Goal: Task Accomplishment & Management: Manage account settings

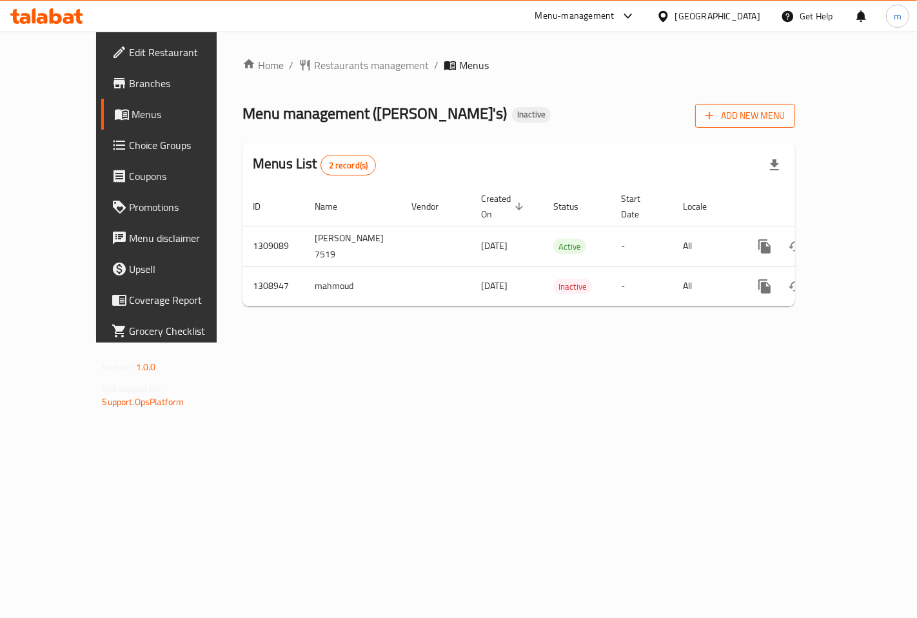
click at [785, 110] on span "Add New Menu" at bounding box center [744, 116] width 79 height 16
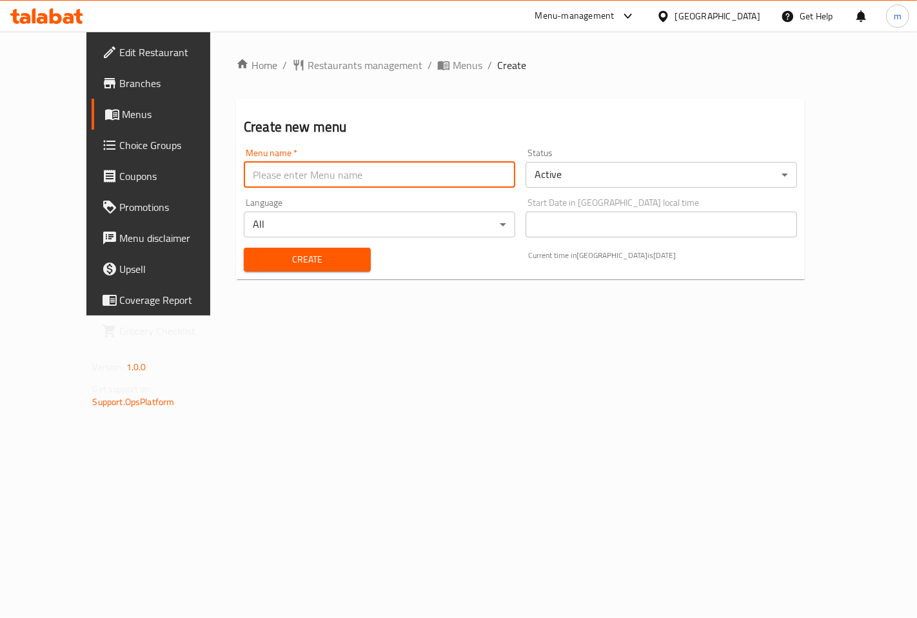
click at [281, 181] on input "text" at bounding box center [379, 175] width 271 height 26
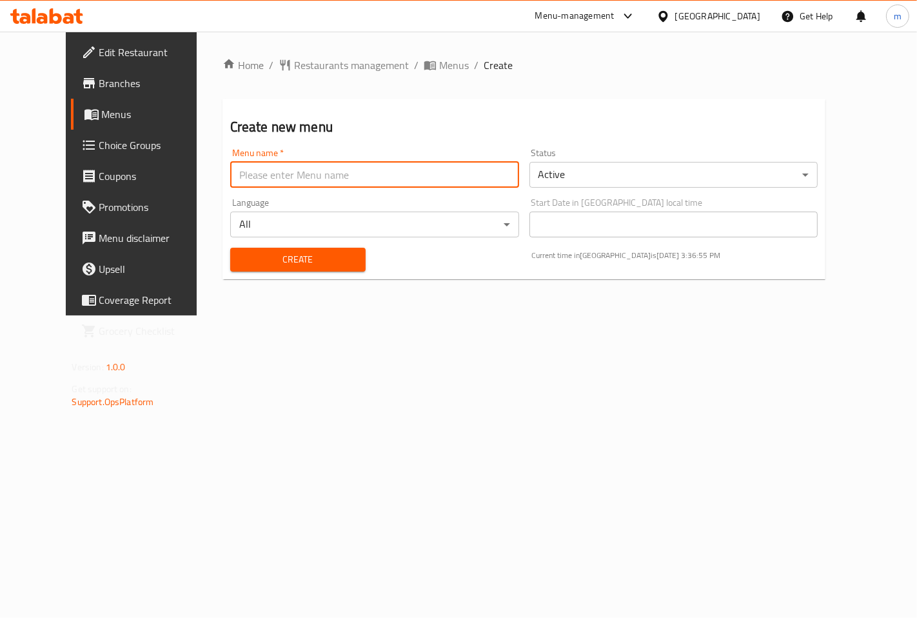
type input "MAZEN7527"
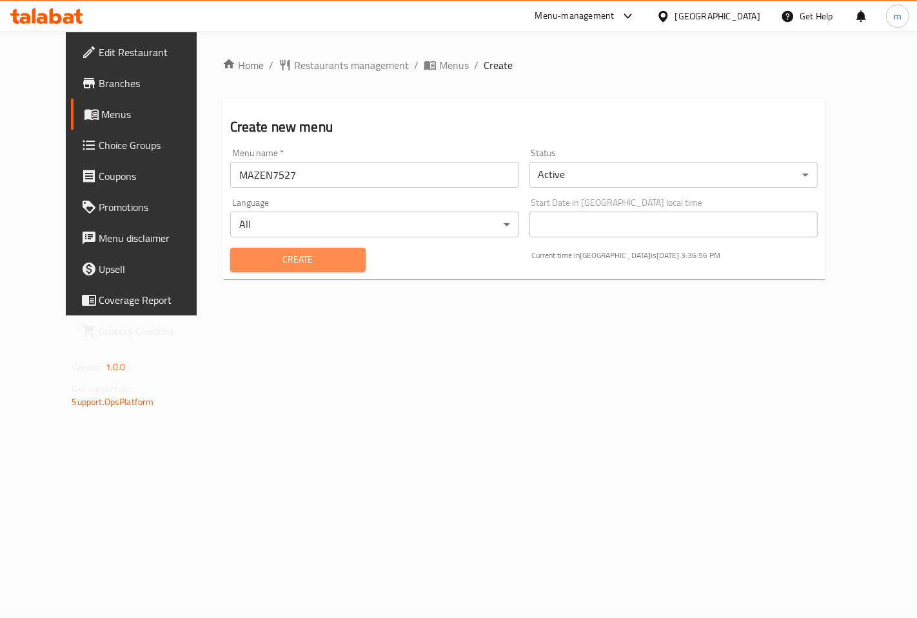
click at [276, 266] on span "Create" at bounding box center [298, 259] width 115 height 16
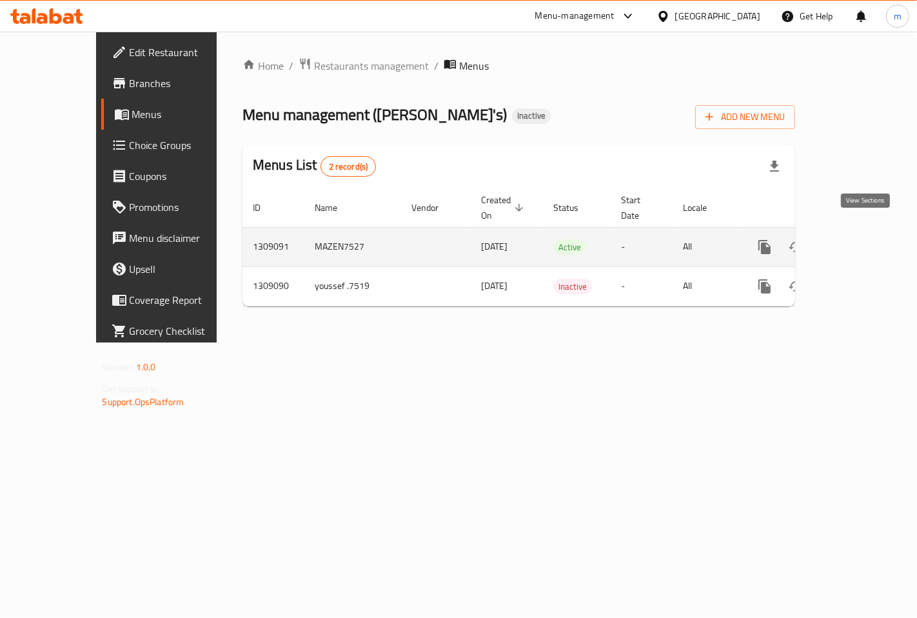
click at [860, 241] on icon "enhanced table" at bounding box center [858, 247] width 12 height 12
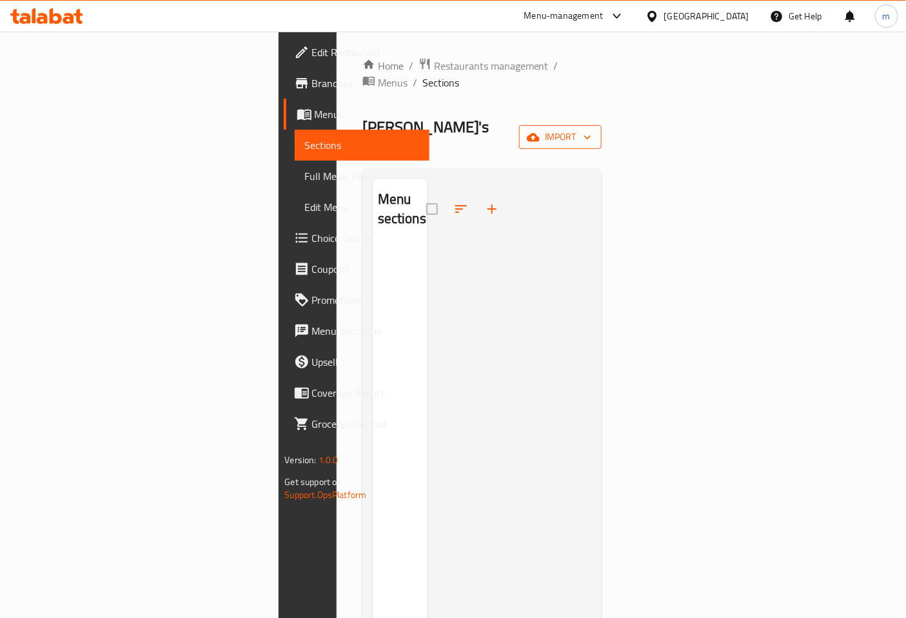
click at [591, 129] on span "import" at bounding box center [560, 137] width 62 height 16
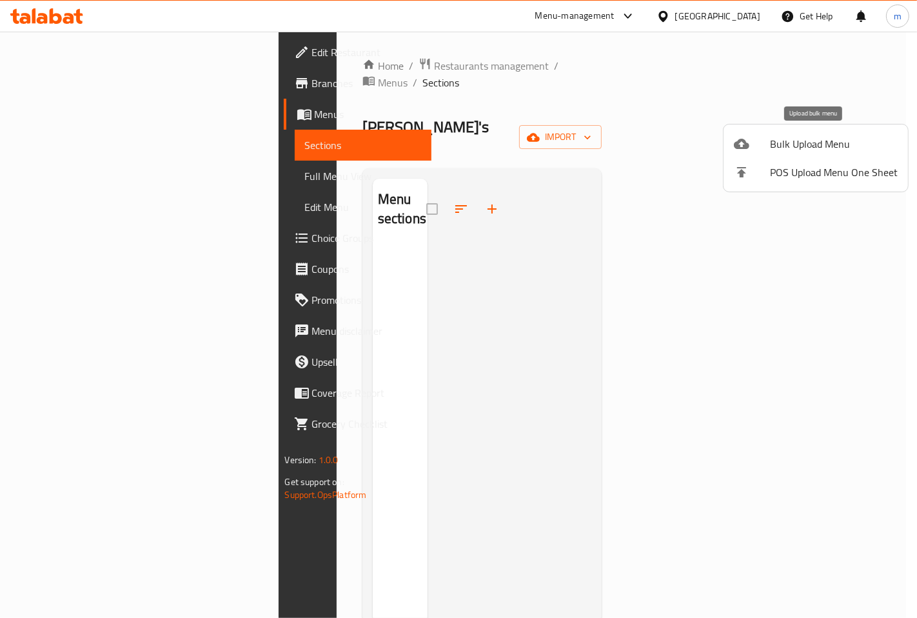
click at [805, 144] on span "Bulk Upload Menu" at bounding box center [834, 143] width 128 height 15
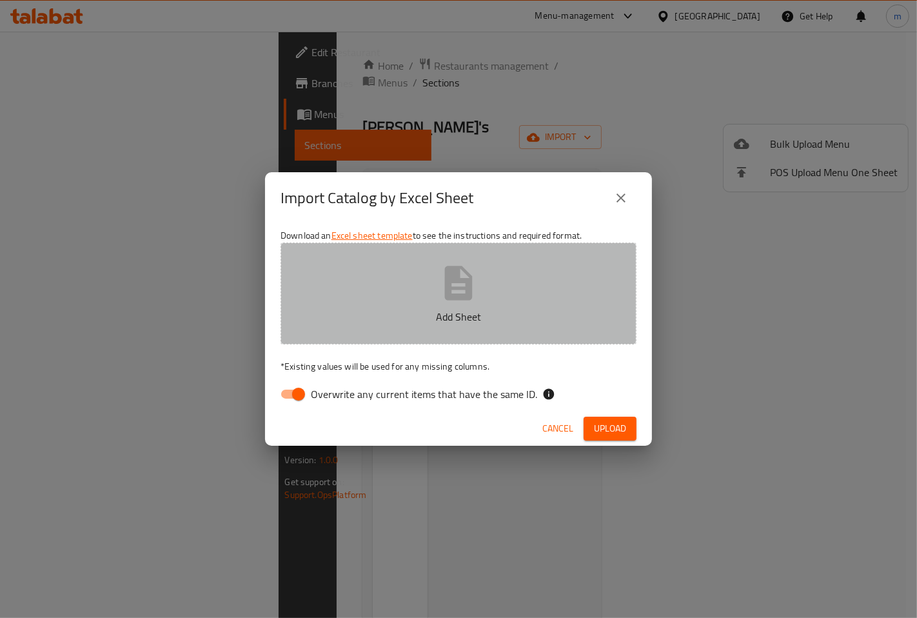
click at [459, 295] on icon "button" at bounding box center [459, 283] width 28 height 34
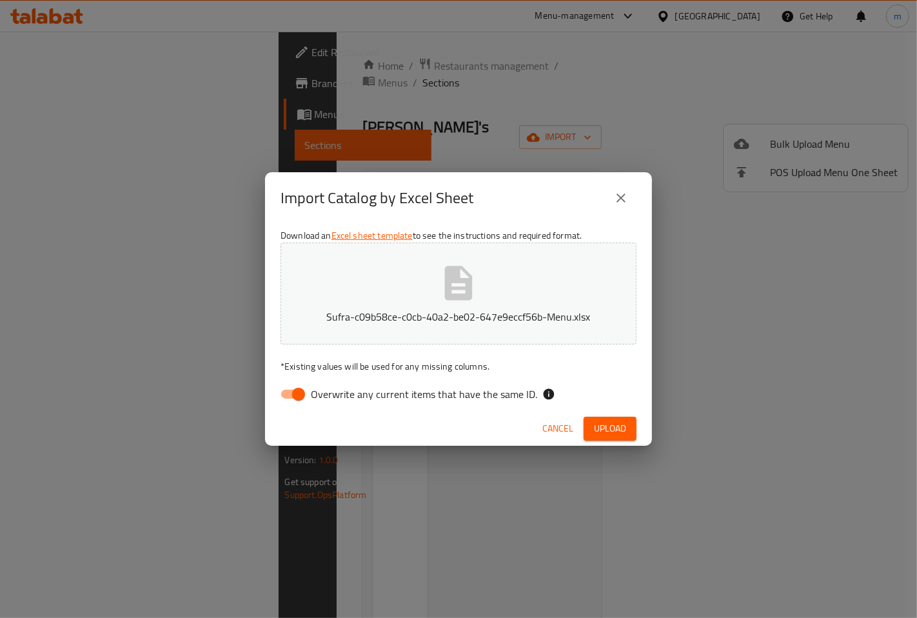
click at [614, 420] on span "Upload" at bounding box center [610, 428] width 32 height 16
click at [609, 422] on span "Upload" at bounding box center [610, 428] width 32 height 16
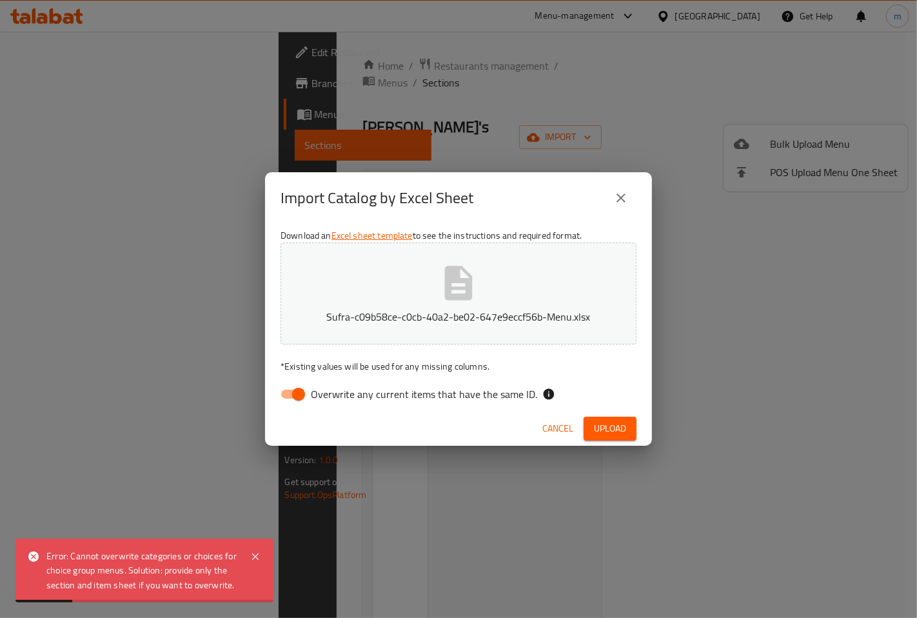
click at [329, 390] on span "Overwrite any current items that have the same ID." at bounding box center [424, 393] width 226 height 15
click at [329, 390] on input "Overwrite any current items that have the same ID." at bounding box center [299, 394] width 74 height 25
checkbox input "false"
click at [604, 433] on span "Upload" at bounding box center [610, 428] width 32 height 16
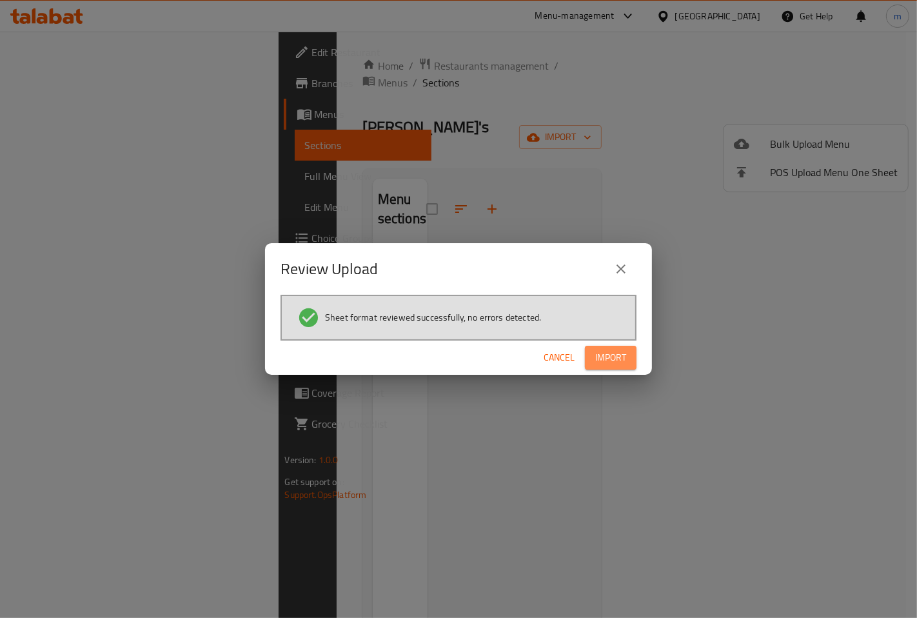
click at [609, 357] on span "Import" at bounding box center [610, 358] width 31 height 16
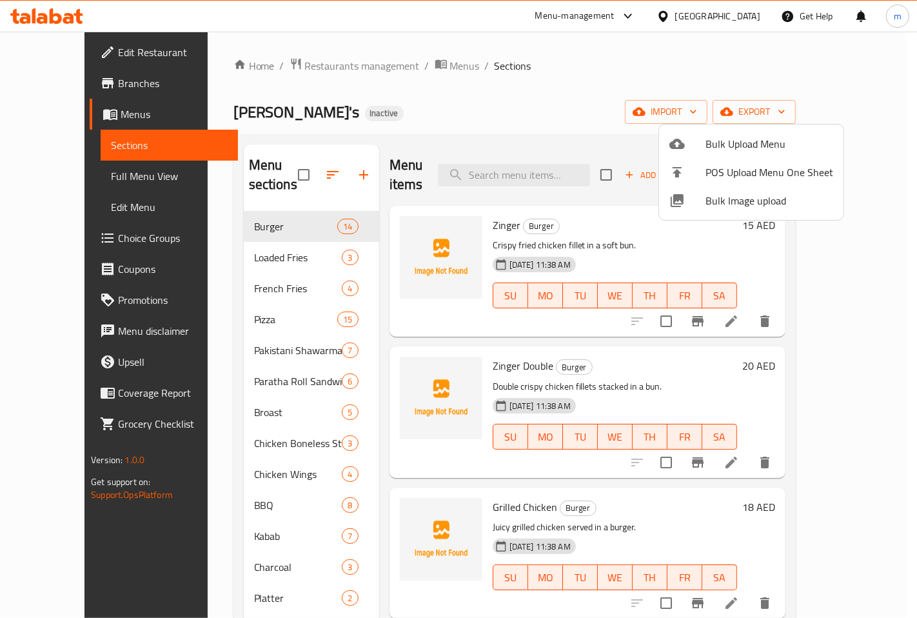
click at [172, 317] on div at bounding box center [458, 309] width 917 height 618
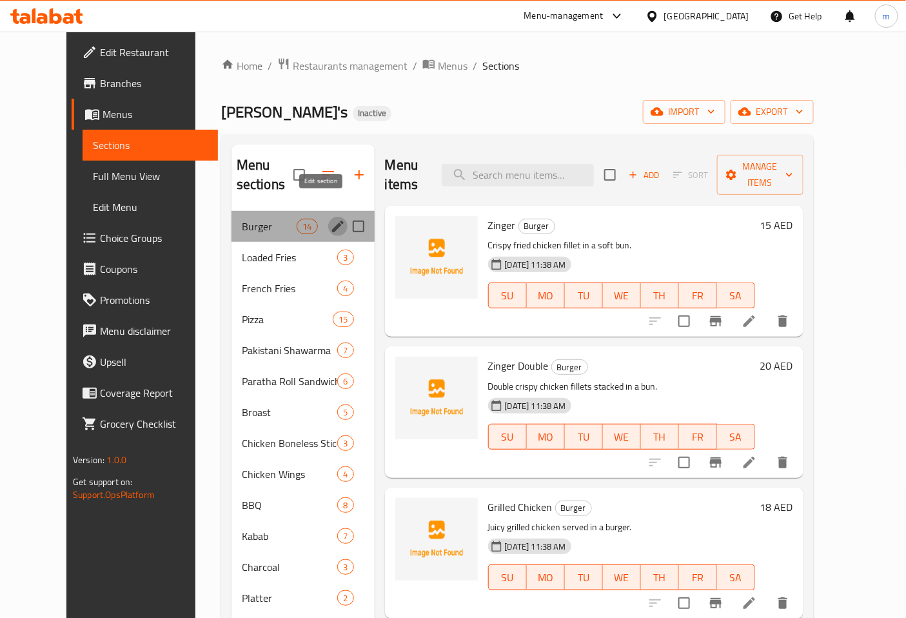
click at [330, 219] on icon "edit" at bounding box center [337, 226] width 15 height 15
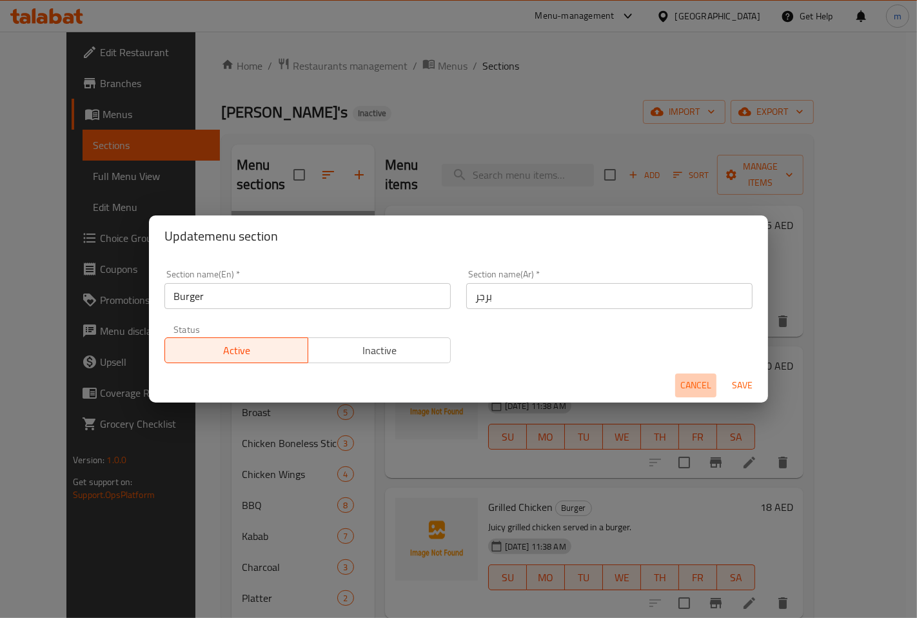
click at [685, 379] on span "Cancel" at bounding box center [695, 385] width 31 height 16
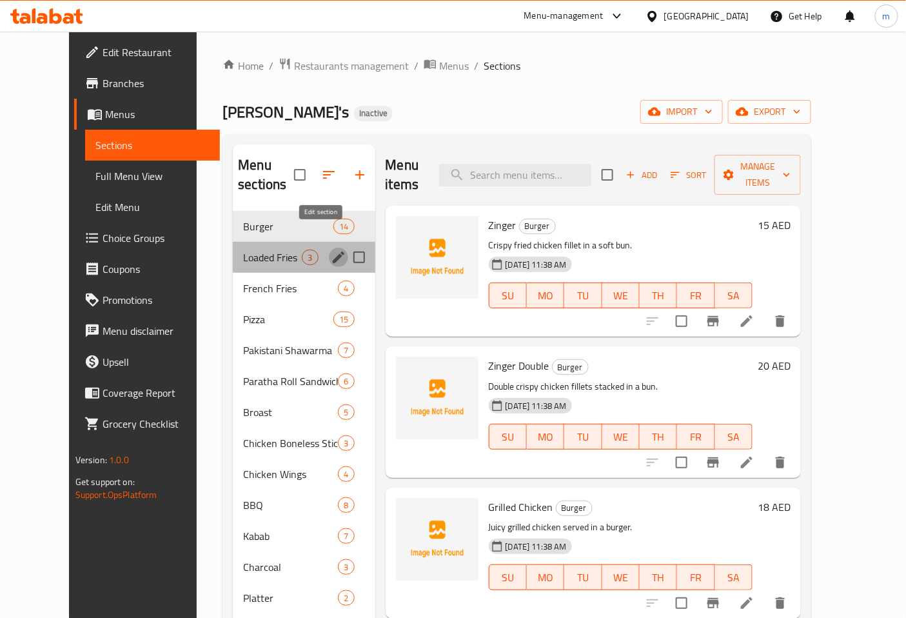
click at [333, 251] on icon "edit" at bounding box center [339, 257] width 12 height 12
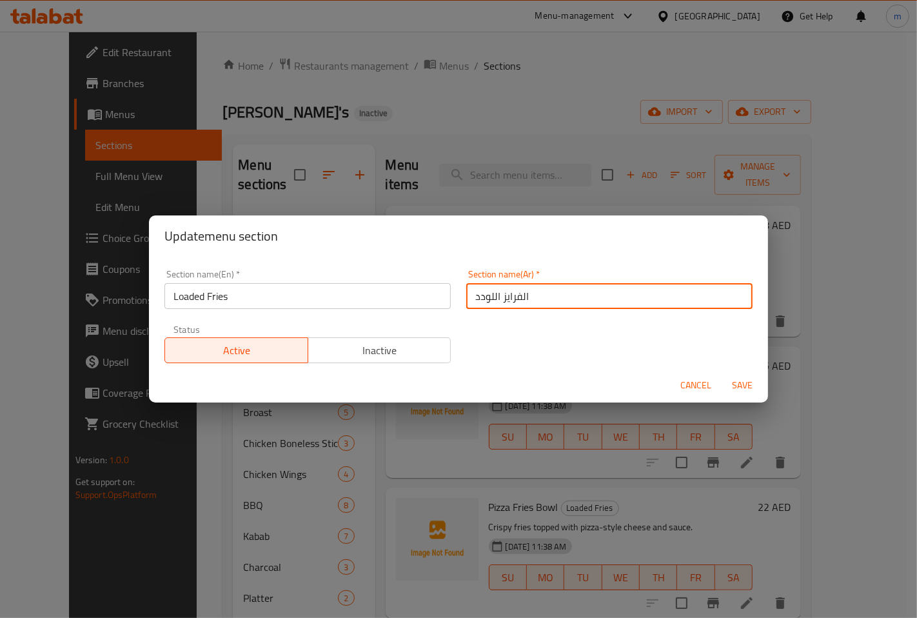
drag, startPoint x: 468, startPoint y: 297, endPoint x: 535, endPoint y: 258, distance: 77.4
click at [568, 287] on input "الفرايز اللودد" at bounding box center [609, 296] width 286 height 26
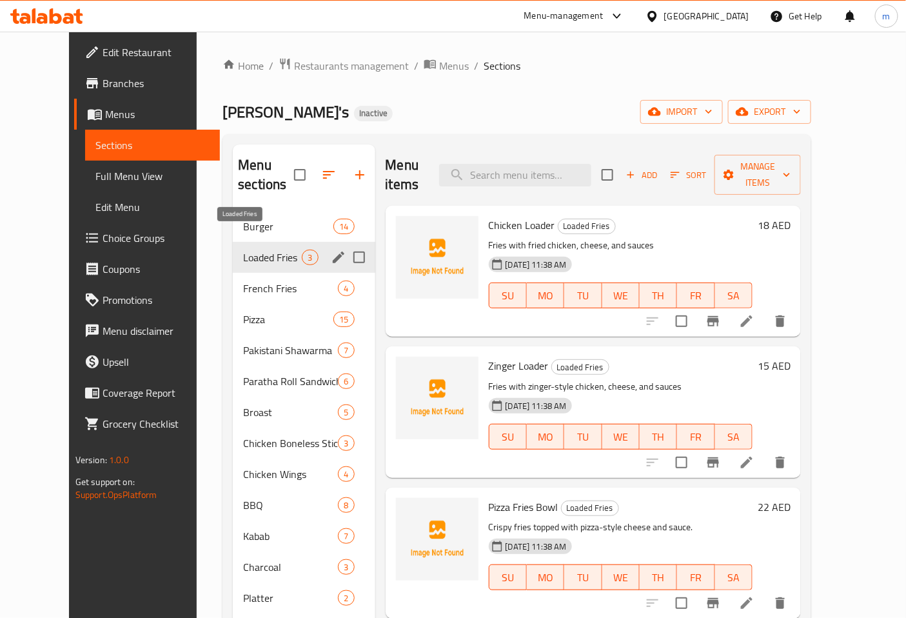
click at [259, 250] on span "Loaded Fries" at bounding box center [272, 257] width 59 height 15
click at [333, 251] on icon "edit" at bounding box center [339, 257] width 12 height 12
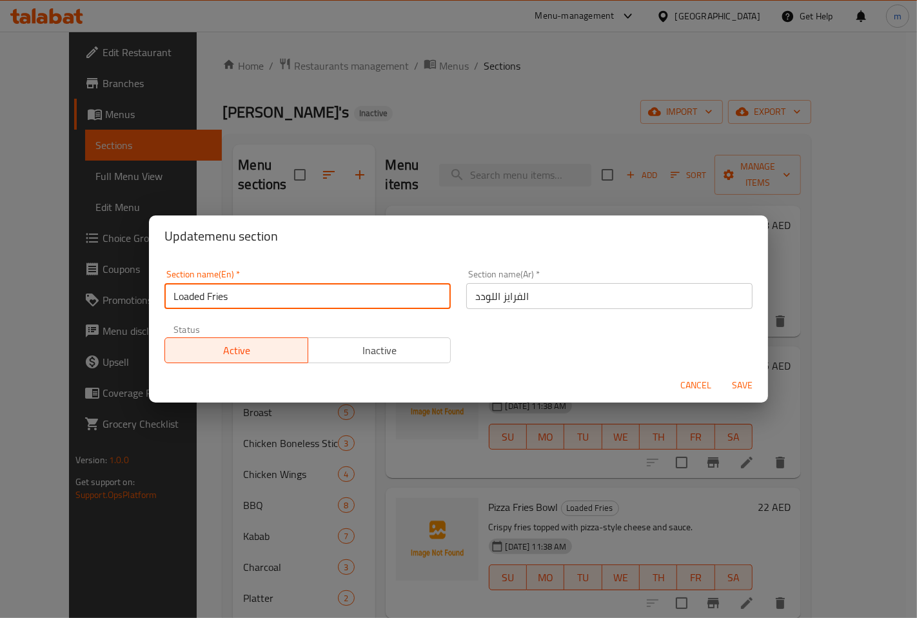
drag, startPoint x: 264, startPoint y: 302, endPoint x: 142, endPoint y: 306, distance: 122.6
click at [142, 306] on div "Update menu section Section name(En)   * Loaded Fries Section name(En) * Sectio…" at bounding box center [458, 309] width 917 height 618
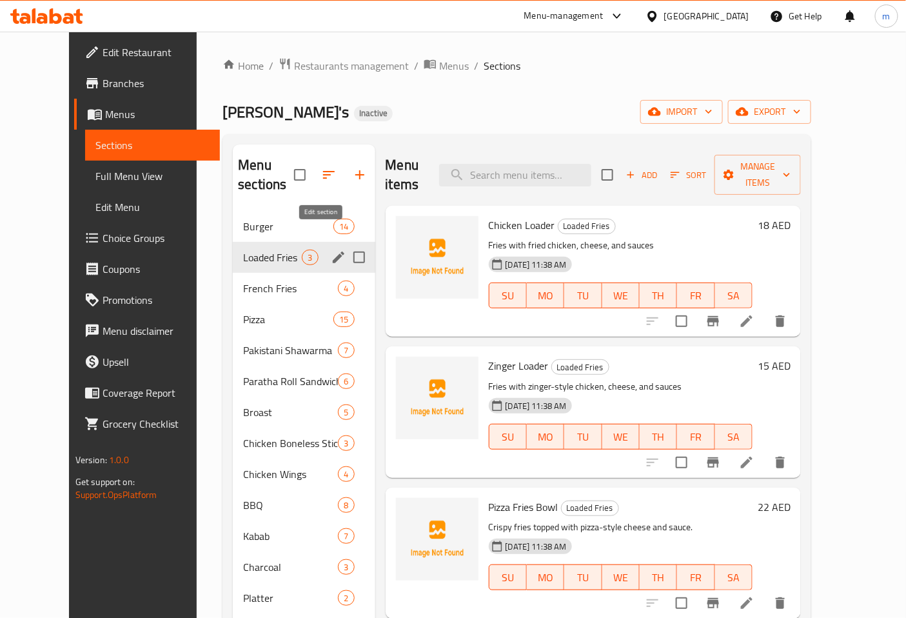
click at [331, 250] on icon "edit" at bounding box center [338, 257] width 15 height 15
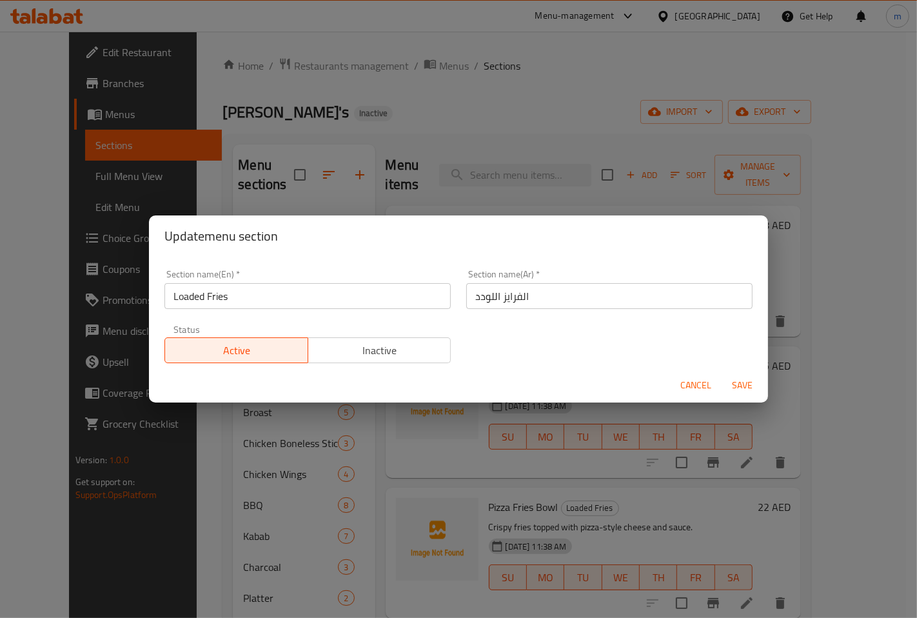
click at [480, 289] on input "الفرايز اللودد" at bounding box center [609, 296] width 286 height 26
paste input "لودد فرايز"
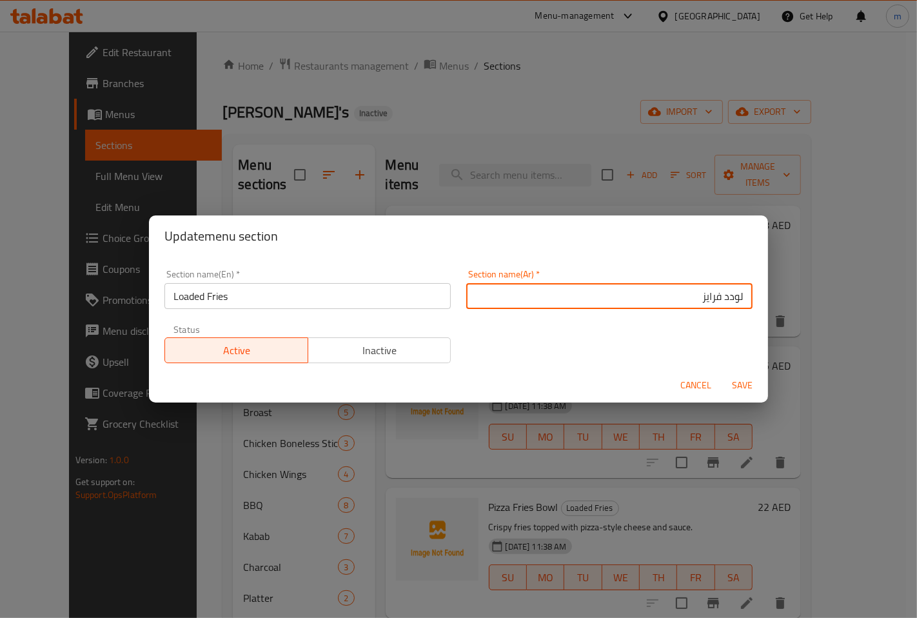
type input "لودد فرايز"
click at [722, 373] on button "Save" at bounding box center [742, 385] width 41 height 24
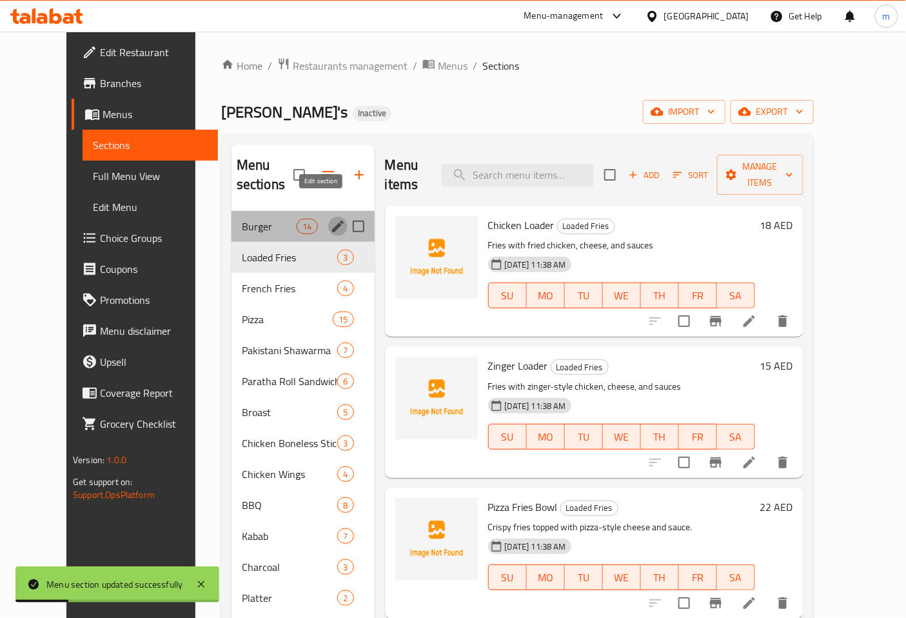
click at [332, 221] on icon "edit" at bounding box center [338, 227] width 12 height 12
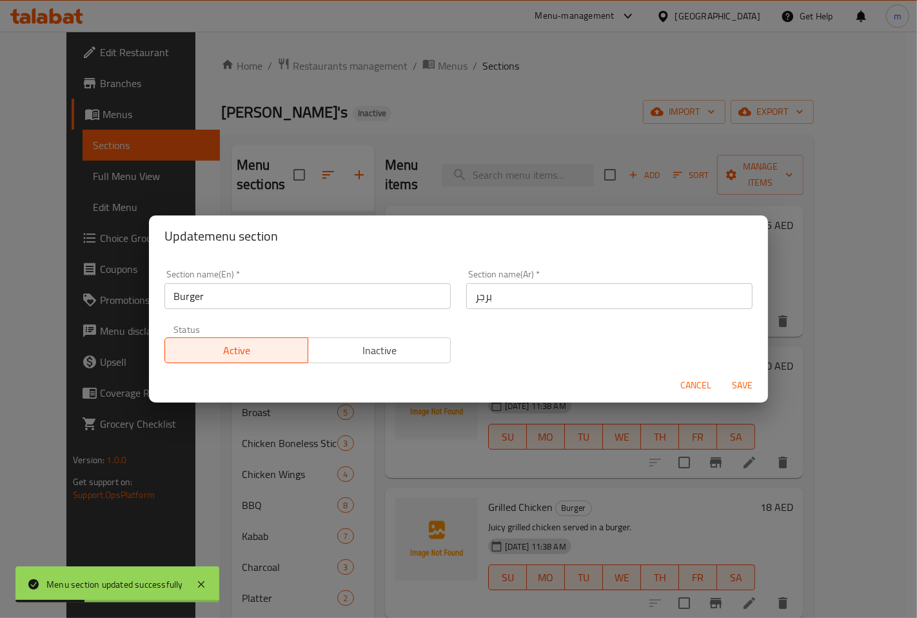
click at [552, 293] on input "برجر" at bounding box center [609, 296] width 286 height 26
click at [739, 383] on span "Save" at bounding box center [742, 385] width 31 height 16
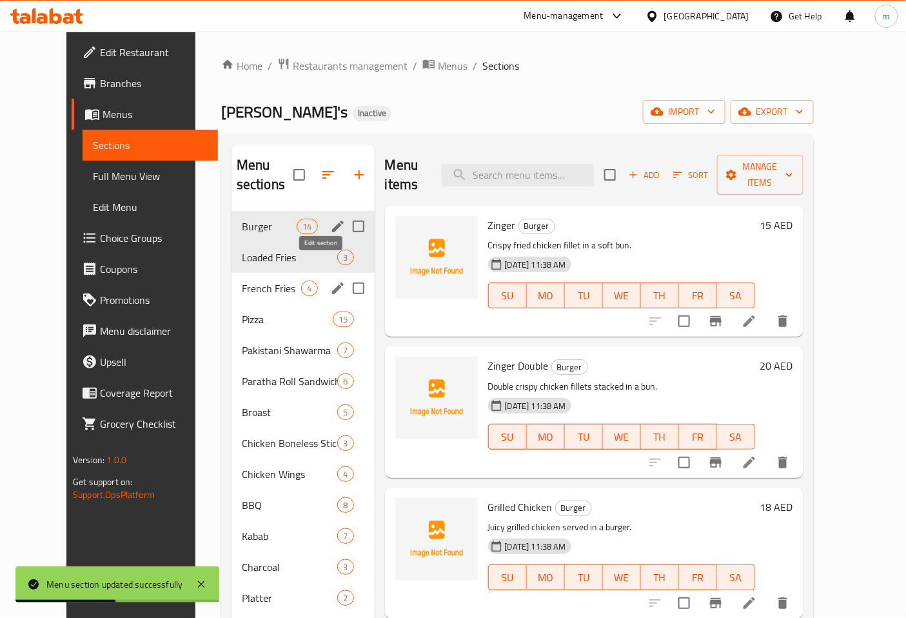
click at [330, 281] on icon "edit" at bounding box center [337, 288] width 15 height 15
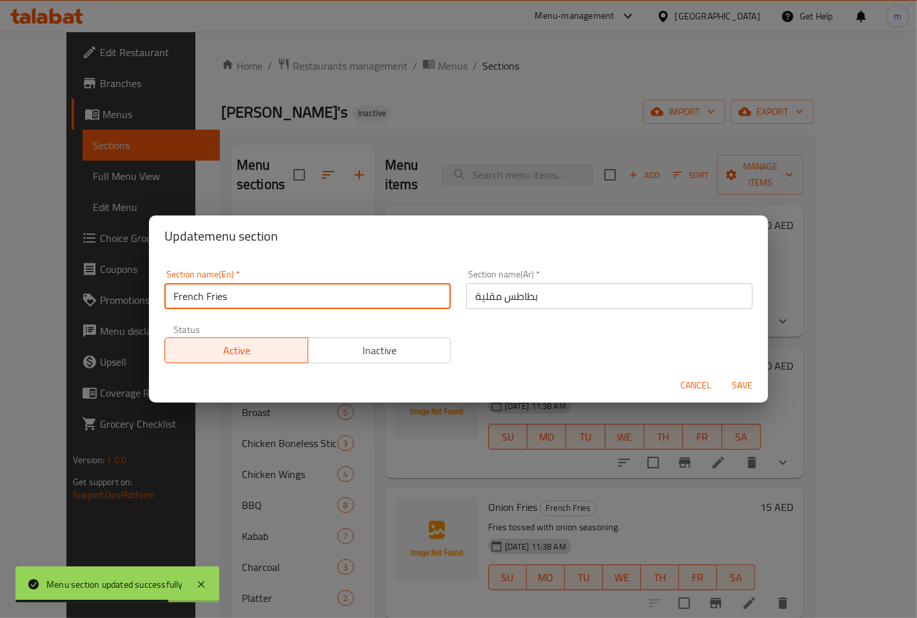
drag, startPoint x: 302, startPoint y: 301, endPoint x: 162, endPoint y: 310, distance: 140.2
click at [162, 310] on div "Section name(En)   * French Fries Section name(En) *" at bounding box center [308, 289] width 302 height 55
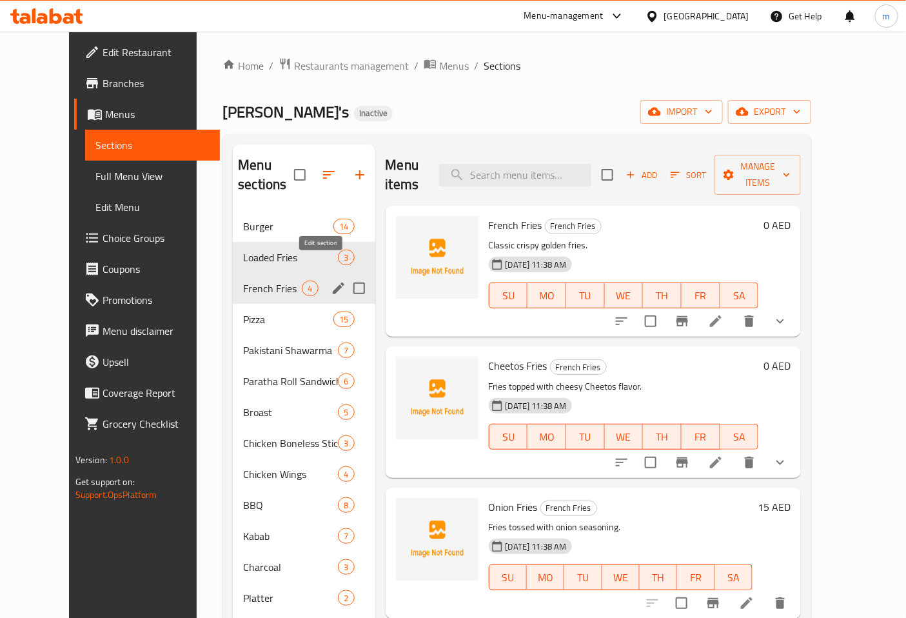
click at [333, 282] on icon "edit" at bounding box center [339, 288] width 12 height 12
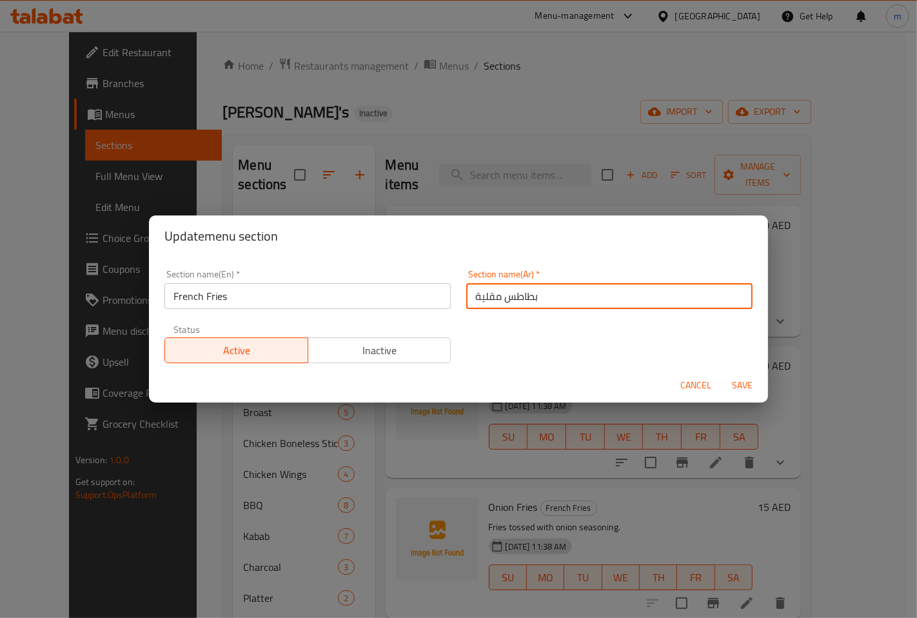
drag, startPoint x: 544, startPoint y: 299, endPoint x: 461, endPoint y: 299, distance: 83.2
click at [466, 299] on input "بطاطس مقلية" at bounding box center [609, 296] width 286 height 26
paste input "text"
click at [501, 299] on input "بطاطا [GEOGRAPHIC_DATA]" at bounding box center [609, 296] width 286 height 26
type input "بطاطس مقلية"
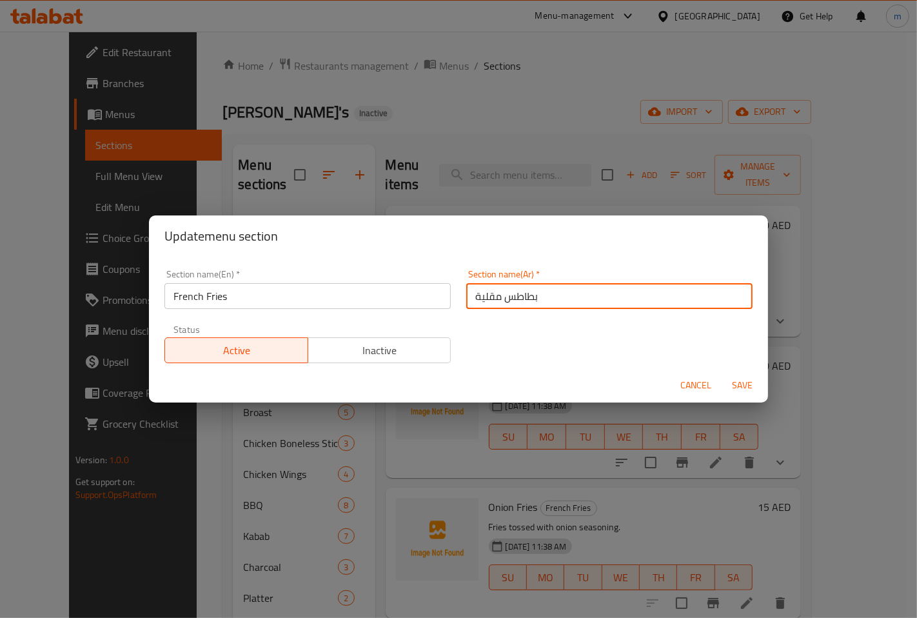
click at [722, 373] on button "Save" at bounding box center [742, 385] width 41 height 24
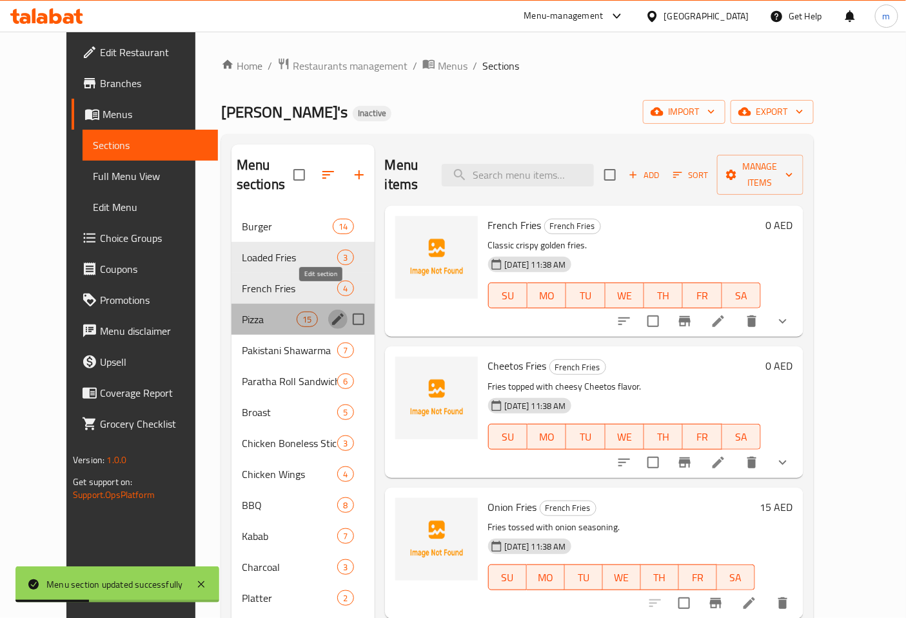
click at [330, 311] on icon "edit" at bounding box center [337, 318] width 15 height 15
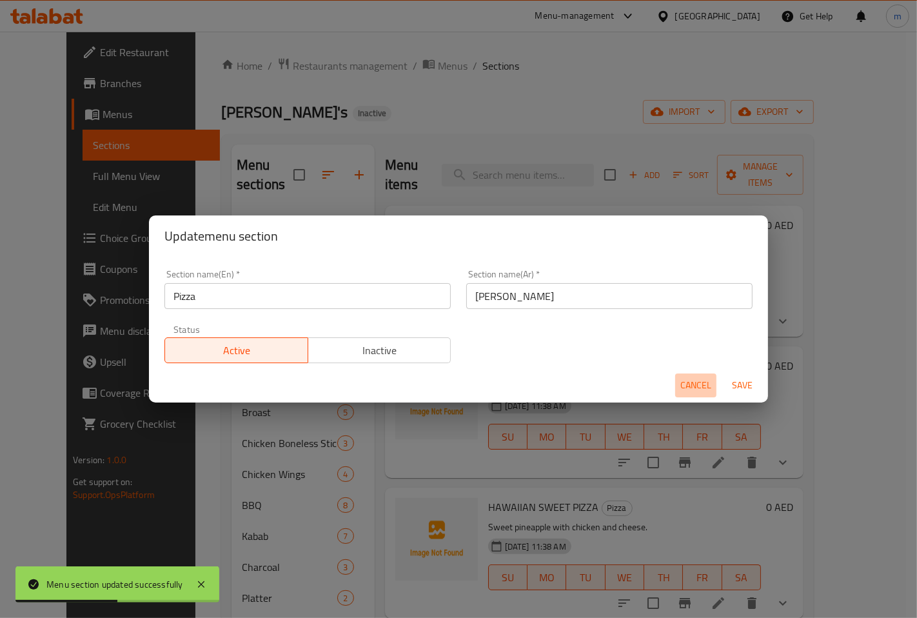
drag, startPoint x: 698, startPoint y: 379, endPoint x: 558, endPoint y: 366, distance: 140.5
click at [698, 380] on span "Cancel" at bounding box center [695, 385] width 31 height 16
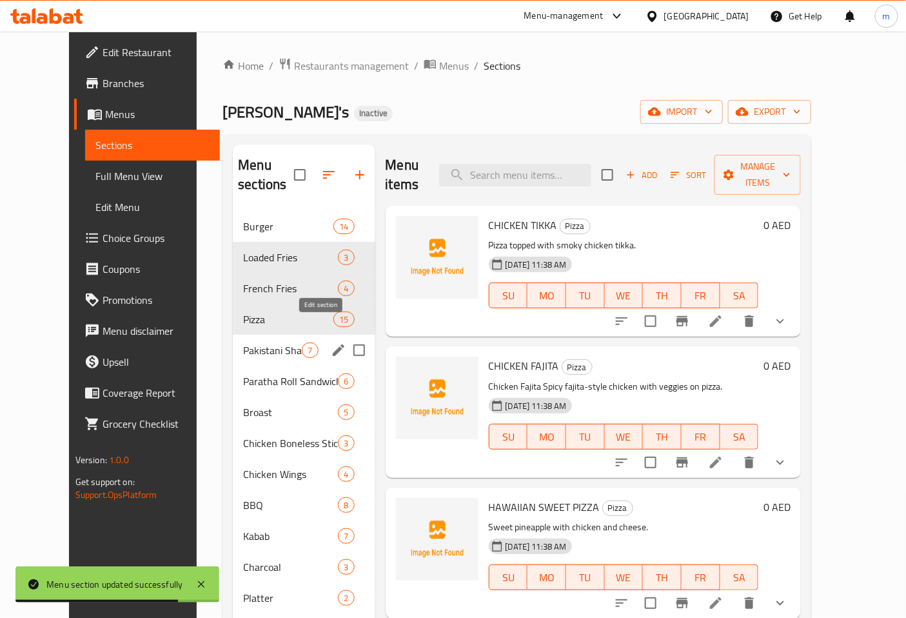
click at [331, 342] on icon "edit" at bounding box center [338, 349] width 15 height 15
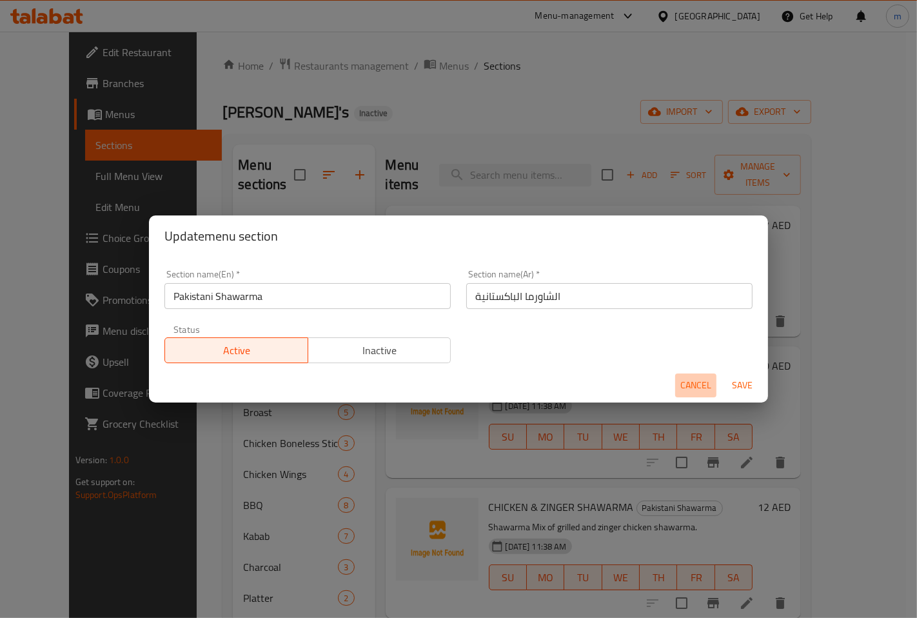
click at [690, 381] on span "Cancel" at bounding box center [695, 385] width 31 height 16
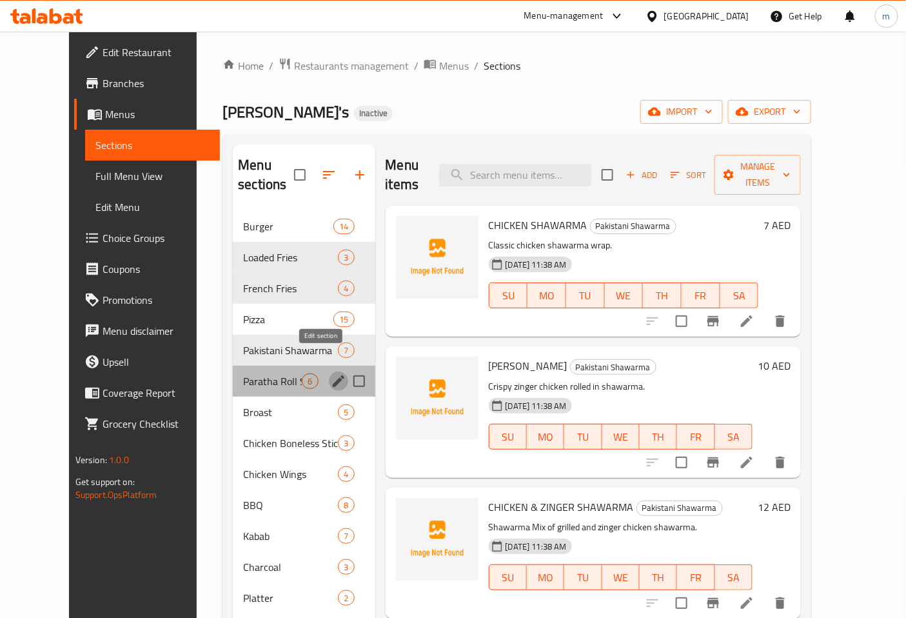
click at [333, 375] on icon "edit" at bounding box center [339, 381] width 12 height 12
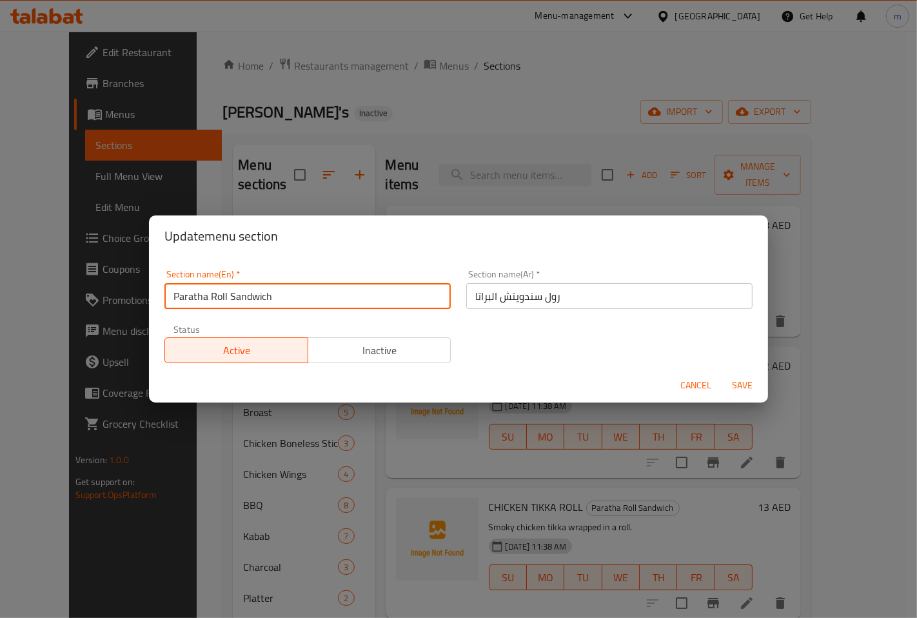
drag, startPoint x: 208, startPoint y: 295, endPoint x: 151, endPoint y: 297, distance: 56.8
click at [151, 297] on div "Section name(En)   * Paratha Roll Sandwich Section name(En) * Section name(Ar) …" at bounding box center [458, 313] width 619 height 112
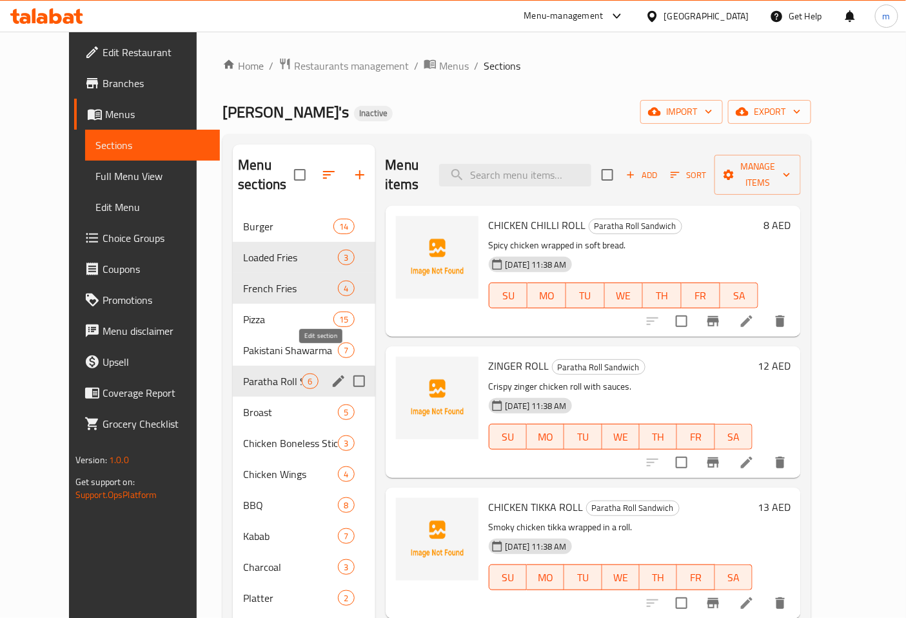
click at [333, 375] on icon "edit" at bounding box center [339, 381] width 12 height 12
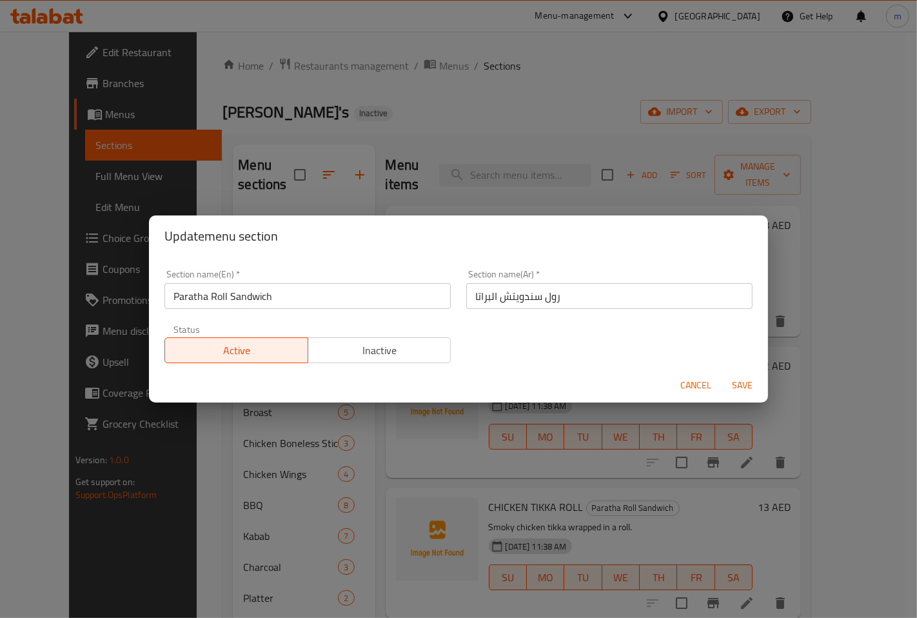
click at [248, 400] on div "Cancel Save" at bounding box center [458, 385] width 619 height 34
click at [680, 382] on span "Cancel" at bounding box center [695, 385] width 31 height 16
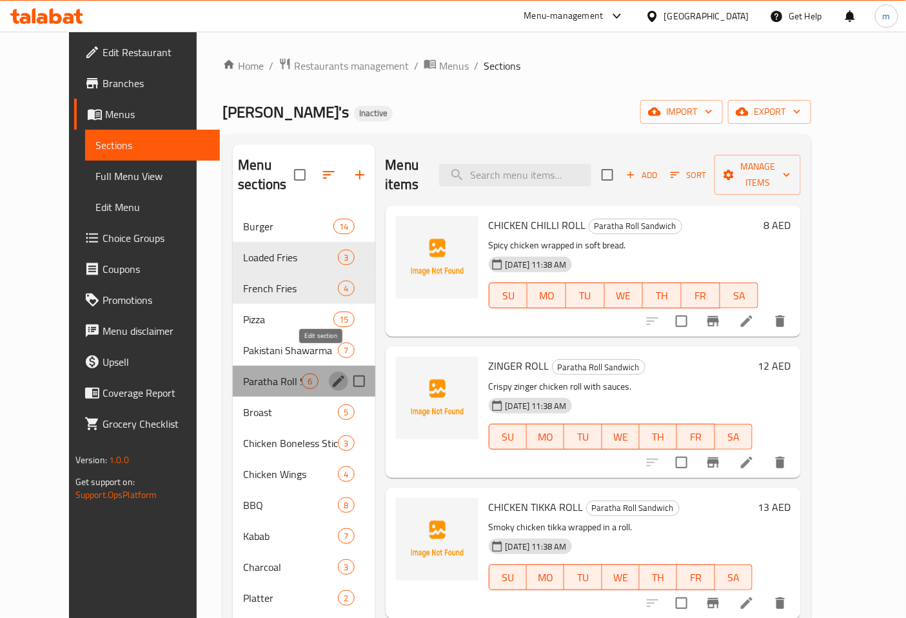
click at [331, 373] on icon "edit" at bounding box center [338, 380] width 15 height 15
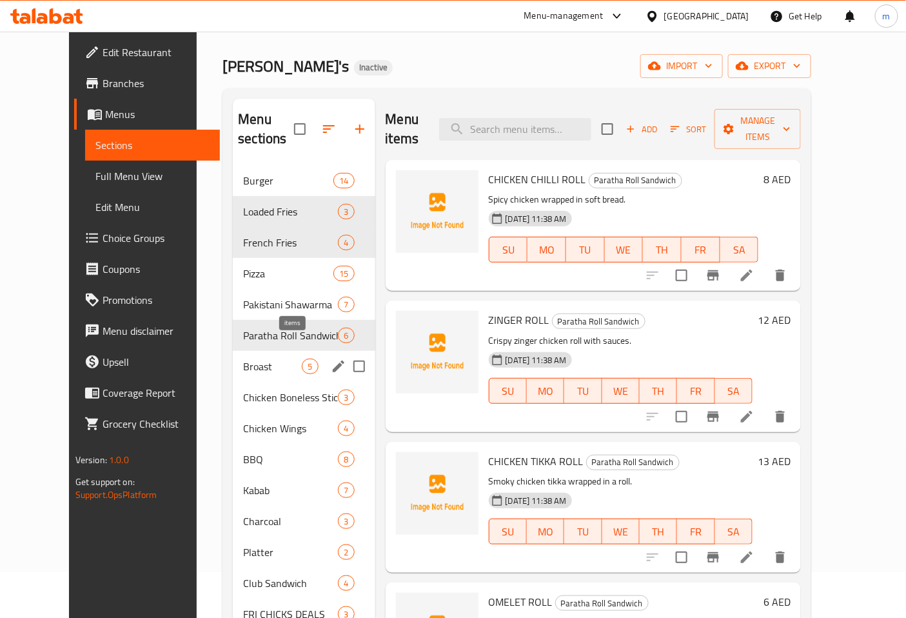
scroll to position [72, 0]
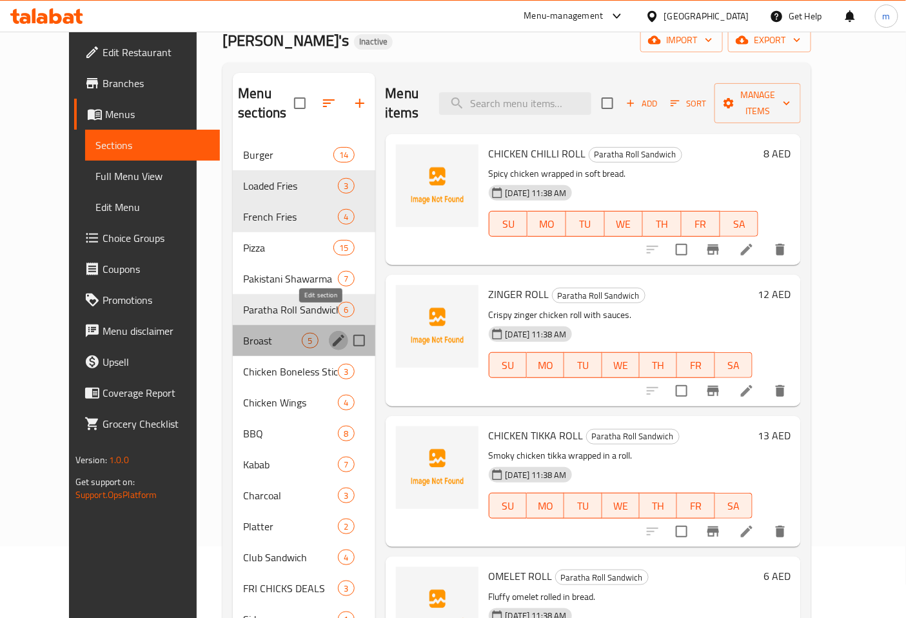
click at [331, 333] on icon "edit" at bounding box center [338, 340] width 15 height 15
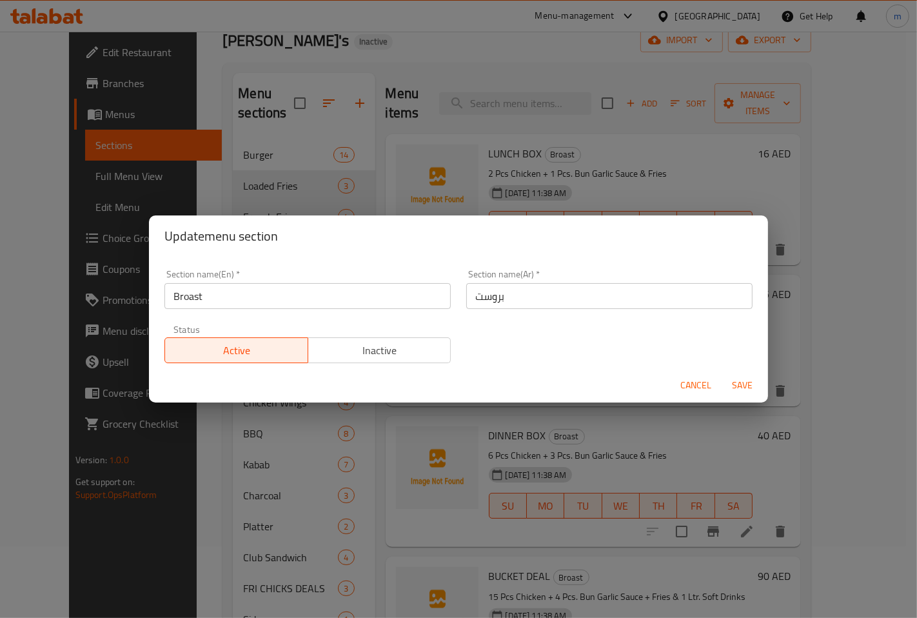
click at [195, 454] on div "Update menu section Section name(En)   * Broast Section name(En) * Section name…" at bounding box center [458, 309] width 917 height 618
click at [702, 391] on span "Cancel" at bounding box center [695, 385] width 31 height 16
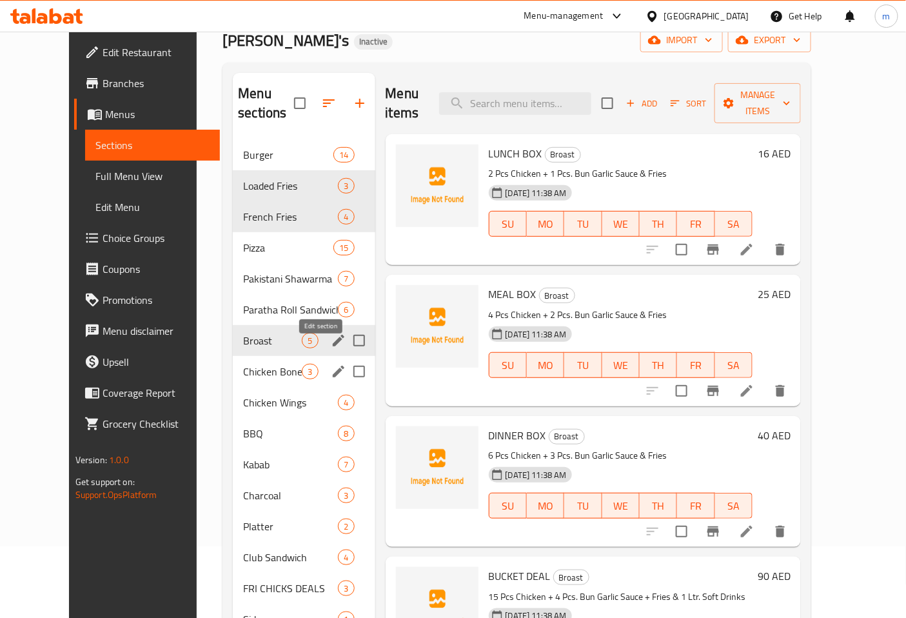
click at [331, 364] on icon "edit" at bounding box center [338, 371] width 15 height 15
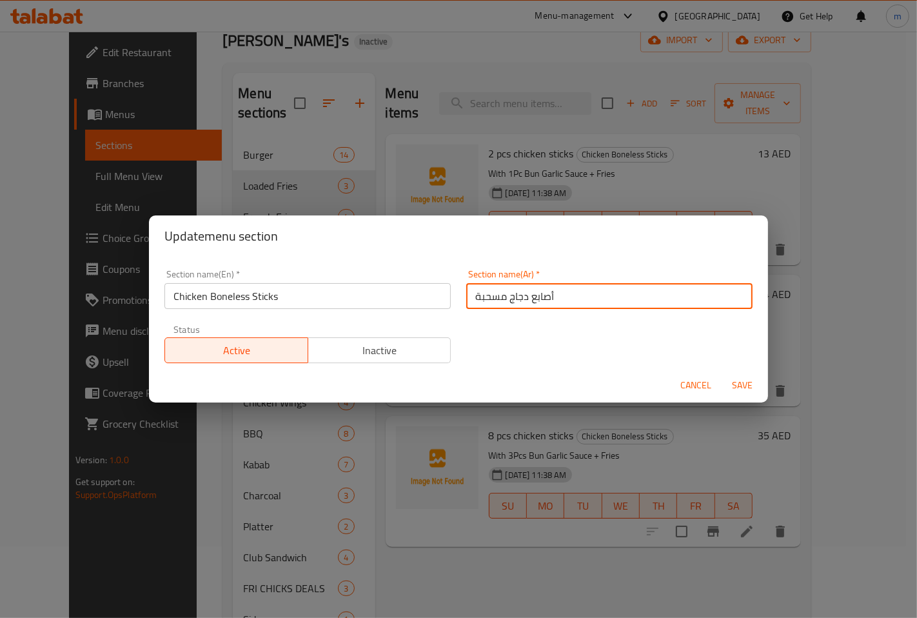
drag, startPoint x: 569, startPoint y: 297, endPoint x: 466, endPoint y: 300, distance: 102.6
click at [466, 300] on input "أصابع دجاج مسحبة" at bounding box center [609, 296] width 286 height 26
type input "فراخ مسحب ستيكس"
click at [722, 373] on button "Save" at bounding box center [742, 385] width 41 height 24
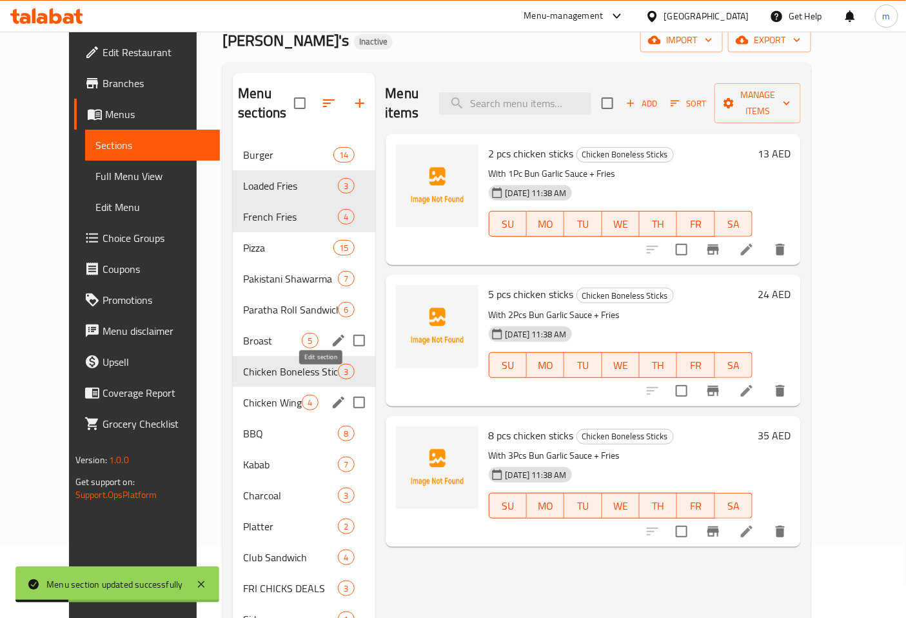
click at [331, 395] on icon "edit" at bounding box center [338, 402] width 15 height 15
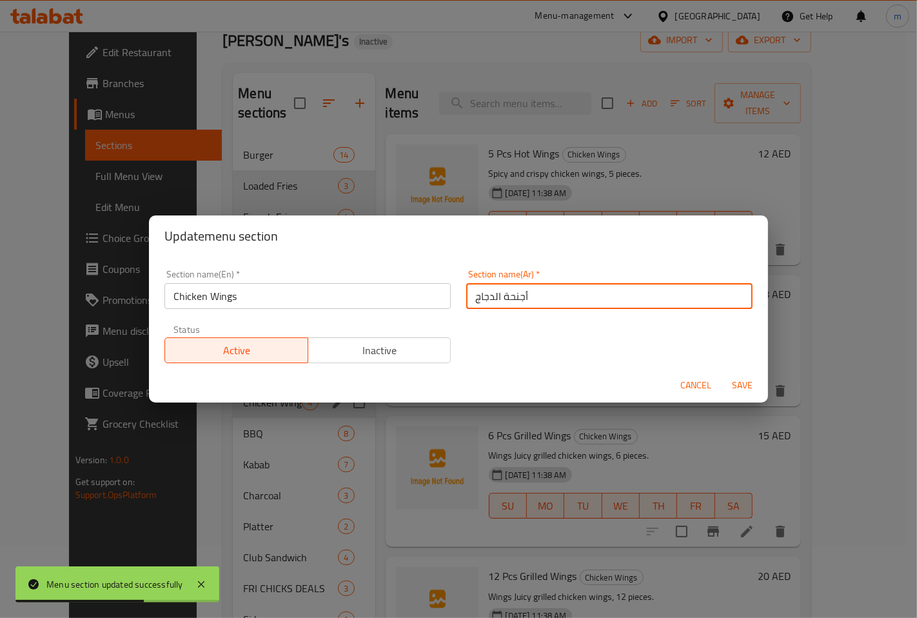
drag, startPoint x: 468, startPoint y: 297, endPoint x: 494, endPoint y: 294, distance: 25.9
click at [494, 294] on input "أجنحة الدجاج" at bounding box center [609, 296] width 286 height 26
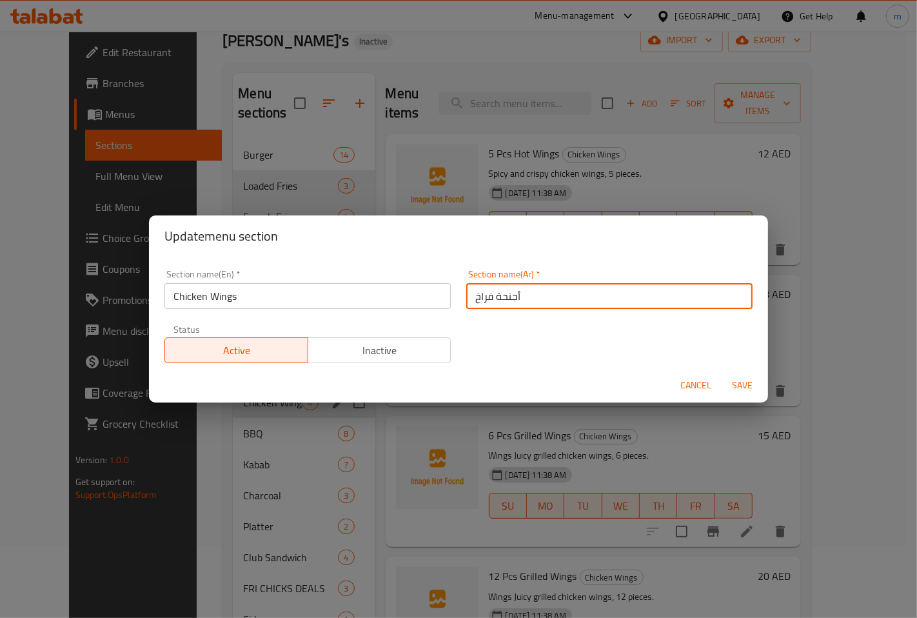
type input "أجنحة فراخ"
click at [722, 373] on button "Save" at bounding box center [742, 385] width 41 height 24
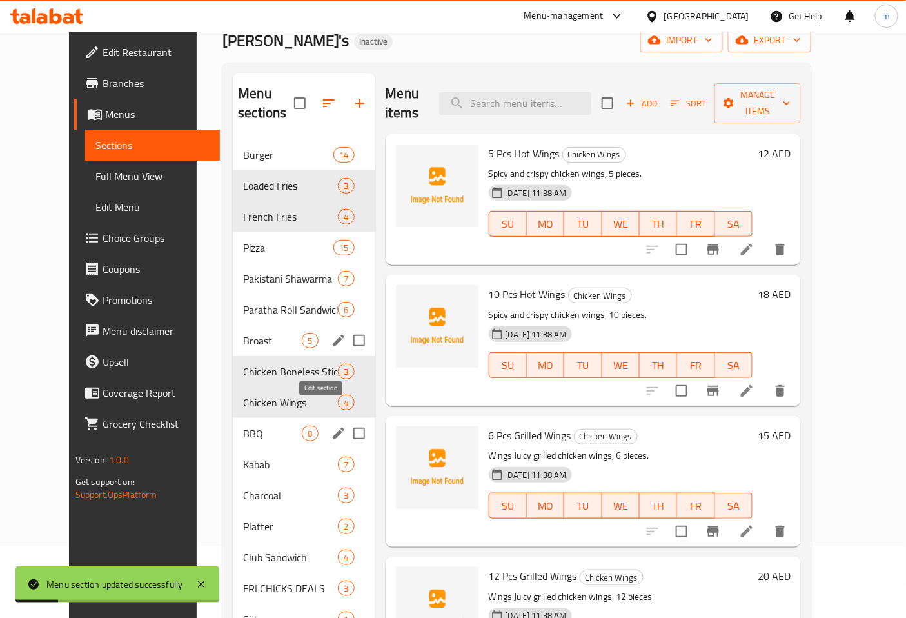
click at [333, 428] on icon "edit" at bounding box center [339, 434] width 12 height 12
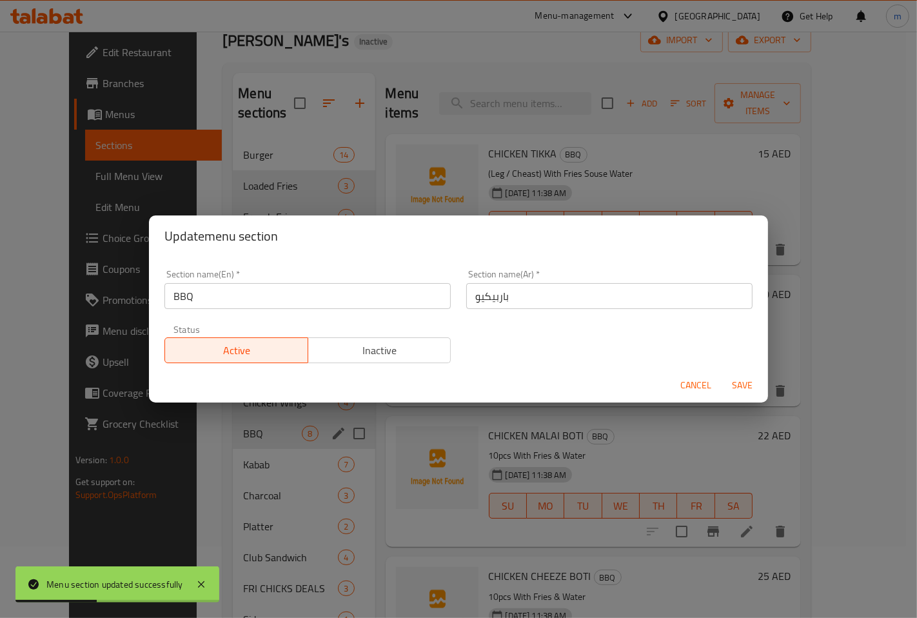
click at [195, 428] on div "Update menu section Section name(En)   * BBQ Section name(En) * Section name(Ar…" at bounding box center [458, 309] width 917 height 618
click at [688, 381] on span "Cancel" at bounding box center [695, 385] width 31 height 16
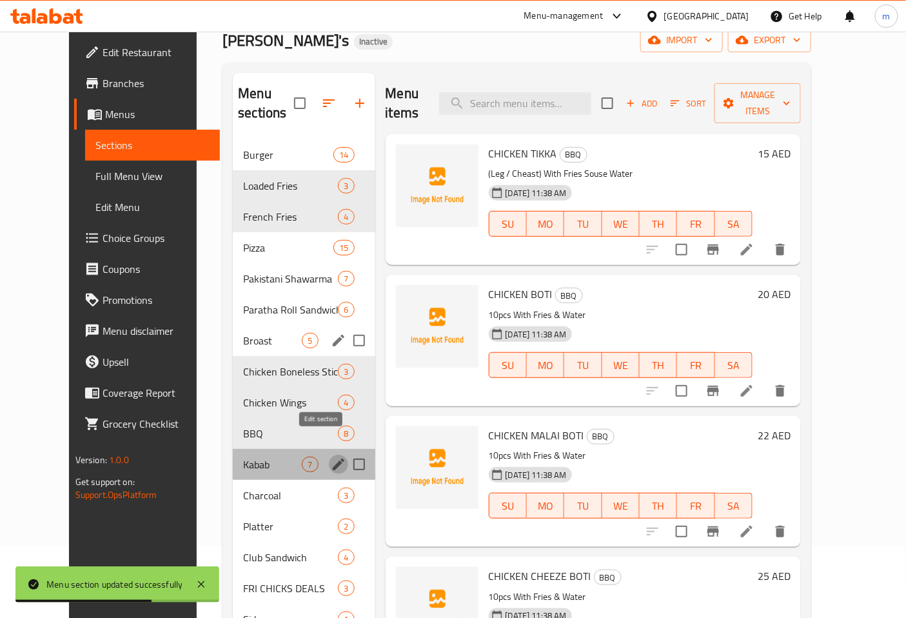
click at [331, 457] on icon "edit" at bounding box center [338, 464] width 15 height 15
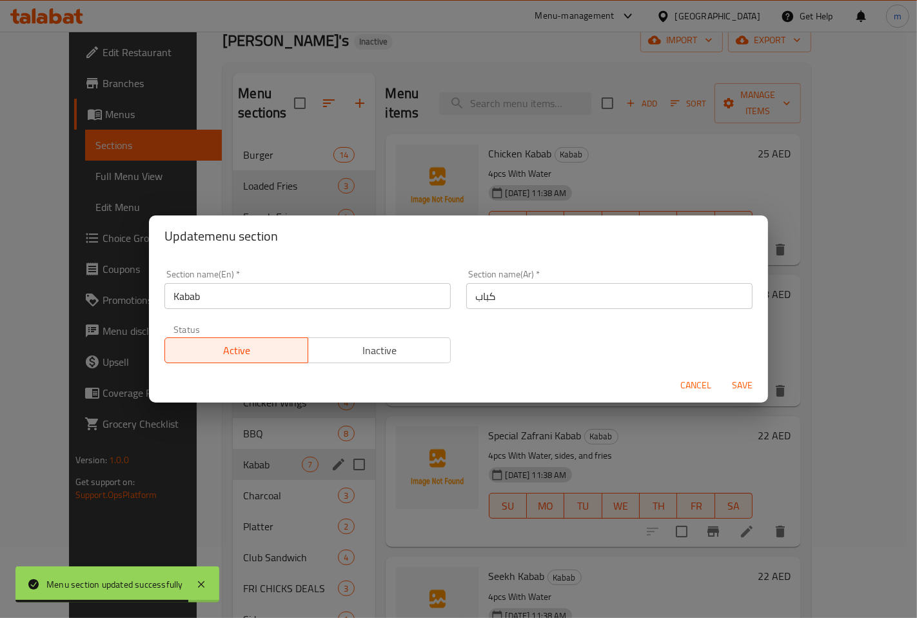
click at [696, 385] on span "Cancel" at bounding box center [695, 385] width 31 height 16
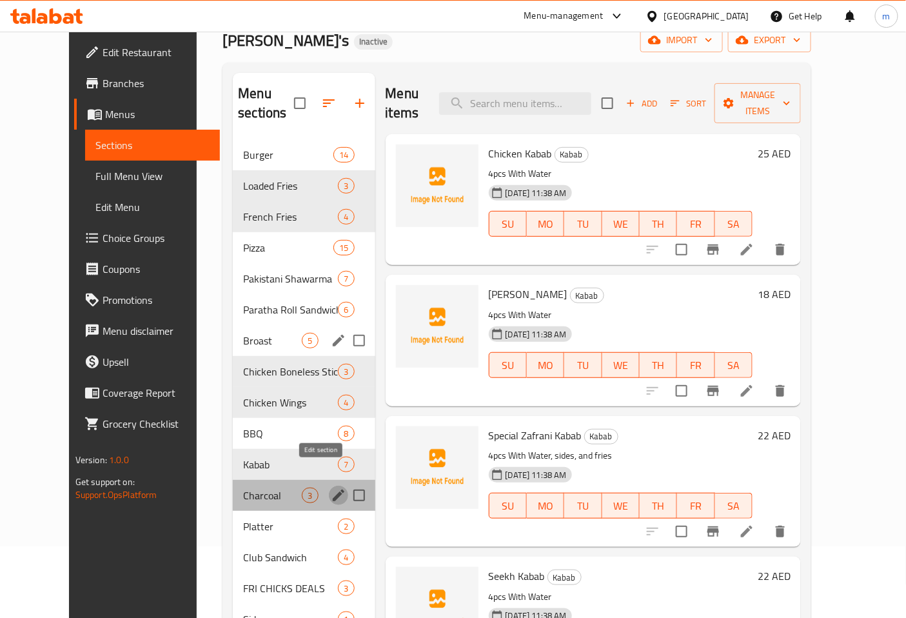
click at [331, 488] on icon "edit" at bounding box center [338, 495] width 15 height 15
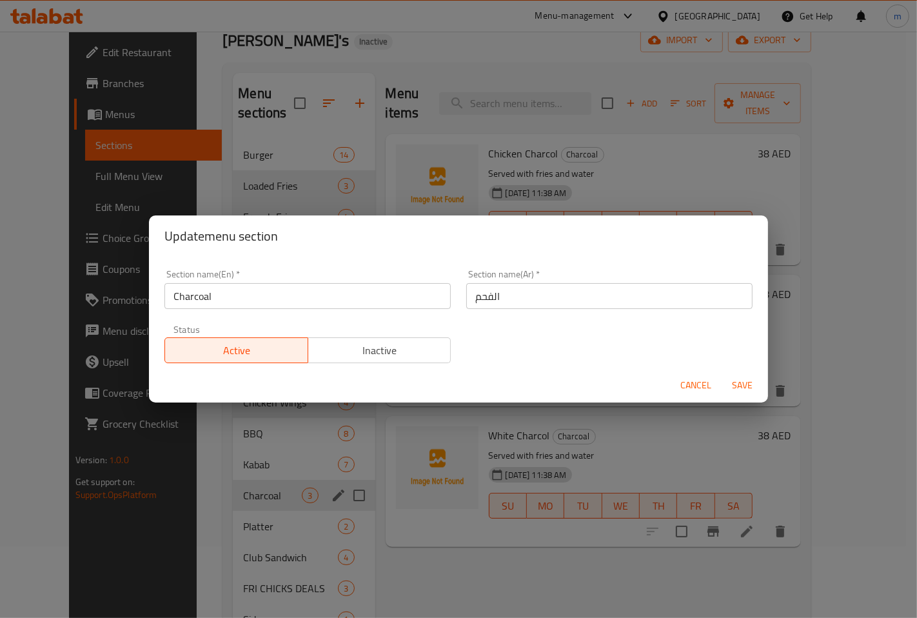
click at [162, 471] on div "Update menu section Section name(En)   * Charcoal Section name(En) * Section na…" at bounding box center [458, 309] width 917 height 618
click at [695, 388] on span "Cancel" at bounding box center [695, 385] width 31 height 16
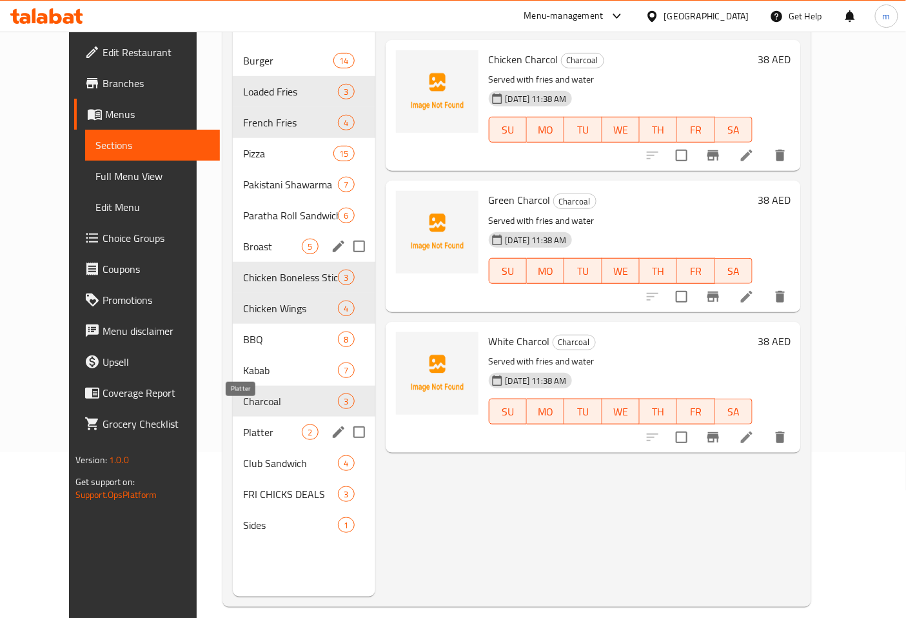
scroll to position [181, 0]
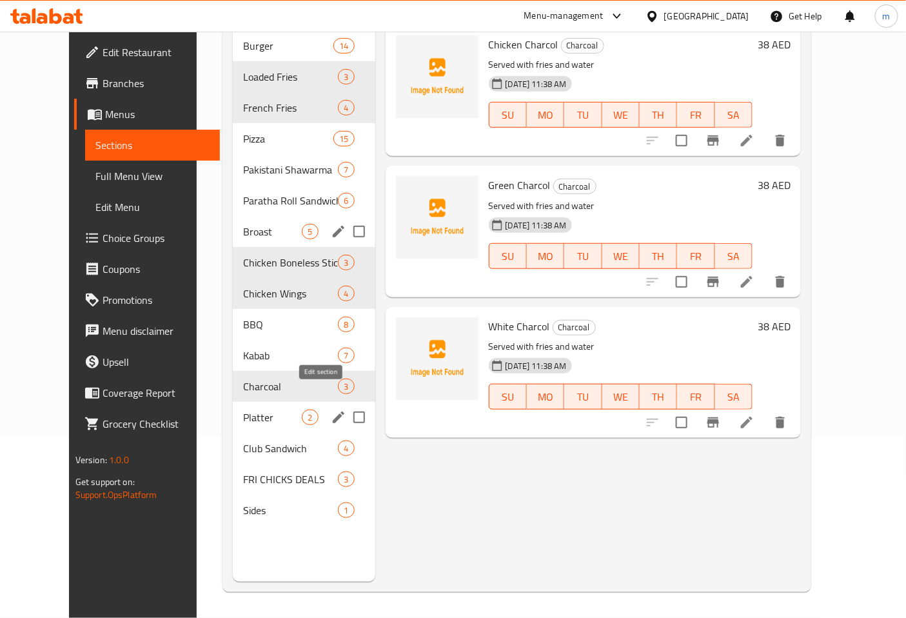
click at [333, 411] on icon "edit" at bounding box center [339, 417] width 12 height 12
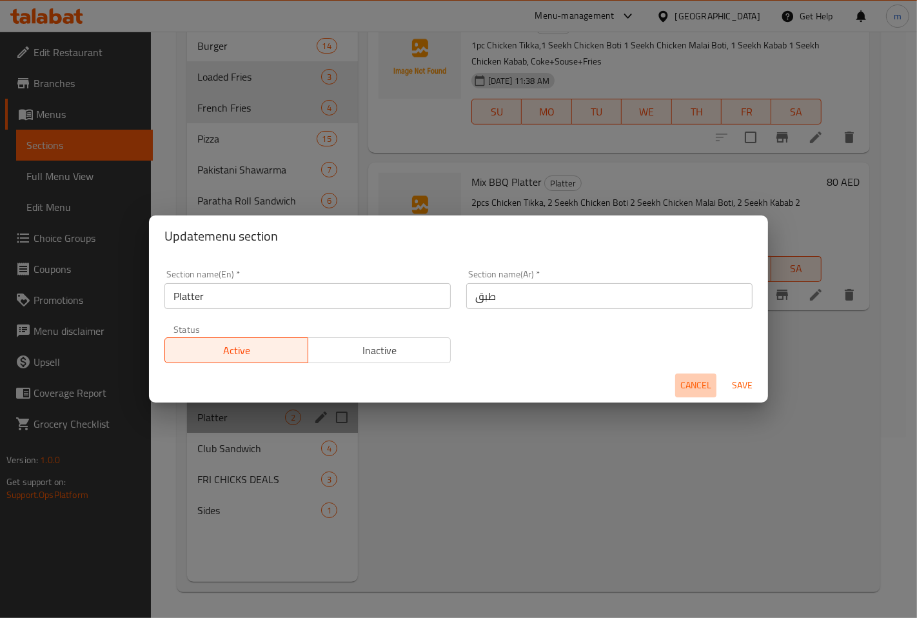
click at [686, 380] on span "Cancel" at bounding box center [695, 385] width 31 height 16
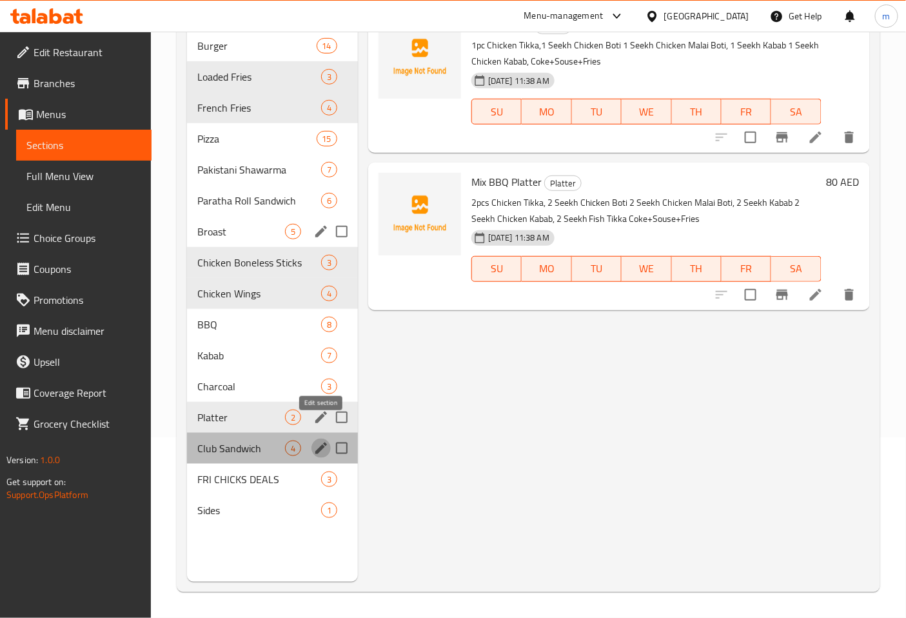
click at [320, 440] on icon "edit" at bounding box center [320, 447] width 15 height 15
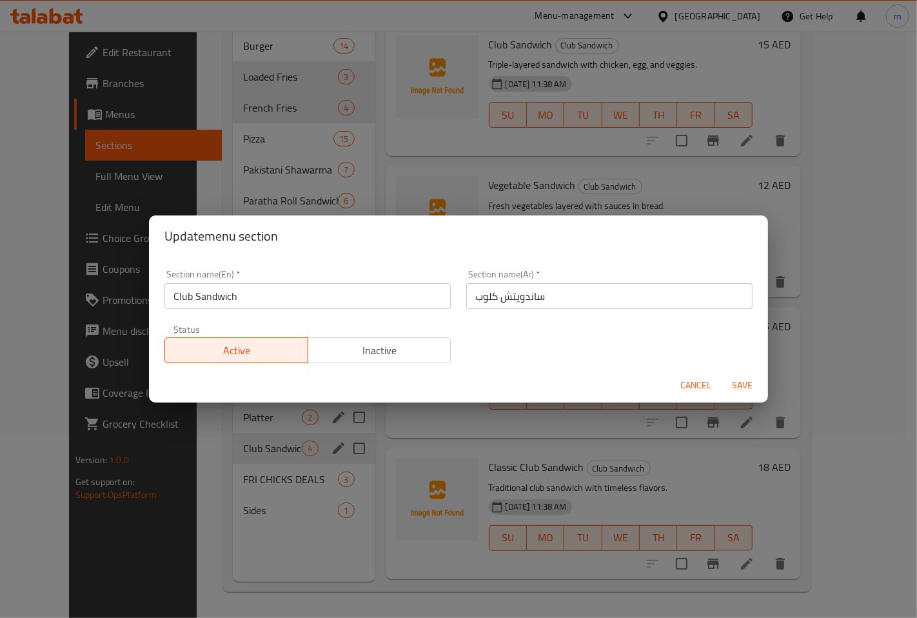
click at [698, 389] on span "Cancel" at bounding box center [695, 385] width 31 height 16
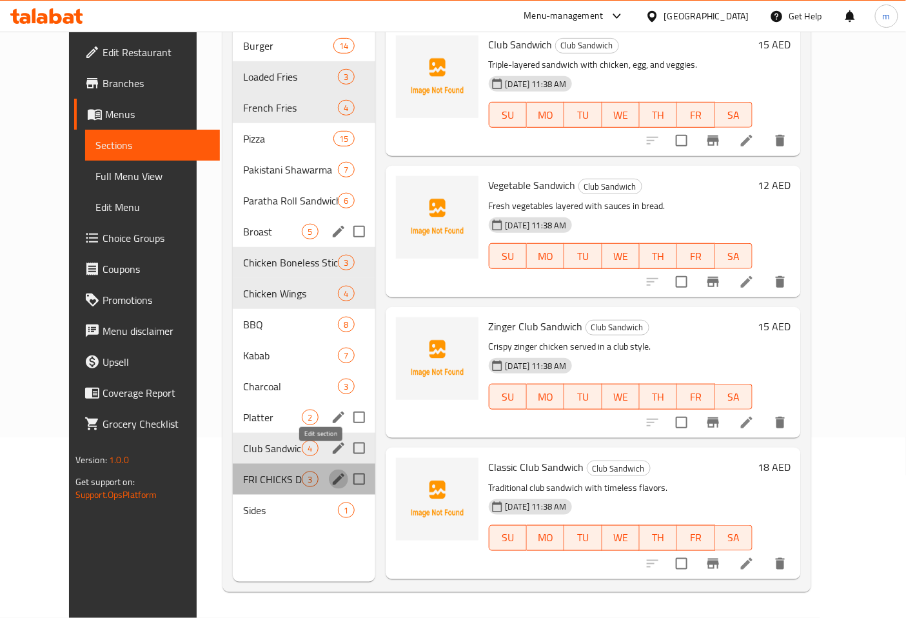
click at [333, 473] on icon "edit" at bounding box center [339, 479] width 12 height 12
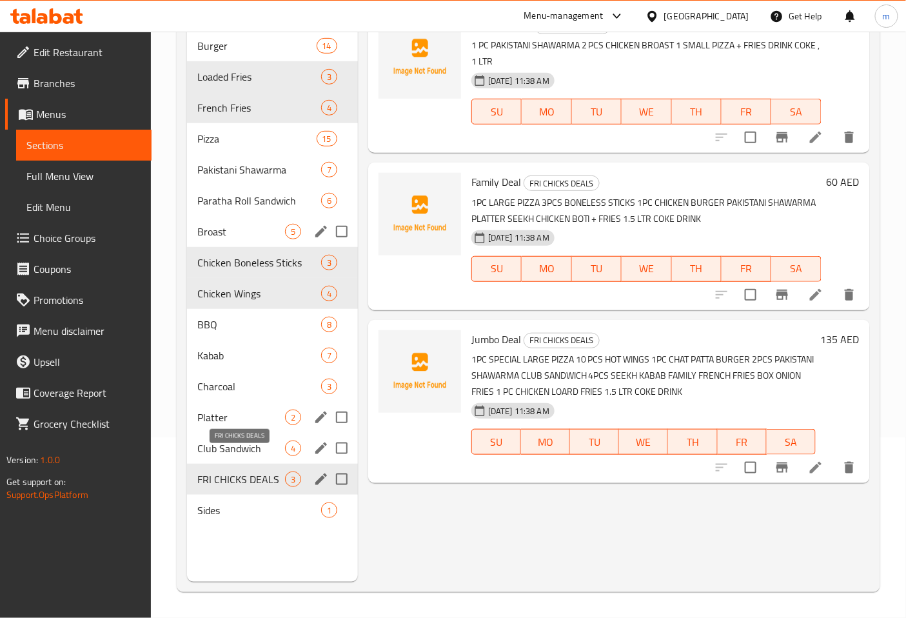
click at [230, 471] on span "FRI CHICKS DEALS" at bounding box center [241, 478] width 88 height 15
drag, startPoint x: 320, startPoint y: 460, endPoint x: 234, endPoint y: 458, distance: 86.4
click at [234, 464] on div "FRI CHICKS DEALS 3" at bounding box center [272, 479] width 171 height 31
click at [324, 473] on icon "edit" at bounding box center [321, 479] width 12 height 12
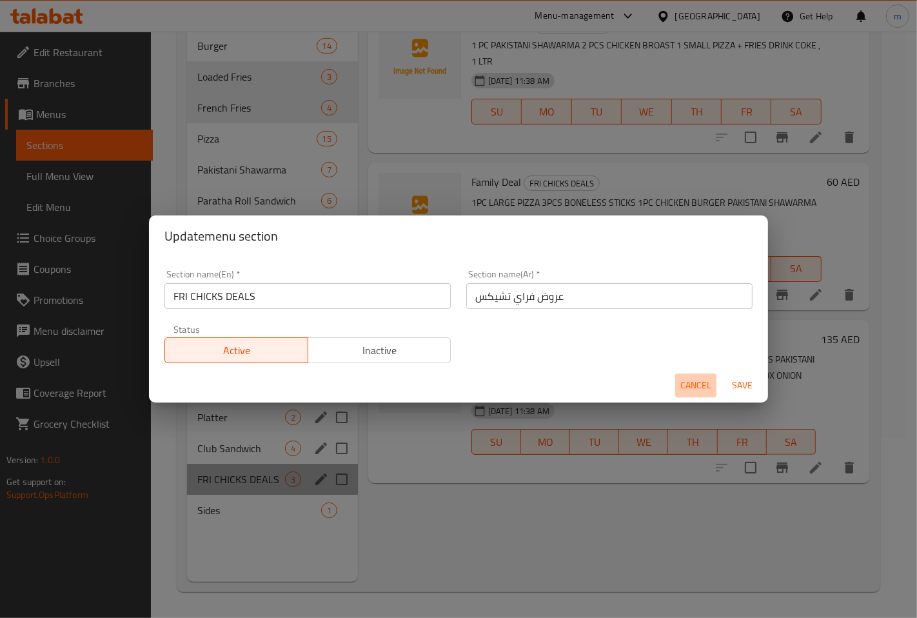
click at [699, 388] on span "Cancel" at bounding box center [695, 385] width 31 height 16
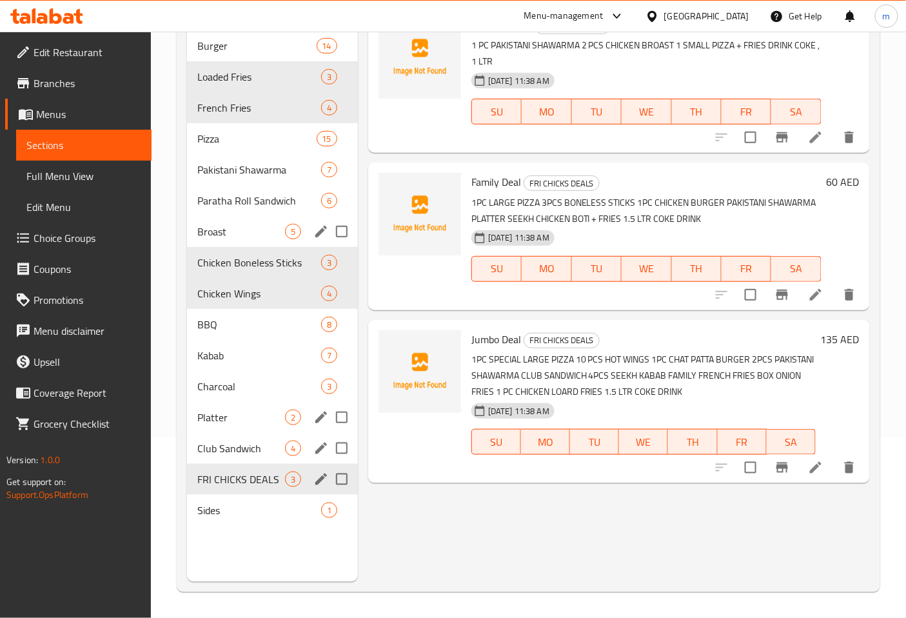
click at [344, 466] on input "Menu sections" at bounding box center [341, 479] width 27 height 27
checkbox input "true"
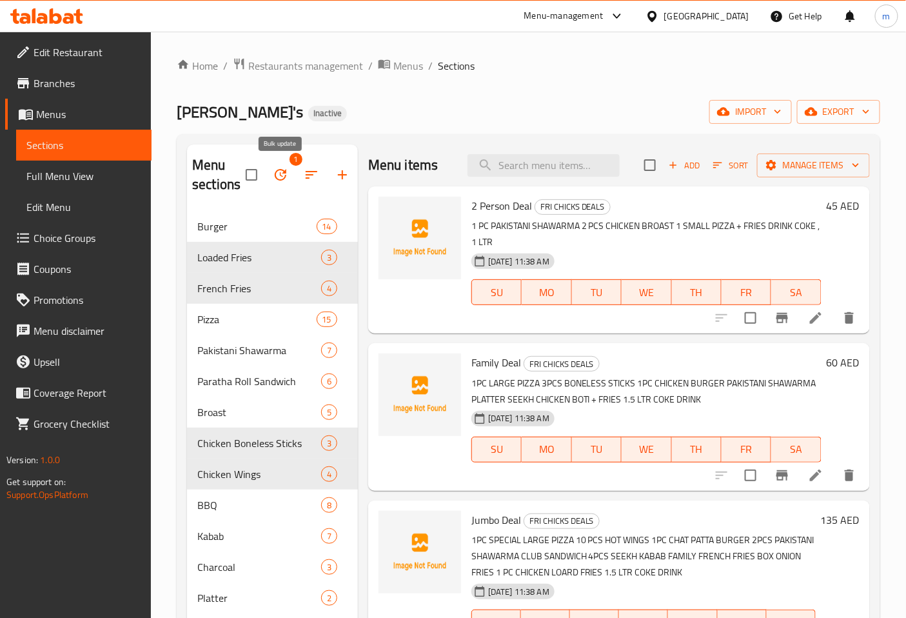
click at [284, 175] on icon "button" at bounding box center [280, 174] width 15 height 15
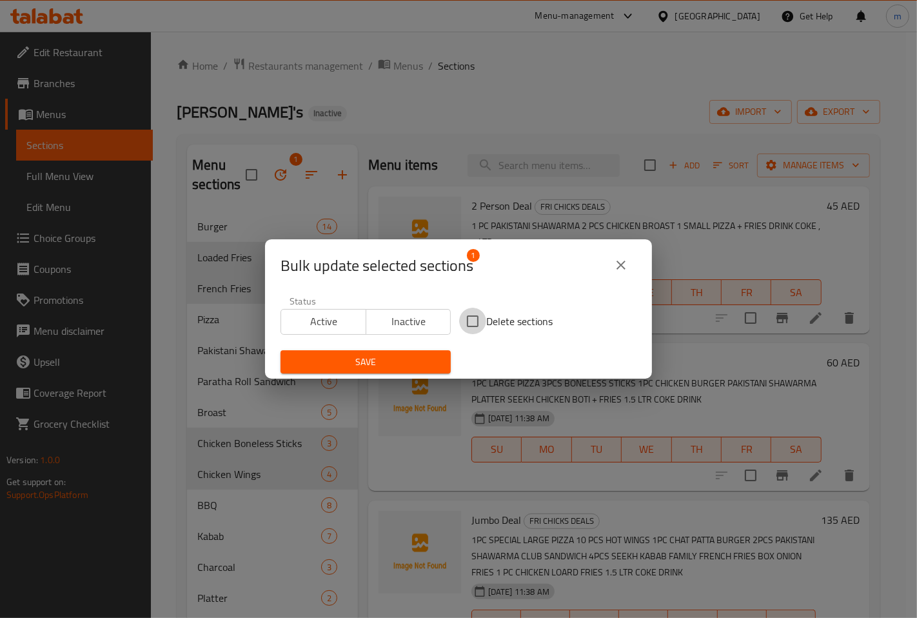
click at [476, 320] on input "Delete sections" at bounding box center [472, 321] width 27 height 27
checkbox input "true"
click at [388, 365] on span "Save" at bounding box center [366, 362] width 150 height 16
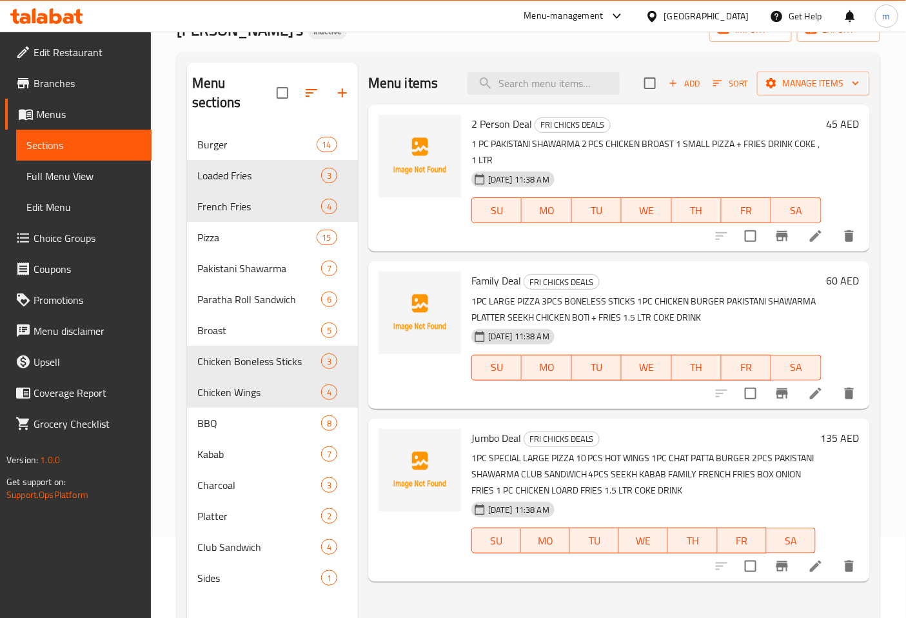
scroll to position [181, 0]
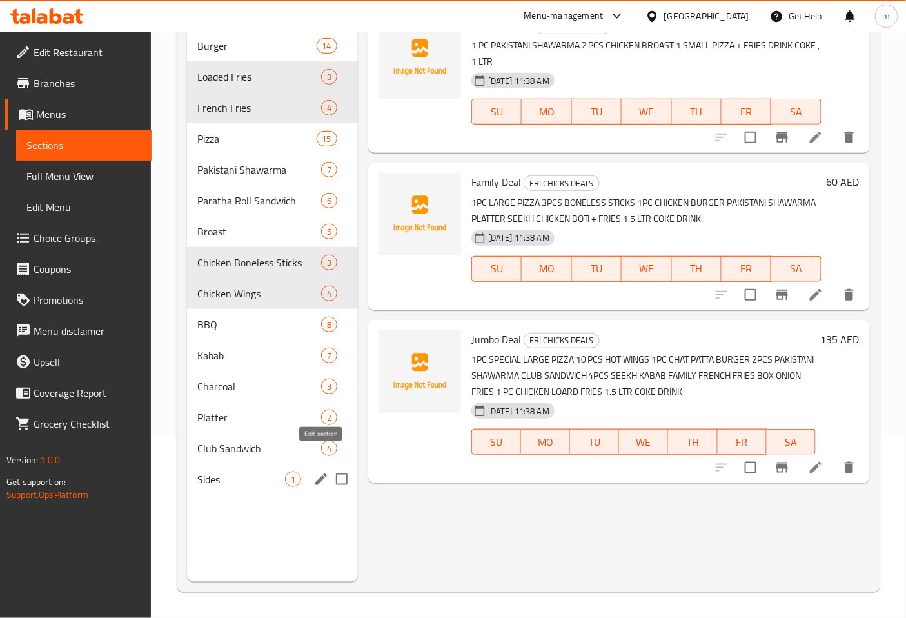
click at [317, 471] on icon "edit" at bounding box center [320, 478] width 15 height 15
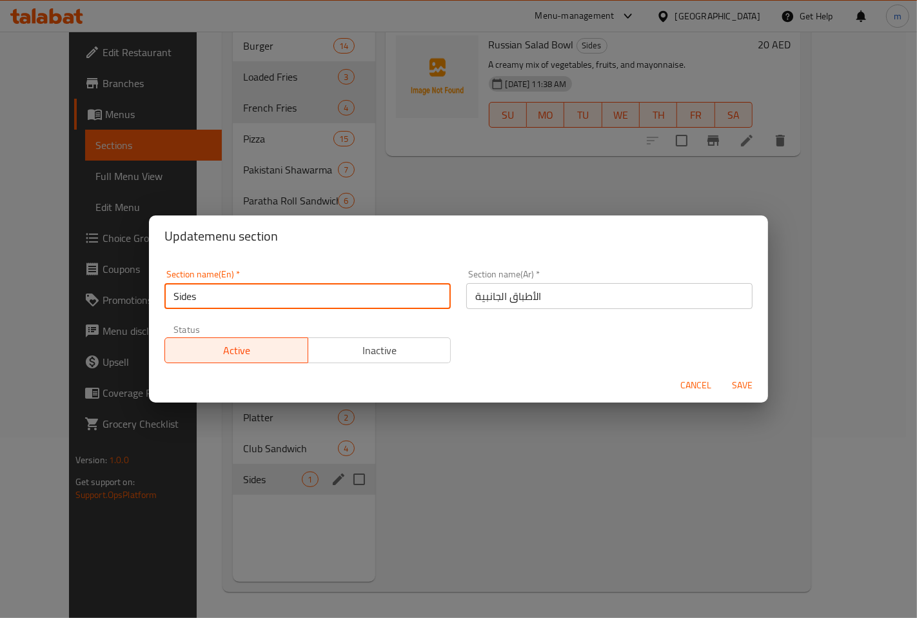
drag, startPoint x: 173, startPoint y: 295, endPoint x: 152, endPoint y: 295, distance: 20.6
click at [152, 295] on div "Section name(En)   * Sides Section name(En) * Section name(Ar)   * الأطباق الجا…" at bounding box center [458, 313] width 619 height 112
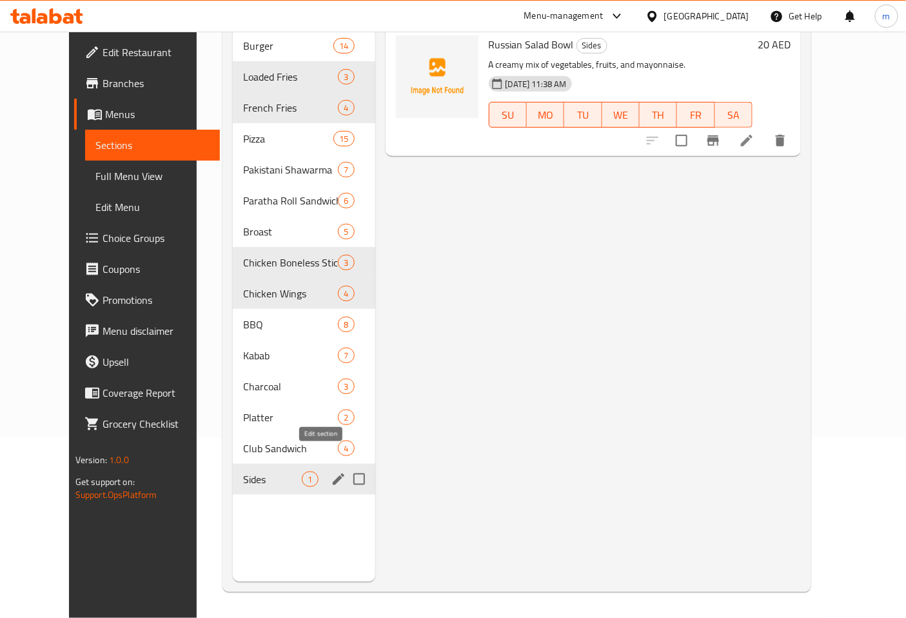
click at [331, 471] on icon "edit" at bounding box center [338, 478] width 15 height 15
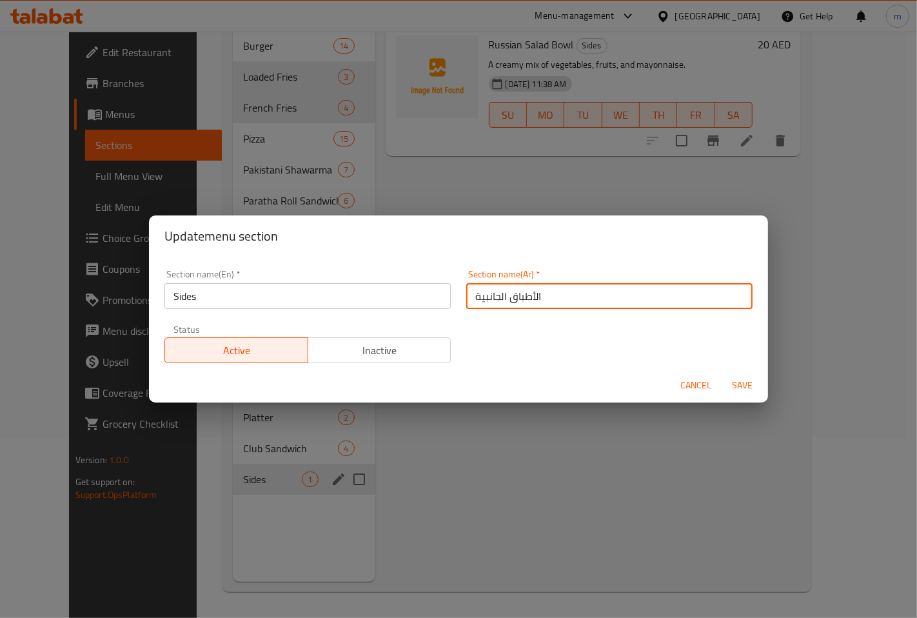
drag, startPoint x: 566, startPoint y: 294, endPoint x: 449, endPoint y: 294, distance: 117.4
click at [449, 294] on div "Section name(En)   * Sides Section name(En) * Section name(Ar)   * الأطباق الجا…" at bounding box center [459, 316] width 604 height 109
type input "s"
type input "سايدز"
click at [740, 384] on span "Save" at bounding box center [742, 385] width 31 height 16
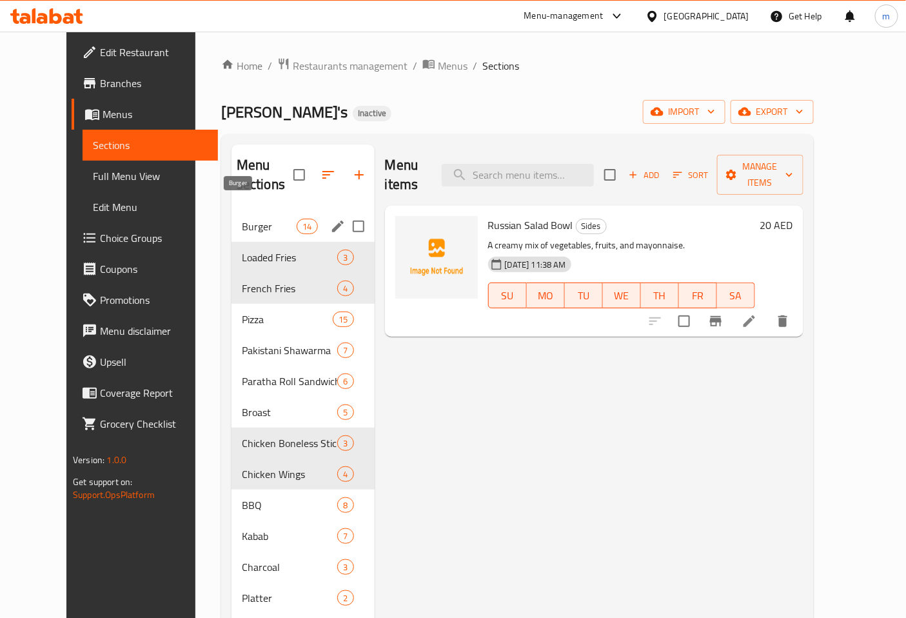
click at [242, 219] on span "Burger" at bounding box center [269, 226] width 55 height 15
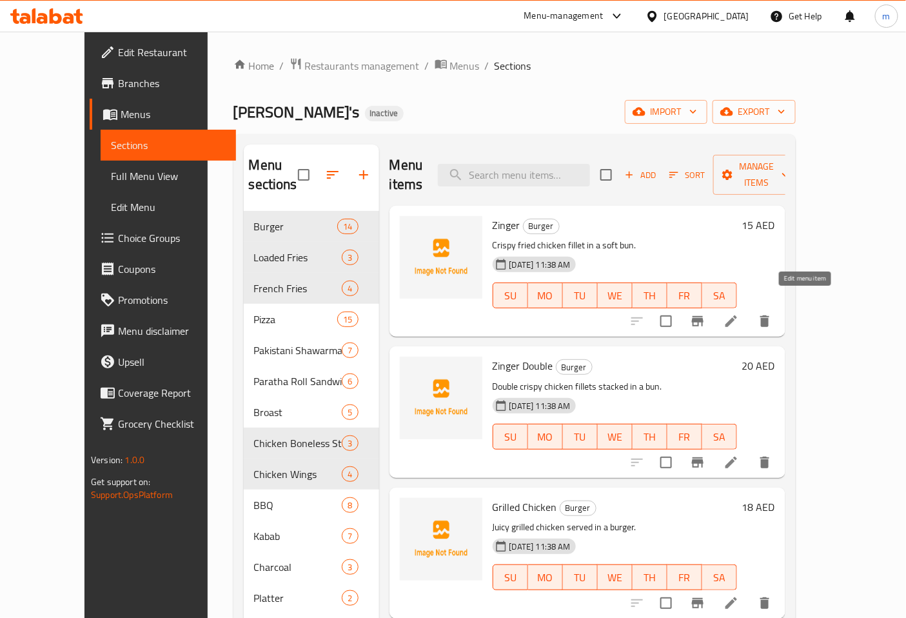
click at [739, 313] on icon at bounding box center [731, 320] width 15 height 15
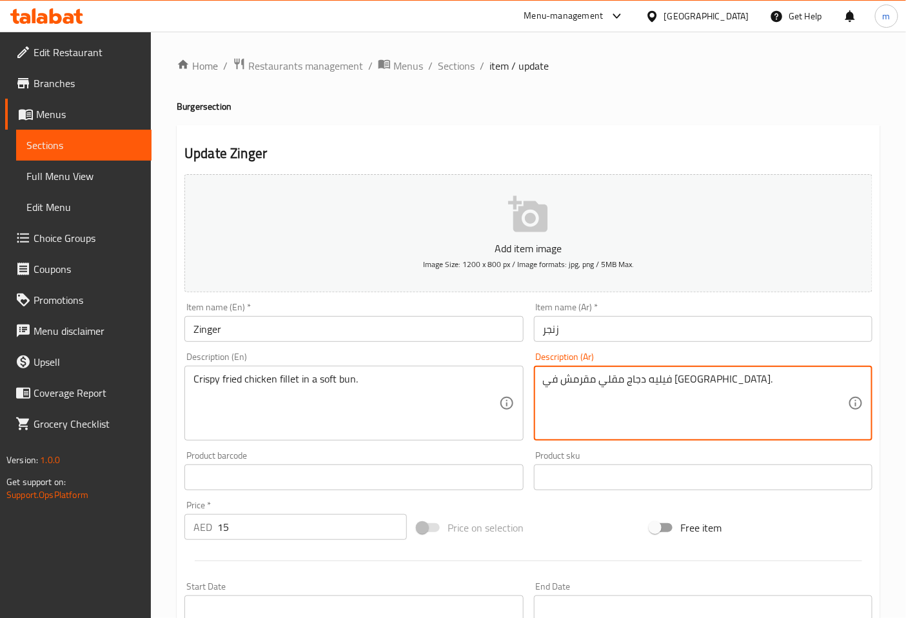
drag, startPoint x: 668, startPoint y: 382, endPoint x: 714, endPoint y: 381, distance: 45.8
type textarea "فراخ مخلية [GEOGRAPHIC_DATA] مقرمشة في [GEOGRAPHIC_DATA]."
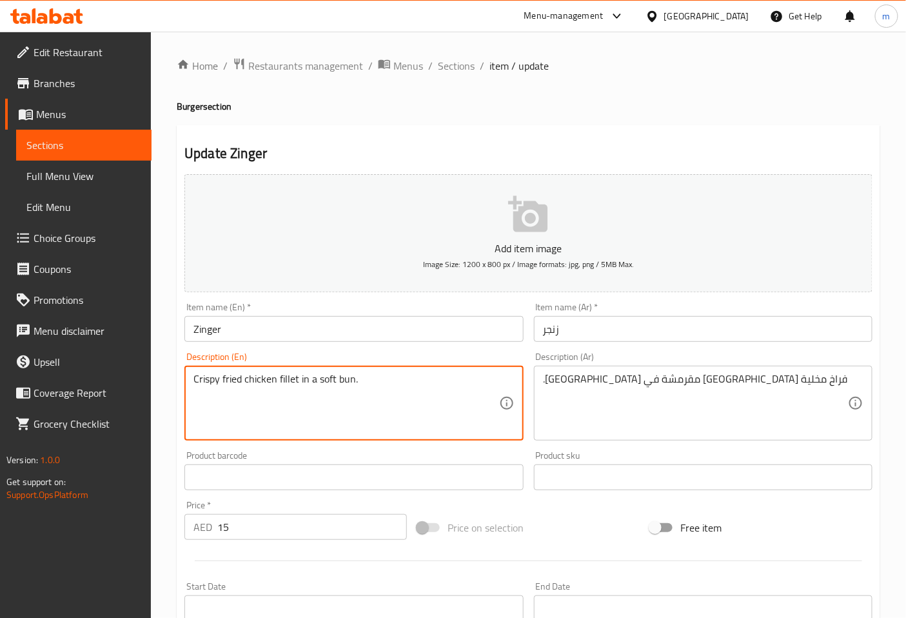
drag, startPoint x: 351, startPoint y: 379, endPoint x: 337, endPoint y: 383, distance: 15.5
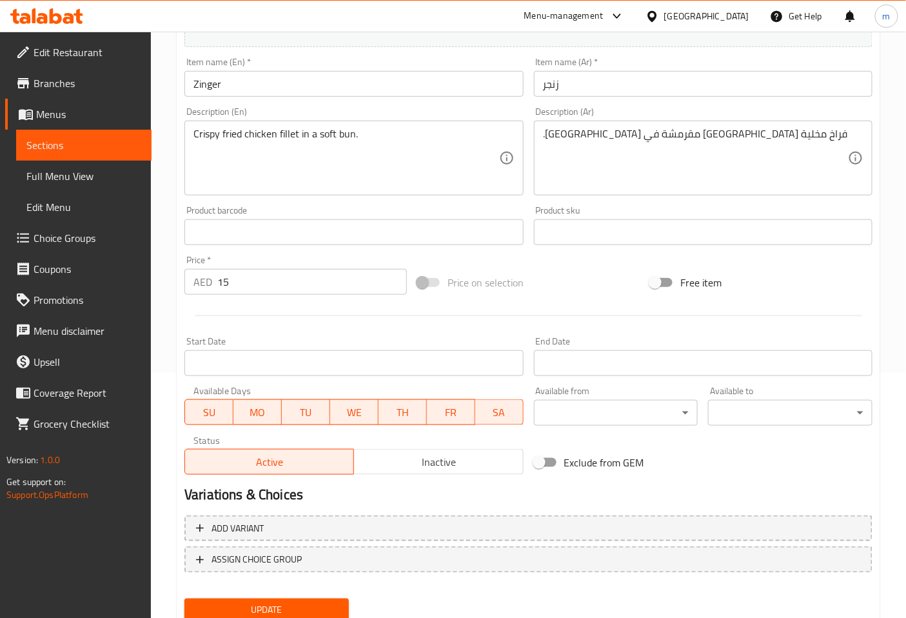
scroll to position [291, 0]
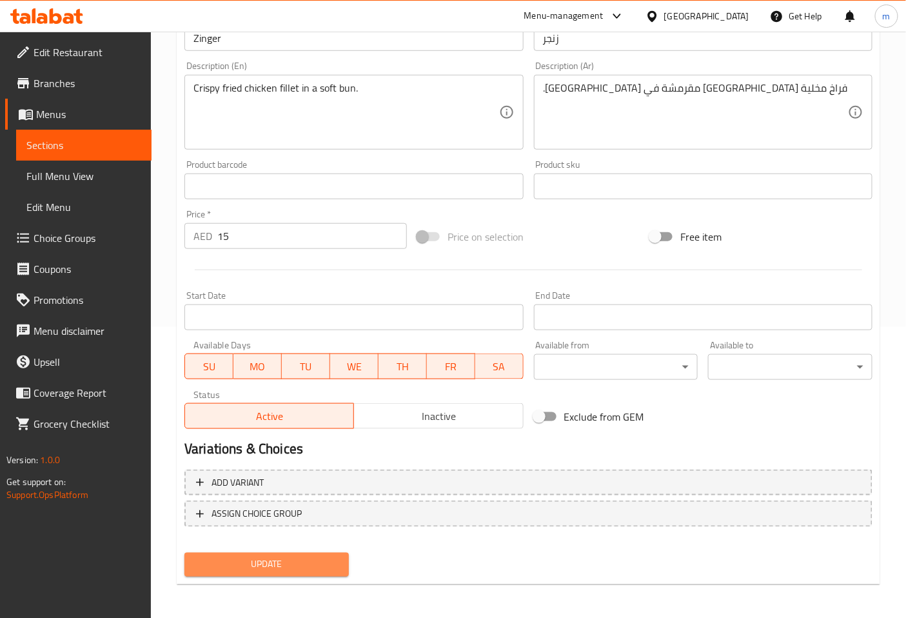
click at [299, 564] on span "Update" at bounding box center [267, 565] width 144 height 16
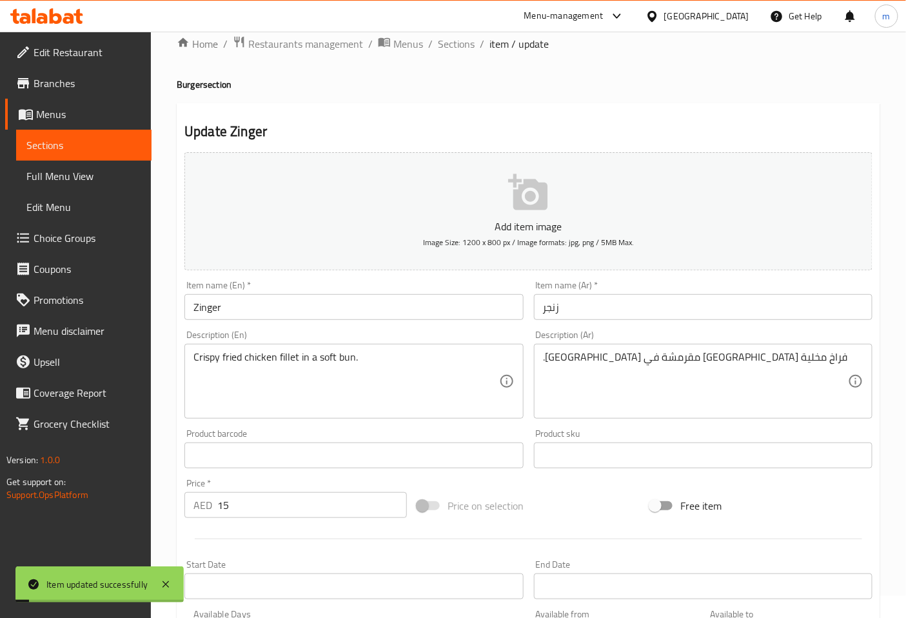
scroll to position [0, 0]
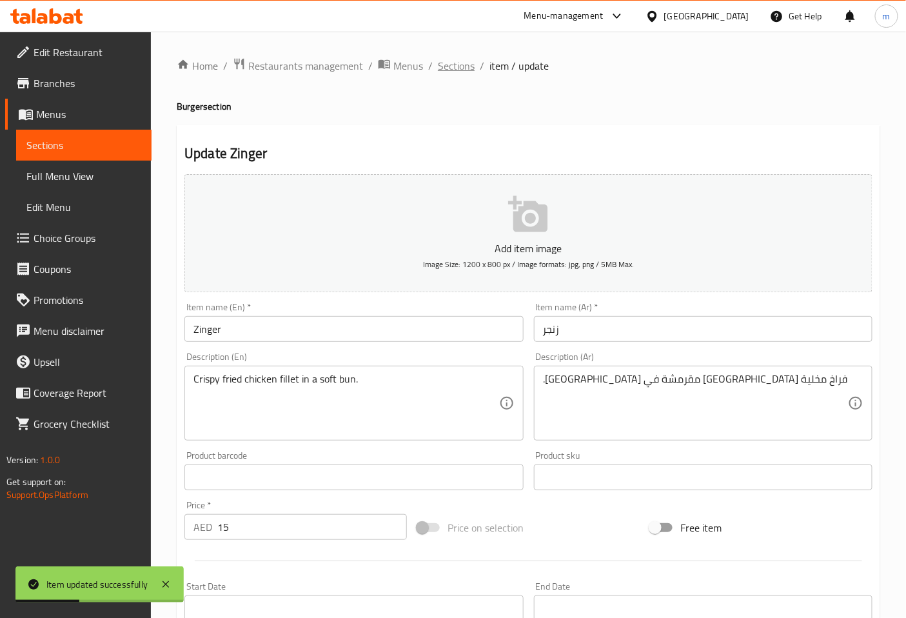
click at [453, 66] on span "Sections" at bounding box center [456, 65] width 37 height 15
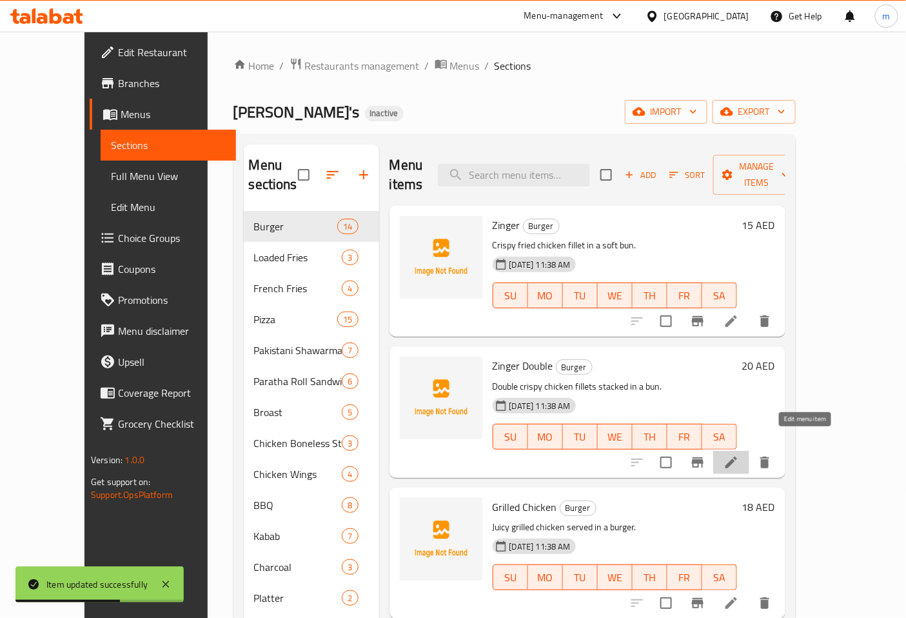
click at [737, 457] on icon at bounding box center [731, 463] width 12 height 12
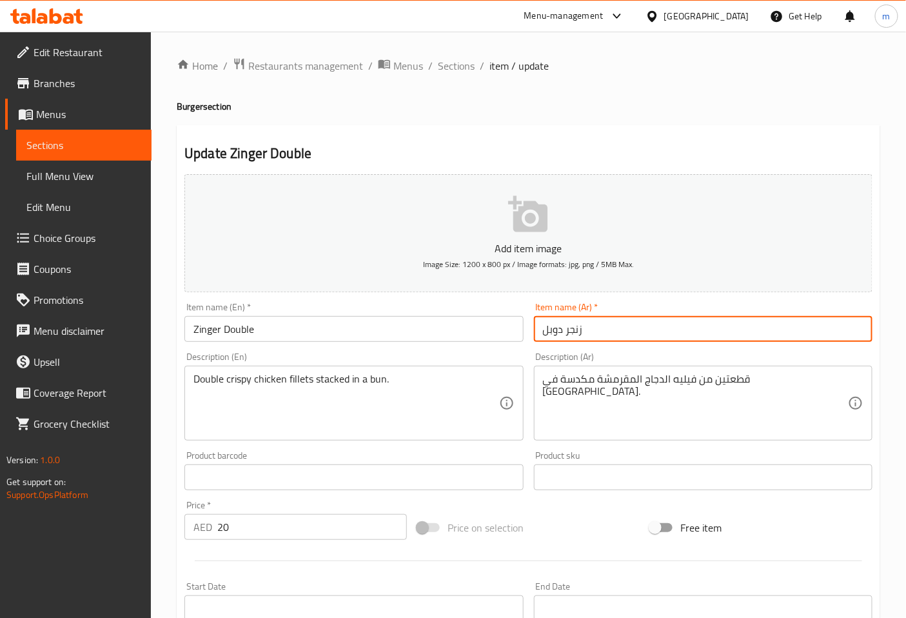
click at [553, 331] on input "زنجر دوبل" at bounding box center [703, 329] width 339 height 26
type input "زنجر دبل"
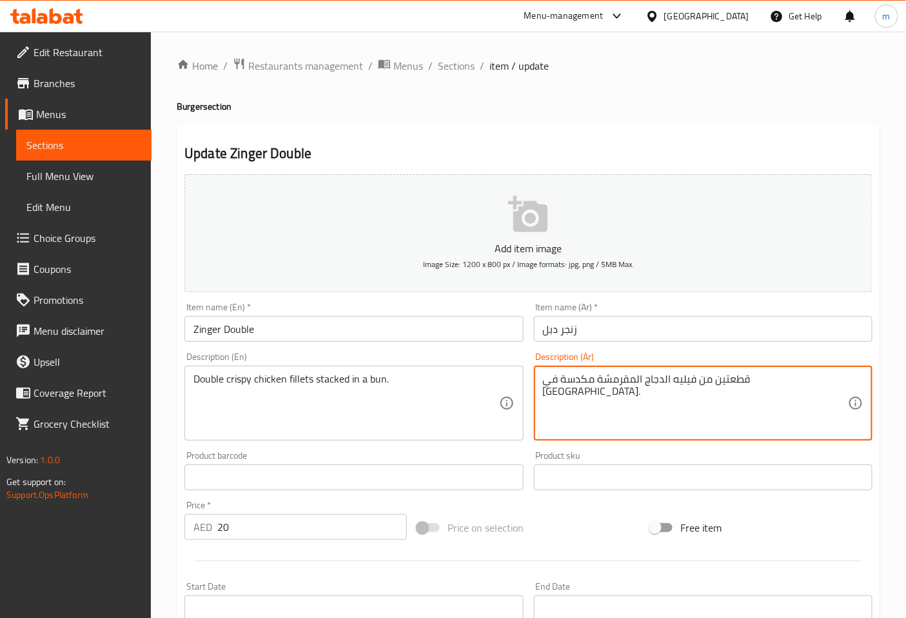
drag, startPoint x: 658, startPoint y: 380, endPoint x: 763, endPoint y: 388, distance: 104.7
click at [781, 379] on textarea "دبل فراخ [GEOGRAPHIC_DATA] المقرمشة مكدسة في [GEOGRAPHIC_DATA]." at bounding box center [695, 403] width 305 height 61
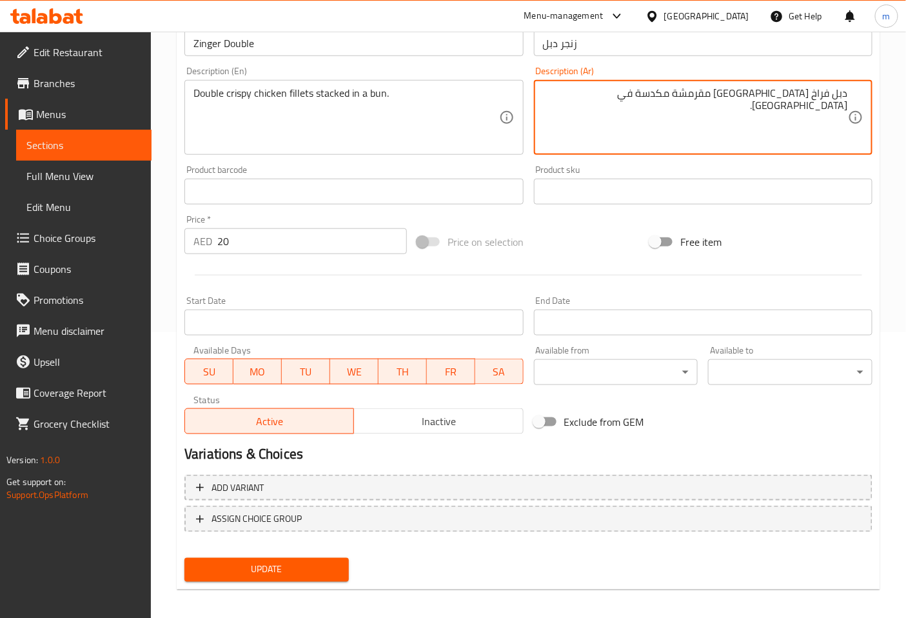
scroll to position [291, 0]
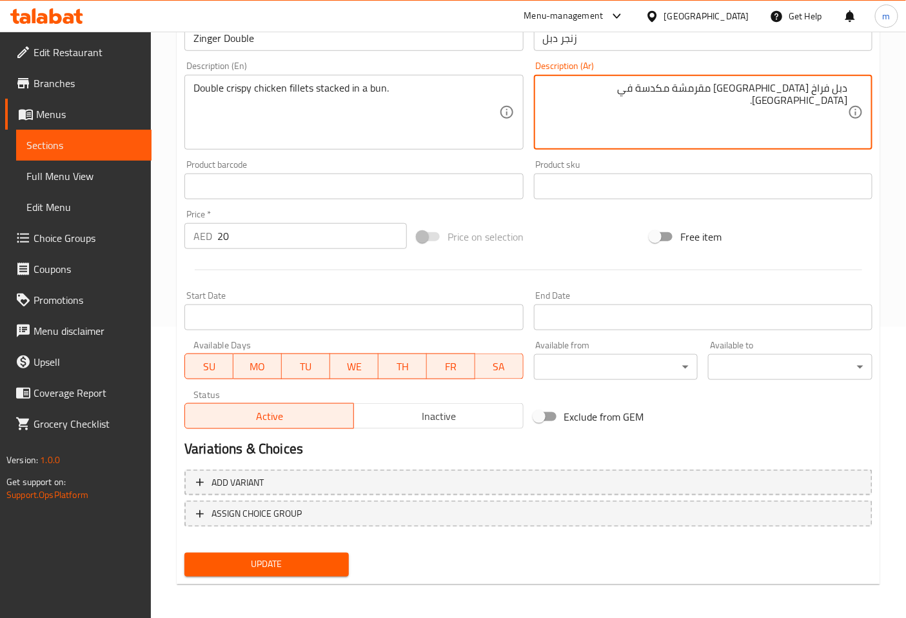
type textarea "دبل فراخ [GEOGRAPHIC_DATA] مقرمشة مكدسة في [GEOGRAPHIC_DATA]."
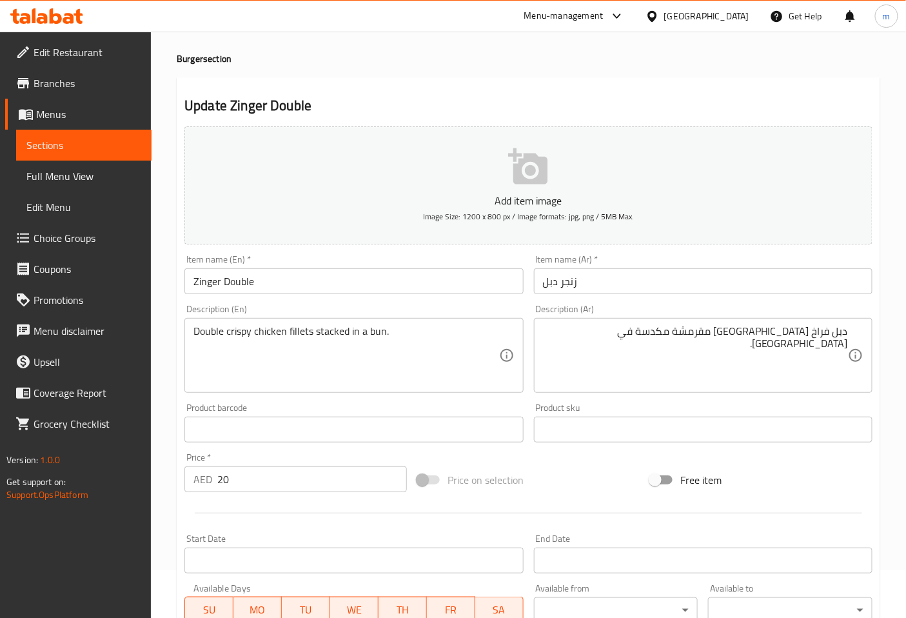
scroll to position [72, 0]
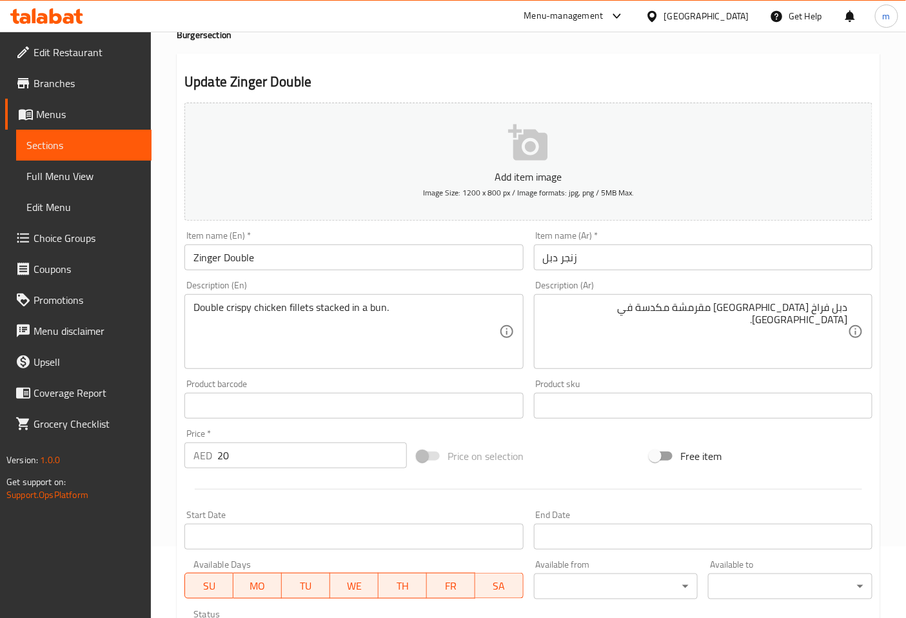
click at [669, 315] on textarea "دبل فراخ [GEOGRAPHIC_DATA] مقرمشة مكدسة في [GEOGRAPHIC_DATA]." at bounding box center [695, 331] width 305 height 61
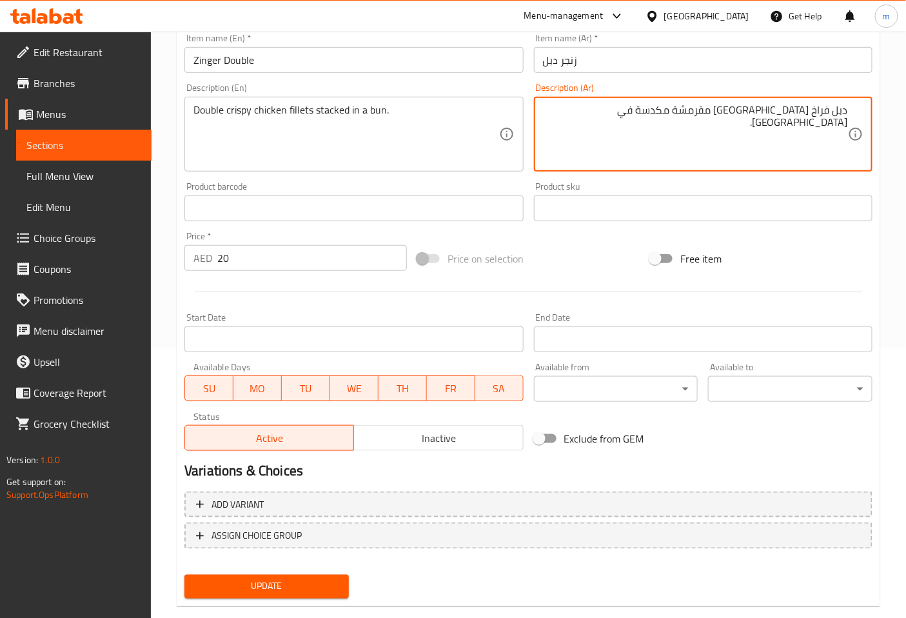
scroll to position [286, 0]
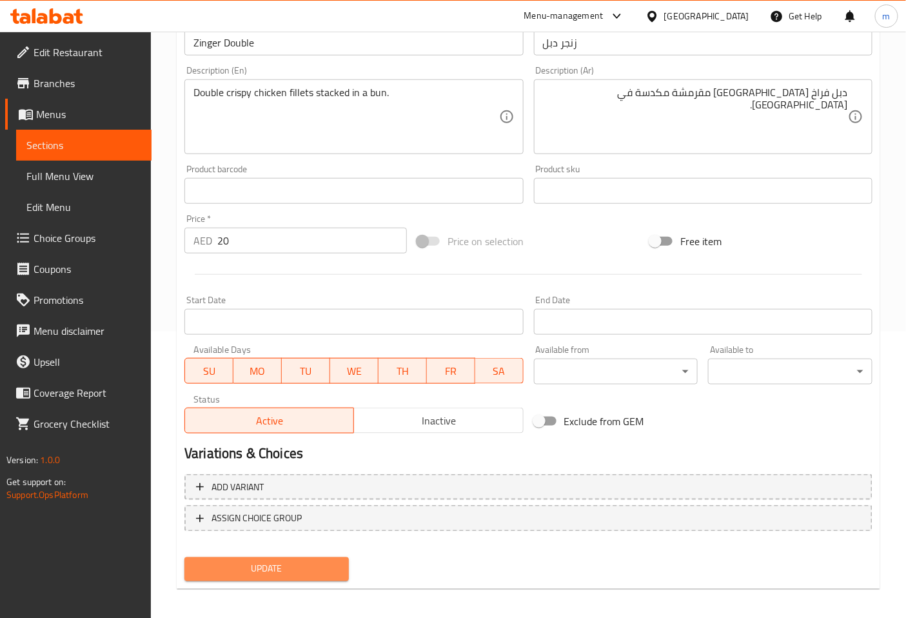
click at [248, 567] on span "Update" at bounding box center [267, 569] width 144 height 16
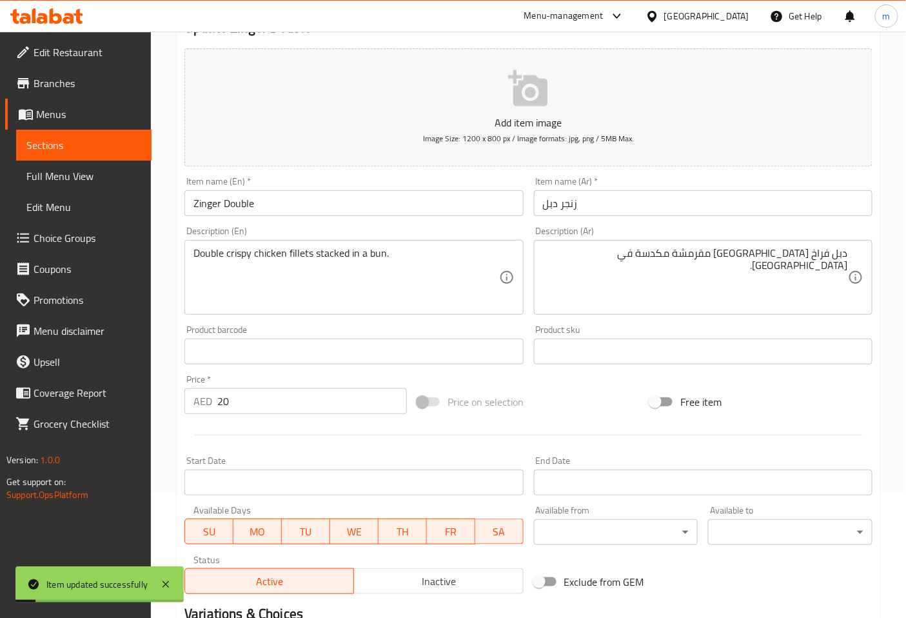
scroll to position [0, 0]
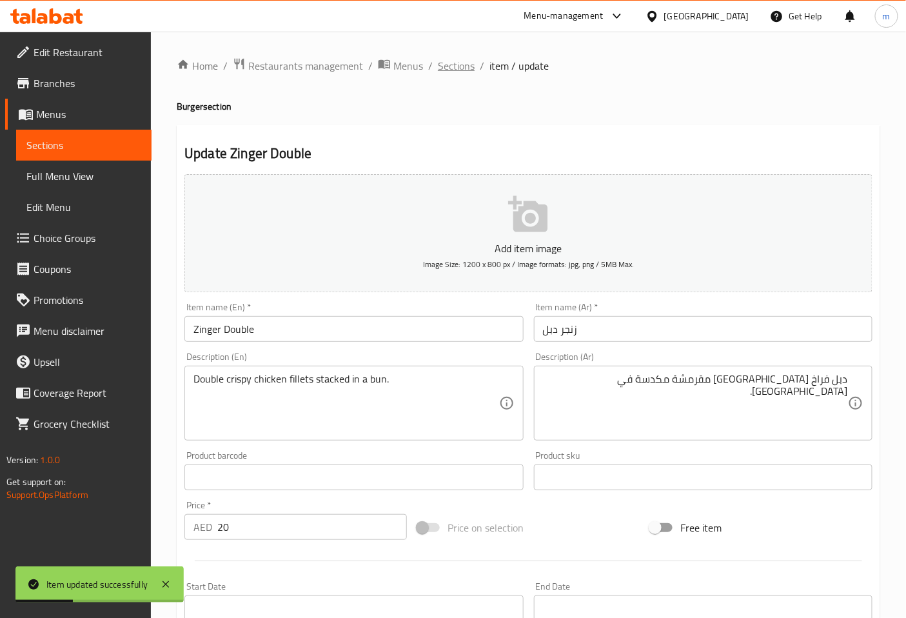
click at [440, 63] on span "Sections" at bounding box center [456, 65] width 37 height 15
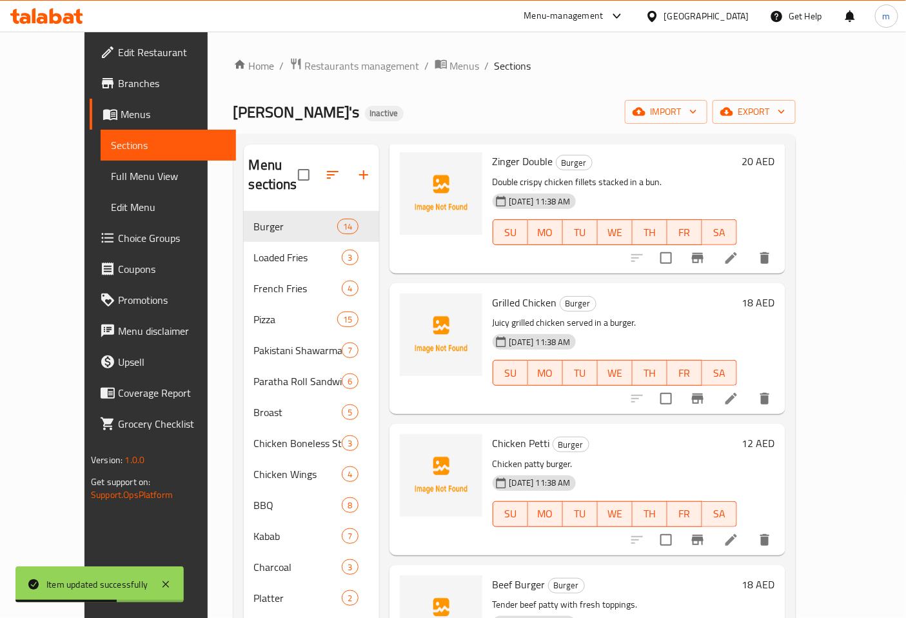
scroll to position [215, 0]
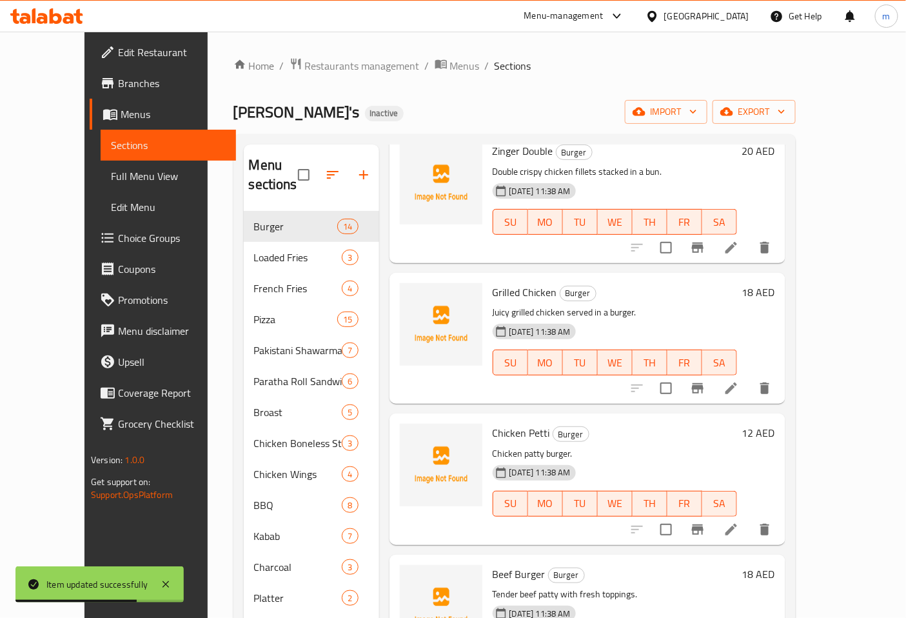
click at [739, 380] on icon at bounding box center [731, 387] width 15 height 15
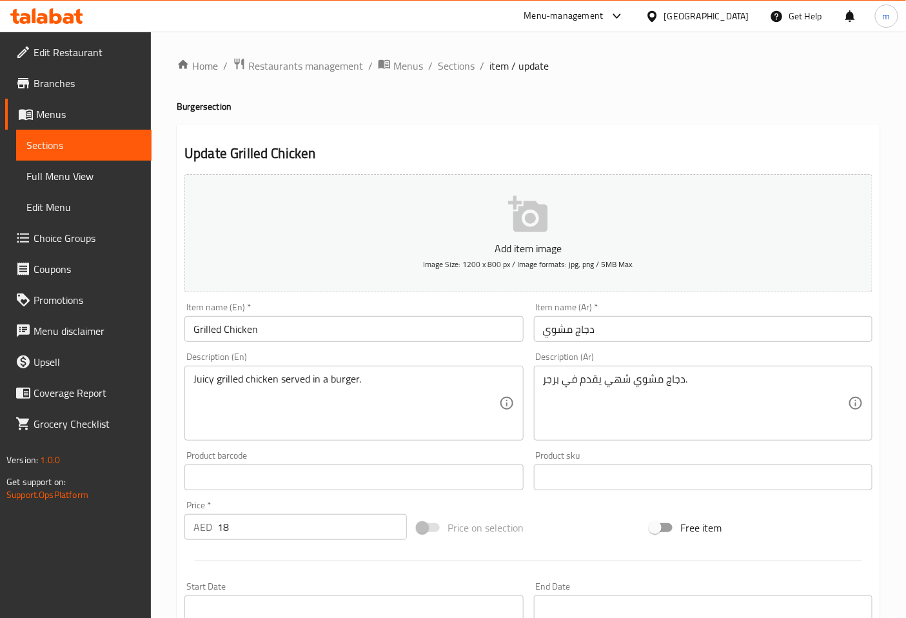
click at [706, 17] on div "[GEOGRAPHIC_DATA]" at bounding box center [706, 16] width 85 height 14
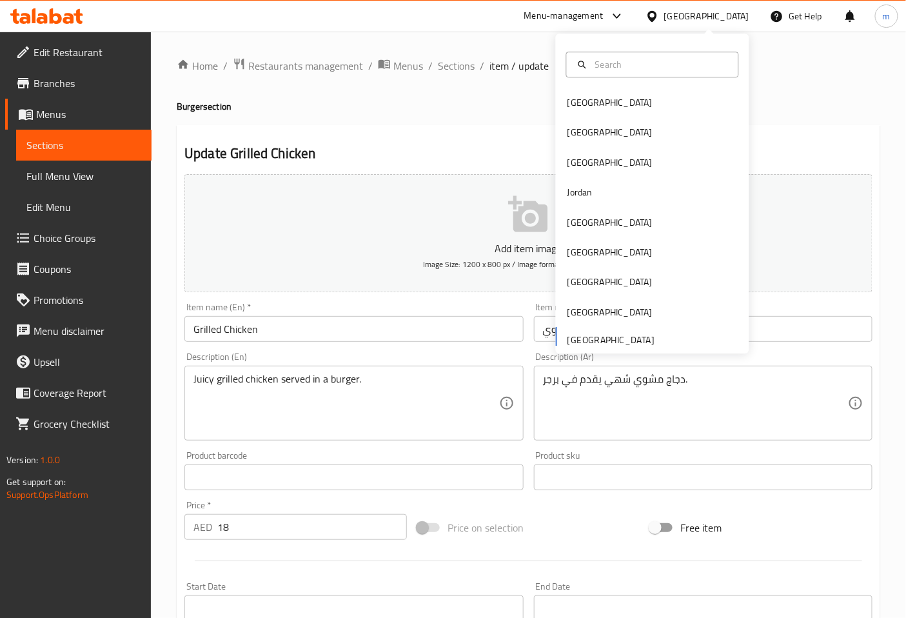
click at [474, 110] on h4 "Burger section" at bounding box center [529, 106] width 704 height 13
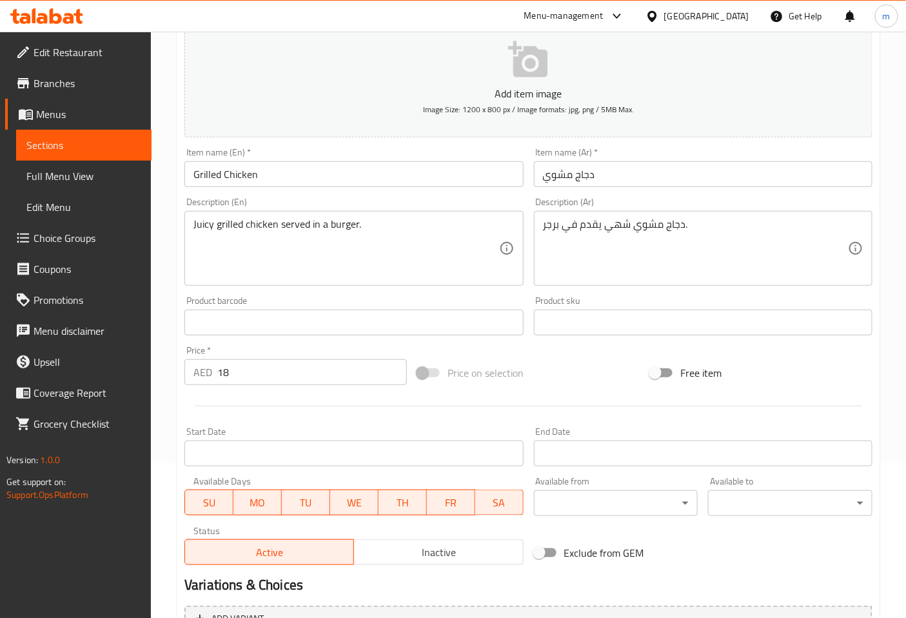
scroll to position [215, 0]
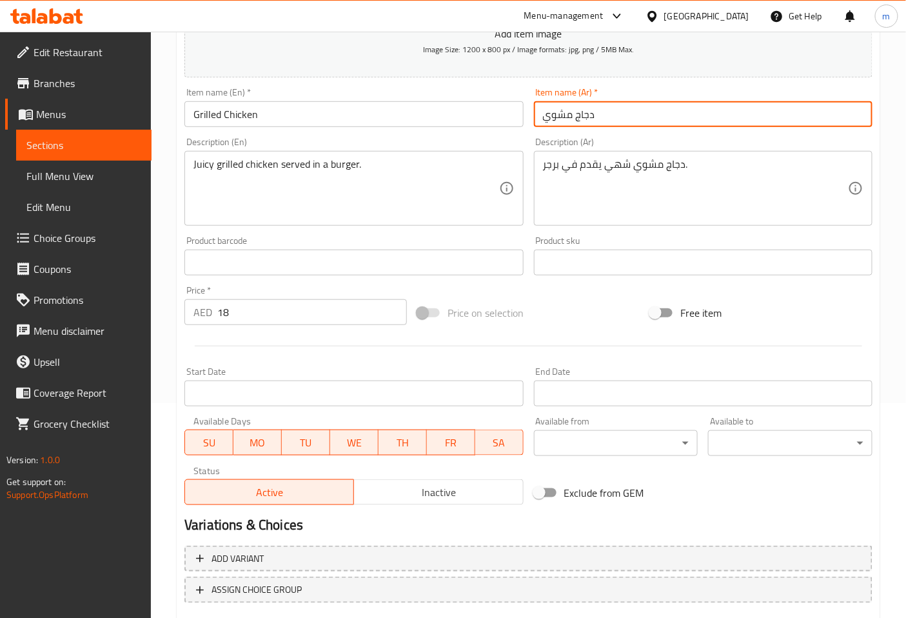
drag, startPoint x: 576, startPoint y: 113, endPoint x: 624, endPoint y: 113, distance: 47.7
click at [624, 113] on input "دجاج مشوي" at bounding box center [703, 114] width 339 height 26
type input "[PERSON_NAME]"
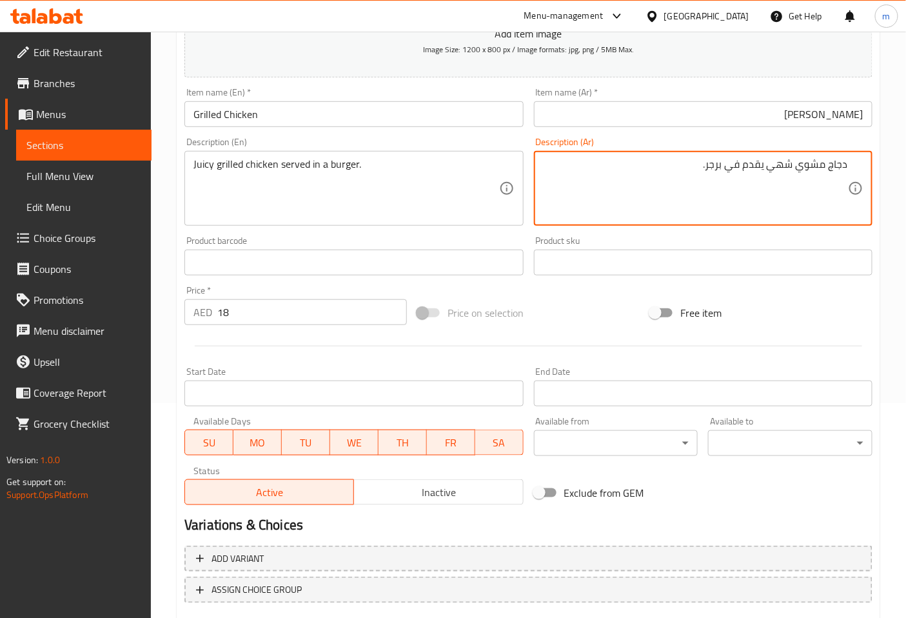
drag, startPoint x: 830, startPoint y: 168, endPoint x: 873, endPoint y: 164, distance: 43.4
click at [873, 164] on div "Description (Ar) دجاج مشوي شهي يقدم في برجر. Description (Ar)" at bounding box center [703, 181] width 349 height 99
type textarea "[PERSON_NAME] شهي يقدم في برجر."
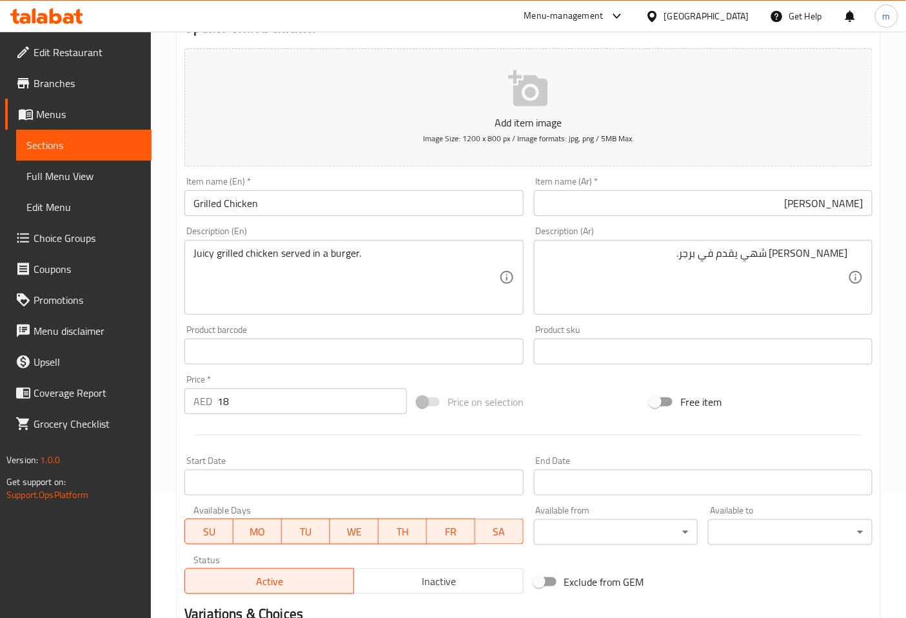
scroll to position [291, 0]
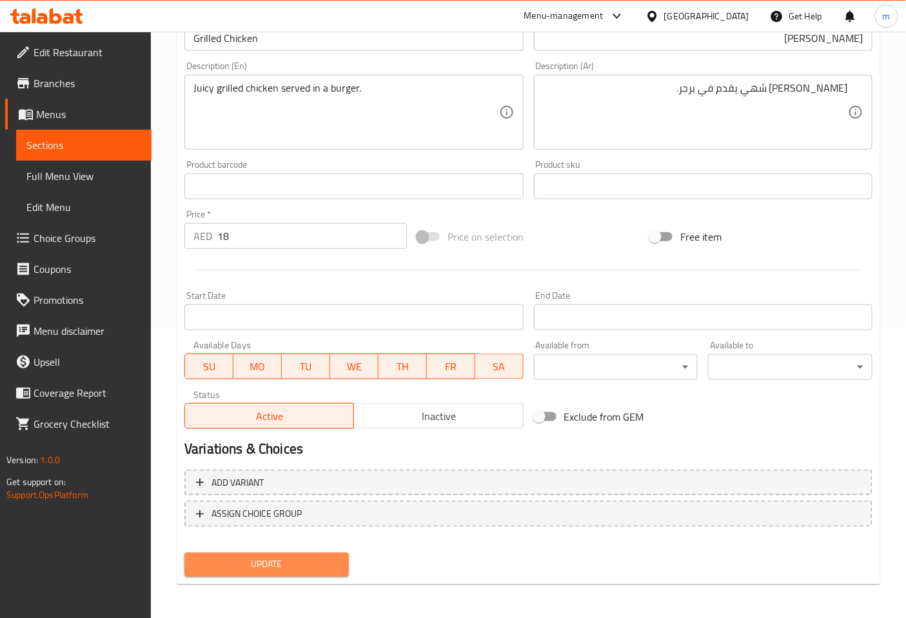
click at [298, 558] on span "Update" at bounding box center [267, 565] width 144 height 16
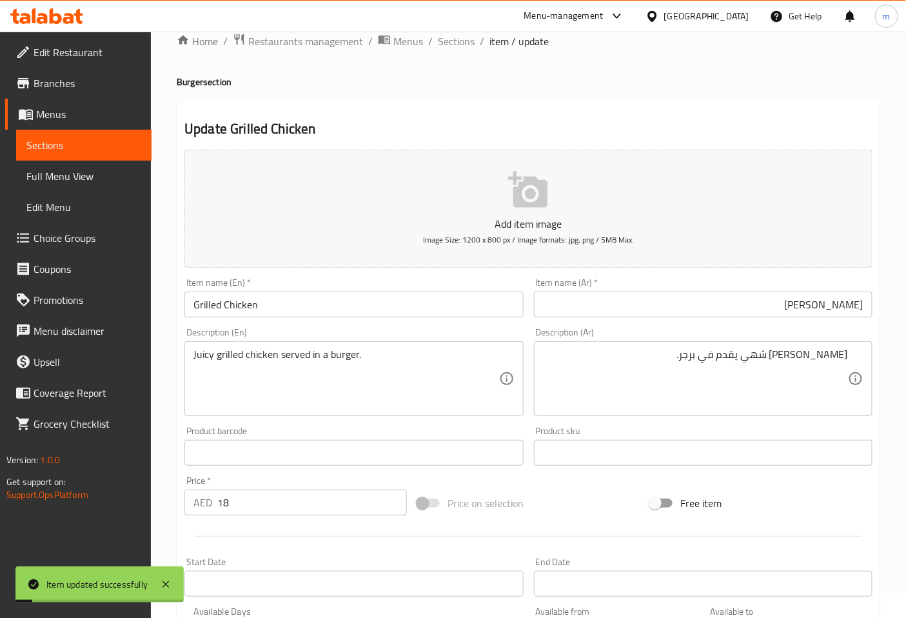
scroll to position [0, 0]
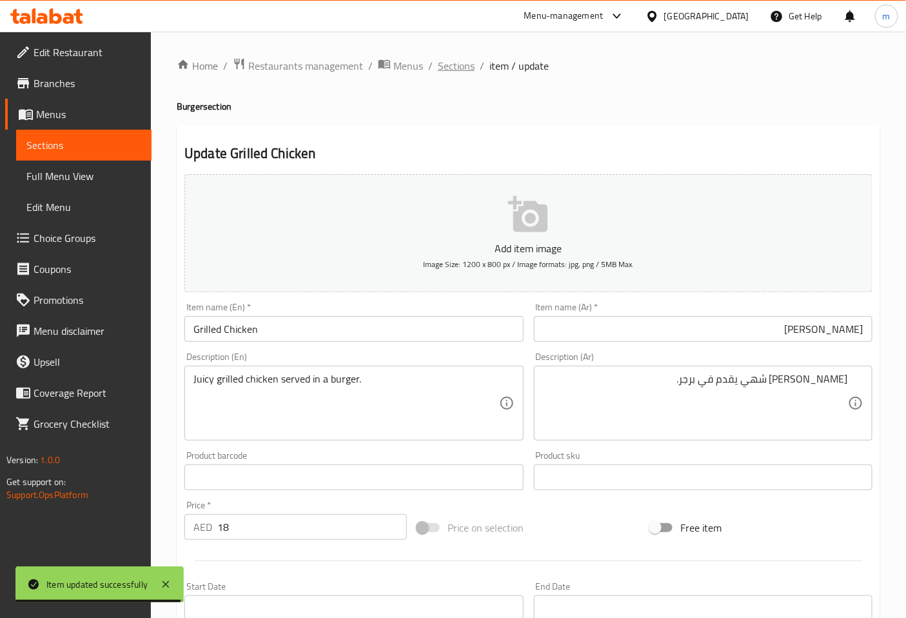
click at [458, 66] on span "Sections" at bounding box center [456, 65] width 37 height 15
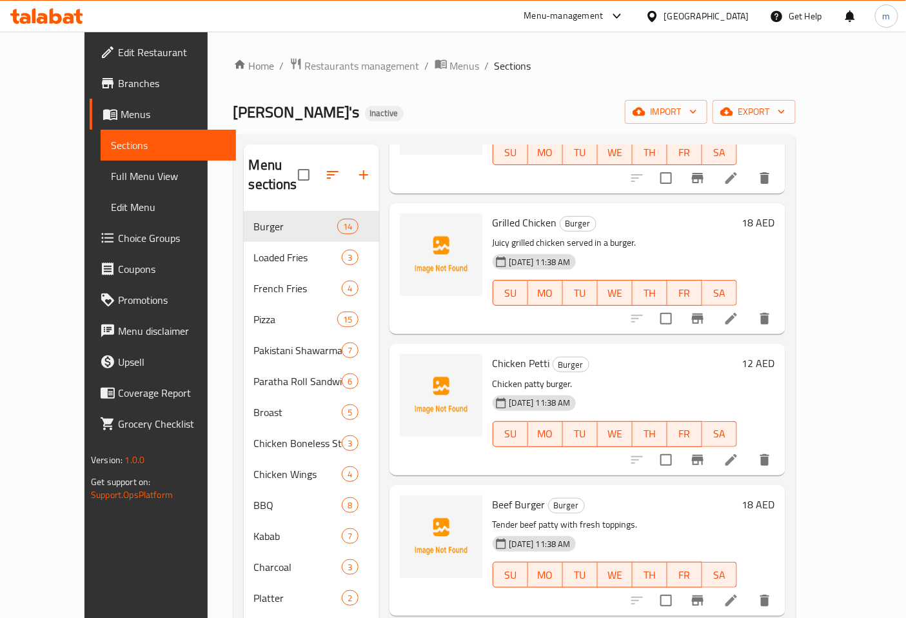
scroll to position [286, 0]
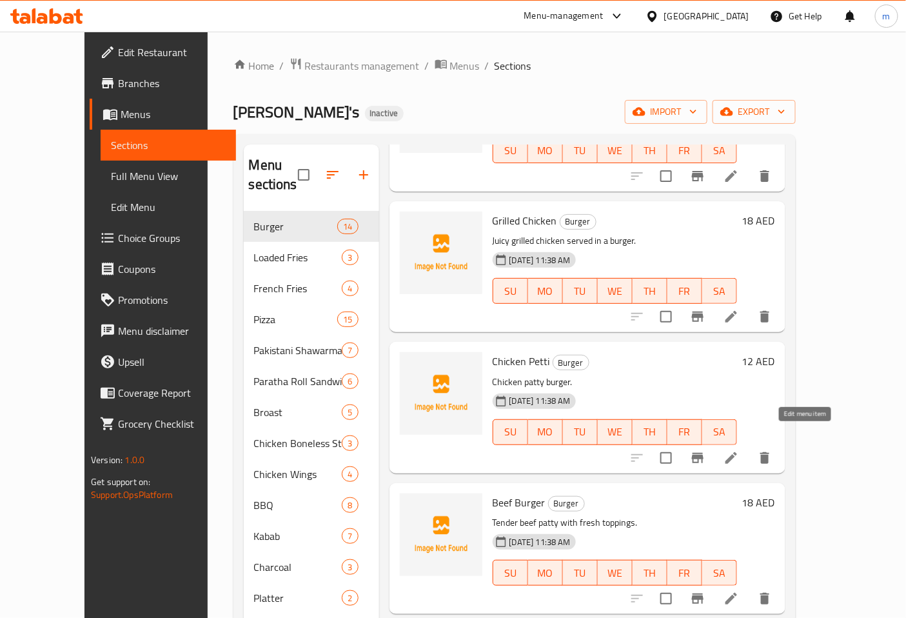
click at [739, 450] on icon at bounding box center [731, 457] width 15 height 15
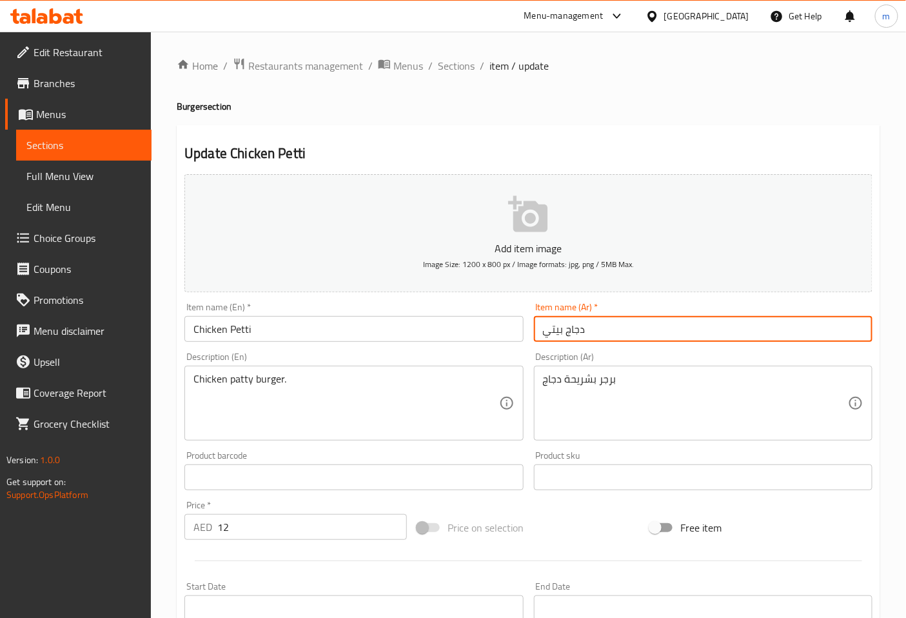
click at [556, 333] on input "دجاج بيتي" at bounding box center [703, 329] width 339 height 26
drag, startPoint x: 564, startPoint y: 332, endPoint x: 606, endPoint y: 330, distance: 42.6
click at [606, 330] on input "دجاج بتي" at bounding box center [703, 329] width 339 height 26
type input "فراخ بتي"
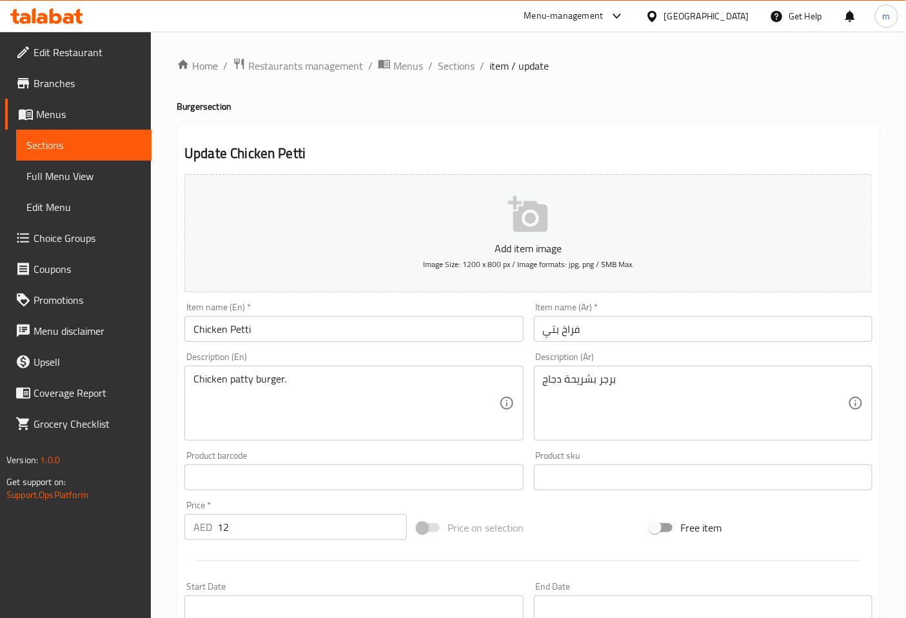
drag, startPoint x: 542, startPoint y: 384, endPoint x: 564, endPoint y: 375, distance: 24.6
click at [564, 375] on div "برجر بشريحة دجاج Description (Ar)" at bounding box center [703, 403] width 339 height 75
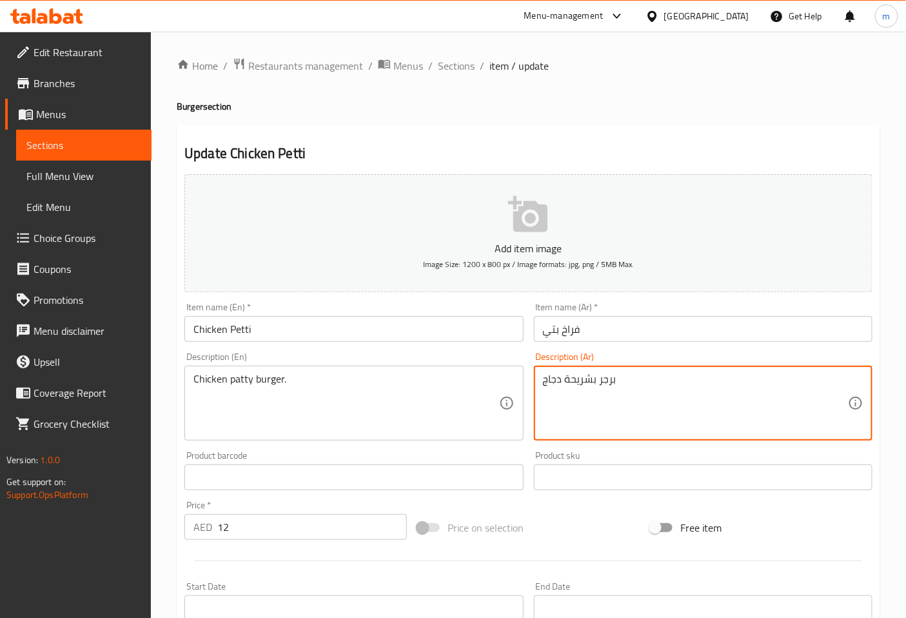
drag, startPoint x: 562, startPoint y: 379, endPoint x: 531, endPoint y: 380, distance: 30.3
click at [531, 380] on div "Description (Ar) برجر بشريحة دجاج Description (Ar)" at bounding box center [703, 396] width 349 height 99
type textarea "برجر بشريحة فراخ"
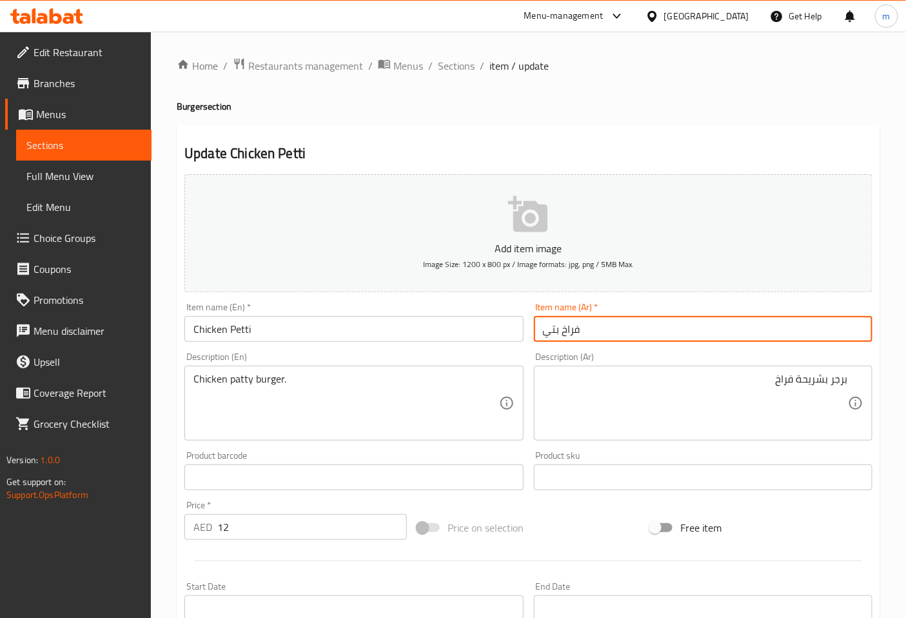
click at [624, 340] on input "فراخ بتي" at bounding box center [703, 329] width 339 height 26
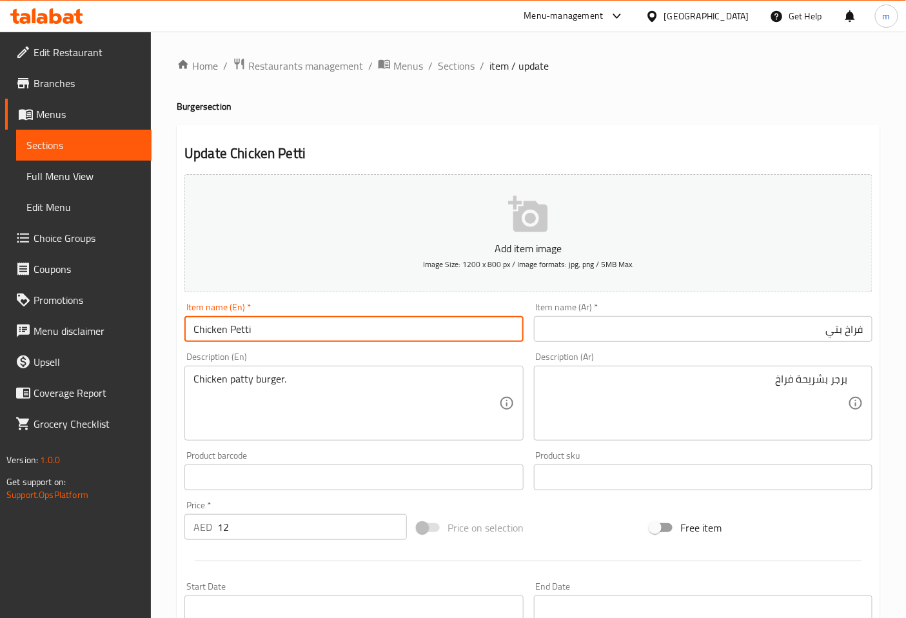
drag, startPoint x: 262, startPoint y: 324, endPoint x: 177, endPoint y: 336, distance: 85.3
click at [177, 336] on div "Update Chicken Petti Add item image Image Size: 1200 x 800 px / Image formats: …" at bounding box center [529, 500] width 704 height 751
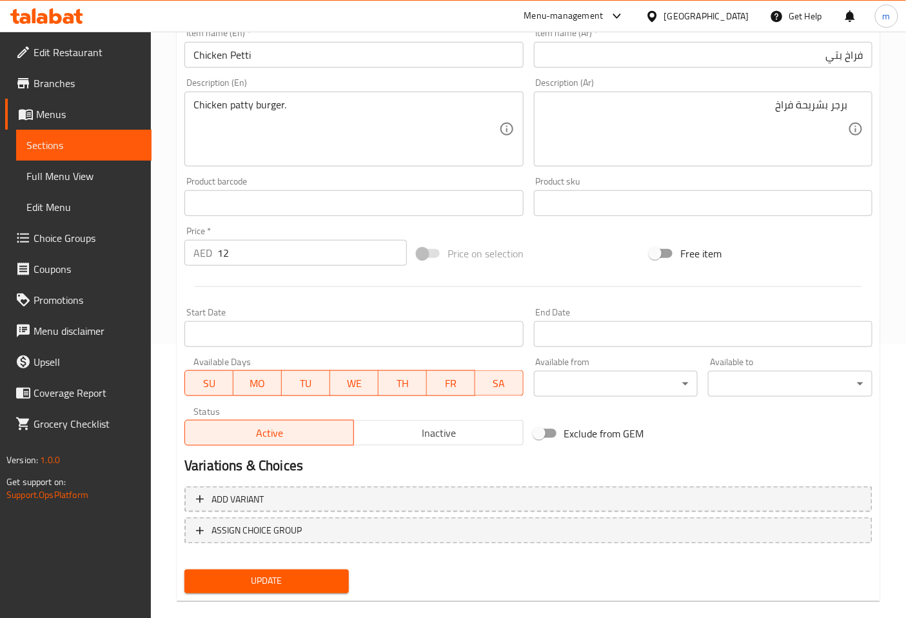
scroll to position [286, 0]
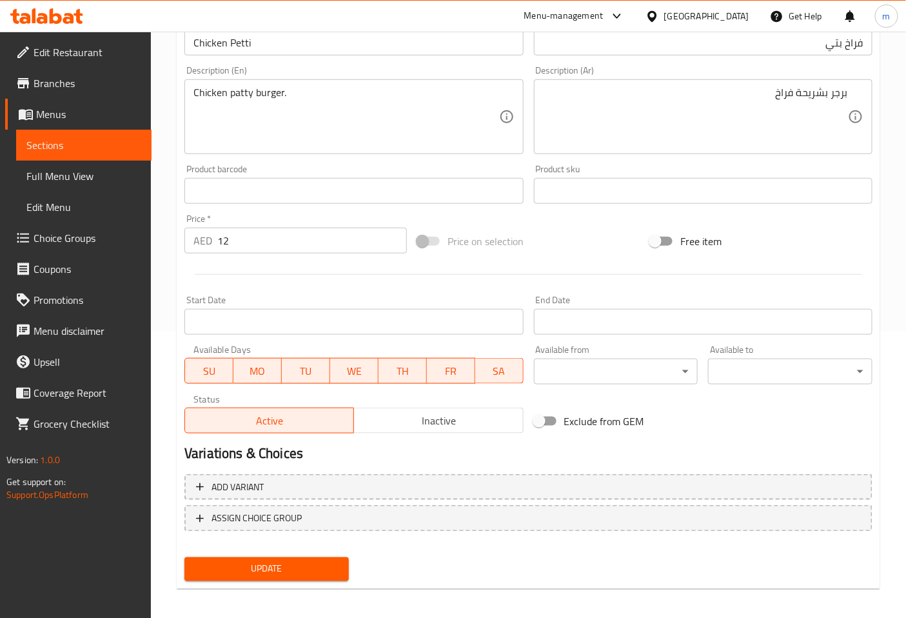
click at [320, 557] on button "Update" at bounding box center [266, 569] width 164 height 24
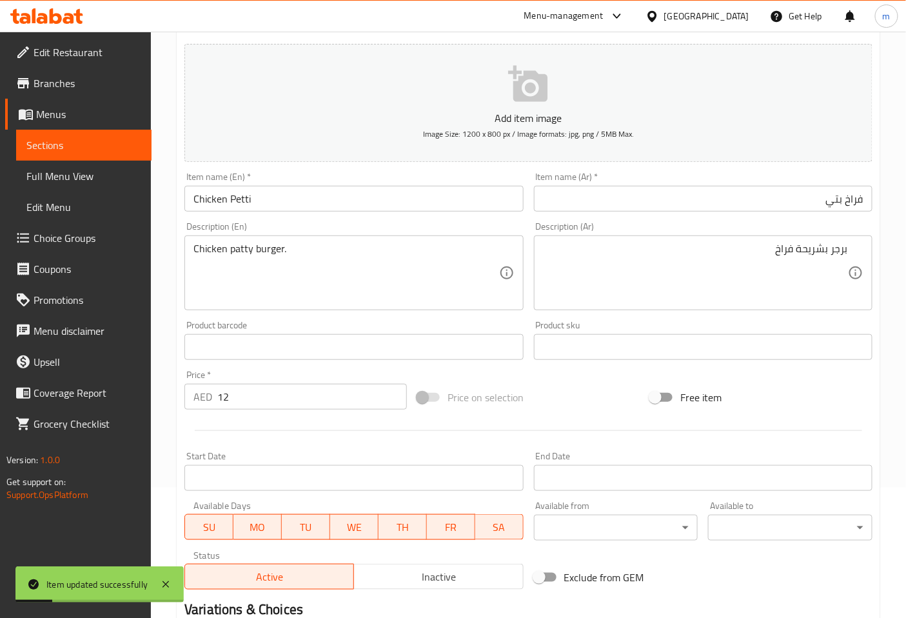
scroll to position [0, 0]
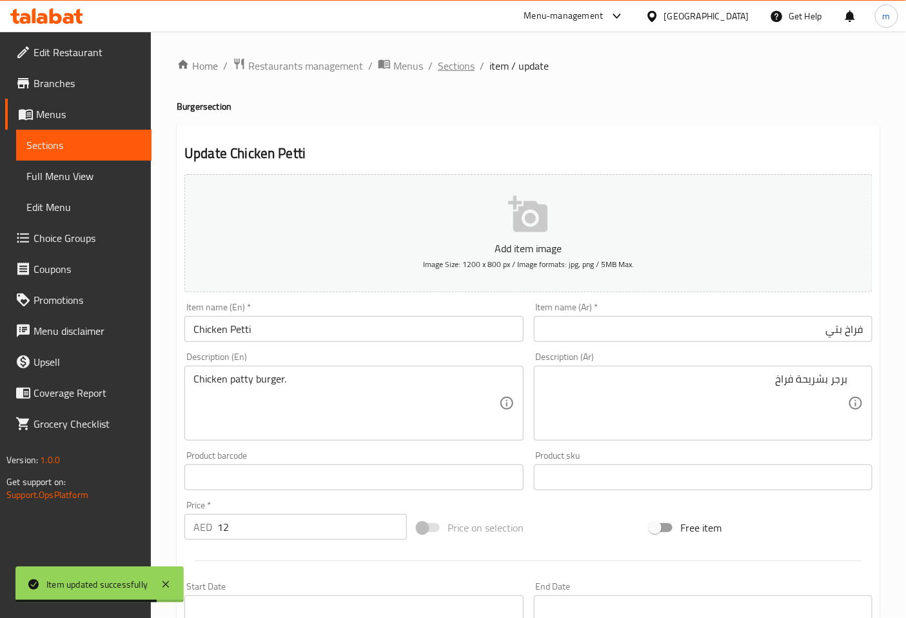
click at [461, 65] on span "Sections" at bounding box center [456, 65] width 37 height 15
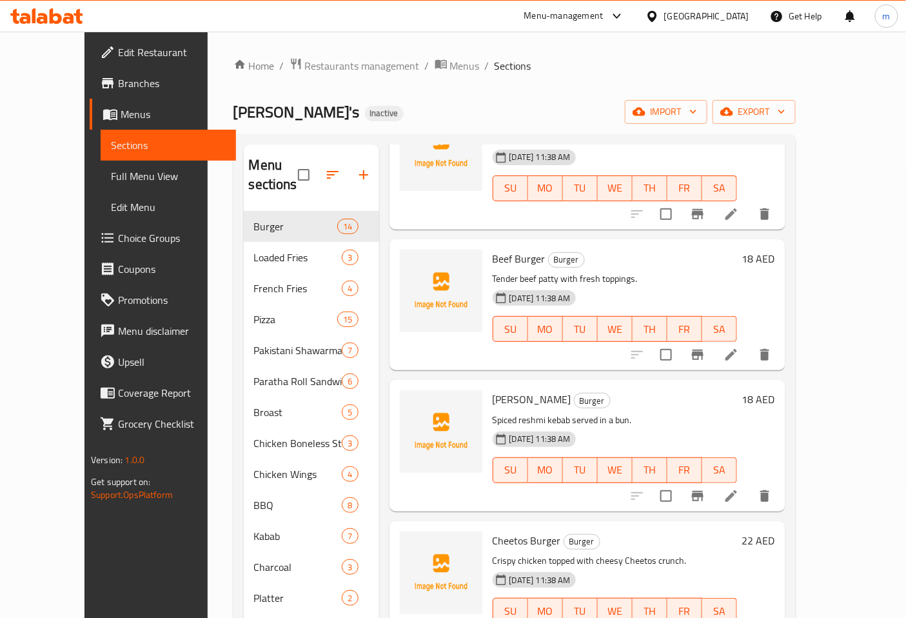
scroll to position [573, 0]
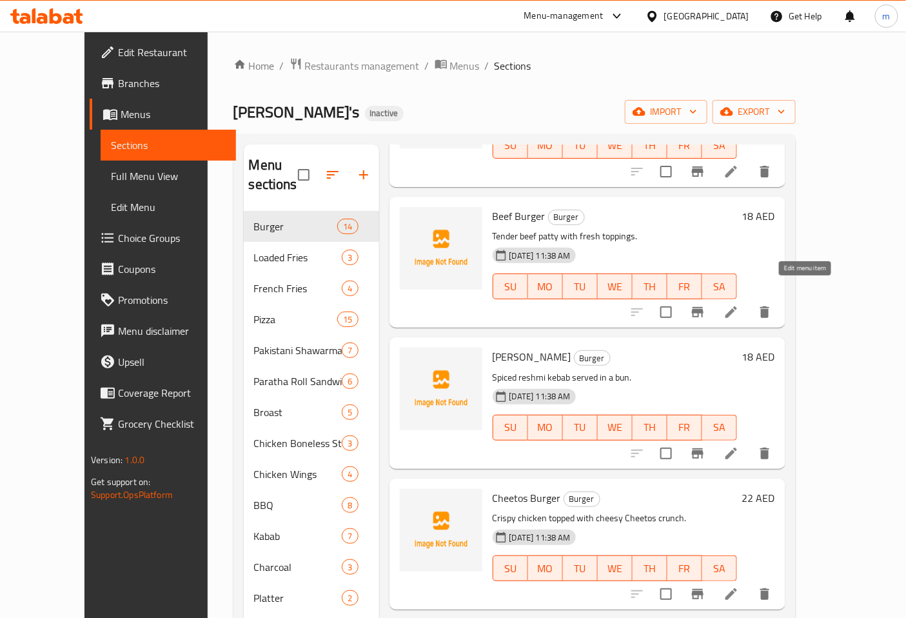
click at [739, 304] on icon at bounding box center [731, 311] width 15 height 15
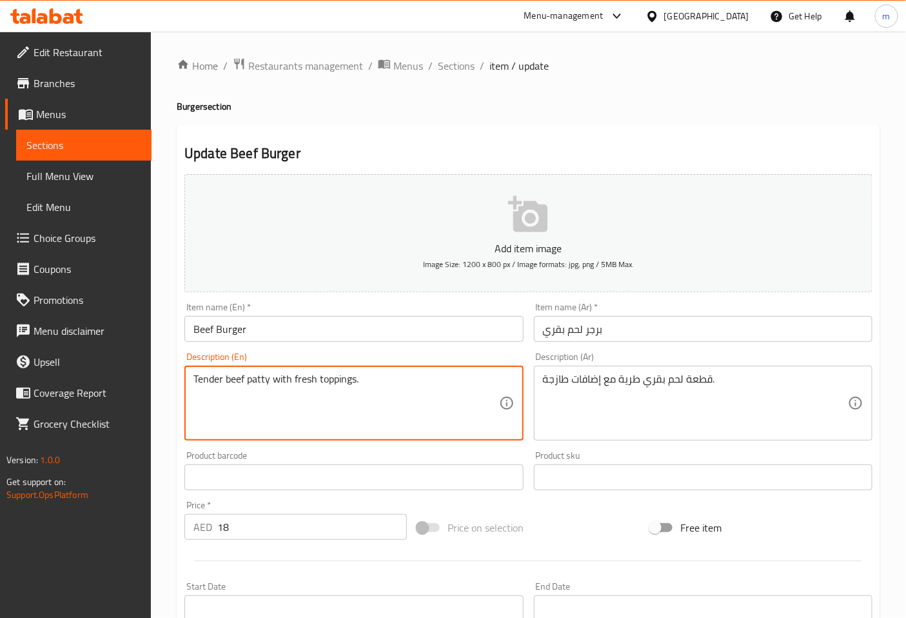
drag, startPoint x: 221, startPoint y: 379, endPoint x: 187, endPoint y: 382, distance: 33.7
click at [222, 379] on textarea "Tender beef patty with fresh toppings." at bounding box center [345, 403] width 305 height 61
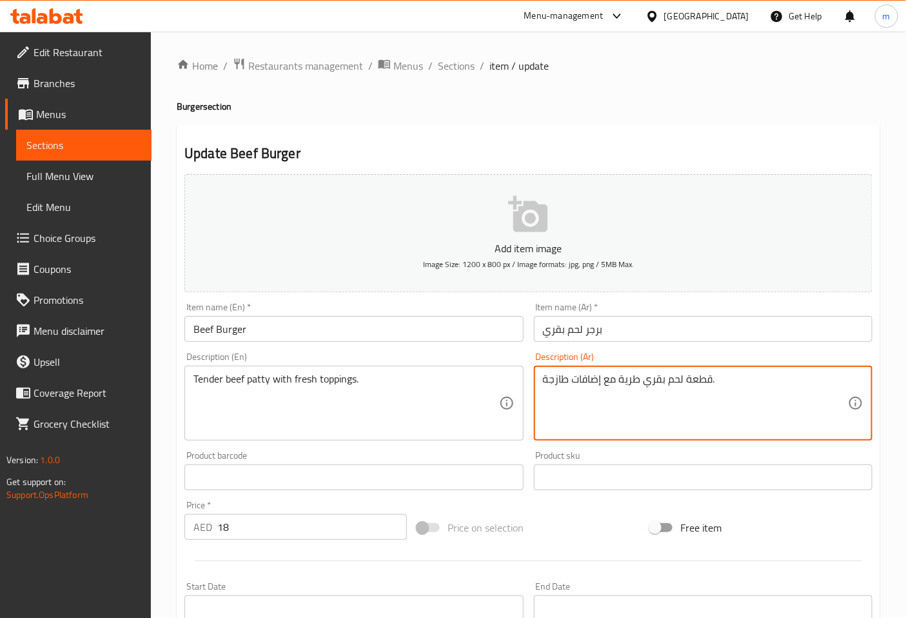
drag, startPoint x: 685, startPoint y: 379, endPoint x: 719, endPoint y: 378, distance: 34.2
click at [691, 401] on textarea "قطعة لحم بقري طرية مع إضافات طازجة." at bounding box center [695, 403] width 305 height 61
drag, startPoint x: 823, startPoint y: 380, endPoint x: 848, endPoint y: 376, distance: 25.6
click at [848, 376] on textarea "قطعة لحم بقري طرية مع إضافات طازجة." at bounding box center [695, 403] width 305 height 61
drag, startPoint x: 752, startPoint y: 377, endPoint x: 775, endPoint y: 375, distance: 23.3
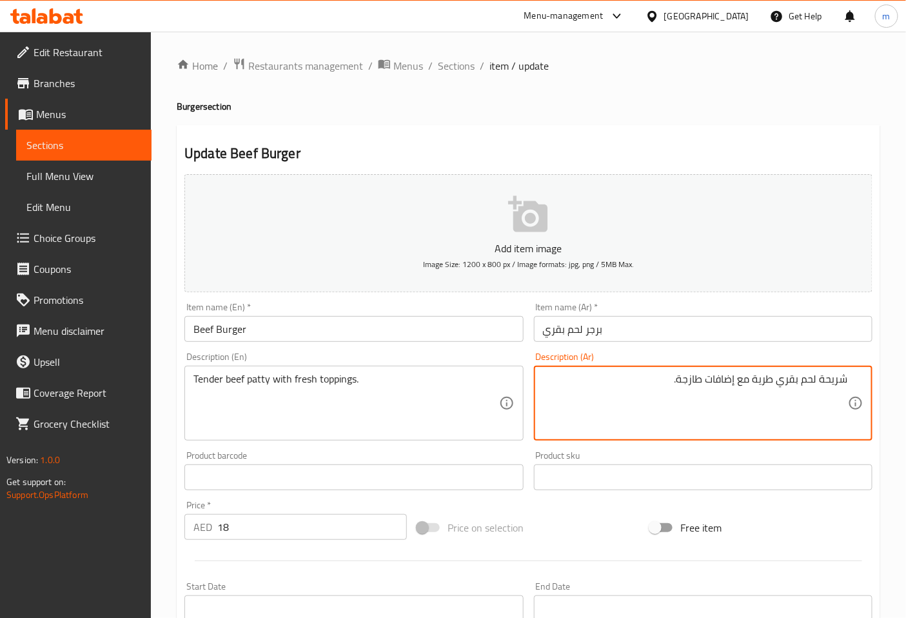
click at [775, 375] on textarea "شريحة لحم بقري طرية مع إضافات طازجة." at bounding box center [695, 403] width 305 height 61
type textarea "شريحة لحم بقري تندر مع إضافات طازجة."
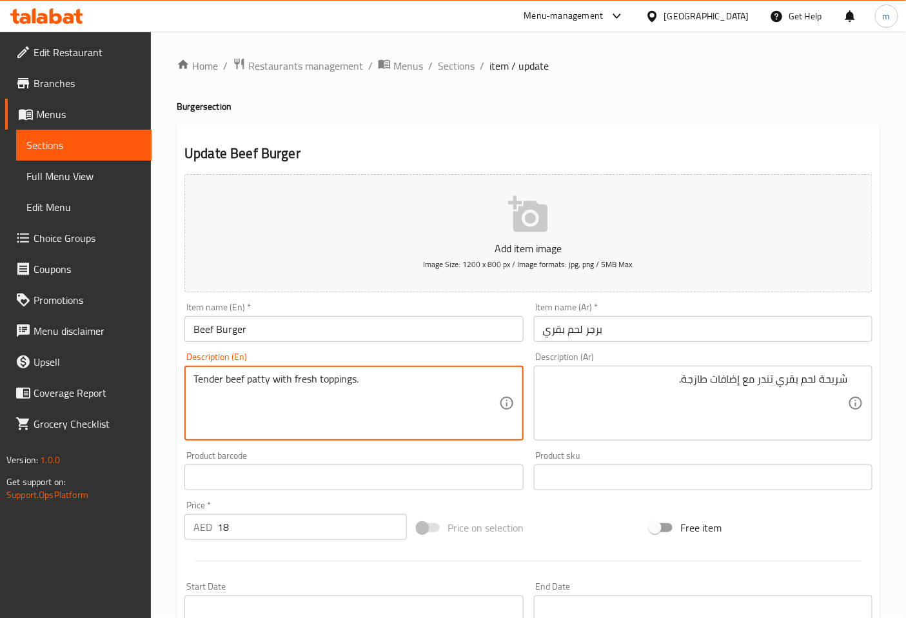
drag, startPoint x: 222, startPoint y: 379, endPoint x: 165, endPoint y: 379, distance: 56.8
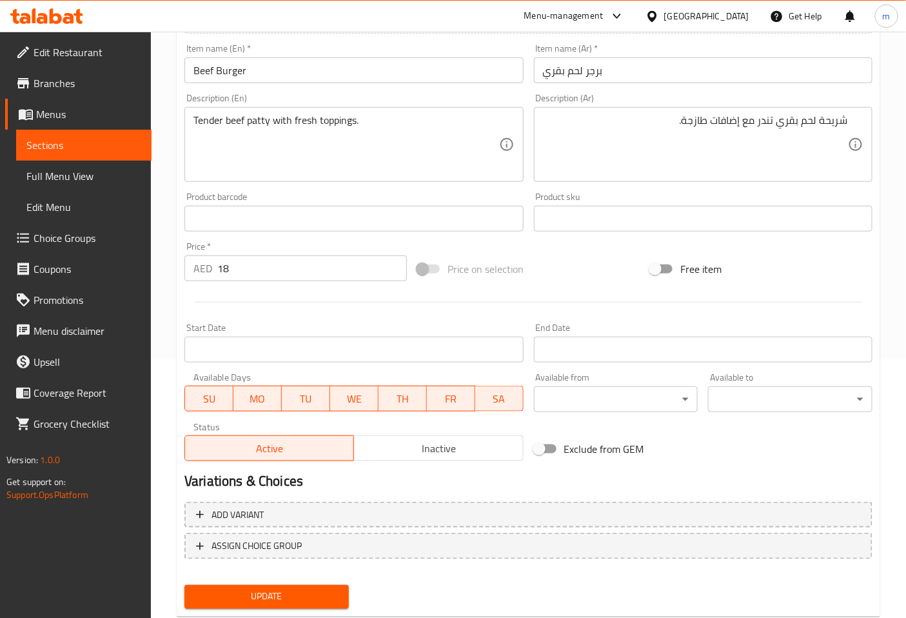
scroll to position [286, 0]
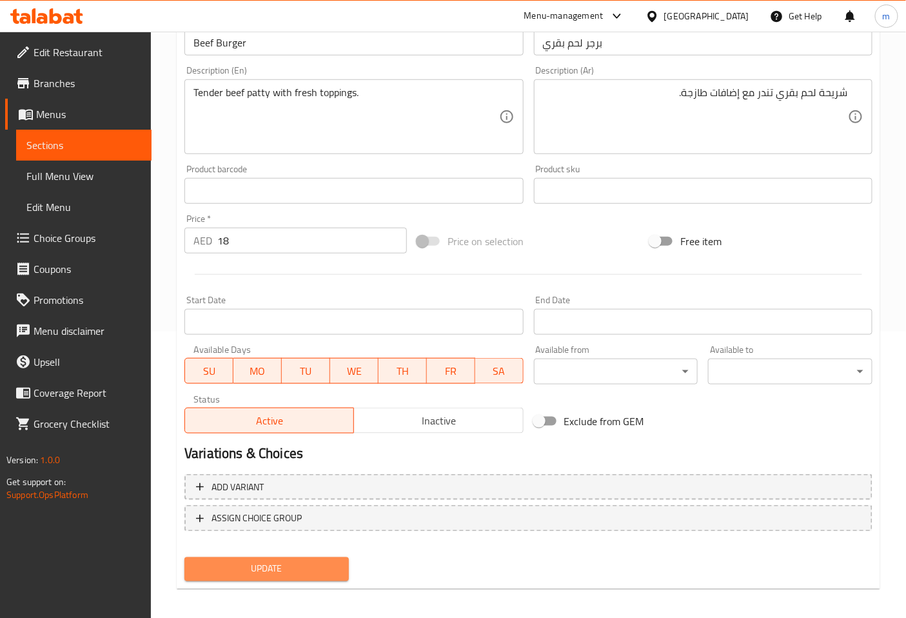
click at [270, 557] on button "Update" at bounding box center [266, 569] width 164 height 24
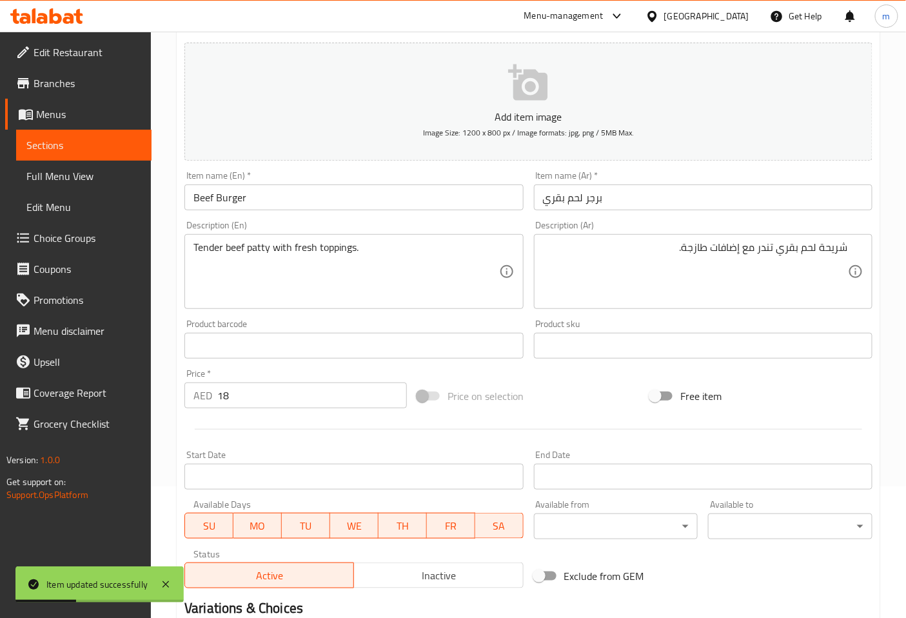
scroll to position [0, 0]
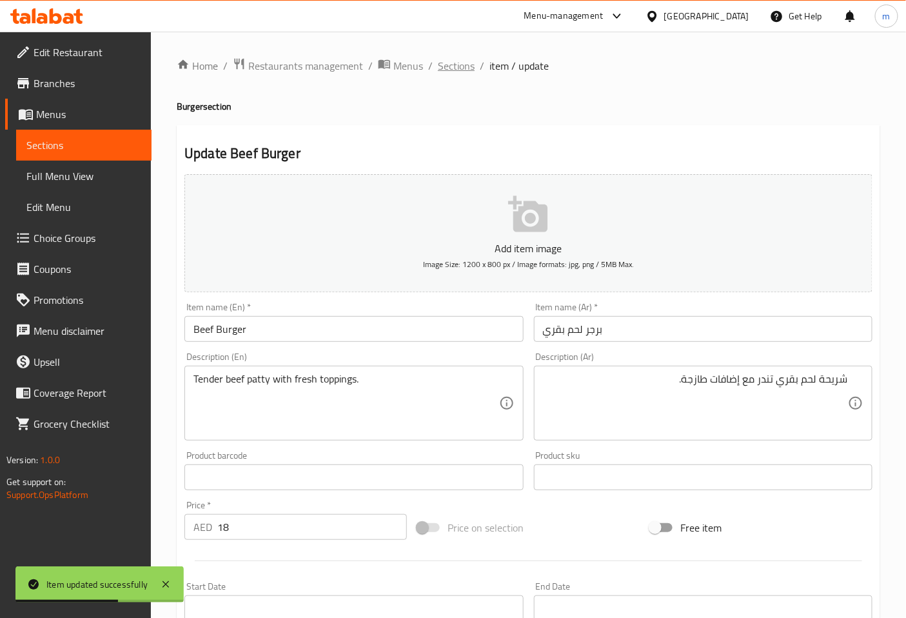
click at [455, 68] on span "Sections" at bounding box center [456, 65] width 37 height 15
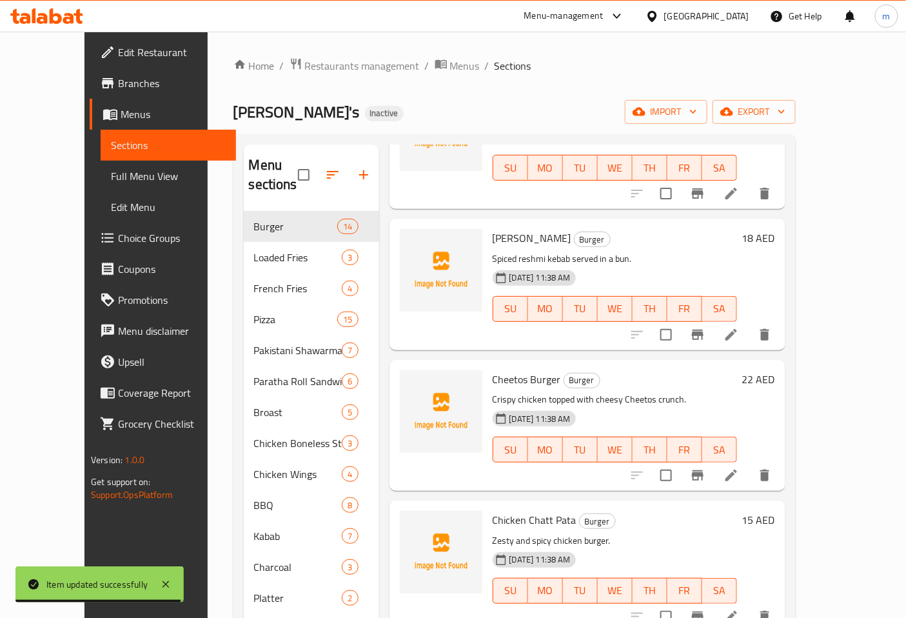
scroll to position [716, 0]
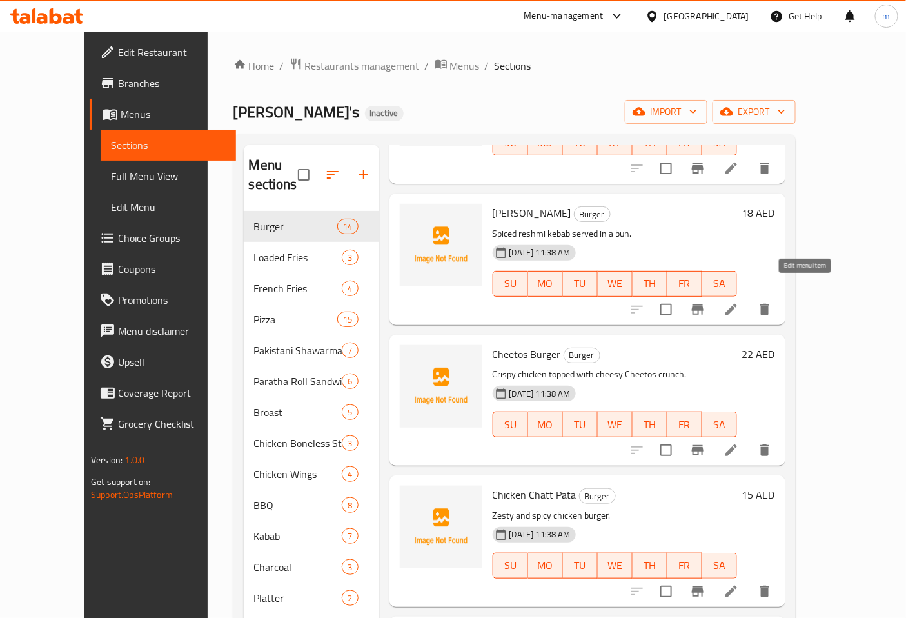
click at [739, 302] on icon at bounding box center [731, 309] width 15 height 15
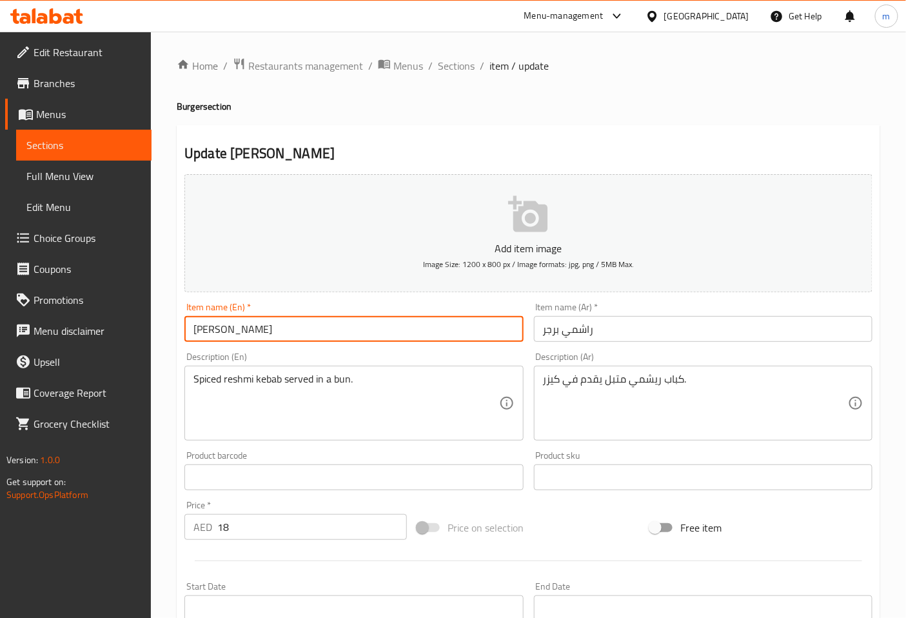
drag, startPoint x: 224, startPoint y: 328, endPoint x: 142, endPoint y: 320, distance: 82.9
click at [142, 320] on div "Edit Restaurant Branches Menus Sections Full Menu View Edit Menu Choice Groups …" at bounding box center [453, 472] width 906 height 880
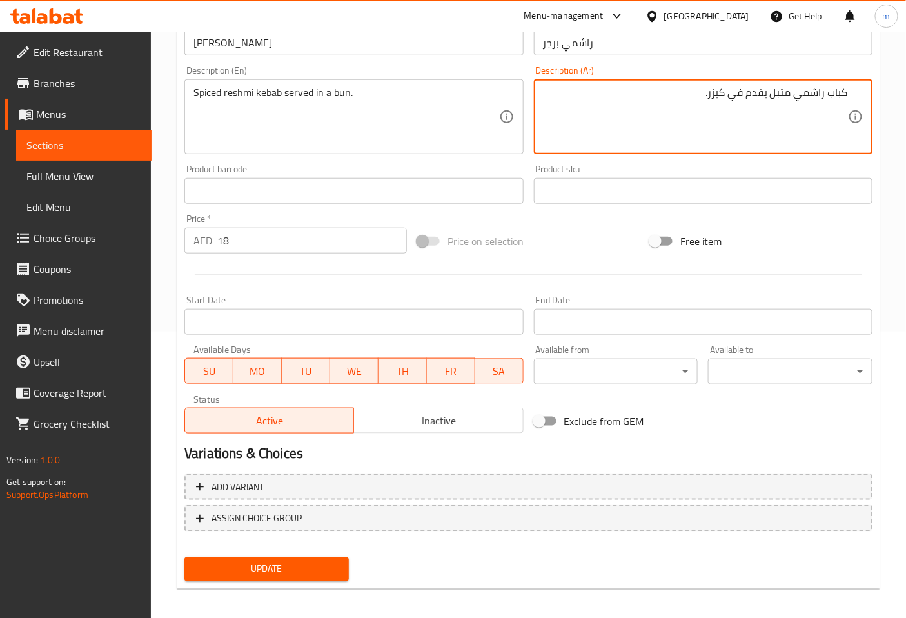
scroll to position [291, 0]
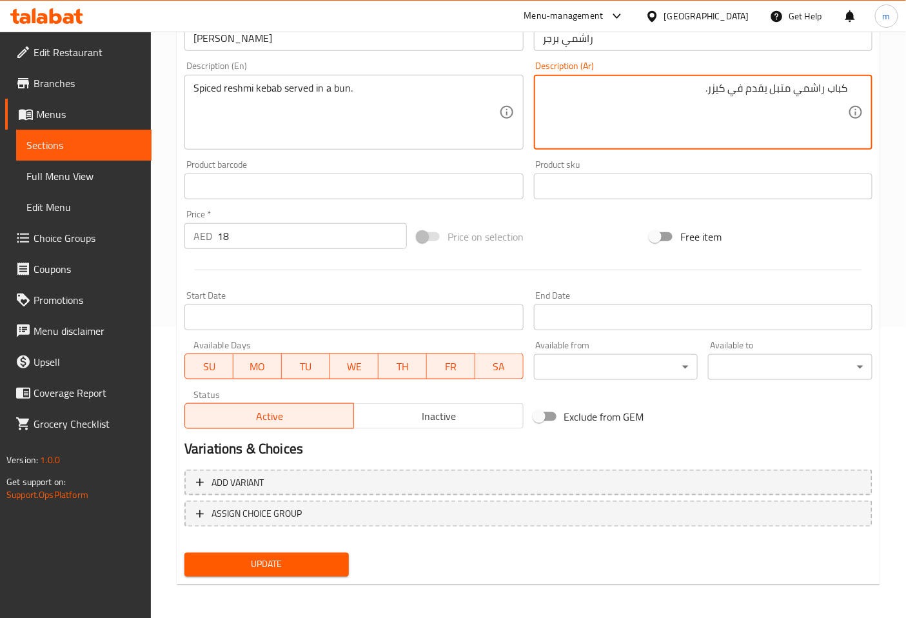
type textarea "كباب راشمي متبل يقدم في كيزر."
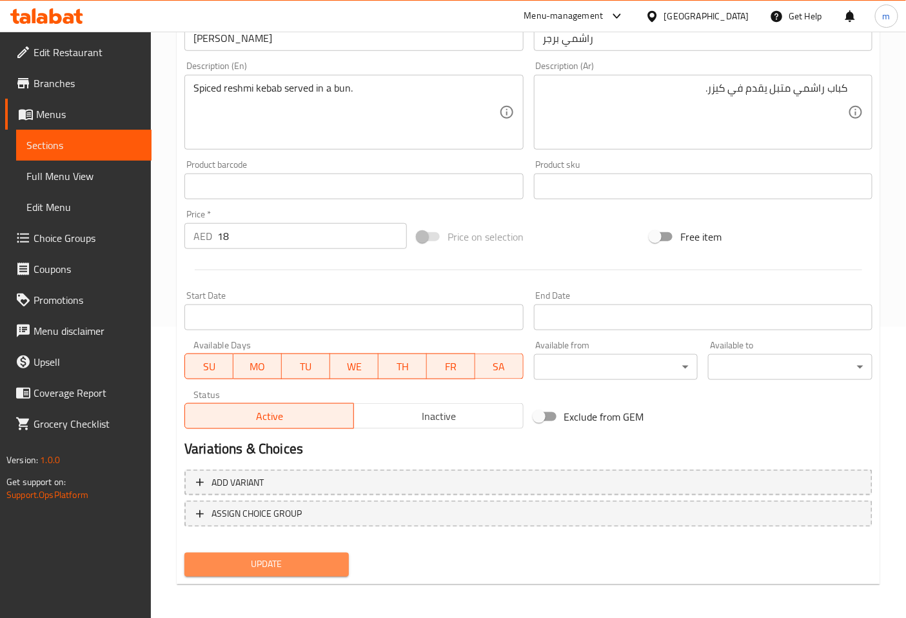
click at [231, 553] on button "Update" at bounding box center [266, 565] width 164 height 24
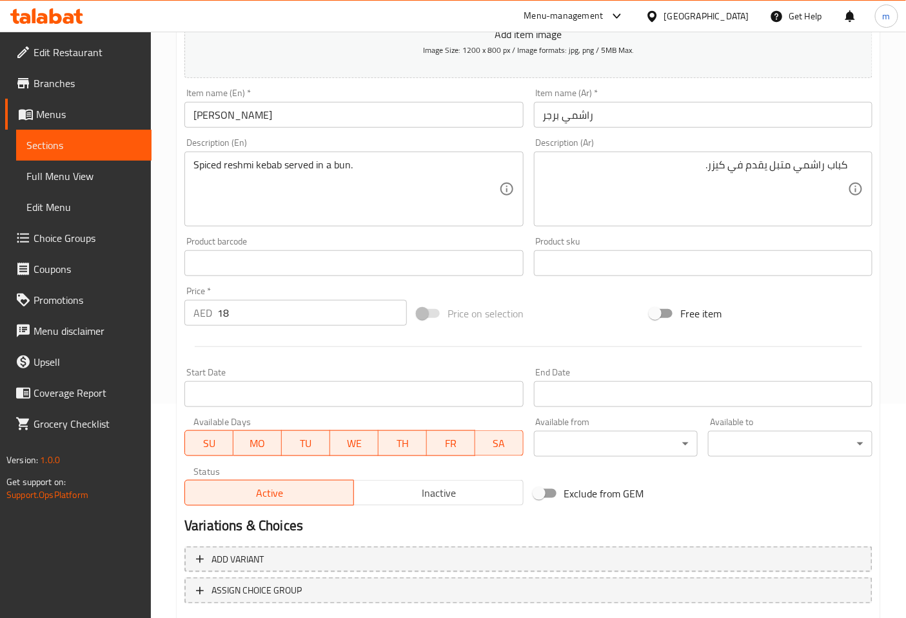
scroll to position [0, 0]
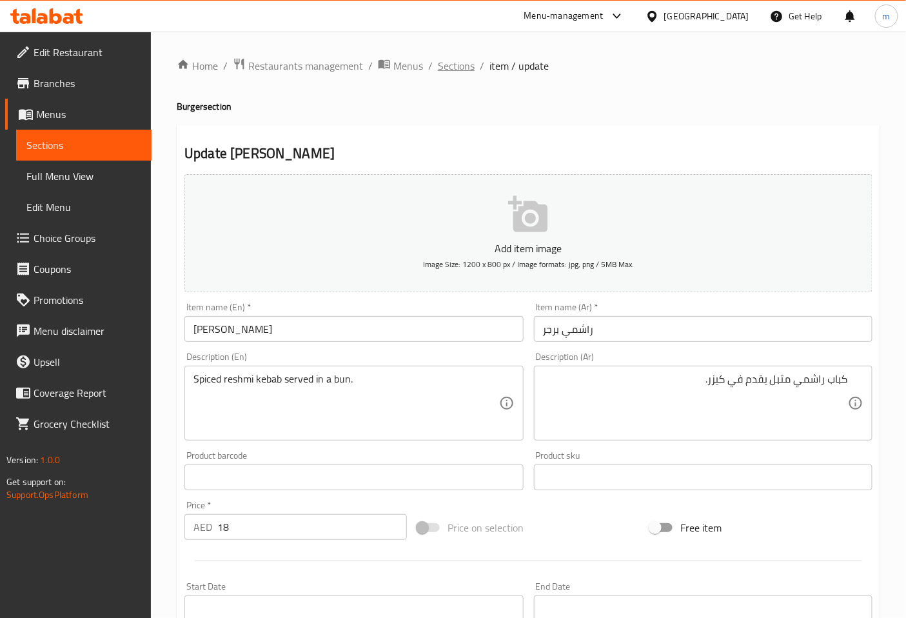
click at [446, 71] on span "Sections" at bounding box center [456, 65] width 37 height 15
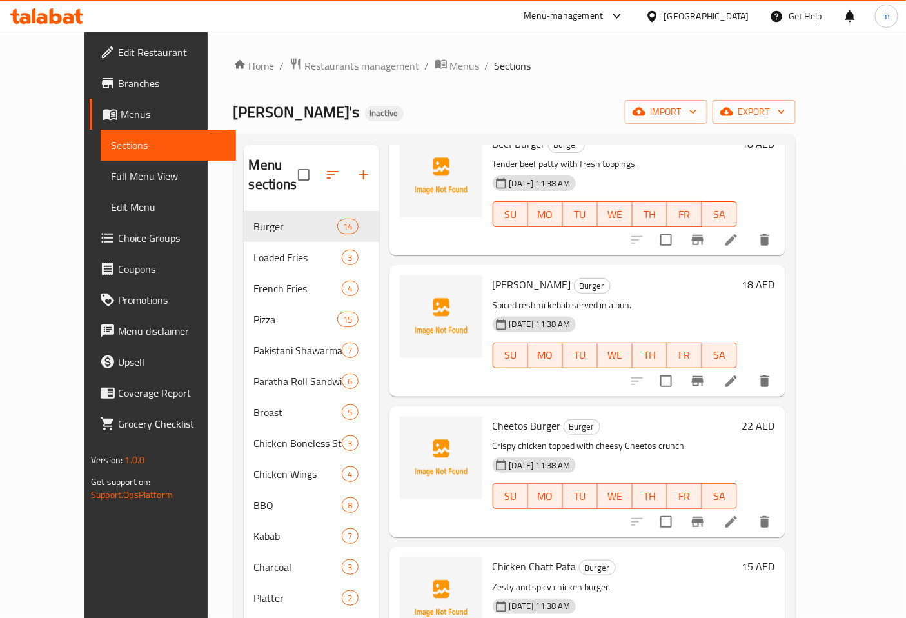
scroll to position [716, 0]
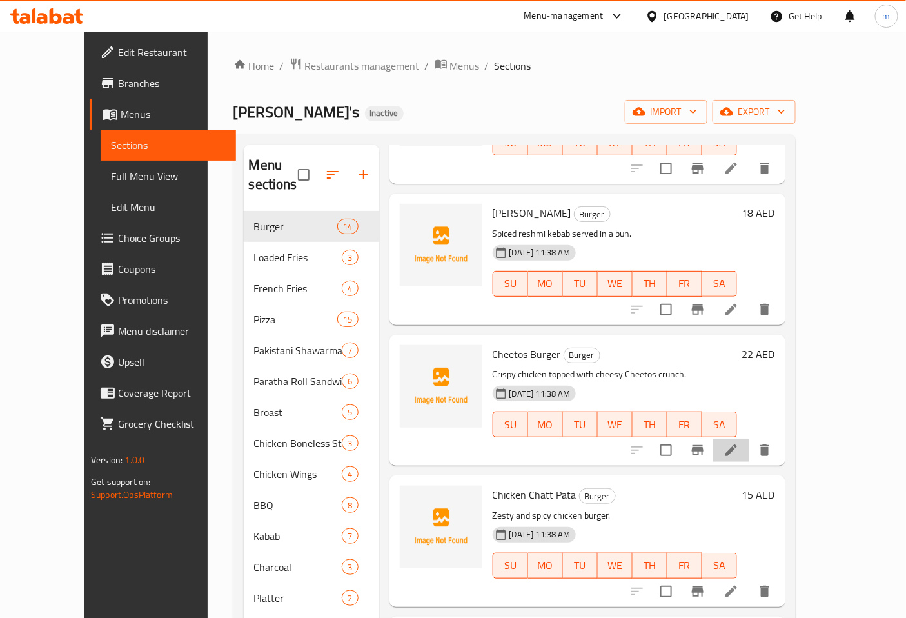
click at [749, 438] on li at bounding box center [731, 449] width 36 height 23
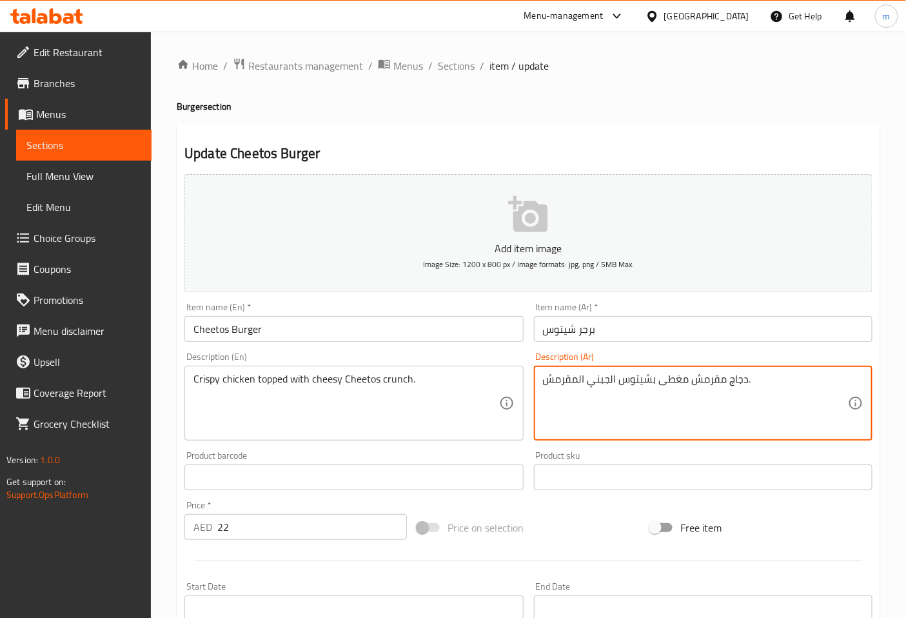
drag, startPoint x: 730, startPoint y: 382, endPoint x: 747, endPoint y: 382, distance: 16.8
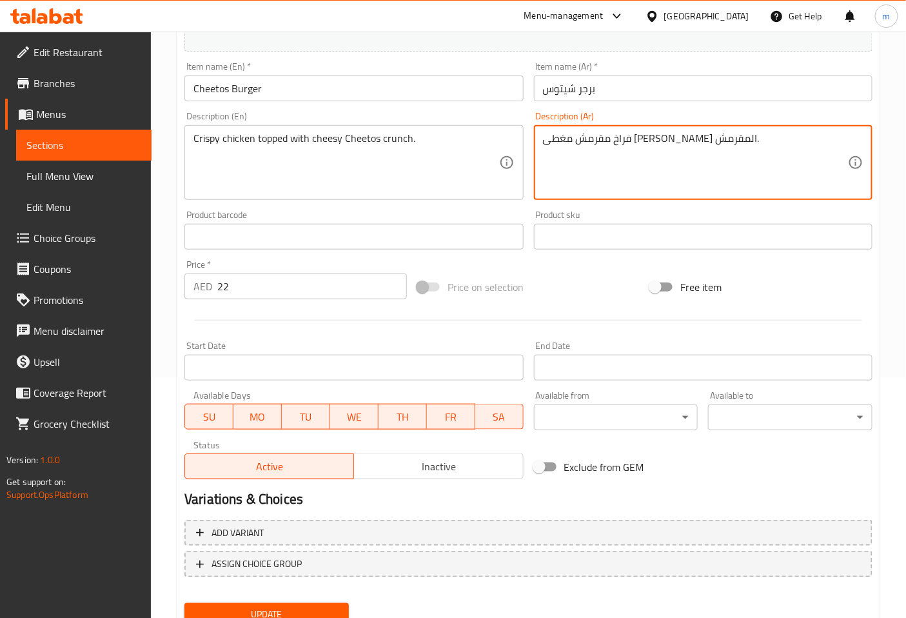
scroll to position [291, 0]
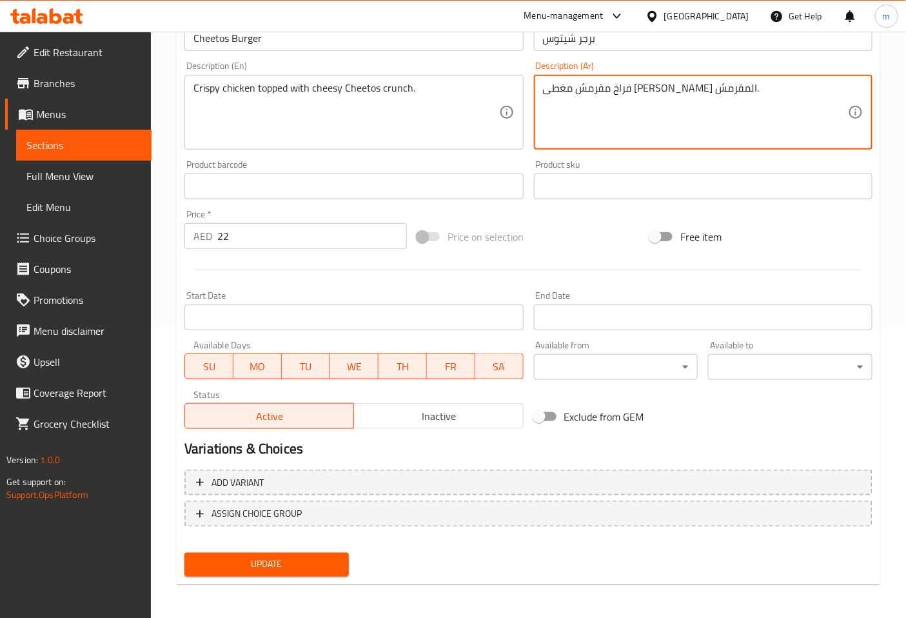
type textarea "فراخ مقرمش مغطى [PERSON_NAME] المقرمش."
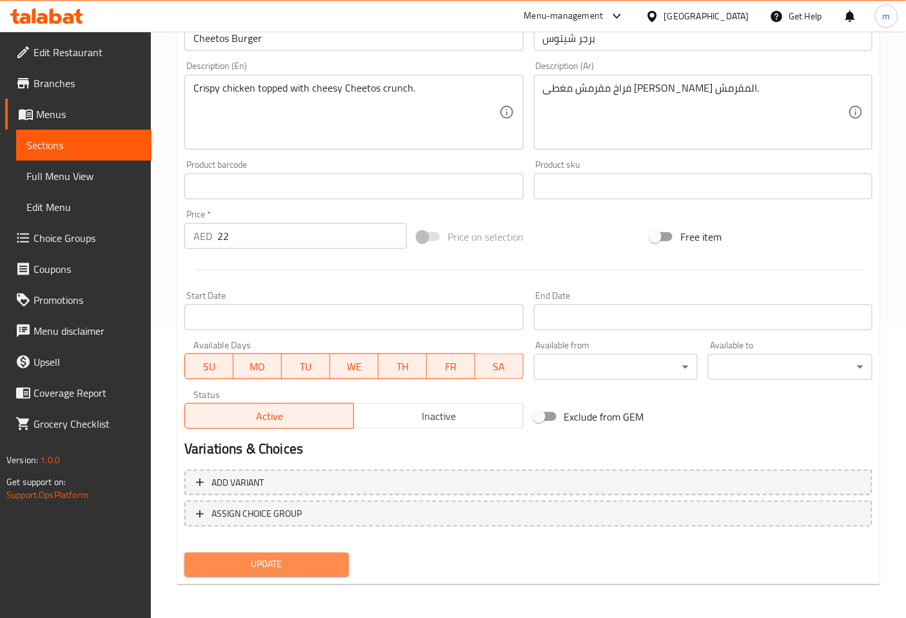
click at [312, 557] on span "Update" at bounding box center [267, 565] width 144 height 16
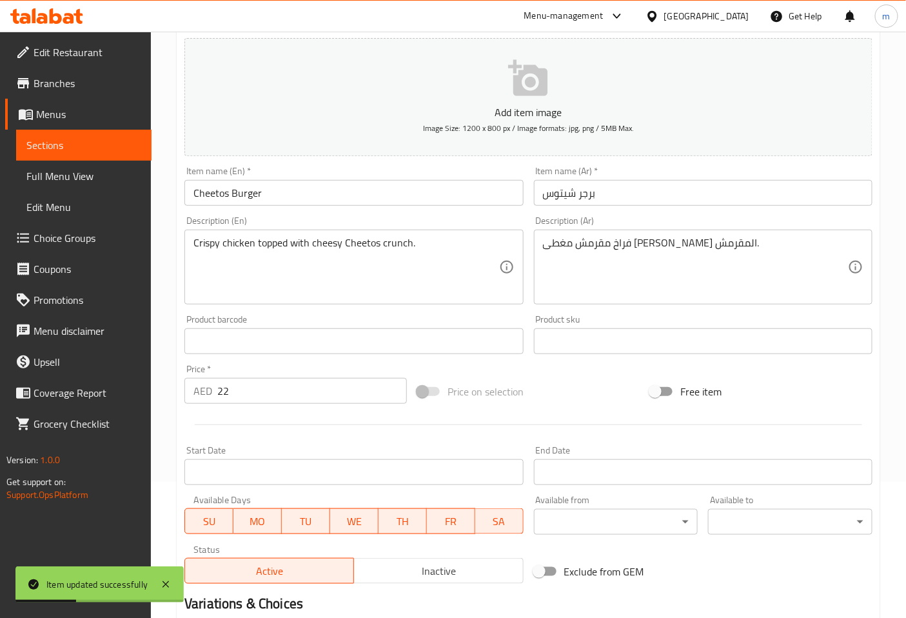
scroll to position [0, 0]
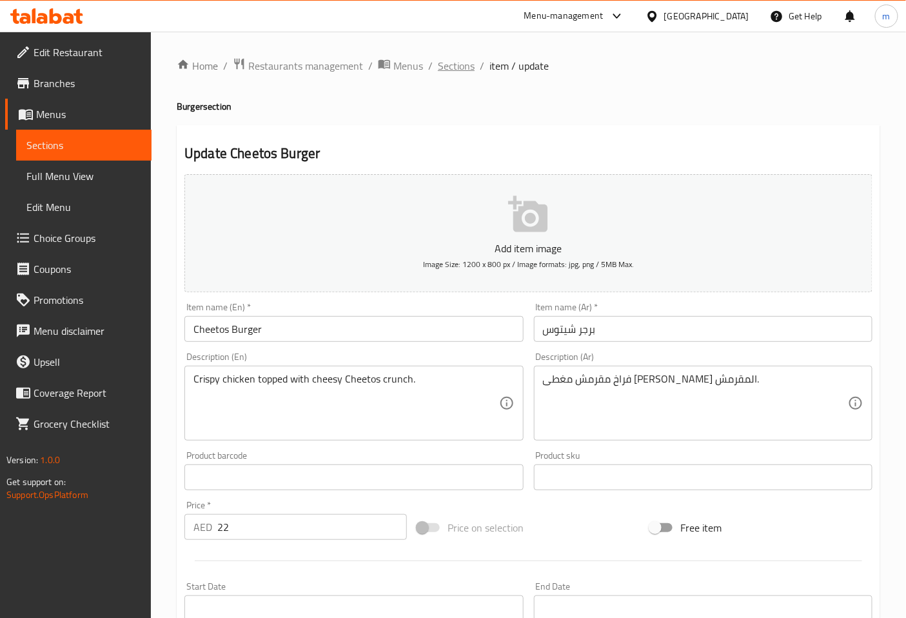
click at [458, 71] on span "Sections" at bounding box center [456, 65] width 37 height 15
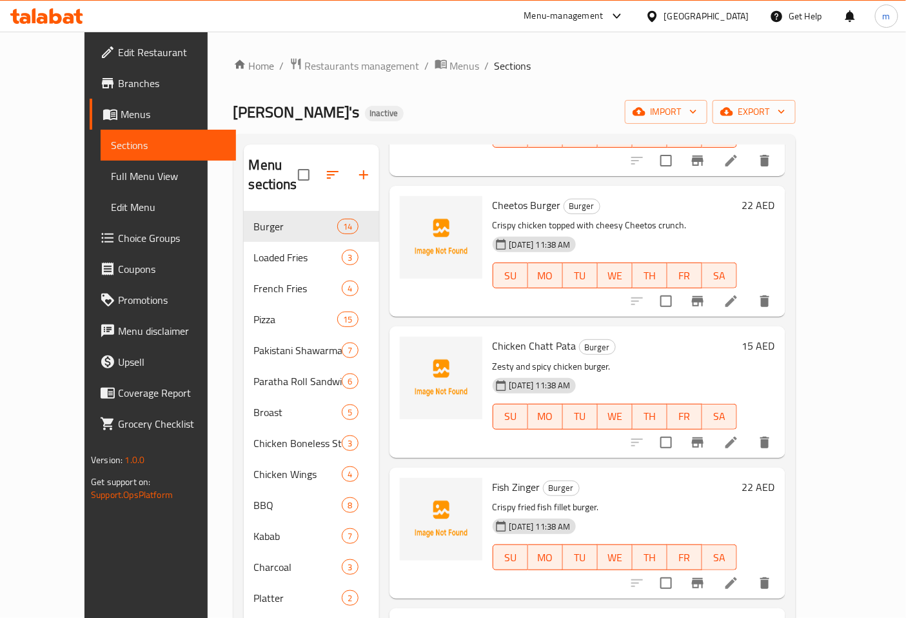
scroll to position [931, 0]
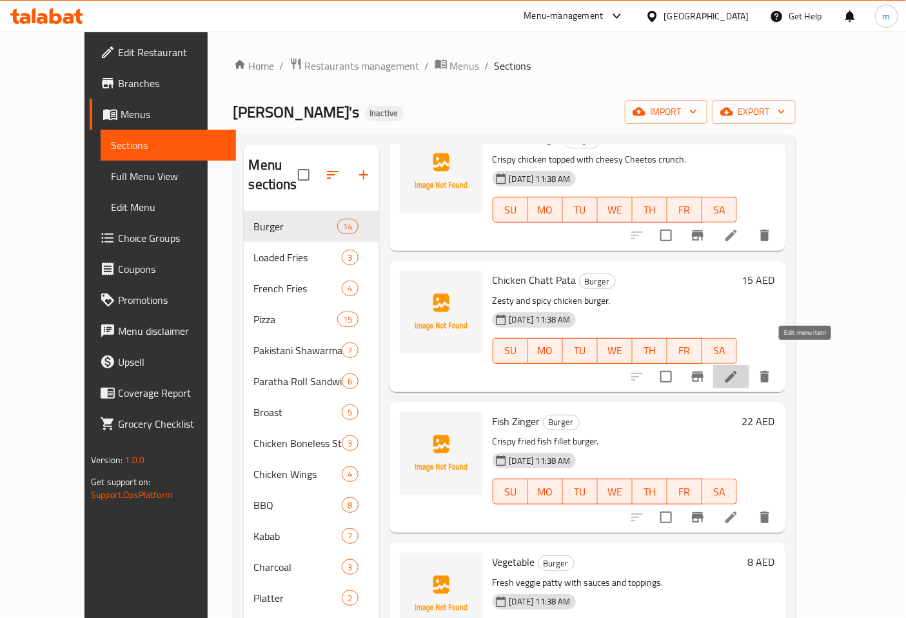
click at [739, 369] on icon at bounding box center [731, 376] width 15 height 15
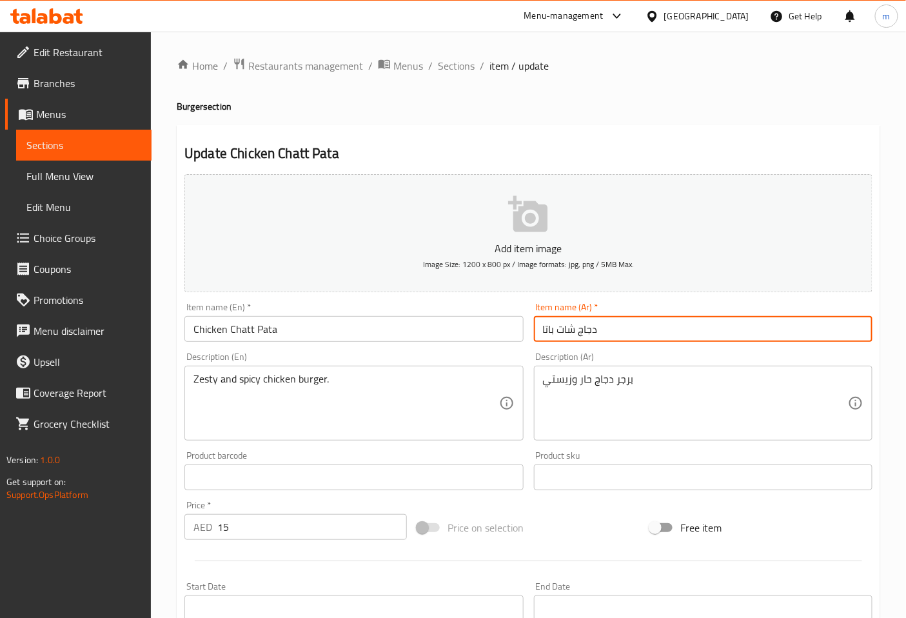
drag, startPoint x: 578, startPoint y: 328, endPoint x: 596, endPoint y: 324, distance: 17.8
click at [596, 324] on input "دجاج شات باتا" at bounding box center [703, 329] width 339 height 26
type input "فراخ شات باتا"
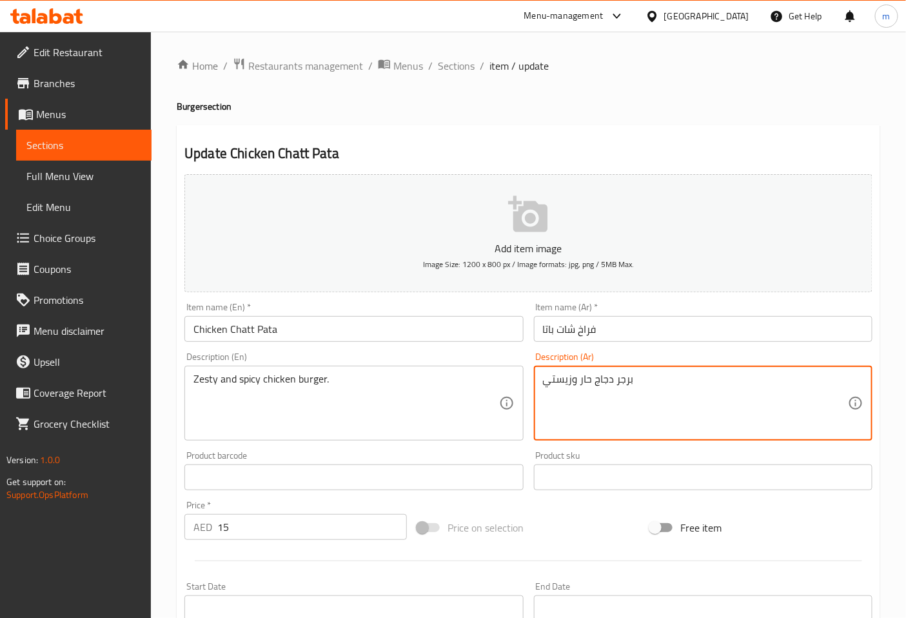
drag, startPoint x: 595, startPoint y: 379, endPoint x: 611, endPoint y: 389, distance: 18.6
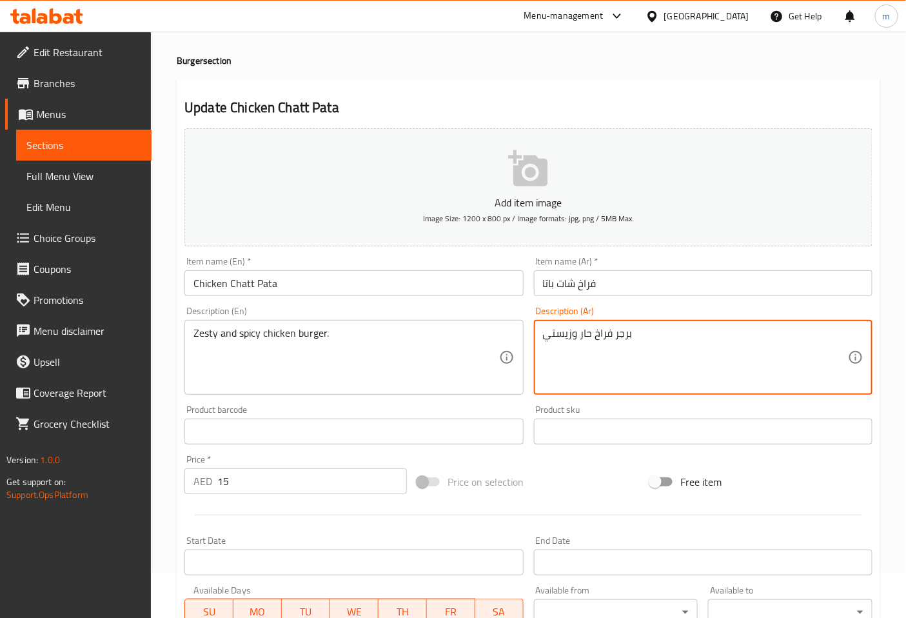
scroll to position [72, 0]
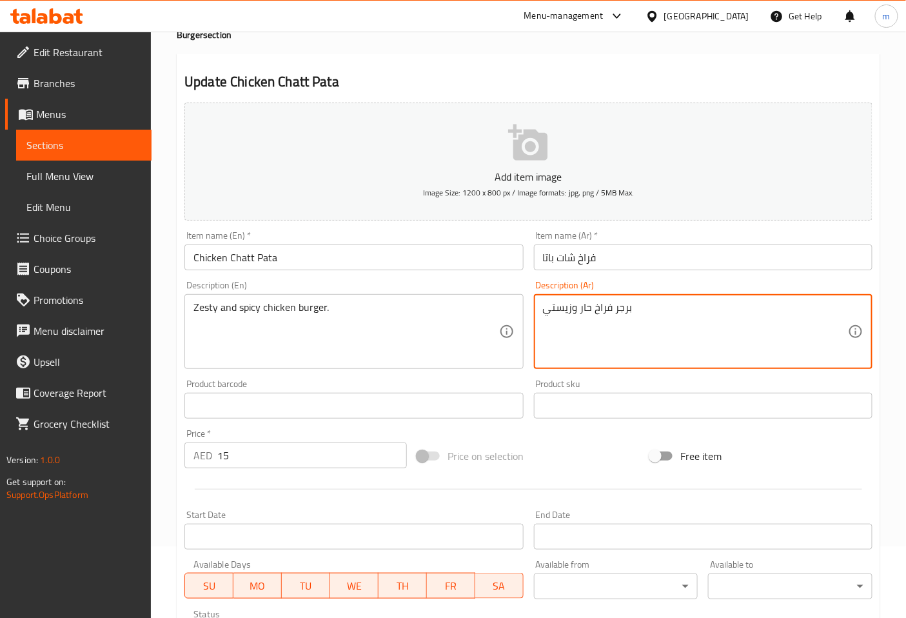
click at [656, 321] on textarea "برجر فراخ حار وزيستي" at bounding box center [695, 331] width 305 height 61
type textarea "برجر فراخ حار وزيستي"
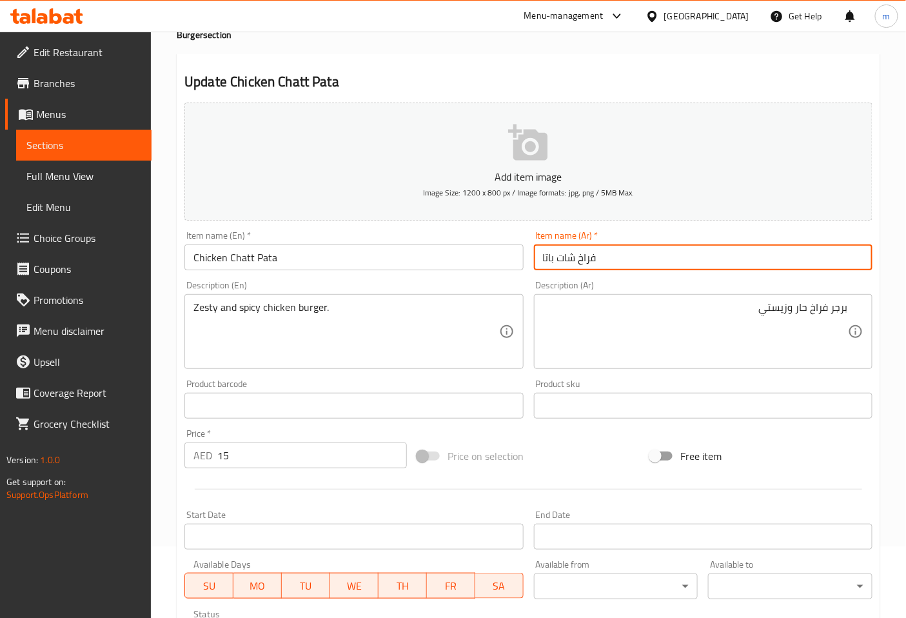
click at [653, 268] on input "فراخ شات باتا" at bounding box center [703, 257] width 339 height 26
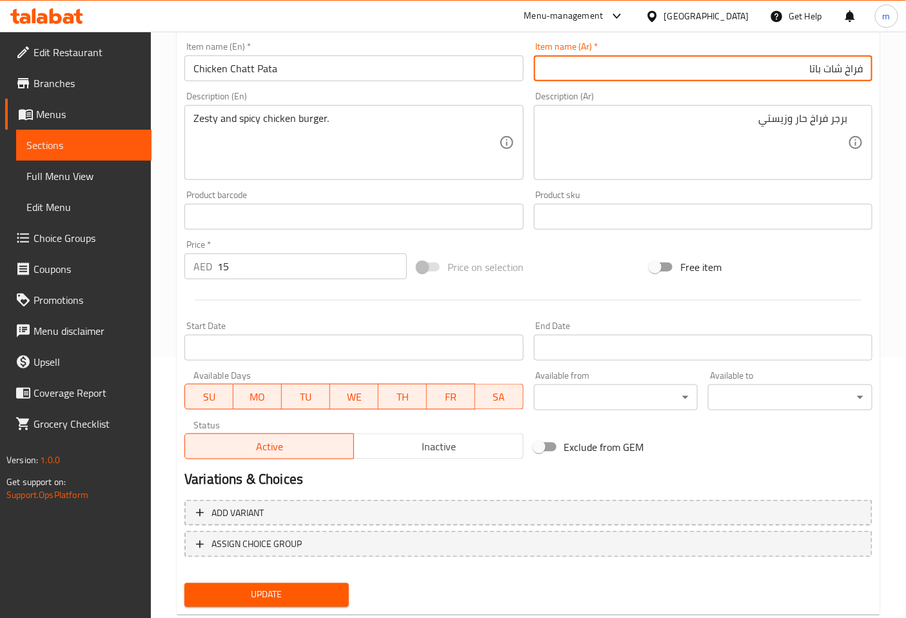
scroll to position [291, 0]
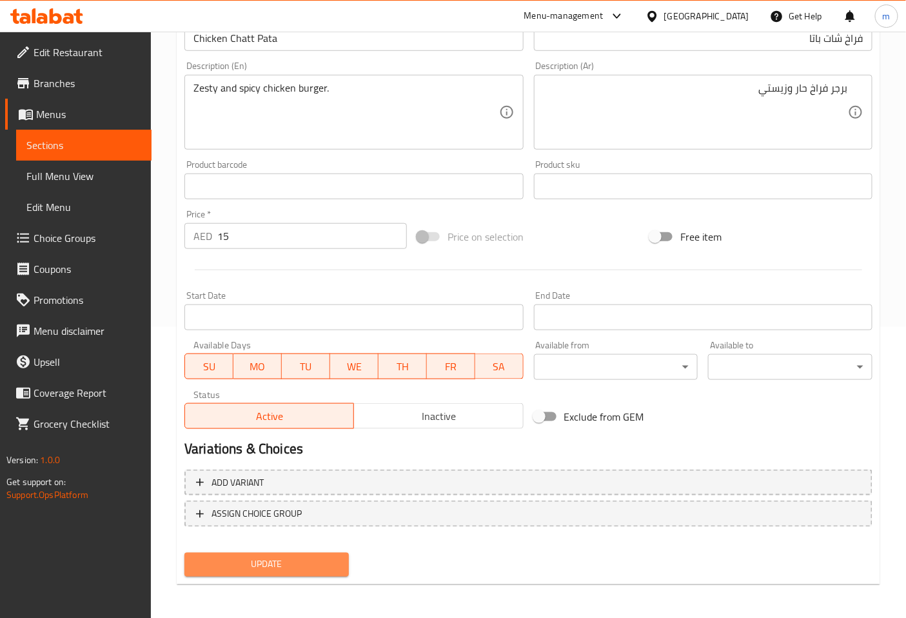
click at [255, 557] on span "Update" at bounding box center [267, 565] width 144 height 16
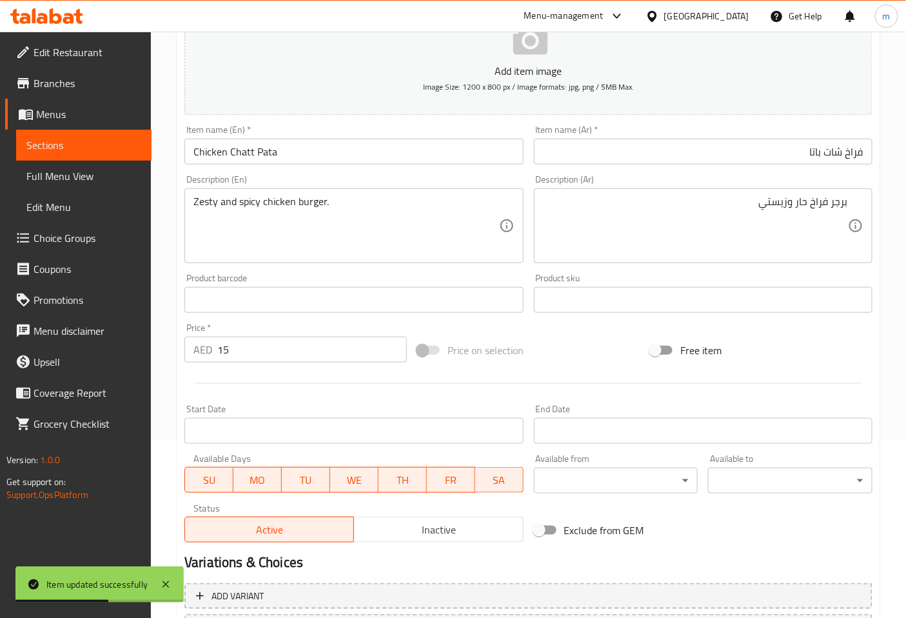
scroll to position [0, 0]
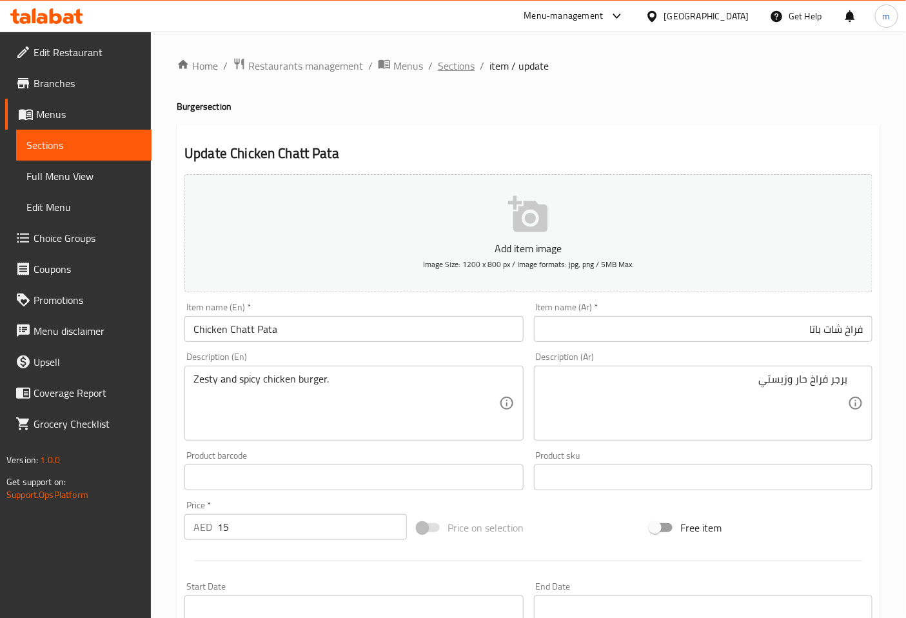
click at [448, 63] on span "Sections" at bounding box center [456, 65] width 37 height 15
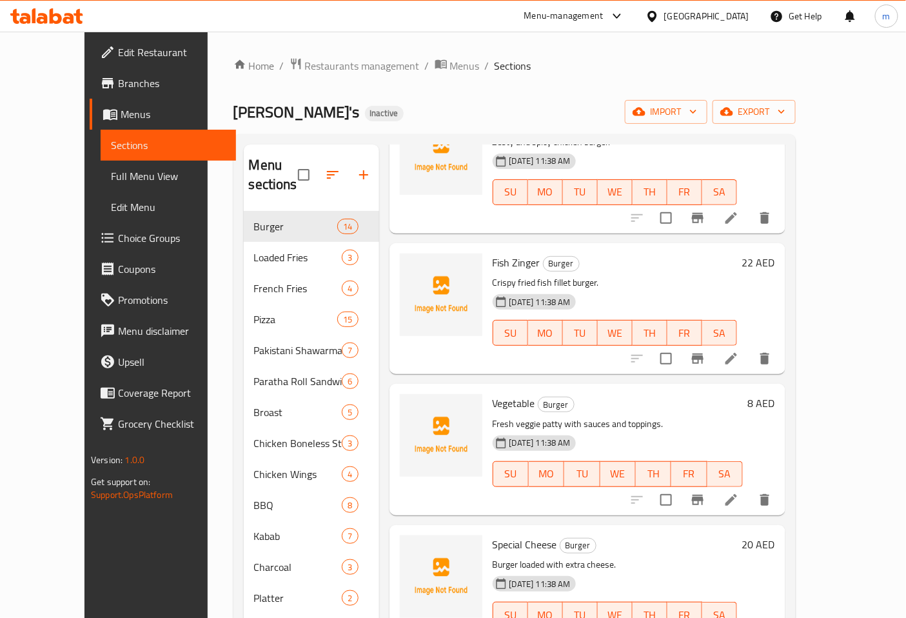
scroll to position [1074, 0]
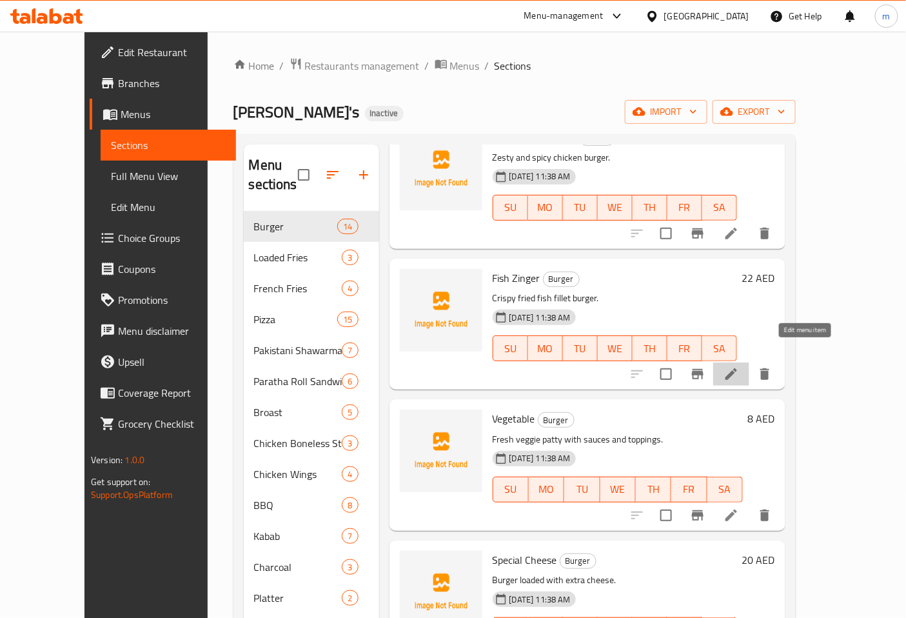
click at [739, 366] on icon at bounding box center [731, 373] width 15 height 15
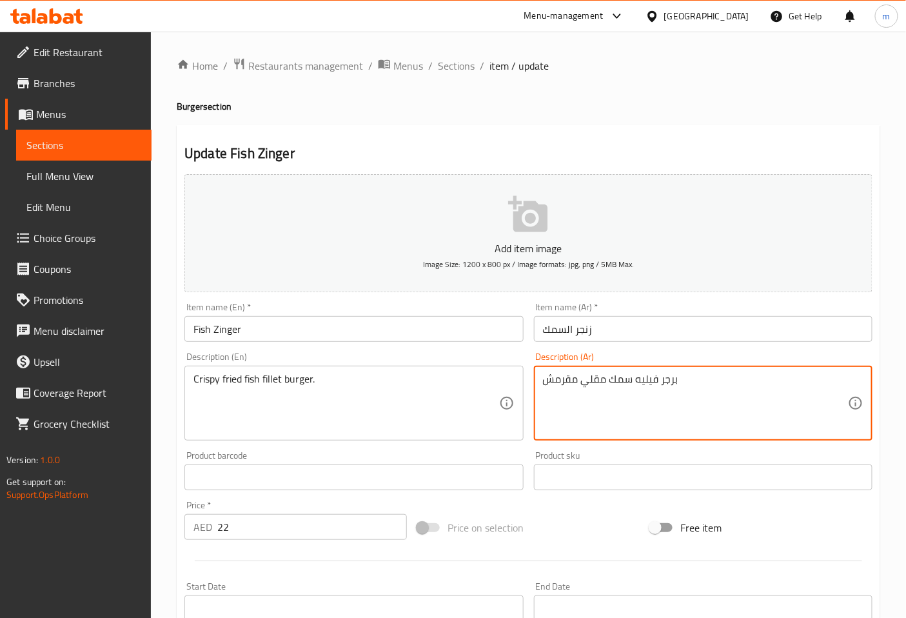
drag, startPoint x: 636, startPoint y: 377, endPoint x: 656, endPoint y: 381, distance: 20.5
click at [802, 377] on textarea "برجر سمك مقلي مقرمش" at bounding box center [695, 403] width 305 height 61
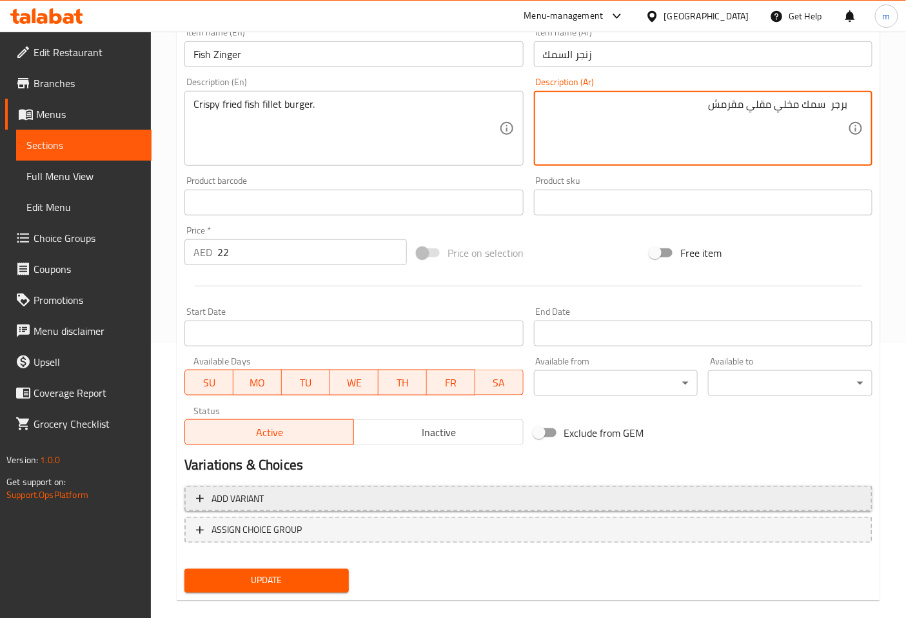
scroll to position [291, 0]
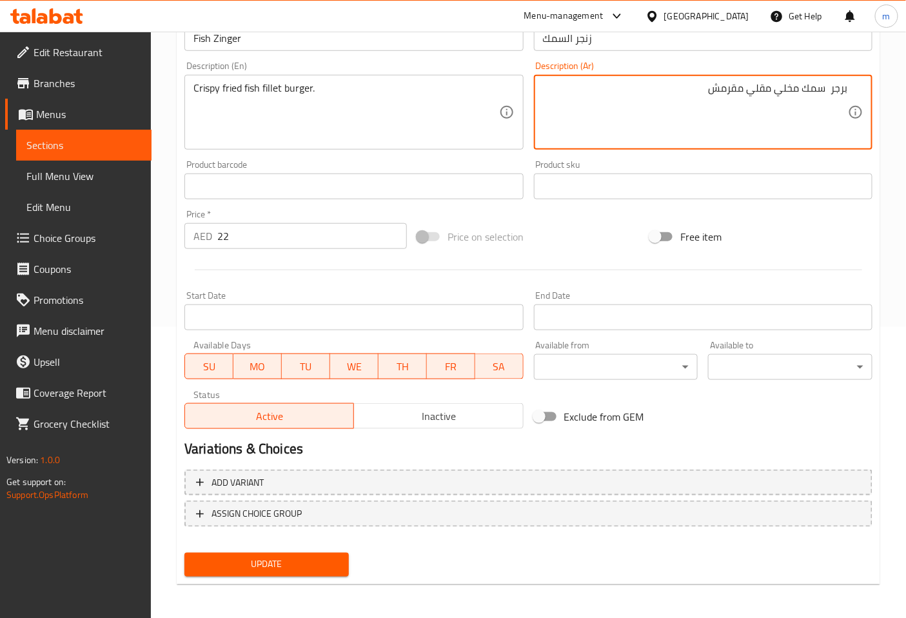
type textarea "برجر سمك مخلي مقلي مقرمش"
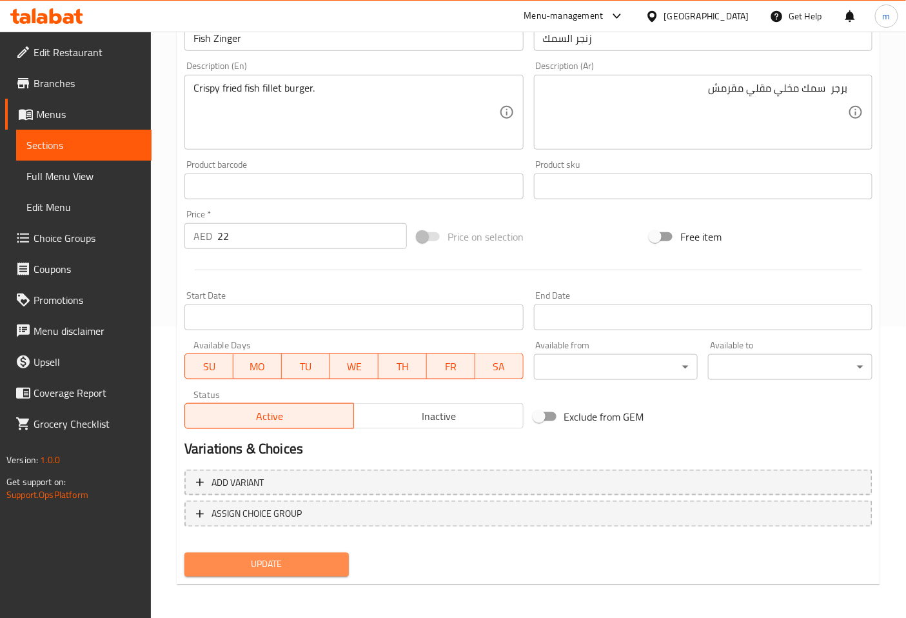
click at [297, 561] on span "Update" at bounding box center [267, 565] width 144 height 16
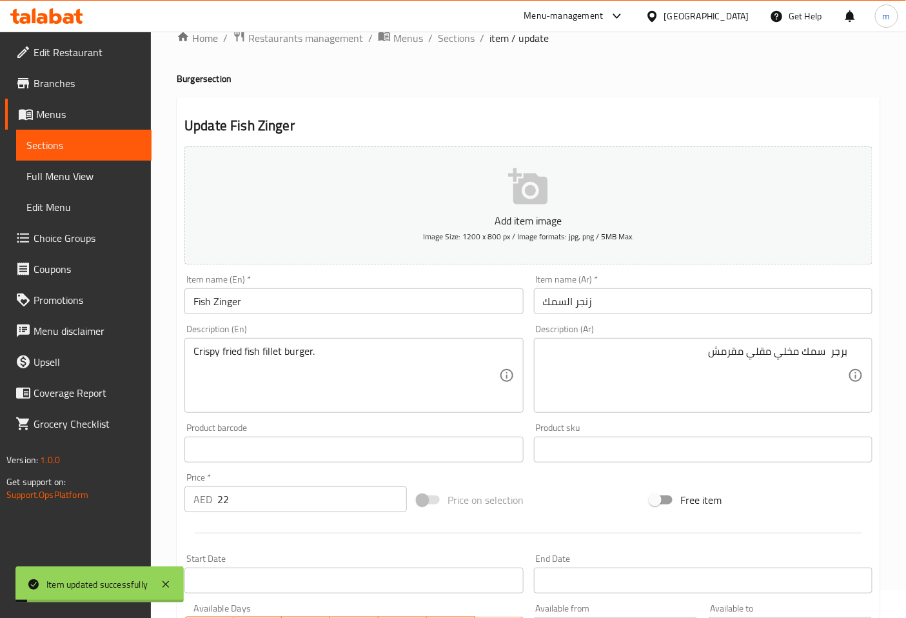
scroll to position [0, 0]
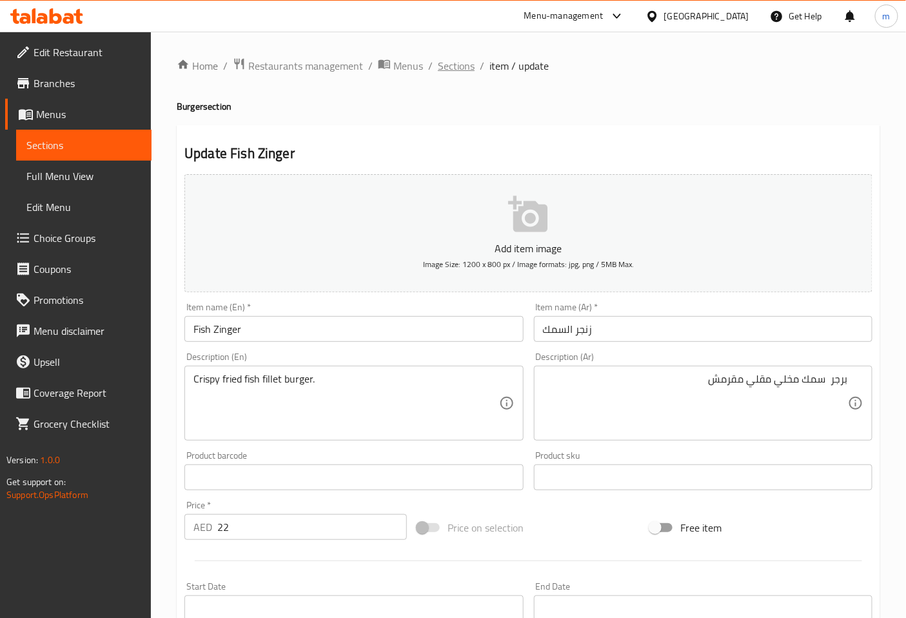
click at [464, 72] on span "Sections" at bounding box center [456, 65] width 37 height 15
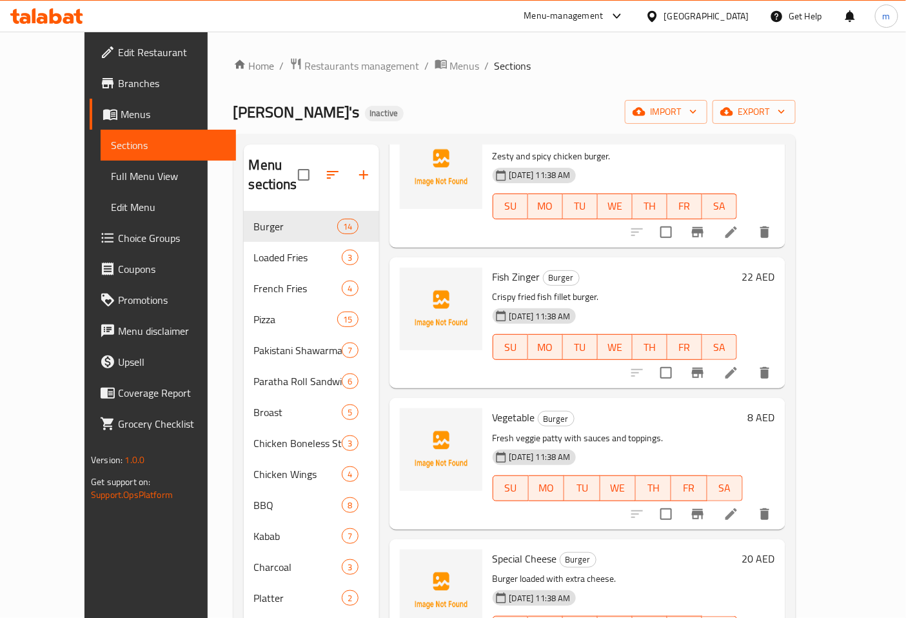
scroll to position [1074, 0]
click at [739, 507] on icon at bounding box center [731, 514] width 15 height 15
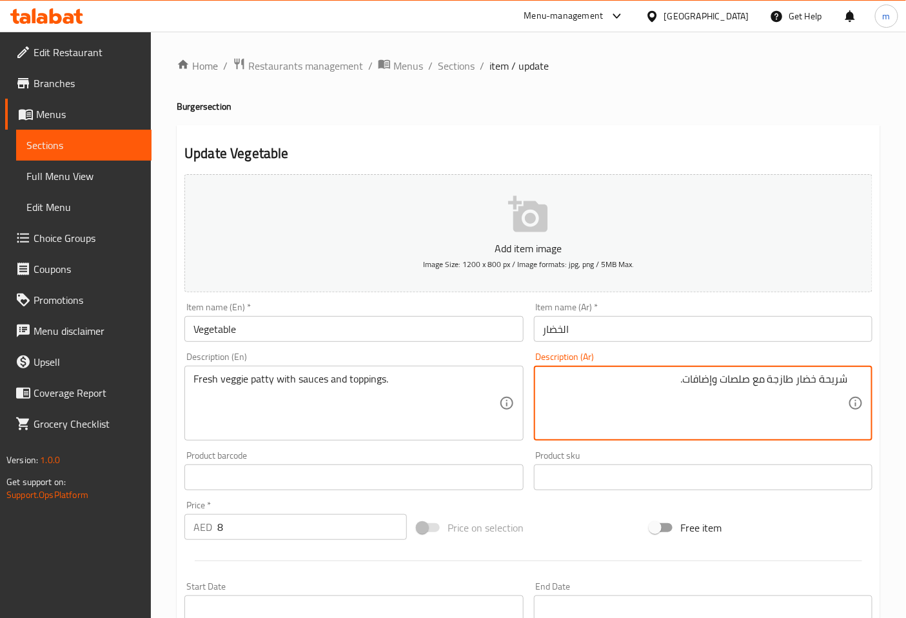
drag, startPoint x: 722, startPoint y: 379, endPoint x: 743, endPoint y: 382, distance: 20.8
click at [743, 382] on textarea "شريحة خضار طازجة مع صلصات وإضافات." at bounding box center [695, 403] width 305 height 61
click at [678, 380] on textarea "شريحة خضار طازجة مع صوصات وإضافات." at bounding box center [695, 403] width 305 height 61
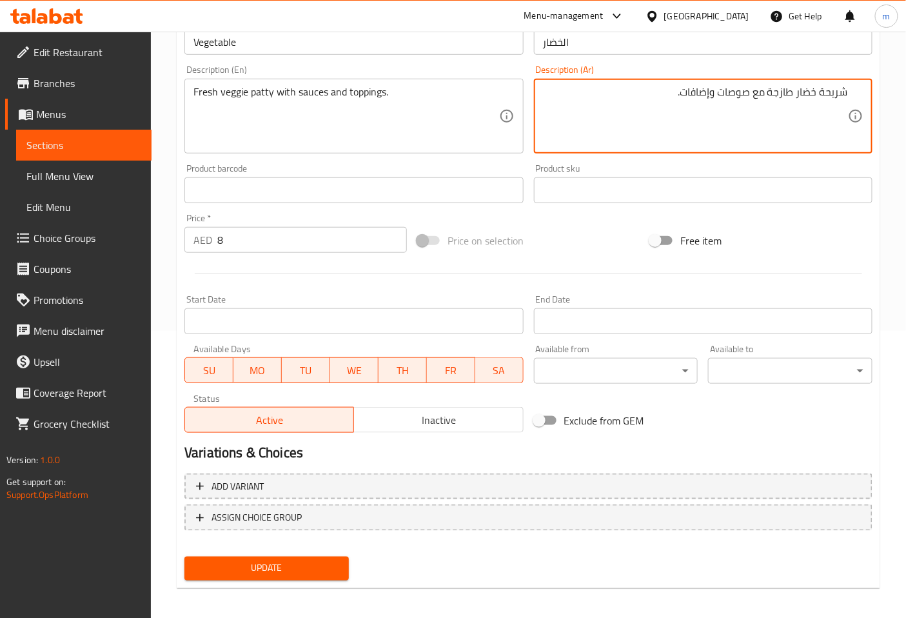
scroll to position [291, 0]
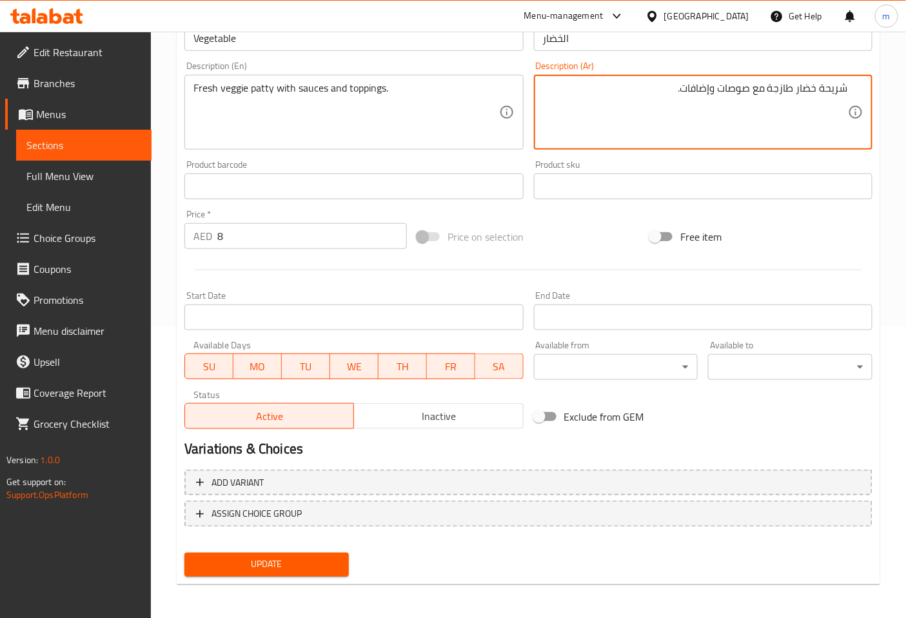
type textarea "شريحة خضار طازجة مع صوصات وإضافات."
click at [324, 568] on span "Update" at bounding box center [267, 565] width 144 height 16
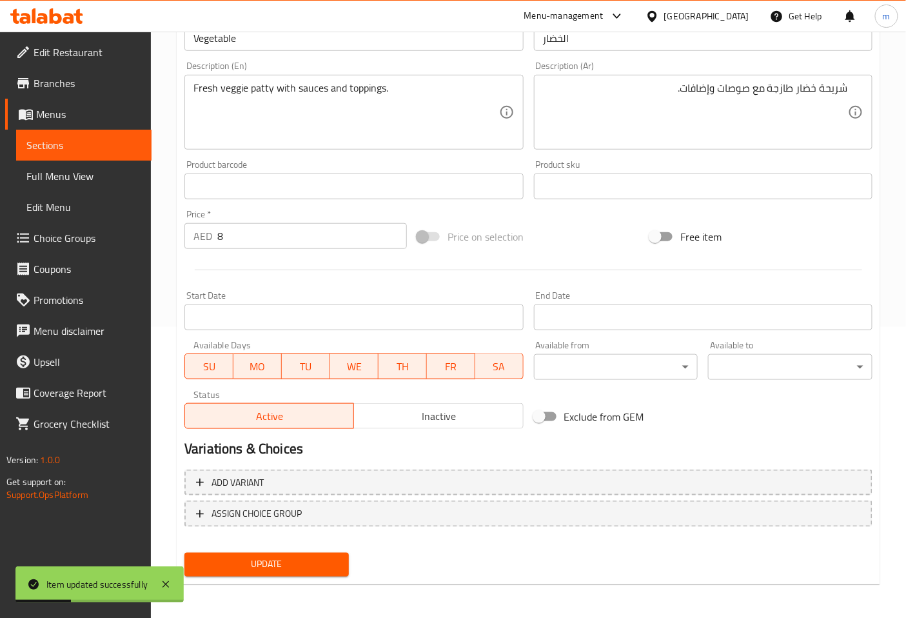
scroll to position [0, 0]
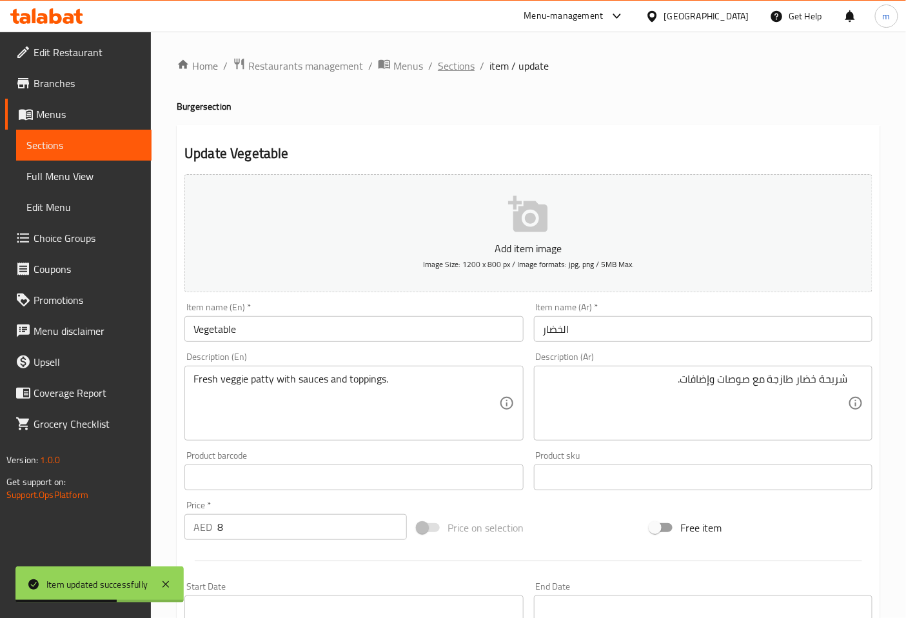
click at [456, 66] on span "Sections" at bounding box center [456, 65] width 37 height 15
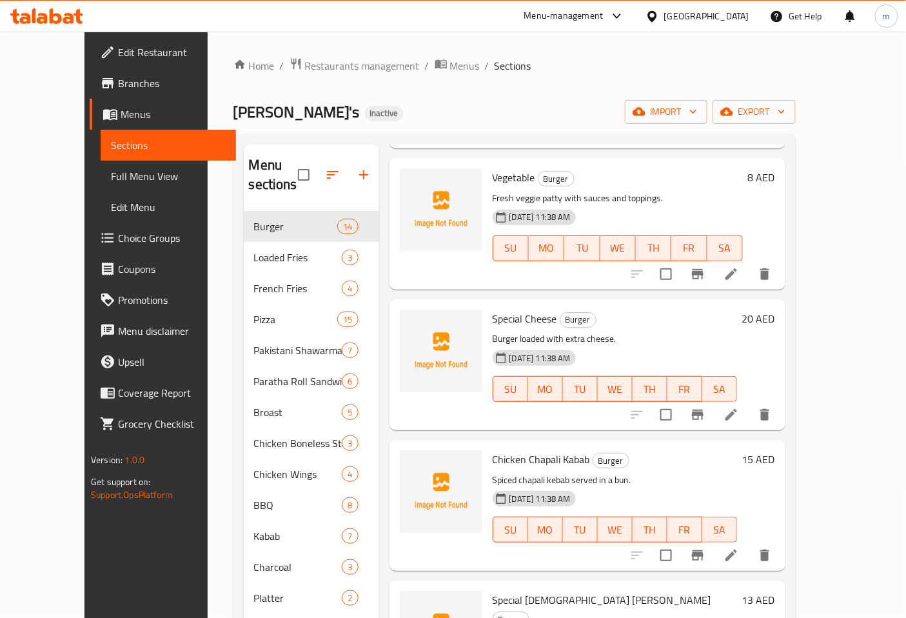
scroll to position [1361, 0]
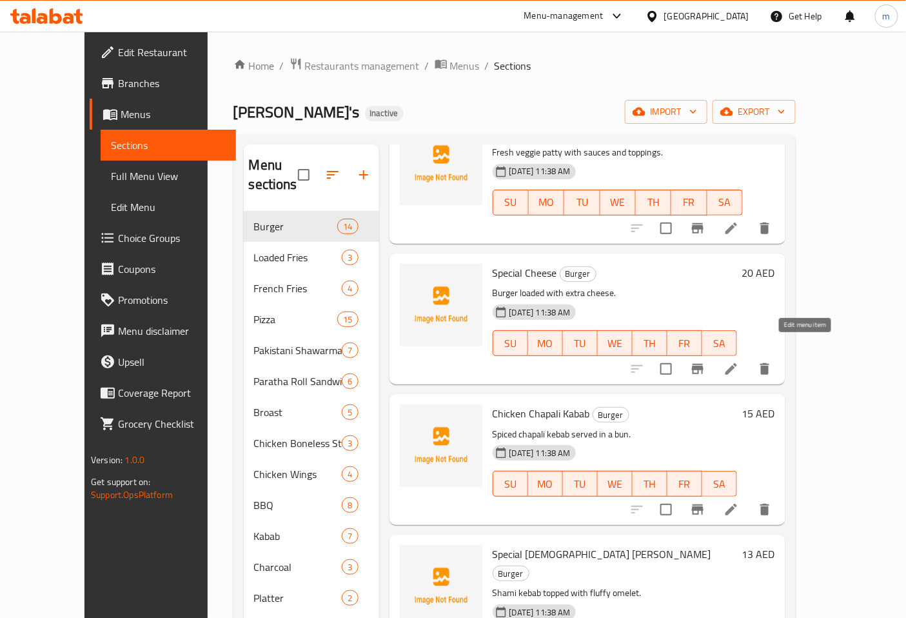
click at [739, 361] on icon at bounding box center [731, 368] width 15 height 15
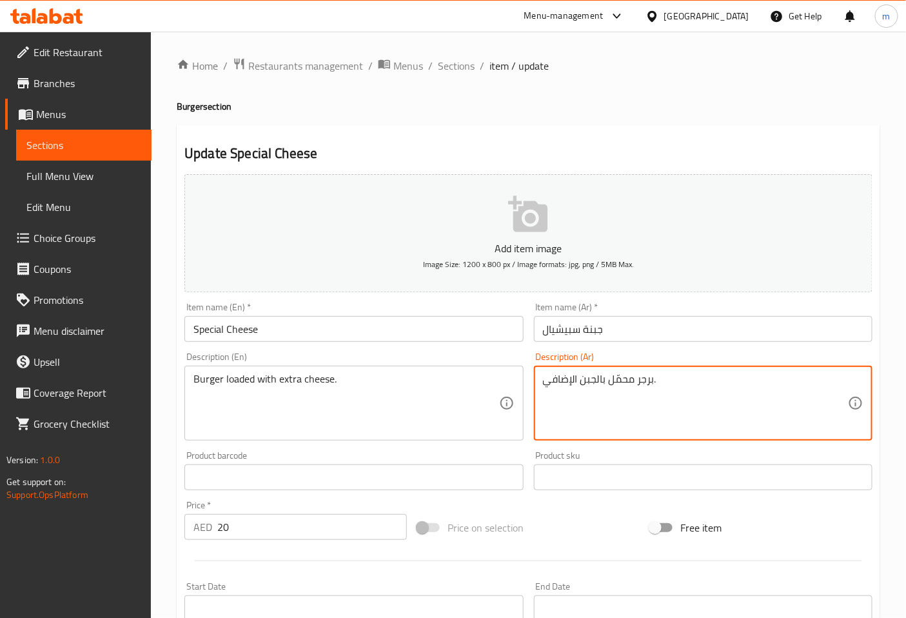
drag, startPoint x: 609, startPoint y: 380, endPoint x: 632, endPoint y: 381, distance: 22.6
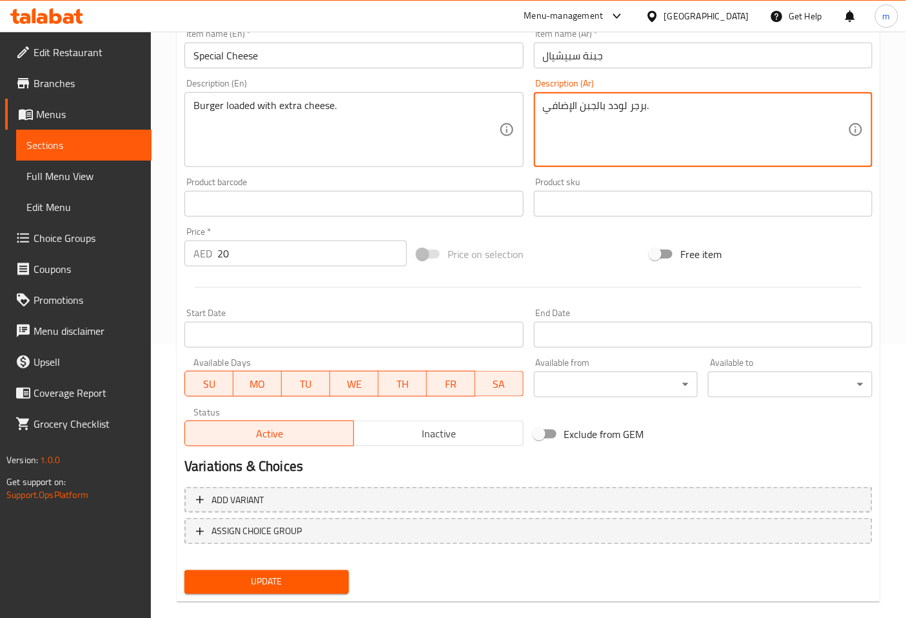
scroll to position [286, 0]
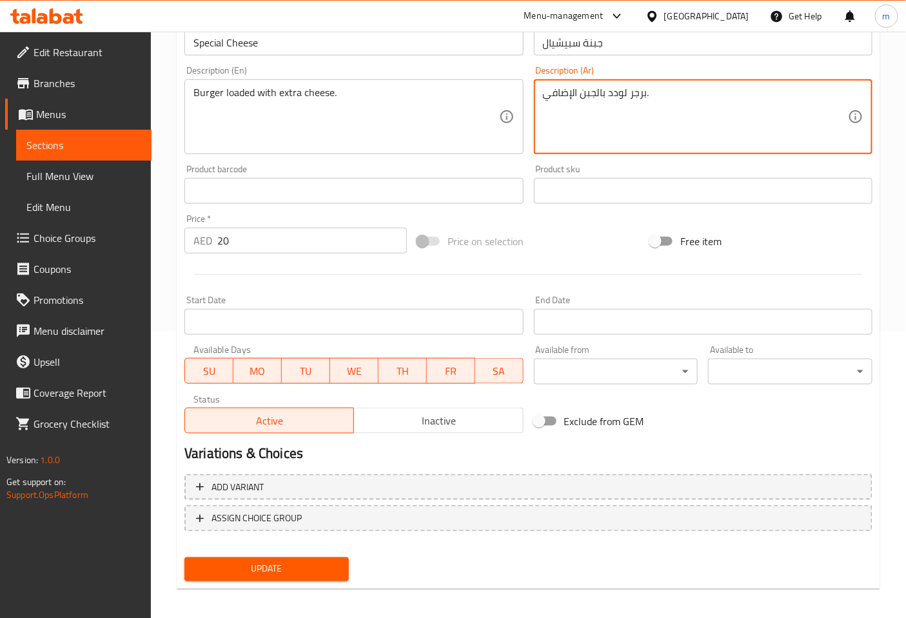
type textarea "برجر لودد بالجبن الإضافي."
click at [264, 562] on span "Update" at bounding box center [267, 569] width 144 height 16
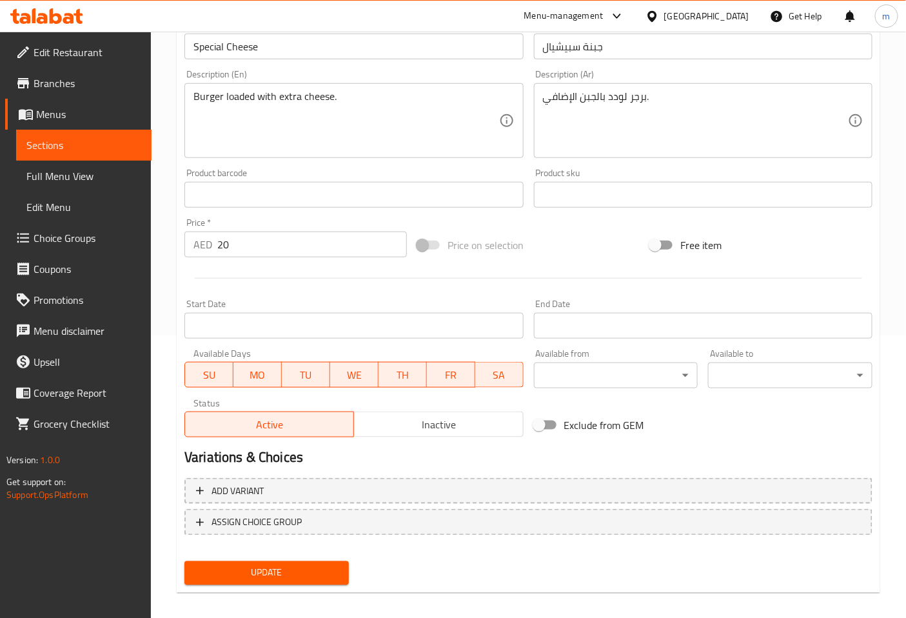
scroll to position [291, 0]
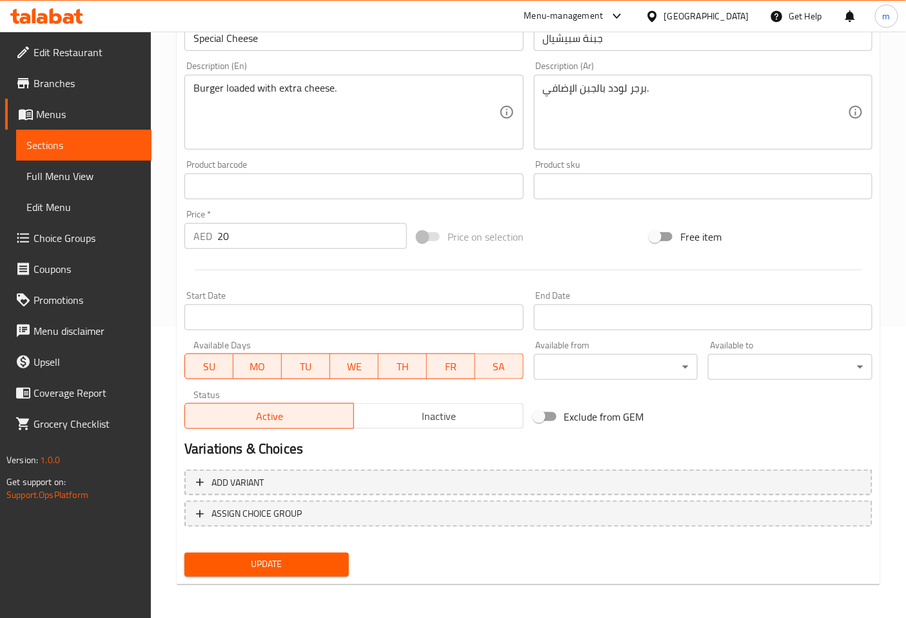
click at [322, 569] on span "Update" at bounding box center [267, 565] width 144 height 16
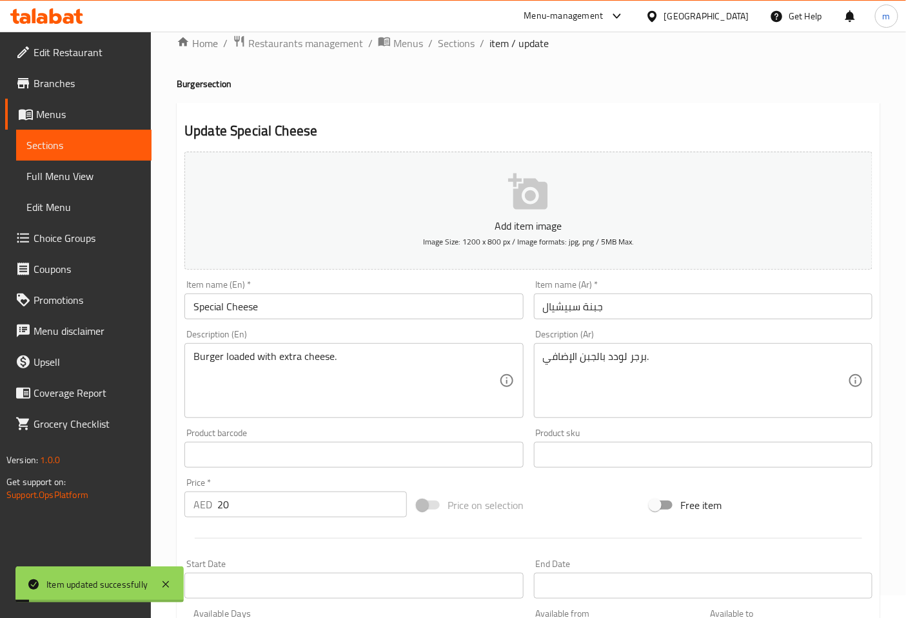
scroll to position [0, 0]
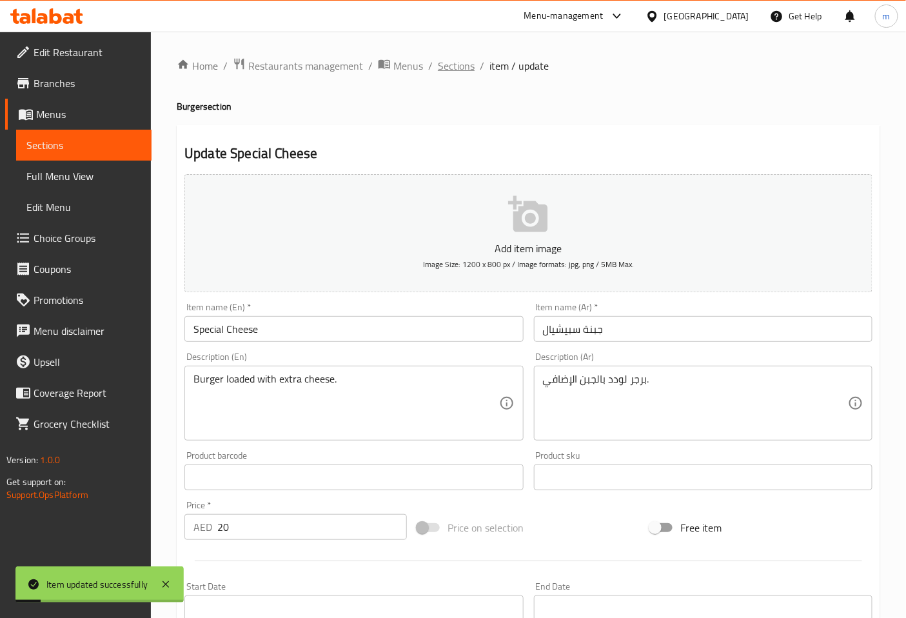
click at [458, 66] on span "Sections" at bounding box center [456, 65] width 37 height 15
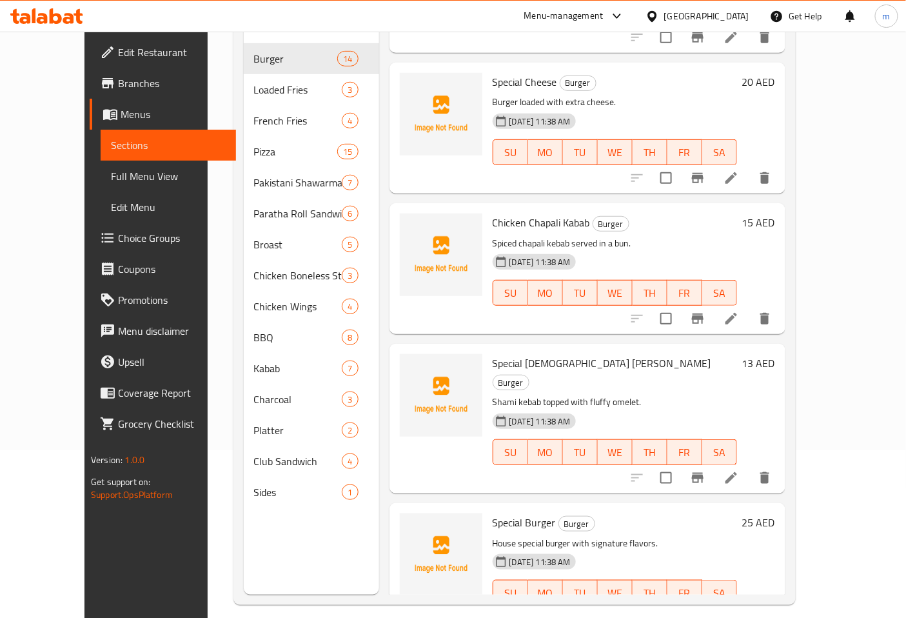
scroll to position [181, 0]
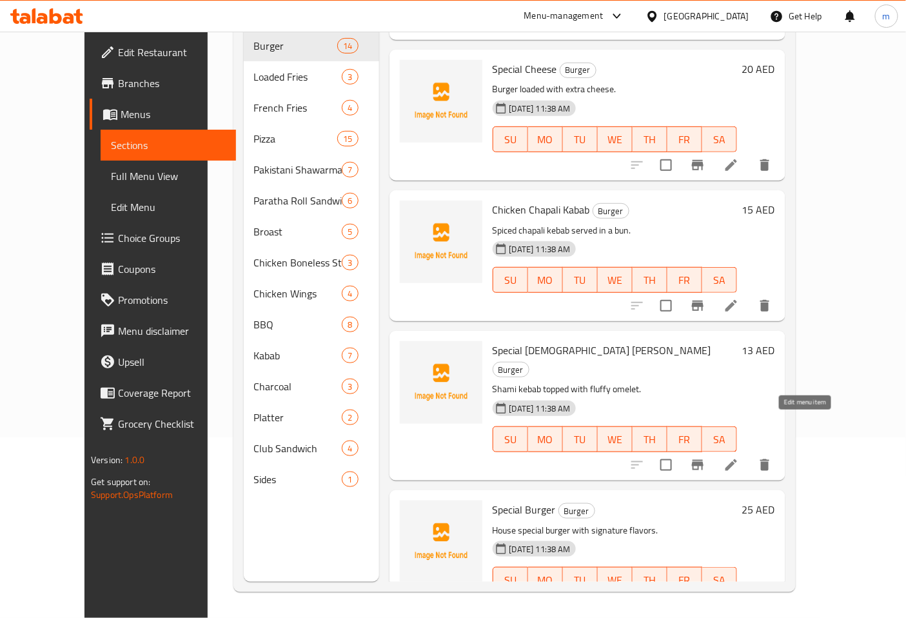
click at [739, 457] on icon at bounding box center [731, 464] width 15 height 15
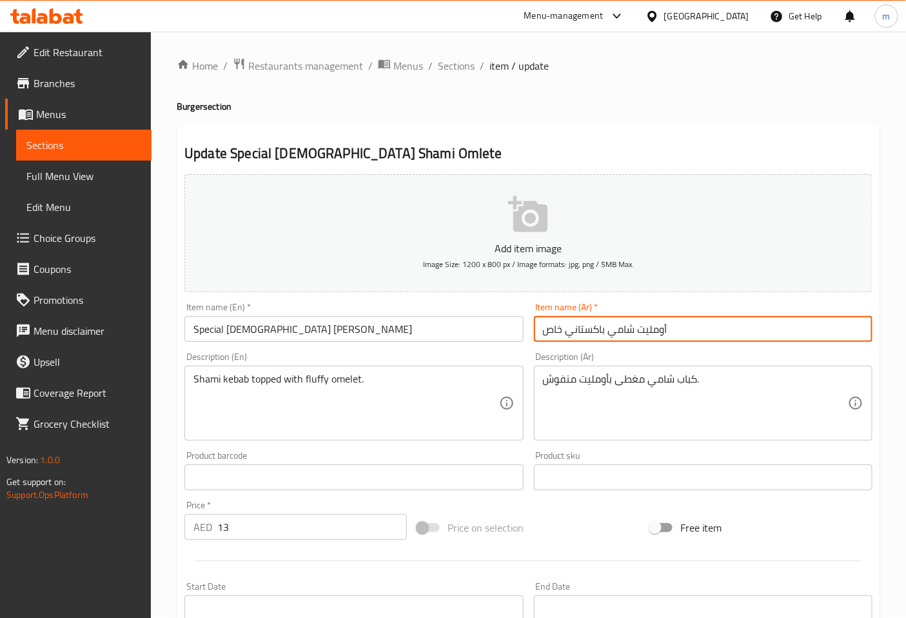
drag, startPoint x: 539, startPoint y: 330, endPoint x: 560, endPoint y: 333, distance: 21.0
click at [560, 333] on input "أومليت شامي باكستاني خاص" at bounding box center [703, 329] width 339 height 26
type input "أومليت شامي باكستاني سبيشيال"
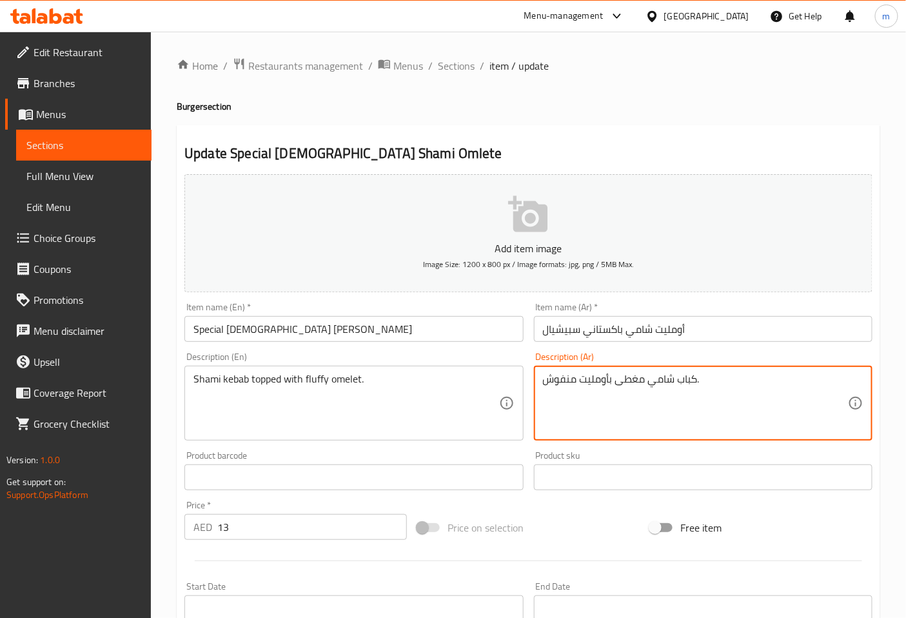
drag, startPoint x: 544, startPoint y: 381, endPoint x: 577, endPoint y: 387, distance: 34.0
click at [565, 414] on textarea "كباب شامي مغطى بأومليت منفوش." at bounding box center [695, 403] width 305 height 61
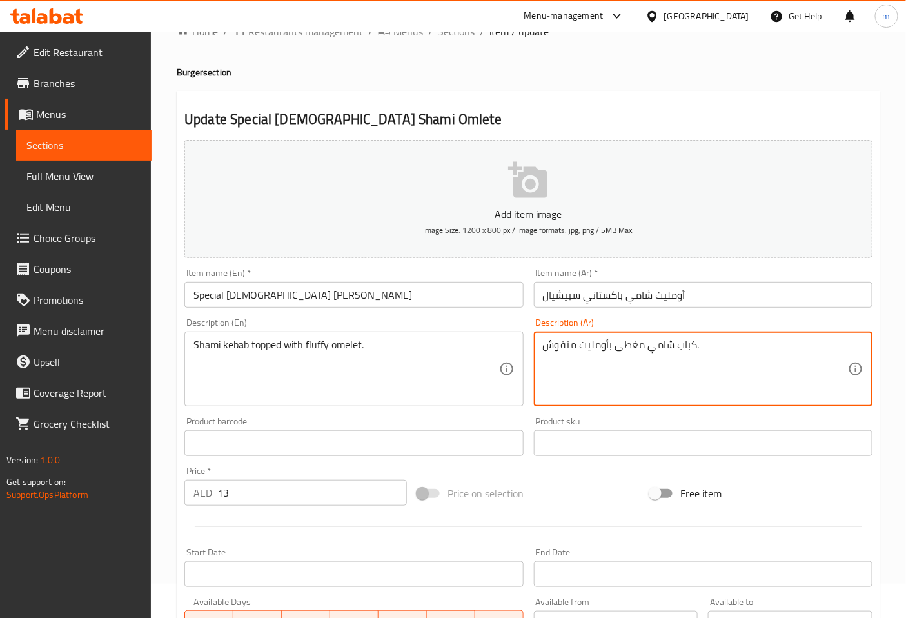
scroll to position [291, 0]
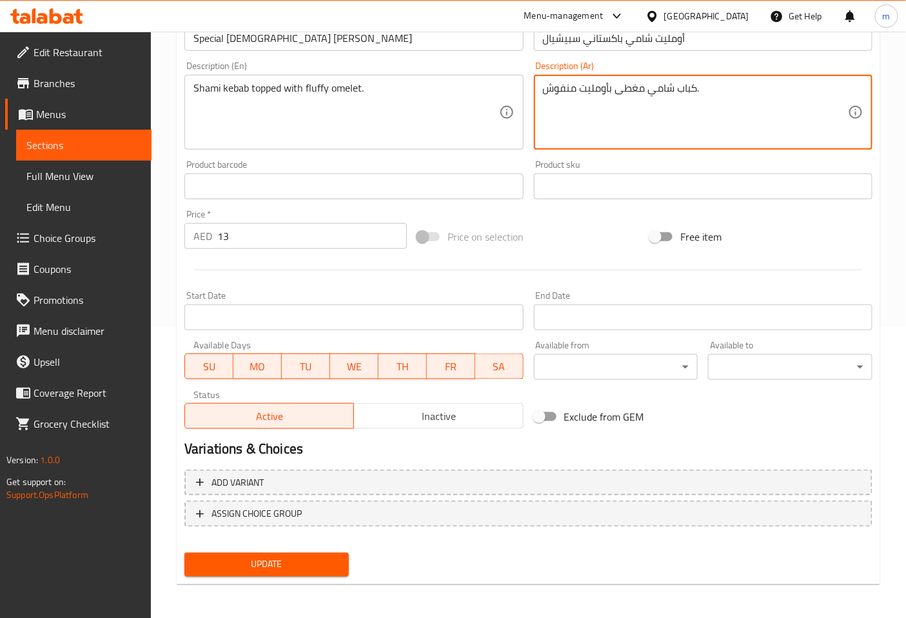
drag, startPoint x: 543, startPoint y: 88, endPoint x: 578, endPoint y: 90, distance: 34.9
click at [578, 90] on textarea "كباب شامي مغطى بأومليت منفوش." at bounding box center [695, 112] width 305 height 61
type textarea "كباب شامي مغطى بأومليت فلوفي."
click at [295, 562] on span "Update" at bounding box center [267, 565] width 144 height 16
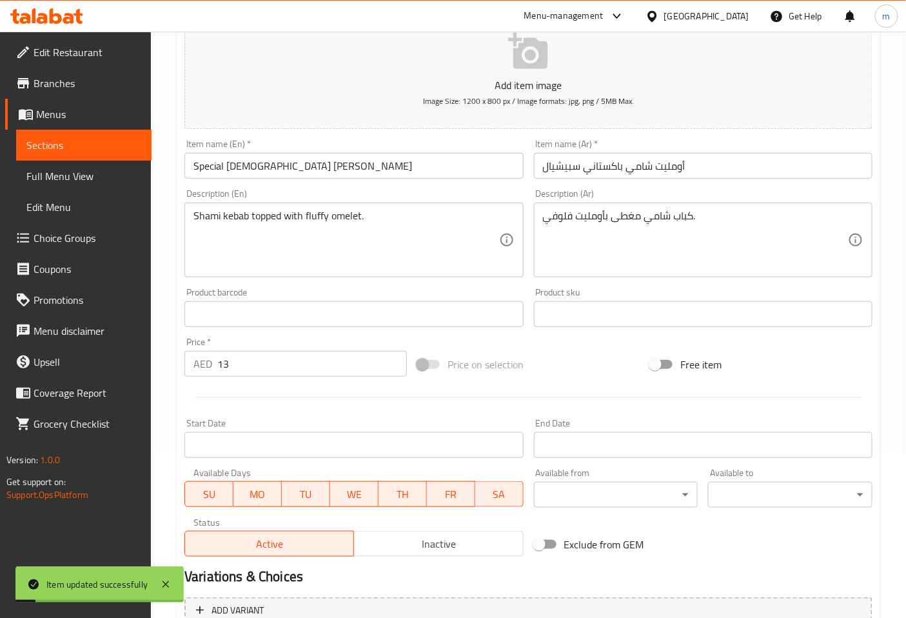
scroll to position [0, 0]
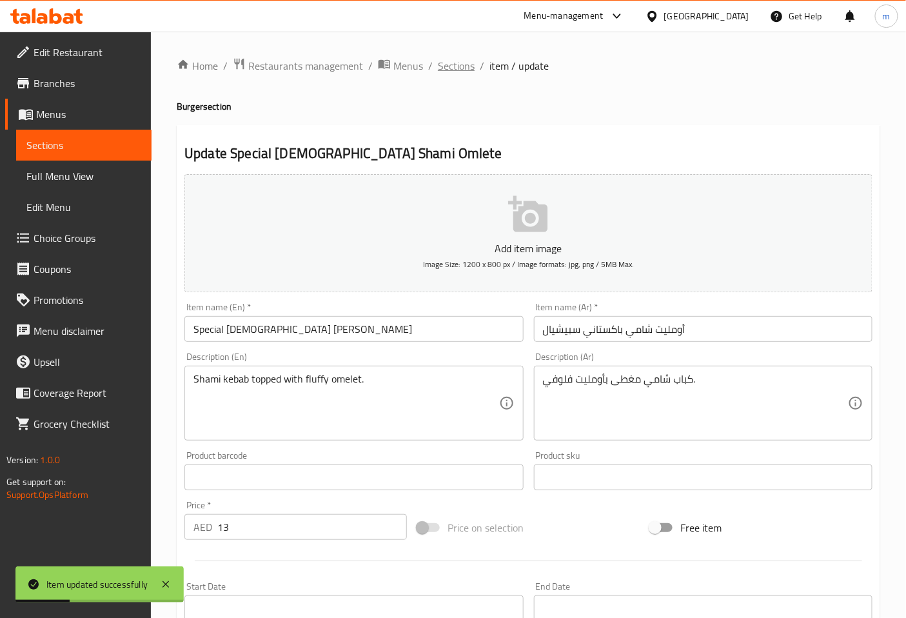
click at [455, 61] on span "Sections" at bounding box center [456, 65] width 37 height 15
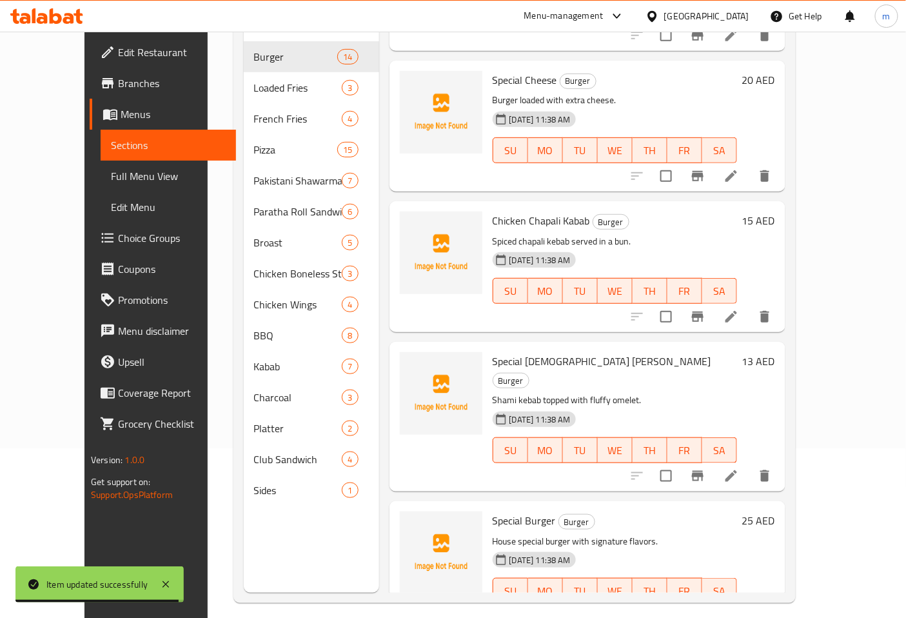
scroll to position [181, 0]
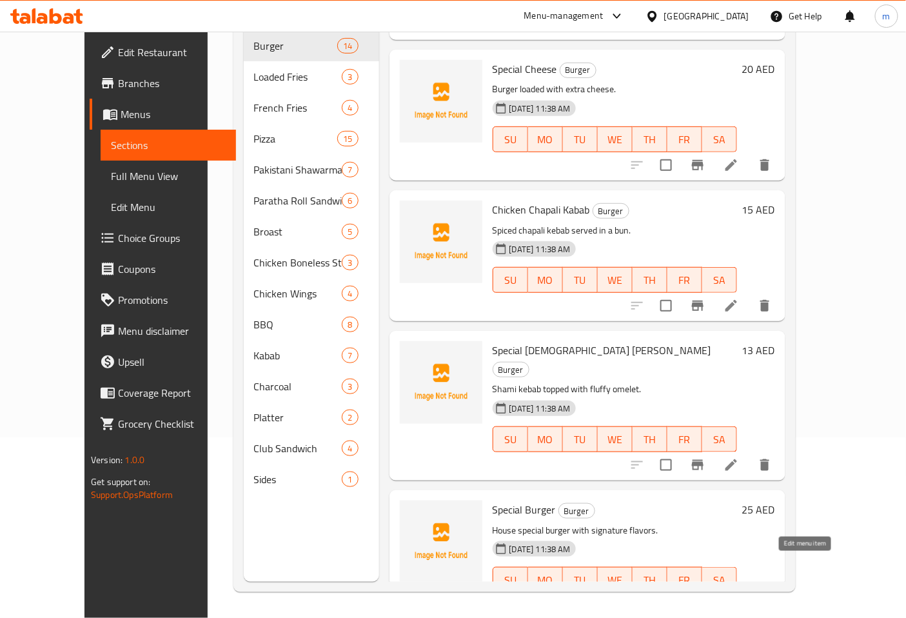
click at [739, 598] on icon at bounding box center [731, 605] width 15 height 15
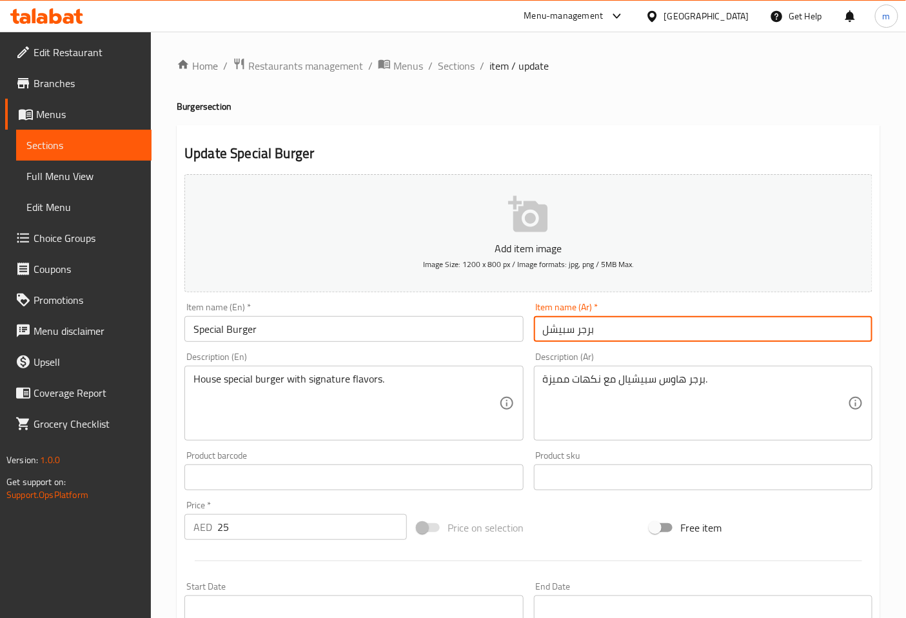
click at [548, 334] on input "برجر سبيشل" at bounding box center [703, 329] width 339 height 26
click at [551, 329] on input "برجر سبيشال" at bounding box center [703, 329] width 339 height 26
click at [565, 330] on input "برجر سبيشيال" at bounding box center [703, 329] width 339 height 26
type input "برجر سبيشيال"
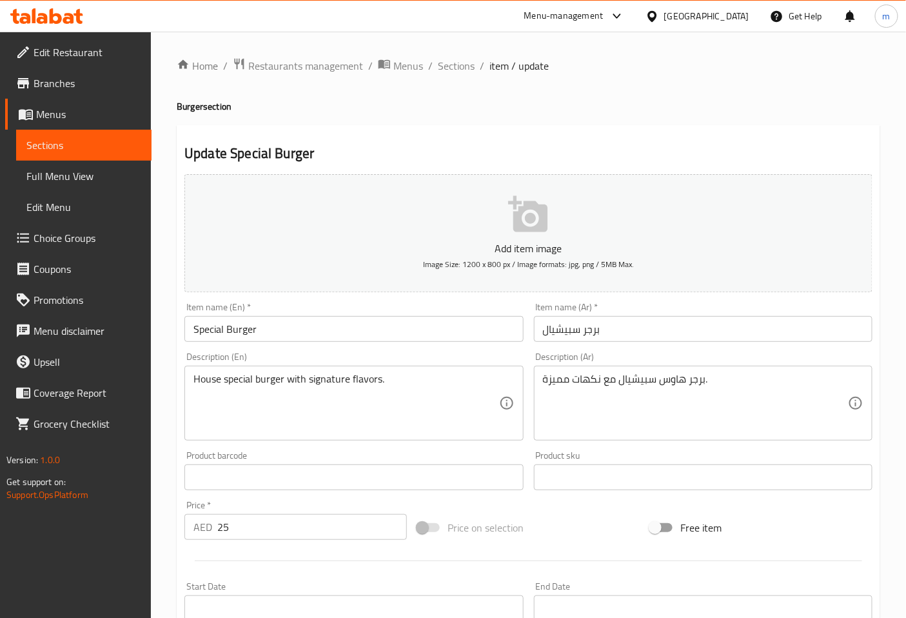
drag, startPoint x: 539, startPoint y: 382, endPoint x: 559, endPoint y: 380, distance: 20.0
click at [559, 380] on div "برجر هاوس سبيشيال مع نكهات مميزة. Description (Ar)" at bounding box center [703, 403] width 339 height 75
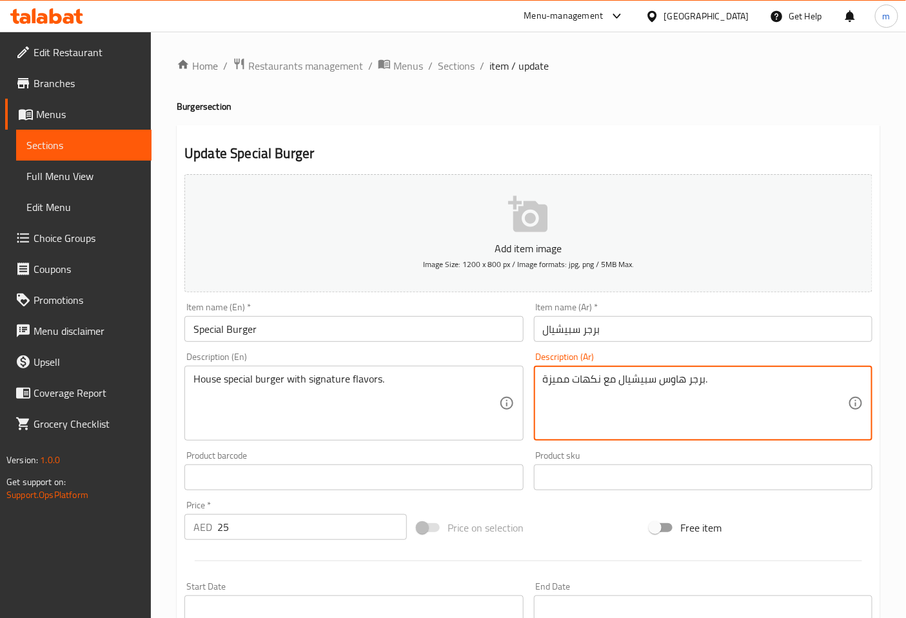
drag, startPoint x: 570, startPoint y: 380, endPoint x: 542, endPoint y: 384, distance: 28.0
click at [543, 384] on textarea "برجر هاوس سبيشيال مع نكهات مميزة." at bounding box center [695, 403] width 305 height 61
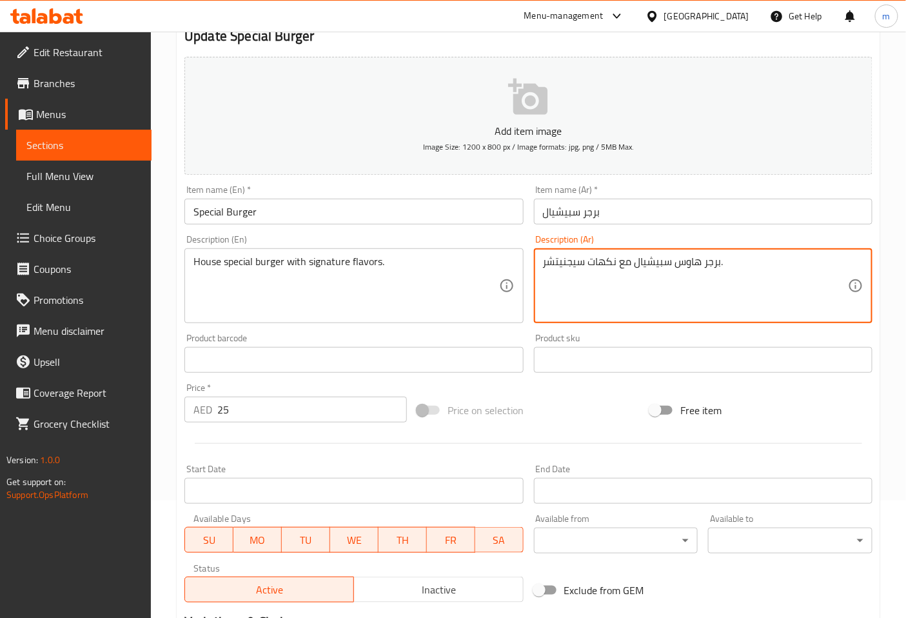
scroll to position [291, 0]
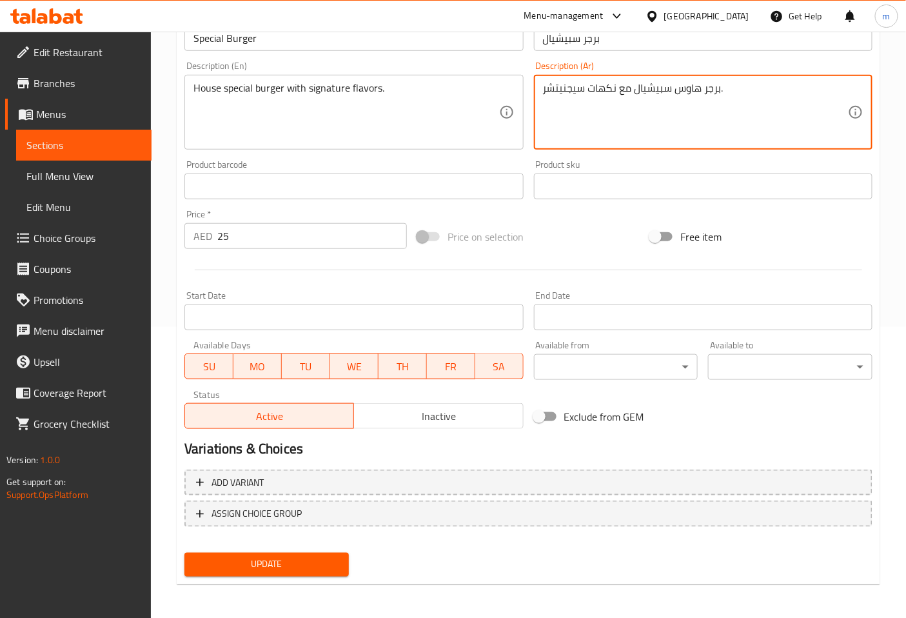
type textarea "برجر هاوس سبيشيال مع نكهات سيجنيتشر."
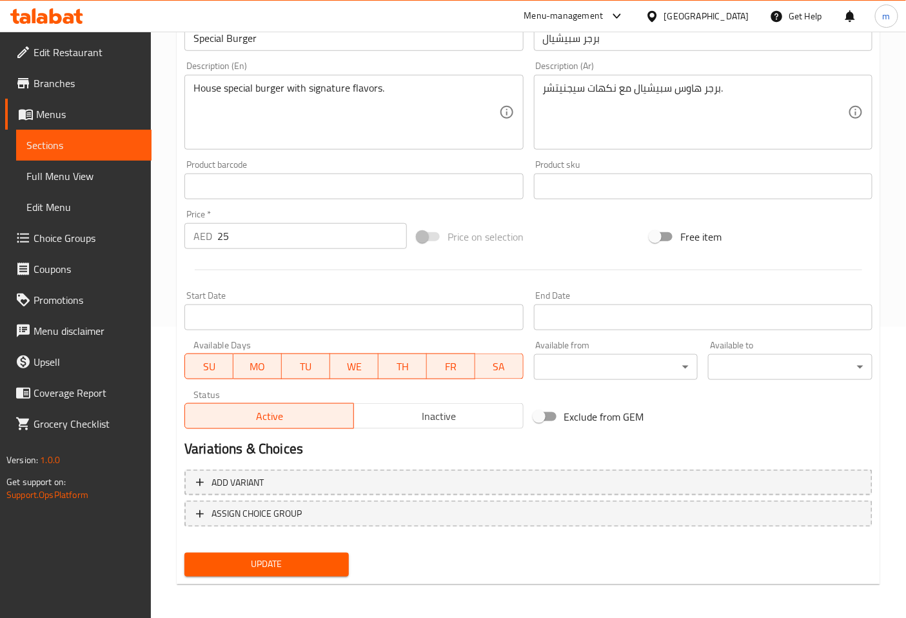
click at [237, 565] on span "Update" at bounding box center [267, 565] width 144 height 16
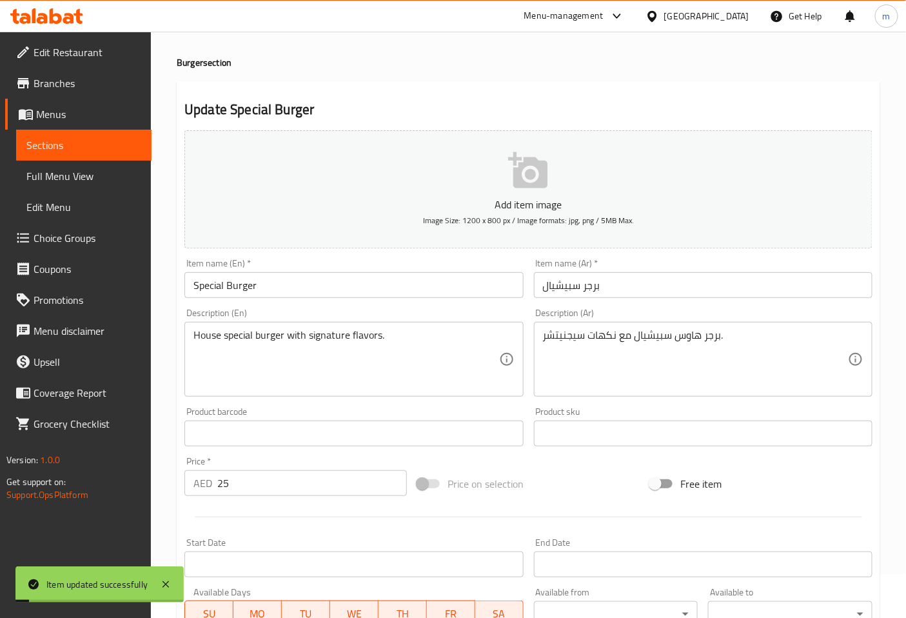
scroll to position [0, 0]
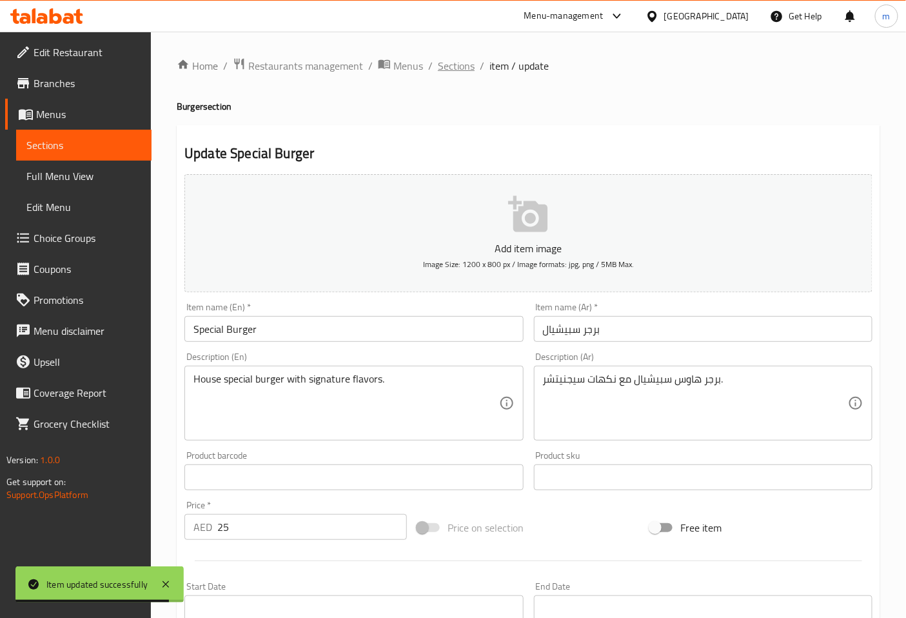
click at [453, 73] on span "Sections" at bounding box center [456, 65] width 37 height 15
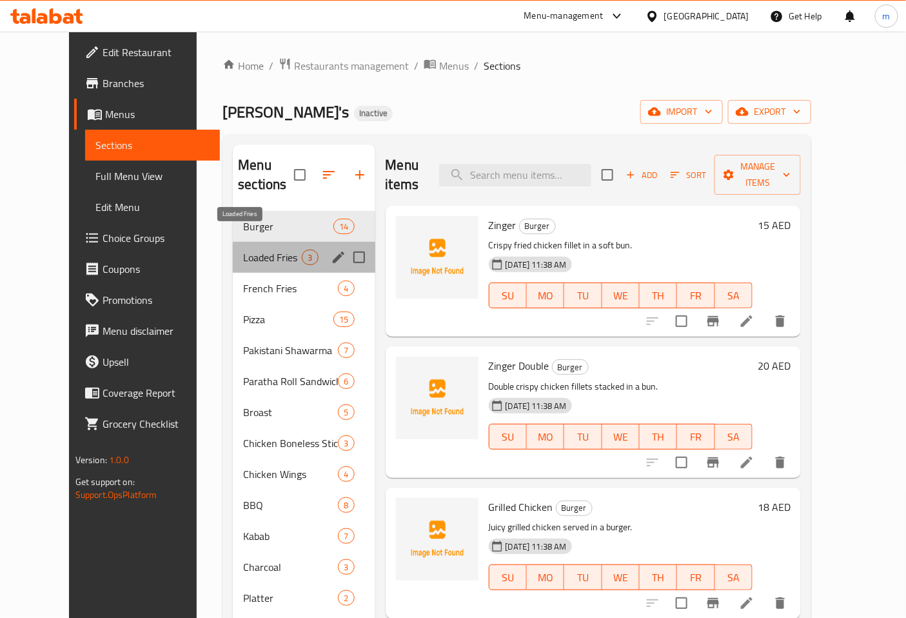
click at [243, 250] on span "Loaded Fries" at bounding box center [272, 257] width 59 height 15
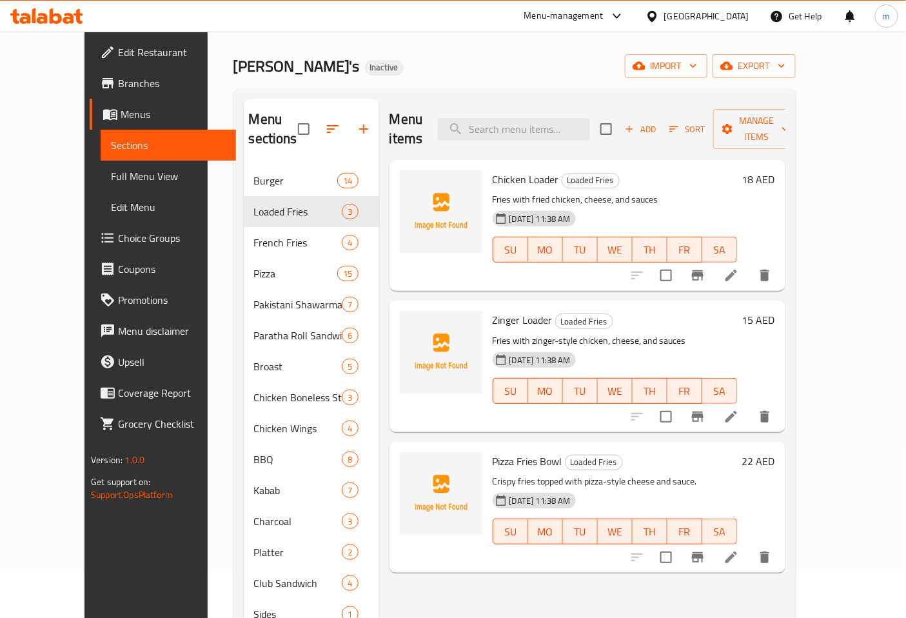
scroll to position [72, 0]
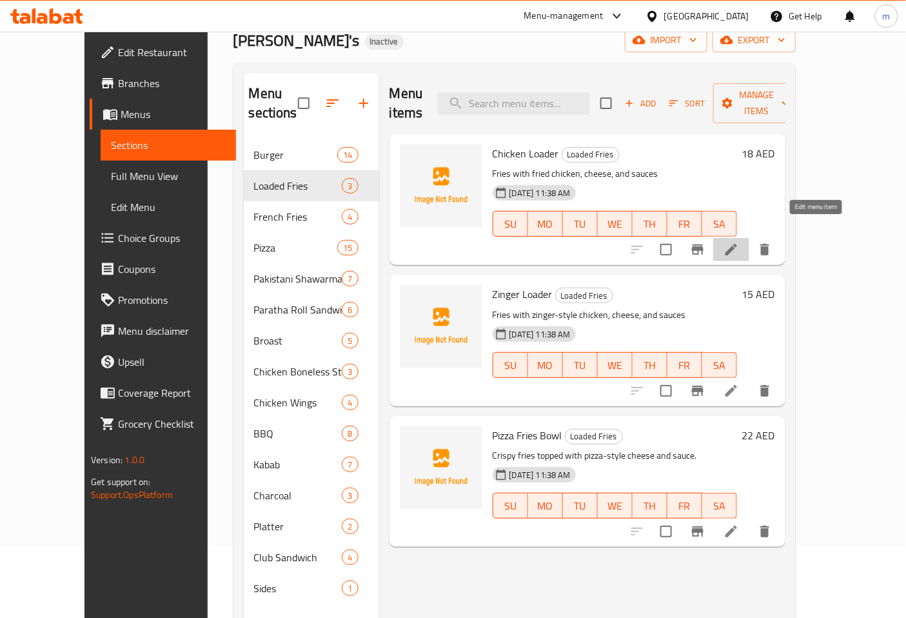
click at [737, 244] on icon at bounding box center [731, 250] width 12 height 12
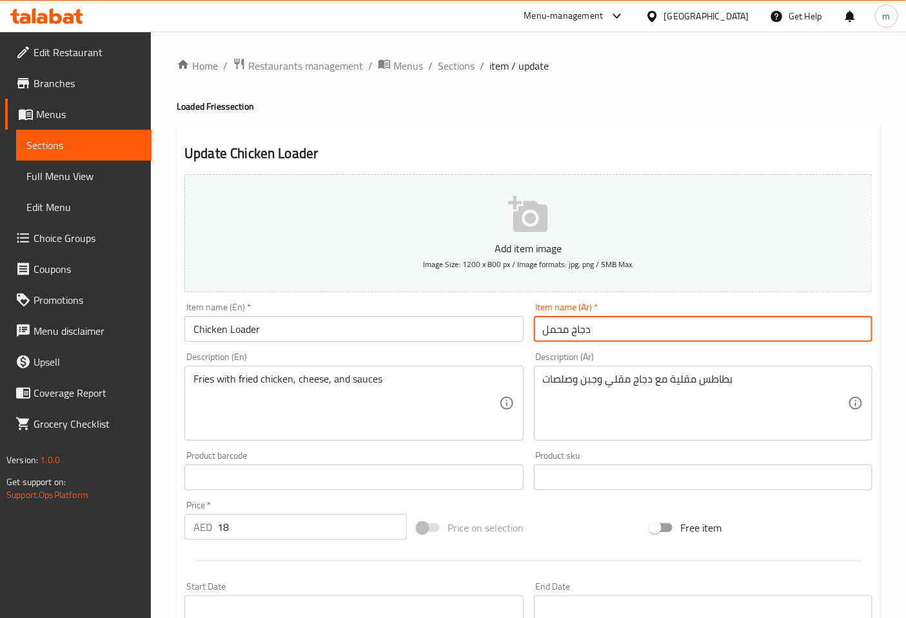
drag, startPoint x: 573, startPoint y: 331, endPoint x: 615, endPoint y: 333, distance: 42.6
click at [615, 333] on input "دجاج محمل" at bounding box center [703, 329] width 339 height 26
drag, startPoint x: 544, startPoint y: 333, endPoint x: 571, endPoint y: 333, distance: 27.1
click at [571, 333] on input "فراخ محمل" at bounding box center [703, 329] width 339 height 26
type input "[PERSON_NAME]"
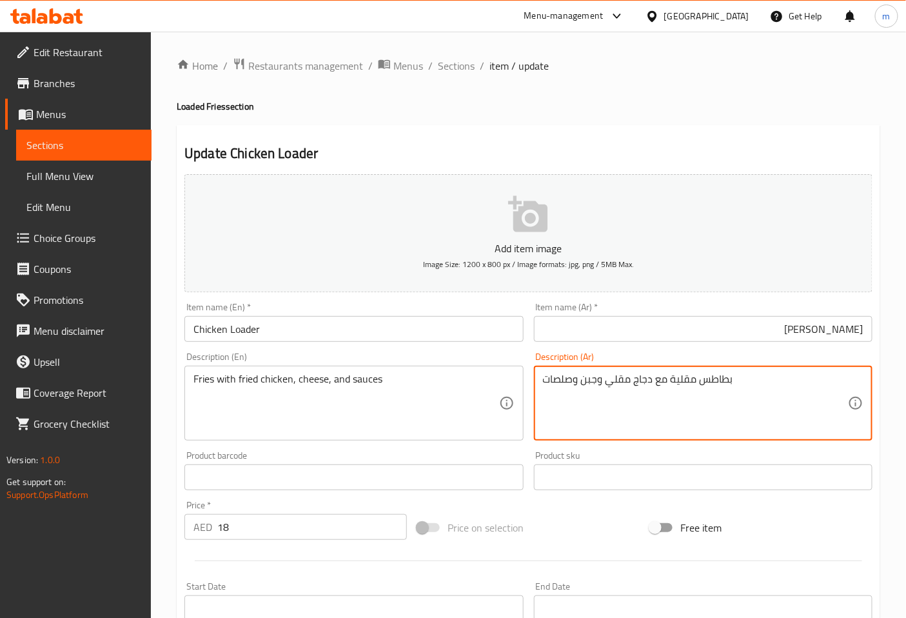
drag, startPoint x: 635, startPoint y: 379, endPoint x: 650, endPoint y: 388, distance: 18.3
click at [606, 379] on textarea "بطاطس مقلية مع [PERSON_NAME] وجبن وصلصات" at bounding box center [695, 403] width 305 height 61
drag, startPoint x: 543, startPoint y: 381, endPoint x: 571, endPoint y: 382, distance: 27.7
click at [571, 382] on textarea "بطاطس مقلية مع فراخ مقلية وجبن وصلصات" at bounding box center [695, 403] width 305 height 61
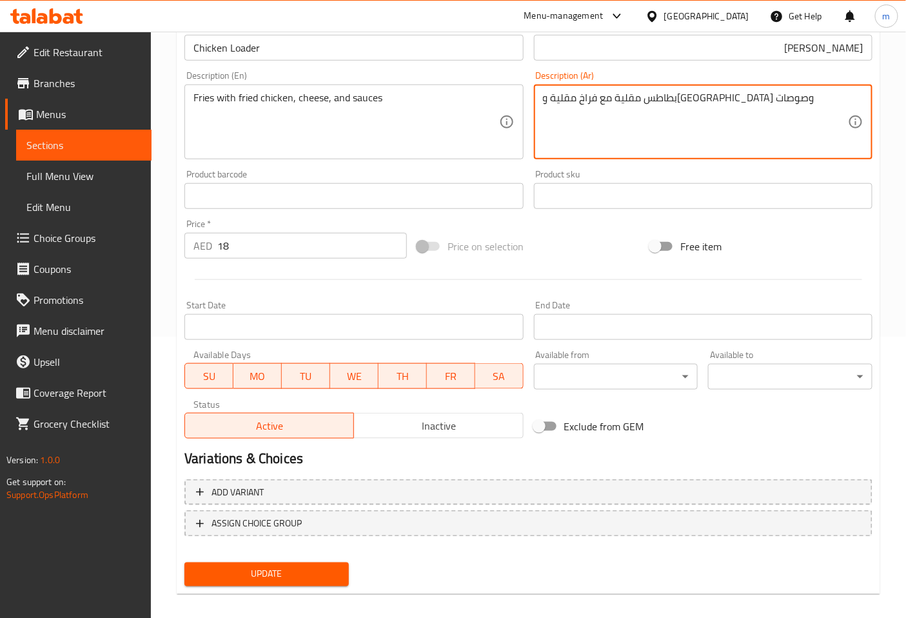
scroll to position [291, 0]
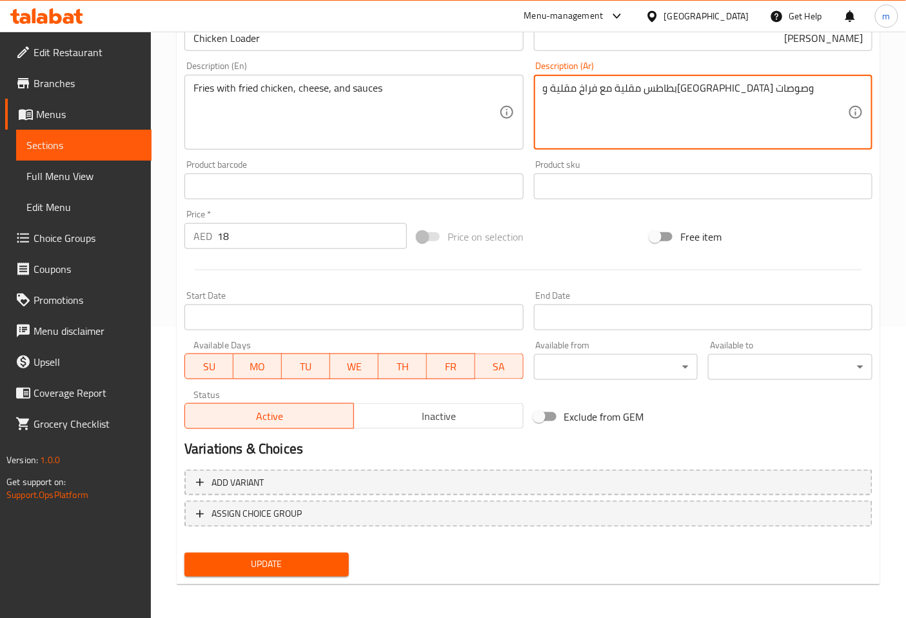
type textarea "بطاطس مقلية مع فراخ مقلية و[GEOGRAPHIC_DATA] وصوصات"
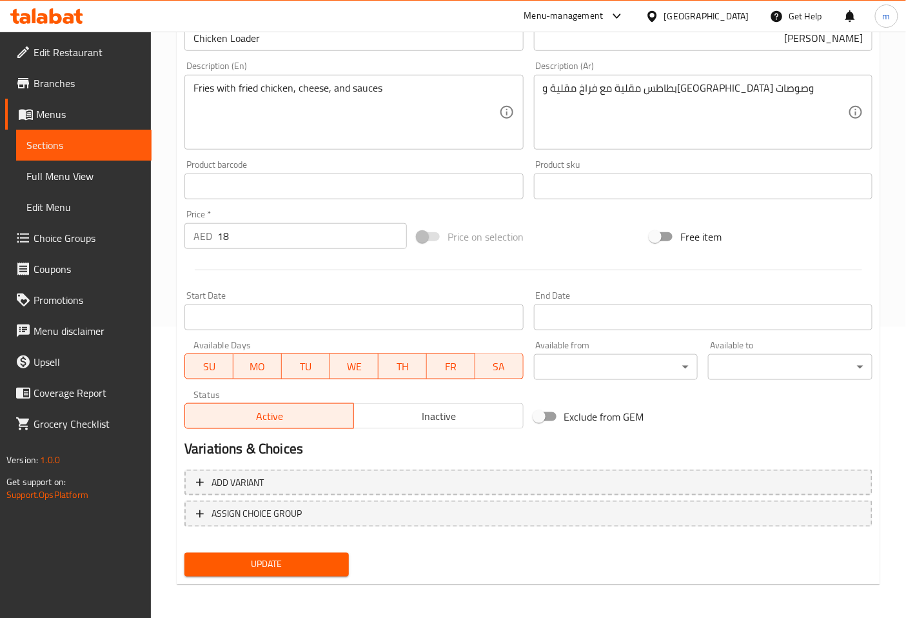
click at [235, 557] on span "Update" at bounding box center [267, 565] width 144 height 16
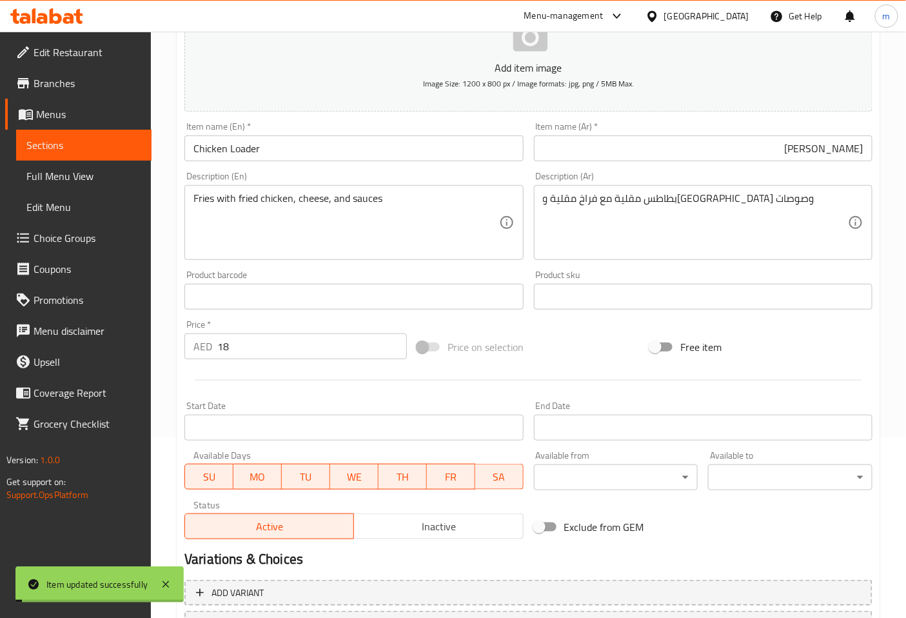
scroll to position [0, 0]
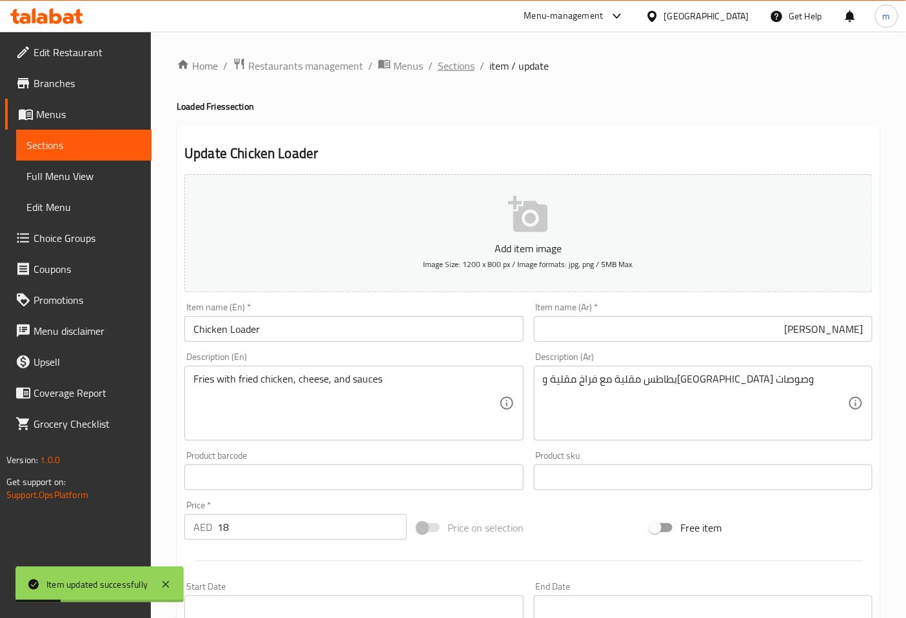
click at [466, 69] on span "Sections" at bounding box center [456, 65] width 37 height 15
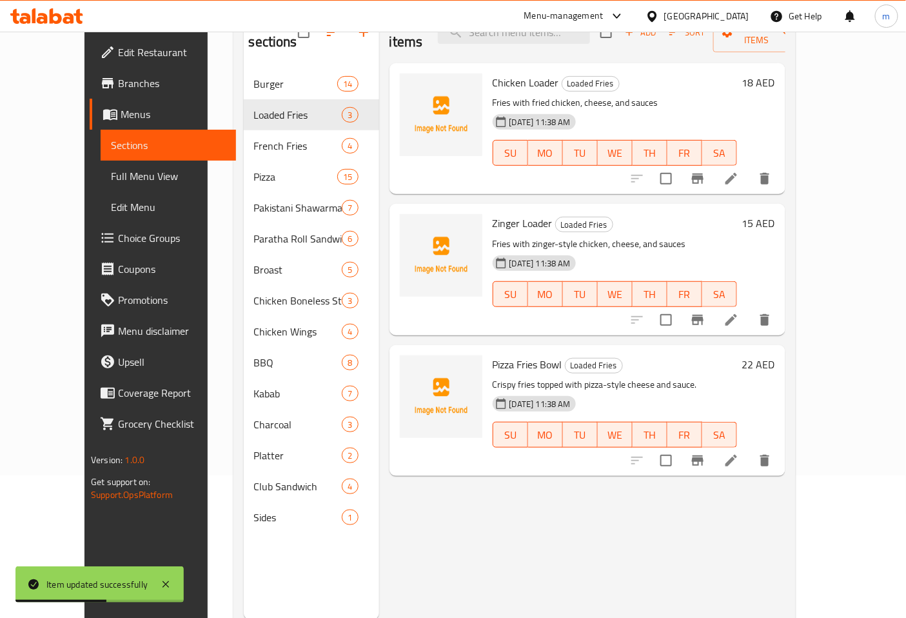
scroll to position [143, 0]
click at [739, 311] on icon at bounding box center [731, 318] width 15 height 15
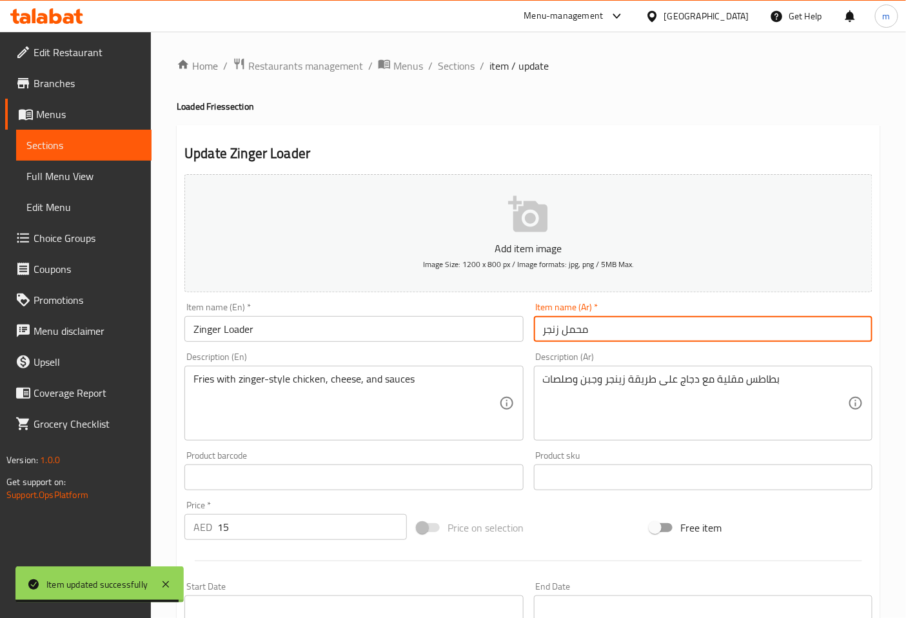
drag, startPoint x: 562, startPoint y: 329, endPoint x: 689, endPoint y: 315, distance: 127.8
click at [687, 317] on input "محمل زنجر" at bounding box center [703, 329] width 339 height 26
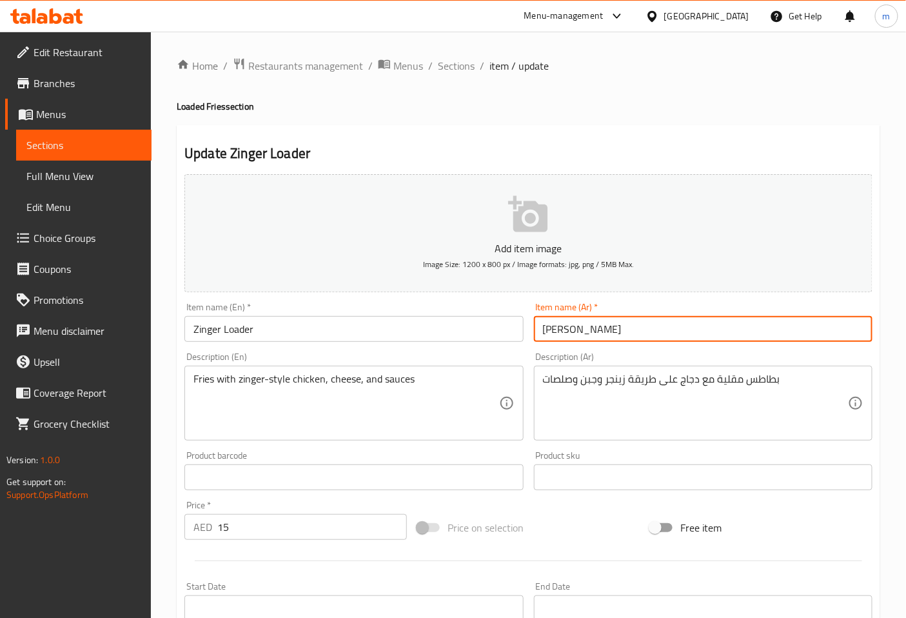
type input "[PERSON_NAME]"
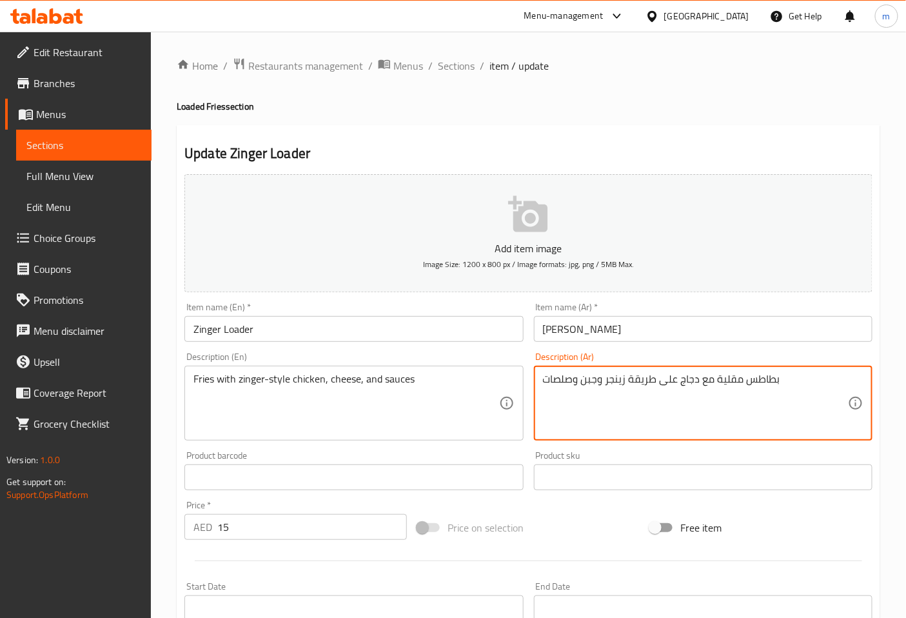
drag, startPoint x: 678, startPoint y: 382, endPoint x: 696, endPoint y: 391, distance: 20.8
drag, startPoint x: 543, startPoint y: 379, endPoint x: 567, endPoint y: 382, distance: 24.6
click at [567, 382] on textarea "بطاطس مقلية مع فراخ على طريقة [PERSON_NAME] وجبن وصلصات" at bounding box center [695, 403] width 305 height 61
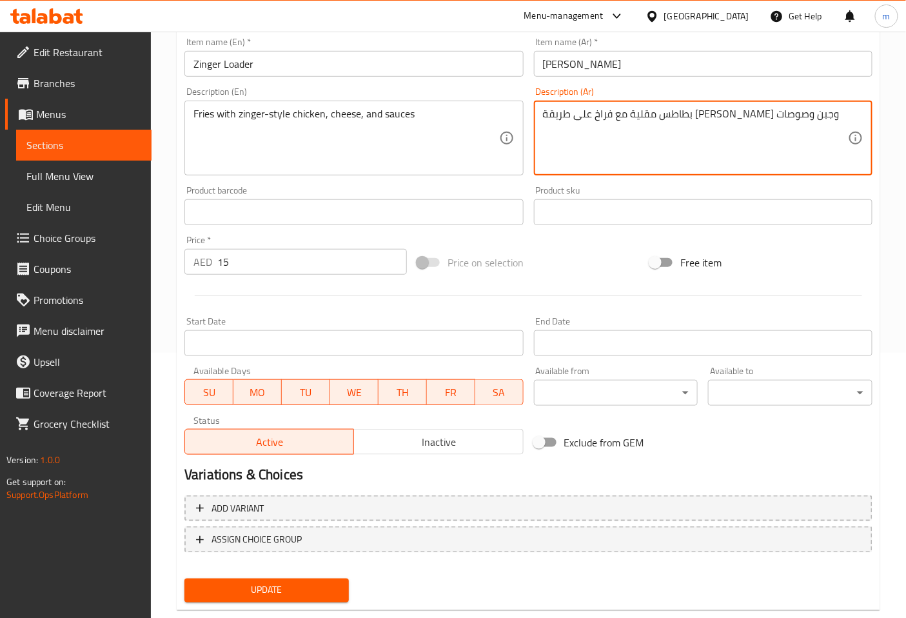
scroll to position [291, 0]
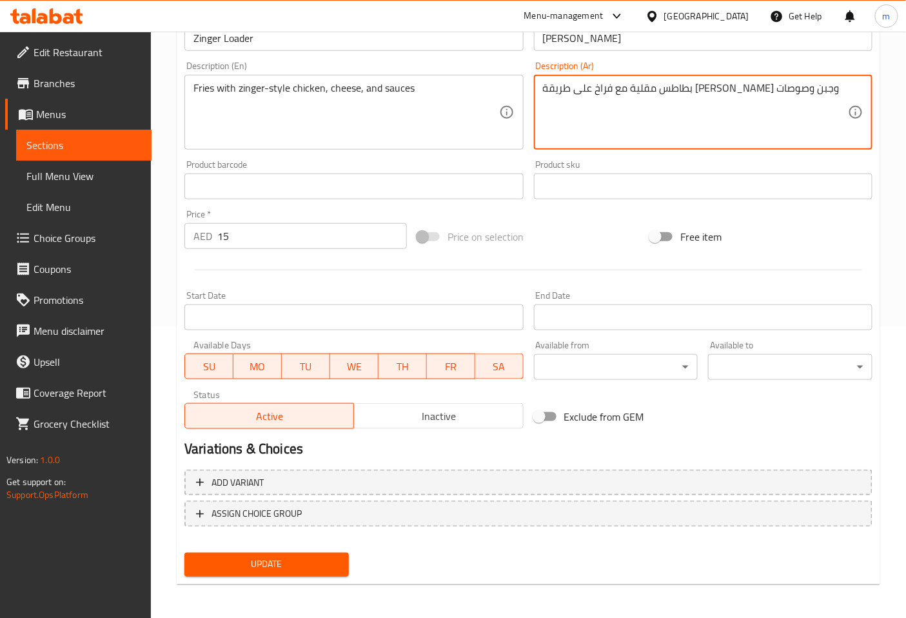
type textarea "بطاطس مقلية مع فراخ على طريقة [PERSON_NAME] وجبن وصوصات"
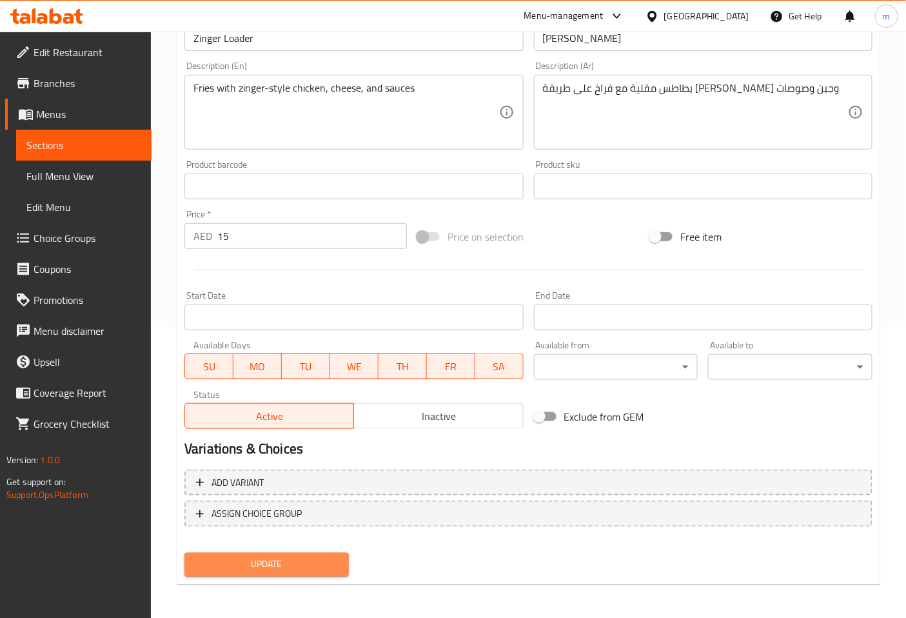
click at [276, 557] on span "Update" at bounding box center [267, 565] width 144 height 16
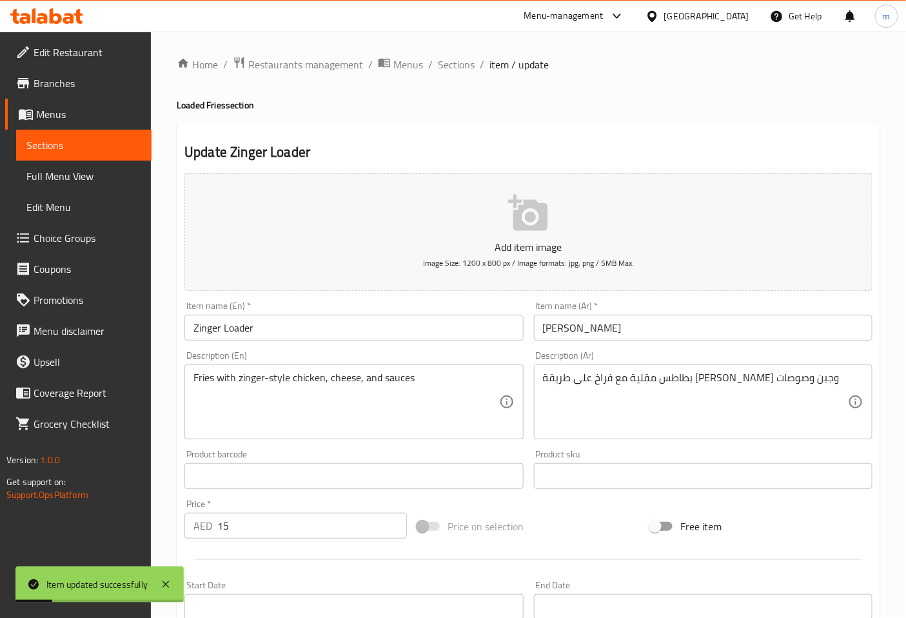
scroll to position [0, 0]
click at [449, 61] on span "Sections" at bounding box center [456, 65] width 37 height 15
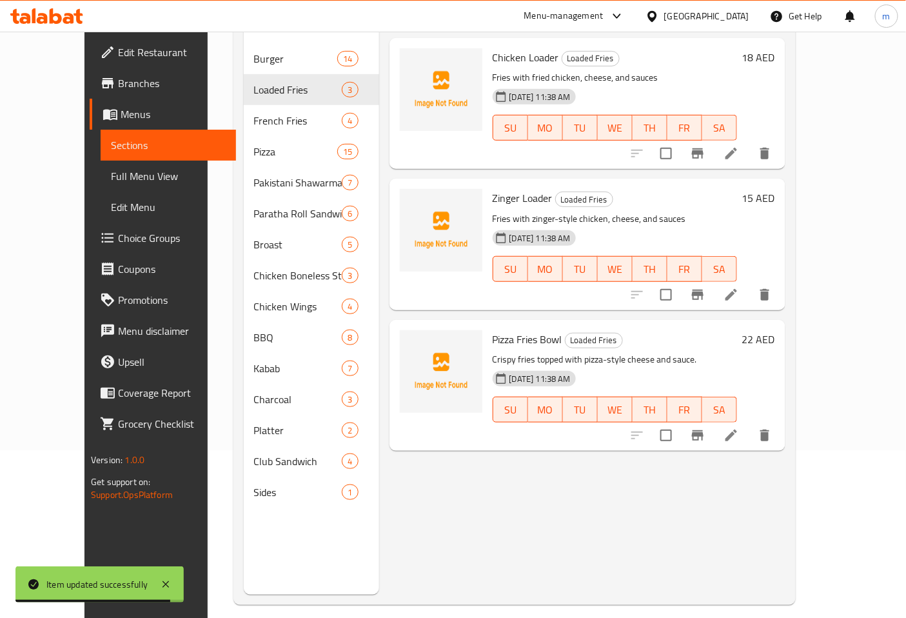
scroll to position [181, 0]
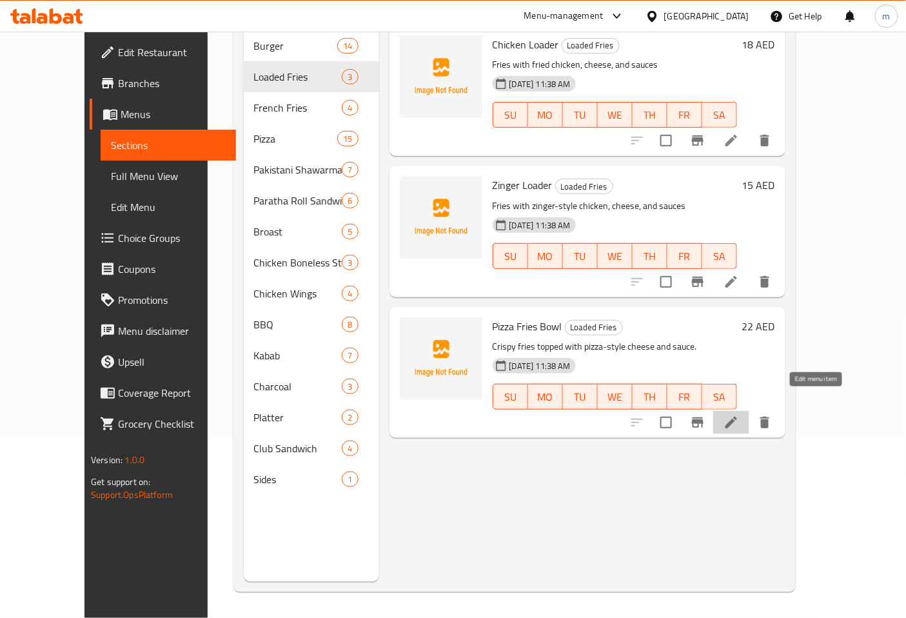
click at [739, 415] on icon at bounding box center [731, 422] width 15 height 15
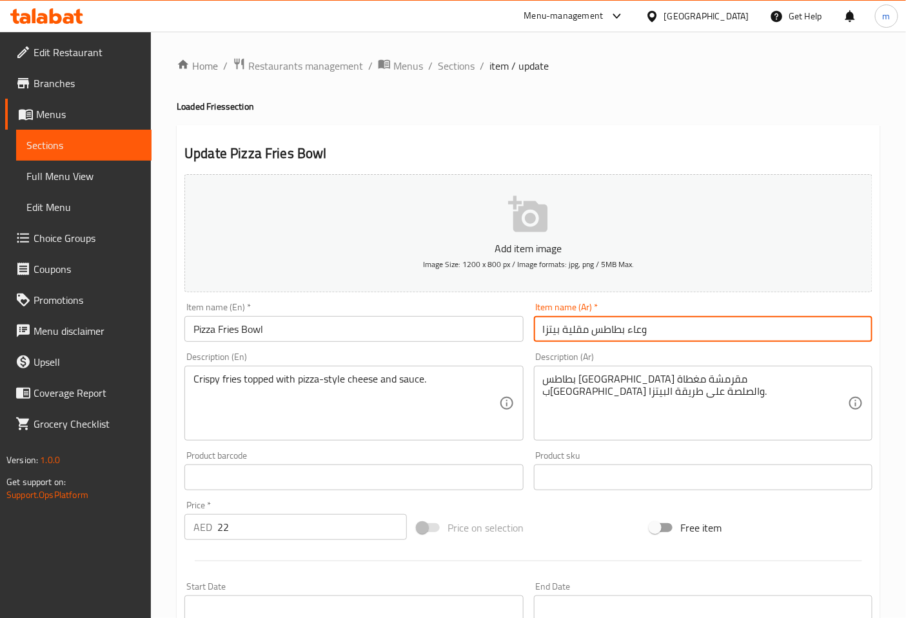
click at [627, 326] on input "وعاء بطاطس مقلية بيتزا" at bounding box center [703, 329] width 339 height 26
type input "بوول بطاطس مقلية بيتزا"
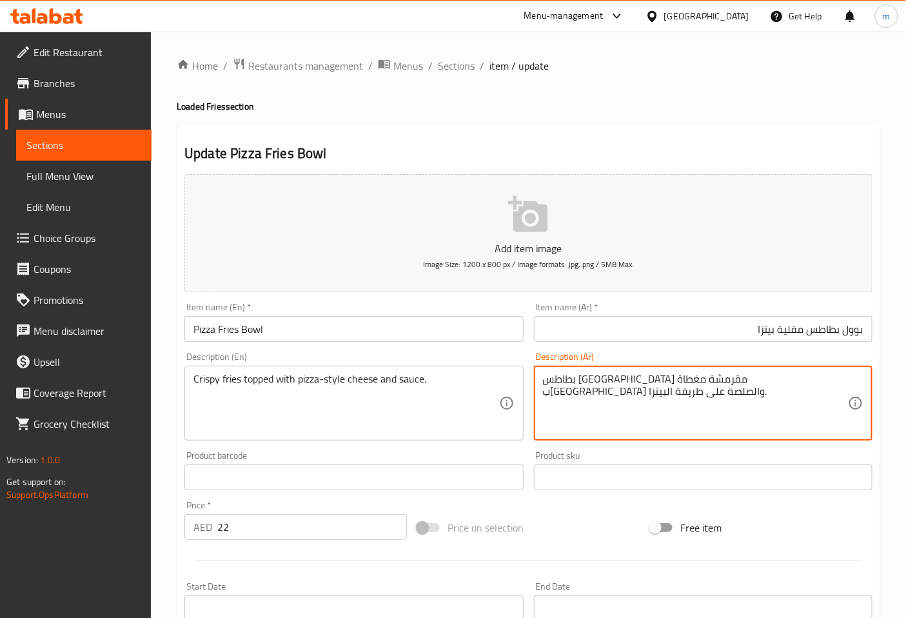
drag, startPoint x: 619, startPoint y: 378, endPoint x: 640, endPoint y: 375, distance: 21.5
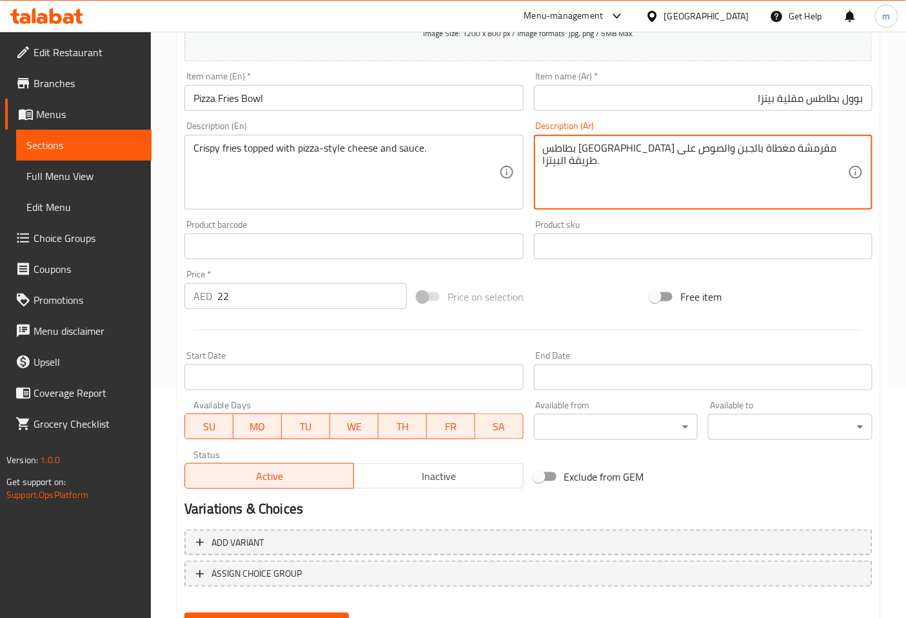
scroll to position [291, 0]
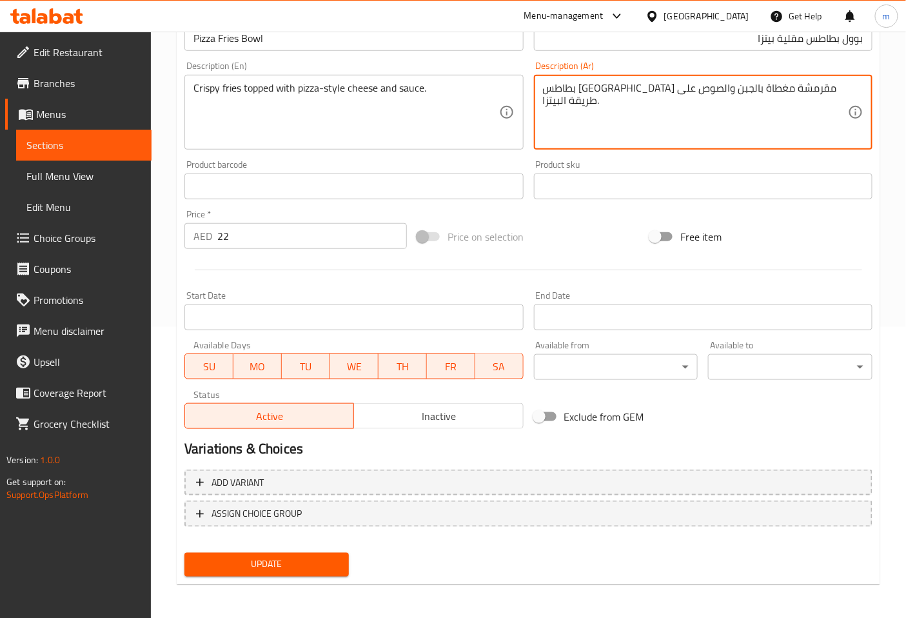
type textarea "بطاطس [GEOGRAPHIC_DATA] مقرمشة مغطاة بالجبن والصوص على طريقة البيتزا."
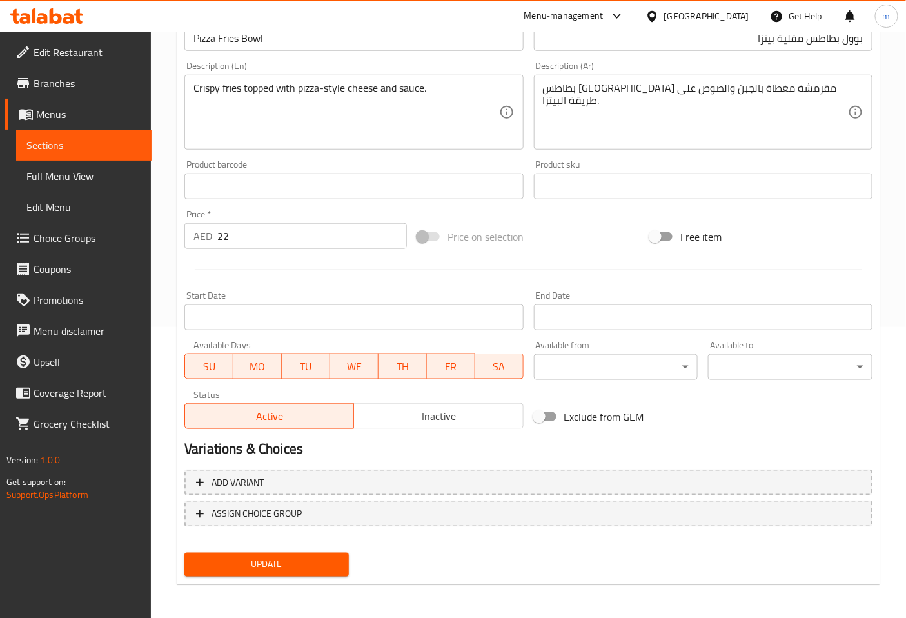
click at [278, 564] on span "Update" at bounding box center [267, 565] width 144 height 16
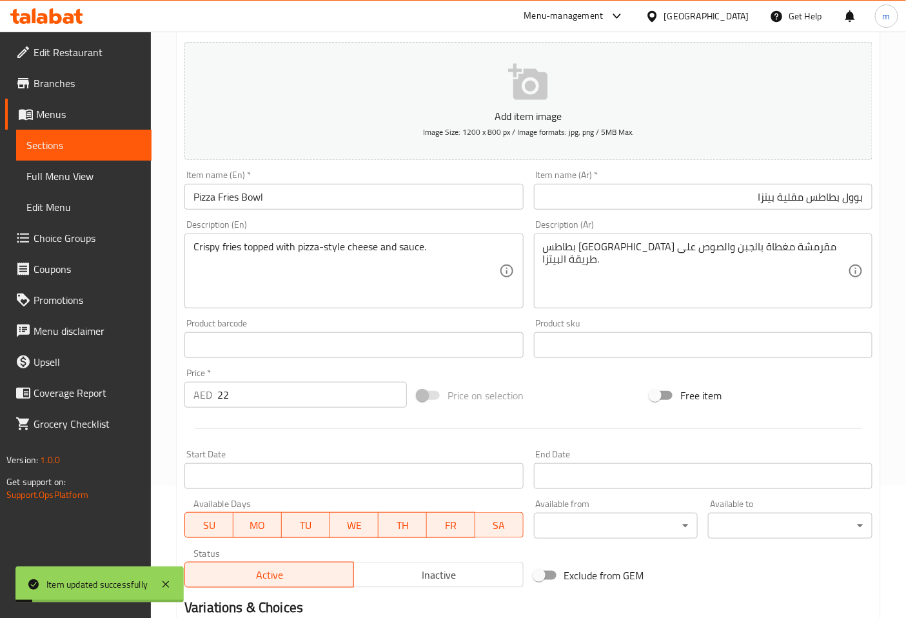
scroll to position [0, 0]
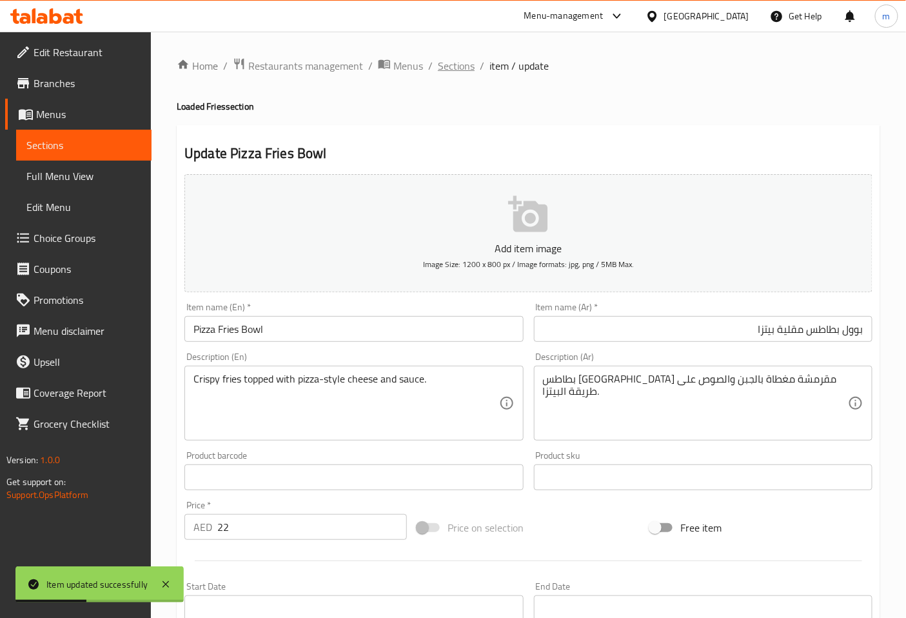
click at [452, 61] on span "Sections" at bounding box center [456, 65] width 37 height 15
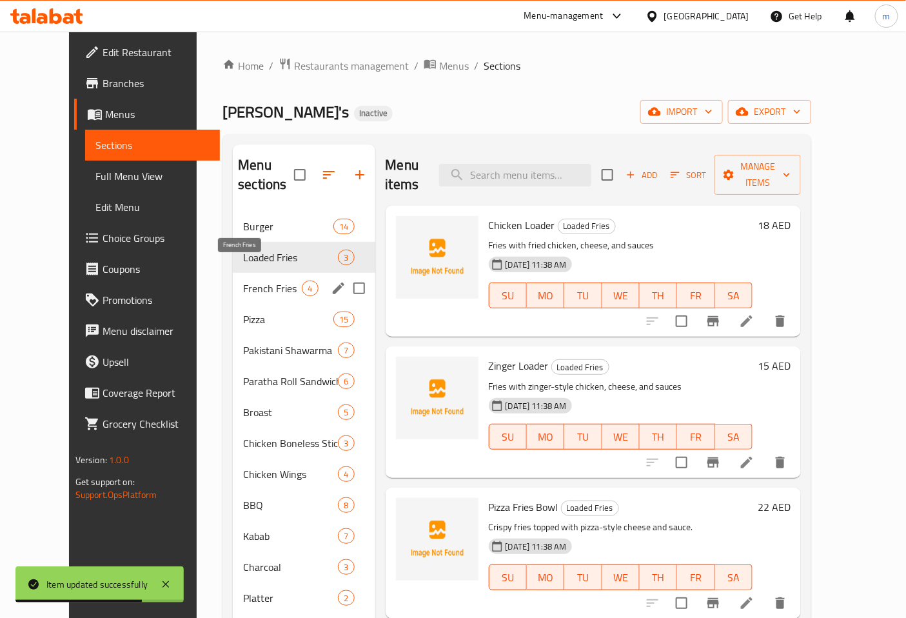
click at [243, 281] on span "French Fries" at bounding box center [272, 288] width 59 height 15
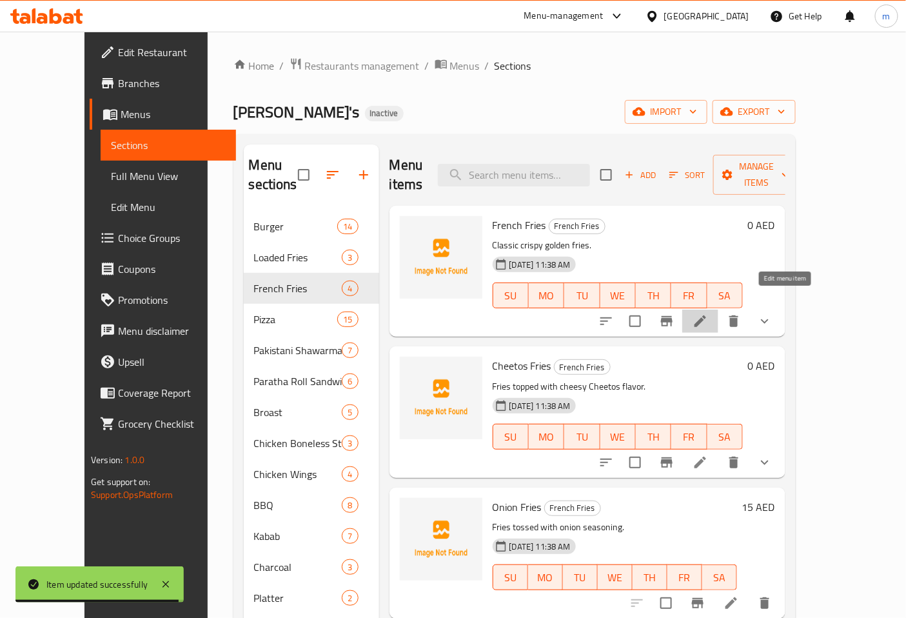
click at [708, 313] on icon at bounding box center [700, 320] width 15 height 15
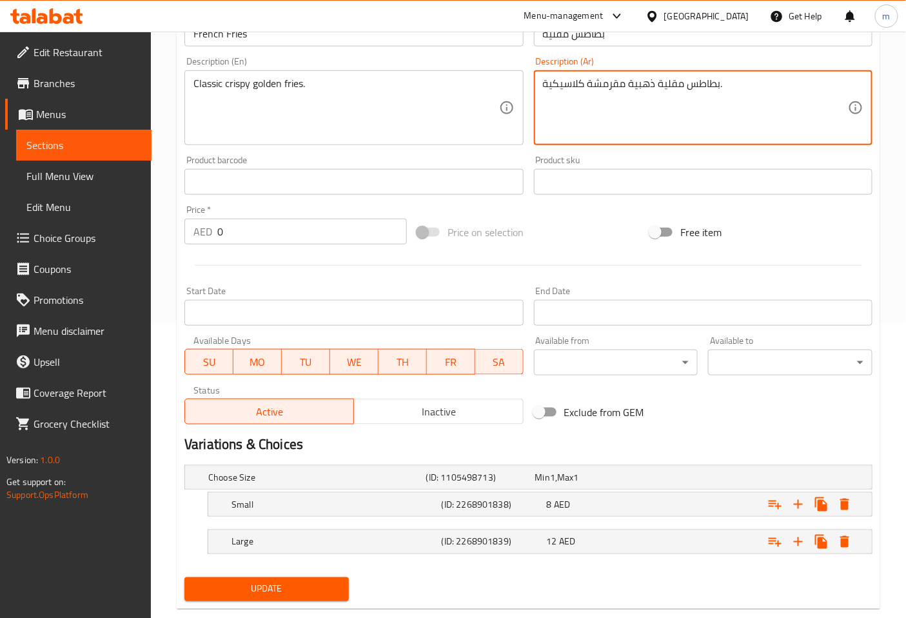
scroll to position [321, 0]
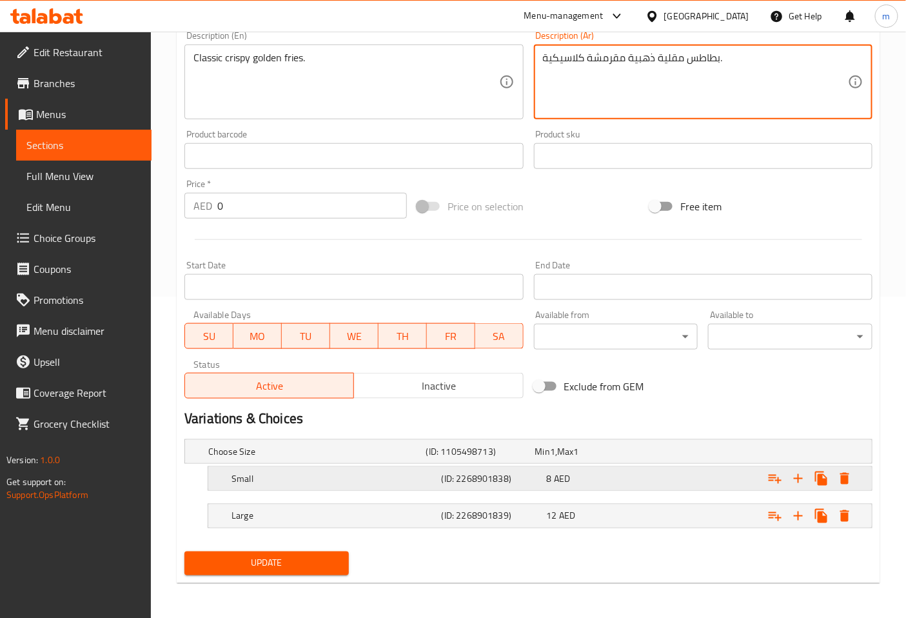
type textarea "بطاطس مقلية ذهبية مقرمشة كلاسيكية."
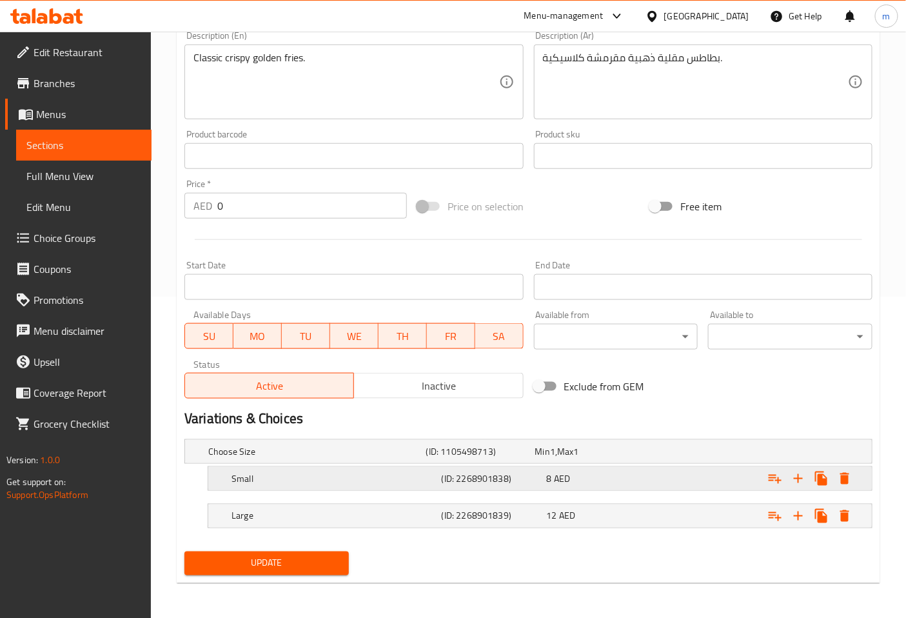
click at [464, 458] on h5 "(ID: 2268901838)" at bounding box center [478, 451] width 104 height 13
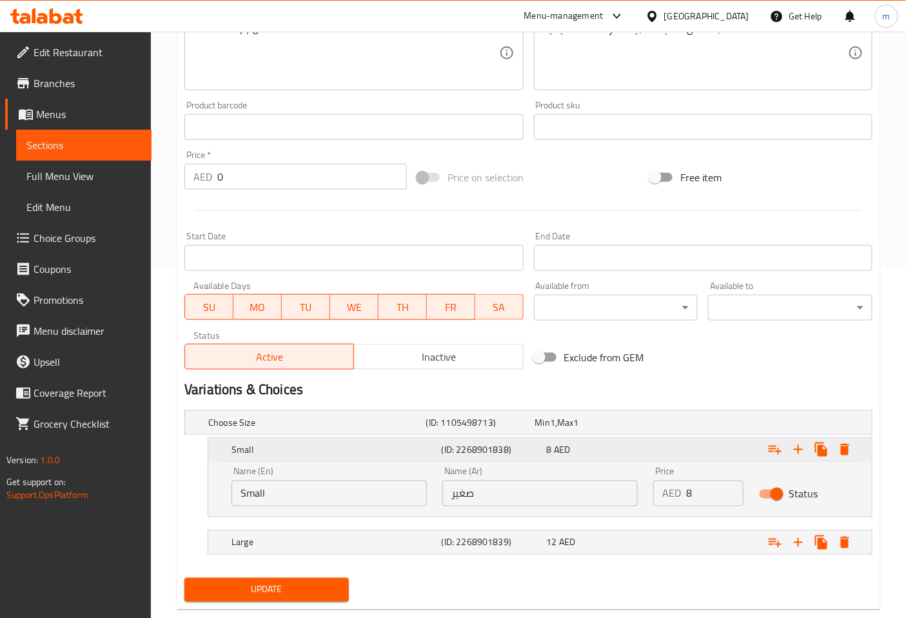
scroll to position [377, 0]
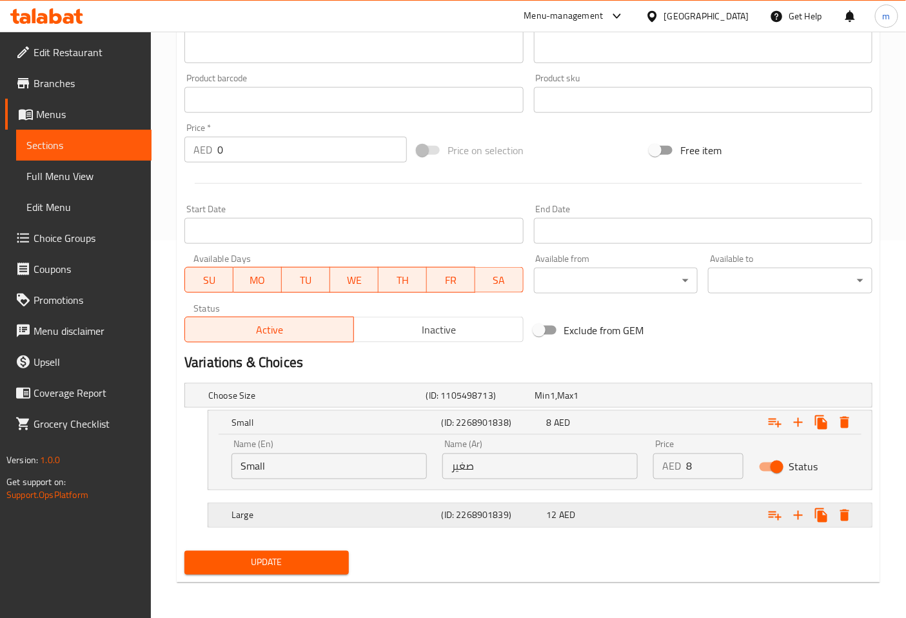
click at [501, 402] on h5 "(ID: 2268901839)" at bounding box center [478, 395] width 104 height 13
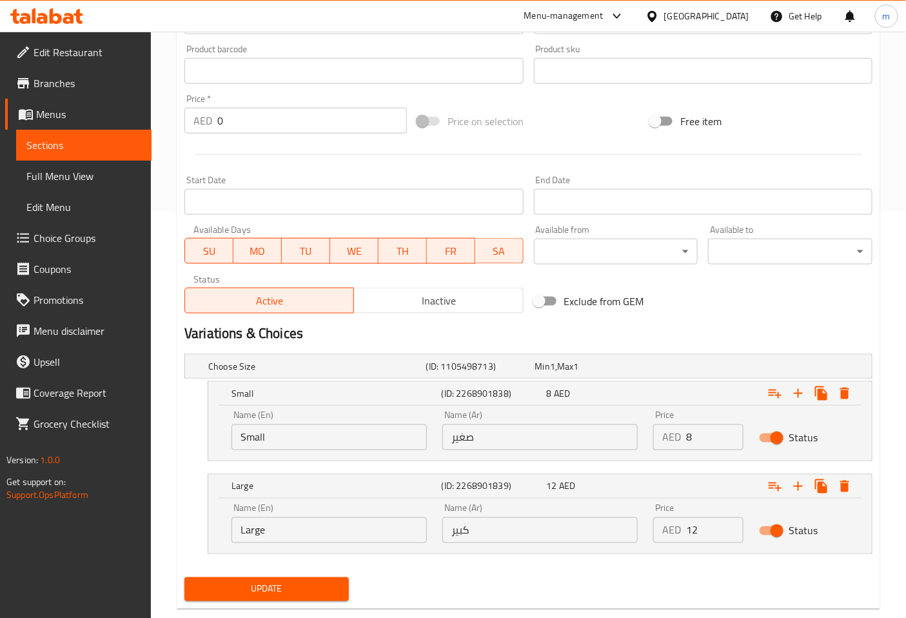
scroll to position [433, 0]
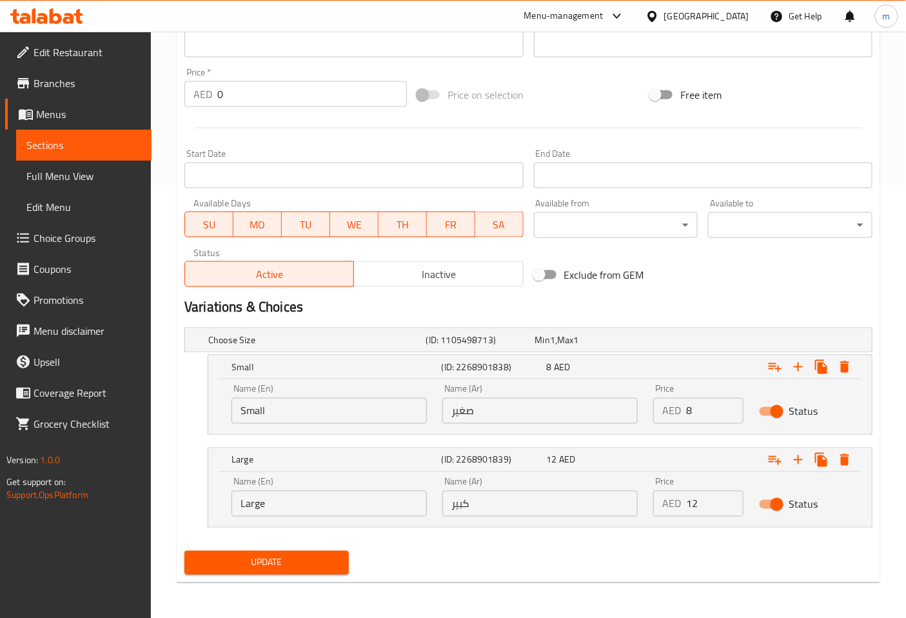
click at [295, 561] on span "Update" at bounding box center [267, 563] width 144 height 16
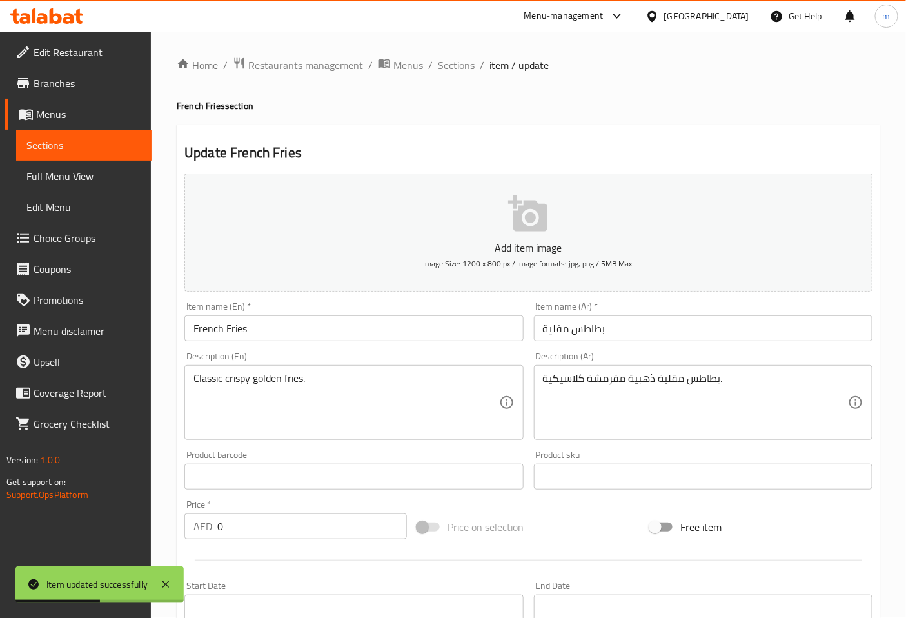
scroll to position [0, 0]
click at [444, 71] on span "Sections" at bounding box center [456, 65] width 37 height 15
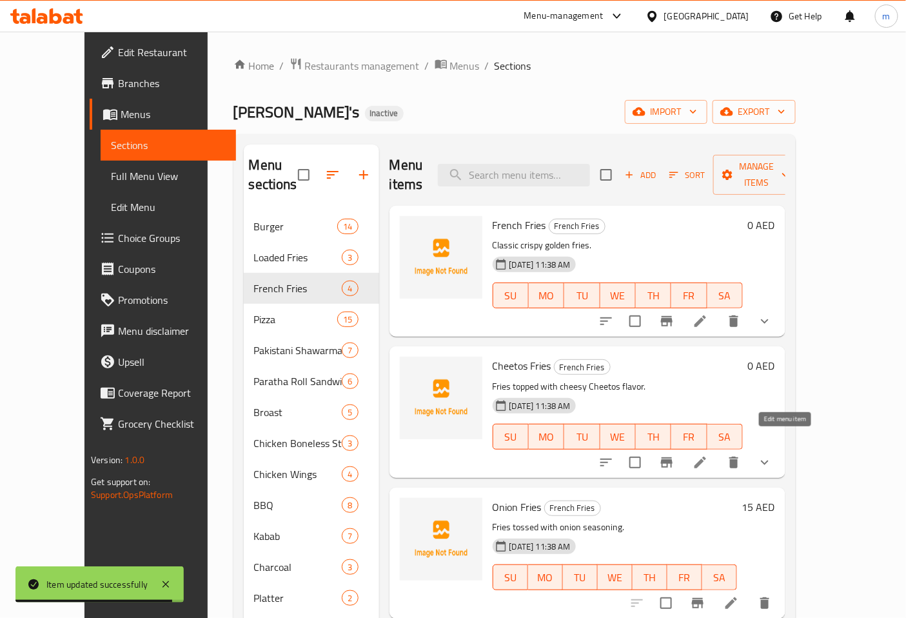
click at [708, 455] on icon at bounding box center [700, 462] width 15 height 15
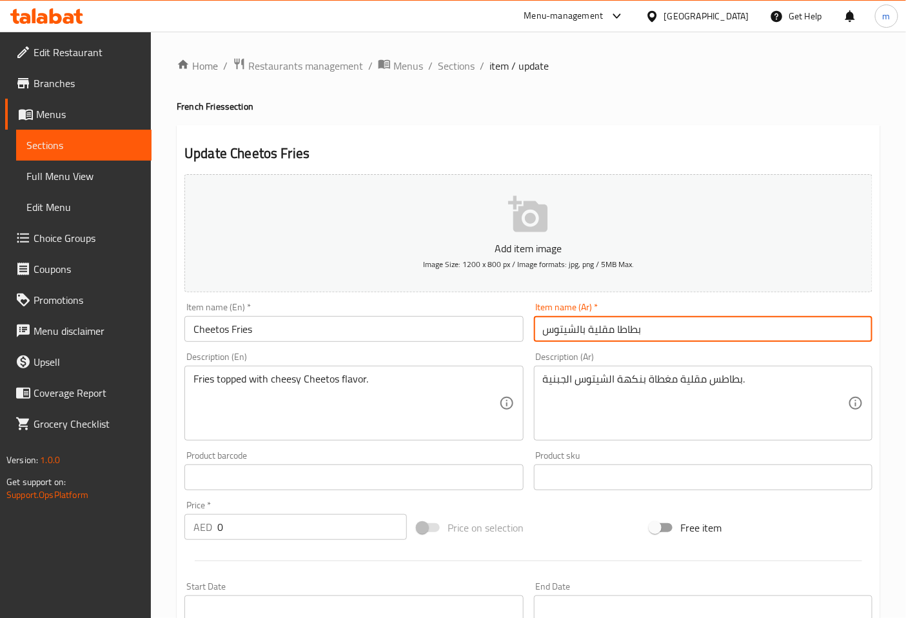
drag, startPoint x: 613, startPoint y: 330, endPoint x: 620, endPoint y: 332, distance: 6.7
click at [620, 332] on input "بطاطا مقلية بالشيتوس" at bounding box center [703, 329] width 339 height 26
drag, startPoint x: 578, startPoint y: 328, endPoint x: 585, endPoint y: 331, distance: 7.8
click at [585, 331] on input "بطاطس مقلية بالشيتوس" at bounding box center [703, 329] width 339 height 26
type input "بطاطس مقلية شيتوس"
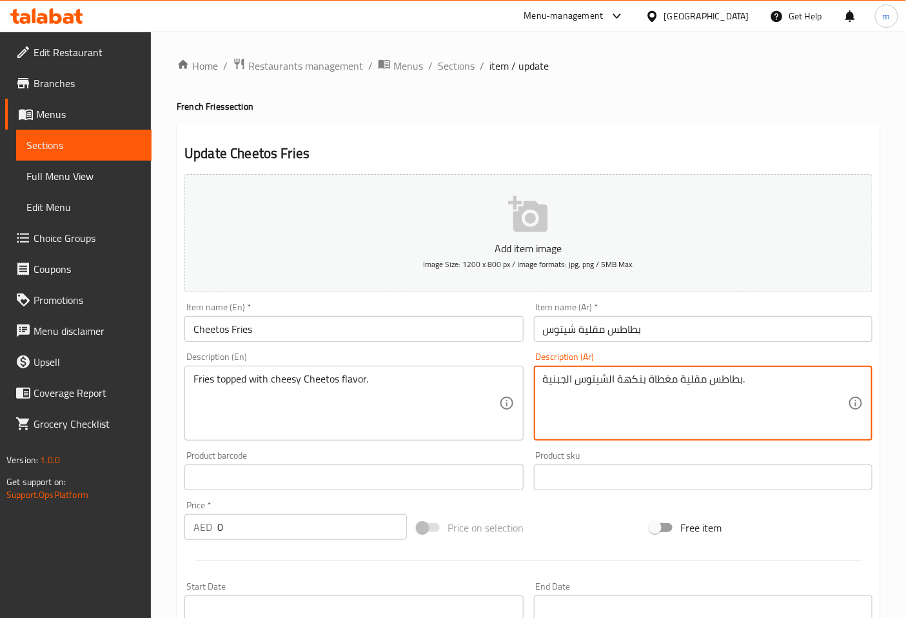
drag, startPoint x: 542, startPoint y: 382, endPoint x: 572, endPoint y: 379, distance: 29.8
click at [720, 382] on textarea "بطاطس مقلية مغطاة بنكهة الشيتوس ." at bounding box center [695, 403] width 305 height 61
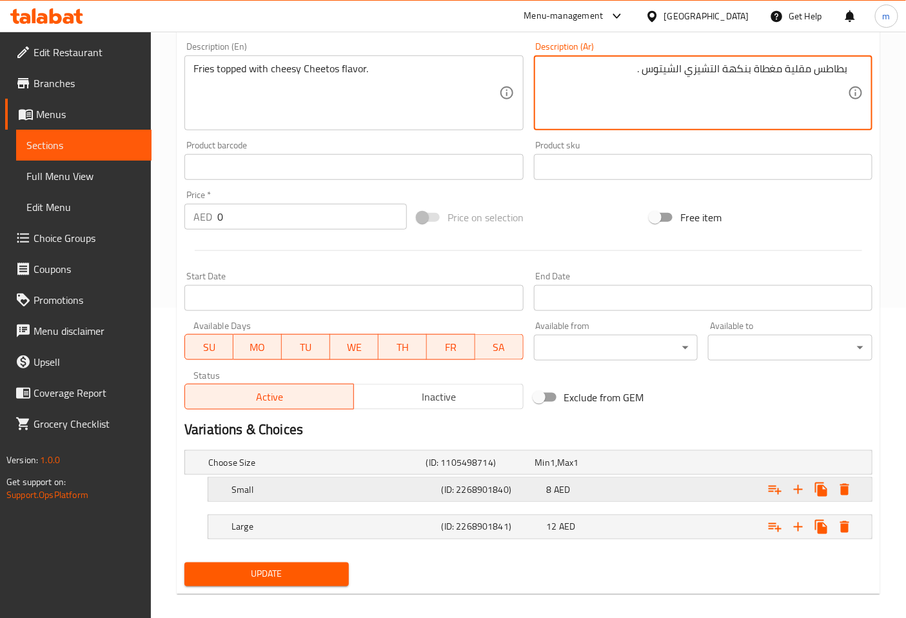
scroll to position [321, 0]
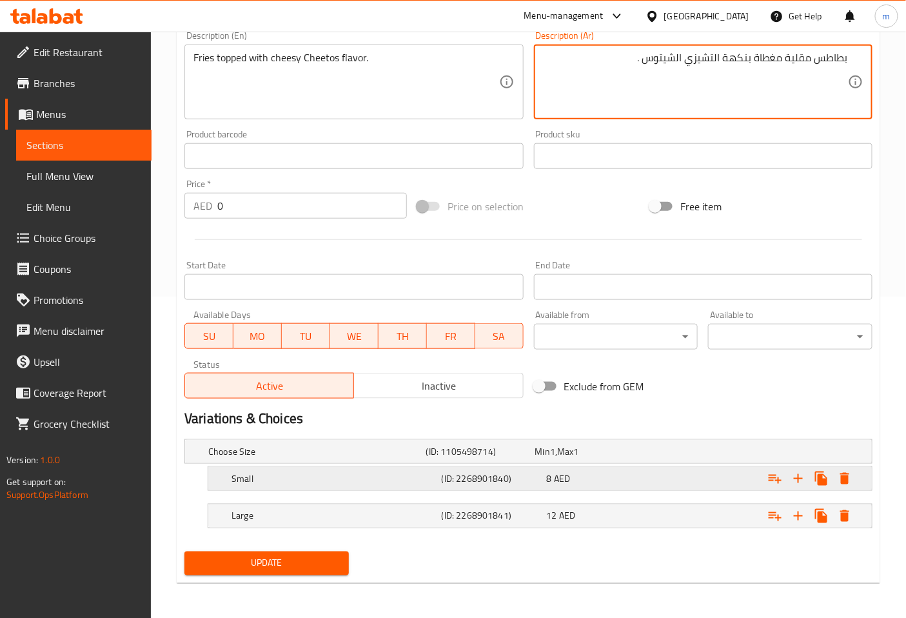
type textarea "بطاطس مقلية مغطاة بنكهة التشيزي الشيتوس ."
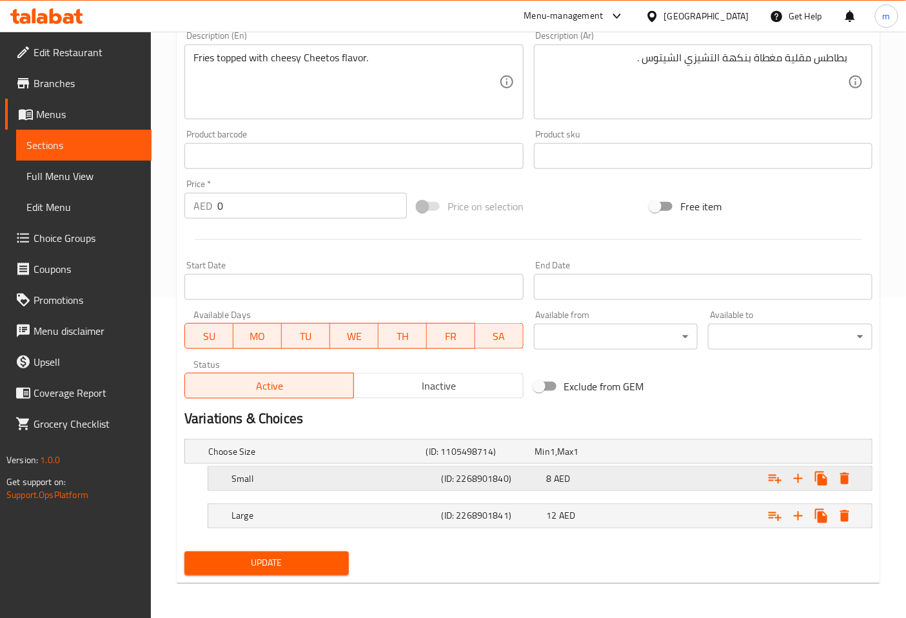
click at [404, 458] on h5 "Small" at bounding box center [314, 451] width 213 height 13
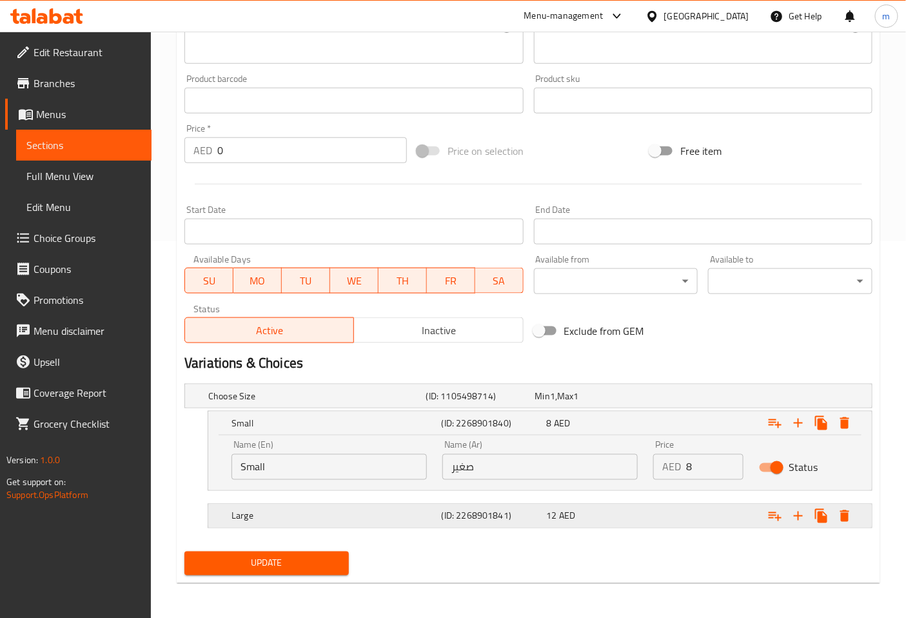
scroll to position [377, 0]
click at [555, 404] on span "AED" at bounding box center [552, 395] width 5 height 17
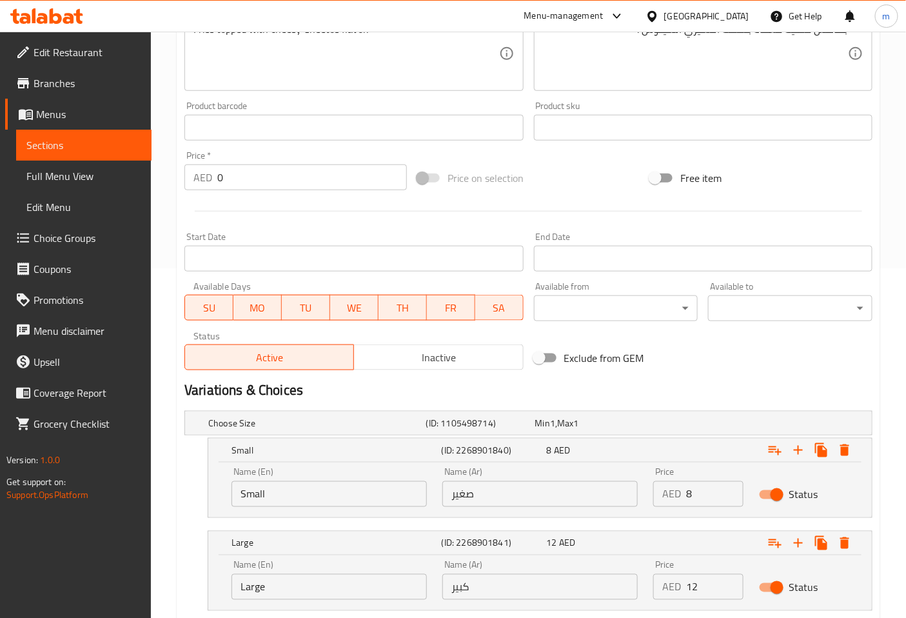
scroll to position [433, 0]
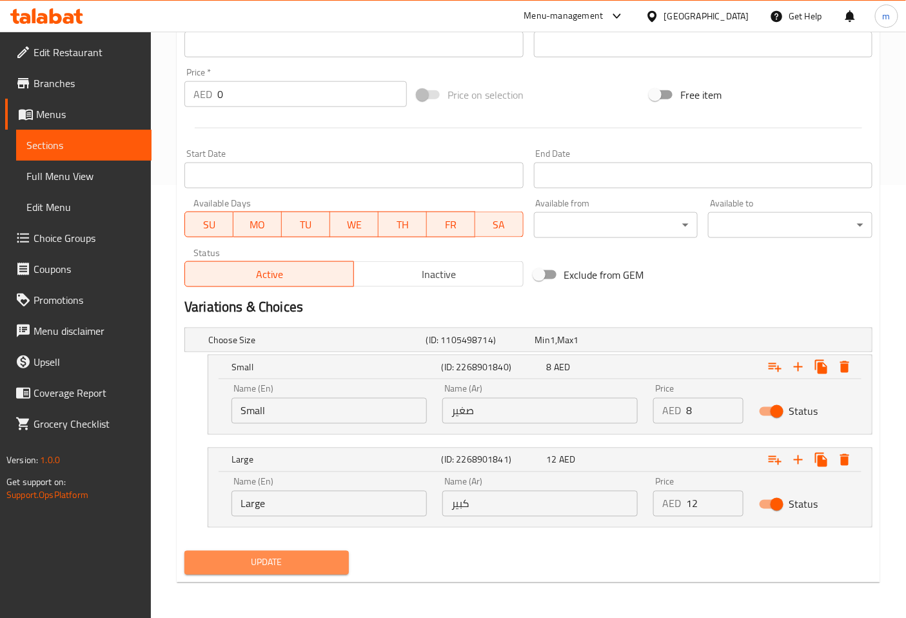
click at [257, 565] on span "Update" at bounding box center [267, 563] width 144 height 16
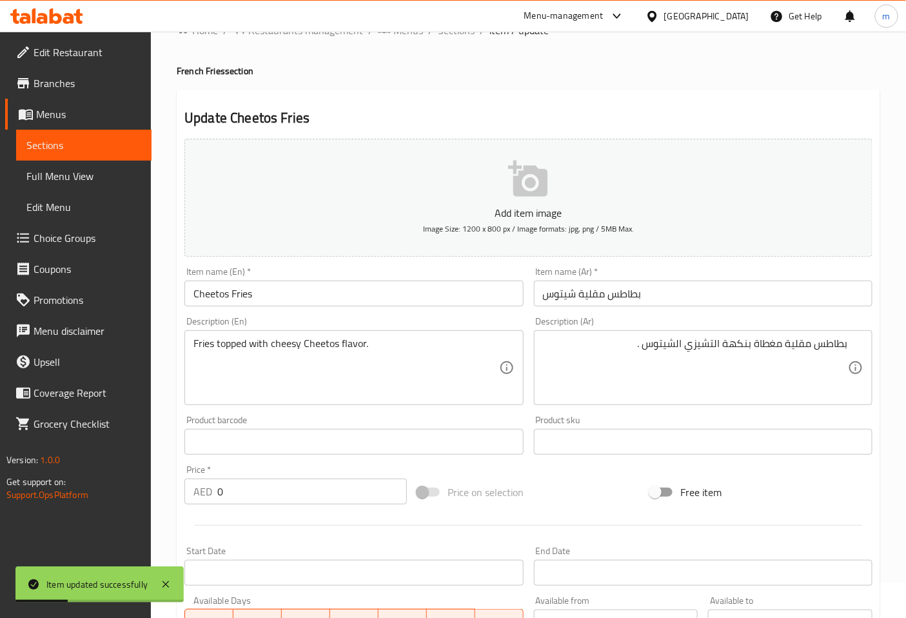
scroll to position [0, 0]
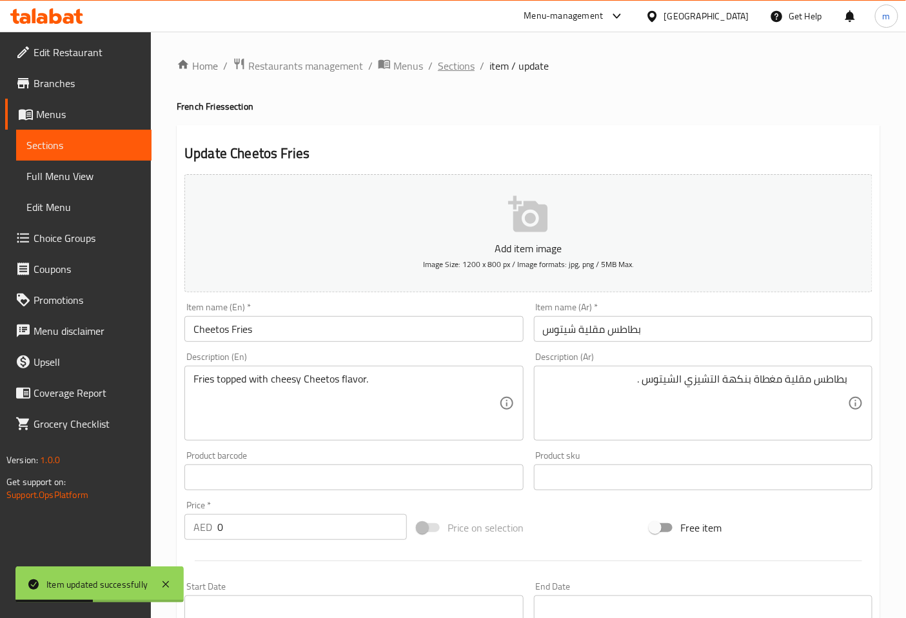
click at [468, 69] on span "Sections" at bounding box center [456, 65] width 37 height 15
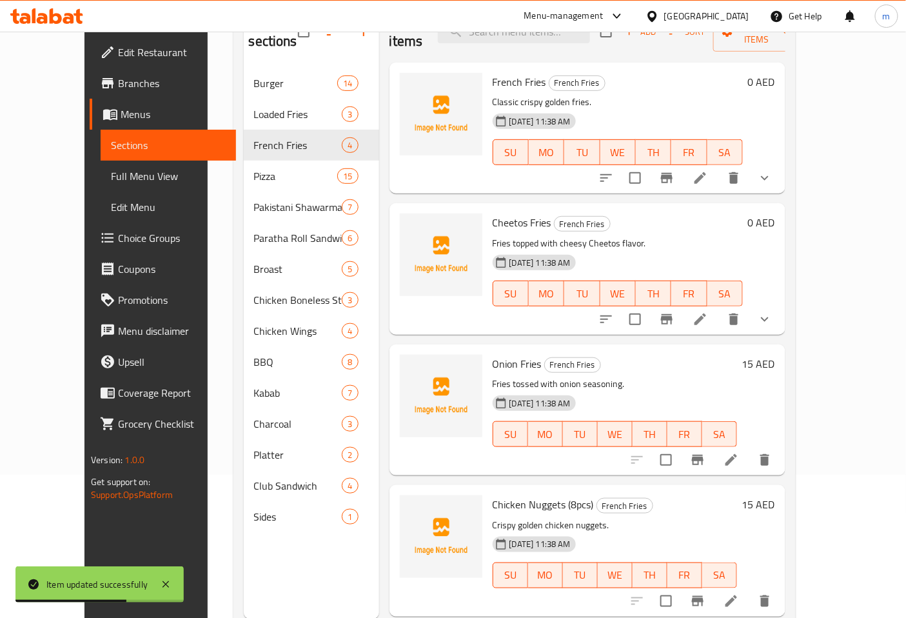
scroll to position [181, 0]
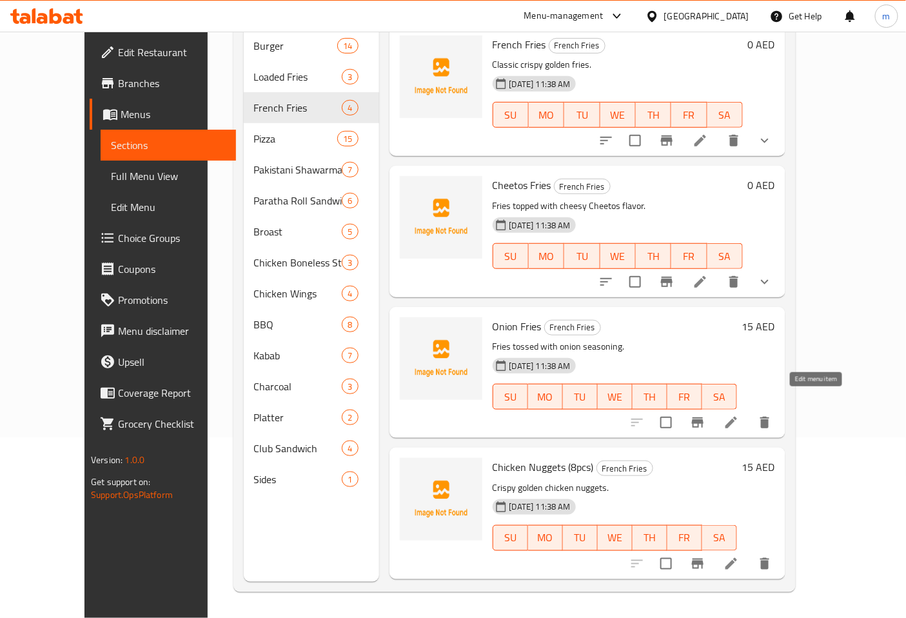
click at [739, 415] on icon at bounding box center [731, 422] width 15 height 15
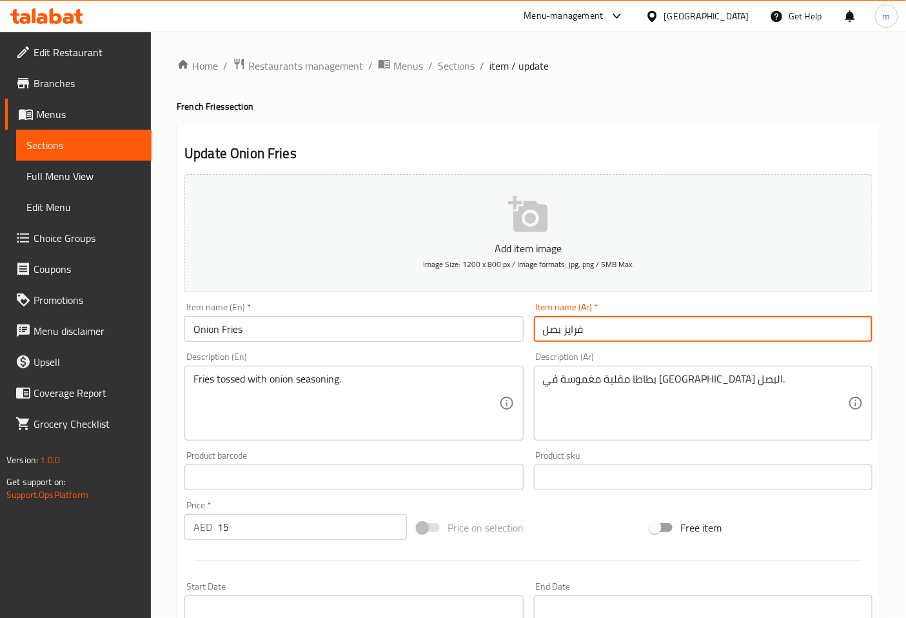
drag, startPoint x: 566, startPoint y: 336, endPoint x: 618, endPoint y: 331, distance: 51.8
click at [617, 331] on input "فرايز بصل" at bounding box center [703, 329] width 339 height 26
drag, startPoint x: 565, startPoint y: 330, endPoint x: 641, endPoint y: 316, distance: 77.4
click at [641, 316] on div "Item name ([PERSON_NAME])   * [PERSON_NAME] Item name (Ar) *" at bounding box center [703, 321] width 339 height 39
type input "بصل بطاطس مقلية"
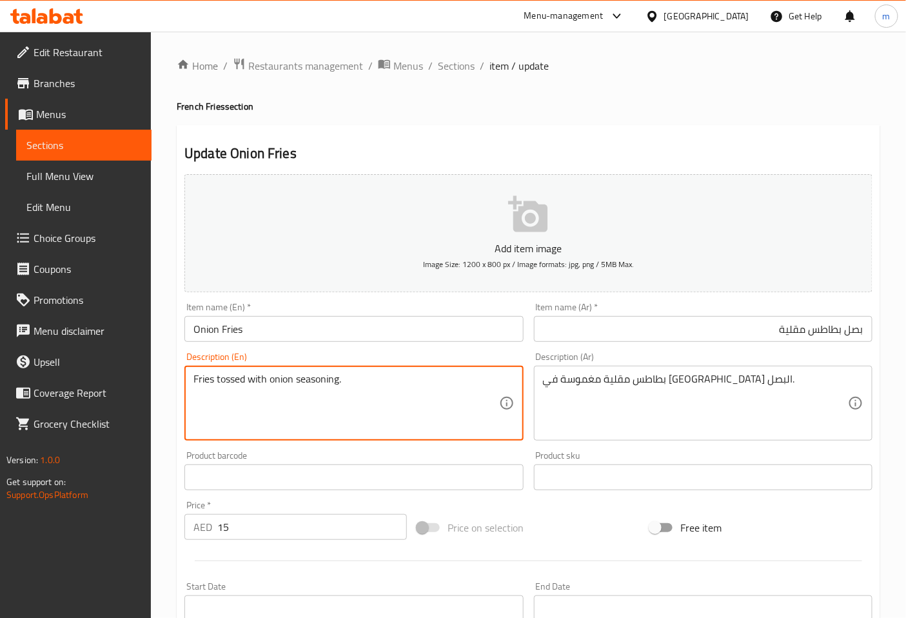
drag, startPoint x: 246, startPoint y: 375, endPoint x: 217, endPoint y: 377, distance: 28.4
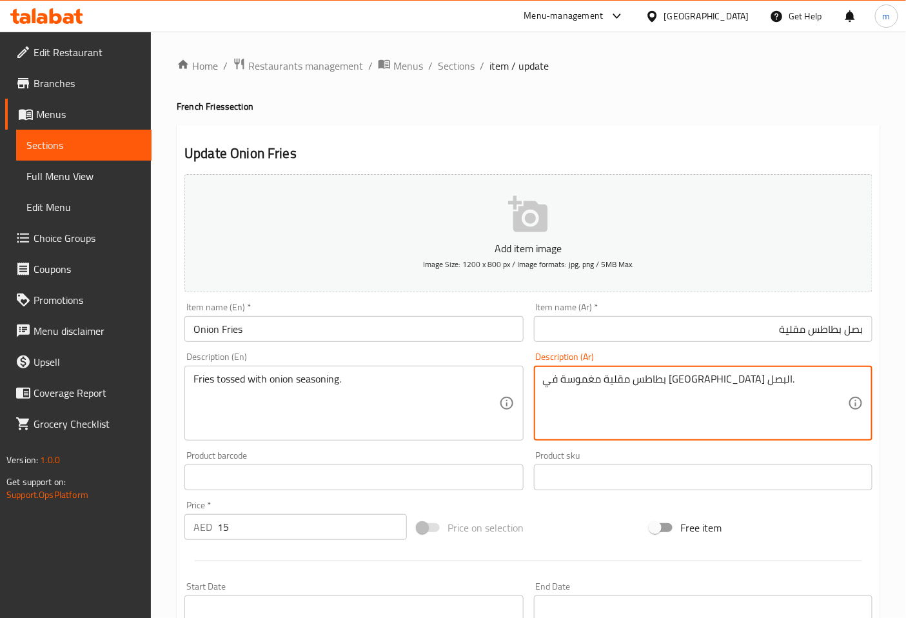
drag, startPoint x: 611, startPoint y: 379, endPoint x: 654, endPoint y: 379, distance: 42.6
type textarea "بطاطس مقلية توسد في [GEOGRAPHIC_DATA] البصل."
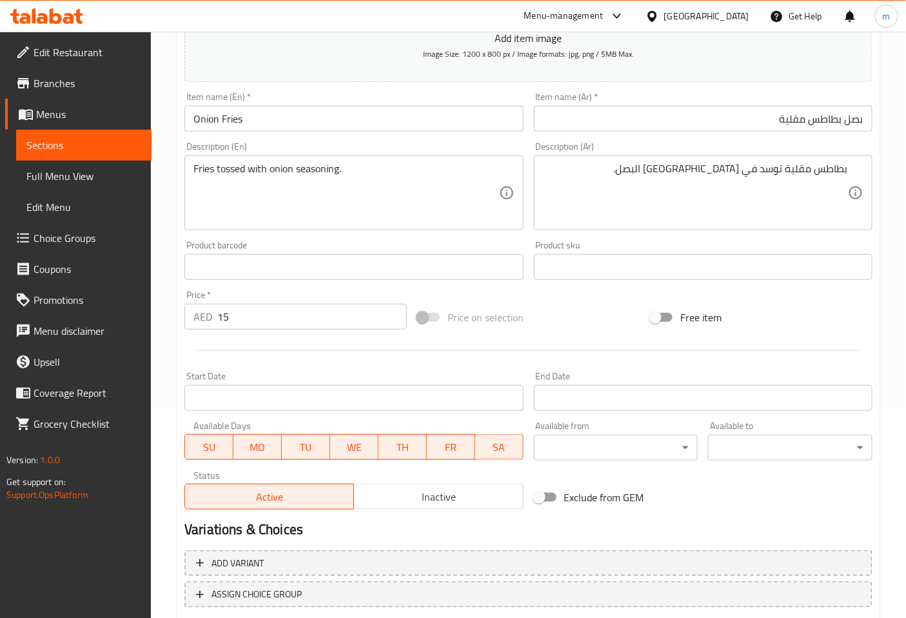
scroll to position [291, 0]
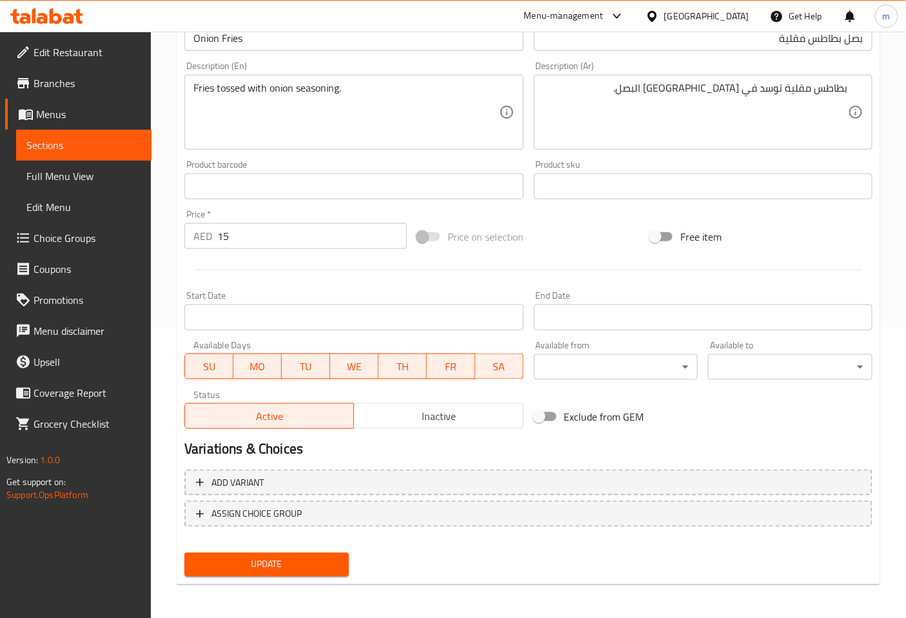
click at [284, 569] on span "Update" at bounding box center [267, 565] width 144 height 16
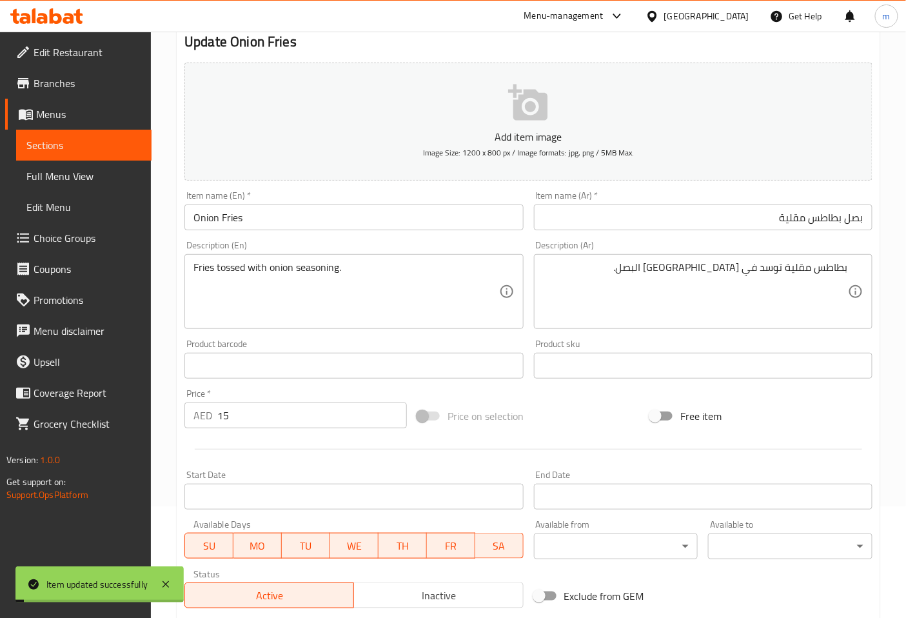
scroll to position [0, 0]
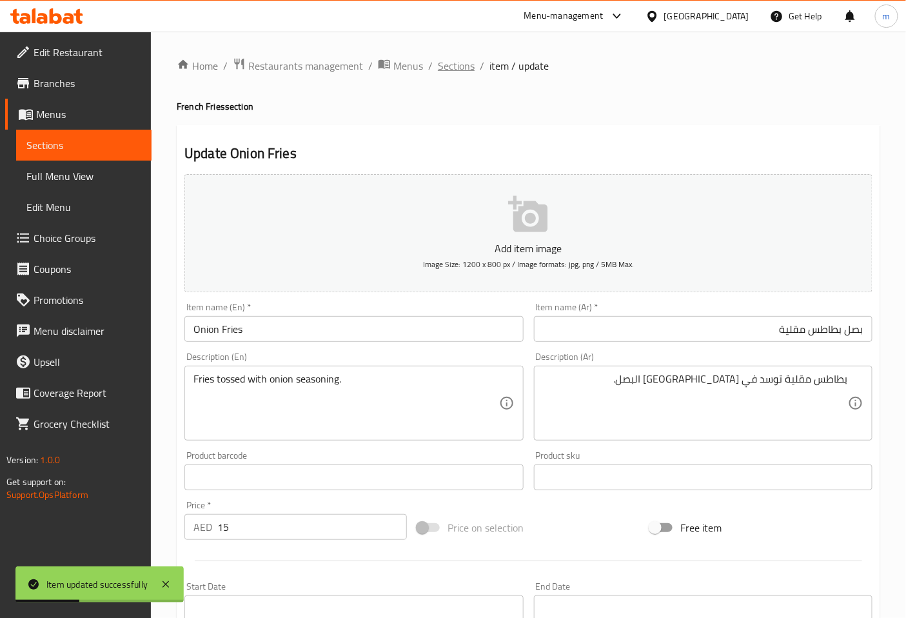
click at [458, 59] on span "Sections" at bounding box center [456, 65] width 37 height 15
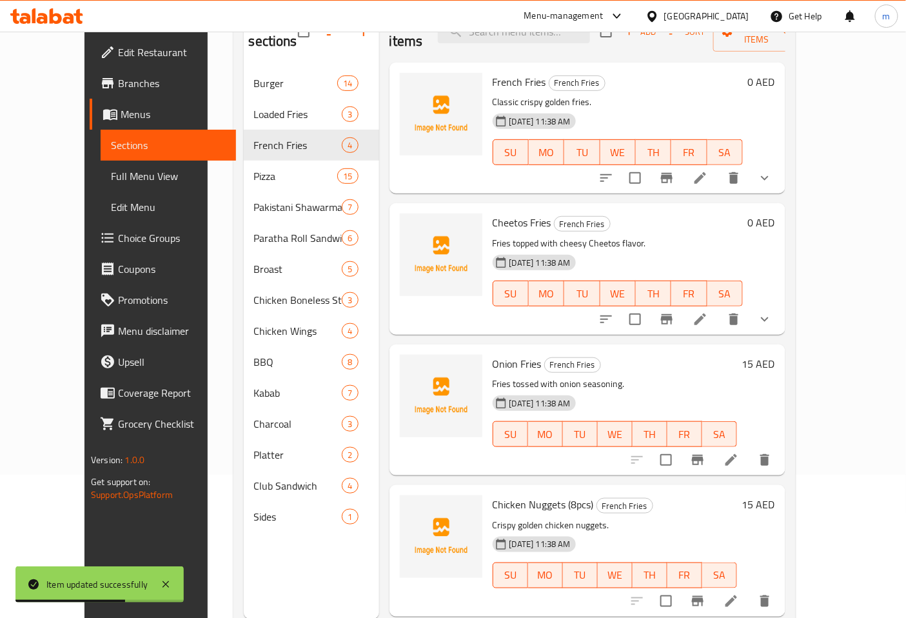
scroll to position [181, 0]
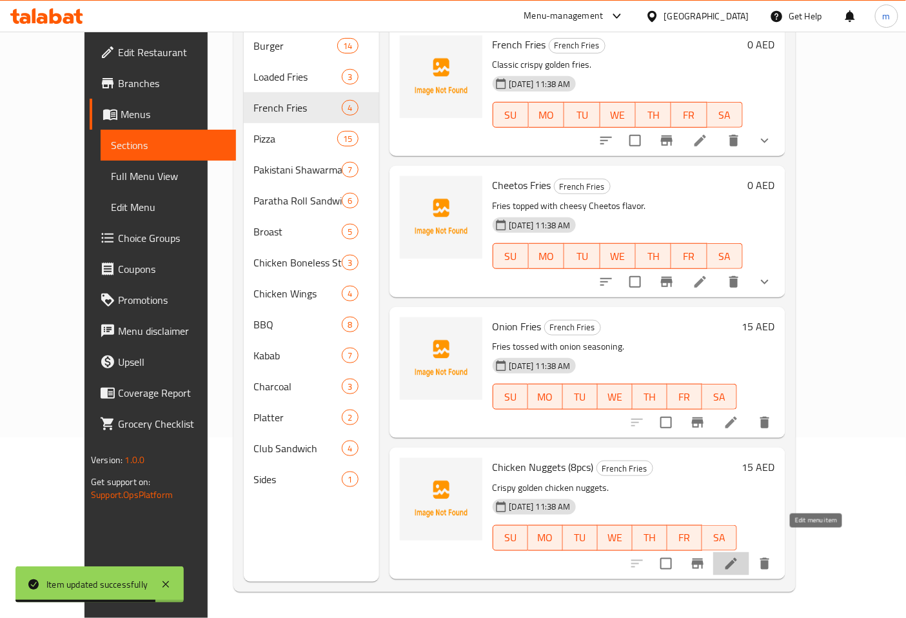
click at [739, 556] on icon at bounding box center [731, 563] width 15 height 15
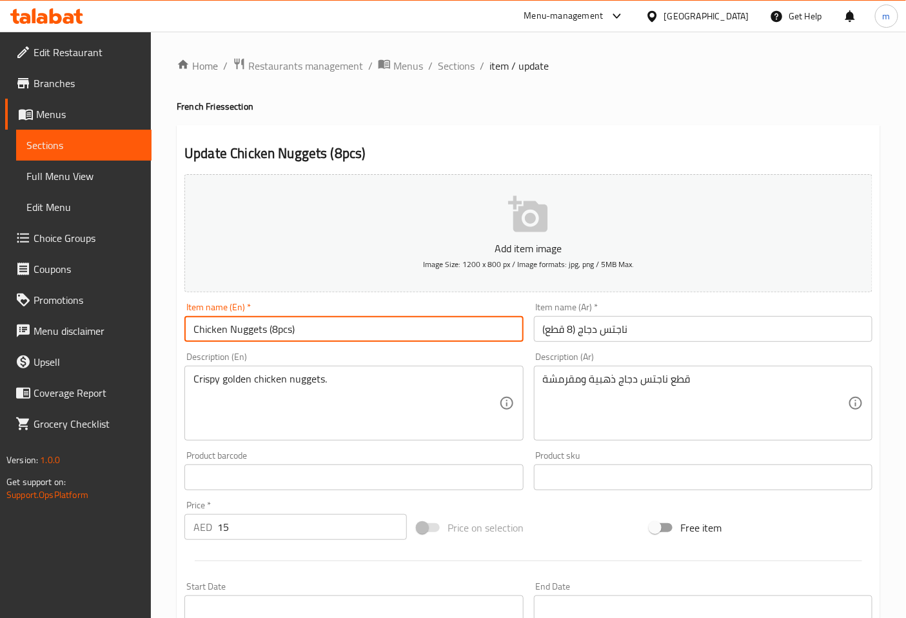
drag, startPoint x: 265, startPoint y: 330, endPoint x: 231, endPoint y: 333, distance: 34.3
click at [231, 333] on input "Chicken Nuggets (8pcs)" at bounding box center [353, 329] width 339 height 26
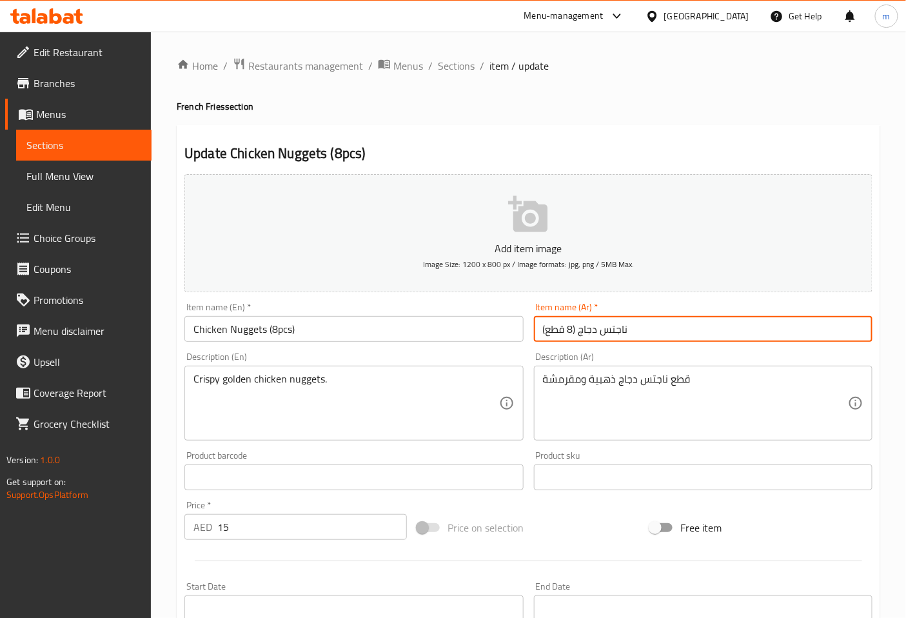
drag, startPoint x: 578, startPoint y: 329, endPoint x: 598, endPoint y: 332, distance: 20.2
click at [598, 332] on input "ناجتس دجاج (8 قطع)" at bounding box center [703, 329] width 339 height 26
type input "ناجتس فراخ (8 قطع)"
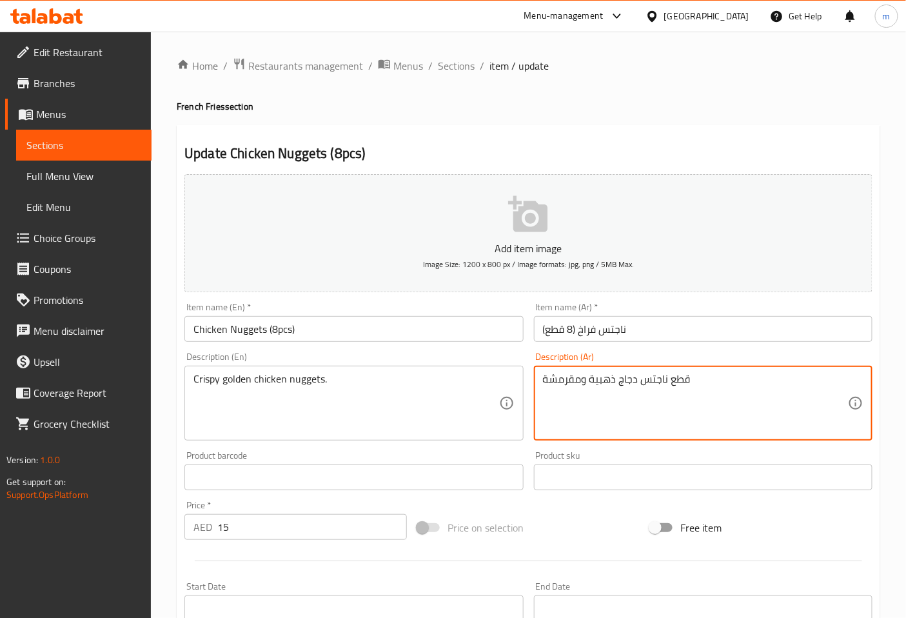
drag, startPoint x: 616, startPoint y: 383, endPoint x: 636, endPoint y: 377, distance: 21.6
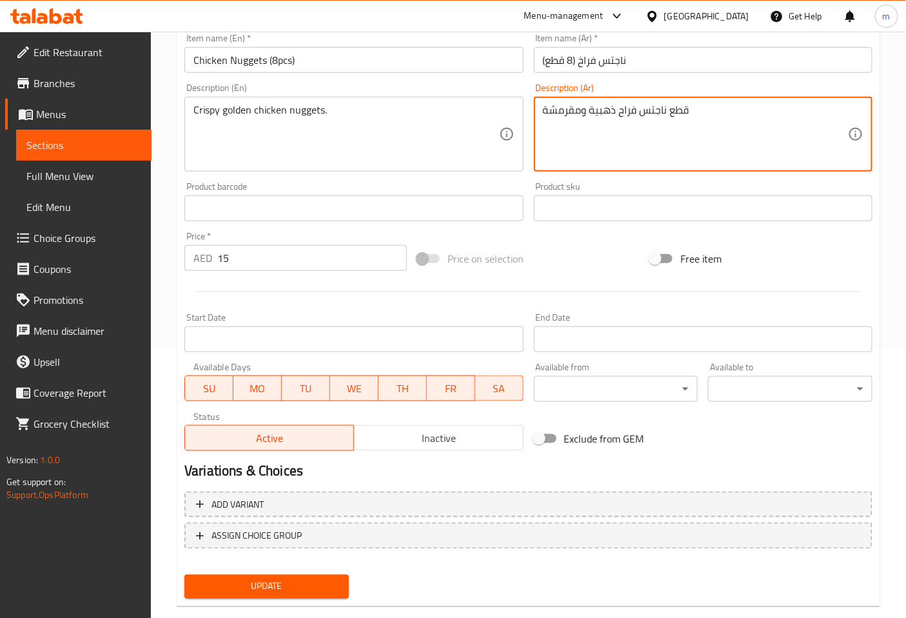
scroll to position [291, 0]
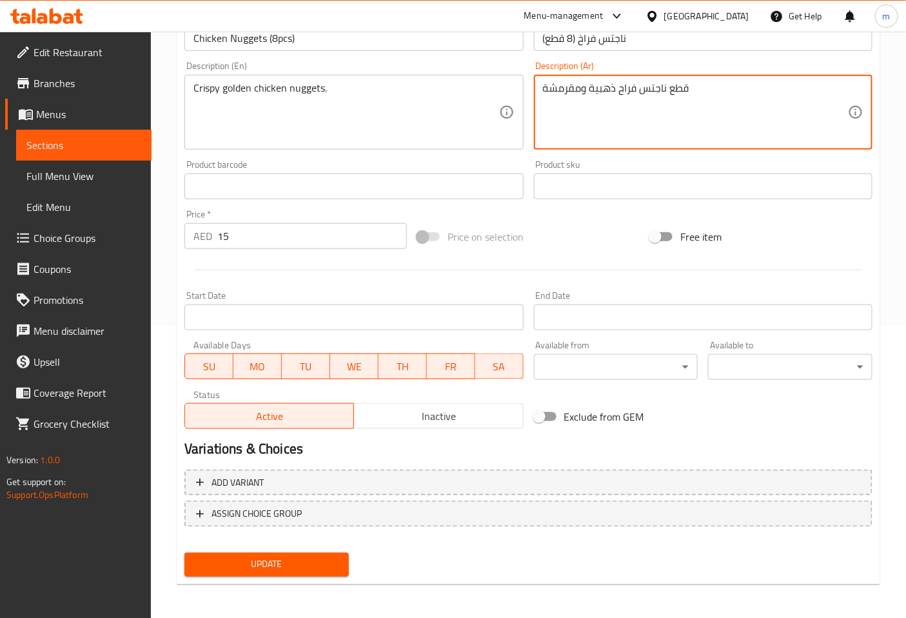
type textarea "قطع ناجتس فراح ذهبية ومقرمشة"
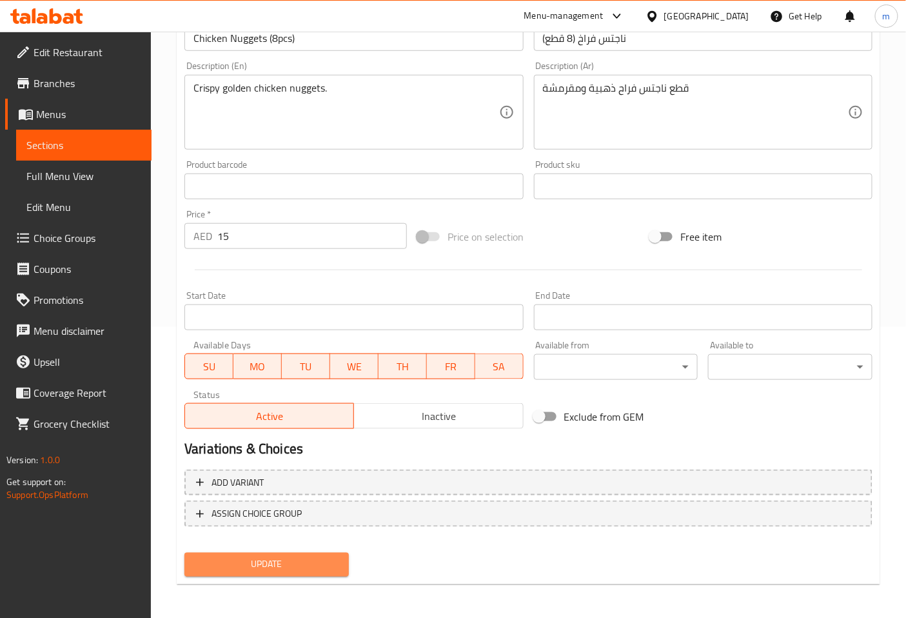
click at [322, 558] on span "Update" at bounding box center [267, 565] width 144 height 16
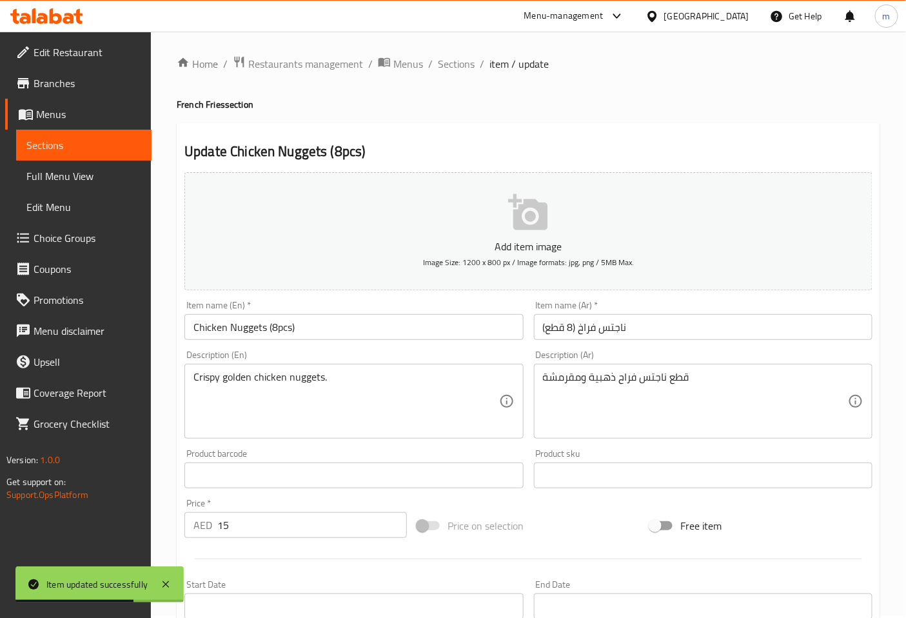
scroll to position [0, 0]
click at [447, 63] on span "Sections" at bounding box center [456, 65] width 37 height 15
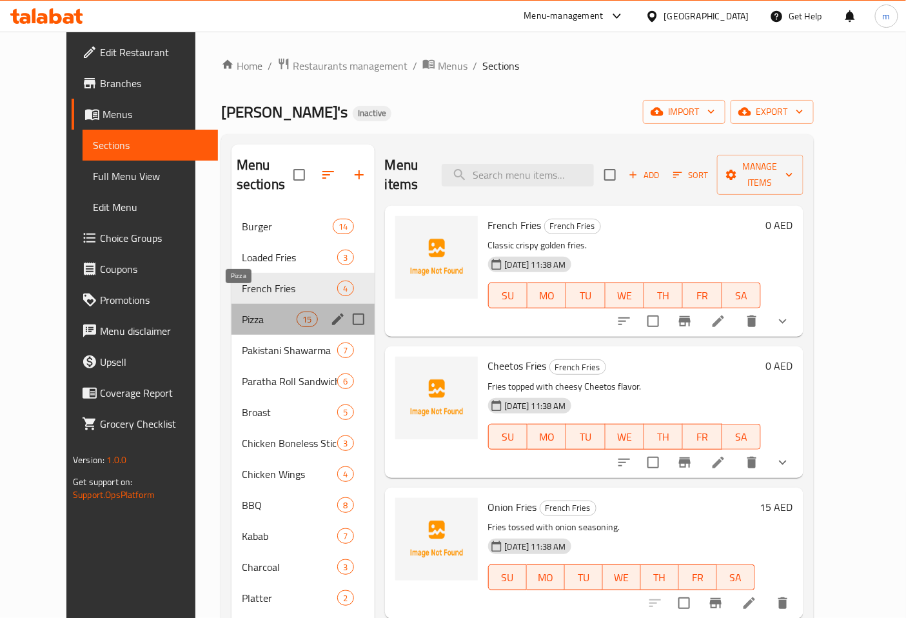
click at [250, 311] on span "Pizza" at bounding box center [269, 318] width 55 height 15
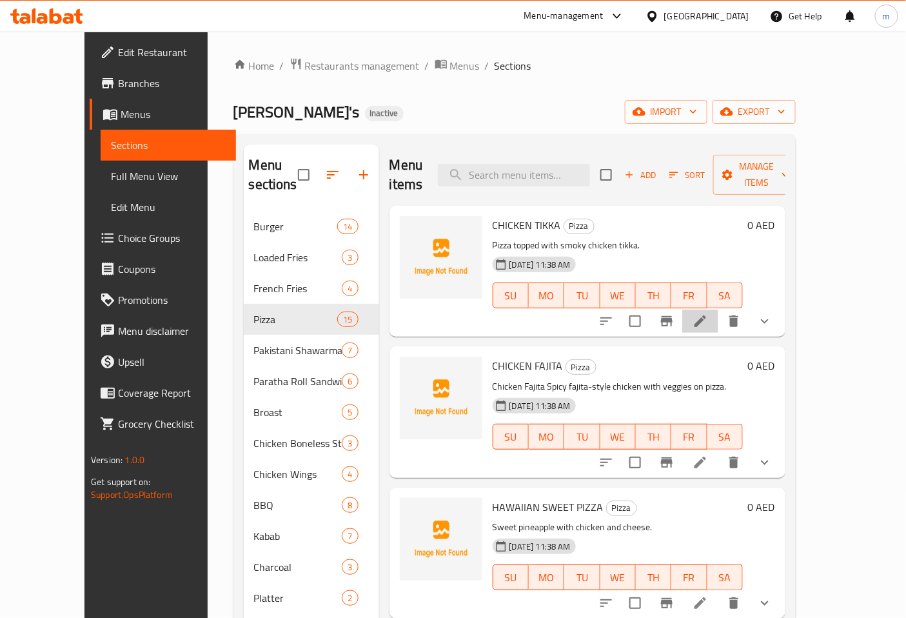
click at [718, 310] on li at bounding box center [700, 321] width 36 height 23
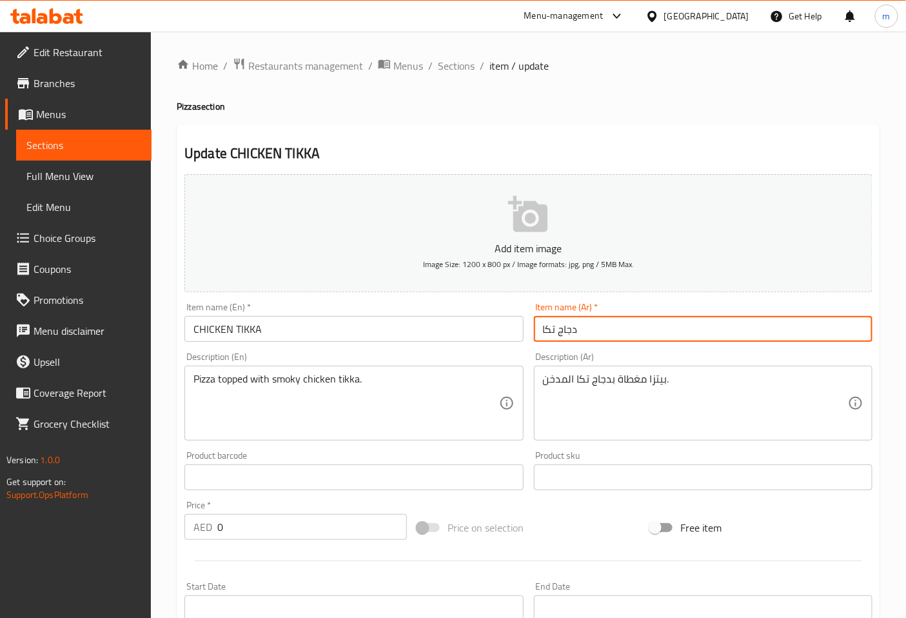
drag, startPoint x: 558, startPoint y: 329, endPoint x: 597, endPoint y: 331, distance: 38.8
click at [597, 331] on input "دجاج تكا" at bounding box center [703, 329] width 339 height 26
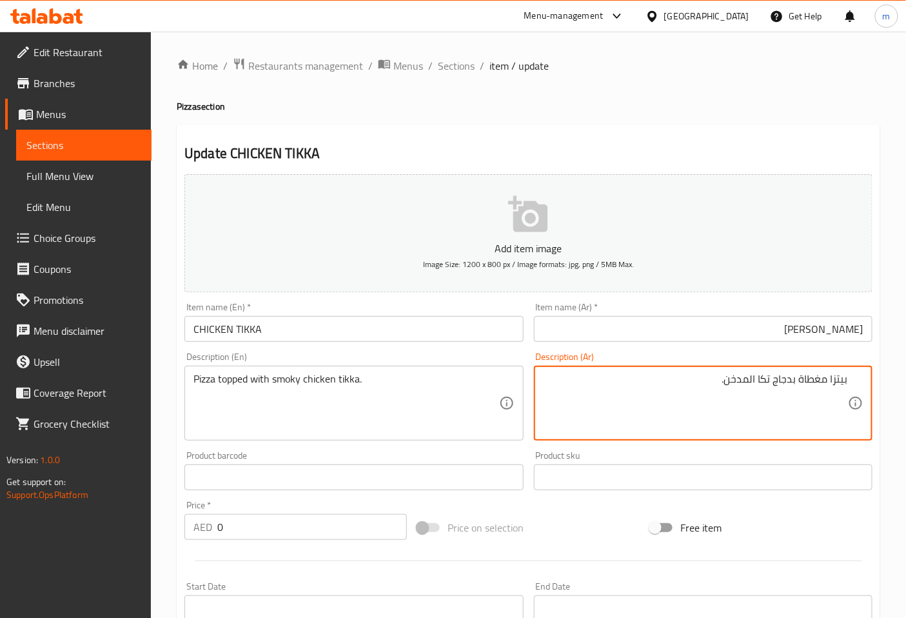
click at [778, 378] on textarea "بيتزا مغطاة بدجاج تكا المدخن." at bounding box center [695, 403] width 305 height 61
click at [775, 382] on textarea "بيتزا مغطاة بدجاج تكا المدخن." at bounding box center [695, 403] width 305 height 61
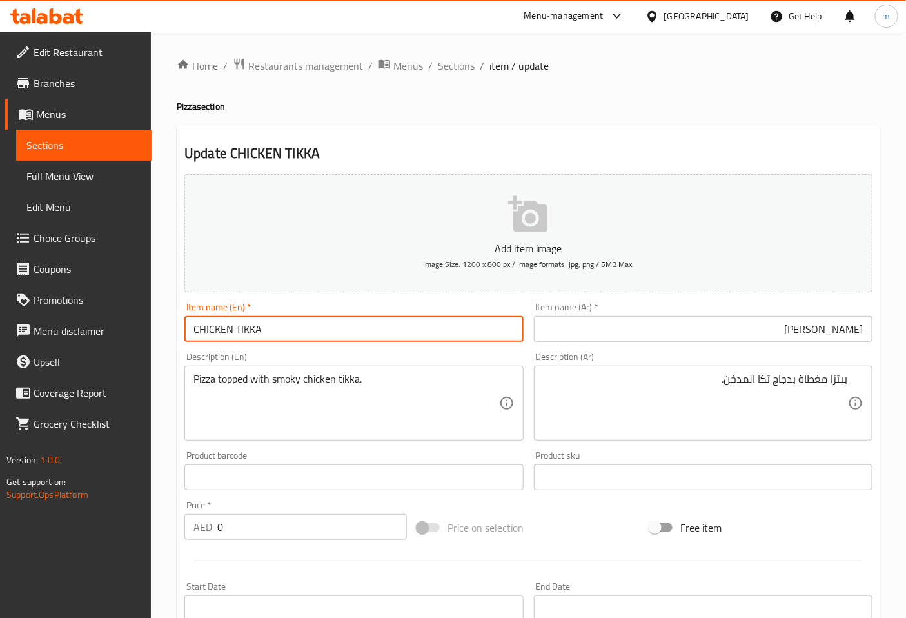
drag, startPoint x: 266, startPoint y: 327, endPoint x: 237, endPoint y: 331, distance: 29.9
click at [237, 331] on input "CHICKEN TIKKA" at bounding box center [353, 329] width 339 height 26
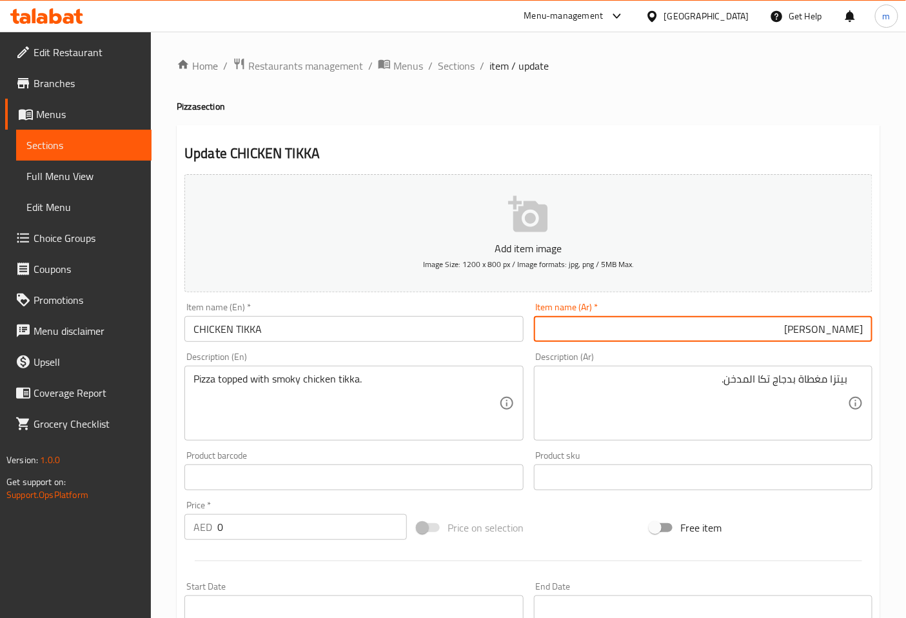
click at [834, 331] on input "[PERSON_NAME]" at bounding box center [703, 329] width 339 height 26
type input "فراخ تكا"
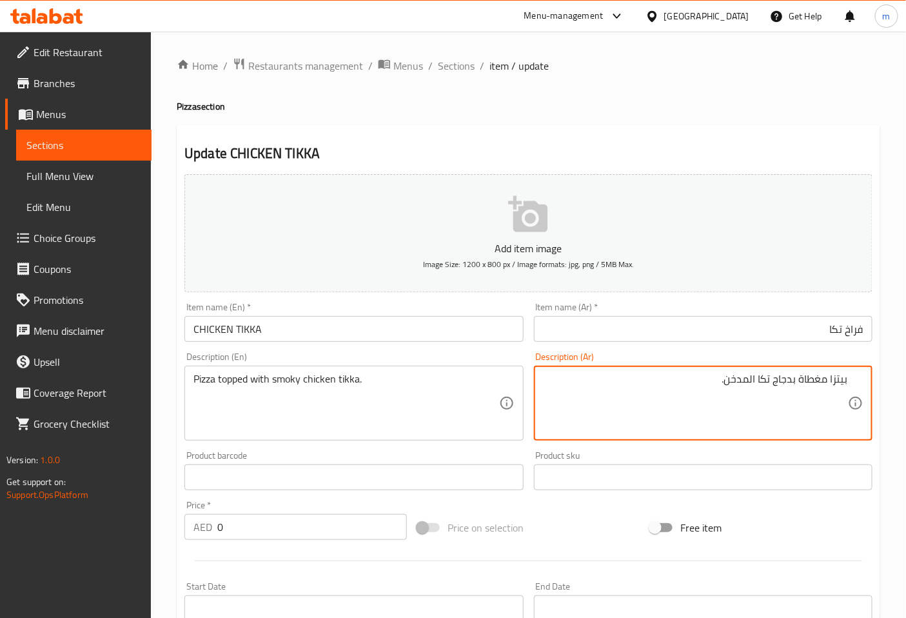
drag, startPoint x: 774, startPoint y: 382, endPoint x: 794, endPoint y: 382, distance: 19.3
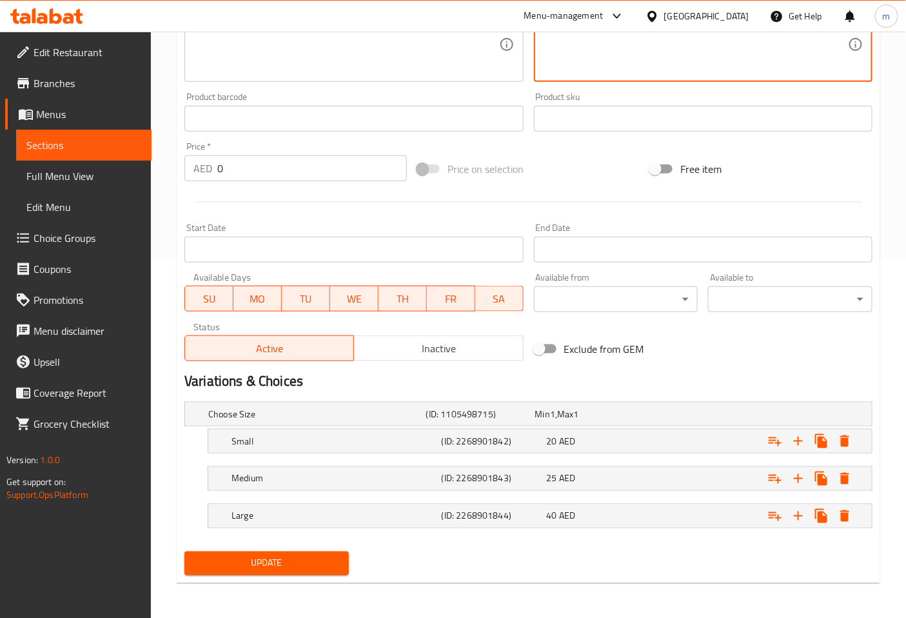
scroll to position [359, 0]
type textarea "بيتزا مغطاة بفراخ تكا المدخن."
click at [530, 420] on h5 "(ID: 2268901842)" at bounding box center [478, 413] width 104 height 13
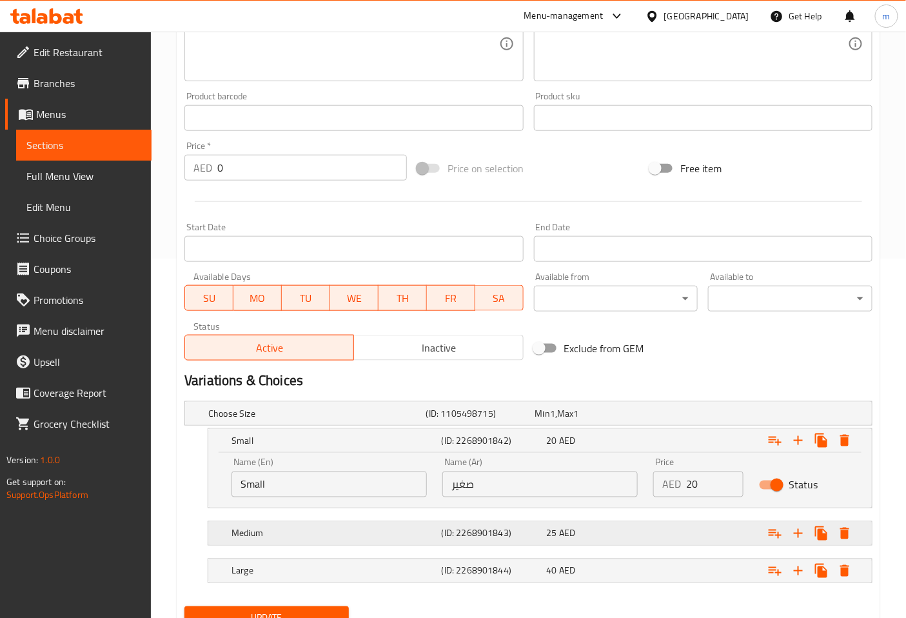
click at [484, 420] on h5 "(ID: 2268901843)" at bounding box center [478, 413] width 104 height 13
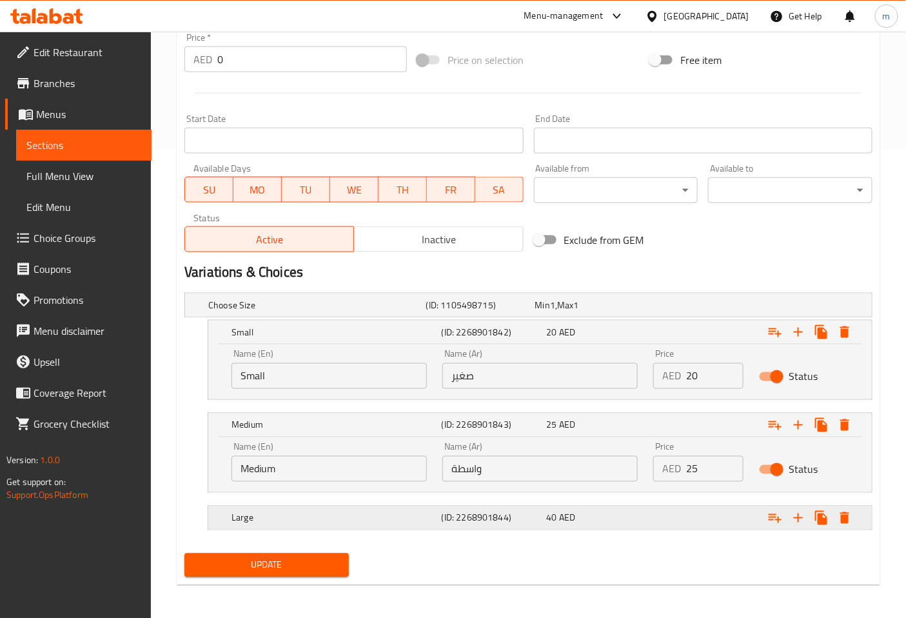
scroll to position [469, 0]
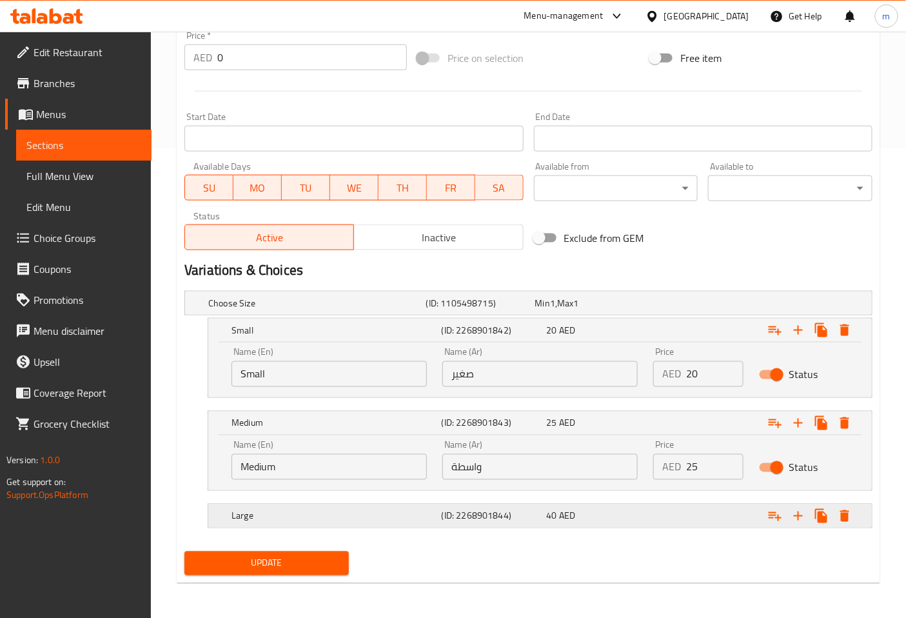
click at [488, 310] on h5 "(ID: 2268901844)" at bounding box center [478, 303] width 104 height 13
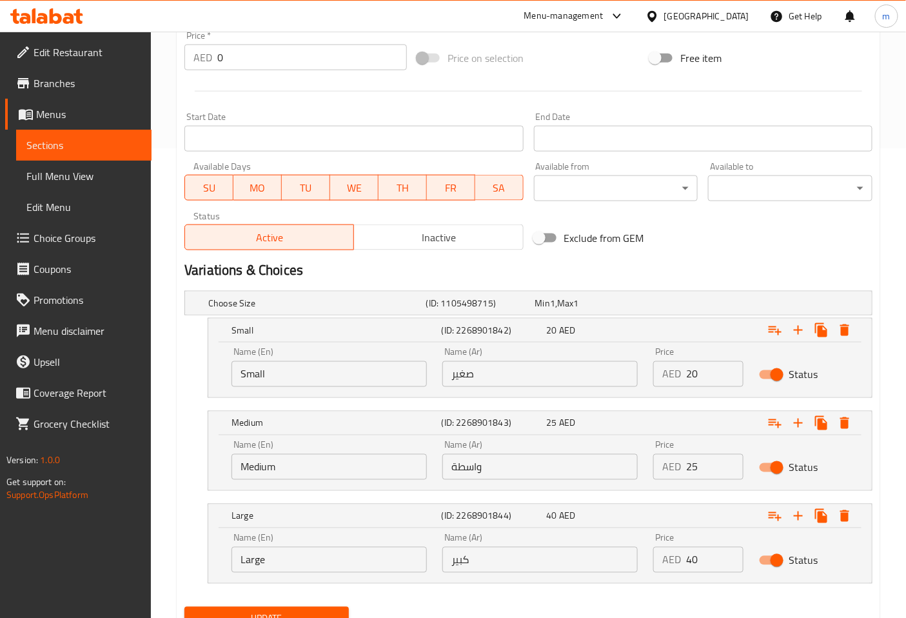
scroll to position [526, 0]
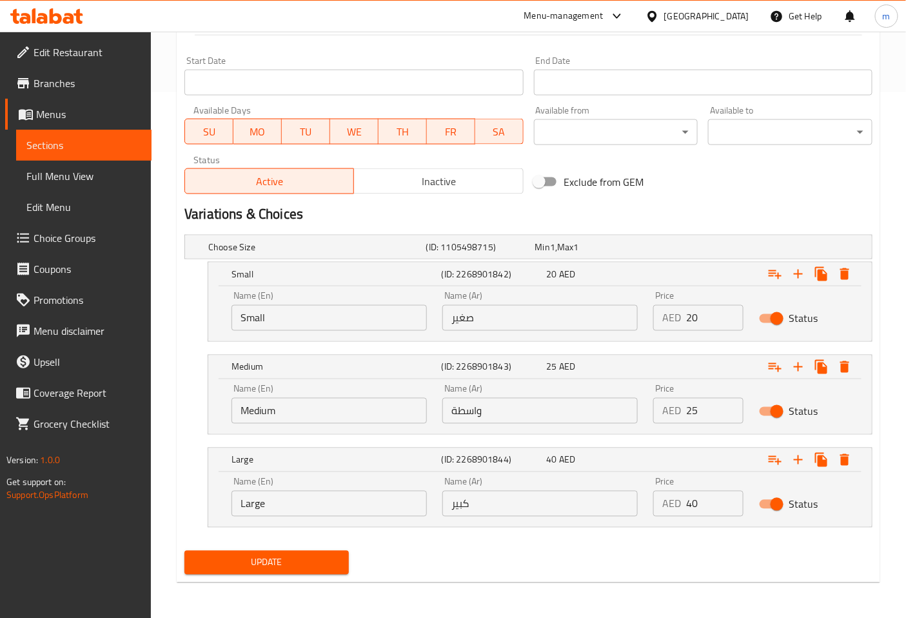
click at [276, 570] on span "Update" at bounding box center [267, 563] width 144 height 16
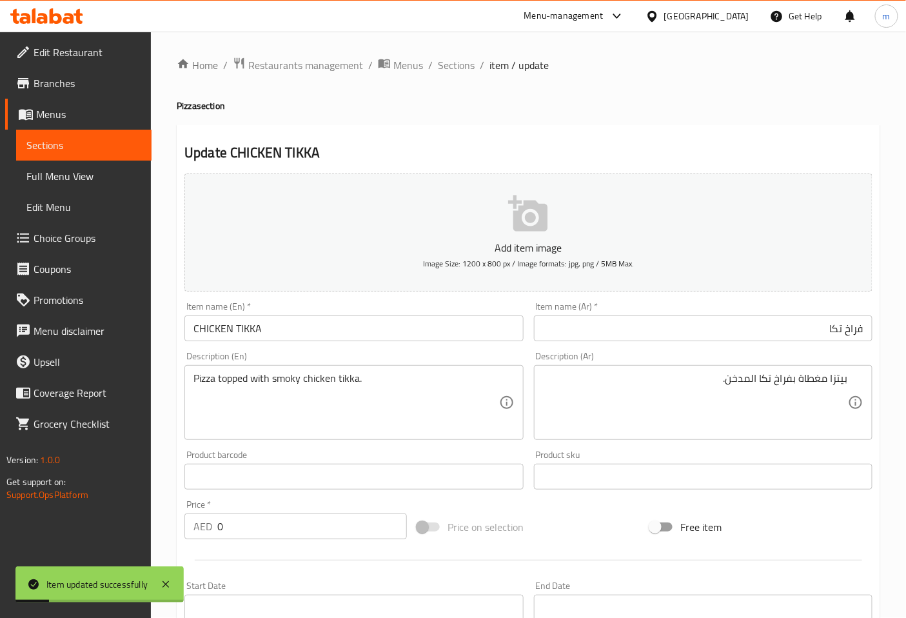
scroll to position [0, 0]
click at [452, 58] on span "Sections" at bounding box center [456, 65] width 37 height 15
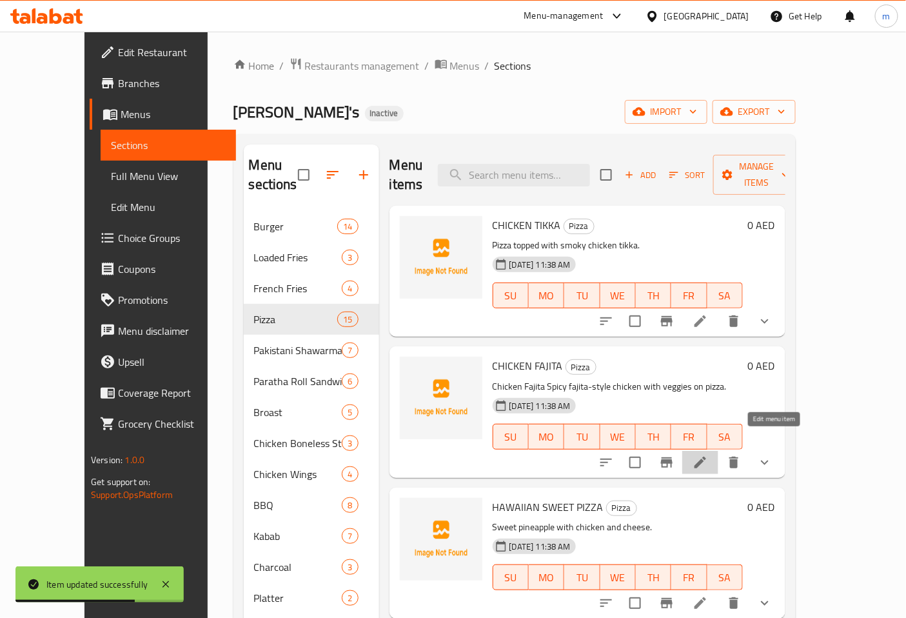
click at [708, 455] on icon at bounding box center [700, 462] width 15 height 15
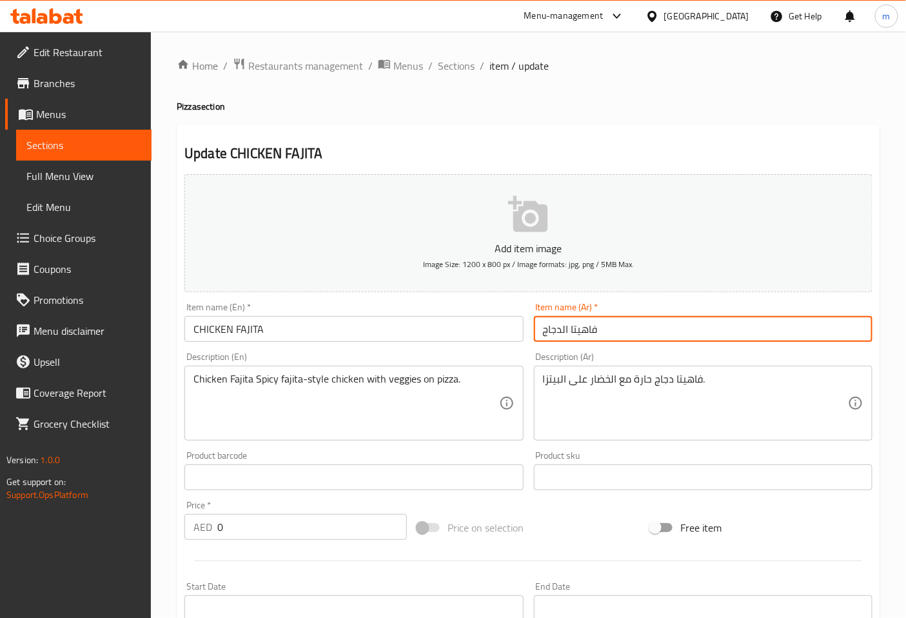
drag, startPoint x: 544, startPoint y: 328, endPoint x: 562, endPoint y: 332, distance: 19.2
click at [562, 332] on input "فاهيتا الدجاج" at bounding box center [703, 329] width 339 height 26
click at [568, 324] on input "فاهيتا الفراخ" at bounding box center [703, 329] width 339 height 26
type input "فاهيتا فراخ"
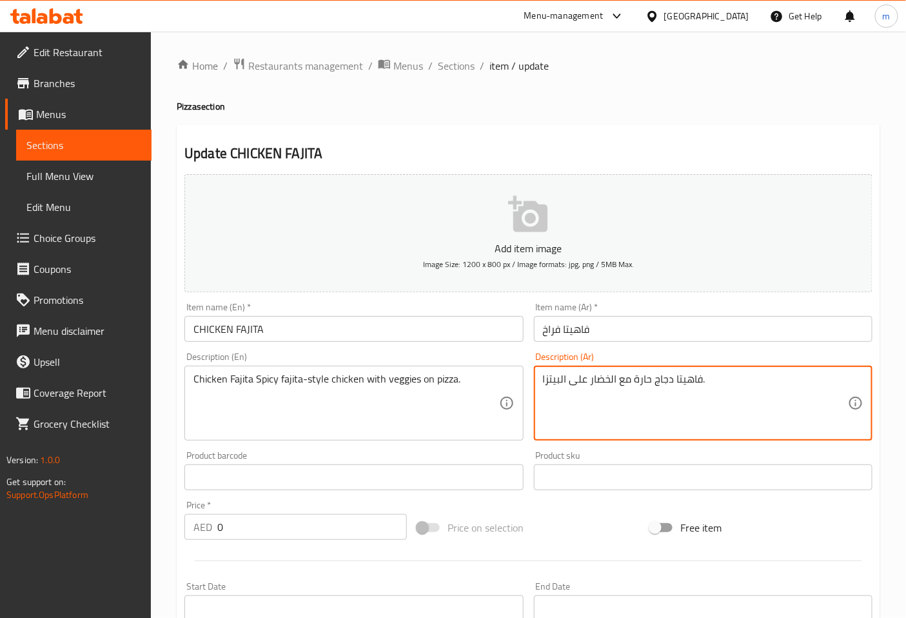
drag, startPoint x: 651, startPoint y: 379, endPoint x: 674, endPoint y: 386, distance: 23.5
type textarea "فاهيتا فراخ حارة مع الخضار على البيتزا."
drag, startPoint x: 660, startPoint y: 377, endPoint x: 940, endPoint y: 384, distance: 279.9
click at [906, 384] on html "​ Menu-management [GEOGRAPHIC_DATA] Get Help m Edit Restaurant Branches Menus S…" at bounding box center [453, 309] width 906 height 618
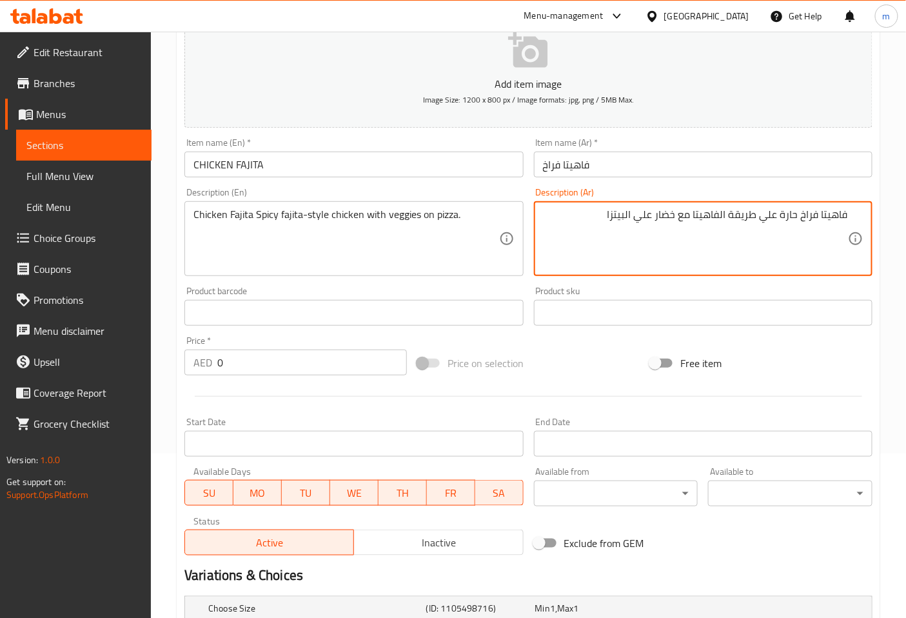
scroll to position [359, 0]
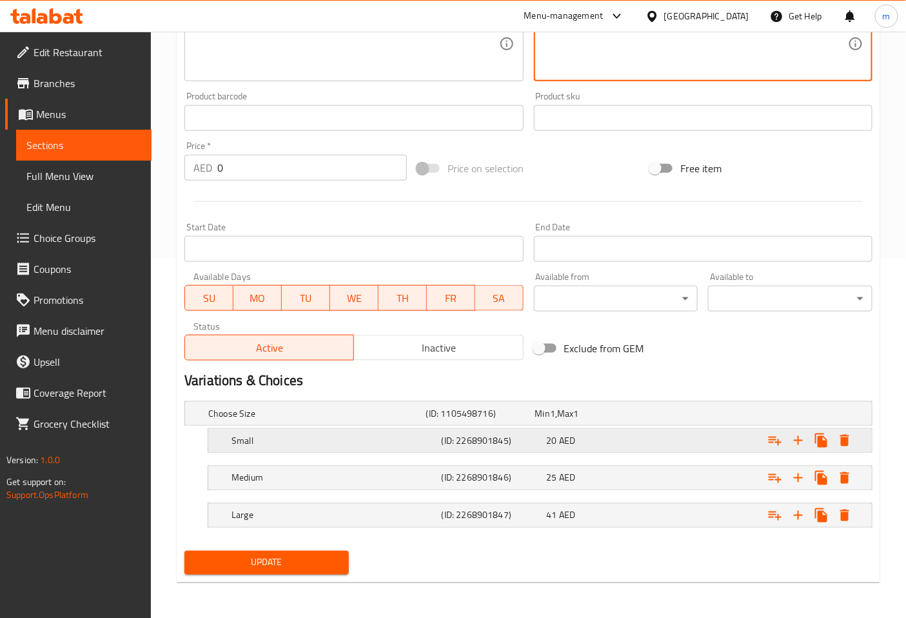
type textarea "فاهيتا فراخ حارة علي طريقة الفاهيتا مع خضار علي البيتزا"
click at [503, 420] on h5 "(ID: 2268901845)" at bounding box center [478, 413] width 104 height 13
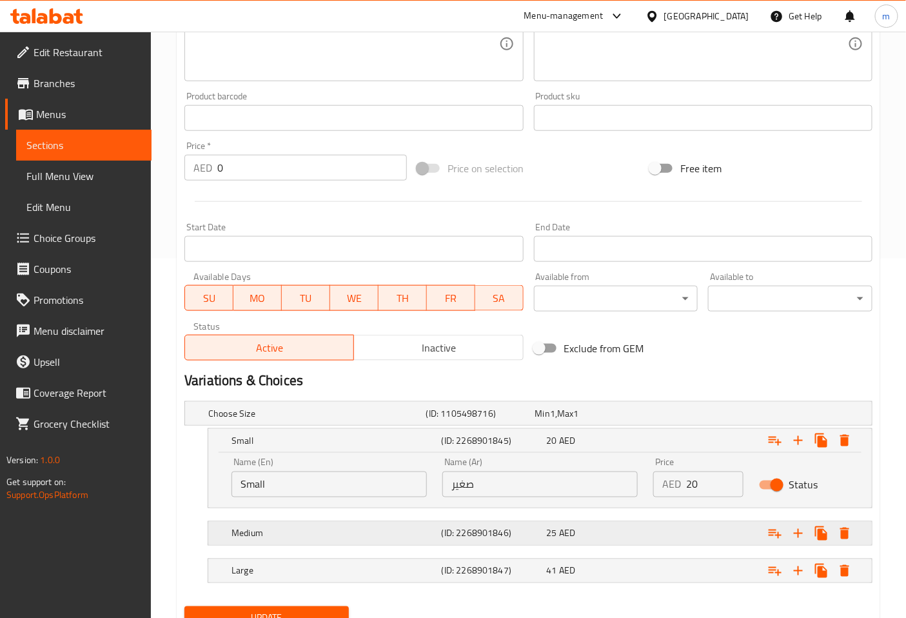
click at [484, 428] on div "Medium (ID: 2268901846) 25 AED" at bounding box center [532, 413] width 653 height 28
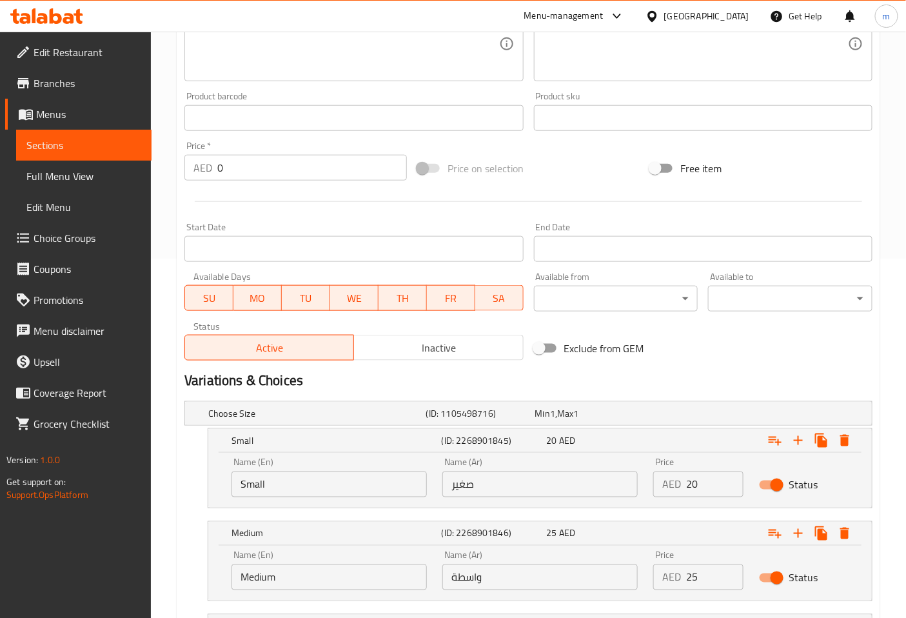
scroll to position [469, 0]
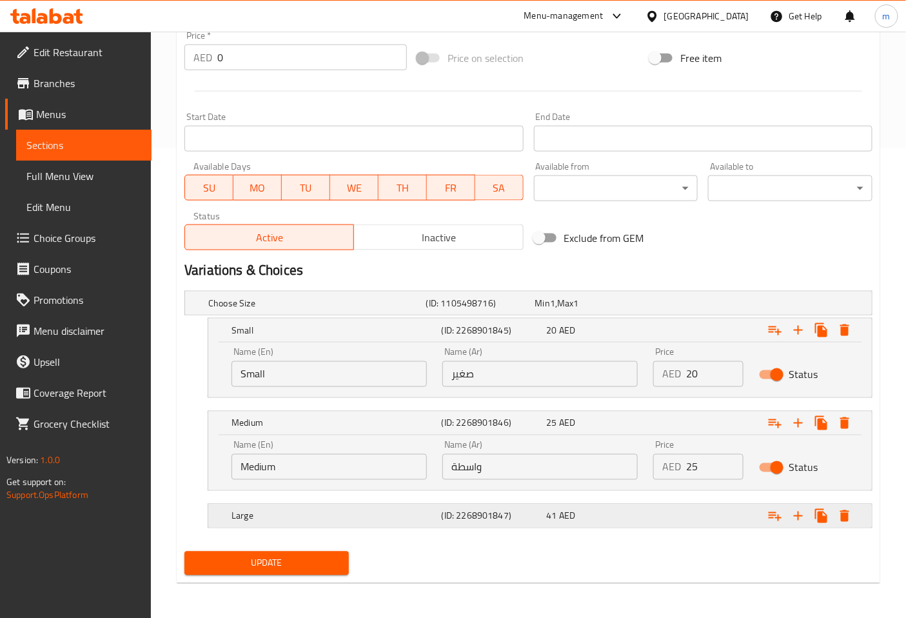
click at [505, 310] on h5 "(ID: 2268901847)" at bounding box center [478, 303] width 104 height 13
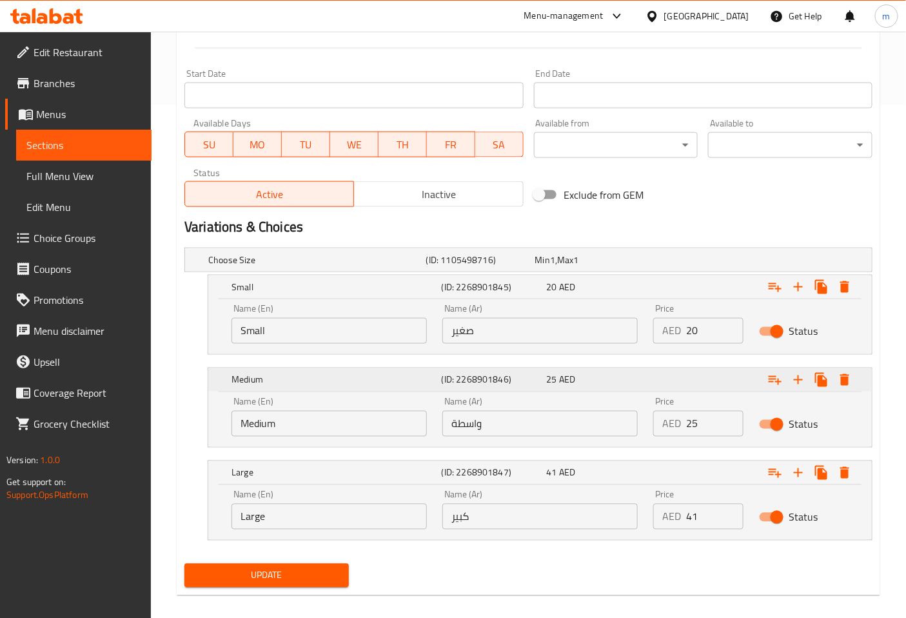
scroll to position [526, 0]
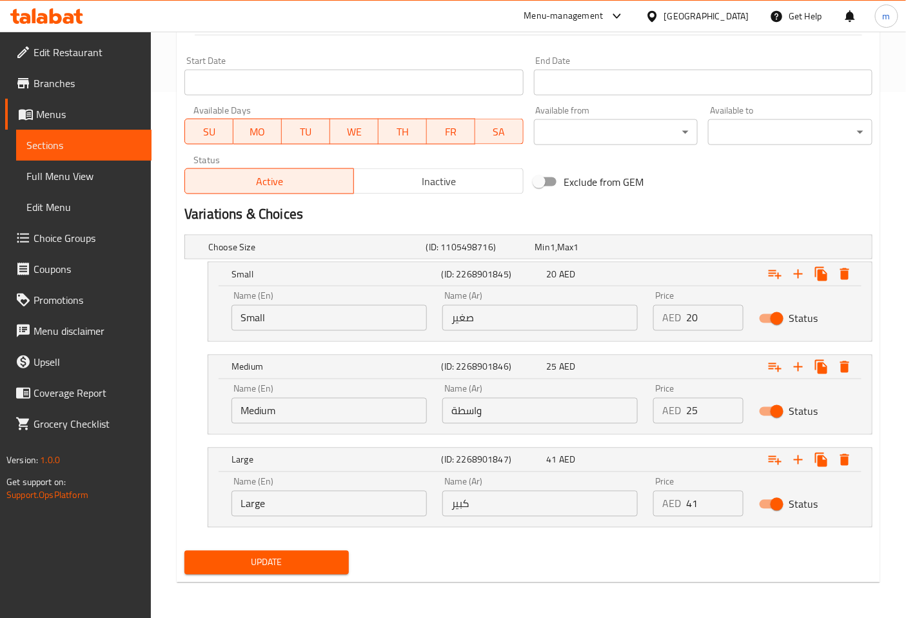
click at [262, 553] on button "Update" at bounding box center [266, 563] width 164 height 24
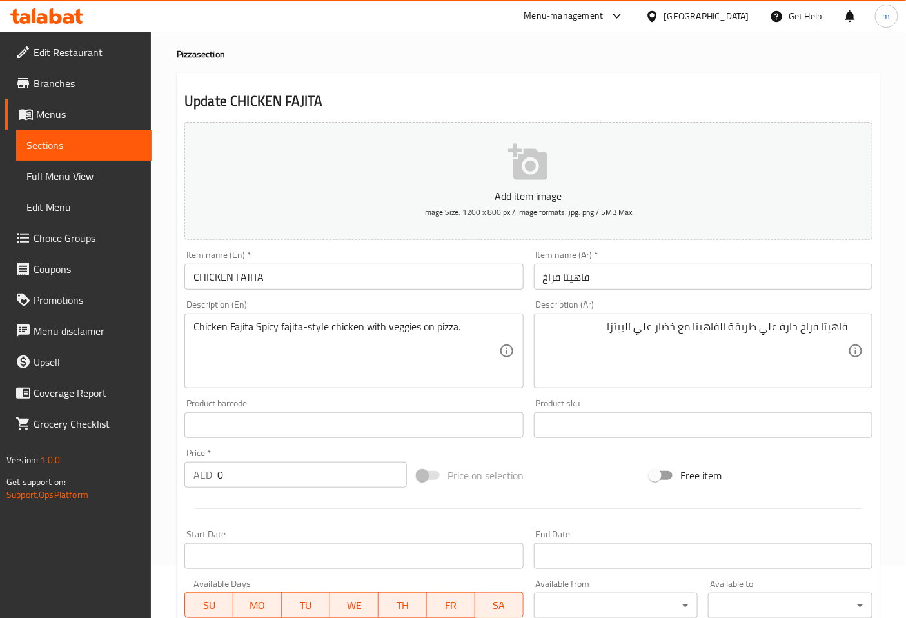
scroll to position [0, 0]
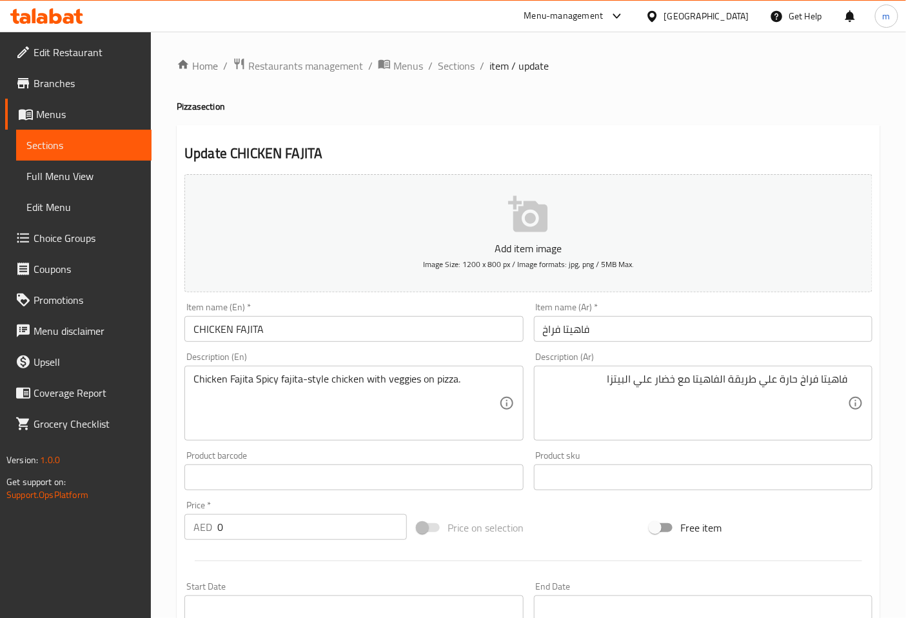
drag, startPoint x: 504, startPoint y: 118, endPoint x: 595, endPoint y: 60, distance: 107.3
click at [607, 61] on ol "Home / Restaurants management / Menus / Sections / item / update" at bounding box center [529, 65] width 704 height 17
click at [447, 72] on span "Sections" at bounding box center [456, 65] width 37 height 15
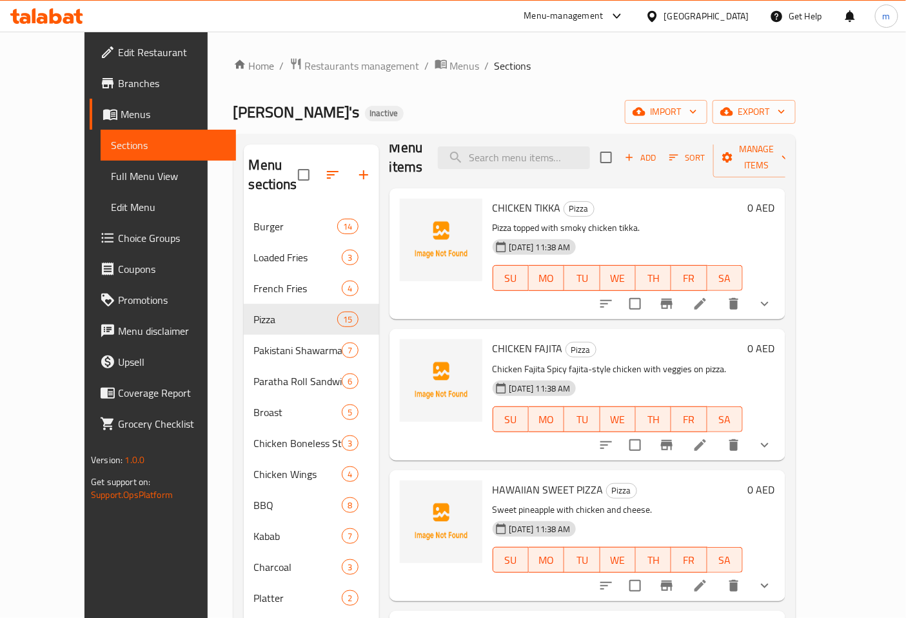
scroll to position [72, 0]
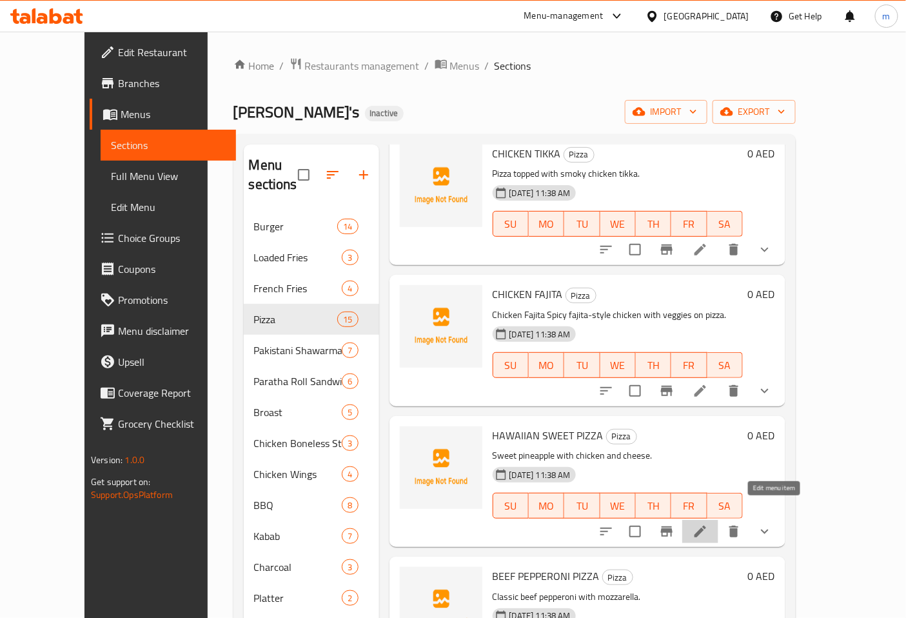
click at [706, 526] on icon at bounding box center [701, 532] width 12 height 12
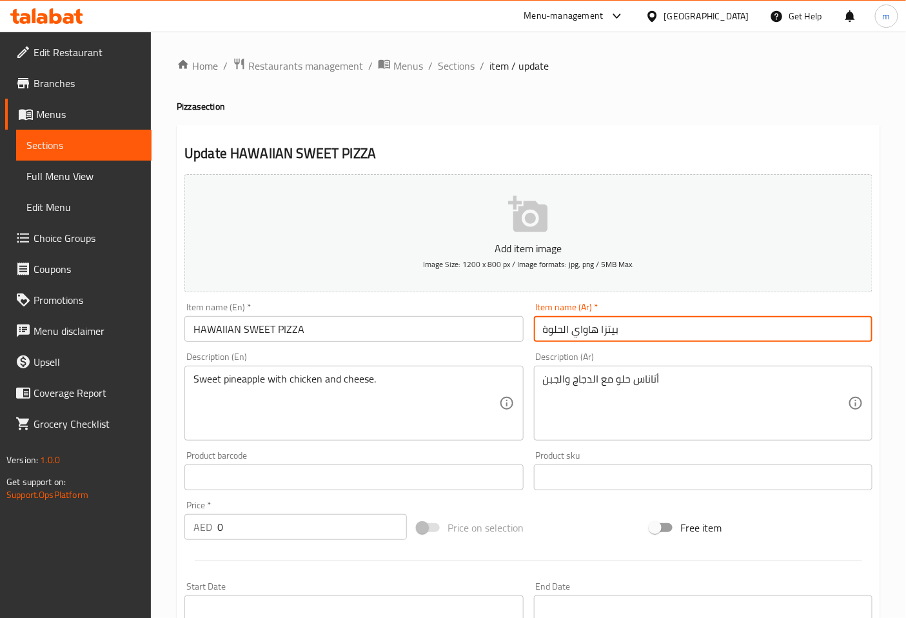
click at [575, 330] on input "بيتزا هاواي الحلوة" at bounding box center [703, 329] width 339 height 26
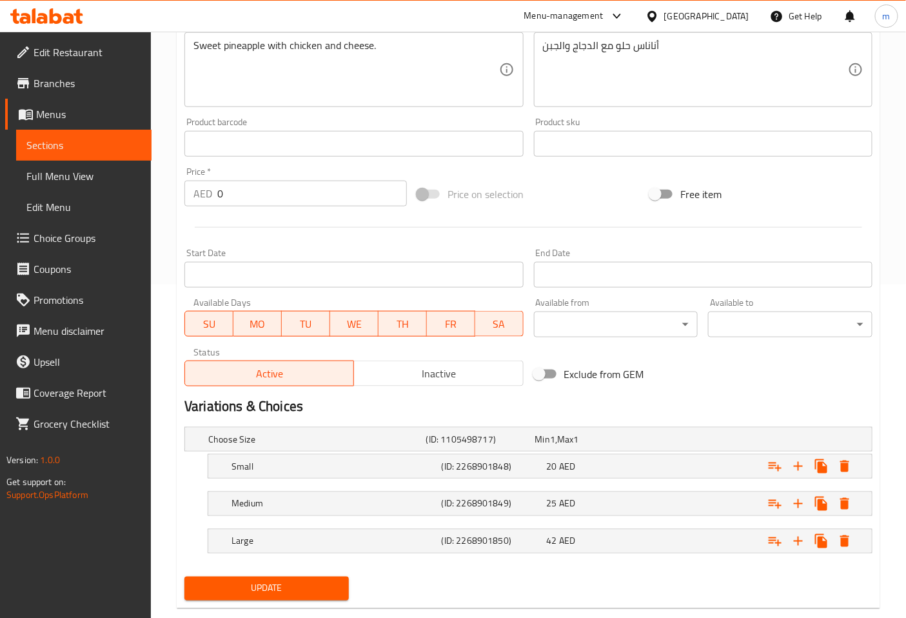
scroll to position [359, 0]
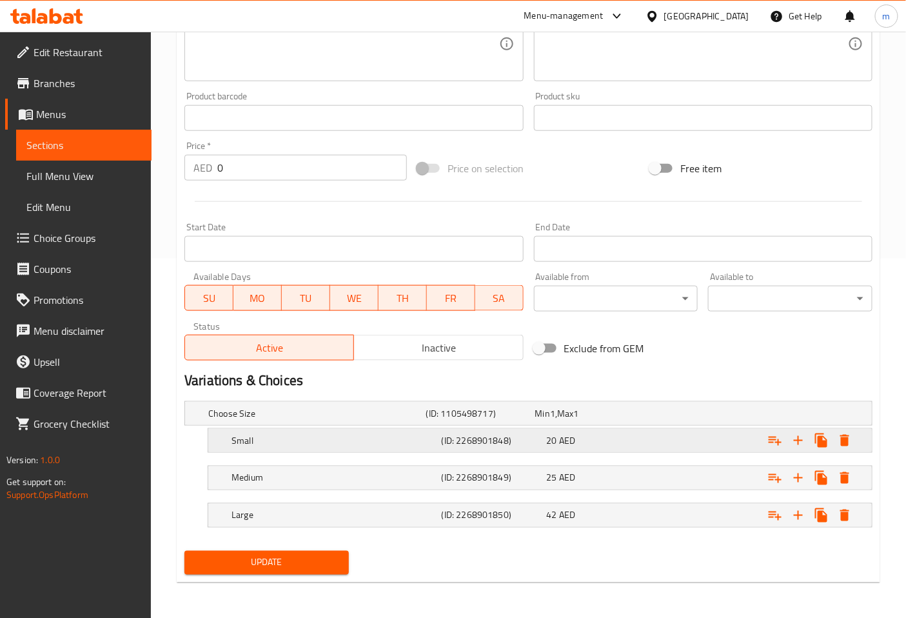
type input "بيتزا هاوايان الحلوة"
click at [590, 422] on div "20 AED" at bounding box center [587, 413] width 109 height 18
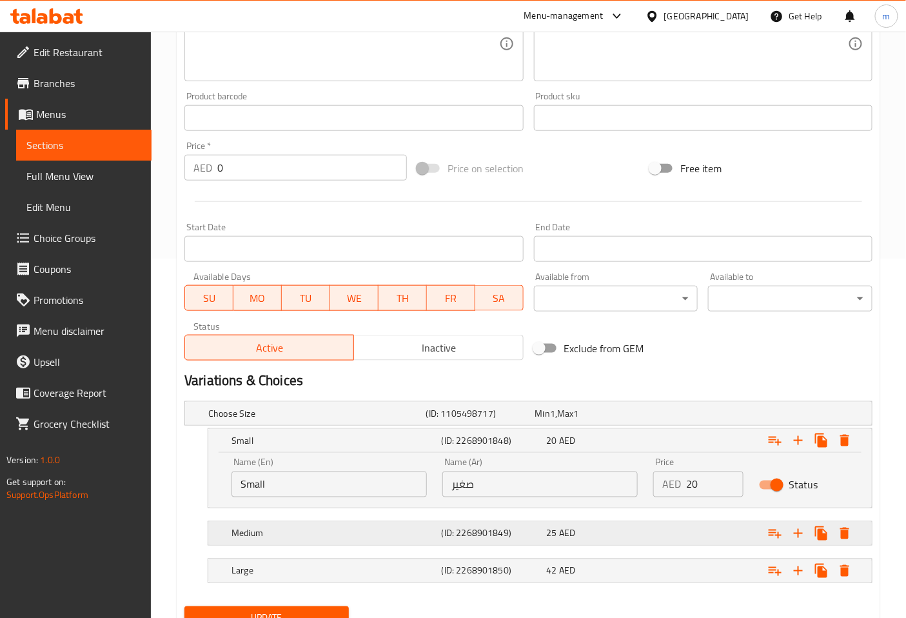
click at [550, 422] on span "25" at bounding box center [542, 413] width 15 height 17
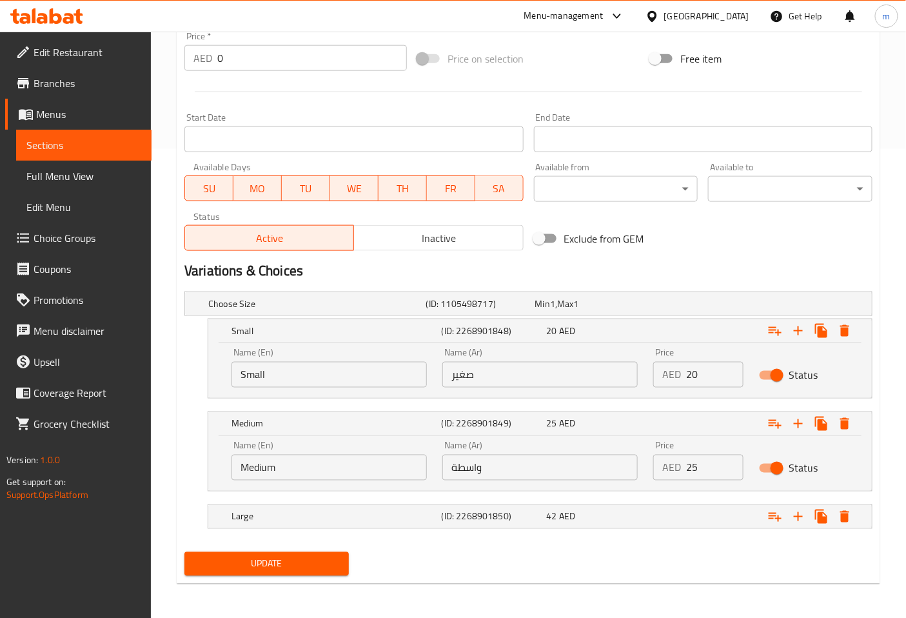
scroll to position [469, 0]
click at [550, 311] on span "42" at bounding box center [542, 303] width 15 height 17
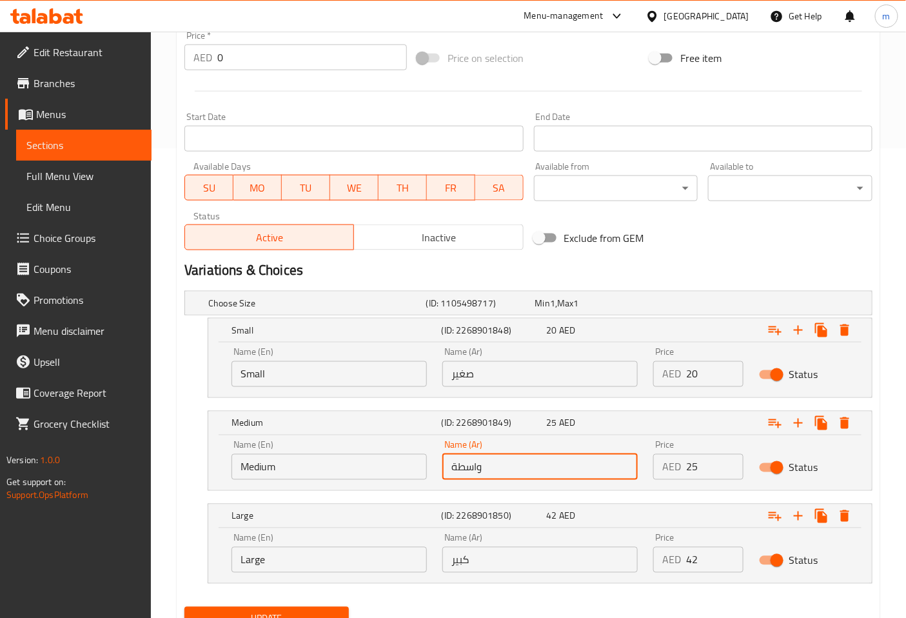
click at [491, 472] on input "واسطة" at bounding box center [539, 467] width 195 height 26
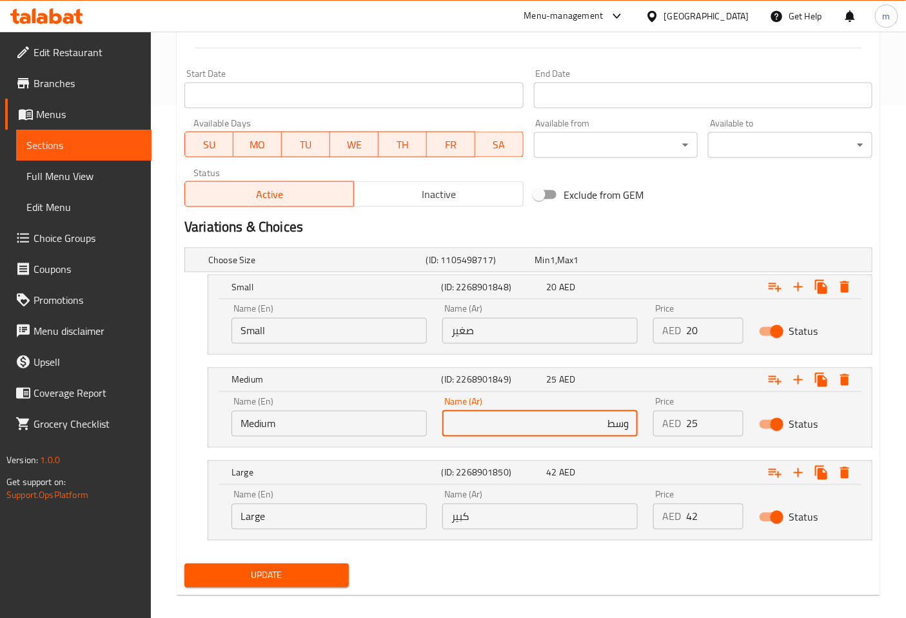
scroll to position [526, 0]
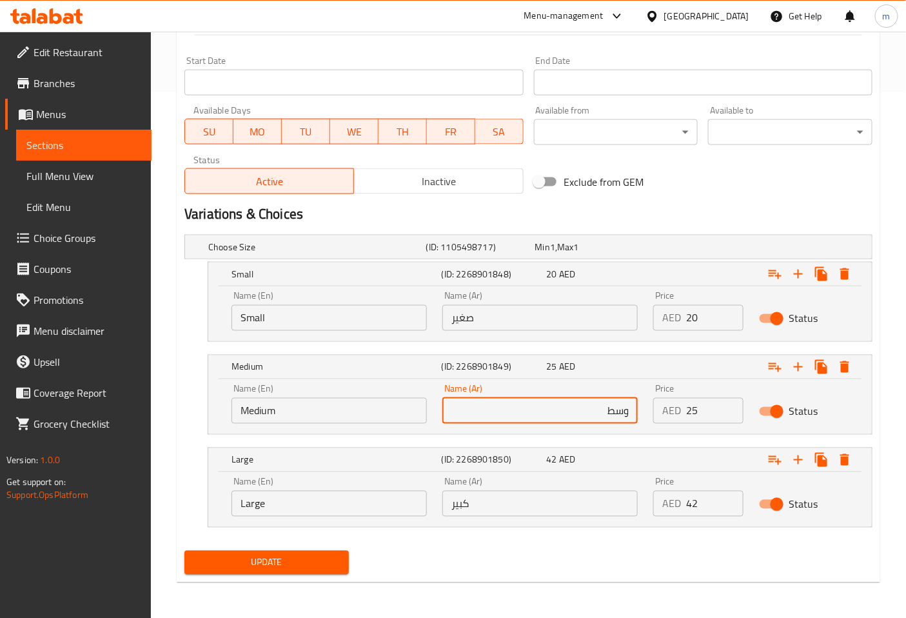
type input "وسط"
click at [290, 559] on span "Update" at bounding box center [267, 563] width 144 height 16
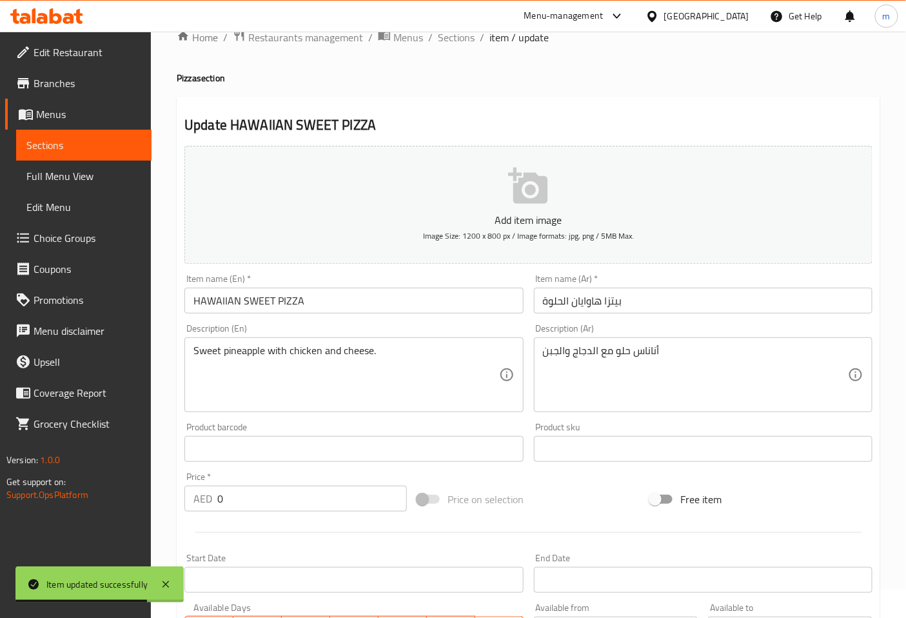
scroll to position [24, 0]
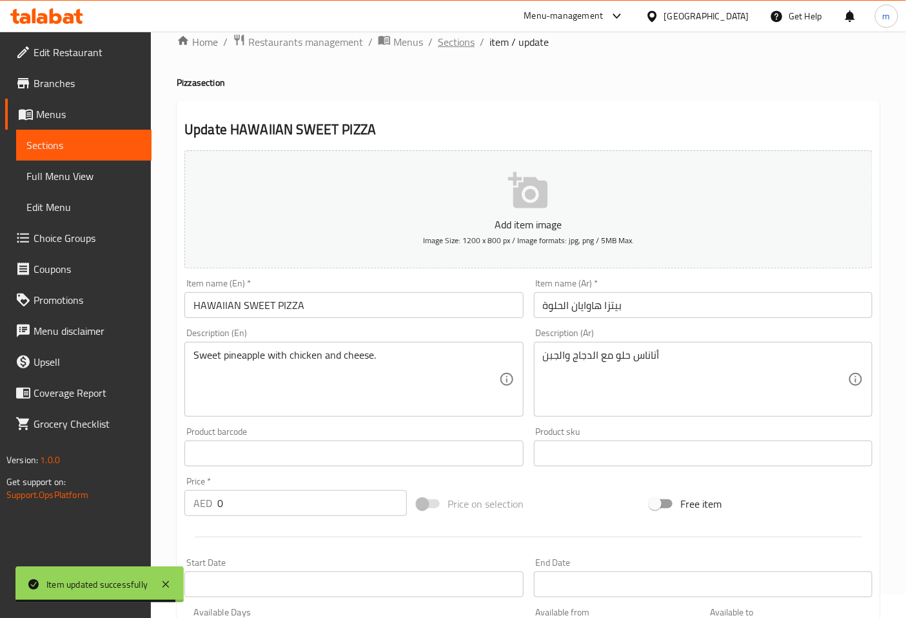
click at [456, 48] on span "Sections" at bounding box center [456, 41] width 37 height 15
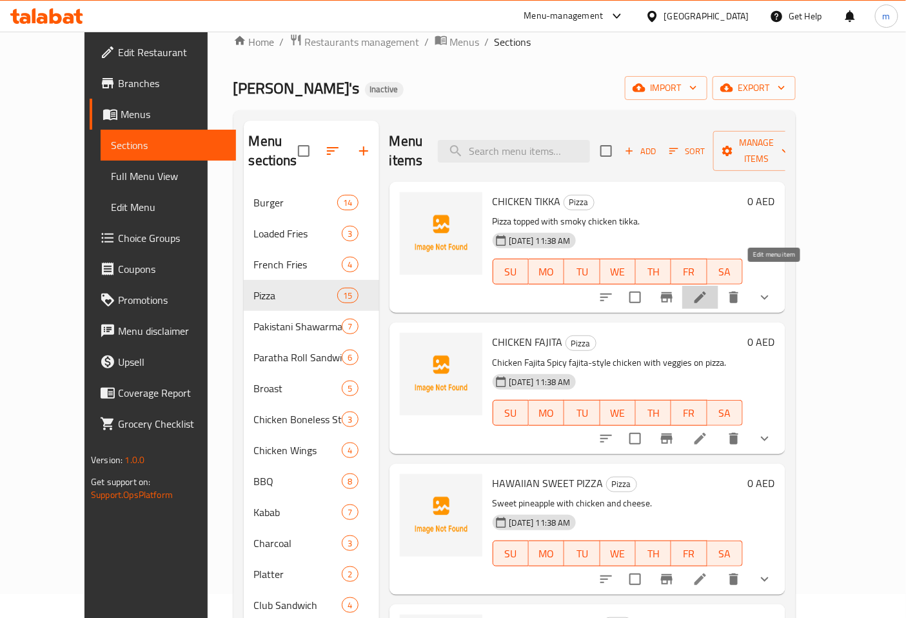
click at [708, 290] on icon at bounding box center [700, 297] width 15 height 15
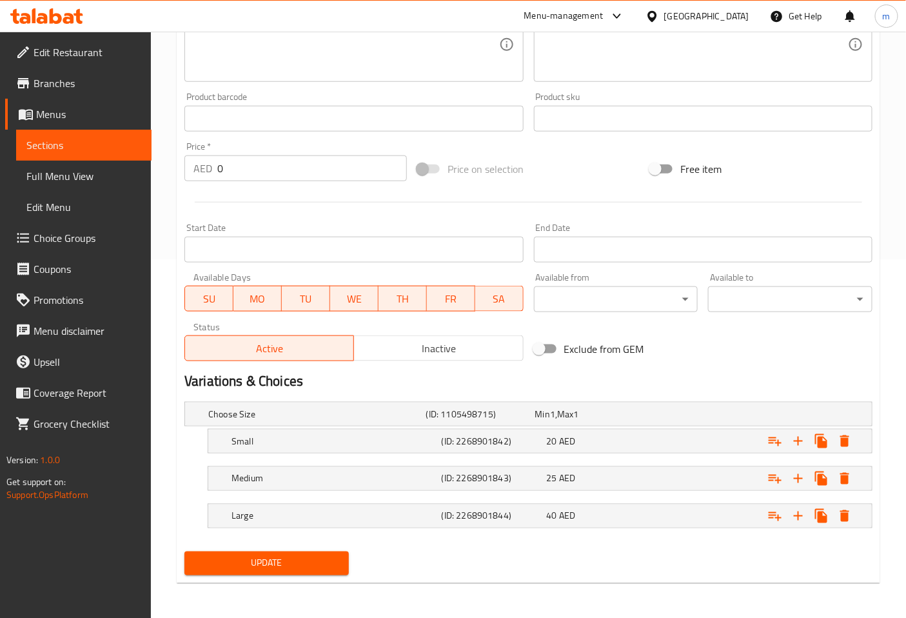
scroll to position [359, 0]
click at [398, 420] on h5 "Medium" at bounding box center [314, 413] width 213 height 13
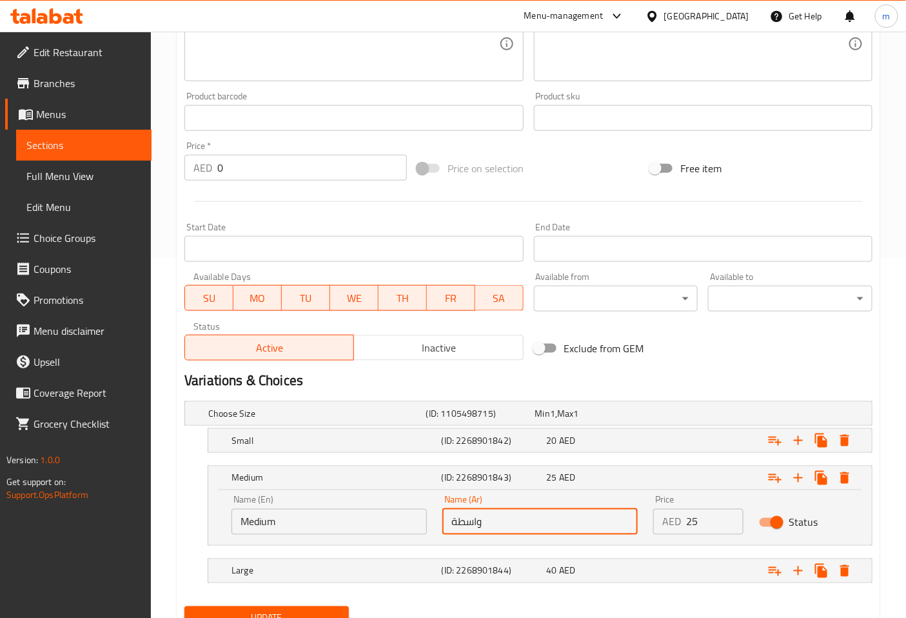
click at [471, 522] on input "واسطة" at bounding box center [539, 522] width 195 height 26
click at [454, 521] on input "وسطة" at bounding box center [539, 522] width 195 height 26
click at [259, 606] on button "Update" at bounding box center [266, 618] width 164 height 24
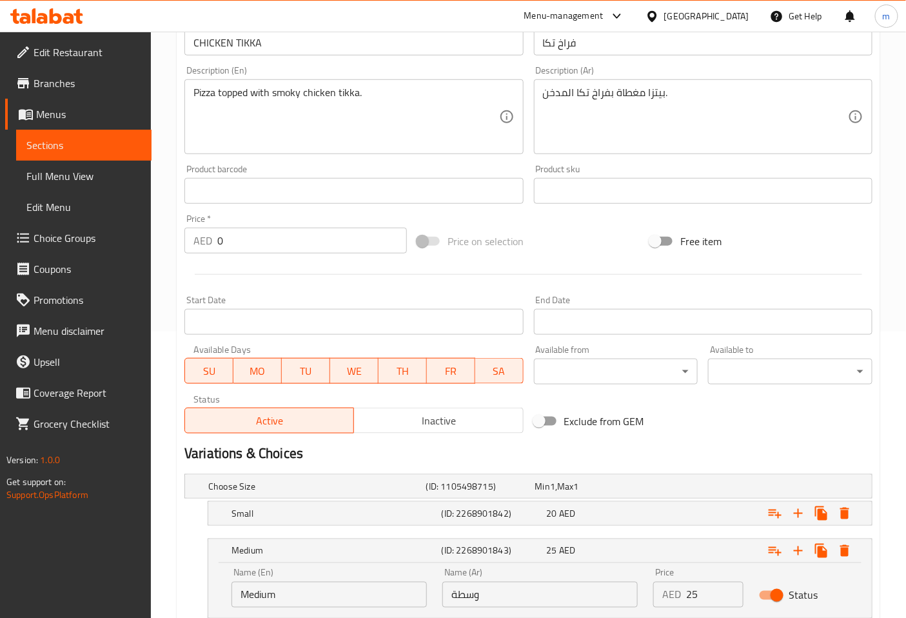
scroll to position [415, 0]
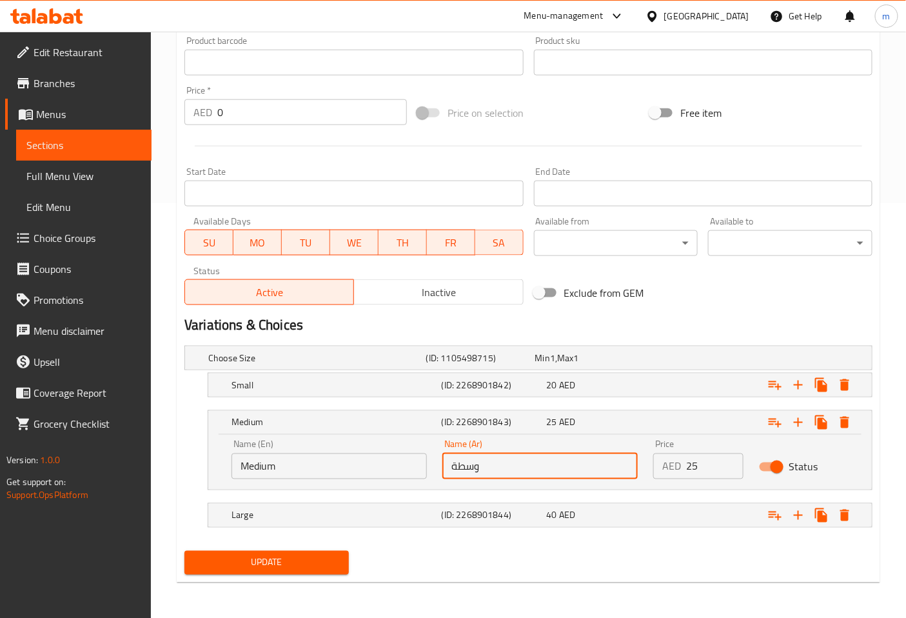
click at [451, 465] on input "وسطة" at bounding box center [539, 466] width 195 height 26
type input "وسط"
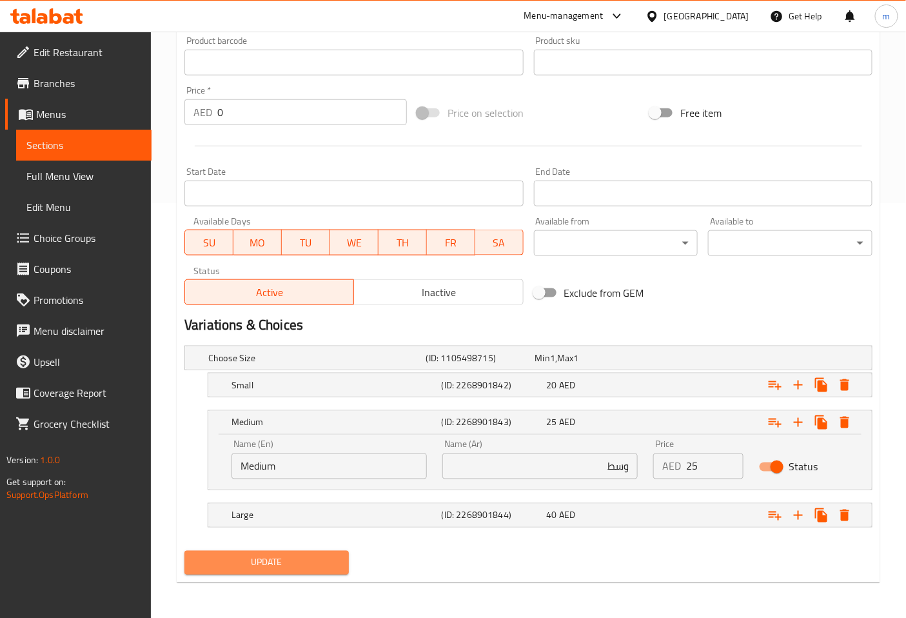
click at [316, 560] on span "Update" at bounding box center [267, 563] width 144 height 16
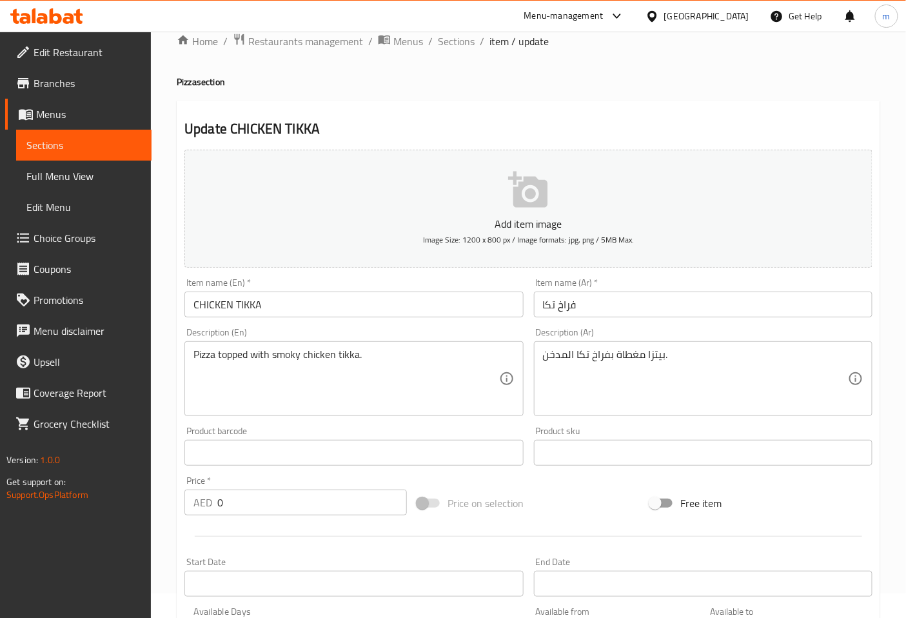
scroll to position [0, 0]
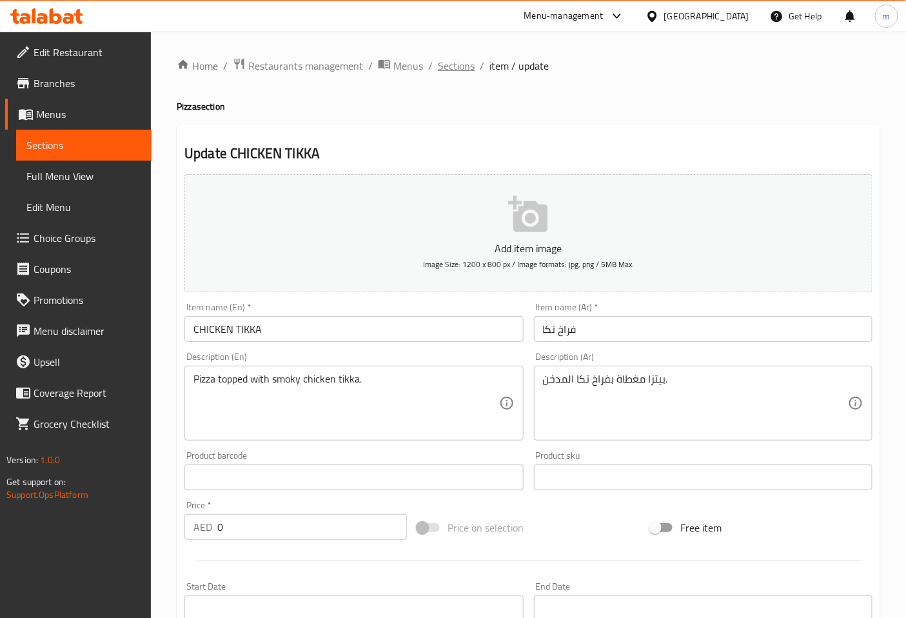
click at [459, 65] on span "Sections" at bounding box center [456, 65] width 37 height 15
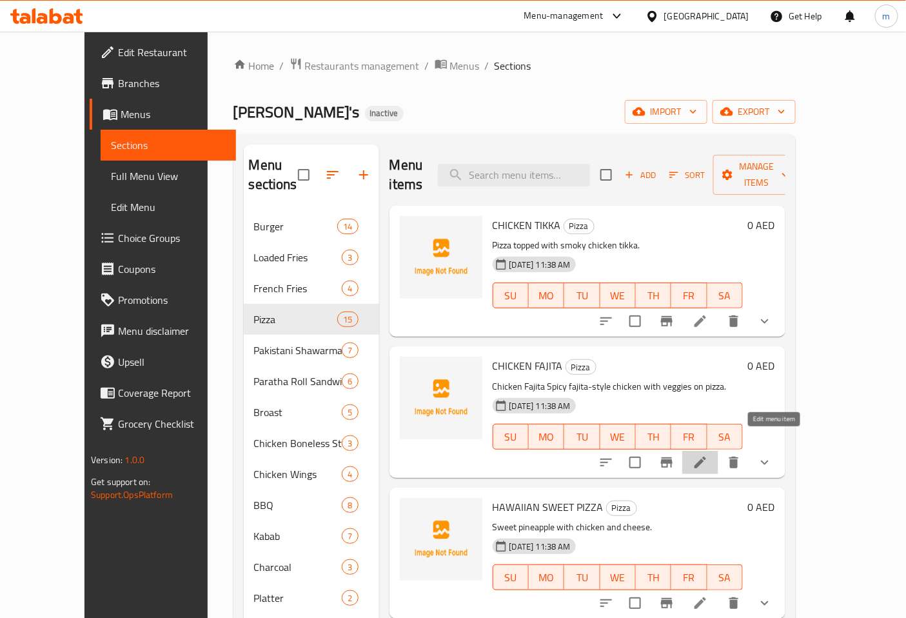
click at [708, 455] on icon at bounding box center [700, 462] width 15 height 15
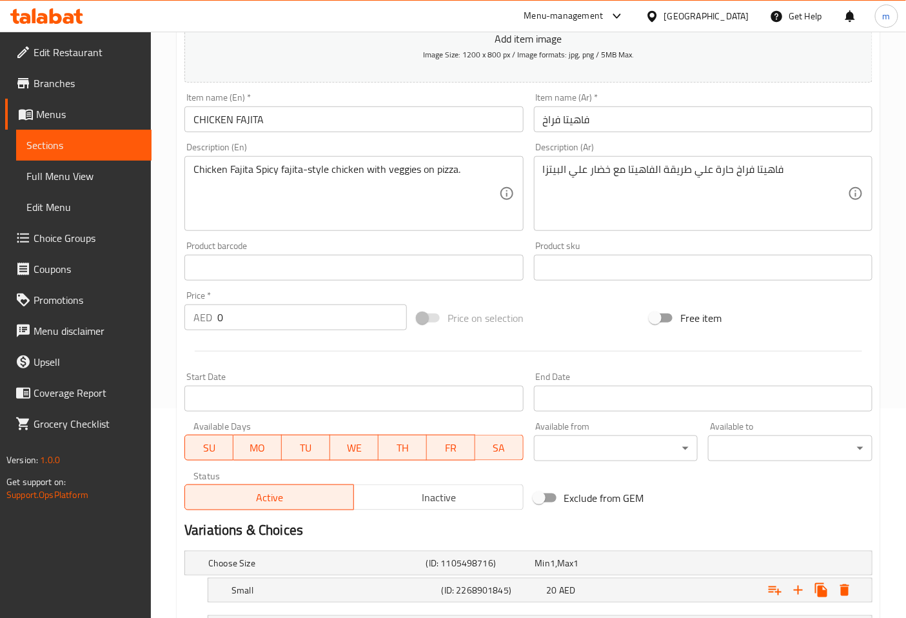
scroll to position [359, 0]
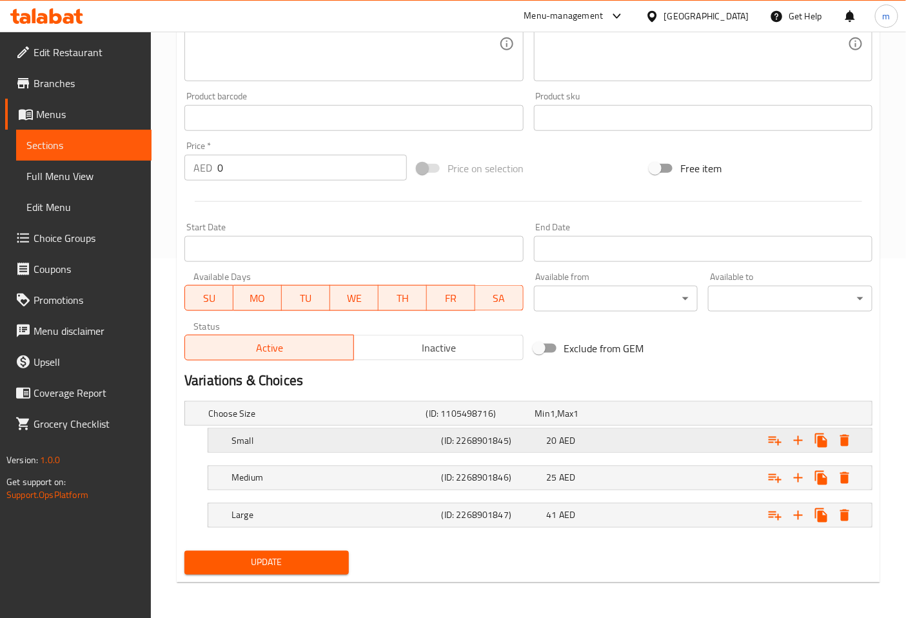
click at [651, 416] on div "Expand" at bounding box center [750, 413] width 218 height 5
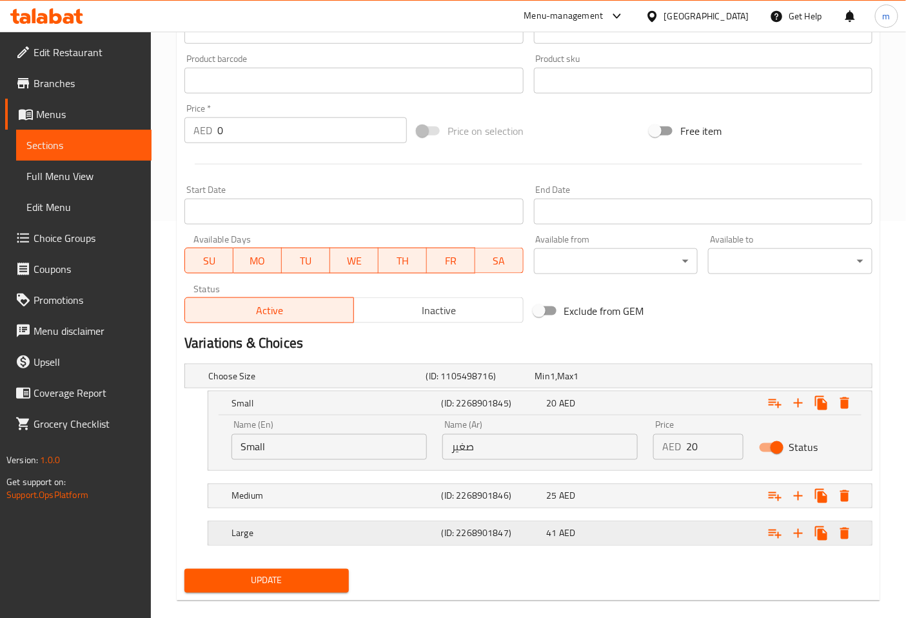
scroll to position [415, 0]
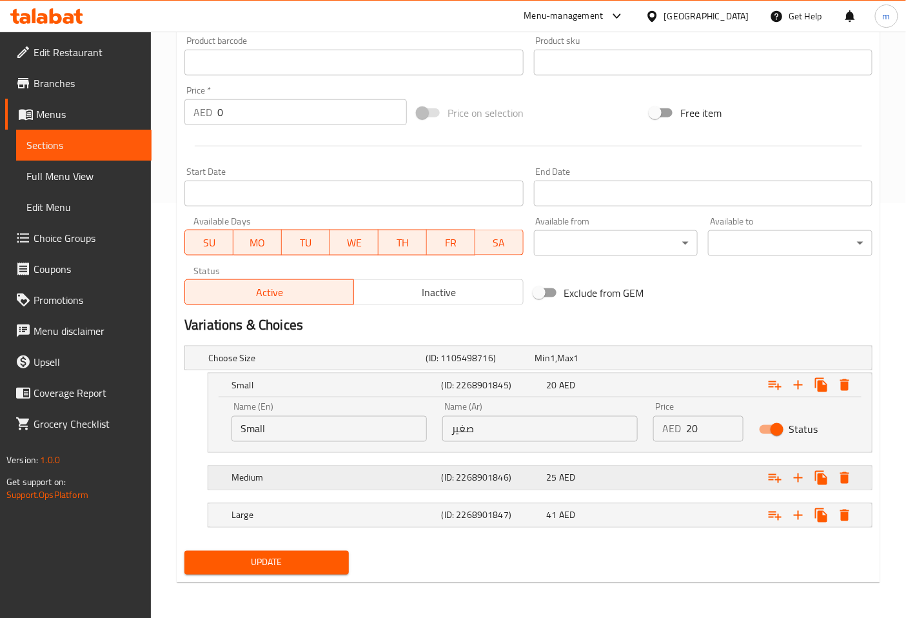
click at [553, 372] on div "Medium (ID: 2268901846) 25 AED" at bounding box center [532, 358] width 653 height 28
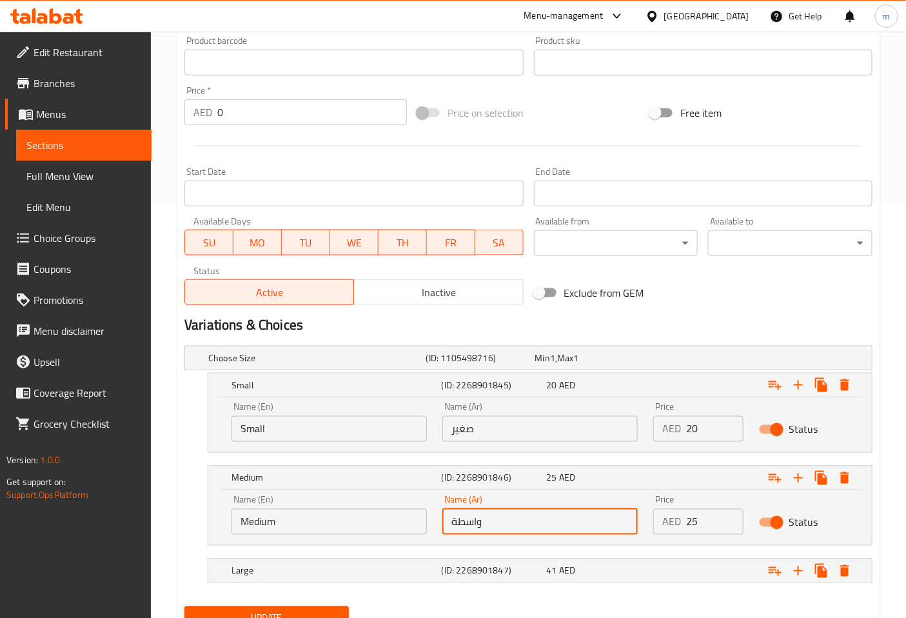
click at [474, 522] on input "واسطة" at bounding box center [539, 522] width 195 height 26
type input "وسط"
click at [271, 613] on span "Update" at bounding box center [267, 618] width 144 height 16
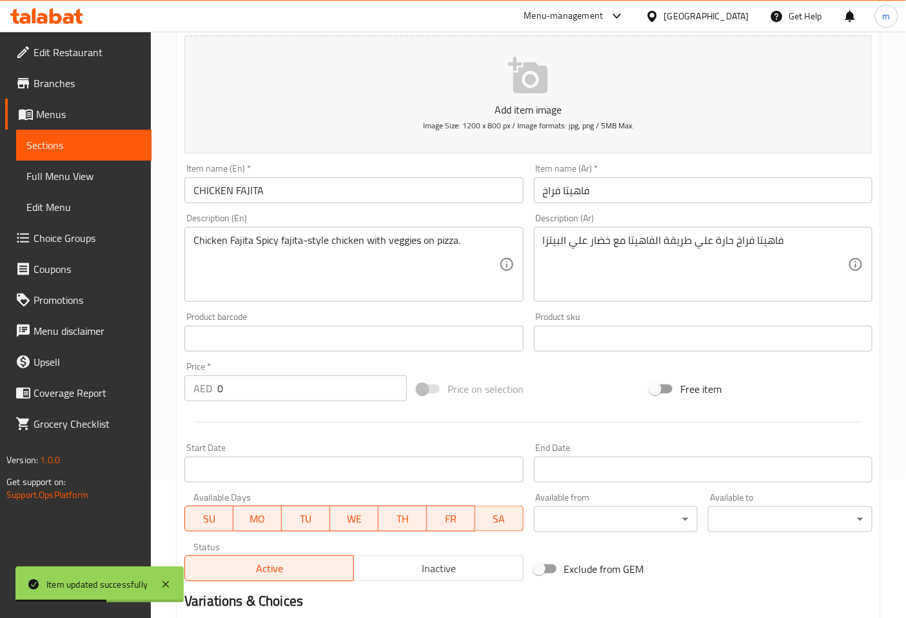
scroll to position [0, 0]
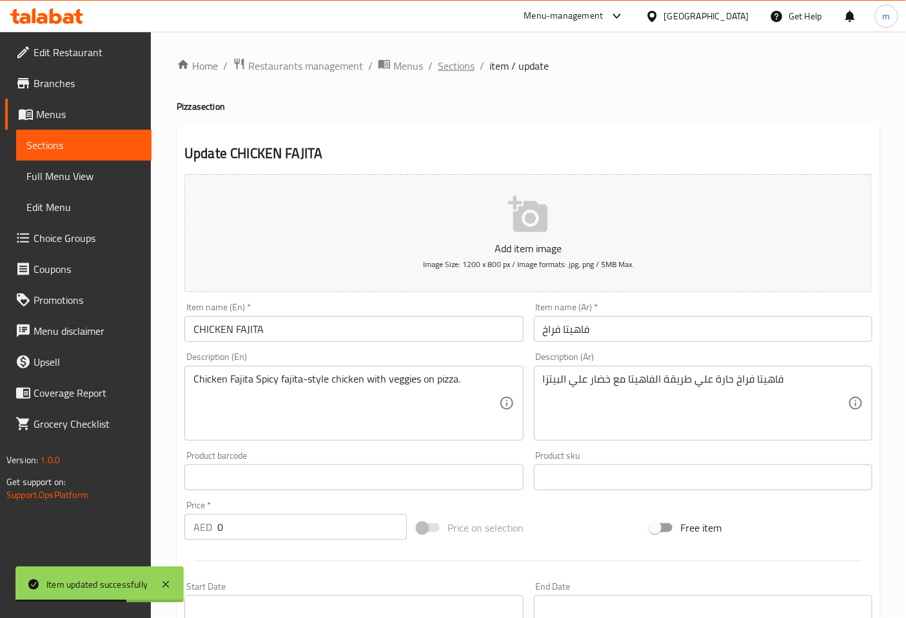
click at [463, 72] on span "Sections" at bounding box center [456, 65] width 37 height 15
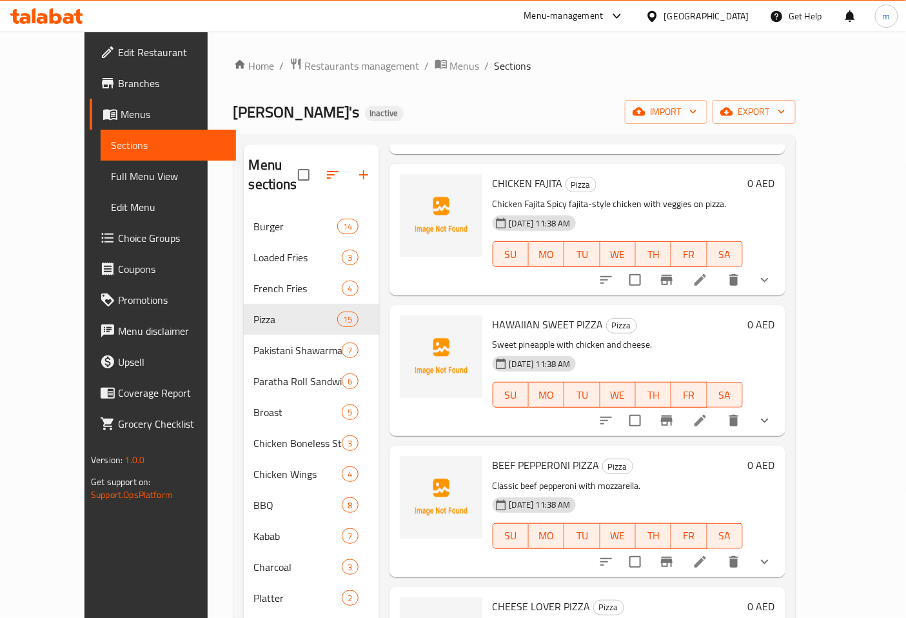
scroll to position [215, 0]
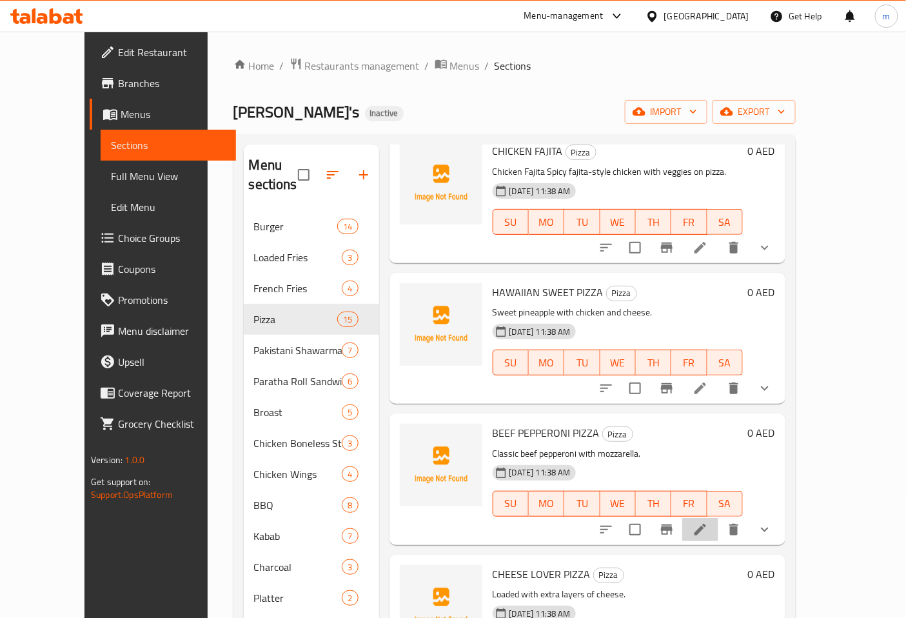
click at [718, 518] on li at bounding box center [700, 529] width 36 height 23
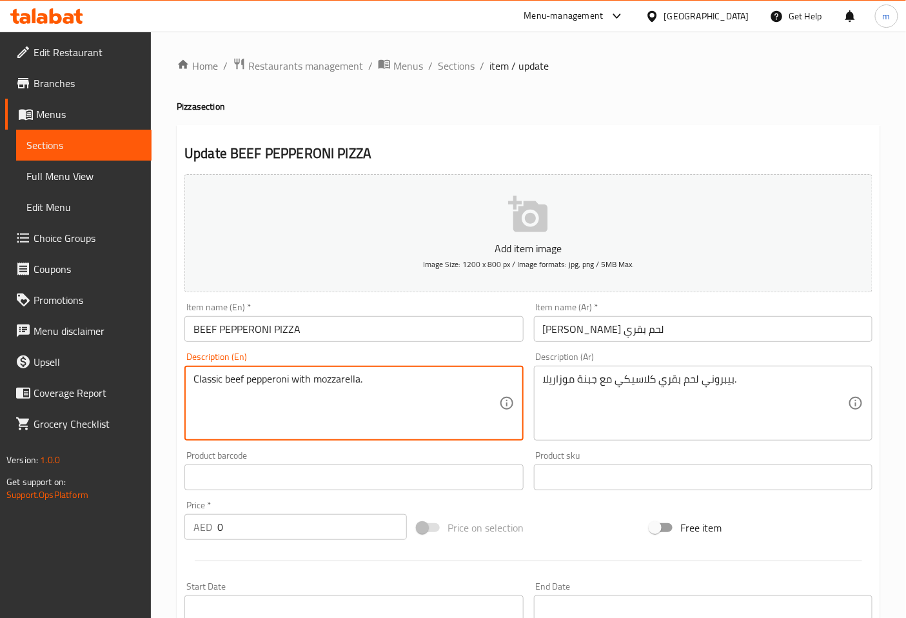
drag, startPoint x: 359, startPoint y: 381, endPoint x: 313, endPoint y: 374, distance: 46.3
click at [454, 391] on textarea "Classic beef pepperoni with mozzarella." at bounding box center [345, 403] width 305 height 61
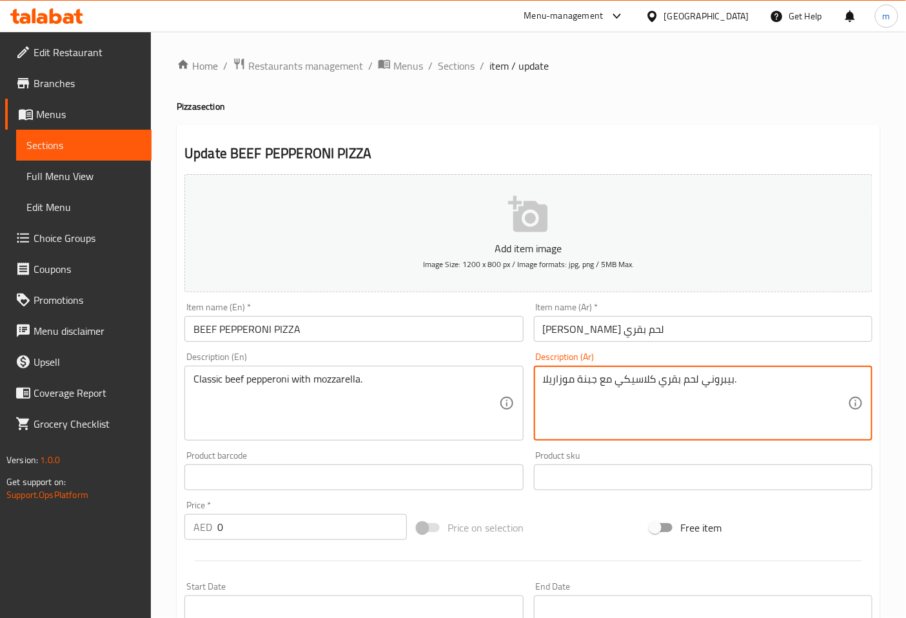
drag, startPoint x: 578, startPoint y: 375, endPoint x: 595, endPoint y: 382, distance: 18.2
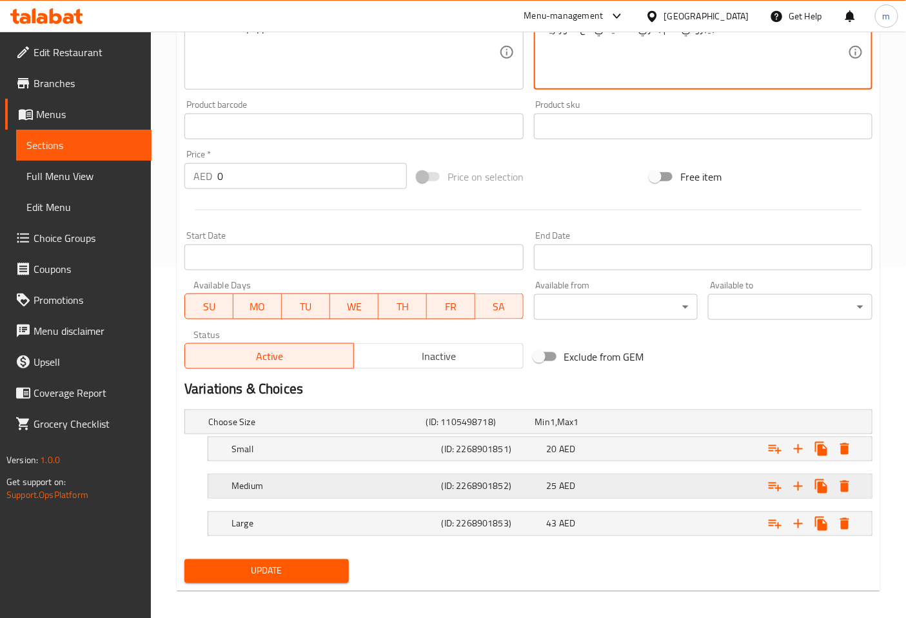
scroll to position [358, 0]
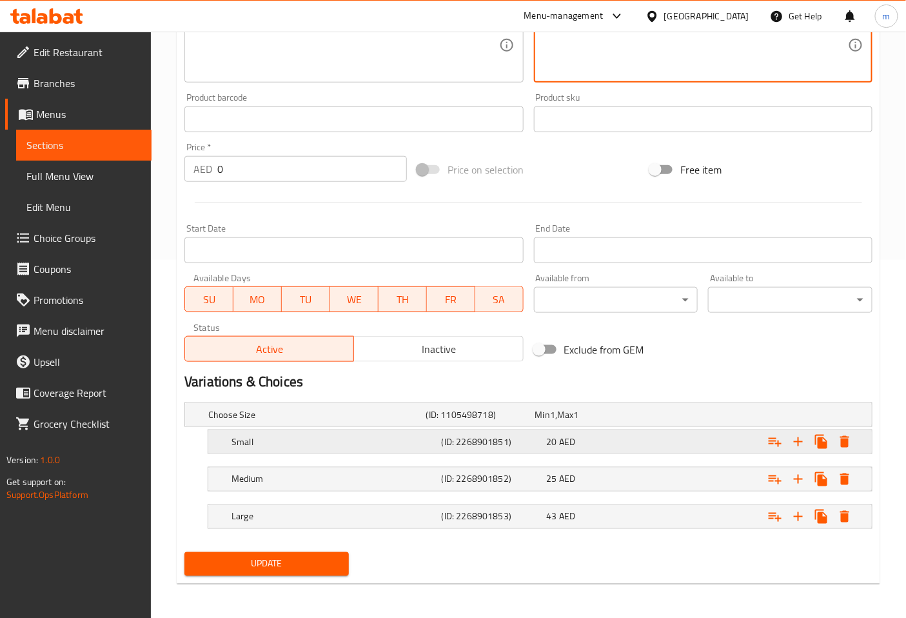
type textarea "بيبروني لحم بقري كلاسيكي مع موزاريلا."
click at [485, 421] on h5 "(ID: 2268901851)" at bounding box center [478, 414] width 104 height 13
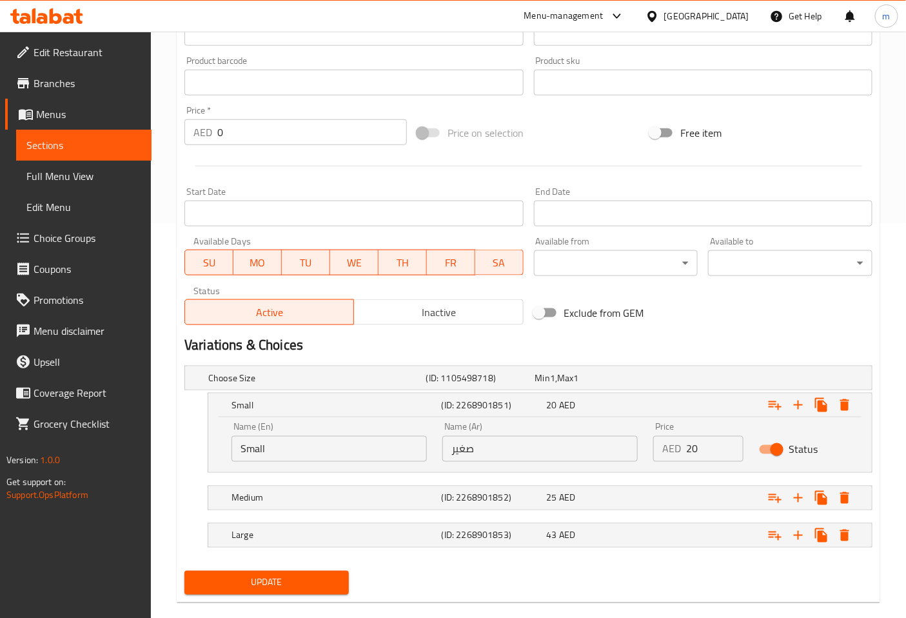
scroll to position [415, 0]
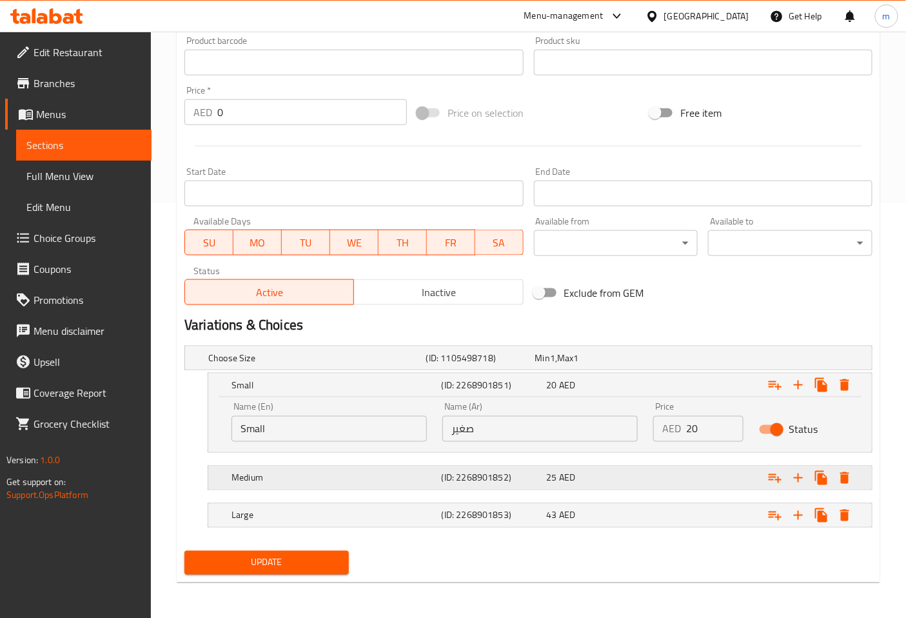
click at [479, 367] on div "(ID: 2268901852)" at bounding box center [478, 358] width 109 height 18
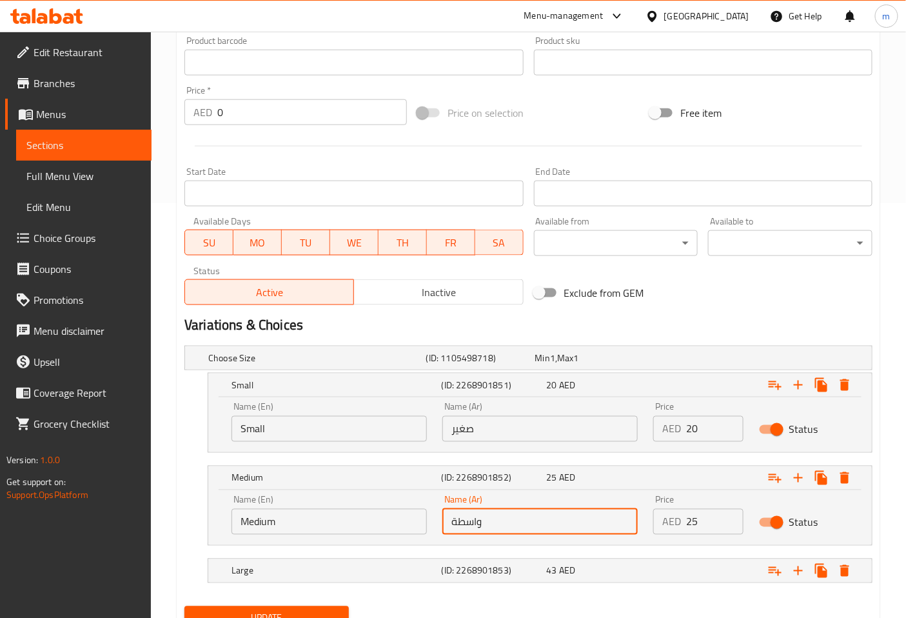
click at [473, 524] on input "واسطة" at bounding box center [539, 522] width 195 height 26
click at [447, 517] on input "وسطة" at bounding box center [539, 522] width 195 height 26
type input "وسط"
click at [318, 613] on span "Update" at bounding box center [267, 618] width 144 height 16
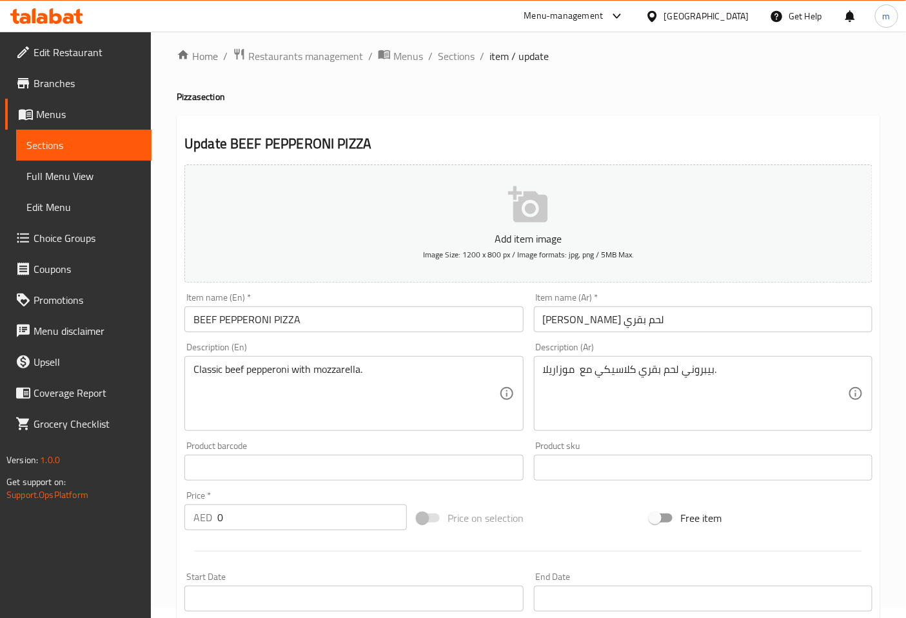
scroll to position [0, 0]
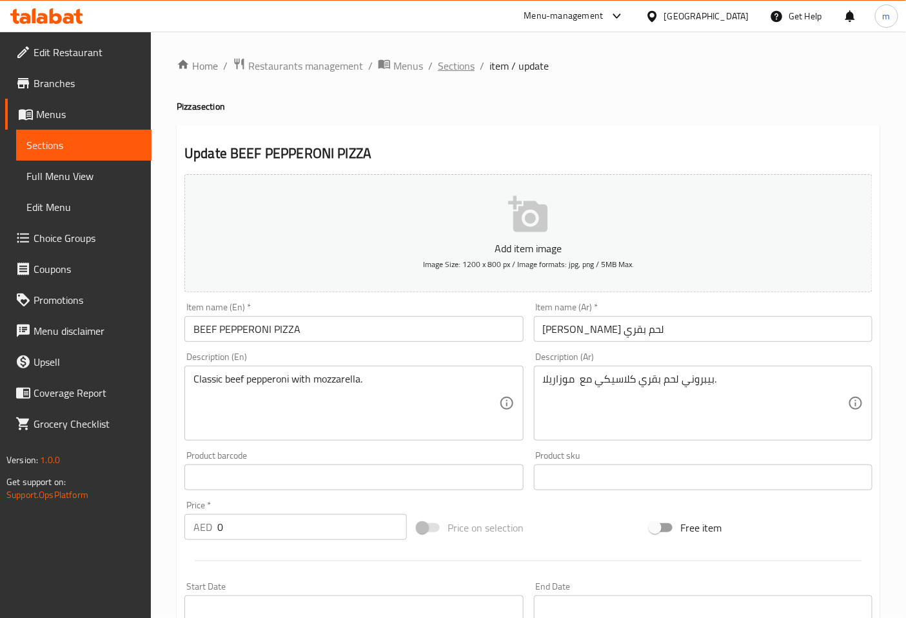
click at [462, 67] on span "Sections" at bounding box center [456, 65] width 37 height 15
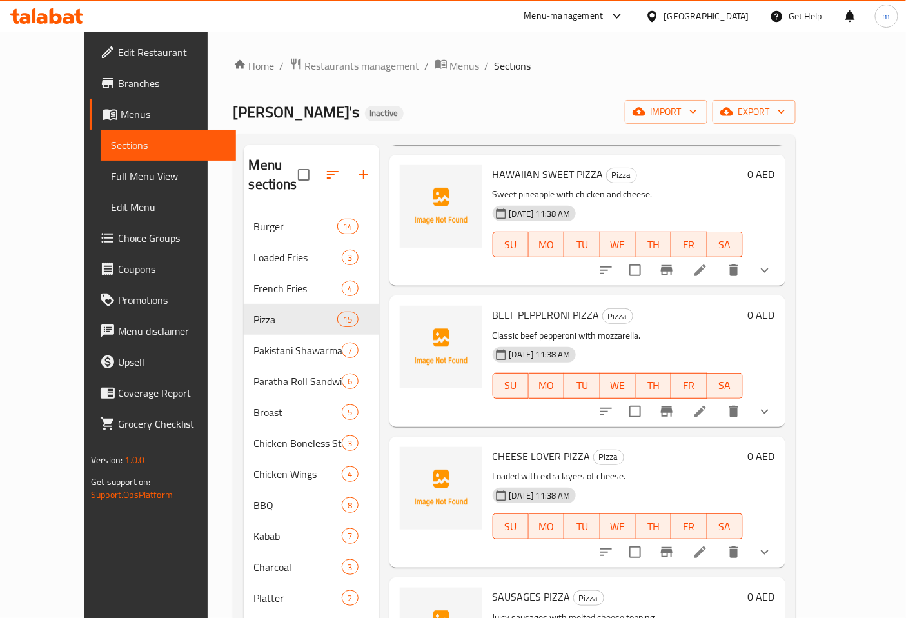
scroll to position [358, 0]
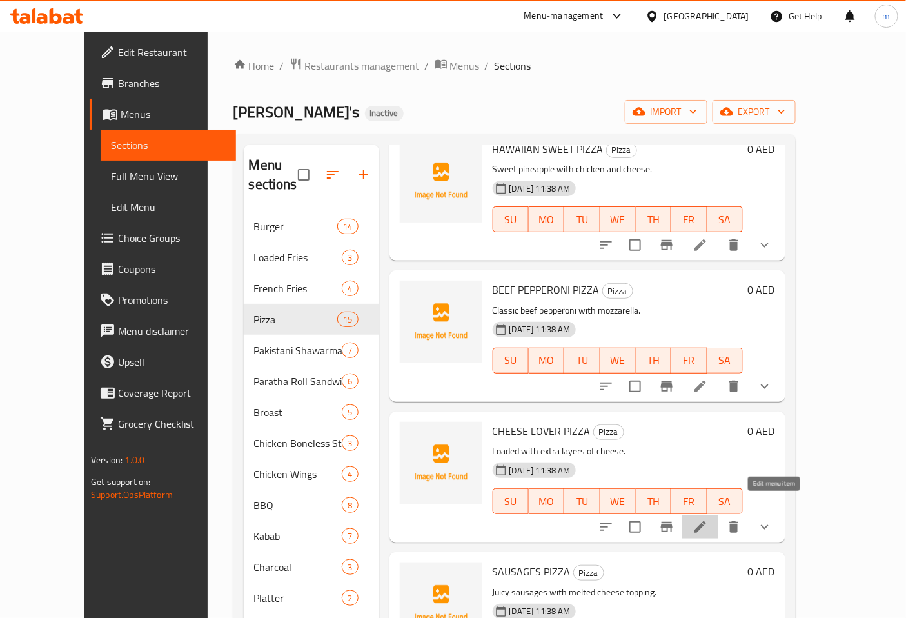
click at [708, 519] on icon at bounding box center [700, 526] width 15 height 15
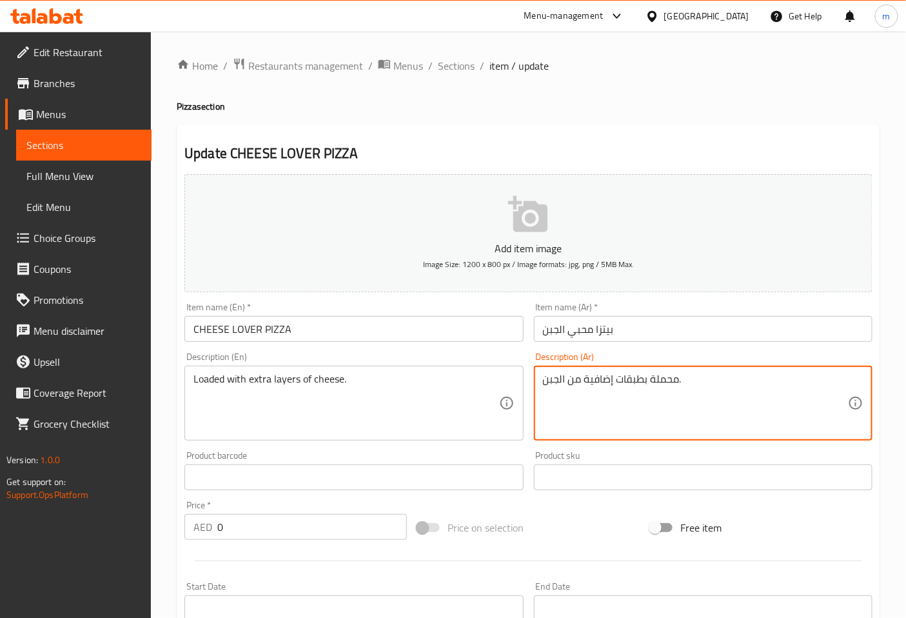
drag, startPoint x: 649, startPoint y: 379, endPoint x: 678, endPoint y: 373, distance: 30.2
click at [678, 373] on textarea "محملة بطبقات إضافية من الجبن." at bounding box center [695, 403] width 305 height 61
drag, startPoint x: 647, startPoint y: 380, endPoint x: 678, endPoint y: 375, distance: 30.7
click at [678, 375] on textarea "محملة بطبقات إضافية من الجبن." at bounding box center [695, 403] width 305 height 61
type textarea "لودد بطبقات إضافية من الجبن."
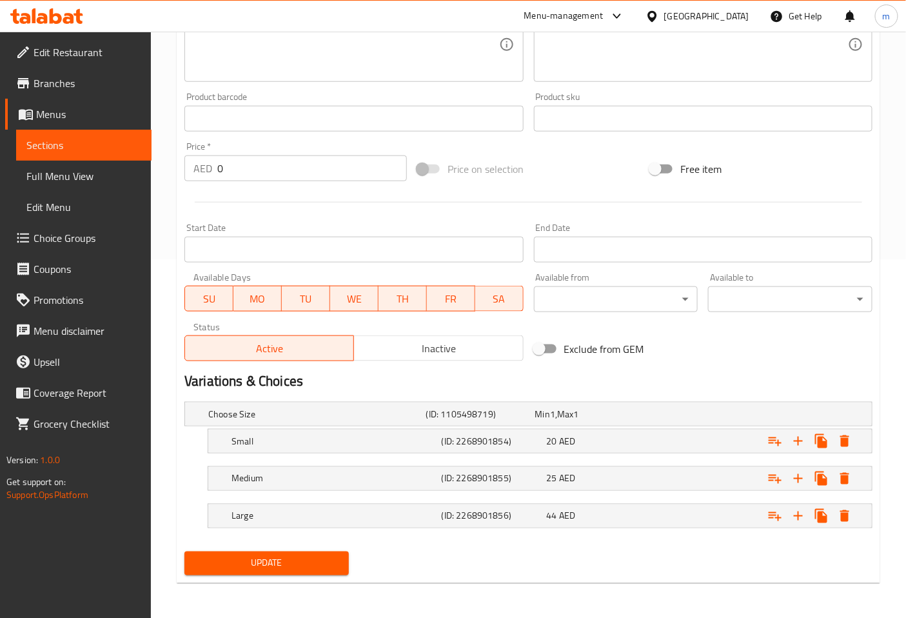
scroll to position [359, 0]
click at [471, 420] on h5 "(ID: 2268901854)" at bounding box center [478, 413] width 104 height 13
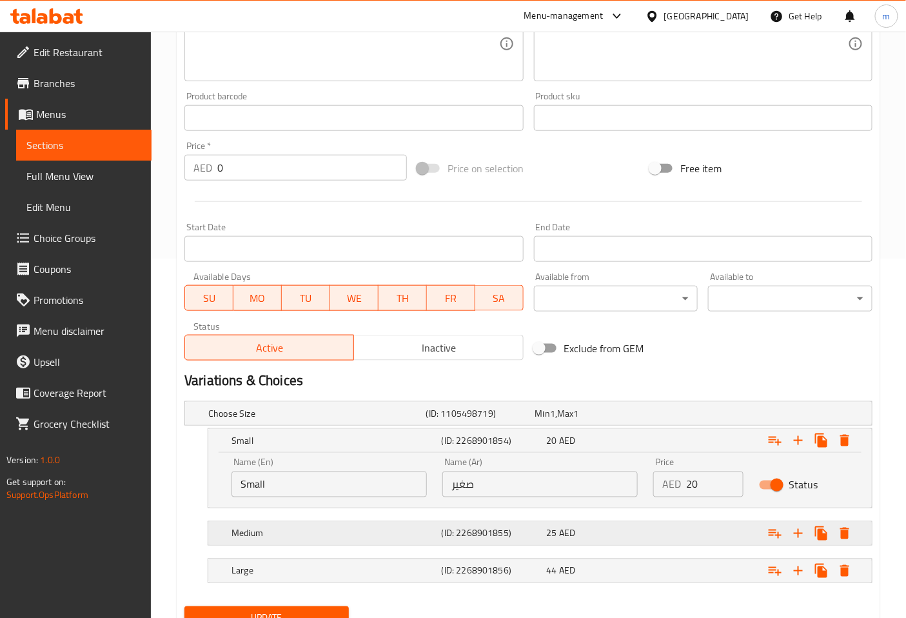
click at [513, 420] on h5 "(ID: 2268901855)" at bounding box center [478, 413] width 104 height 13
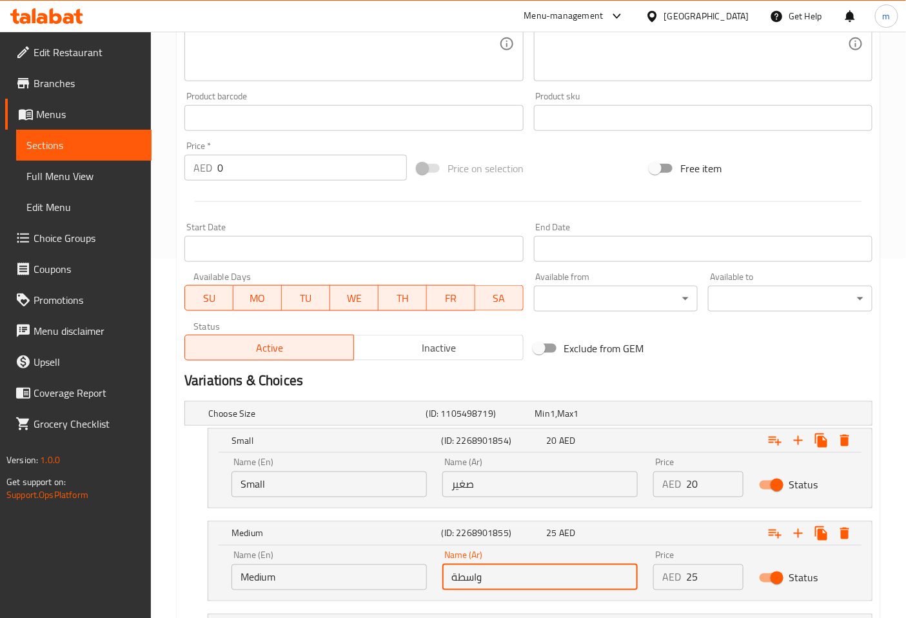
click at [473, 574] on input "واسطة" at bounding box center [539, 577] width 195 height 26
click at [454, 572] on input "وسطة" at bounding box center [539, 577] width 195 height 26
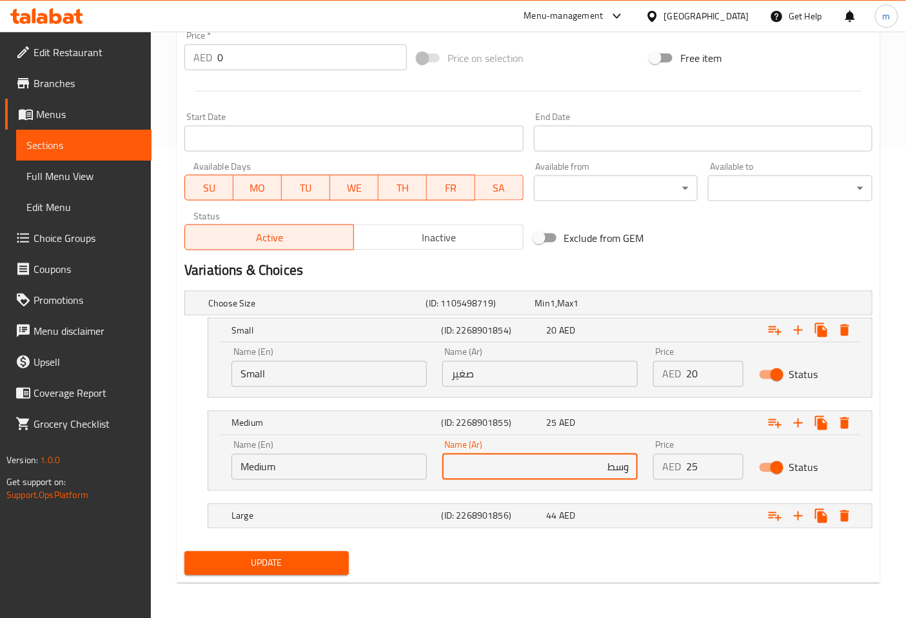
type input "وسط"
click at [320, 557] on span "Update" at bounding box center [267, 563] width 144 height 16
click at [286, 558] on span "Update" at bounding box center [267, 563] width 144 height 16
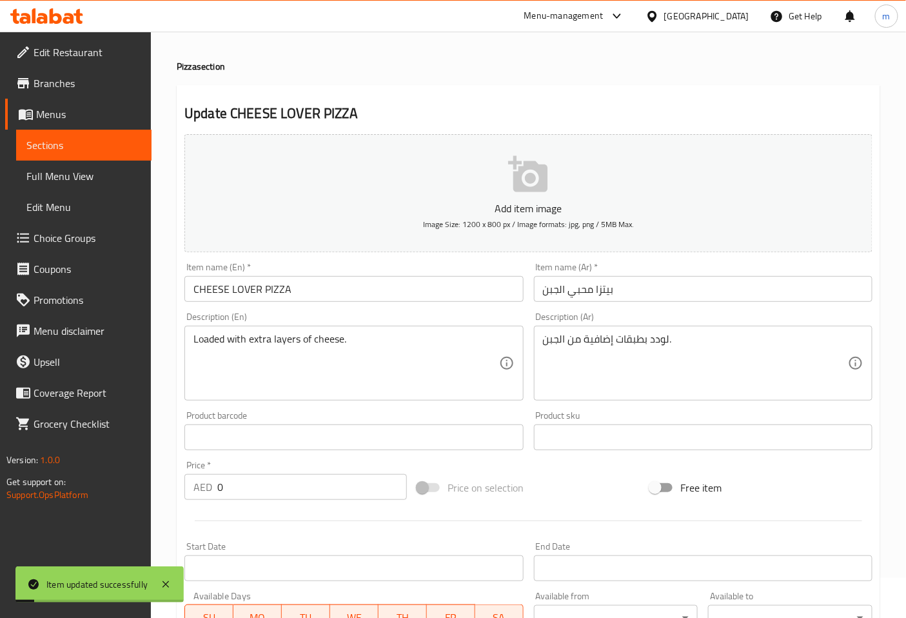
scroll to position [0, 0]
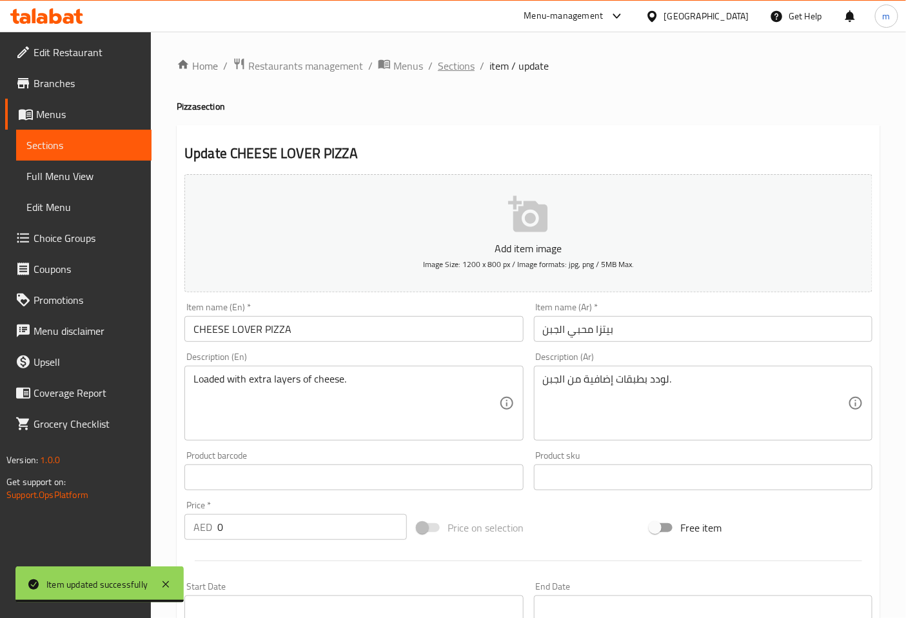
click at [449, 68] on span "Sections" at bounding box center [456, 65] width 37 height 15
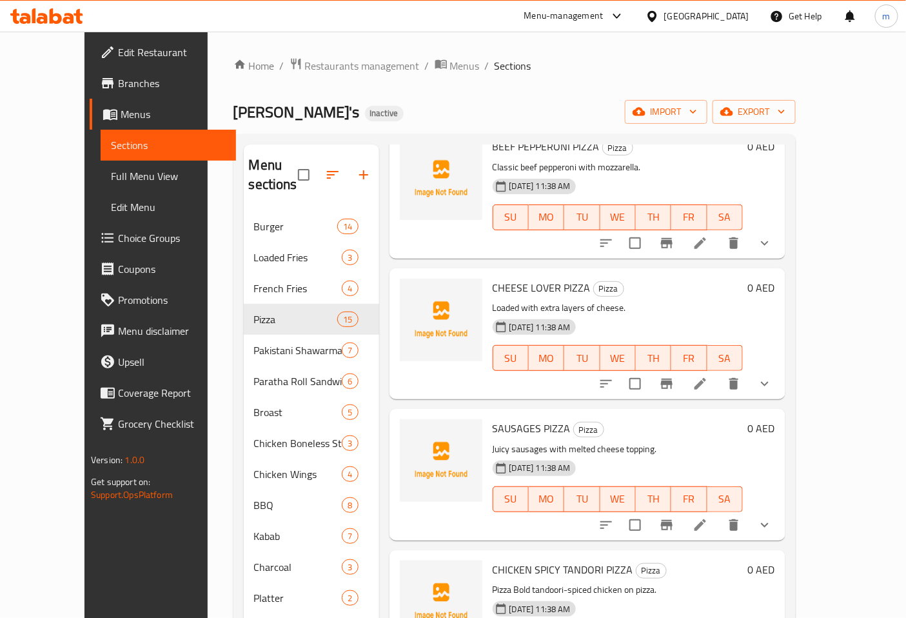
scroll to position [573, 0]
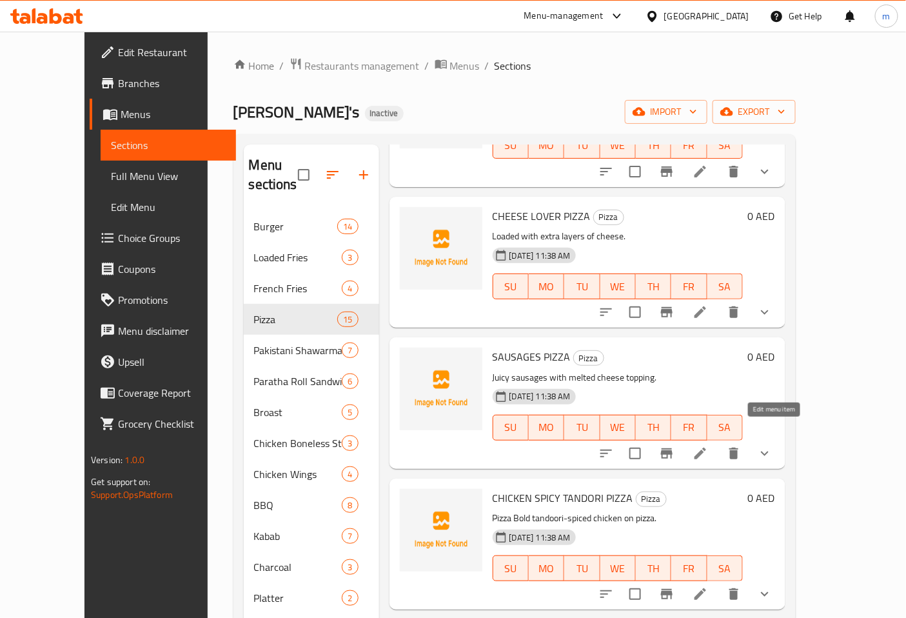
click at [706, 448] on icon at bounding box center [701, 454] width 12 height 12
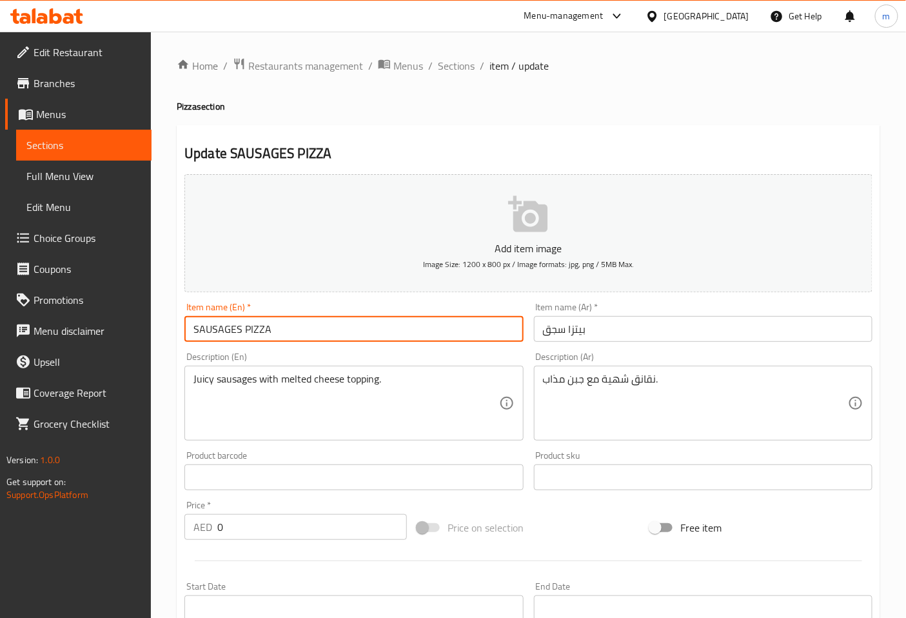
drag, startPoint x: 241, startPoint y: 328, endPoint x: 174, endPoint y: 338, distance: 67.2
click at [174, 338] on div "Home / Restaurants management / Menus / Sections / item / update Pizza section …" at bounding box center [528, 505] width 755 height 946
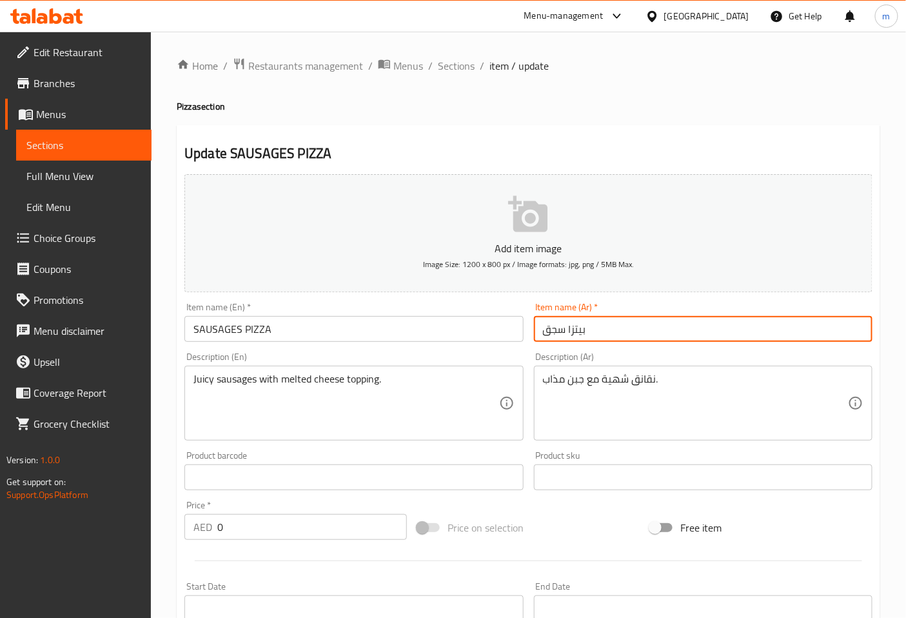
drag, startPoint x: 537, startPoint y: 329, endPoint x: 568, endPoint y: 331, distance: 31.0
click at [568, 331] on input "بيتزا سجق" at bounding box center [703, 329] width 339 height 26
paste input "سوسيس"
type input "بيتزاسوسيس"
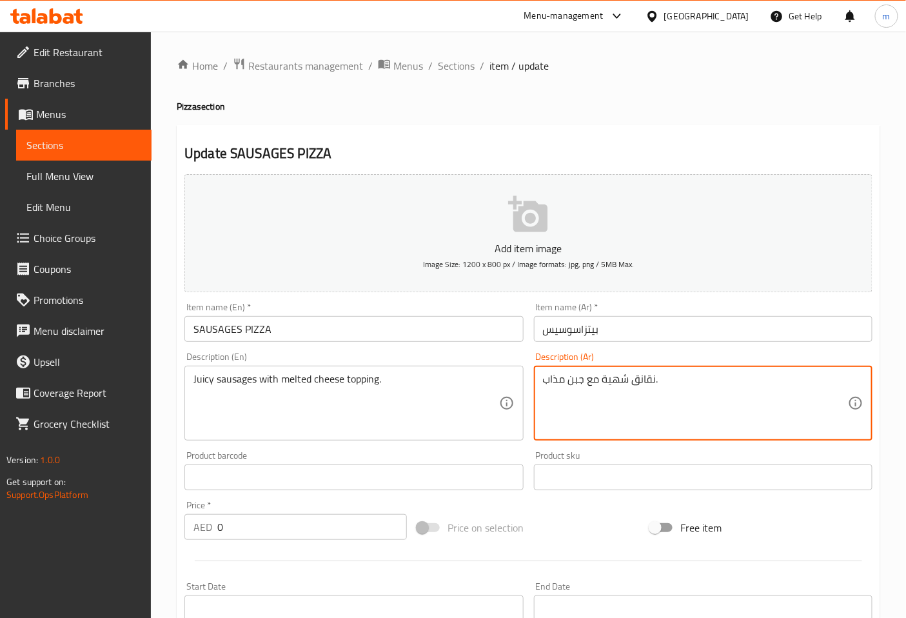
drag, startPoint x: 634, startPoint y: 379, endPoint x: 652, endPoint y: 375, distance: 18.5
paste textarea "سوسيس"
type textarea "نسوسيس شهية مع جبن مذاب."
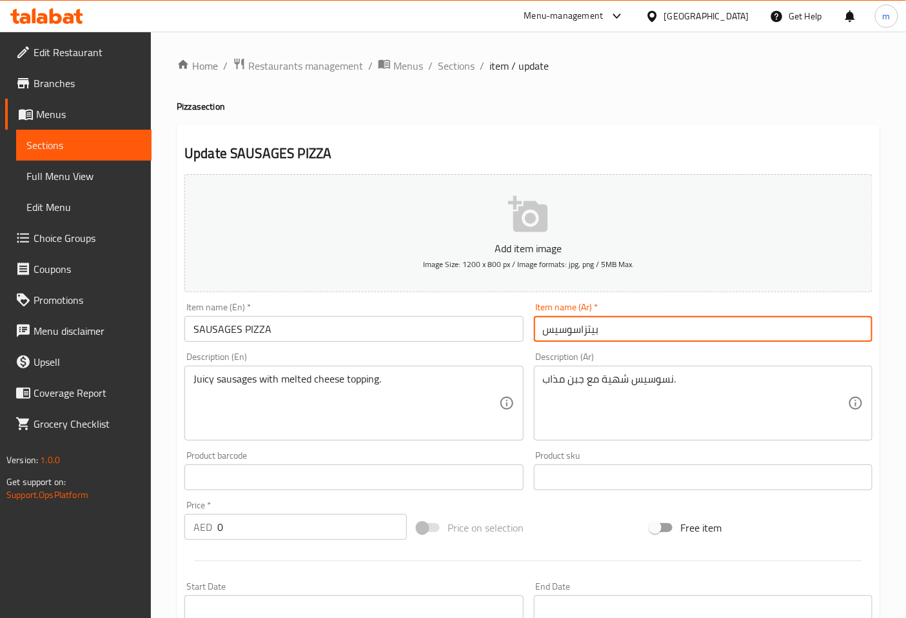
click at [582, 328] on input "بيتزاسوسيس" at bounding box center [703, 329] width 339 height 26
type input "[PERSON_NAME]"
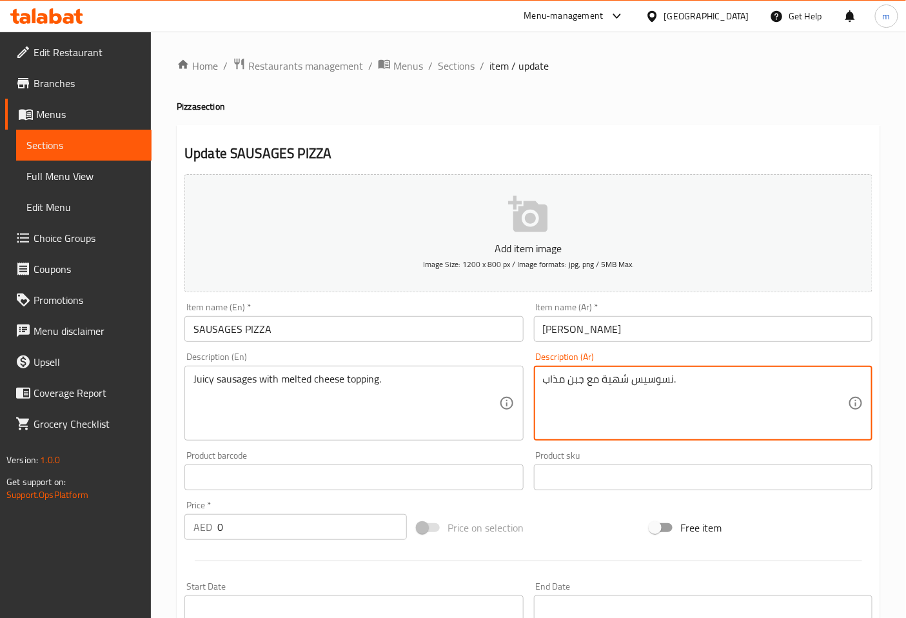
click at [671, 381] on textarea "نسوسيس شهية مع جبن مذاب." at bounding box center [695, 403] width 305 height 61
click at [778, 379] on textarea "[PERSON_NAME] مع جبن مذاب." at bounding box center [695, 403] width 305 height 61
click at [782, 379] on textarea "[PERSON_NAME] مع جبن مذاب." at bounding box center [695, 403] width 305 height 61
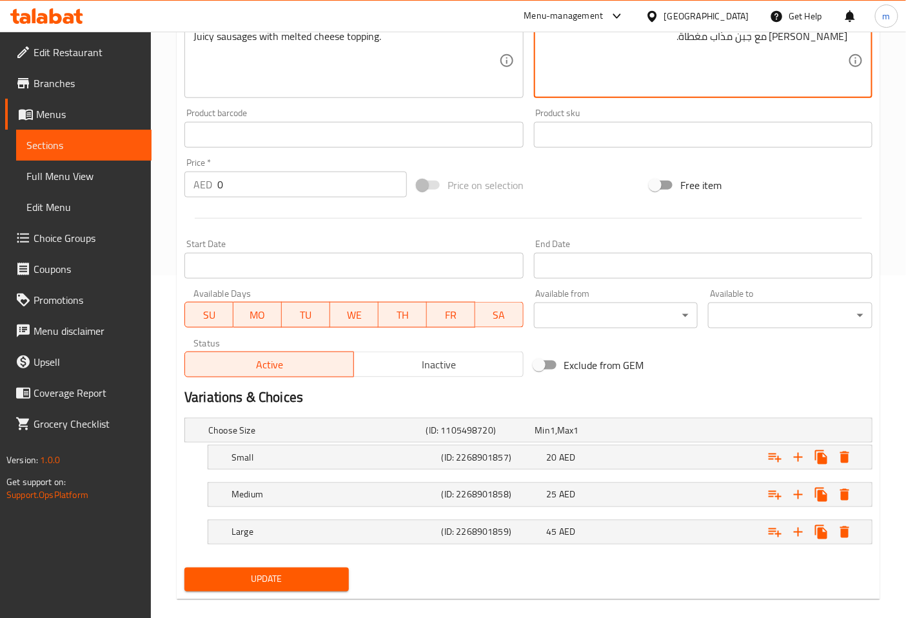
scroll to position [358, 0]
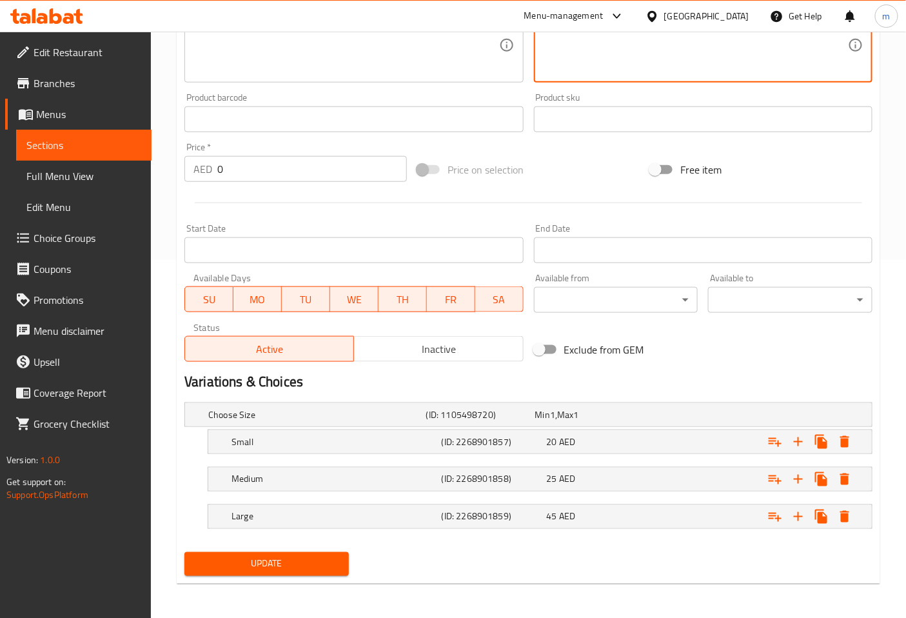
type textarea "[PERSON_NAME] مع جبن مذاب مغطاة."
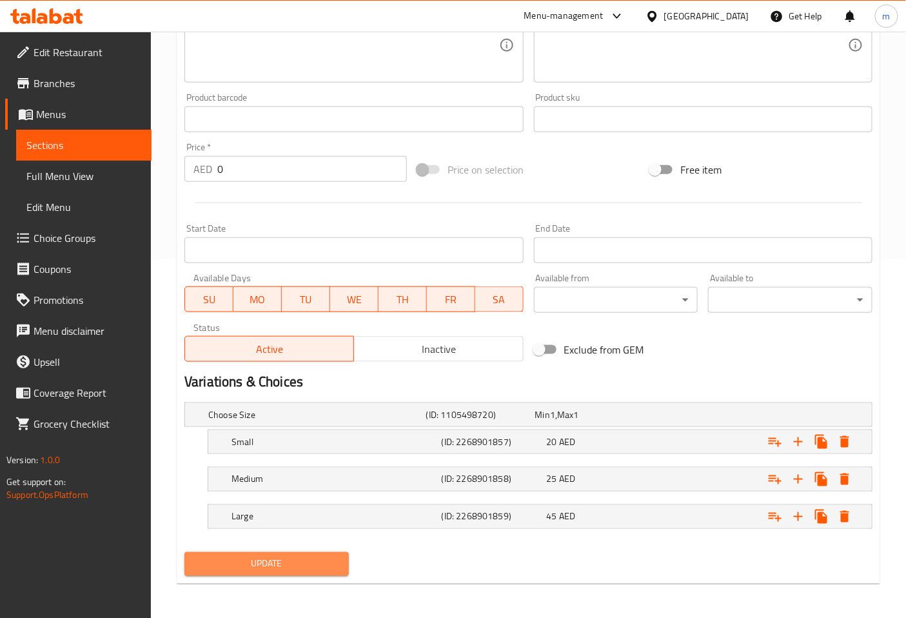
click at [207, 558] on span "Update" at bounding box center [267, 564] width 144 height 16
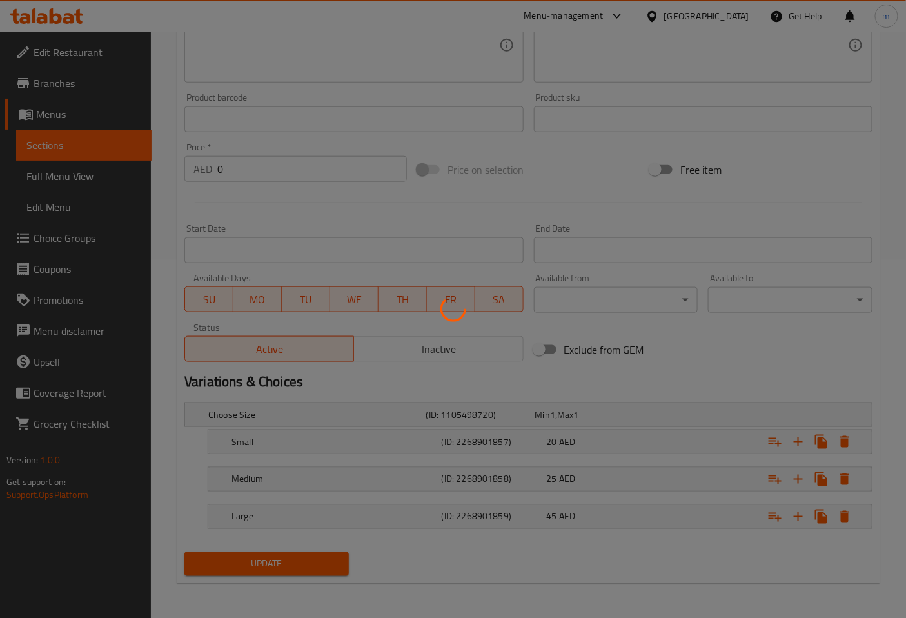
click at [384, 475] on div at bounding box center [453, 309] width 906 height 618
click at [385, 475] on div at bounding box center [453, 309] width 906 height 618
click at [385, 477] on div at bounding box center [453, 309] width 906 height 618
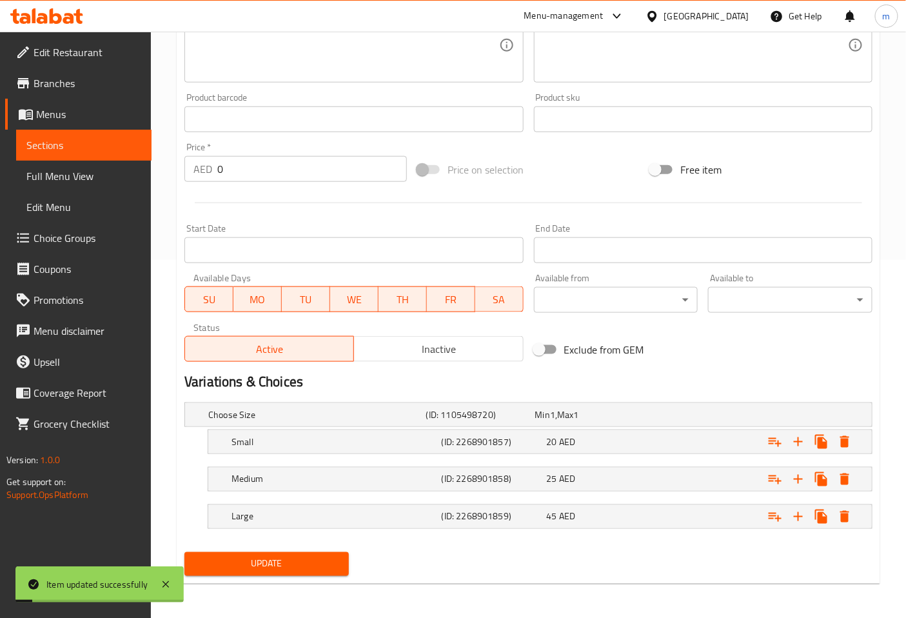
click at [385, 421] on h5 "Medium" at bounding box center [314, 414] width 213 height 13
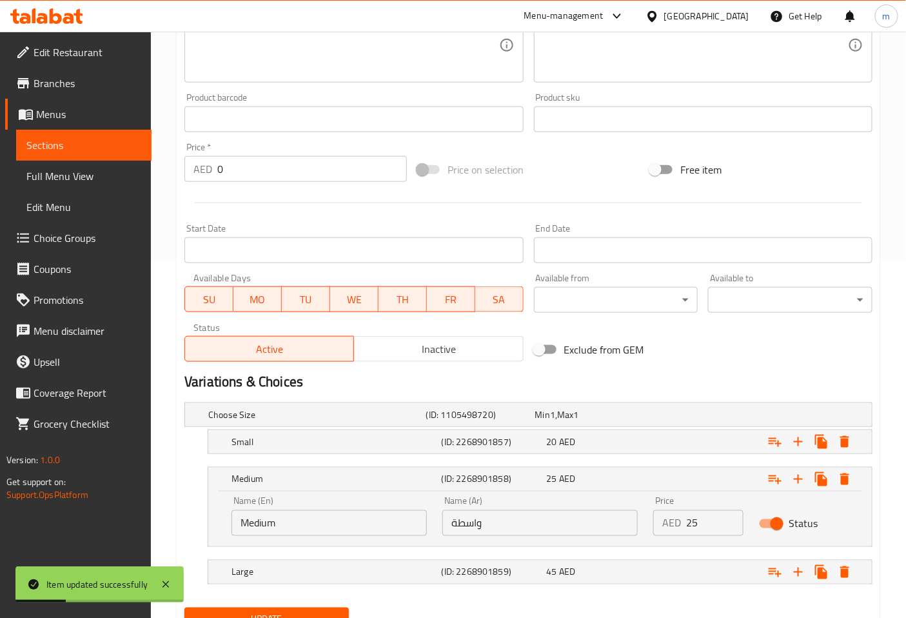
click at [473, 520] on input "واسطة" at bounding box center [539, 523] width 195 height 26
click at [449, 524] on input "وسطة" at bounding box center [539, 523] width 195 height 26
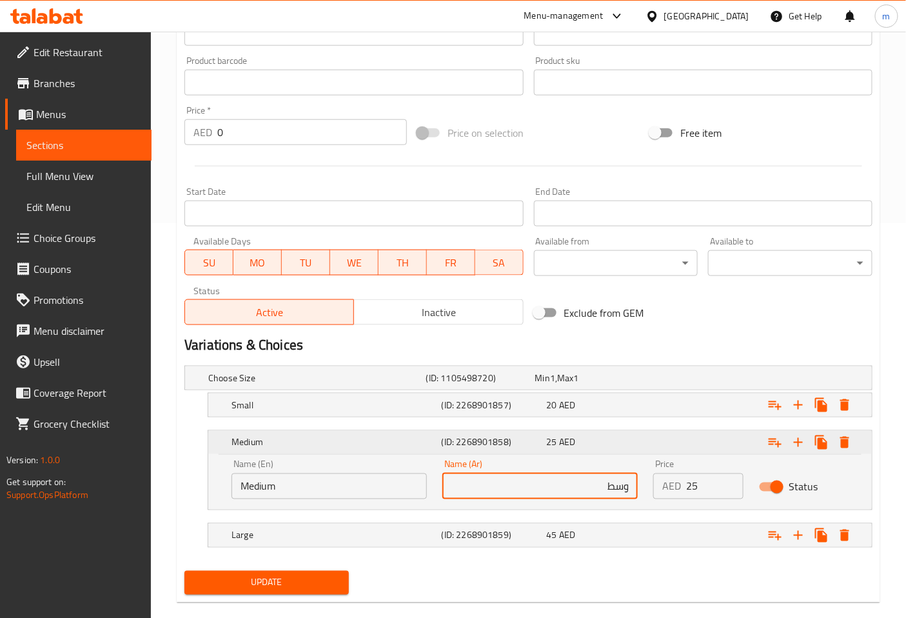
scroll to position [415, 0]
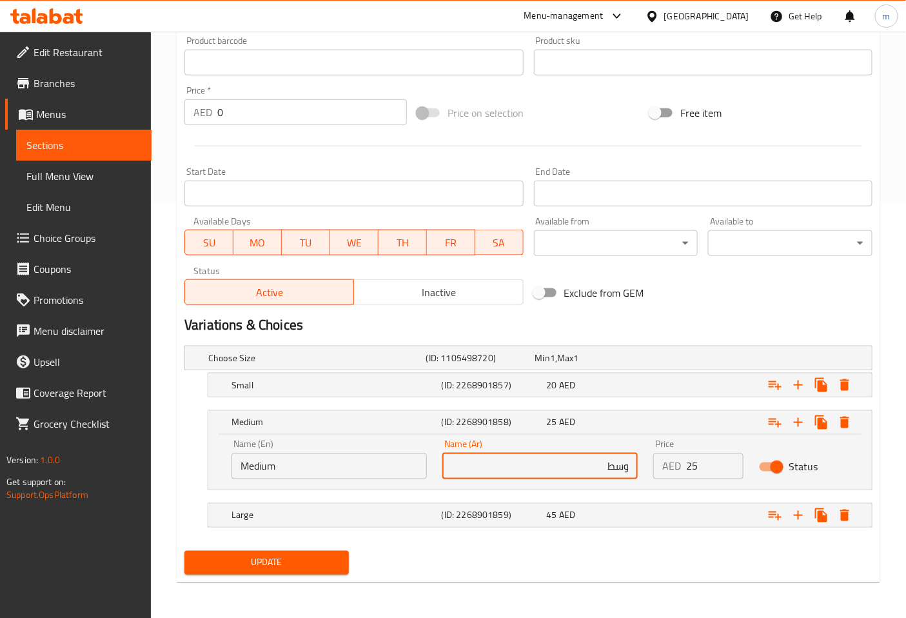
type input "وسط"
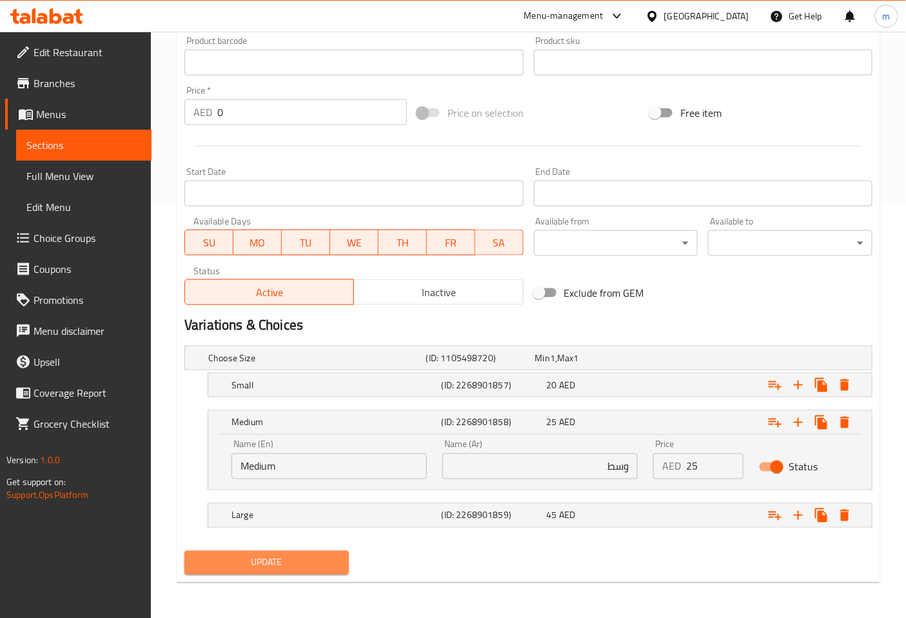
click at [231, 551] on button "Update" at bounding box center [266, 563] width 164 height 24
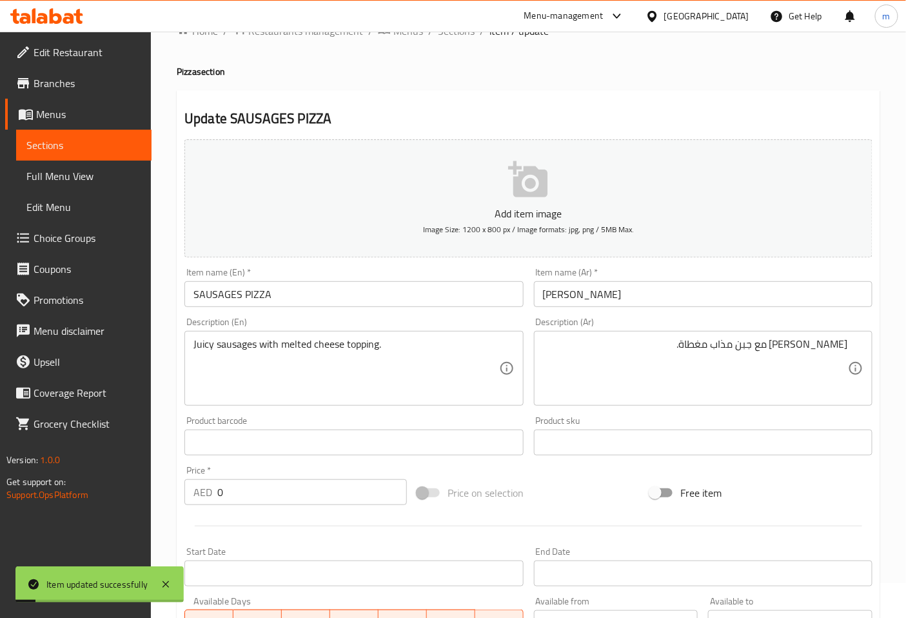
scroll to position [0, 0]
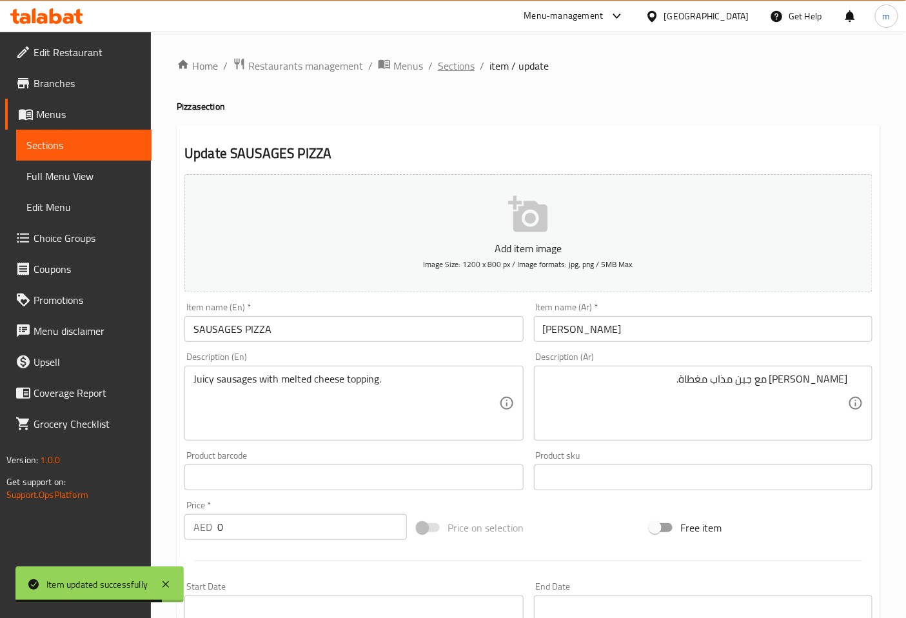
click at [444, 68] on span "Sections" at bounding box center [456, 65] width 37 height 15
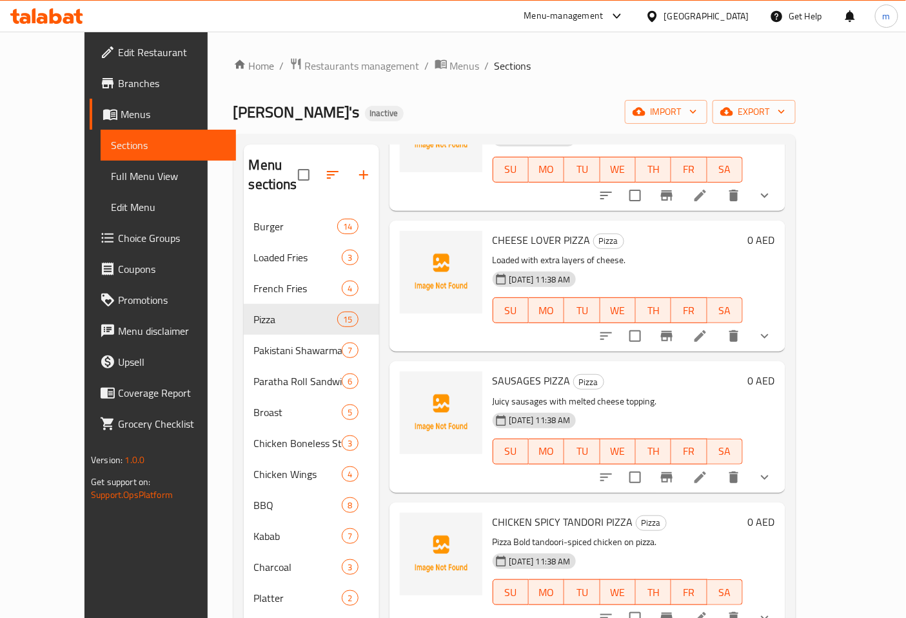
scroll to position [573, 0]
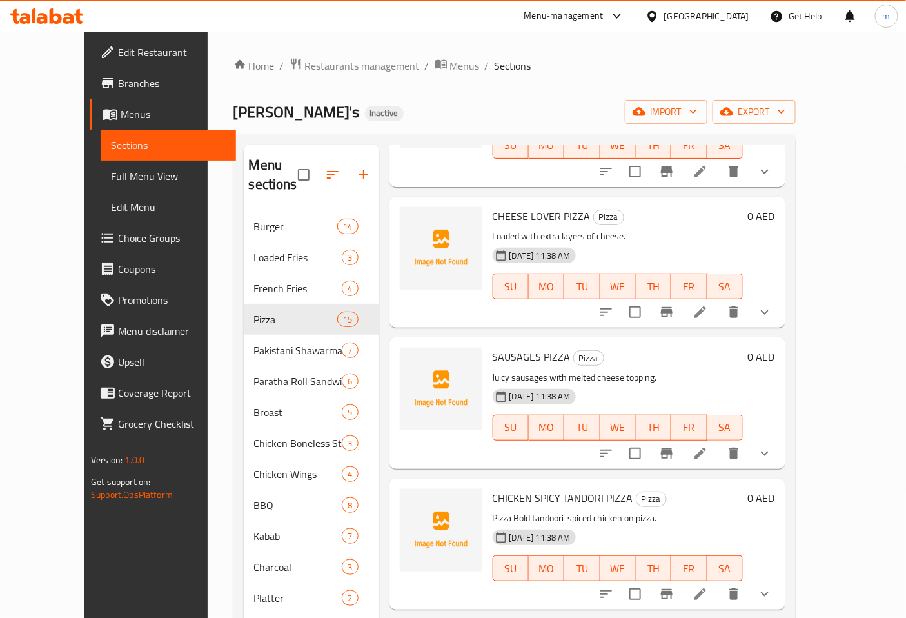
click at [708, 586] on icon at bounding box center [700, 593] width 15 height 15
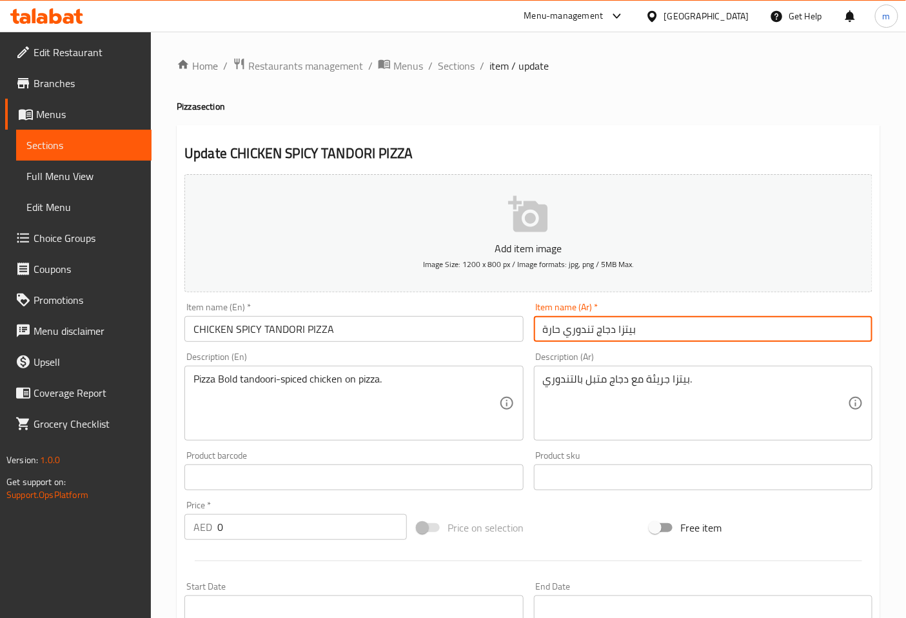
drag, startPoint x: 596, startPoint y: 326, endPoint x: 615, endPoint y: 320, distance: 19.4
click at [615, 320] on input "بيتزا دجاج تندوري حارة" at bounding box center [703, 329] width 339 height 26
type input "بيتزا فراخ تندوري حارة"
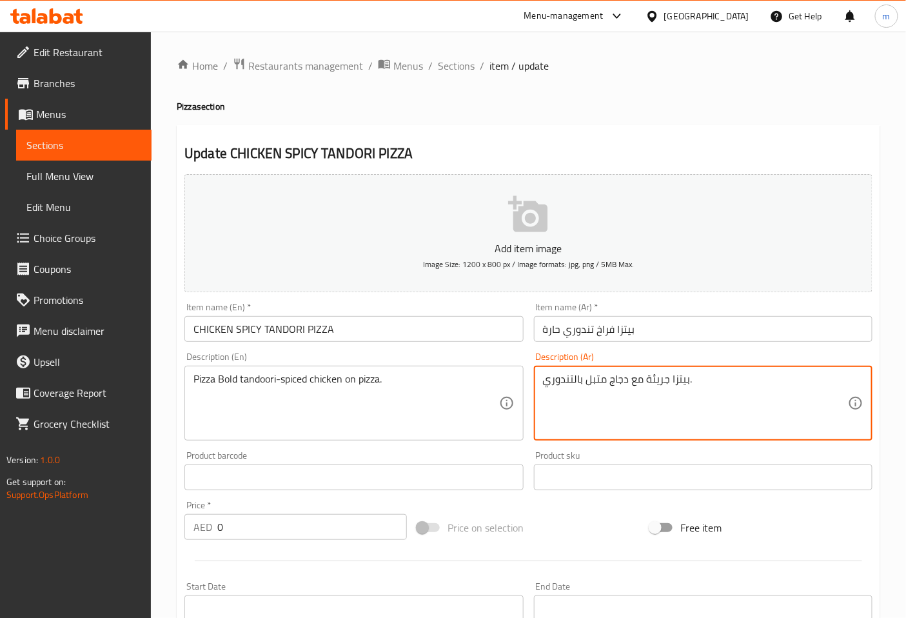
drag, startPoint x: 613, startPoint y: 381, endPoint x: 620, endPoint y: 383, distance: 7.4
click at [604, 379] on textarea "بيتزا جريئة مع دجاج متبل بالتندوري." at bounding box center [695, 403] width 305 height 61
drag, startPoint x: 607, startPoint y: 380, endPoint x: 626, endPoint y: 383, distance: 18.9
click at [626, 383] on textarea "بيتزا جريئة مع دجاج متبل بالتندوري." at bounding box center [695, 403] width 305 height 61
click at [613, 385] on textarea "بيتزا جريئة مع فرااخ متبل بالتندوري." at bounding box center [695, 403] width 305 height 61
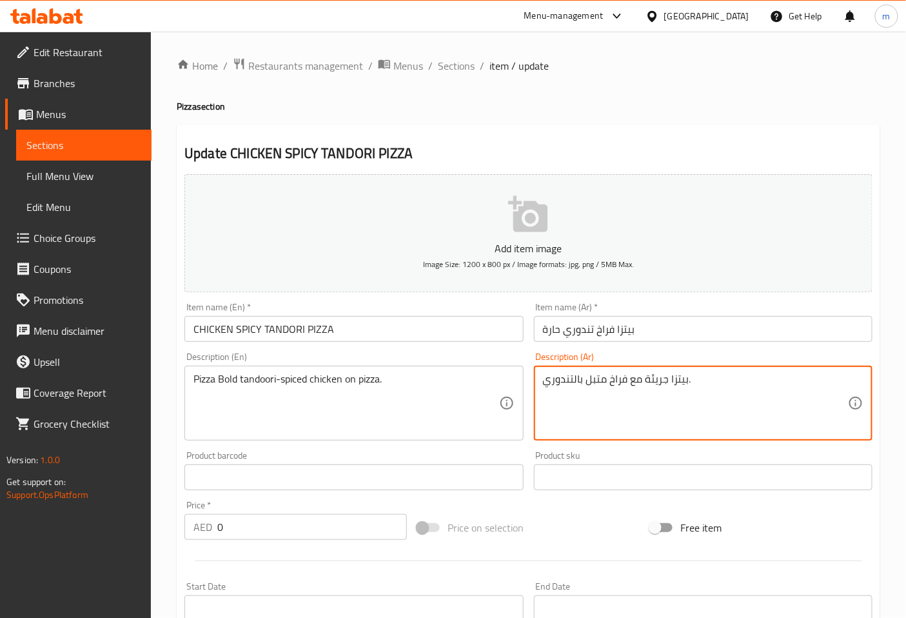
drag, startPoint x: 644, startPoint y: 377, endPoint x: 667, endPoint y: 382, distance: 23.8
click at [667, 382] on textarea "بيتزا جريئة مع فراخ متبل بالتندوري." at bounding box center [695, 403] width 305 height 61
drag, startPoint x: 543, startPoint y: 383, endPoint x: 579, endPoint y: 382, distance: 36.1
click at [579, 382] on textarea "[PERSON_NAME] مع فراخ متبل بالتندوري." at bounding box center [695, 403] width 305 height 61
click at [646, 379] on textarea "[PERSON_NAME] مع فراخ متبل ب." at bounding box center [695, 403] width 305 height 61
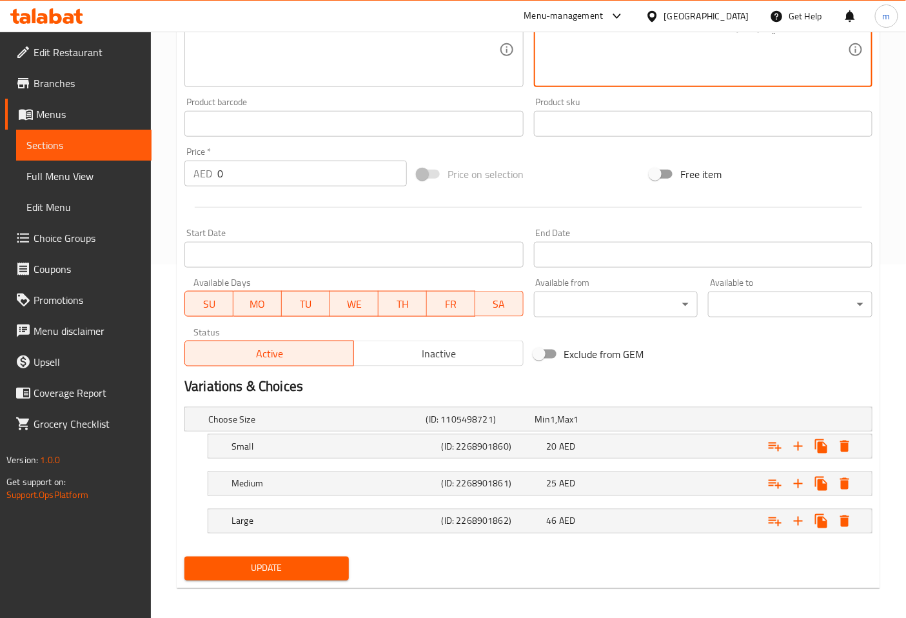
scroll to position [359, 0]
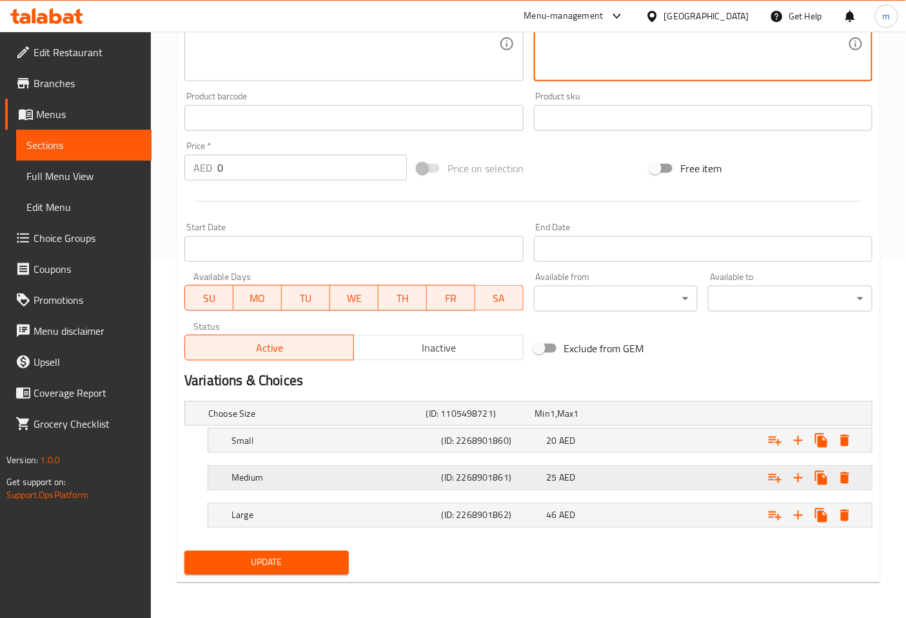
type textarea "بيتزا بولد التندوري مع فراخ متبل [PERSON_NAME]."
click at [440, 422] on div "(ID: 2268901861)" at bounding box center [478, 413] width 109 height 18
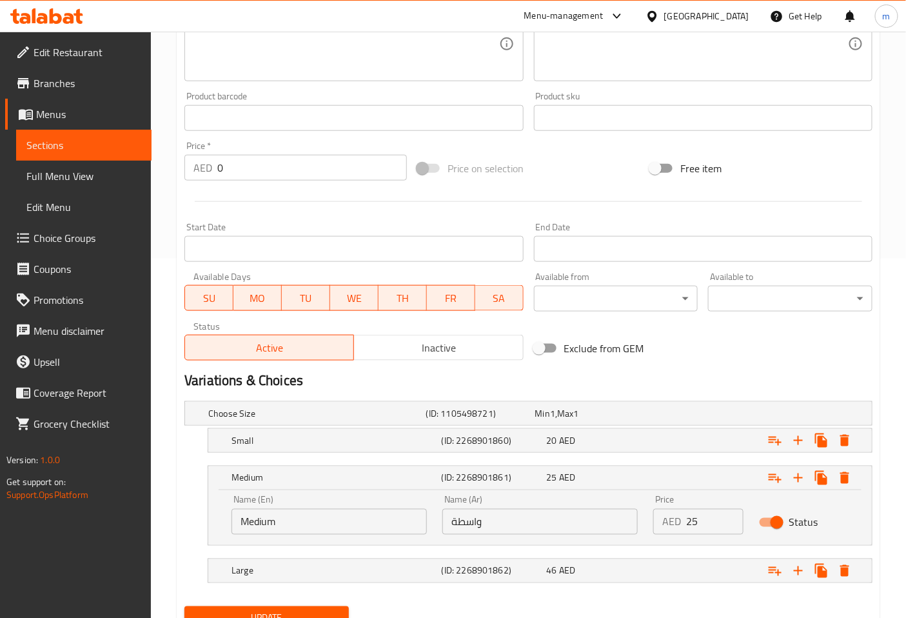
click at [474, 527] on input "واسطة" at bounding box center [539, 522] width 195 height 26
type input "وسط"
click at [320, 608] on button "Update" at bounding box center [266, 618] width 164 height 24
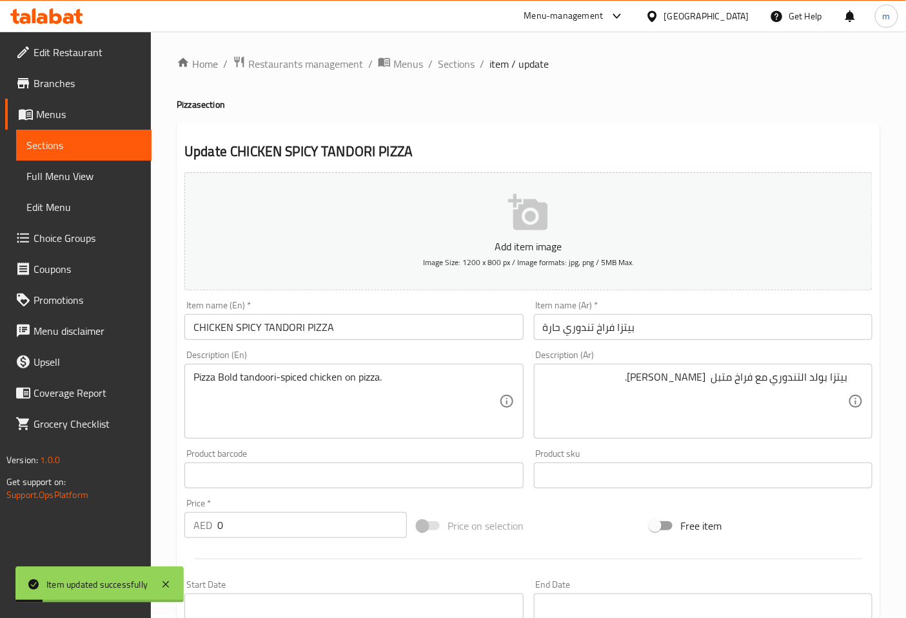
scroll to position [0, 0]
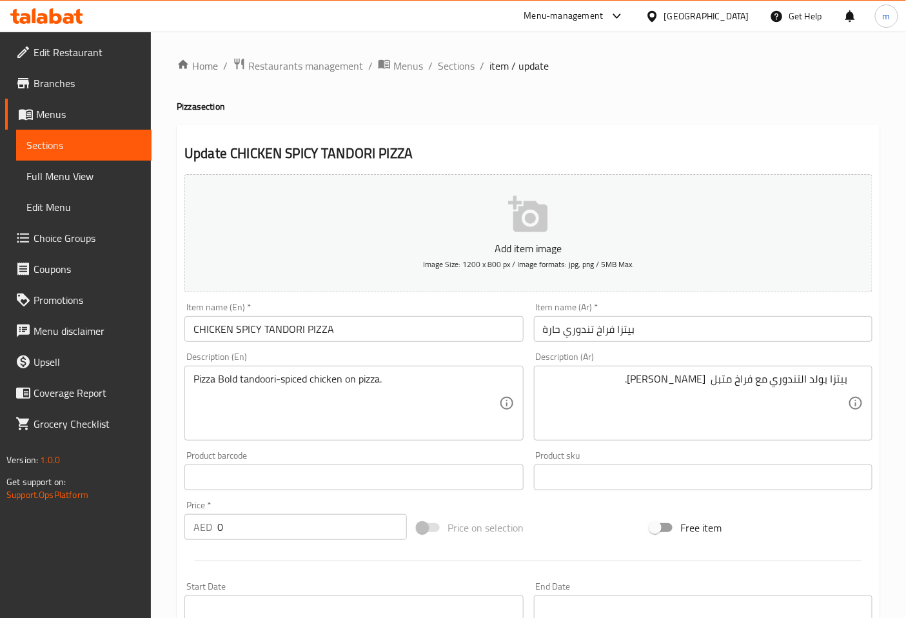
drag, startPoint x: 450, startPoint y: 71, endPoint x: 411, endPoint y: 106, distance: 52.5
click at [411, 106] on h4 "Pizza section" at bounding box center [529, 106] width 704 height 13
click at [468, 67] on span "Sections" at bounding box center [456, 65] width 37 height 15
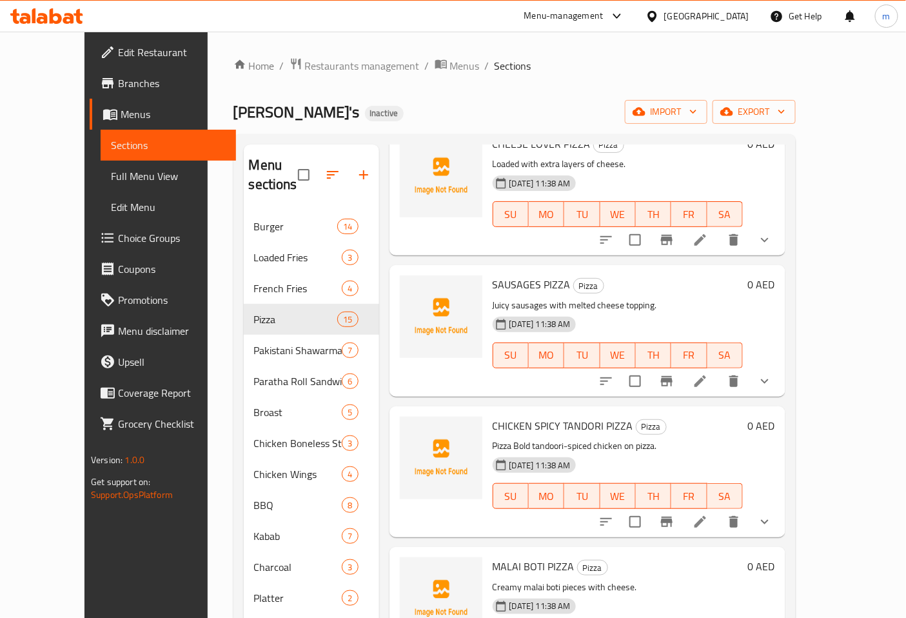
scroll to position [716, 0]
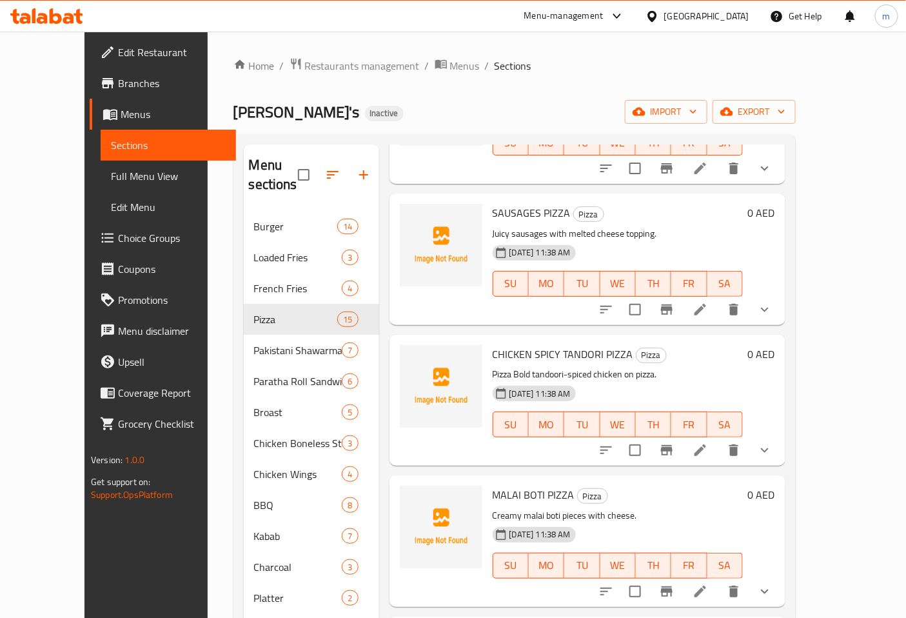
click at [718, 580] on li at bounding box center [700, 591] width 36 height 23
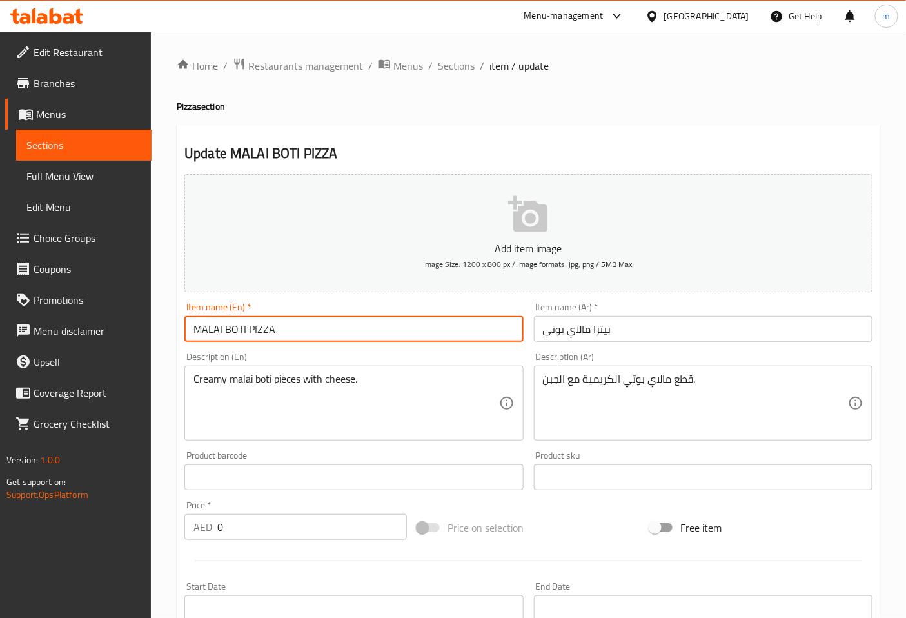
drag, startPoint x: 244, startPoint y: 327, endPoint x: 170, endPoint y: 337, distance: 74.1
click at [170, 337] on div "Home / Restaurants management / Menus / Sections / item / update Pizza section …" at bounding box center [528, 505] width 755 height 946
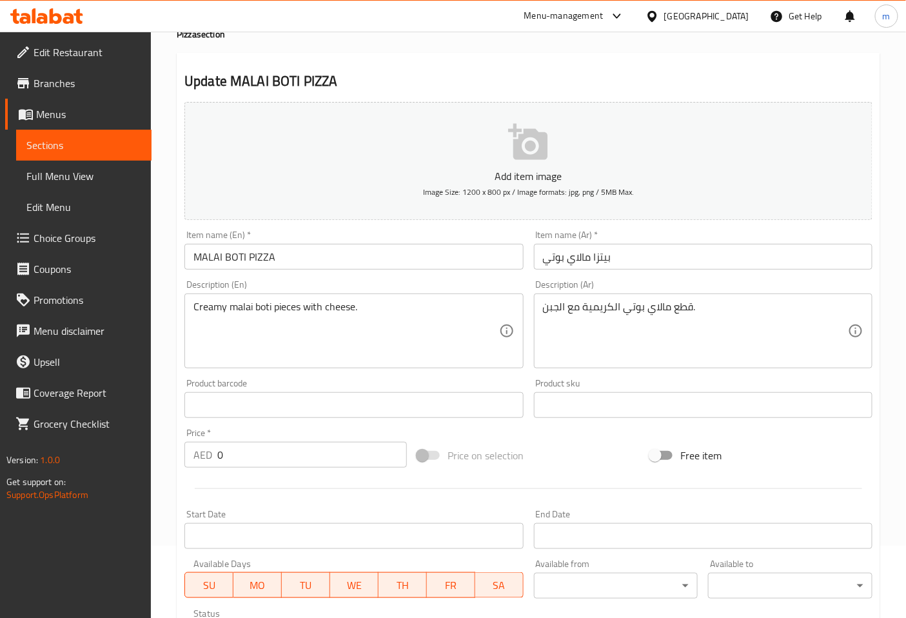
scroll to position [286, 0]
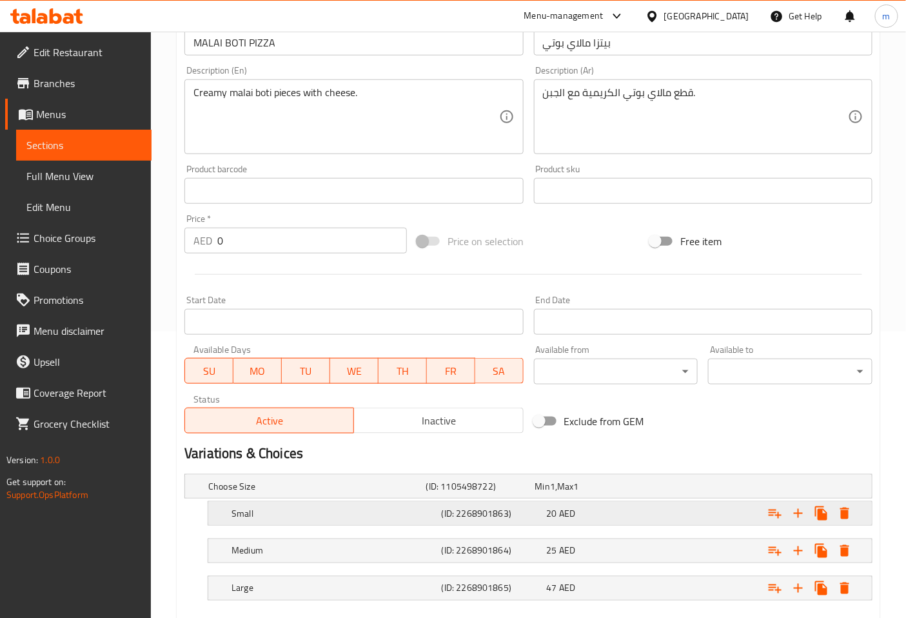
click at [494, 493] on h5 "(ID: 2268901863)" at bounding box center [478, 486] width 104 height 13
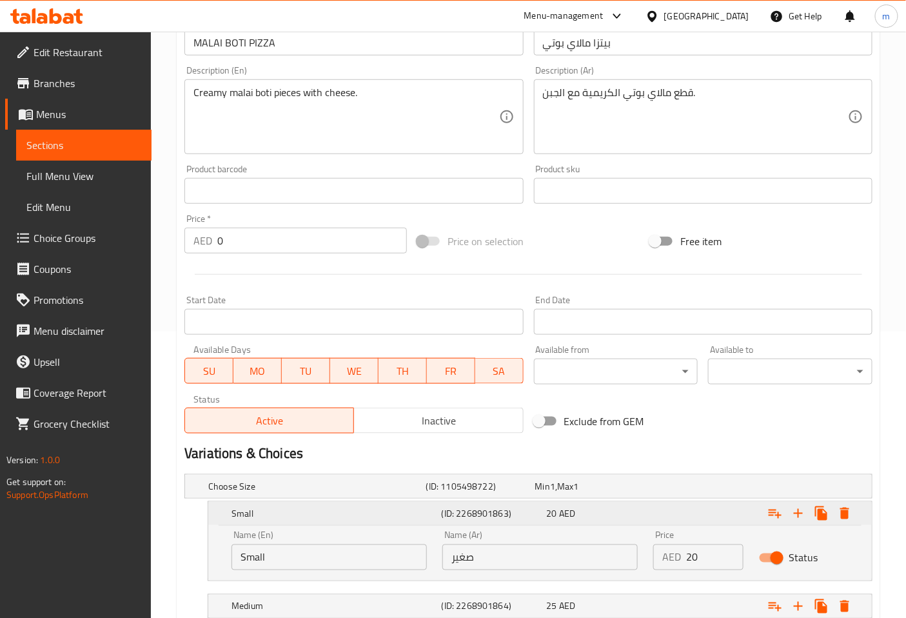
scroll to position [415, 0]
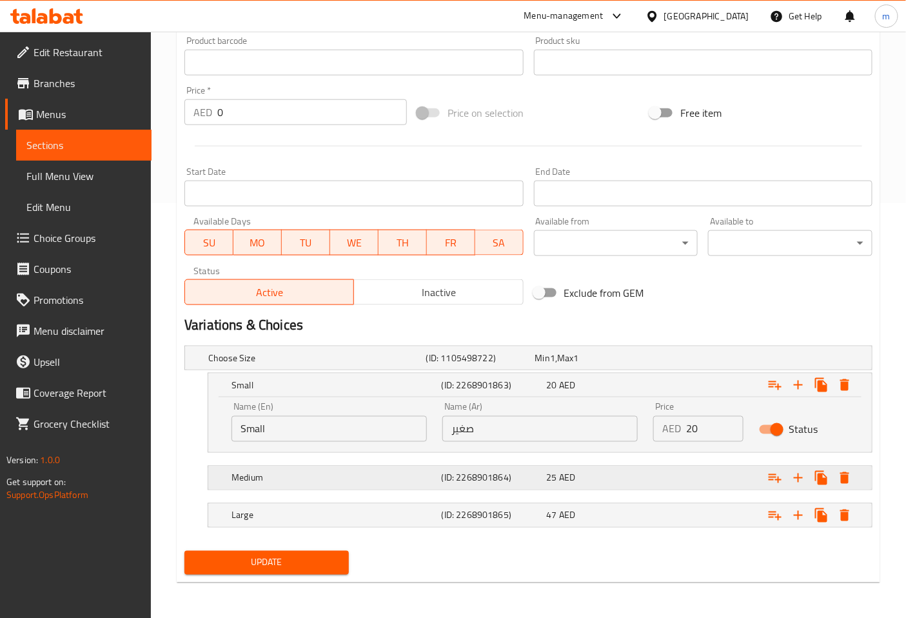
click at [508, 364] on h5 "(ID: 2268901864)" at bounding box center [478, 357] width 104 height 13
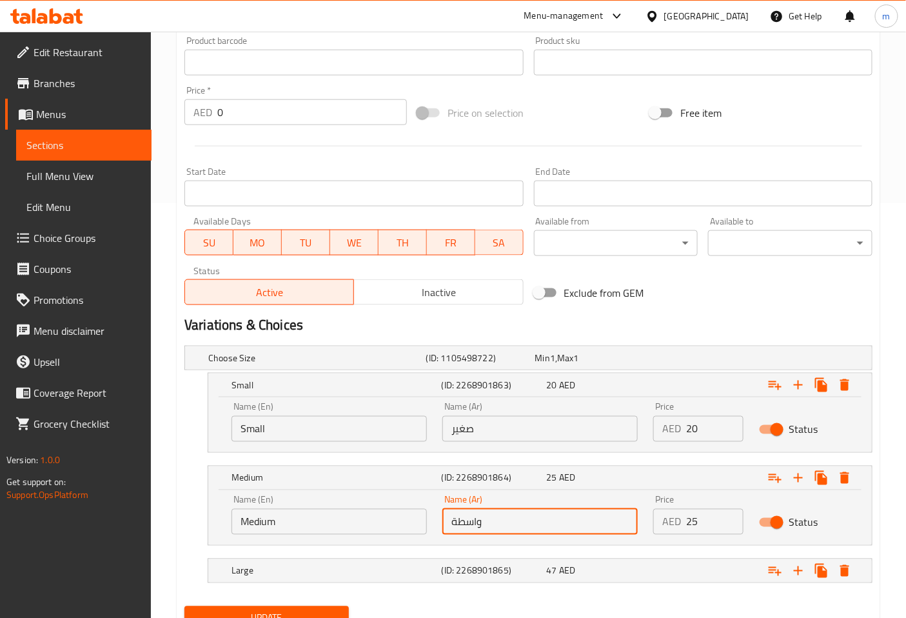
click at [473, 521] on input "واسطة" at bounding box center [539, 522] width 195 height 26
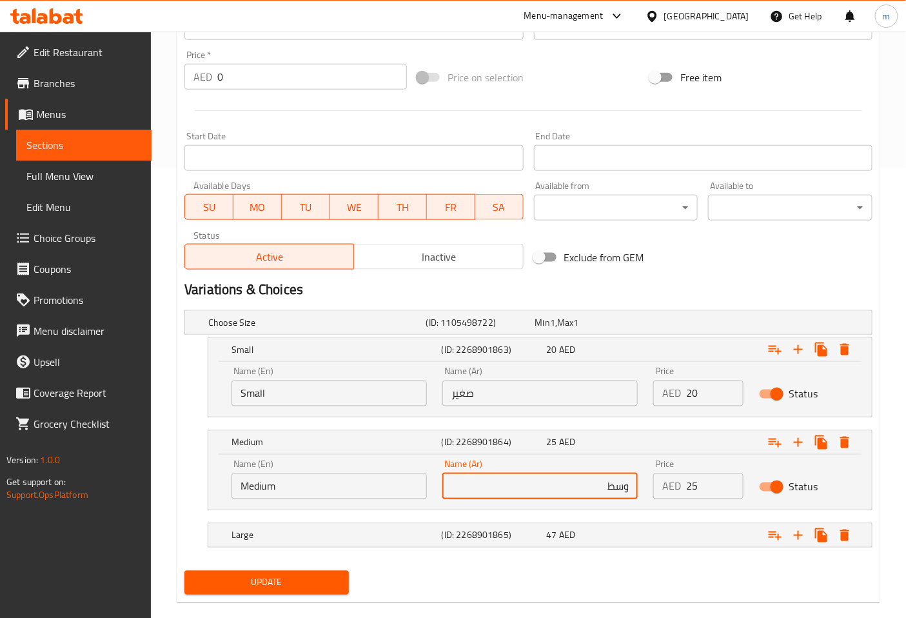
scroll to position [469, 0]
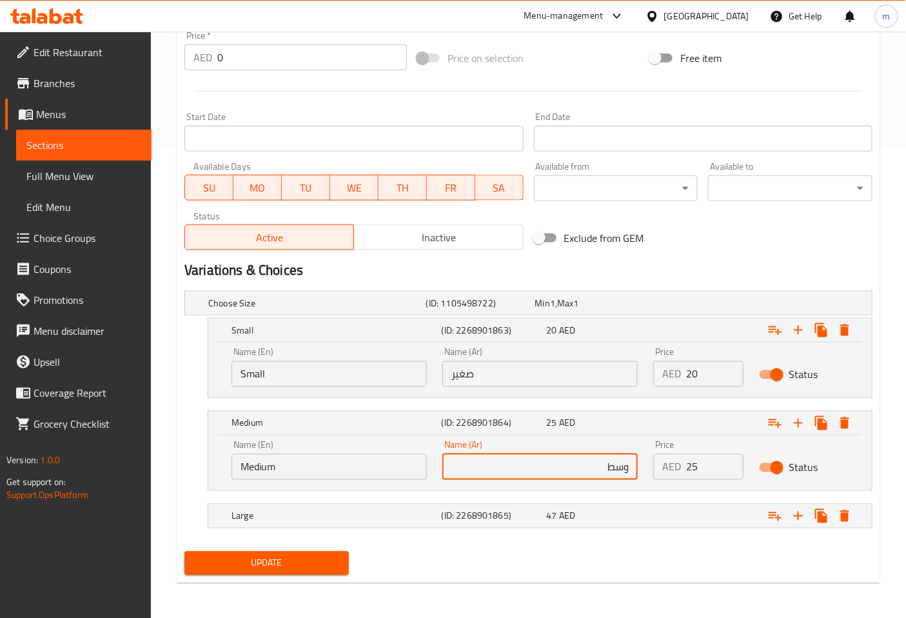
type input "وسط"
click at [333, 562] on span "Update" at bounding box center [267, 563] width 144 height 16
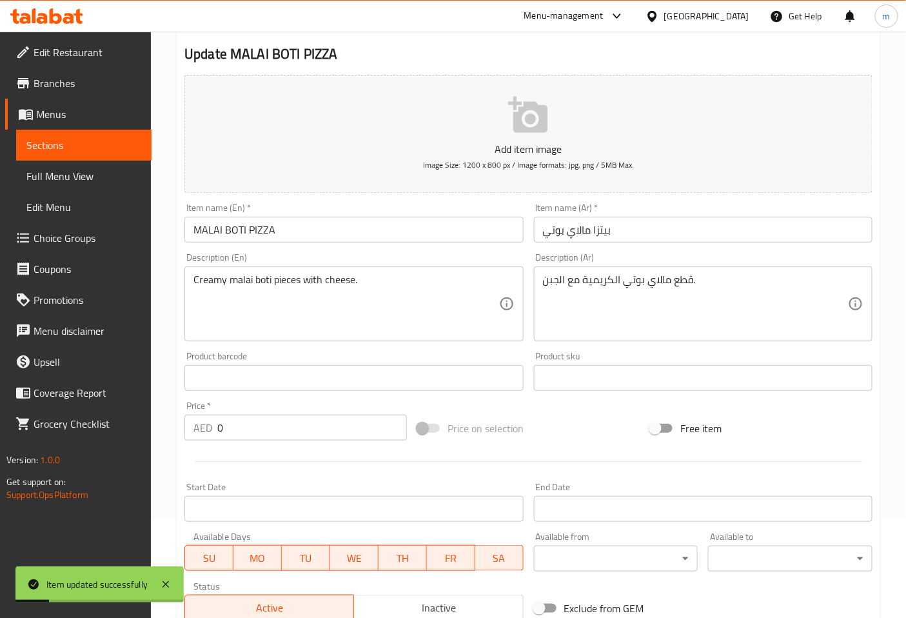
scroll to position [0, 0]
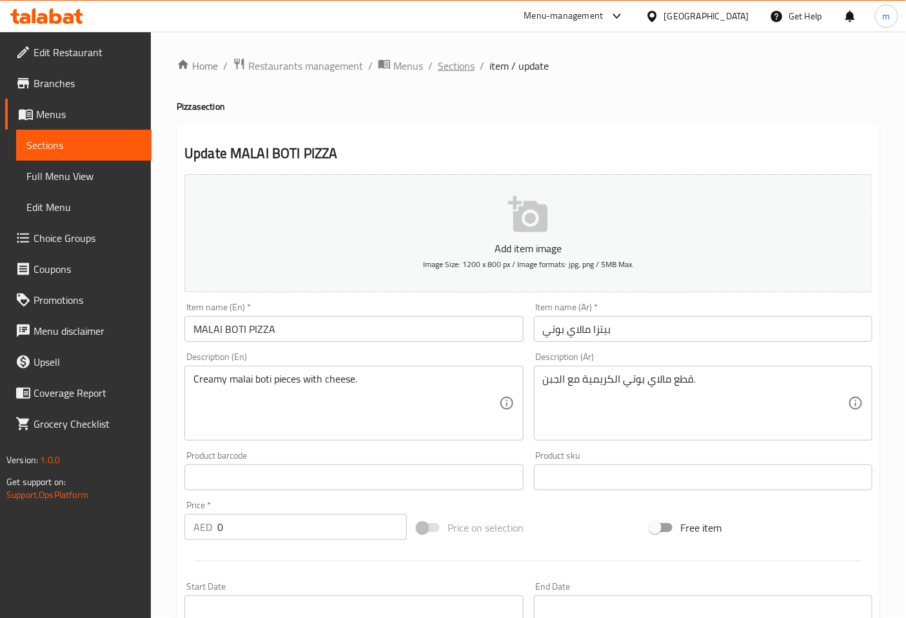
click at [457, 68] on span "Sections" at bounding box center [456, 65] width 37 height 15
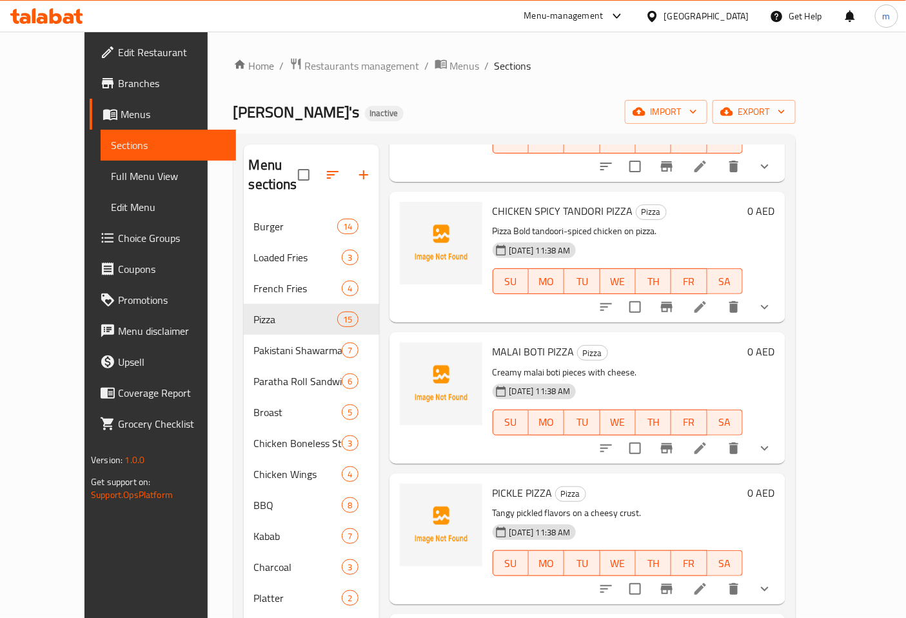
scroll to position [931, 0]
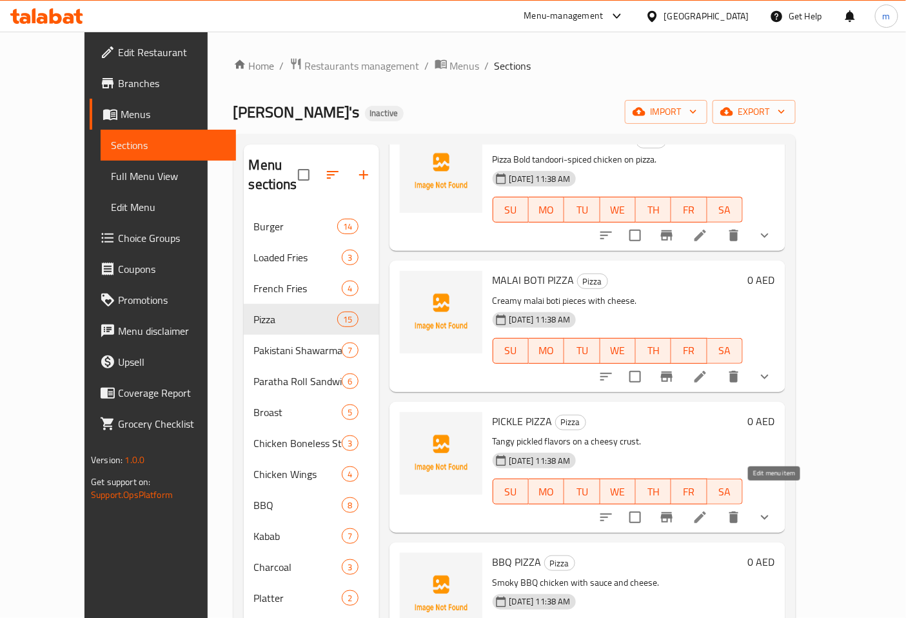
click at [708, 509] on icon at bounding box center [700, 516] width 15 height 15
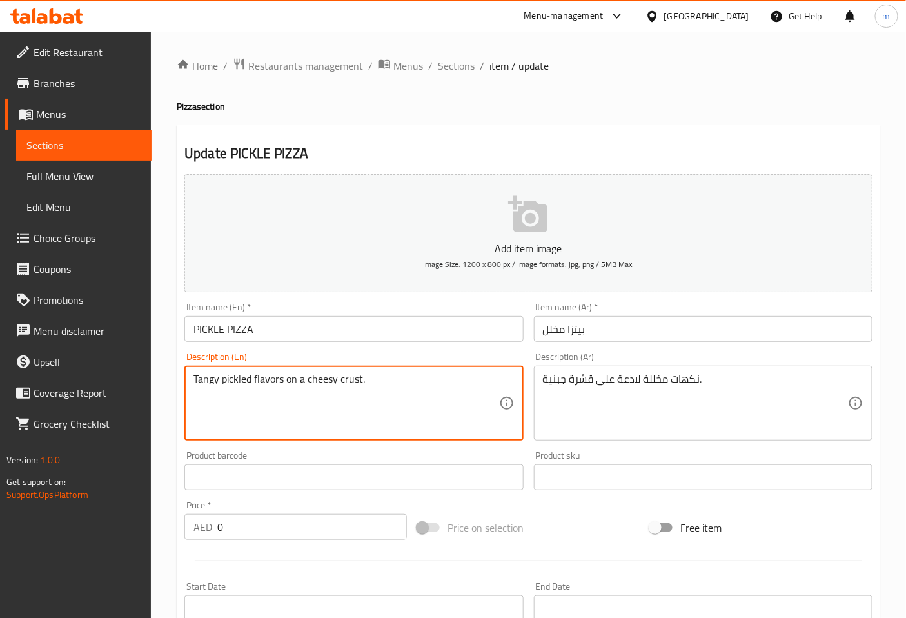
drag, startPoint x: 216, startPoint y: 380, endPoint x: 182, endPoint y: 382, distance: 33.6
drag, startPoint x: 218, startPoint y: 379, endPoint x: 177, endPoint y: 378, distance: 41.3
click at [177, 378] on div "Update PICKLE PIZZA Add item image Image Size: 1200 x 800 px / Image formats: j…" at bounding box center [529, 533] width 704 height 816
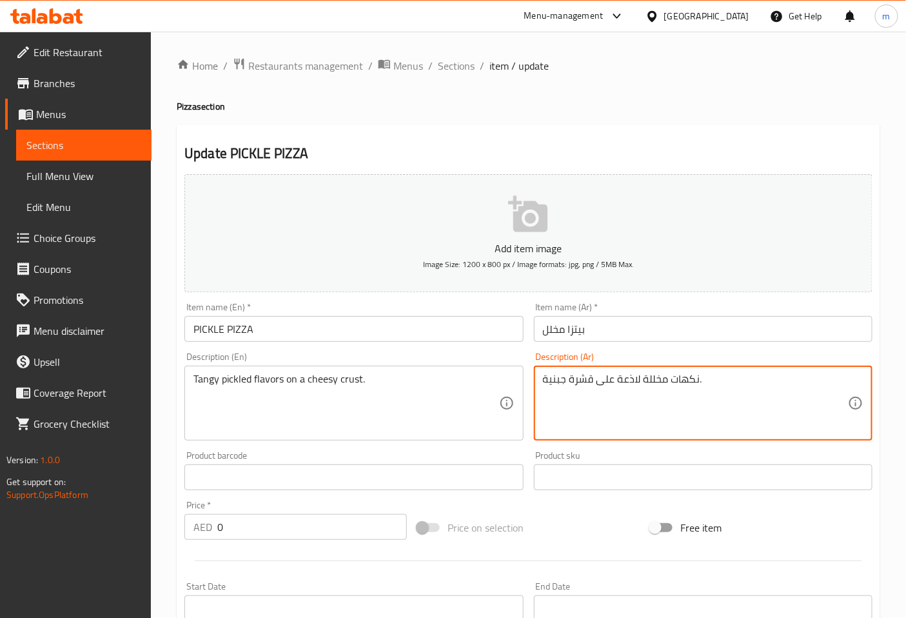
drag, startPoint x: 615, startPoint y: 378, endPoint x: 640, endPoint y: 369, distance: 27.3
paste textarea "منعش"
drag, startPoint x: 713, startPoint y: 379, endPoint x: 736, endPoint y: 383, distance: 23.5
click at [736, 383] on textarea "نكهات مخللة منعش على قشرة جبنية." at bounding box center [695, 403] width 305 height 61
click at [711, 380] on textarea "نكهات مخللة منعش على جبنية." at bounding box center [695, 403] width 305 height 61
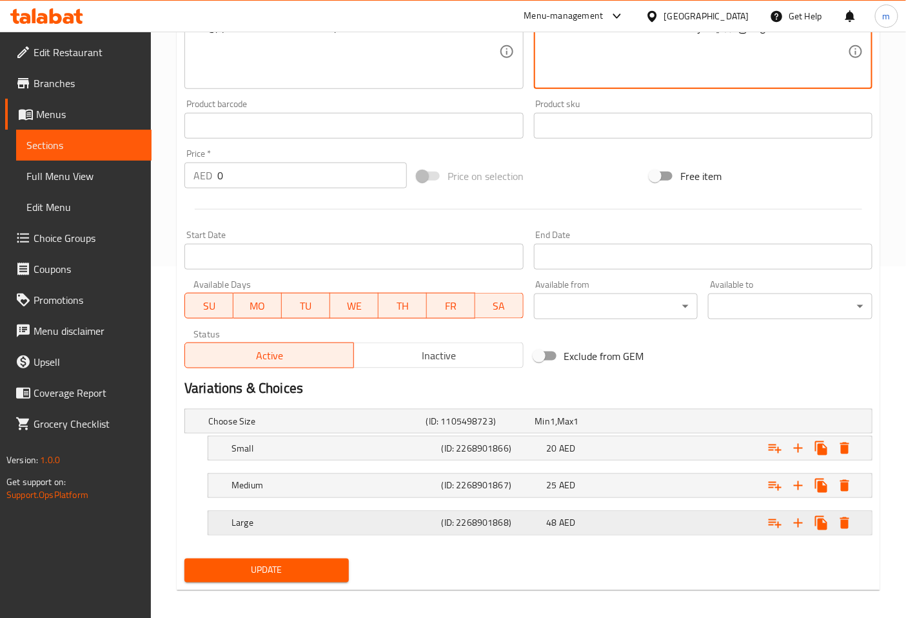
scroll to position [358, 0]
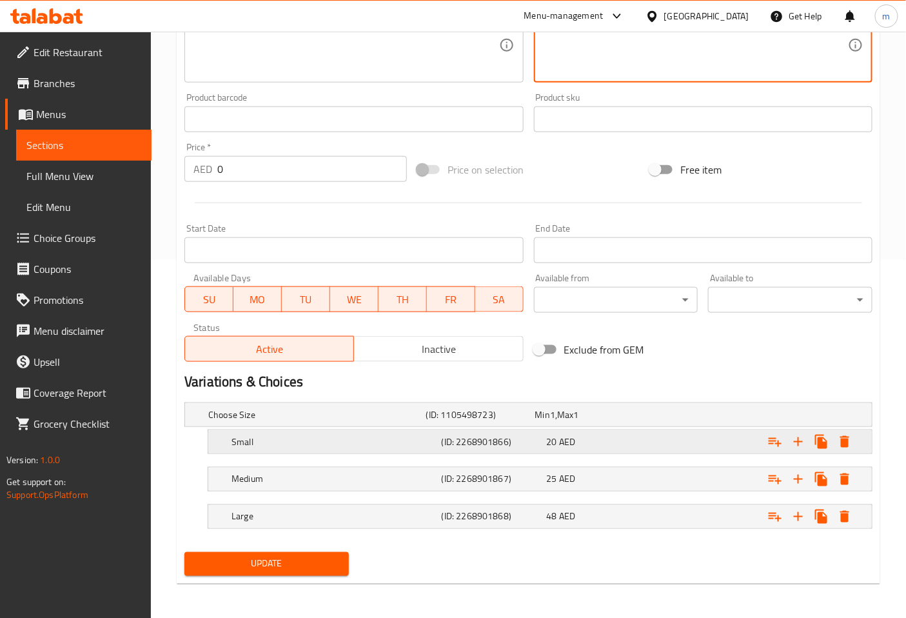
type textarea "نكهات مخللة منعش على جبنية كرست."
click at [557, 421] on div "20 AED" at bounding box center [587, 414] width 104 height 13
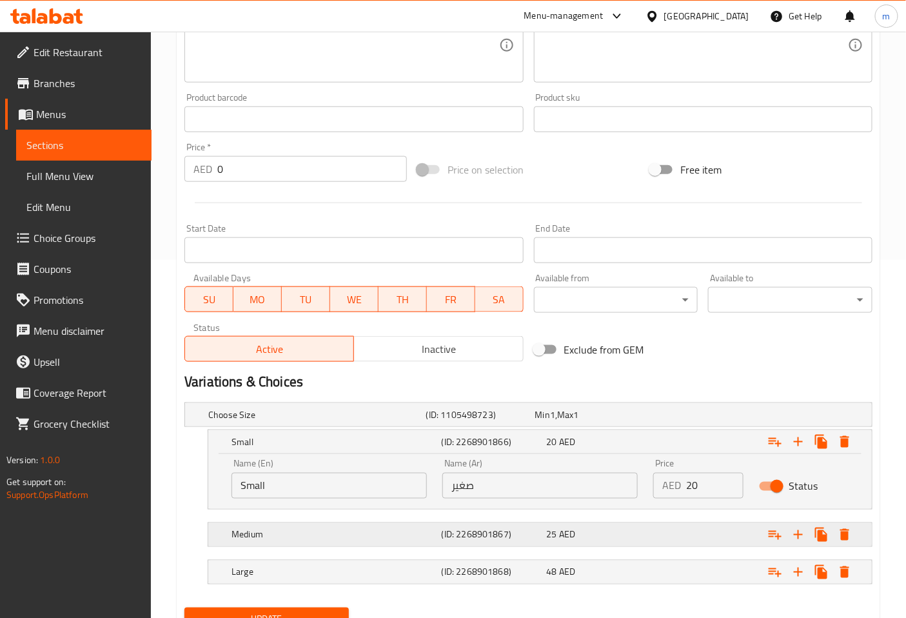
click at [520, 424] on div "(ID: 2268901867)" at bounding box center [478, 415] width 109 height 18
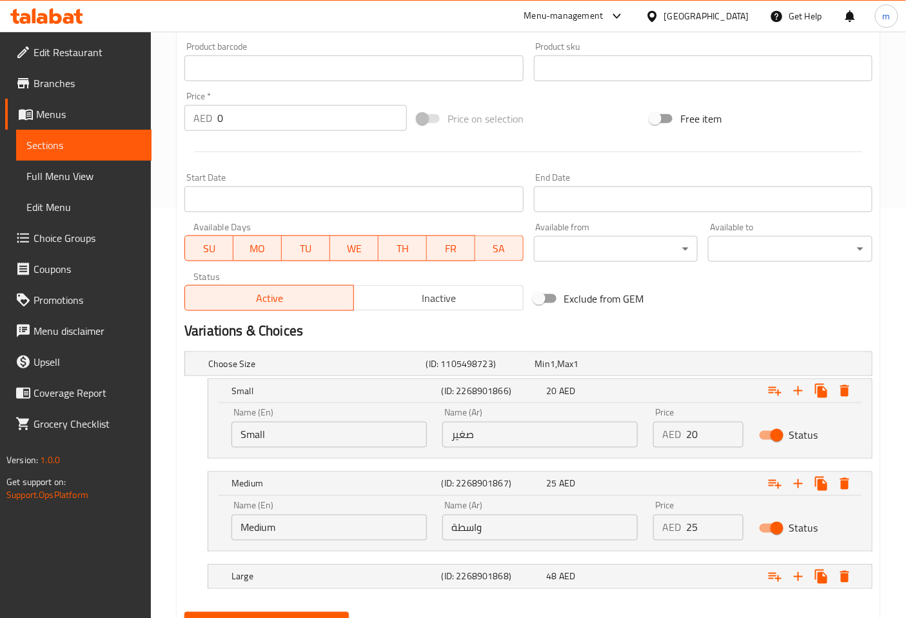
scroll to position [469, 0]
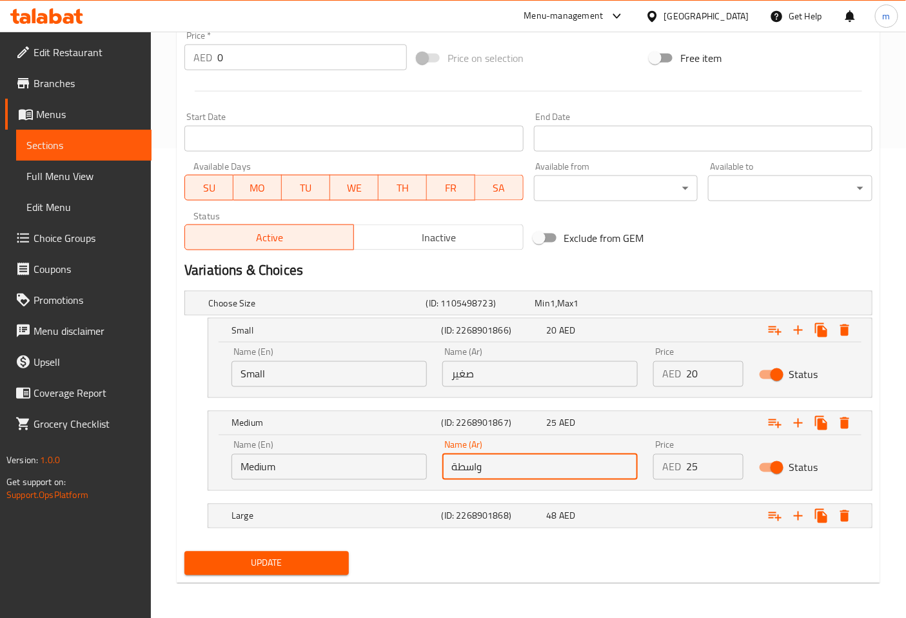
click at [473, 466] on input "واسطة" at bounding box center [539, 467] width 195 height 26
click at [453, 467] on input "وسطة" at bounding box center [539, 467] width 195 height 26
type input "وسط"
click at [246, 555] on span "Update" at bounding box center [267, 563] width 144 height 16
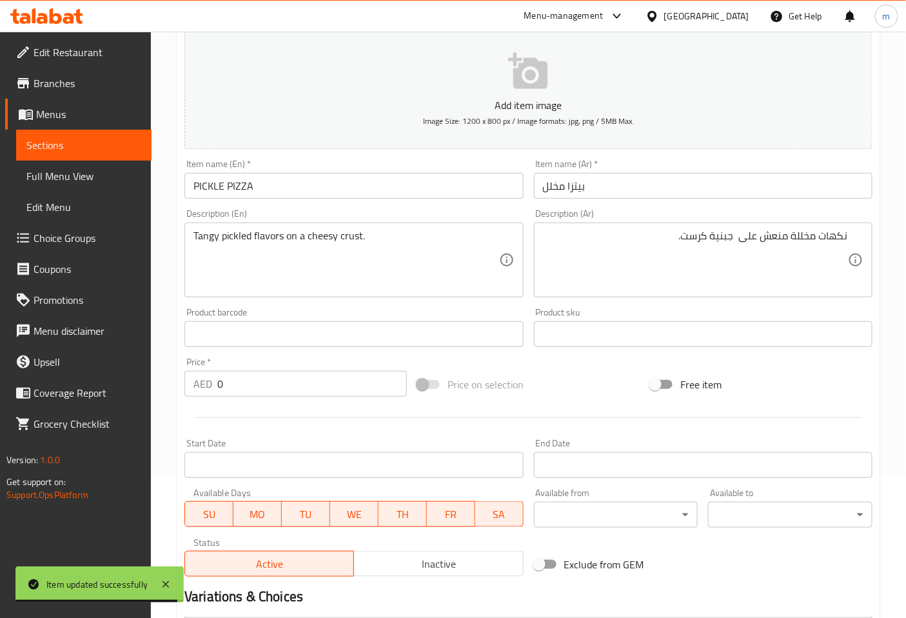
scroll to position [0, 0]
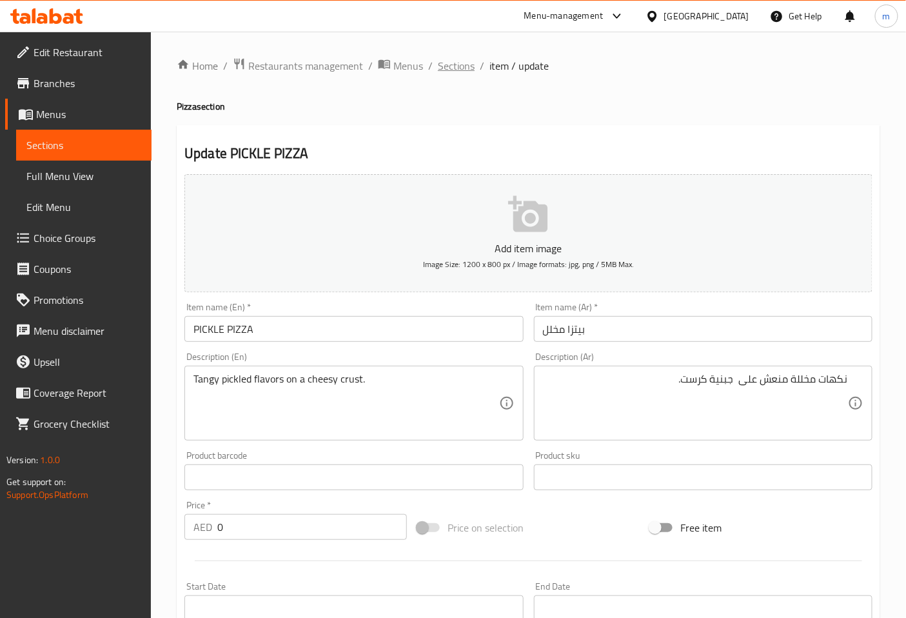
click at [446, 63] on span "Sections" at bounding box center [456, 65] width 37 height 15
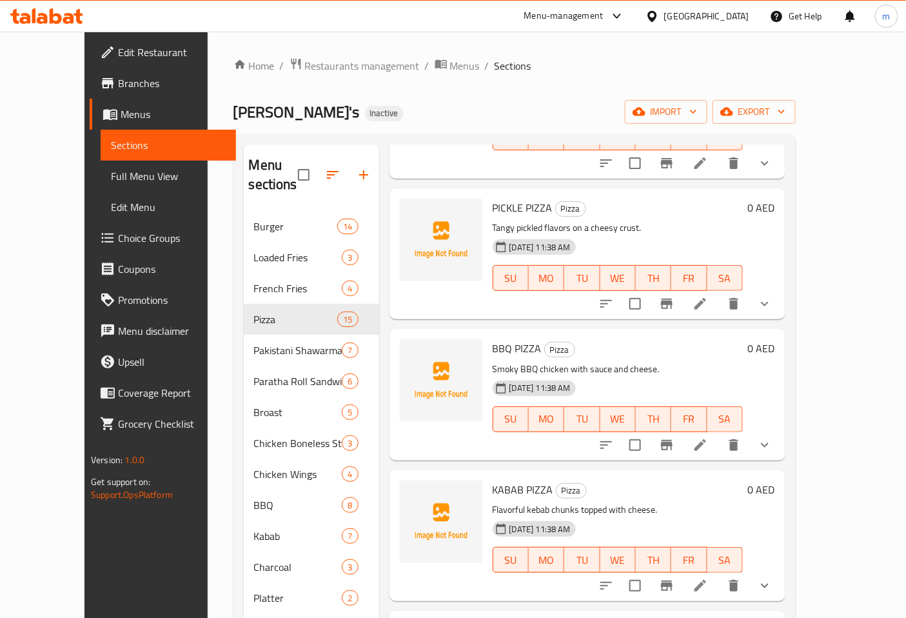
scroll to position [1146, 0]
click at [706, 438] on icon at bounding box center [701, 444] width 12 height 12
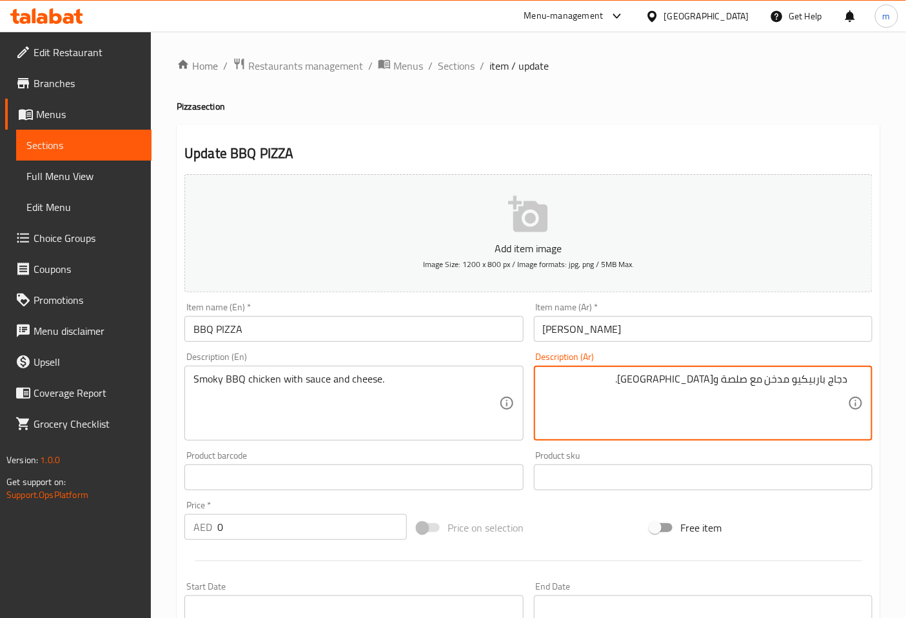
drag, startPoint x: 829, startPoint y: 377, endPoint x: 905, endPoint y: 387, distance: 76.7
click at [905, 387] on div "Home / Restaurants management / Menus / Sections / item / update Pizza section …" at bounding box center [528, 505] width 755 height 946
drag, startPoint x: 725, startPoint y: 376, endPoint x: 750, endPoint y: 382, distance: 25.8
click at [750, 382] on textarea "[PERSON_NAME] مدخن مع صلصة و[GEOGRAPHIC_DATA]." at bounding box center [695, 403] width 305 height 61
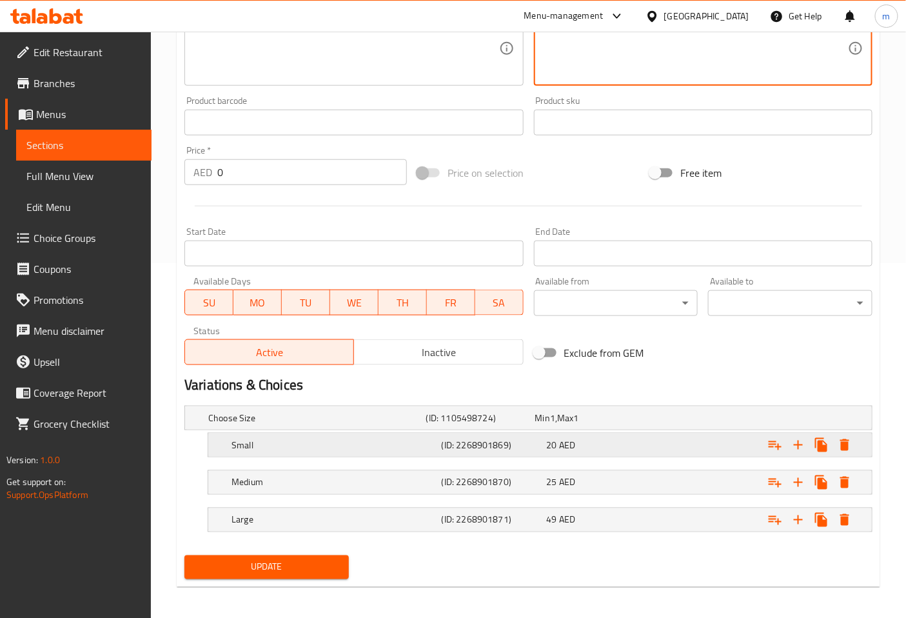
scroll to position [359, 0]
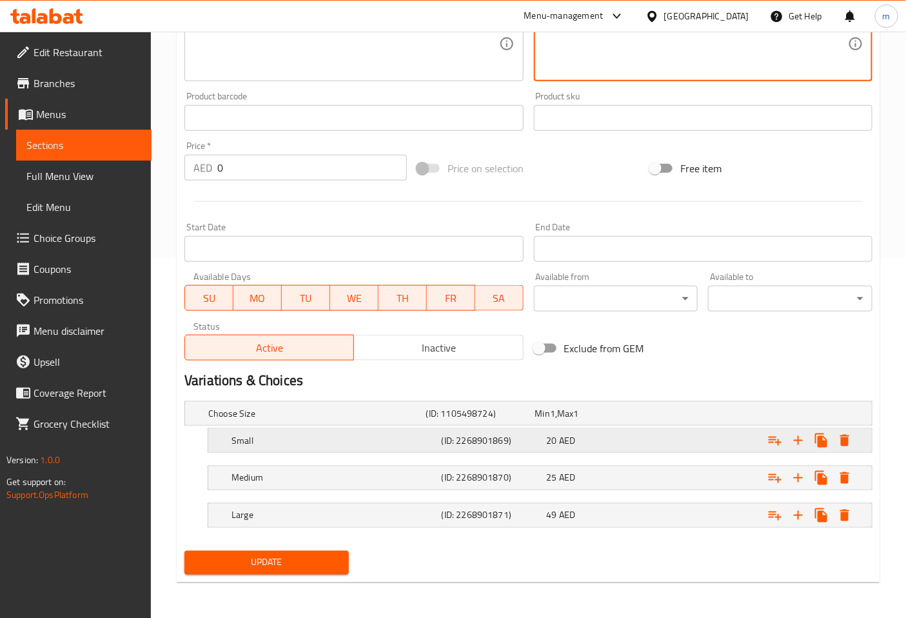
type textarea "[PERSON_NAME] مدخن مع صوص و[GEOGRAPHIC_DATA]."
click at [594, 422] on div "20 AED" at bounding box center [587, 413] width 109 height 18
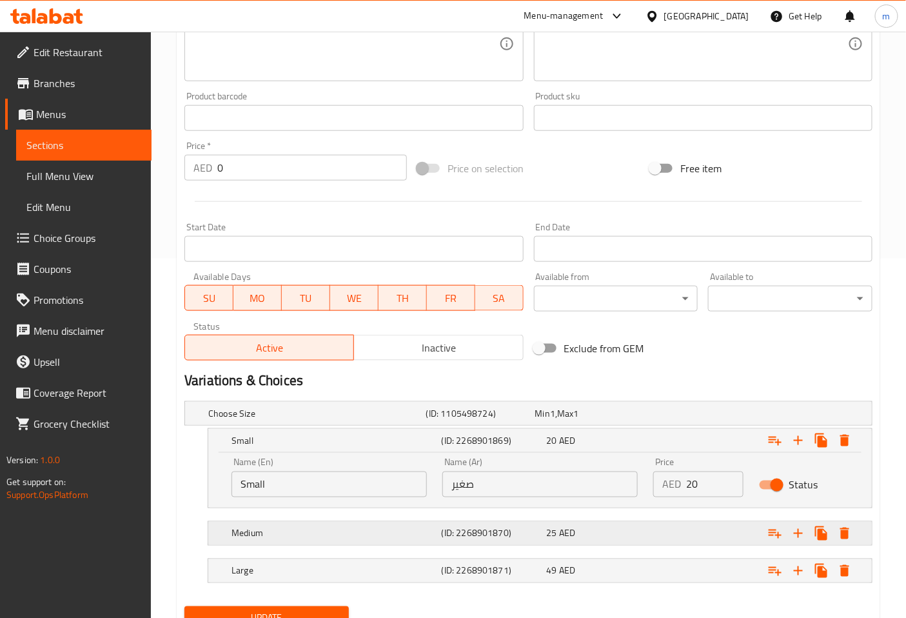
click at [613, 420] on div "25 AED" at bounding box center [587, 413] width 104 height 13
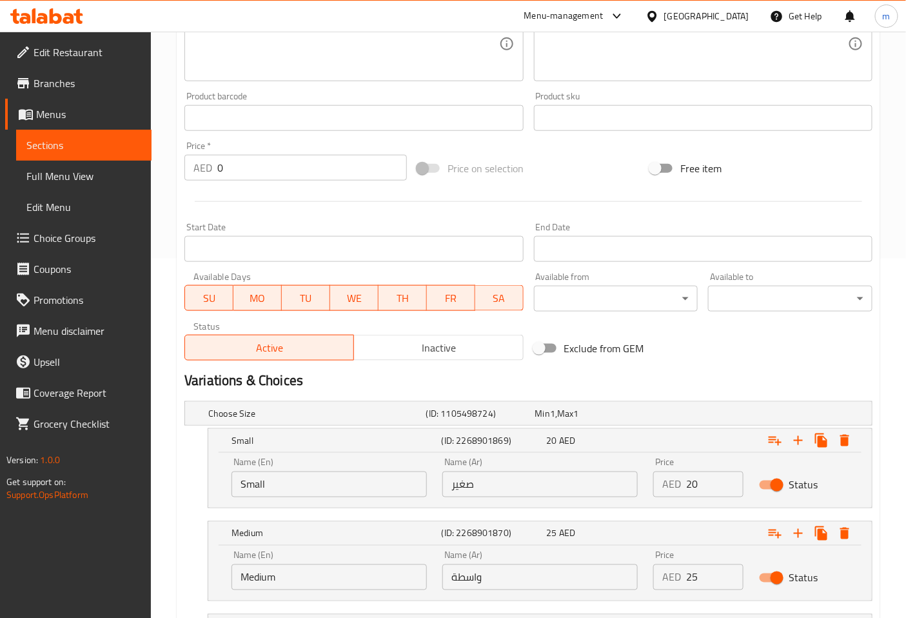
click at [473, 578] on input "واسطة" at bounding box center [539, 577] width 195 height 26
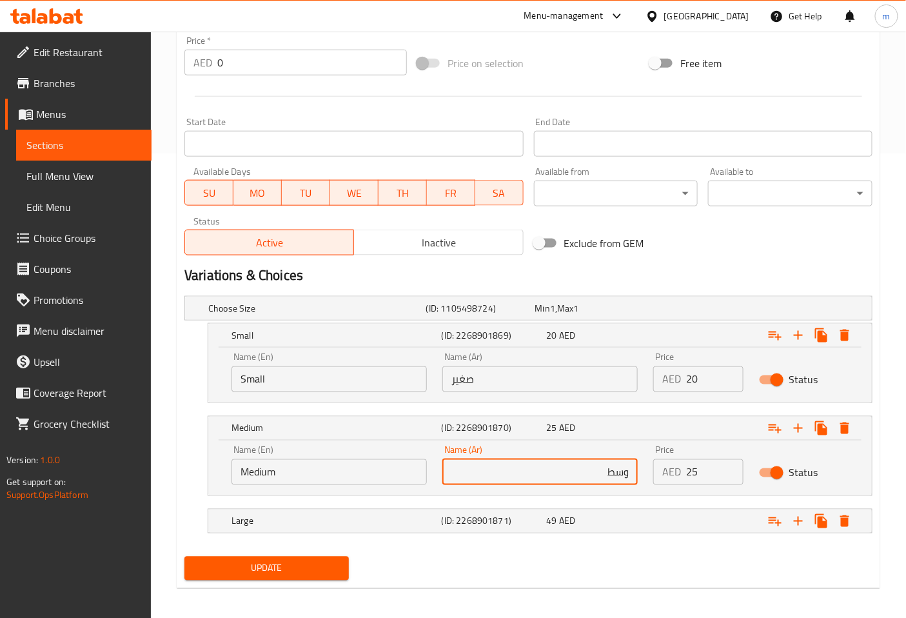
scroll to position [469, 0]
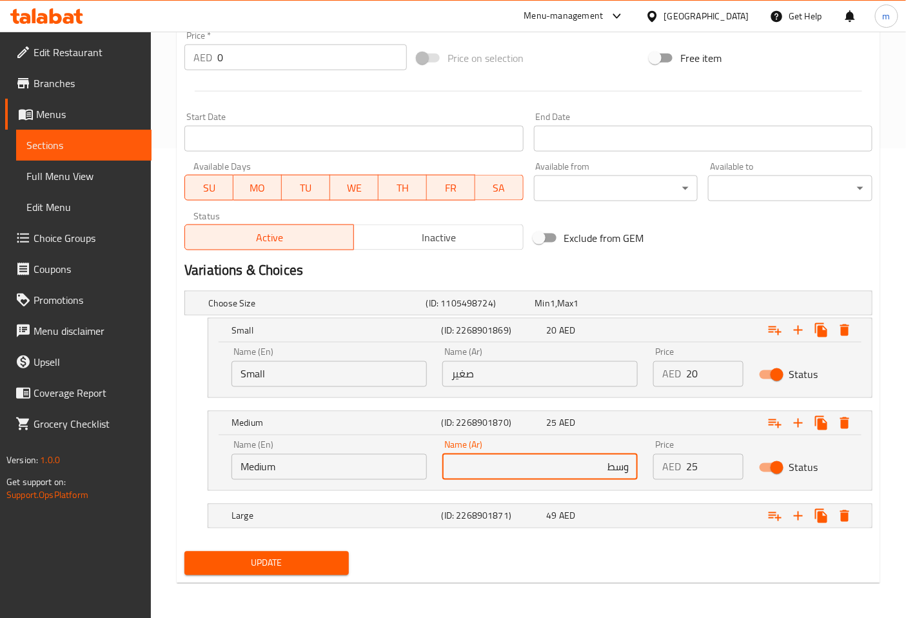
type input "وسط"
click at [243, 559] on span "Update" at bounding box center [267, 563] width 144 height 16
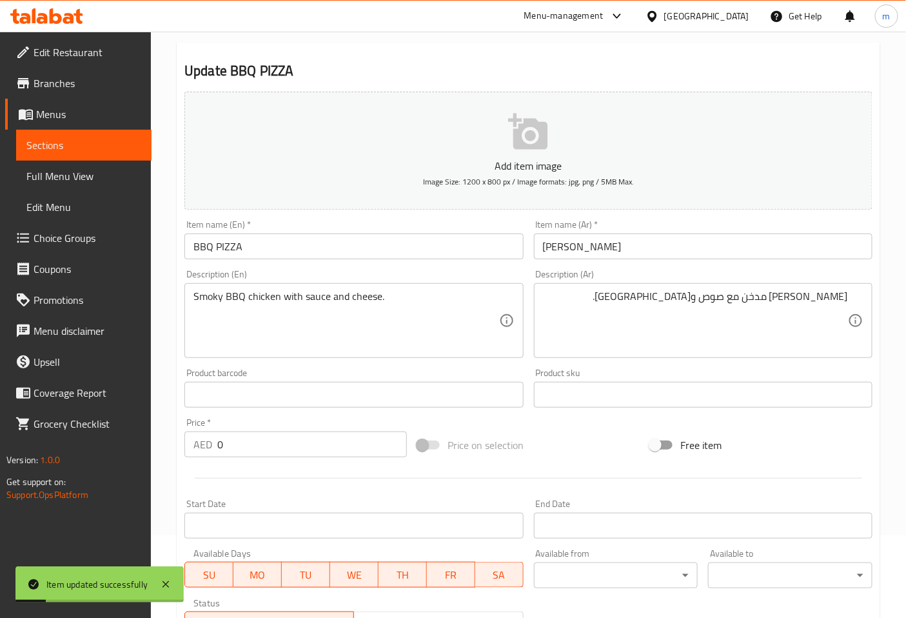
scroll to position [0, 0]
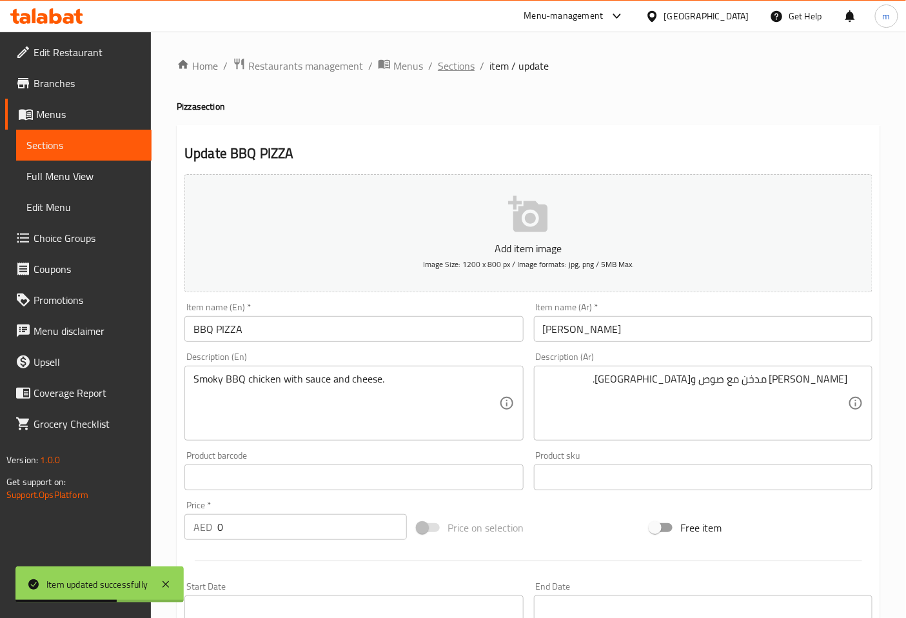
click at [460, 66] on span "Sections" at bounding box center [456, 65] width 37 height 15
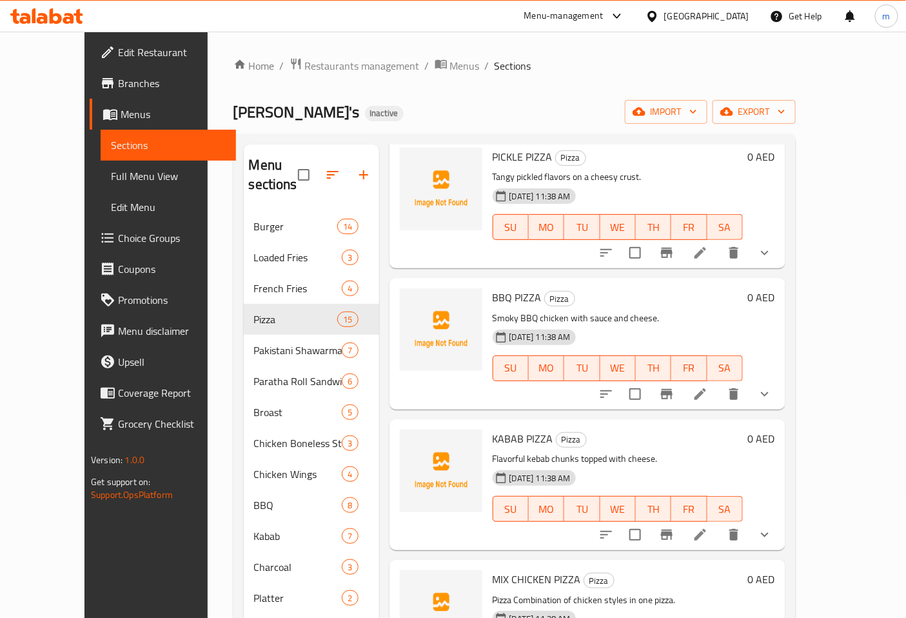
scroll to position [1217, 0]
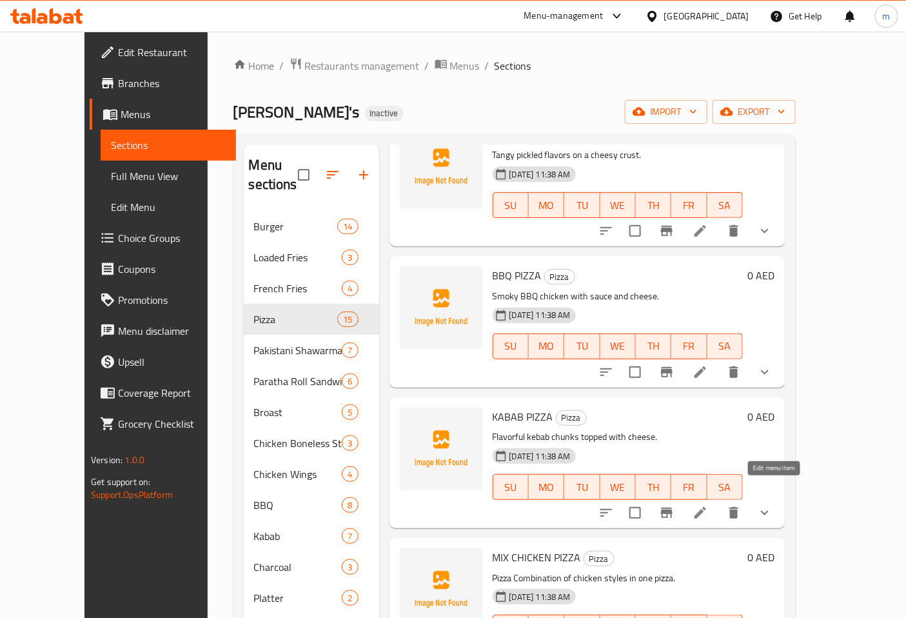
click at [706, 507] on icon at bounding box center [701, 513] width 12 height 12
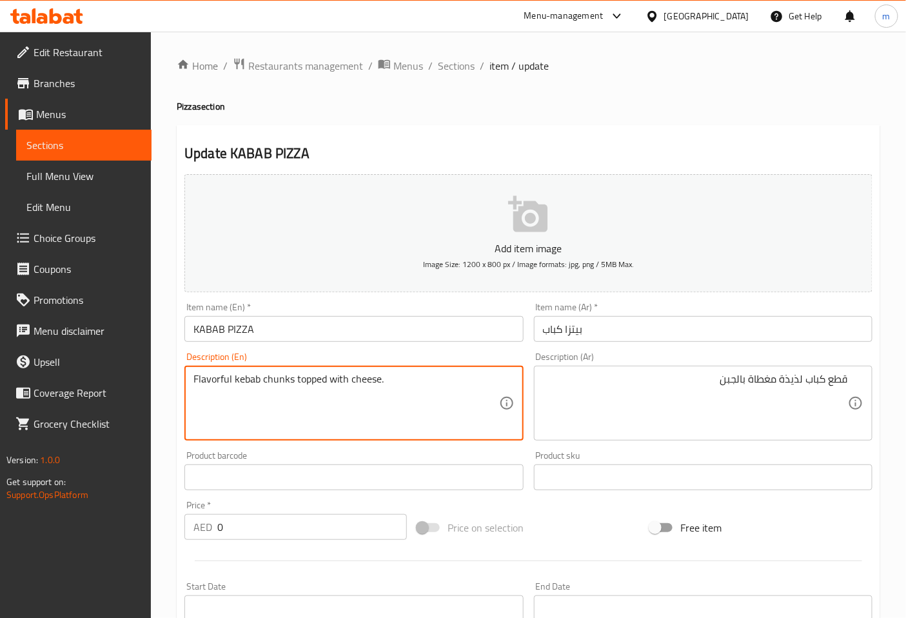
drag, startPoint x: 233, startPoint y: 380, endPoint x: 291, endPoint y: 375, distance: 58.3
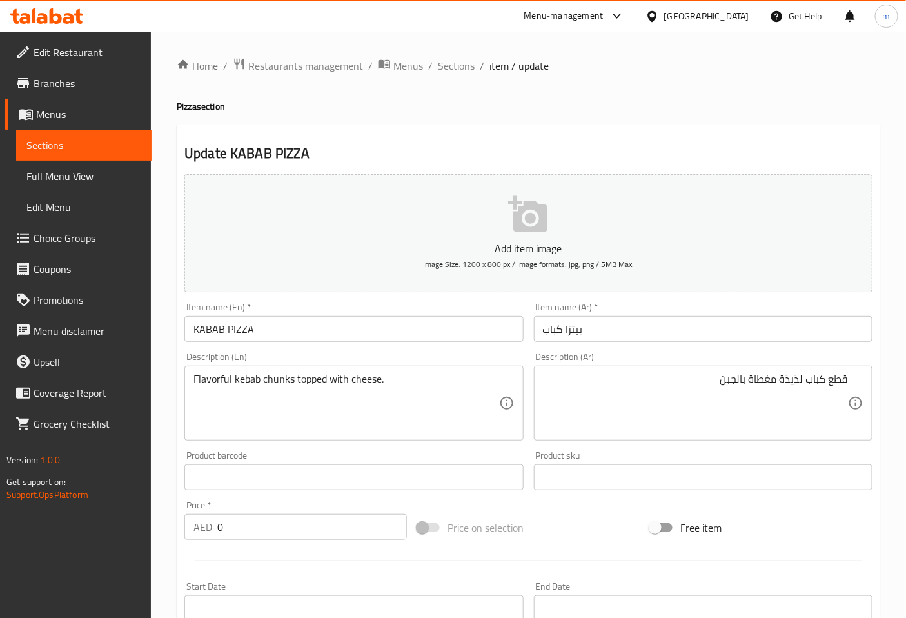
click at [424, 369] on div "Flavorful kebab chunks topped with cheese. Description (En)" at bounding box center [353, 403] width 339 height 75
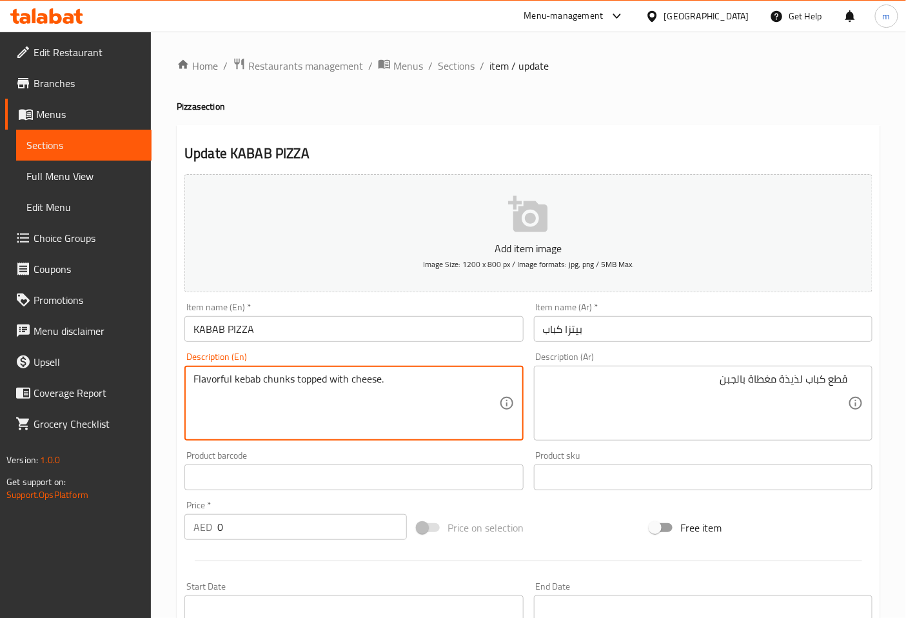
click at [418, 385] on textarea "Flavorful kebab chunks topped with cheese." at bounding box center [345, 403] width 305 height 61
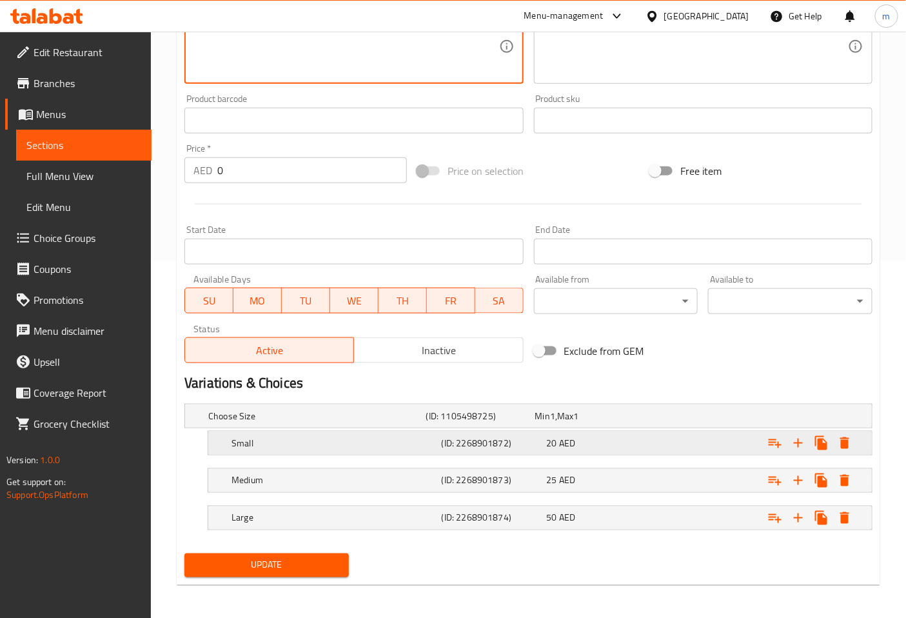
scroll to position [358, 0]
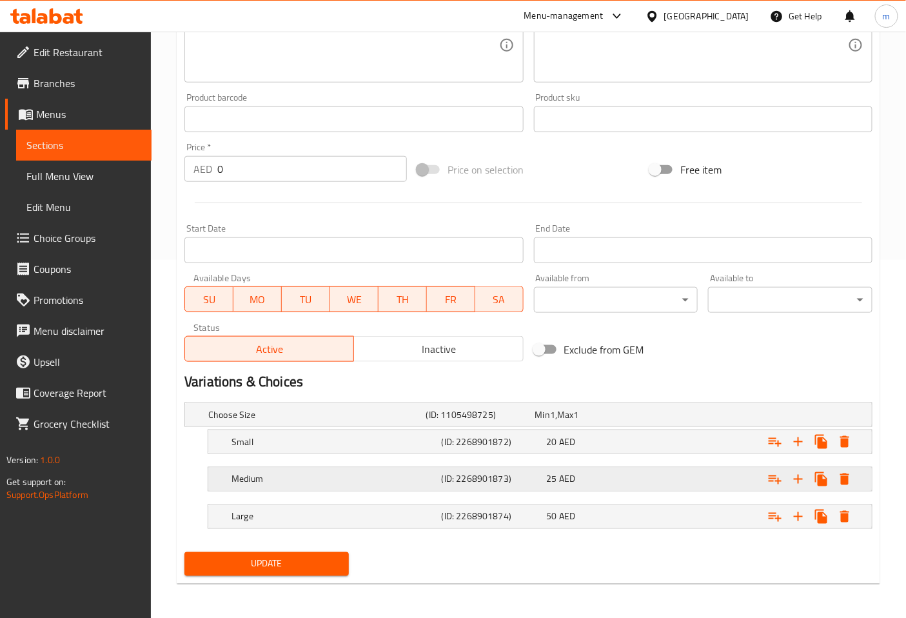
click at [491, 421] on h5 "(ID: 2268901873)" at bounding box center [478, 414] width 104 height 13
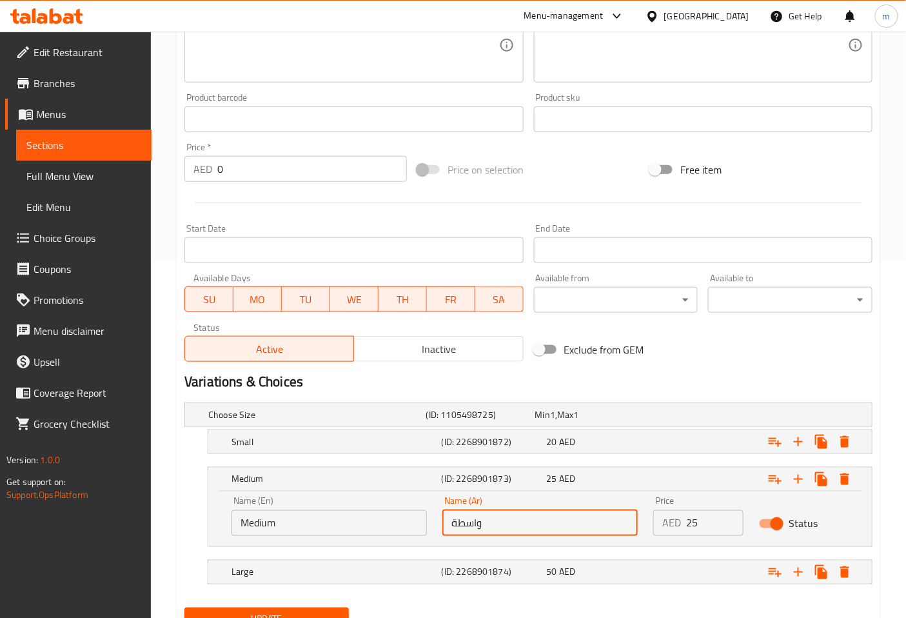
click at [473, 524] on input "واسطة" at bounding box center [539, 523] width 195 height 26
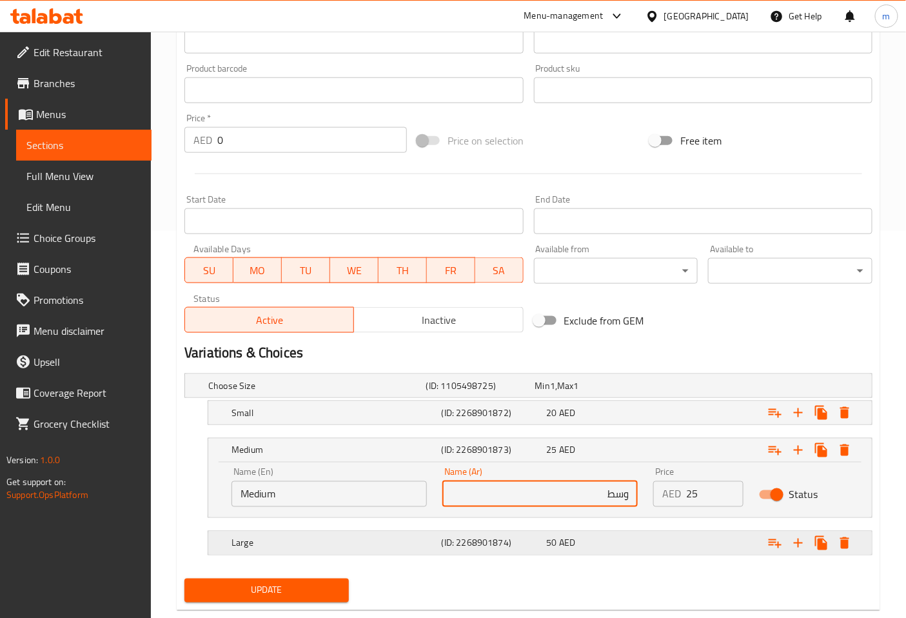
scroll to position [415, 0]
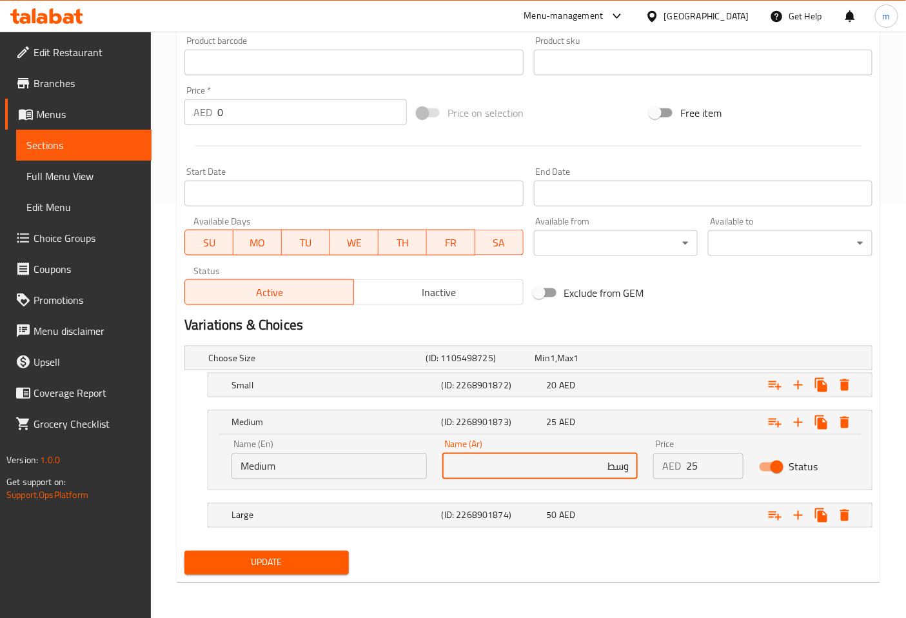
type input "وسط"
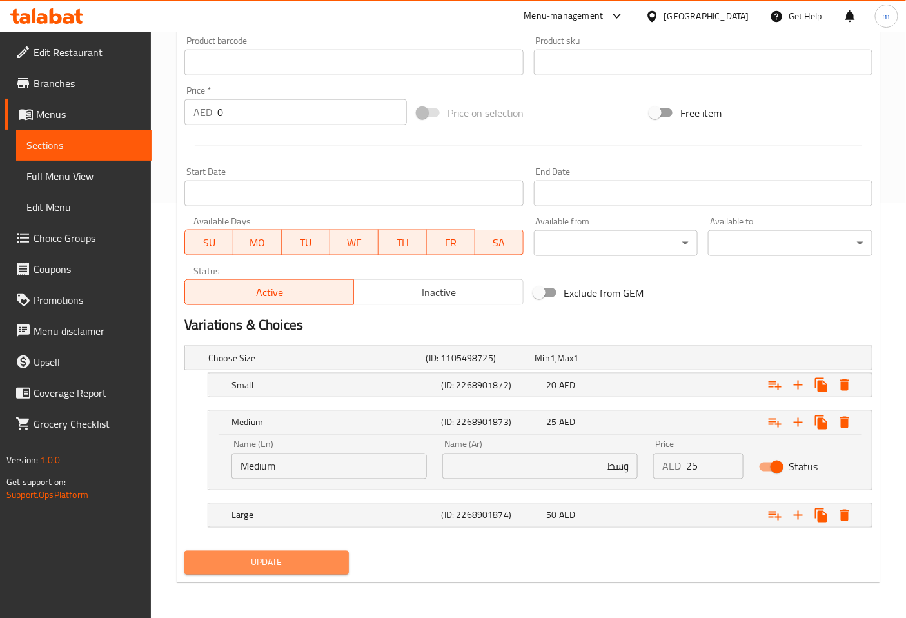
click at [319, 569] on span "Update" at bounding box center [267, 563] width 144 height 16
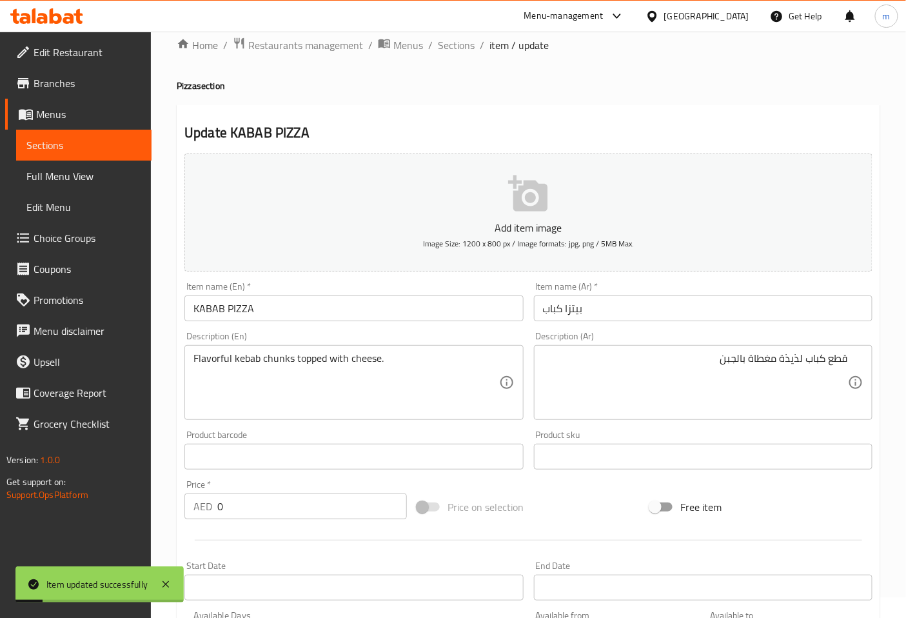
scroll to position [0, 0]
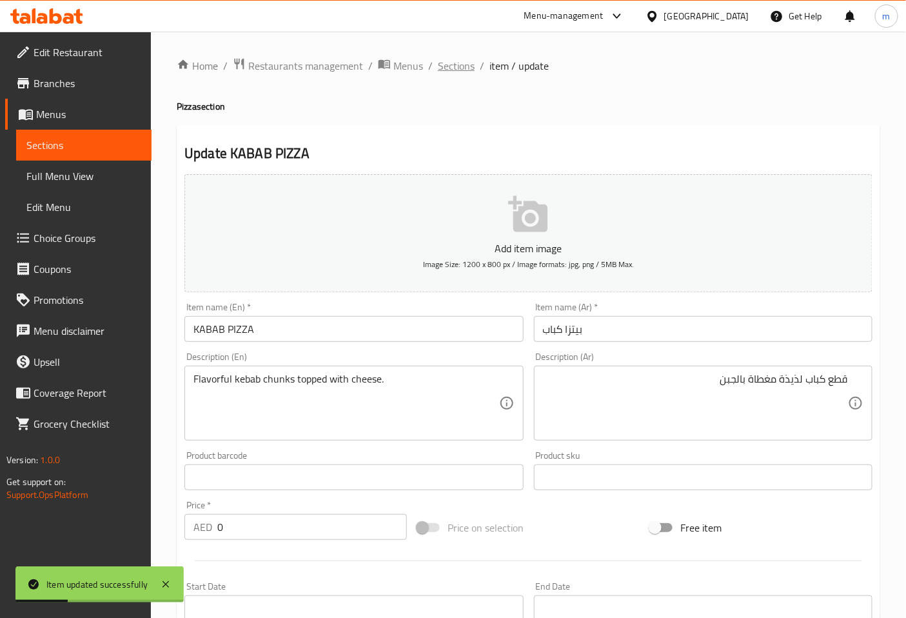
click at [448, 66] on span "Sections" at bounding box center [456, 65] width 37 height 15
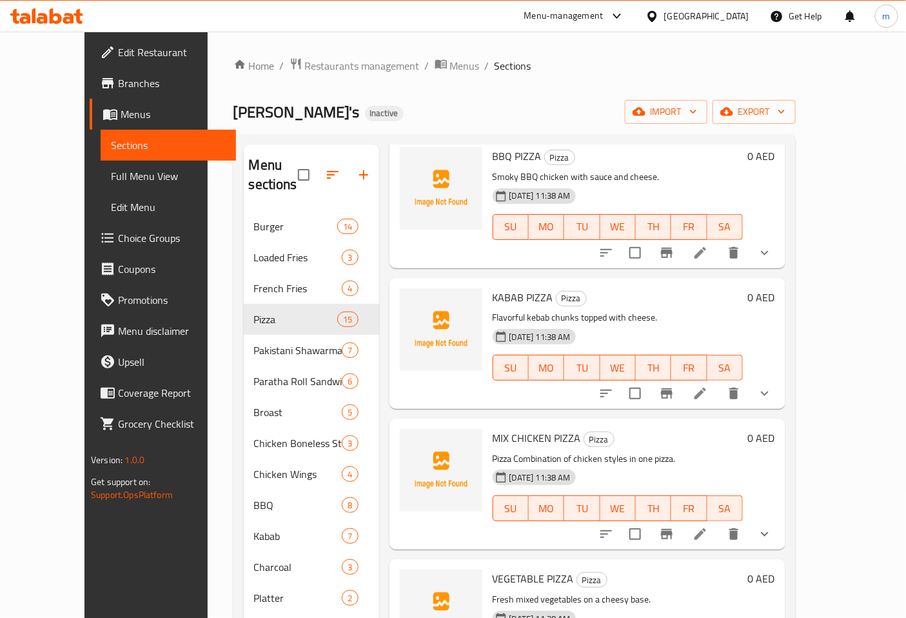
scroll to position [1361, 0]
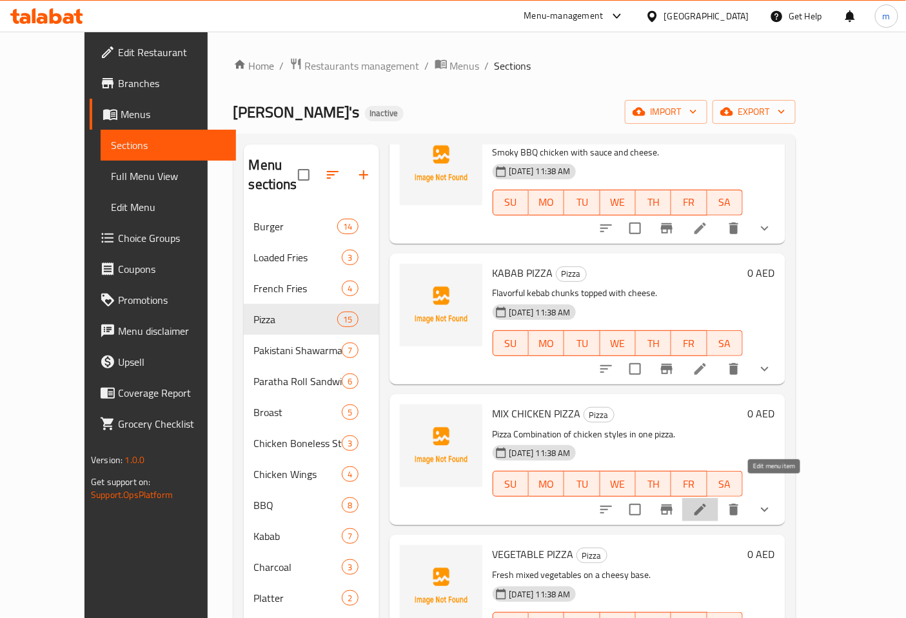
click at [708, 502] on icon at bounding box center [700, 509] width 15 height 15
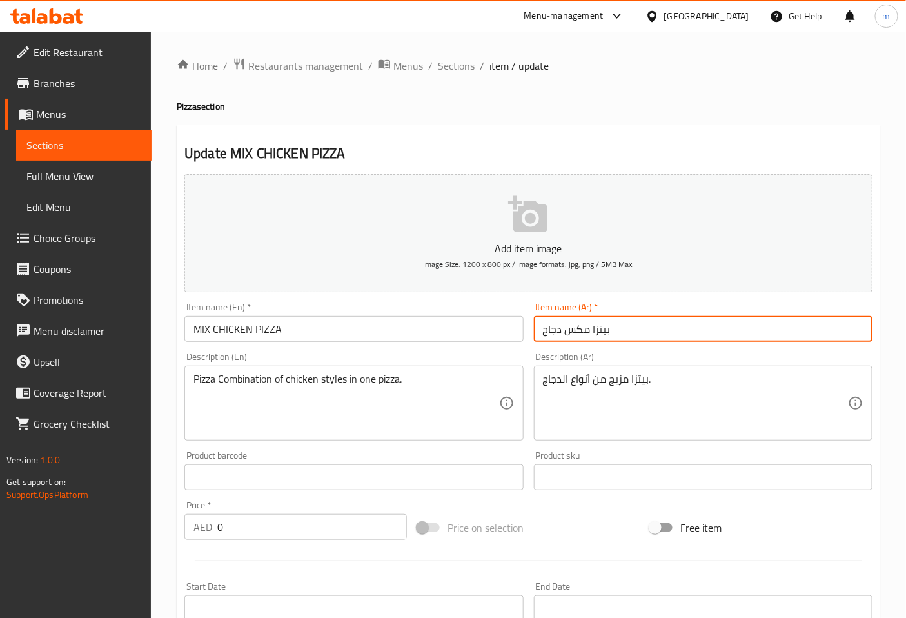
drag, startPoint x: 540, startPoint y: 328, endPoint x: 564, endPoint y: 332, distance: 24.3
click at [564, 332] on input "بيتزا مكس دجاج" at bounding box center [703, 329] width 339 height 26
type input "بيتزا مكس فراخ"
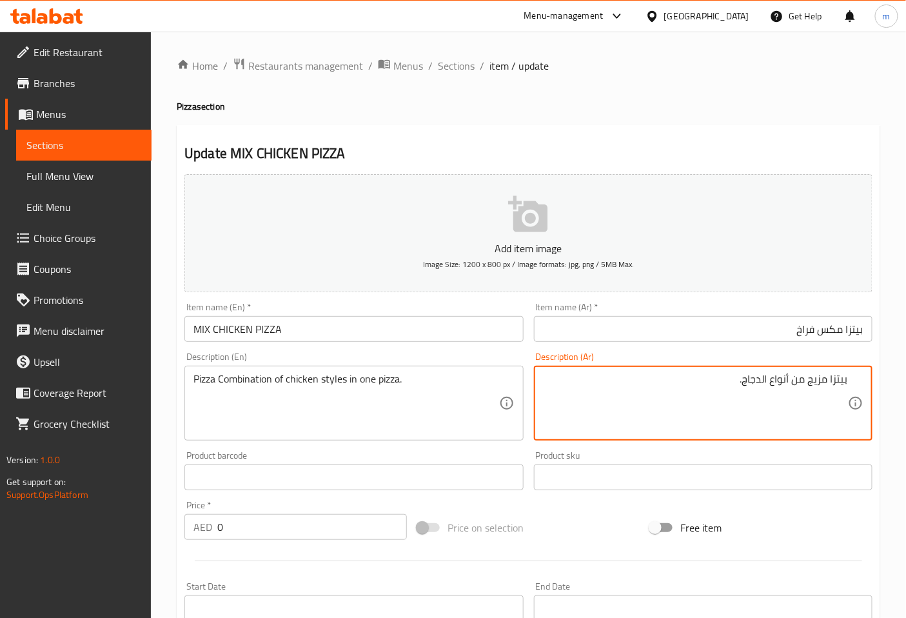
click at [740, 382] on textarea "بيتزا مزيج من أنواع الدجاج." at bounding box center [695, 403] width 305 height 61
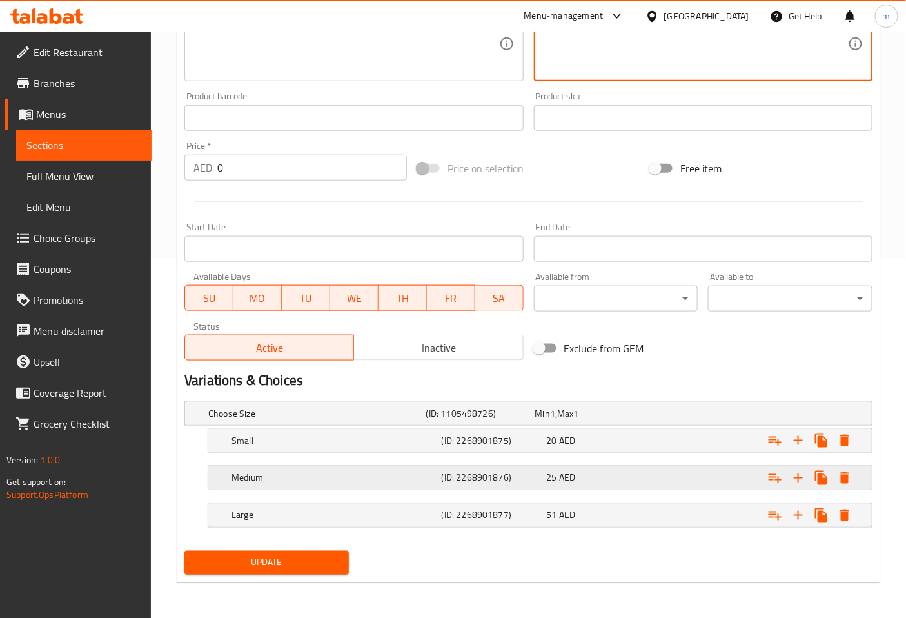
type textarea "بيتزا مزيج من أنواع الدجاج في بيتزا واحدة."
click at [509, 420] on h5 "(ID: 2268901876)" at bounding box center [478, 413] width 104 height 13
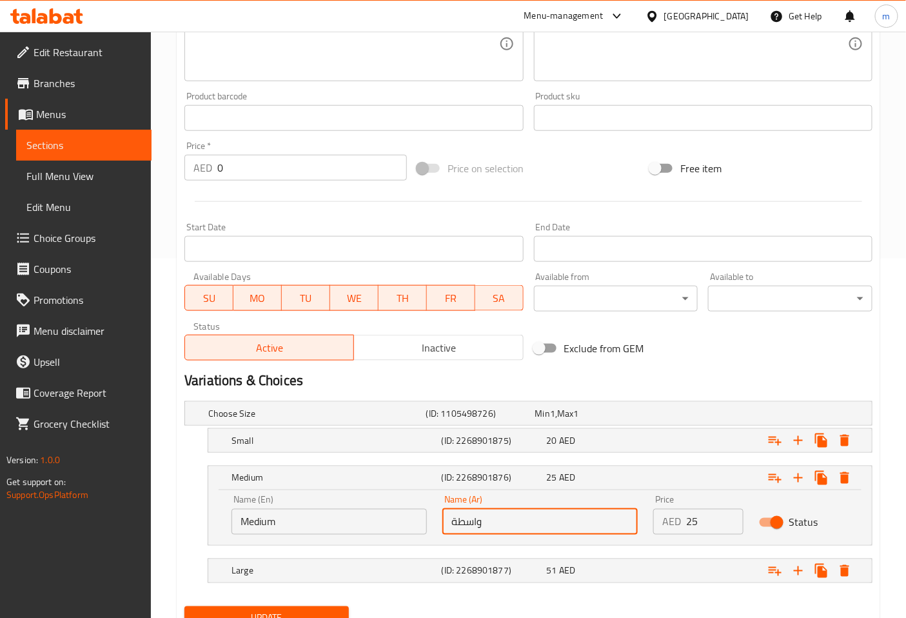
click at [474, 520] on input "واسطة" at bounding box center [539, 522] width 195 height 26
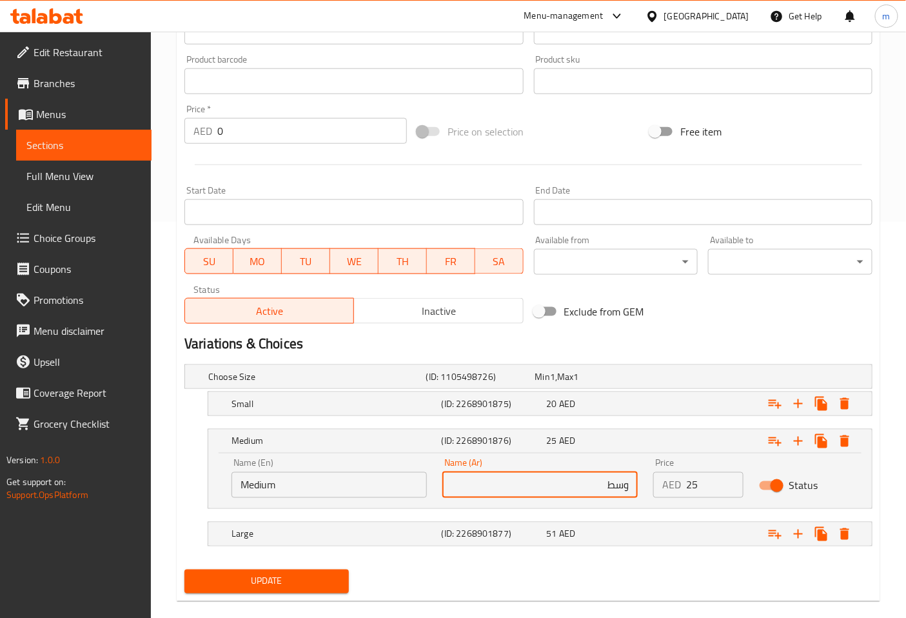
scroll to position [415, 0]
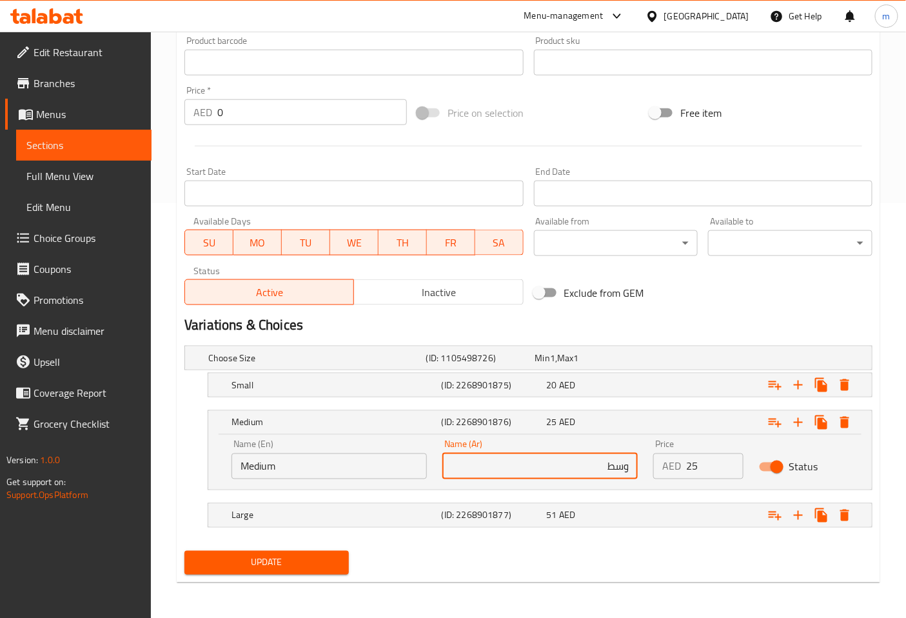
type input "وسط"
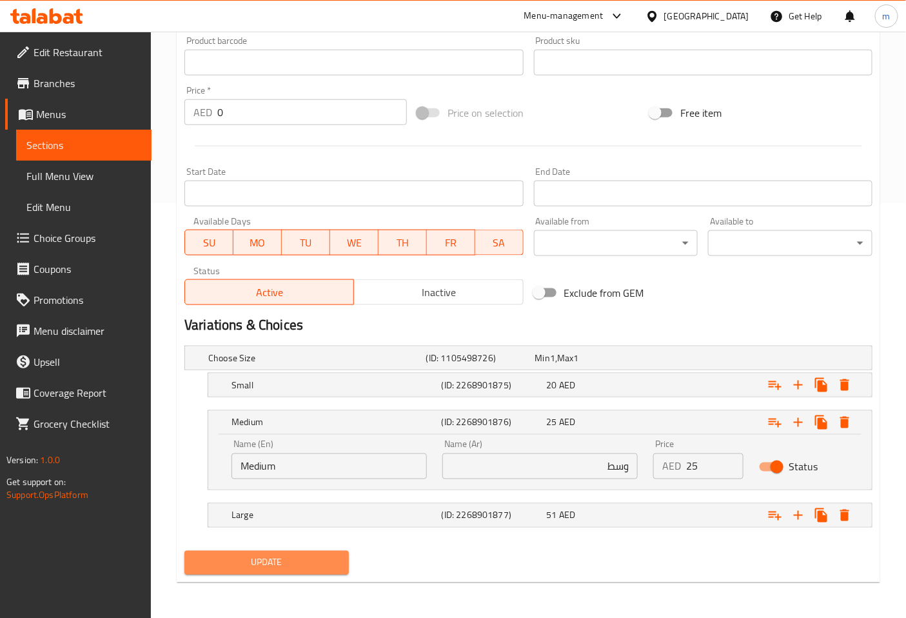
click at [250, 555] on span "Update" at bounding box center [267, 563] width 144 height 16
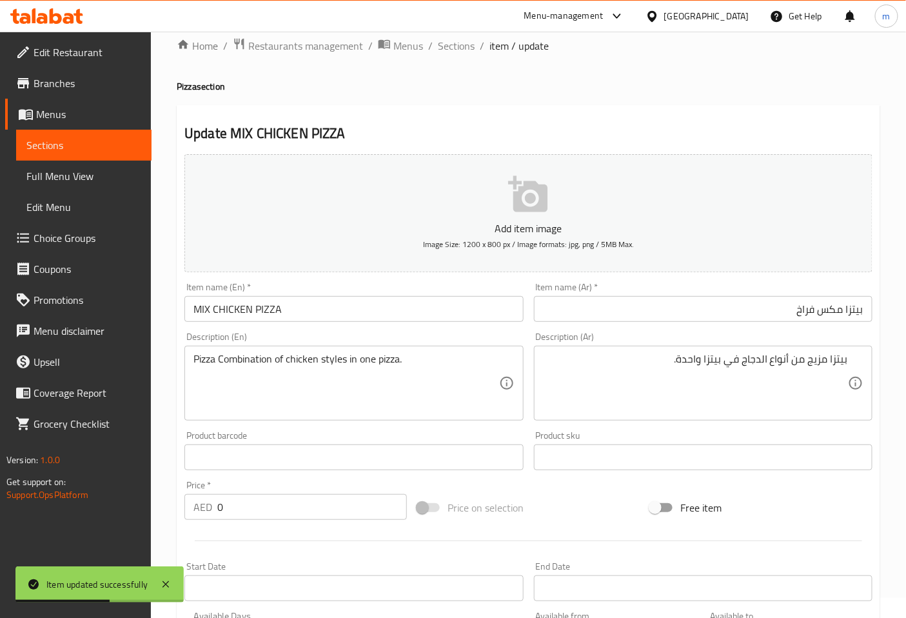
scroll to position [0, 0]
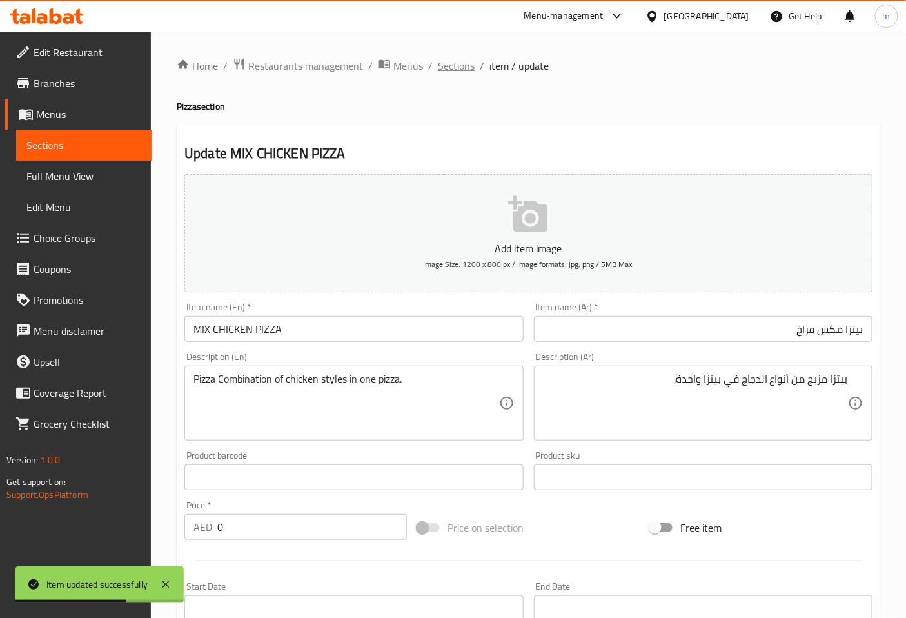
click at [453, 66] on span "Sections" at bounding box center [456, 65] width 37 height 15
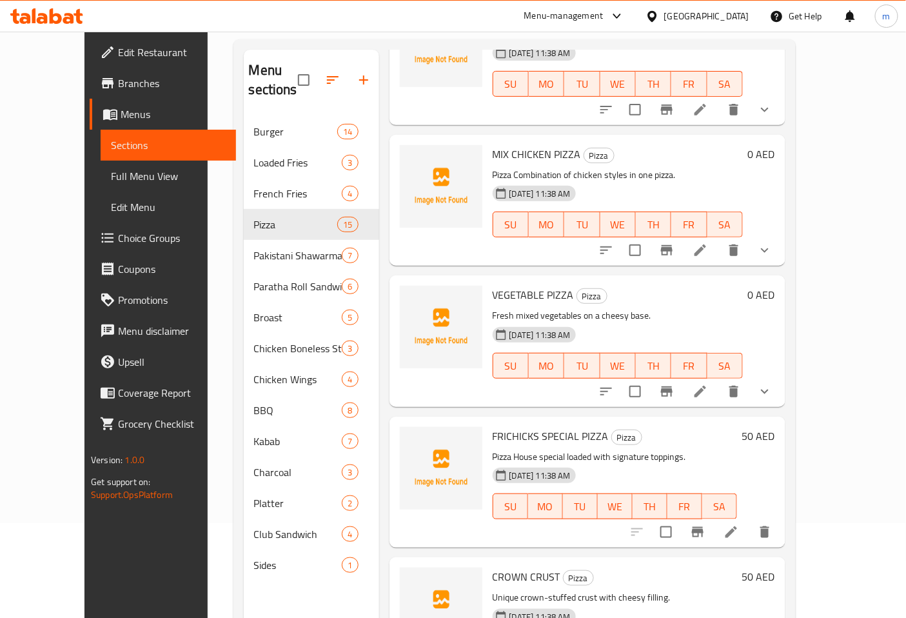
scroll to position [181, 0]
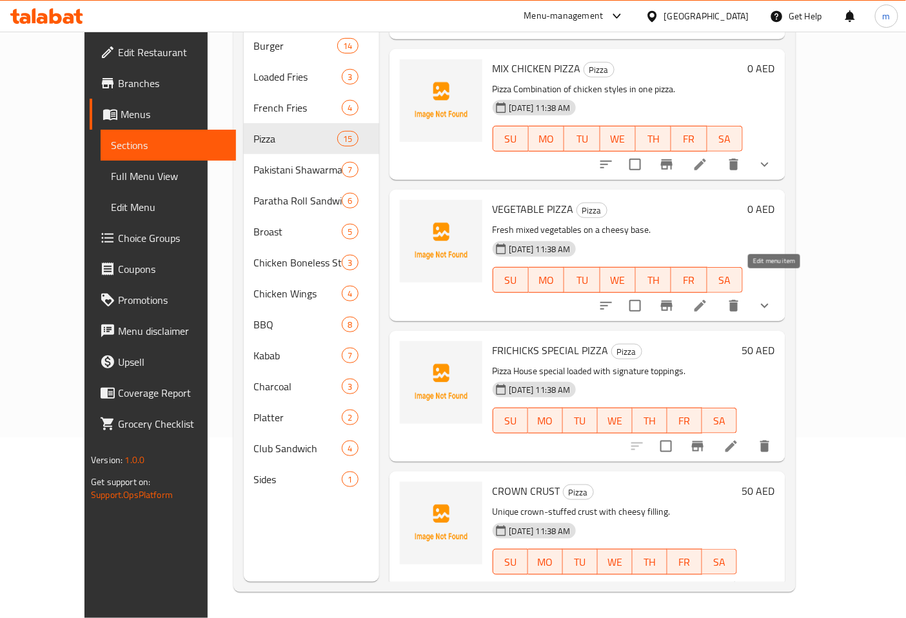
click at [708, 298] on icon at bounding box center [700, 305] width 15 height 15
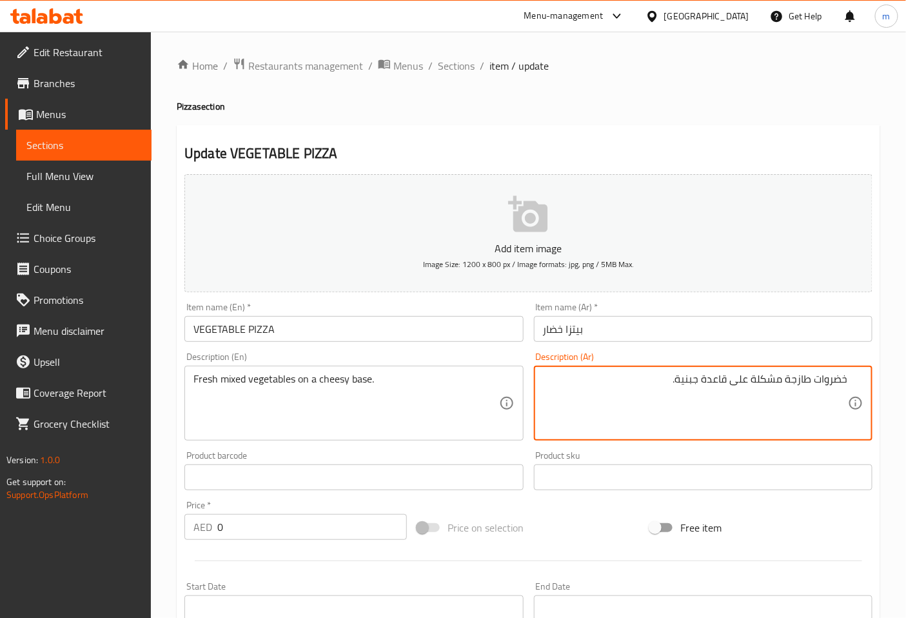
drag, startPoint x: 704, startPoint y: 382, endPoint x: 655, endPoint y: 387, distance: 49.2
click at [655, 387] on textarea "خضروات طازجة مشكلة على قاعدة جبنية." at bounding box center [695, 403] width 305 height 61
drag, startPoint x: 679, startPoint y: 380, endPoint x: 727, endPoint y: 377, distance: 47.9
click at [727, 377] on textarea "خضروات طازجة مشكلة على قاعدة جبنية." at bounding box center [695, 403] width 305 height 61
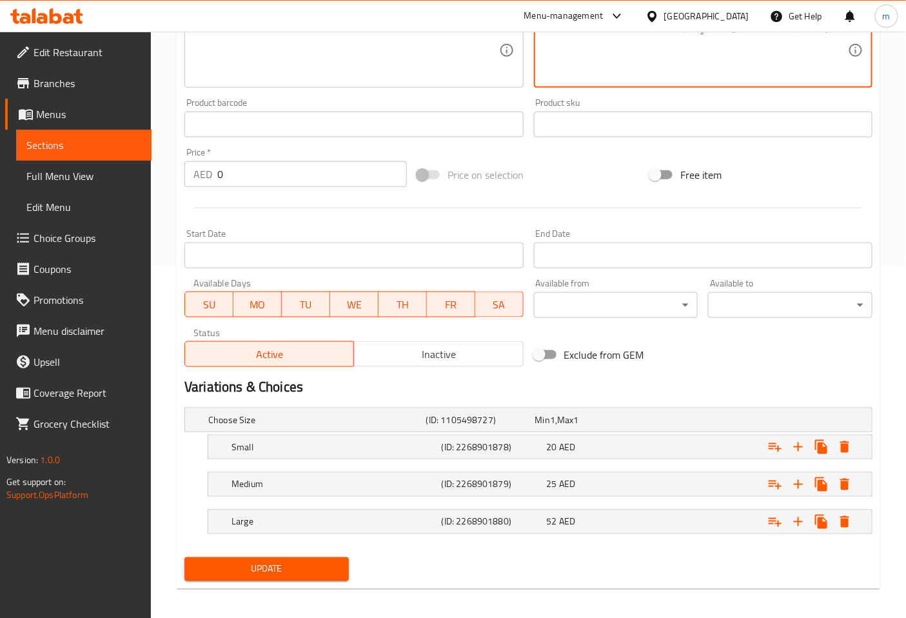
scroll to position [358, 0]
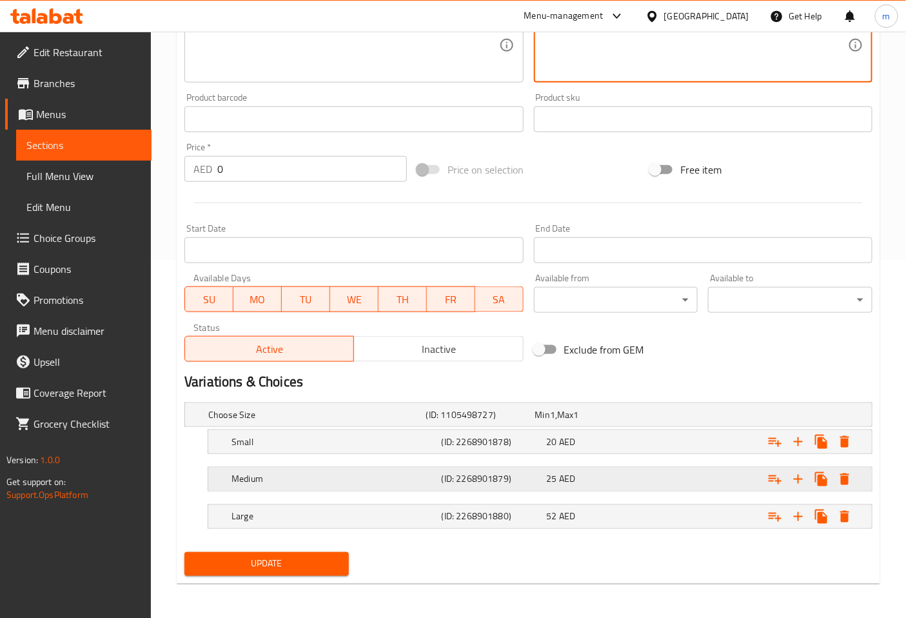
type textarea "خضروات طازجة مشكلة على تشيزي بيز."
click at [453, 421] on h5 "(ID: 2268901879)" at bounding box center [478, 414] width 104 height 13
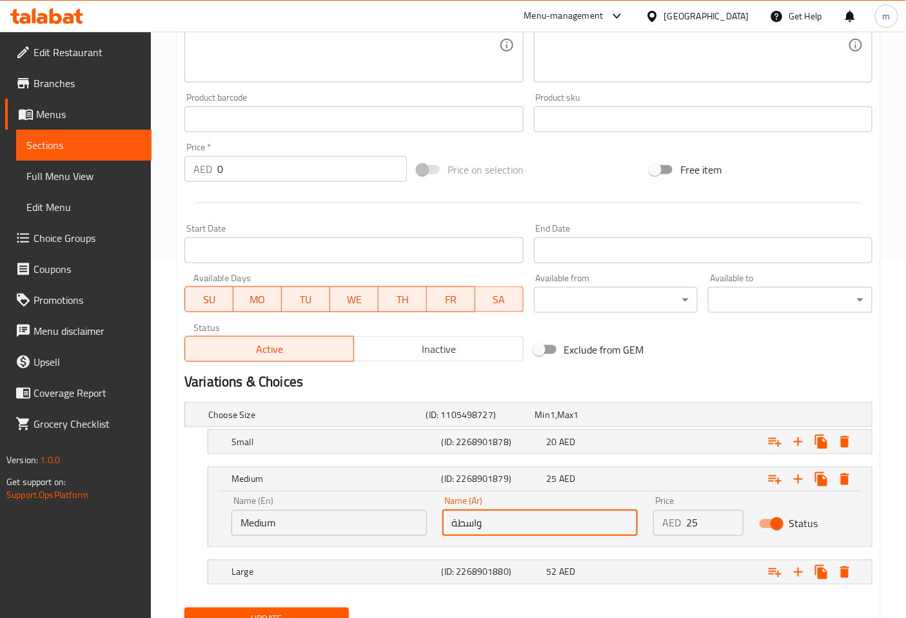
click at [475, 525] on input "واسطة" at bounding box center [539, 523] width 195 height 26
type input "وسط"
click at [294, 611] on span "Update" at bounding box center [267, 619] width 144 height 16
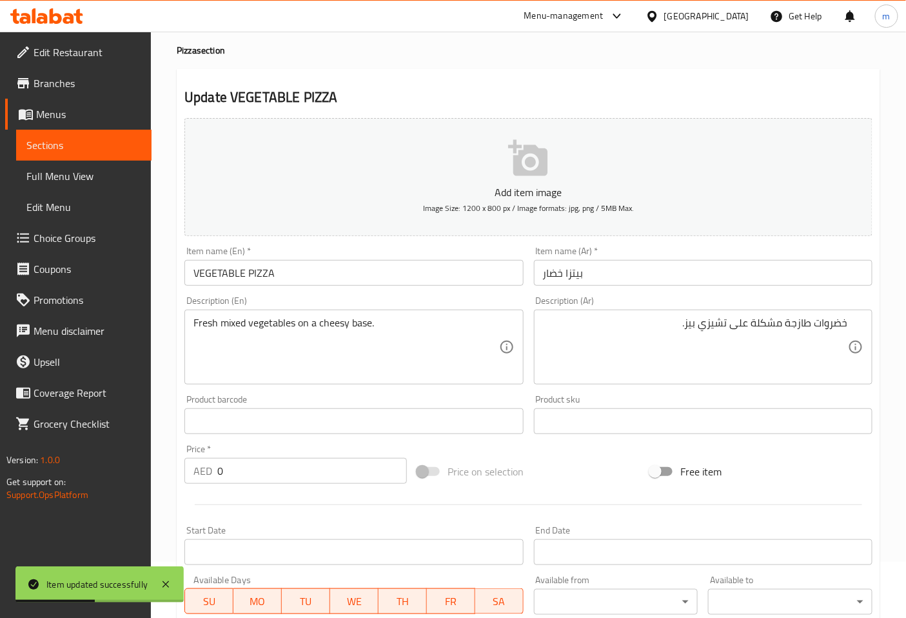
scroll to position [0, 0]
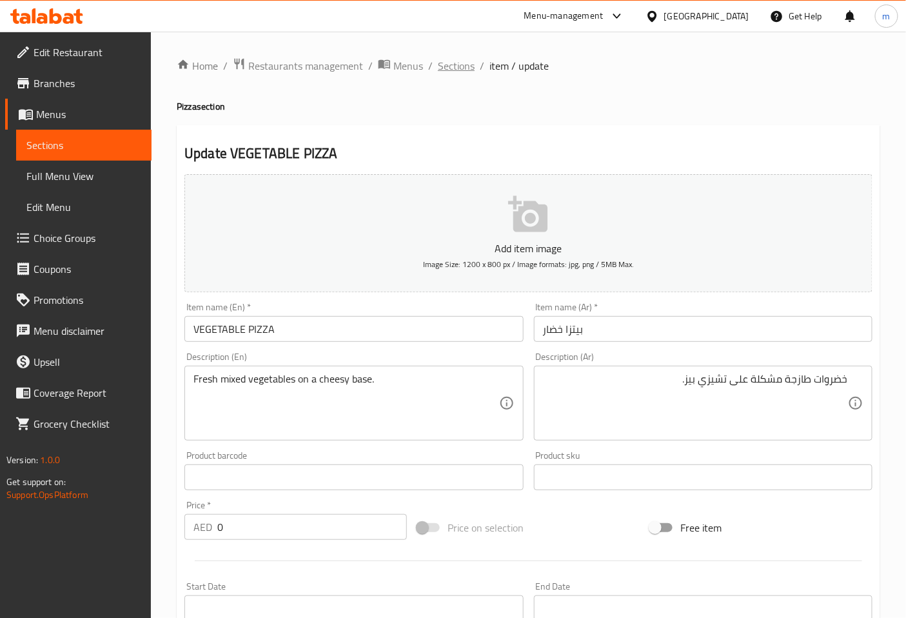
click at [467, 66] on span "Sections" at bounding box center [456, 65] width 37 height 15
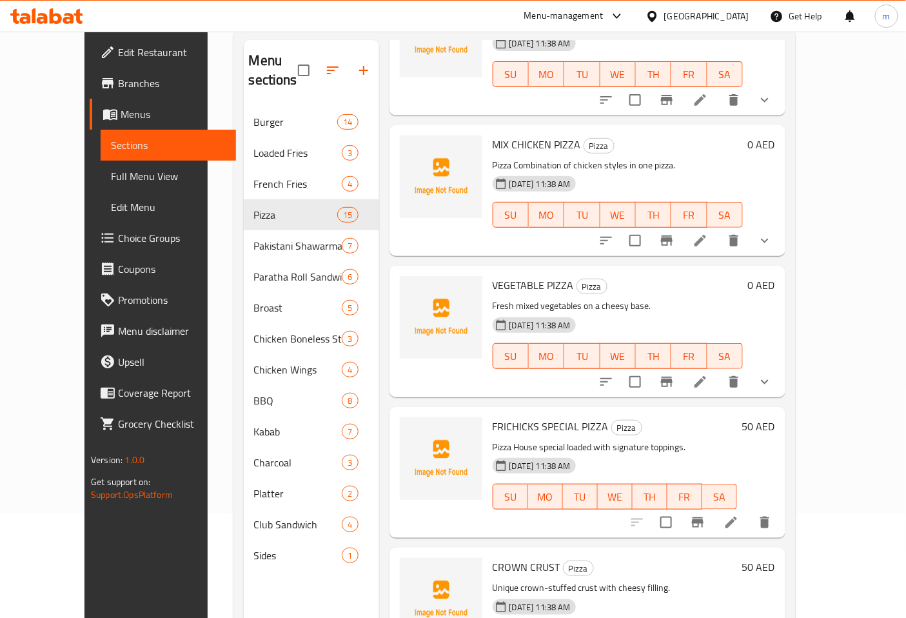
scroll to position [181, 0]
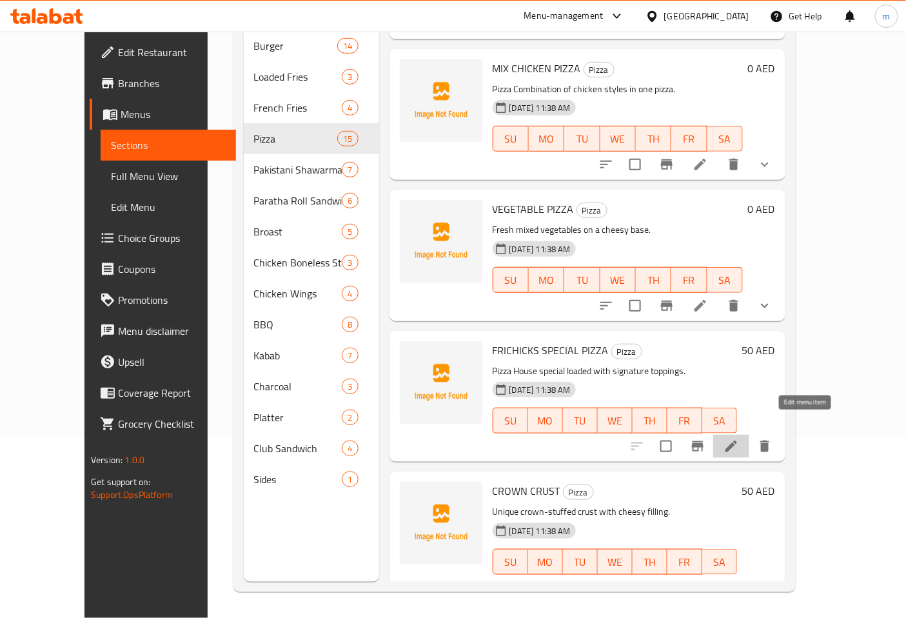
click at [739, 438] on icon at bounding box center [731, 445] width 15 height 15
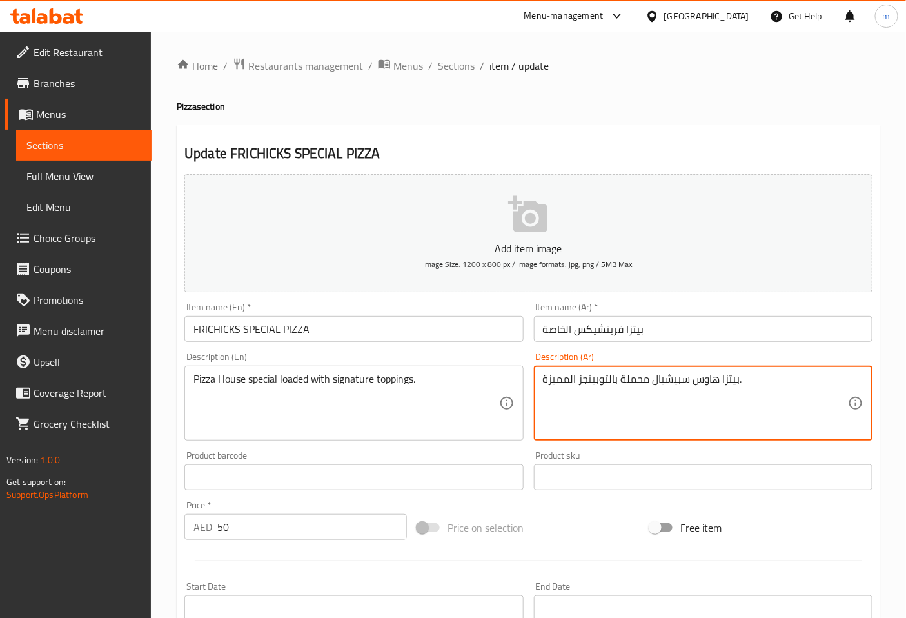
drag, startPoint x: 622, startPoint y: 378, endPoint x: 651, endPoint y: 376, distance: 29.1
drag, startPoint x: 544, startPoint y: 380, endPoint x: 577, endPoint y: 384, distance: 33.7
click at [577, 384] on textarea "بيتزا هاوس سبيشيال لودد بالتوبينجز المميزة." at bounding box center [695, 403] width 305 height 61
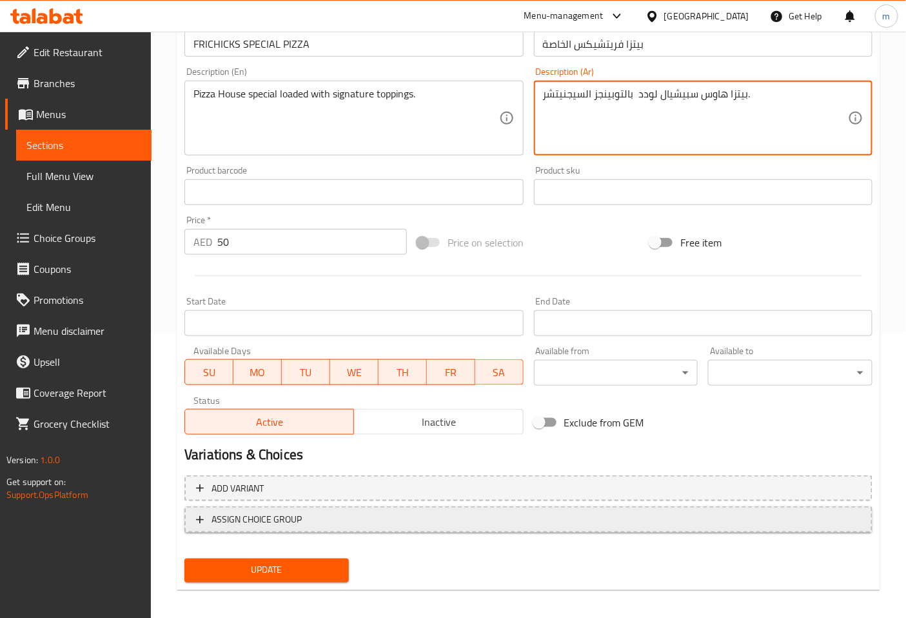
scroll to position [291, 0]
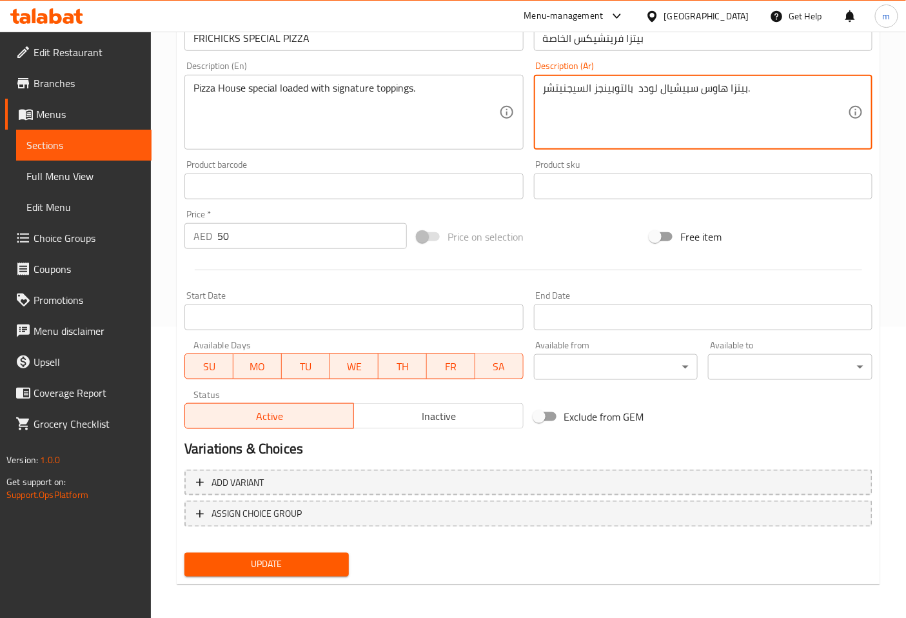
type textarea "بيتزا هاوس سبيشيال لودد بالتوبينجز السيجنيتشر."
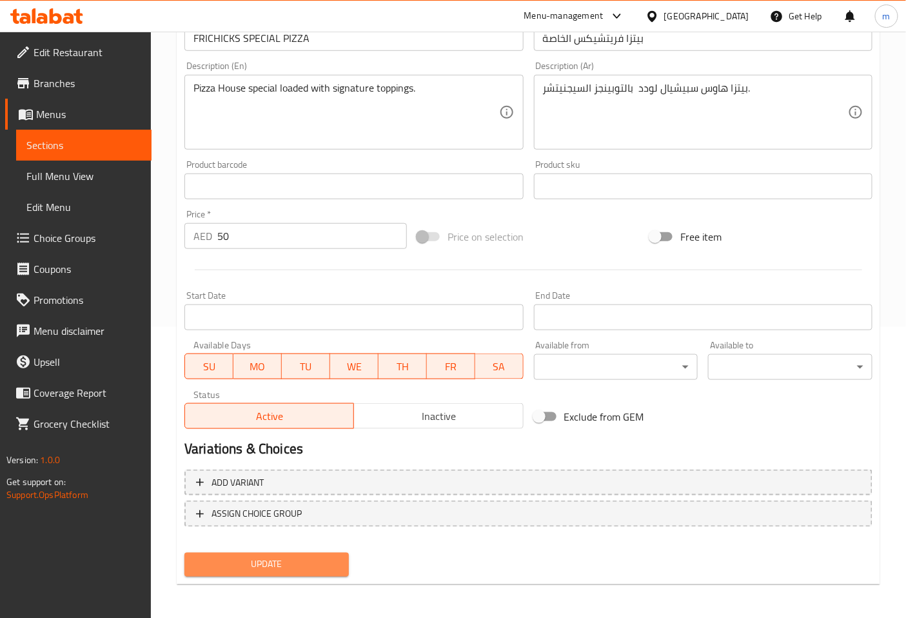
click at [284, 562] on span "Update" at bounding box center [267, 565] width 144 height 16
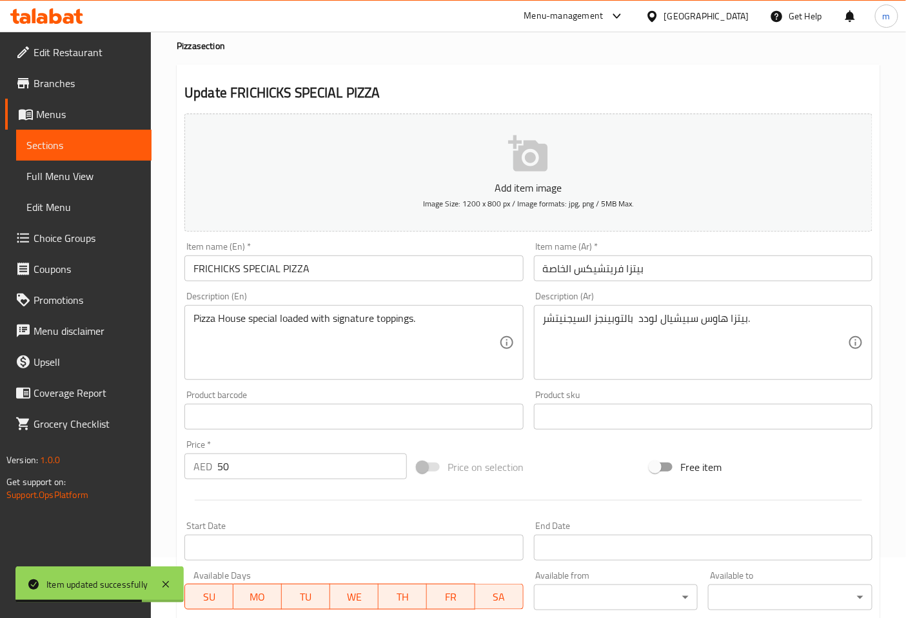
scroll to position [0, 0]
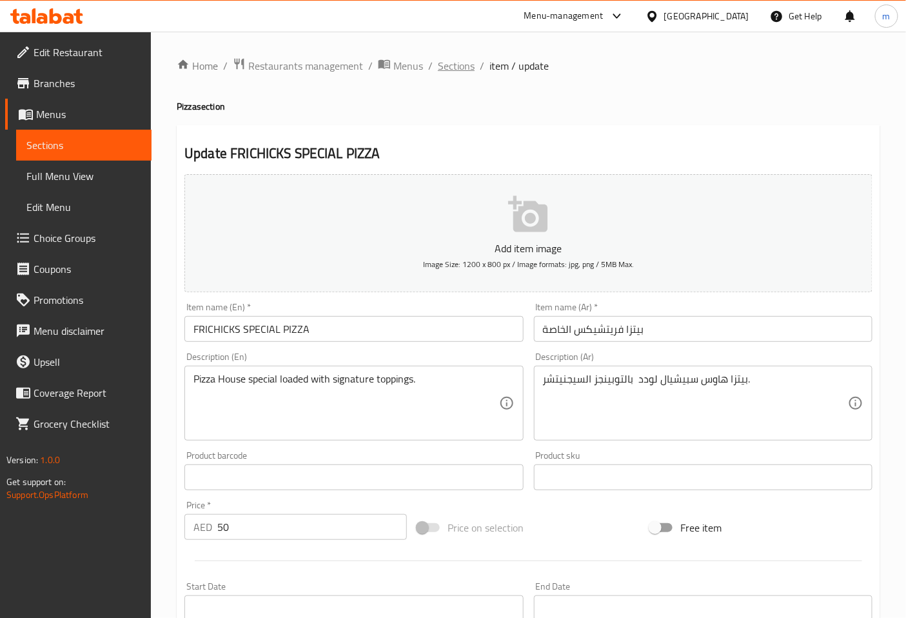
click at [459, 61] on span "Sections" at bounding box center [456, 65] width 37 height 15
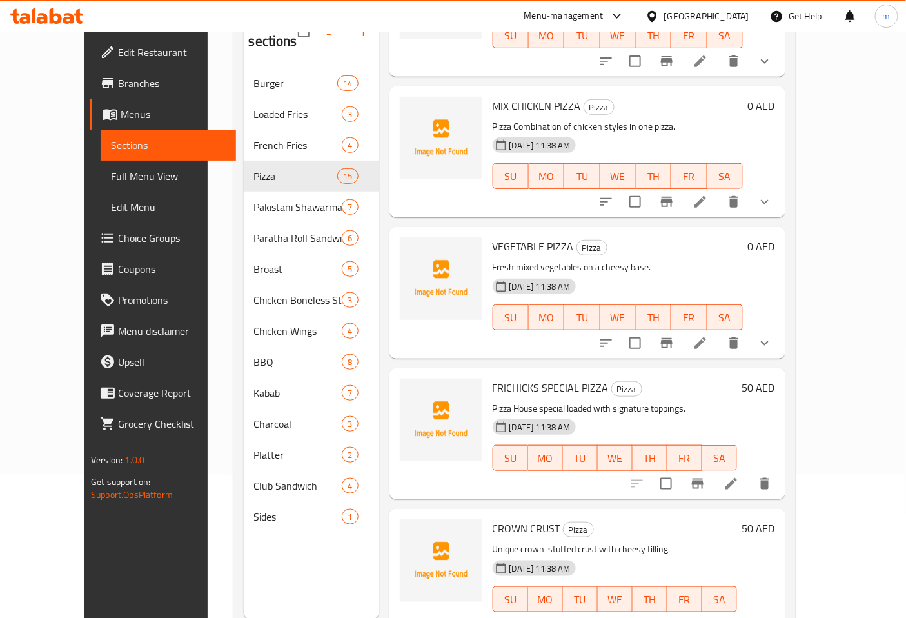
scroll to position [181, 0]
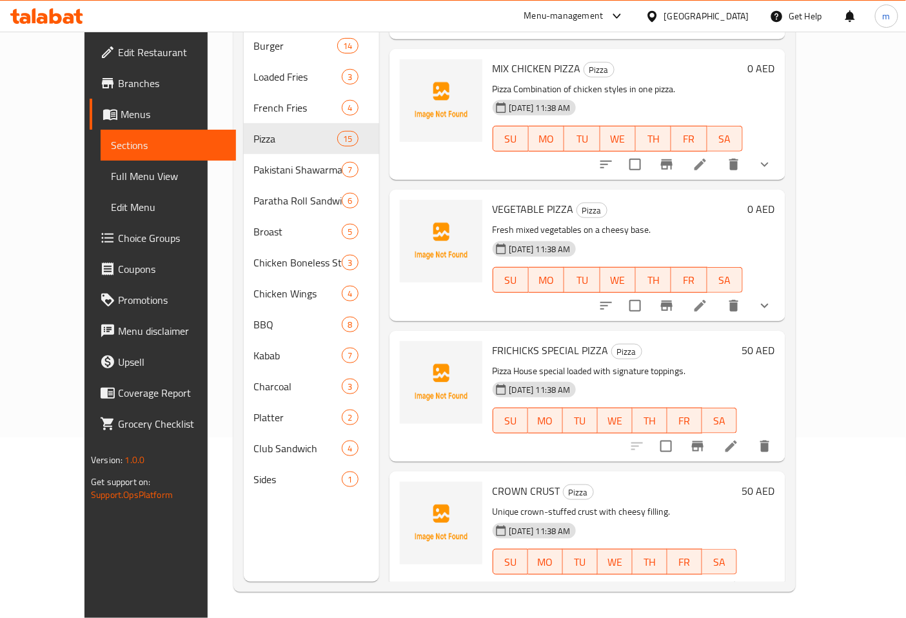
drag, startPoint x: 804, startPoint y: 582, endPoint x: 807, endPoint y: 571, distance: 11.4
click at [796, 581] on div "Menu sections Burger 14 Loaded Fries 3 French Fries 4 Pizza 15 Pakistani Shawar…" at bounding box center [514, 273] width 562 height 638
click at [780, 579] on div at bounding box center [701, 587] width 159 height 31
click at [739, 580] on icon at bounding box center [731, 587] width 15 height 15
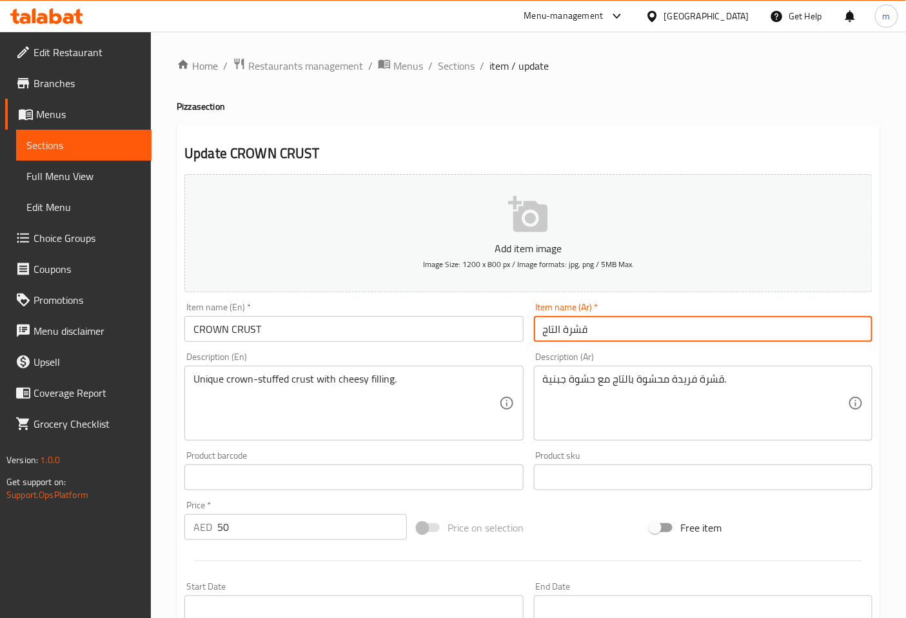
drag, startPoint x: 543, startPoint y: 335, endPoint x: 678, endPoint y: 335, distance: 134.8
click at [666, 339] on input "قشرة التاج" at bounding box center [703, 329] width 339 height 26
type input "كراون كرست"
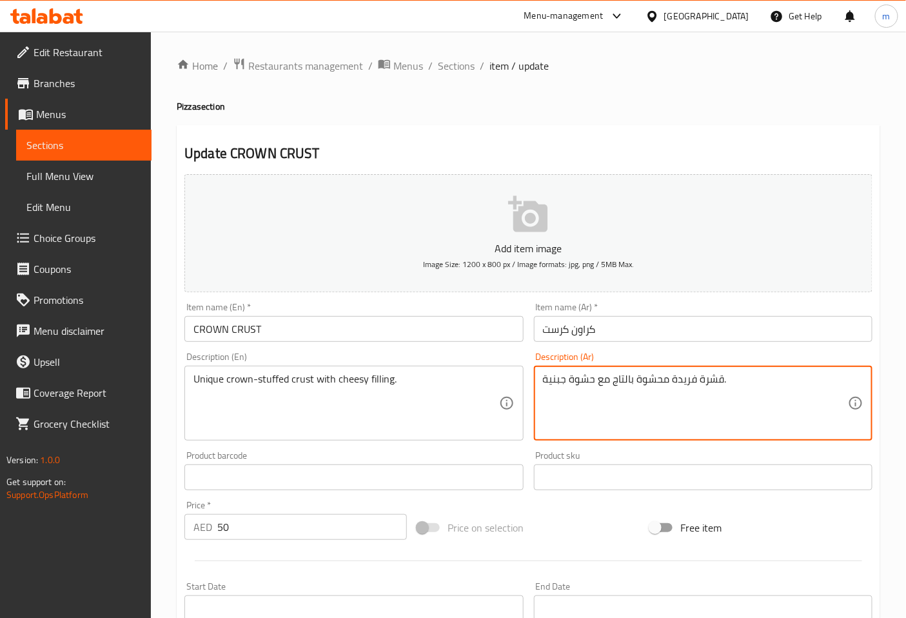
drag, startPoint x: 671, startPoint y: 377, endPoint x: 684, endPoint y: 387, distance: 16.1
drag, startPoint x: 697, startPoint y: 378, endPoint x: 723, endPoint y: 380, distance: 25.9
click at [723, 380] on textarea "قشرة فريدة محشوة بالتاج مع حشوة جبنية." at bounding box center [695, 403] width 305 height 61
drag, startPoint x: 610, startPoint y: 377, endPoint x: 634, endPoint y: 388, distance: 26.5
click at [634, 388] on textarea "كراون [PERSON_NAME] بالتاج مع حشوة جبنية." at bounding box center [695, 403] width 305 height 61
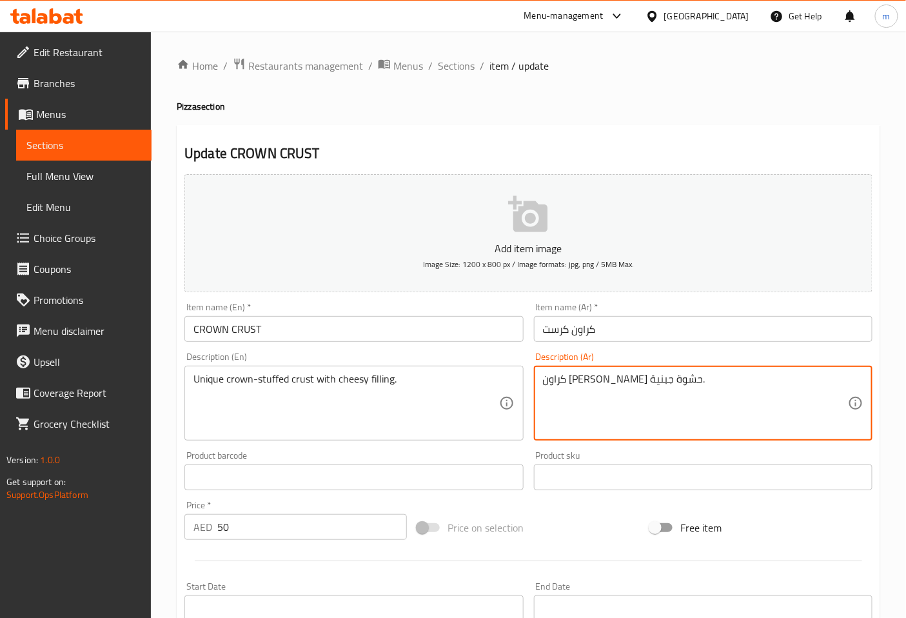
click at [645, 380] on textarea "كراون [PERSON_NAME] حشوة جبنية." at bounding box center [695, 403] width 305 height 61
click at [609, 379] on textarea "كراون [PERSON_NAME] محشوةمع حشوة جبنية." at bounding box center [695, 403] width 305 height 61
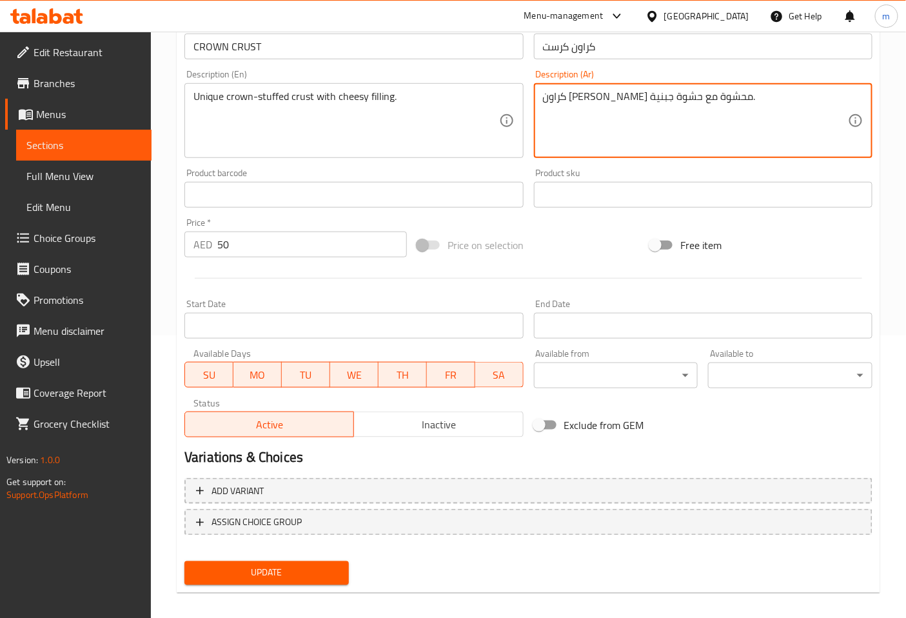
scroll to position [291, 0]
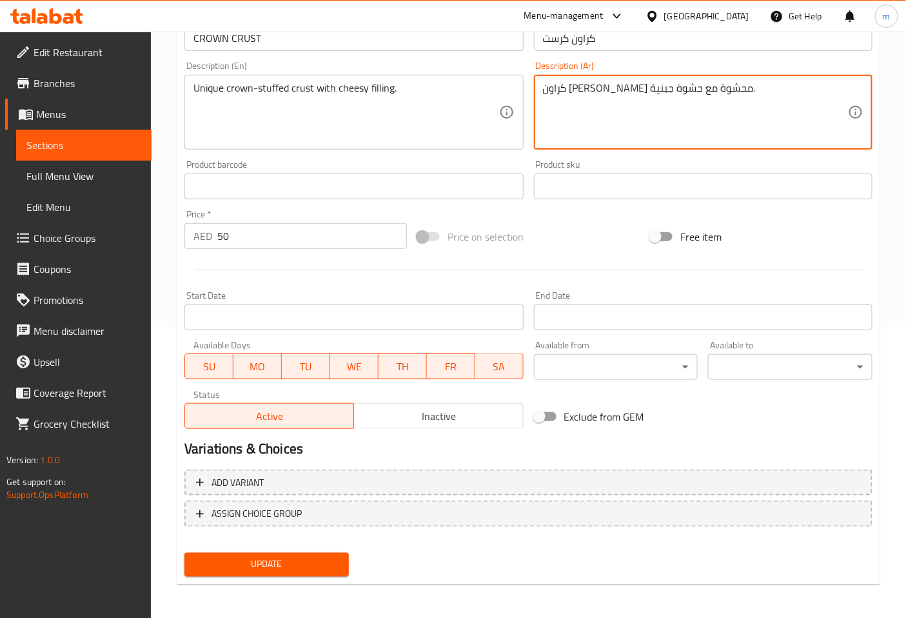
type textarea "كراون [PERSON_NAME] محشوة مع حشوة جبنية."
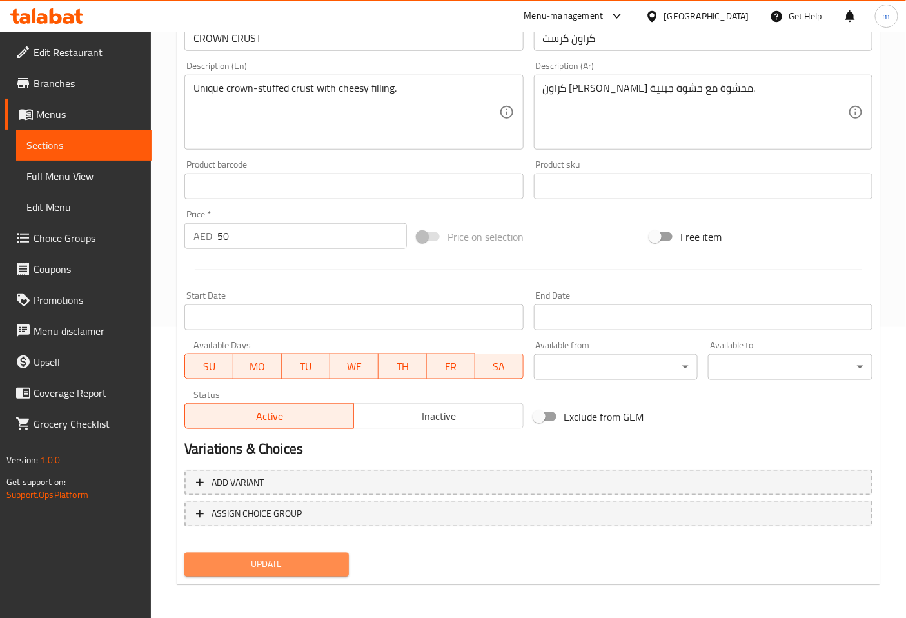
click at [299, 562] on span "Update" at bounding box center [267, 565] width 144 height 16
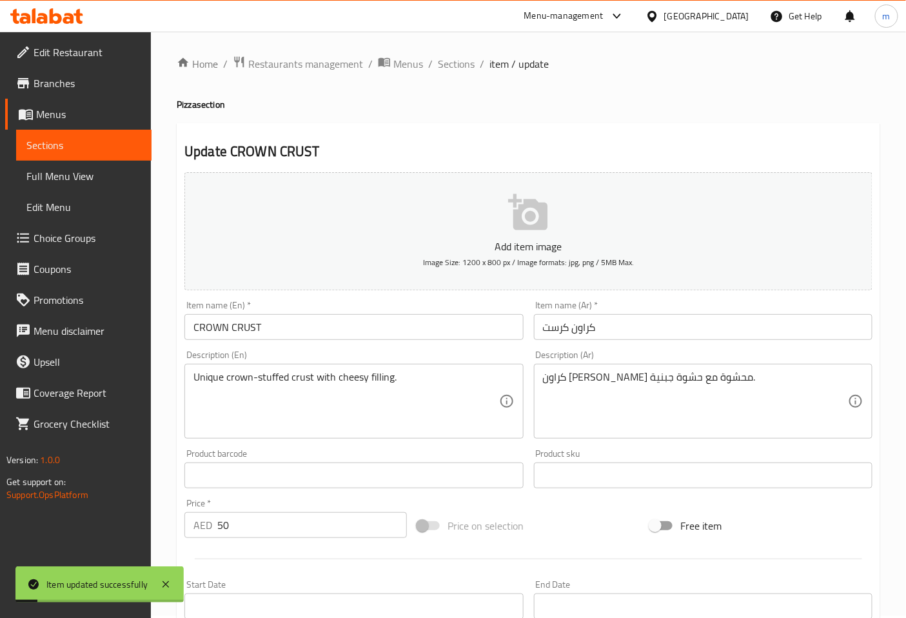
scroll to position [0, 0]
click at [460, 72] on span "Sections" at bounding box center [456, 65] width 37 height 15
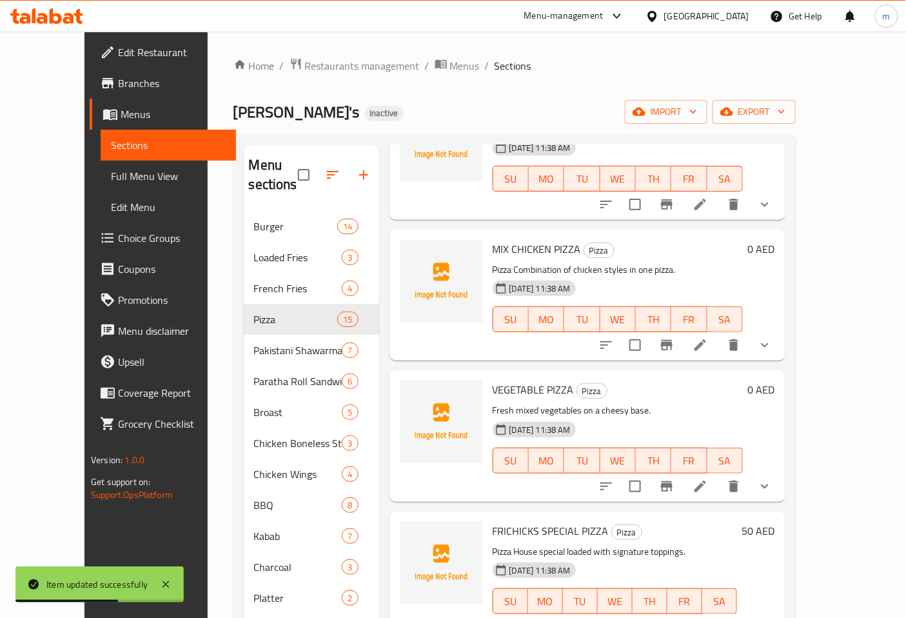
scroll to position [181, 0]
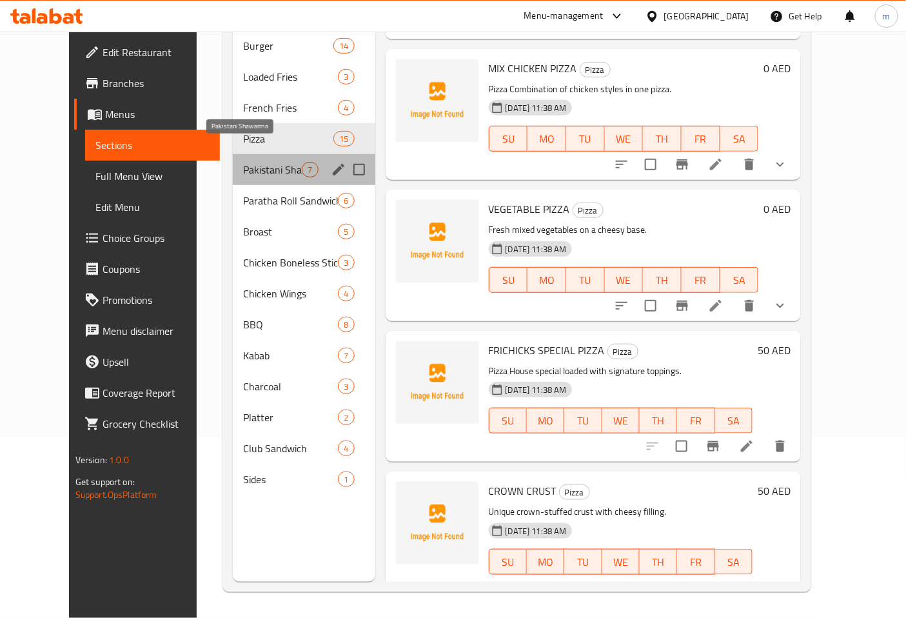
click at [243, 162] on span "Pakistani Shawarma" at bounding box center [272, 169] width 59 height 15
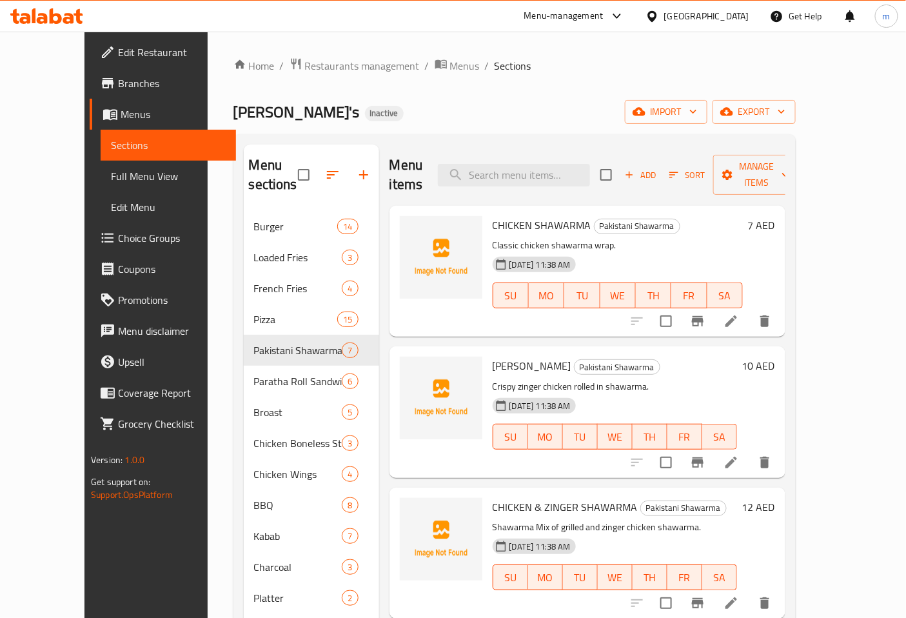
click at [739, 313] on icon at bounding box center [731, 320] width 15 height 15
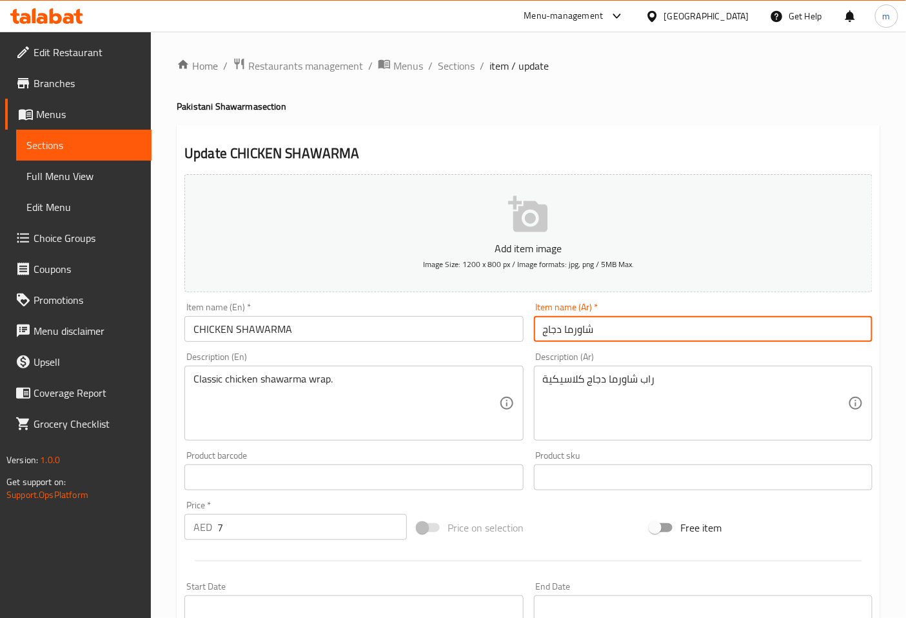
drag, startPoint x: 544, startPoint y: 335, endPoint x: 562, endPoint y: 344, distance: 19.9
click at [562, 344] on div "Item name (Ar)   * شاورما دجاج Item name (Ar) *" at bounding box center [703, 322] width 349 height 50
type input "شاورما فراخ"
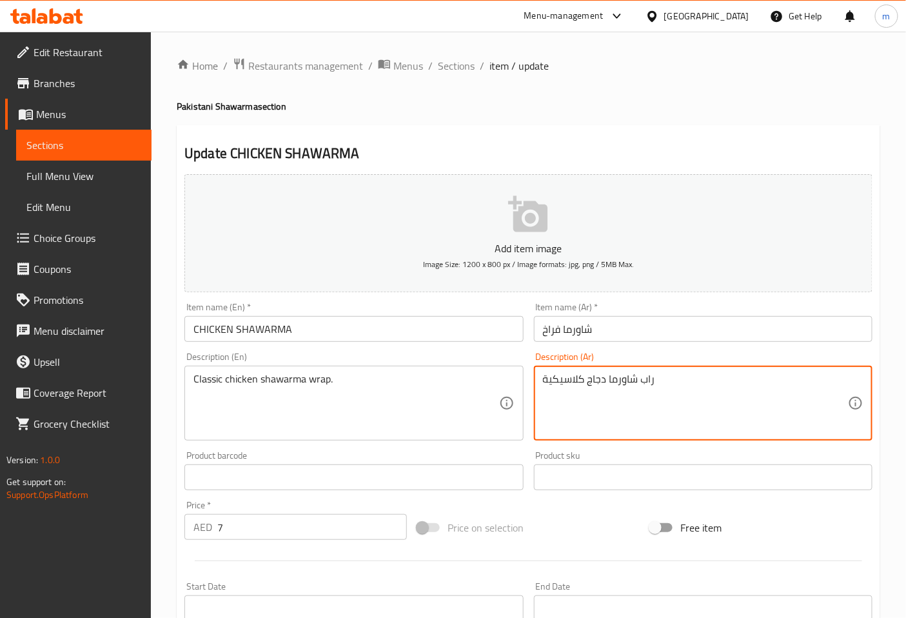
drag, startPoint x: 588, startPoint y: 378, endPoint x: 605, endPoint y: 379, distance: 16.8
click at [605, 379] on textarea "راب شاورما دجاج كلاسيكية" at bounding box center [695, 403] width 305 height 61
type textarea "راب شاورما فراخ كلاسيكية"
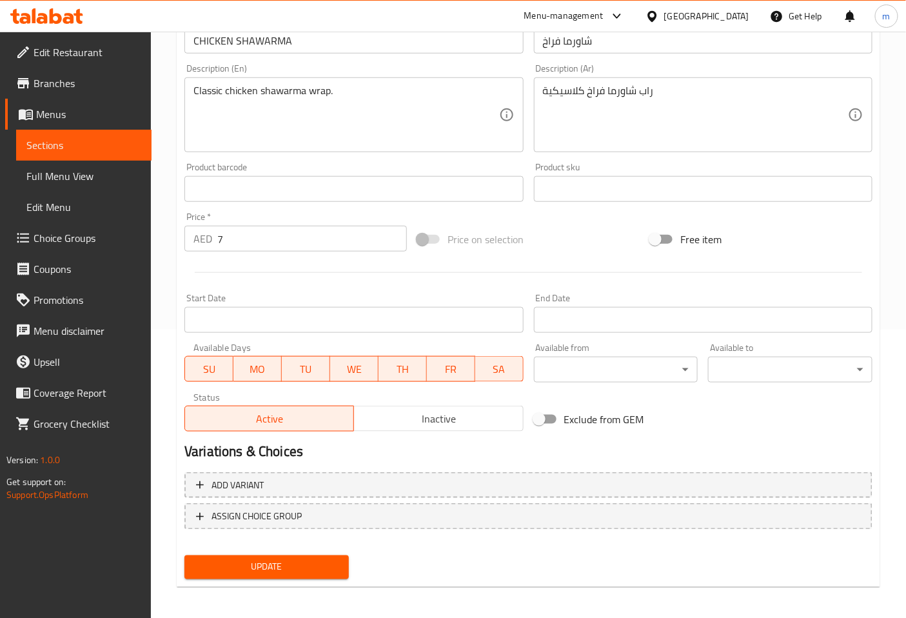
scroll to position [291, 0]
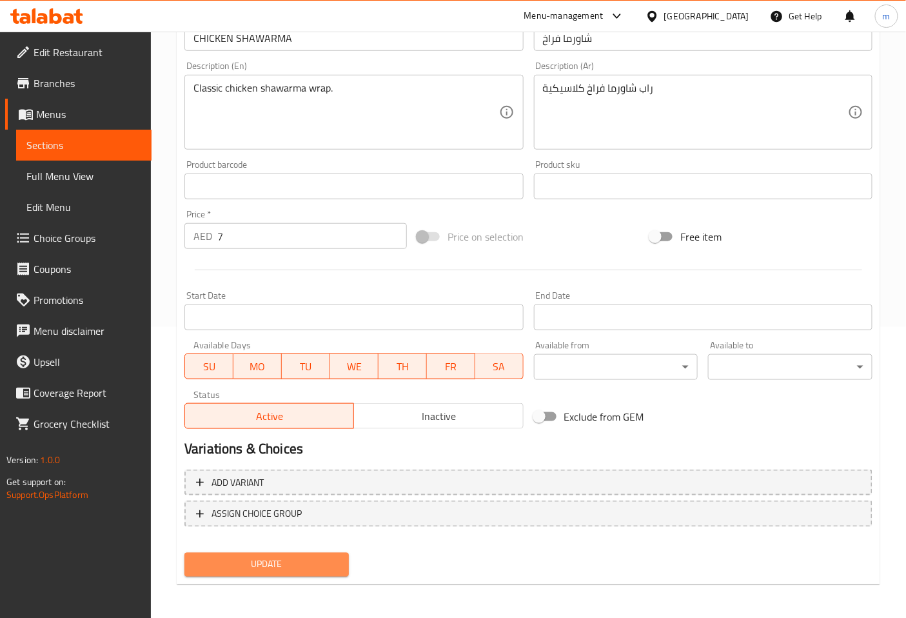
click at [241, 562] on span "Update" at bounding box center [267, 565] width 144 height 16
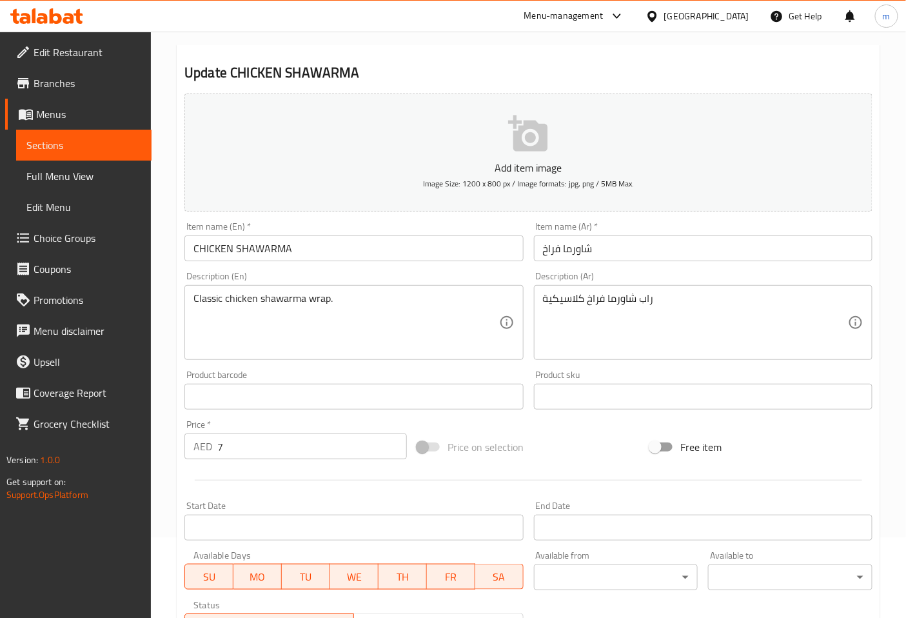
scroll to position [0, 0]
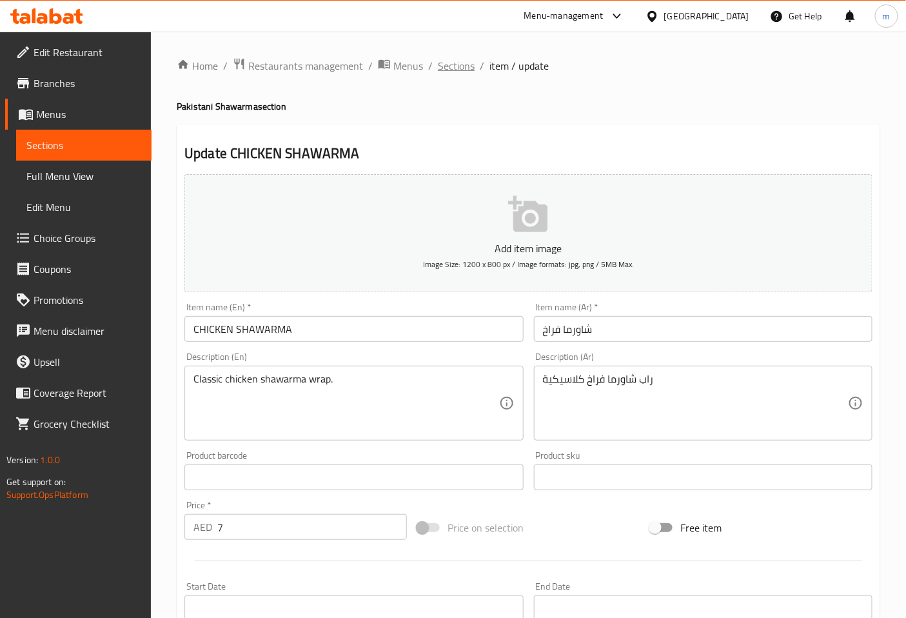
click at [457, 61] on span "Sections" at bounding box center [456, 65] width 37 height 15
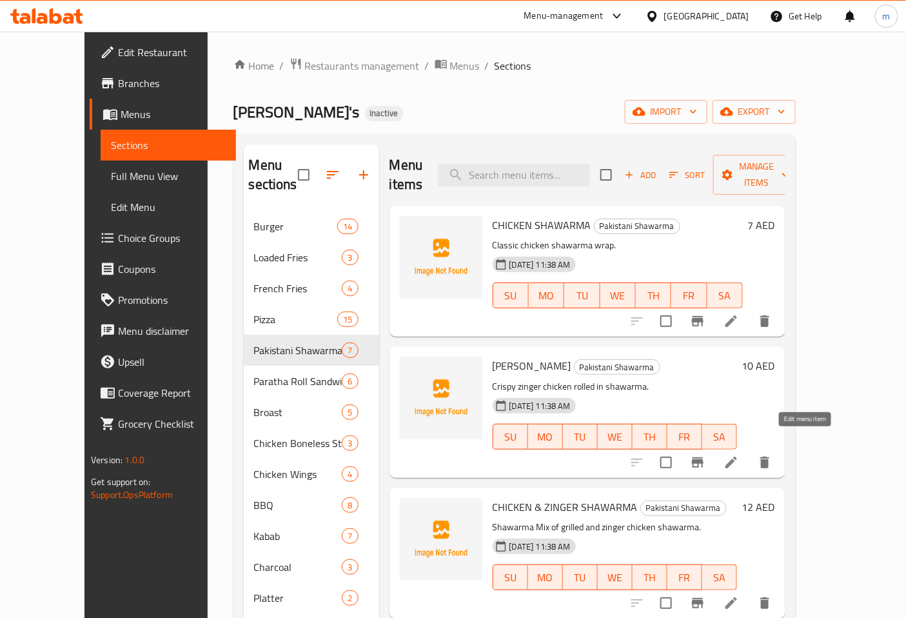
click at [739, 455] on icon at bounding box center [731, 462] width 15 height 15
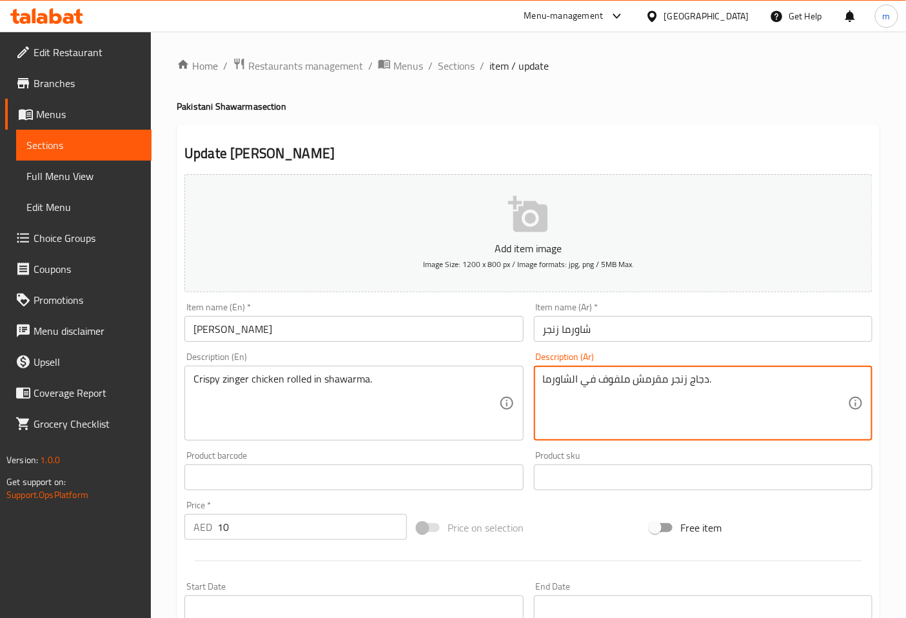
drag, startPoint x: 688, startPoint y: 381, endPoint x: 708, endPoint y: 382, distance: 20.0
drag, startPoint x: 729, startPoint y: 382, endPoint x: 759, endPoint y: 377, distance: 30.1
click at [759, 377] on textarea "شاورما زنجر مقرمش ملفوف في الشاورما." at bounding box center [695, 403] width 305 height 61
drag, startPoint x: 822, startPoint y: 377, endPoint x: 875, endPoint y: 379, distance: 52.9
click at [878, 380] on div "Description (Ar) شاورما زنجر مقرمش رولد في الشاورما. Description (Ar)" at bounding box center [703, 396] width 349 height 99
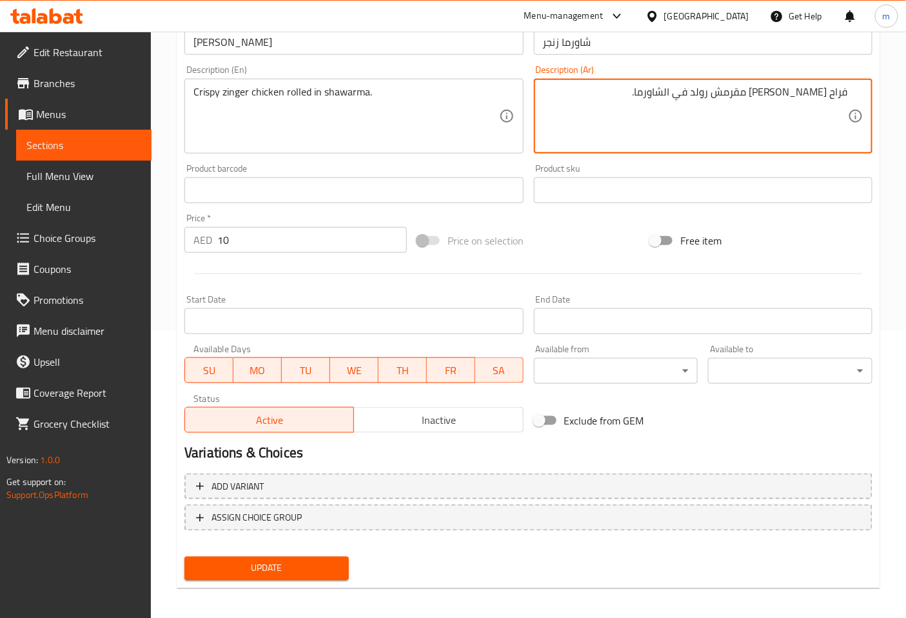
scroll to position [291, 0]
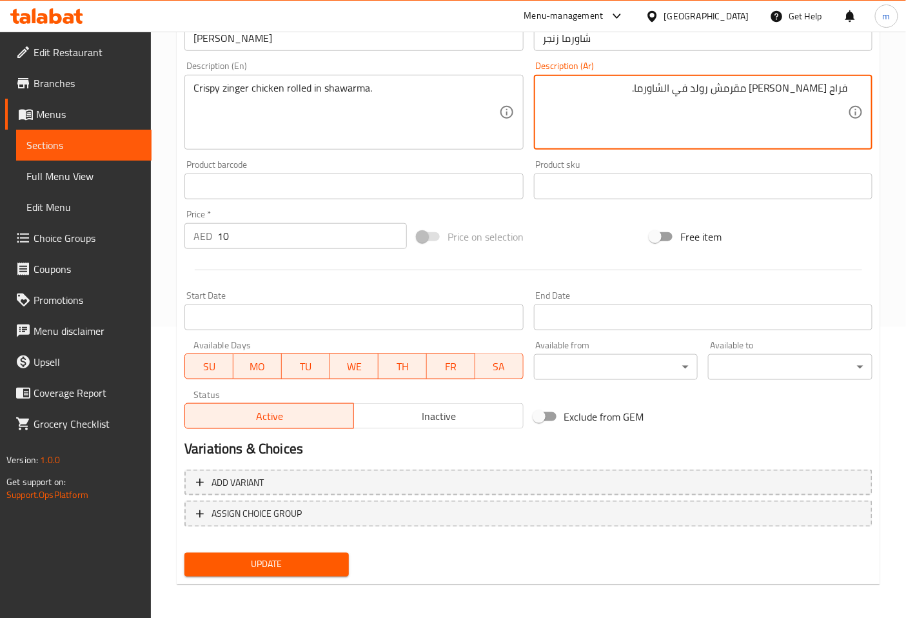
type textarea "فراح [PERSON_NAME] مقرمش رولد في الشاورما."
click at [279, 565] on span "Update" at bounding box center [267, 565] width 144 height 16
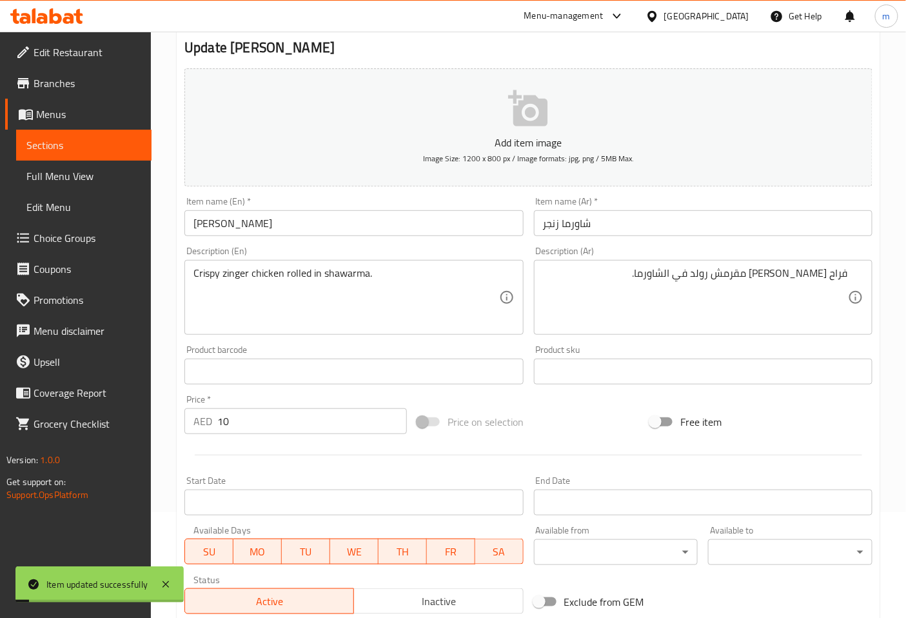
scroll to position [0, 0]
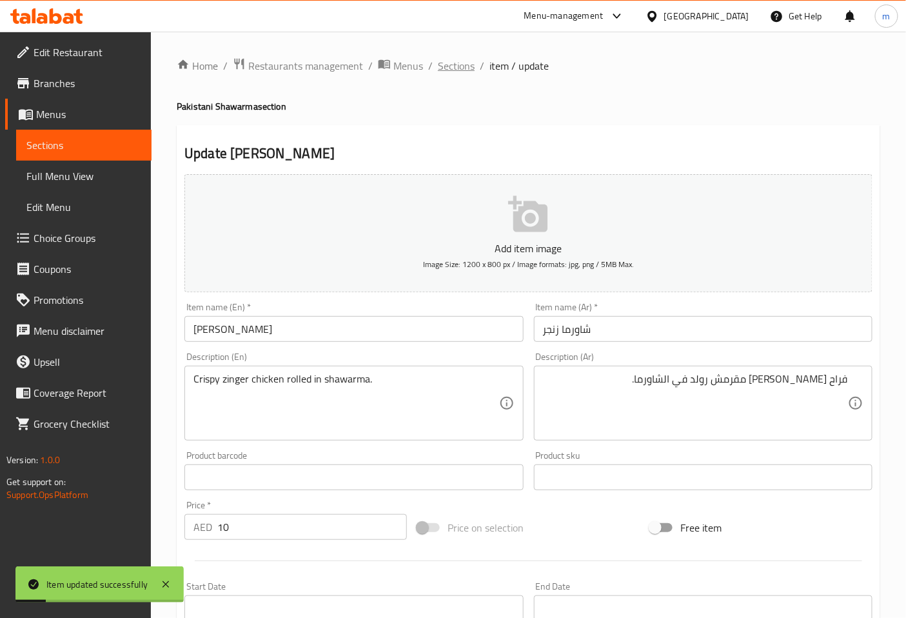
click at [454, 64] on span "Sections" at bounding box center [456, 65] width 37 height 15
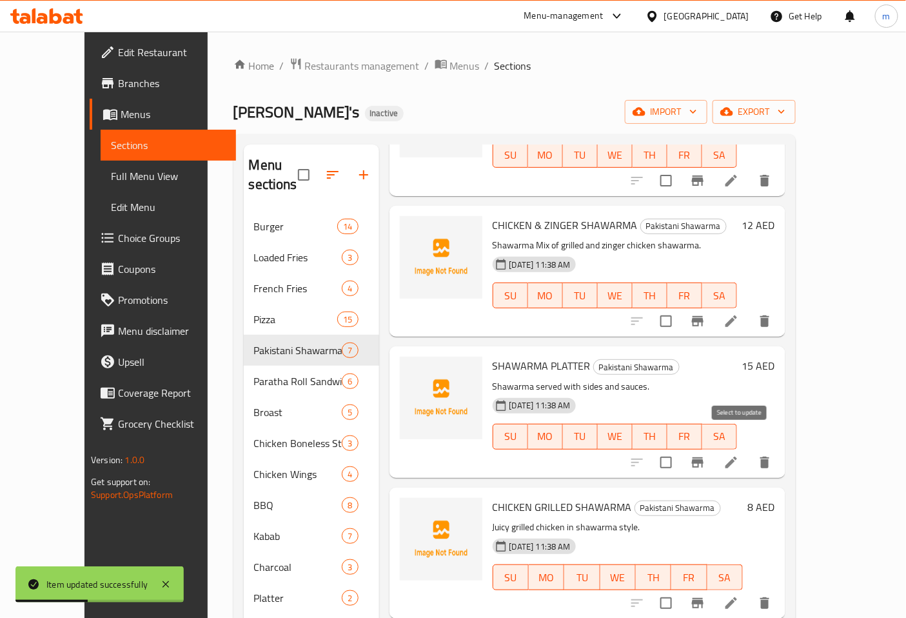
scroll to position [286, 0]
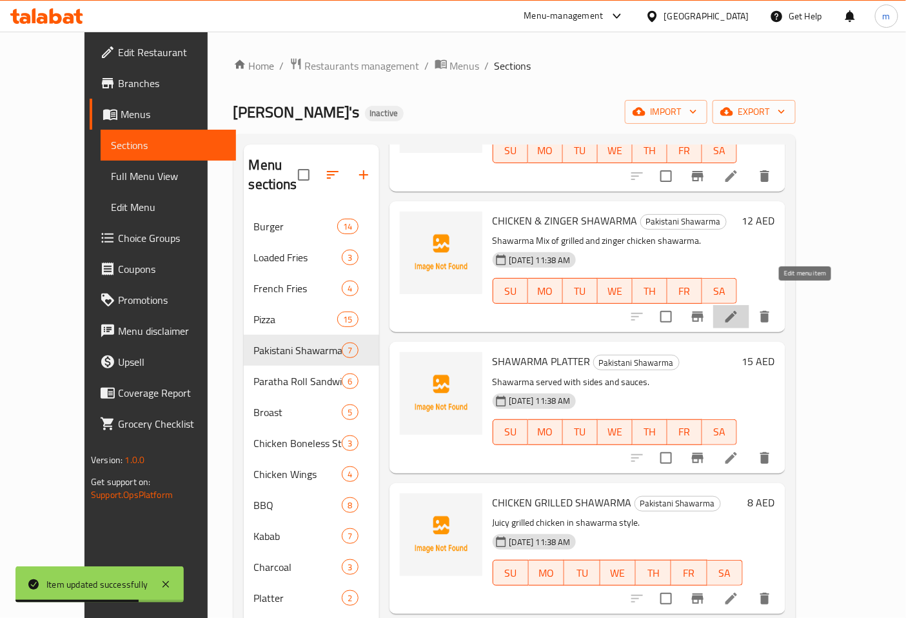
click at [739, 309] on icon at bounding box center [731, 316] width 15 height 15
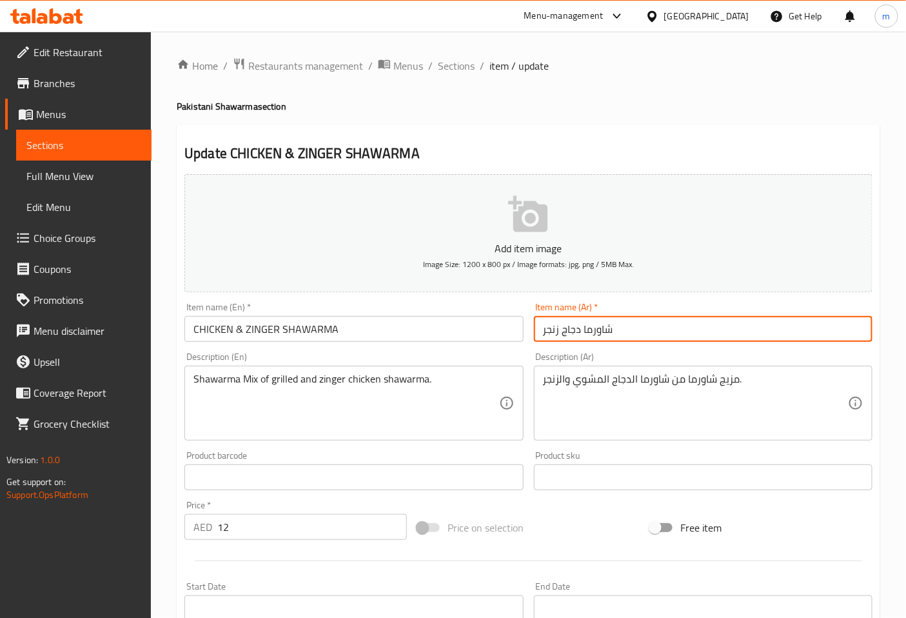
drag, startPoint x: 562, startPoint y: 329, endPoint x: 654, endPoint y: 337, distance: 92.6
click at [656, 337] on input "شاورما دجاج زنجر" at bounding box center [703, 329] width 339 height 26
drag, startPoint x: 654, startPoint y: 337, endPoint x: 505, endPoint y: 334, distance: 149.0
click at [505, 334] on div "Add item image Image Size: 1200 x 800 px / Image formats: jpg, png / 5MB Max. I…" at bounding box center [528, 447] width 698 height 556
type input "فراخ و زنجر شاورما"
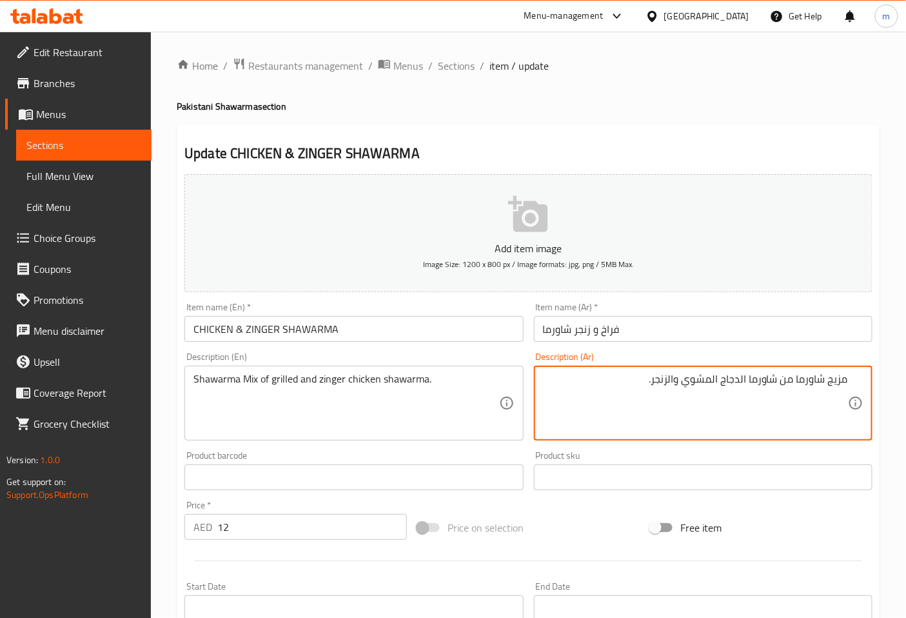
click at [722, 381] on textarea "مزيج شاورما من شاورما الدجاج المشوي والزنجر." at bounding box center [695, 403] width 305 height 61
click at [720, 384] on textarea "مزيج شاورما من شاورما الدجاج المشوي والزنجر." at bounding box center [695, 403] width 305 height 61
drag, startPoint x: 720, startPoint y: 384, endPoint x: 740, endPoint y: 388, distance: 21.0
click at [740, 388] on textarea "مزيج شاورما من شاورما الدجاج المشوي والزنجر." at bounding box center [695, 403] width 305 height 61
drag, startPoint x: 672, startPoint y: 382, endPoint x: 627, endPoint y: 382, distance: 44.5
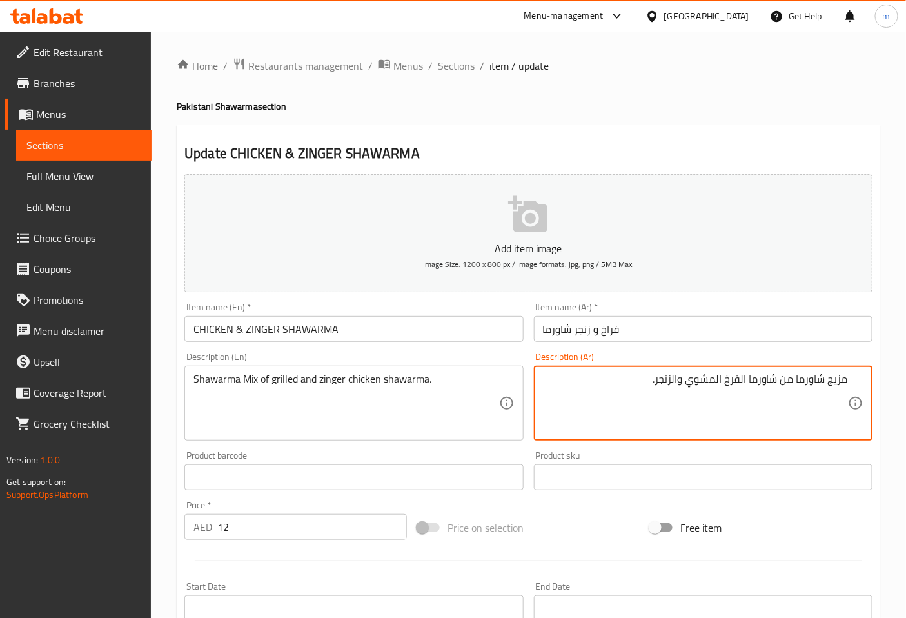
click at [627, 382] on textarea "مزيج شاورما من شاورما الفرخ المشوي والزنجر." at bounding box center [695, 403] width 305 height 61
click at [667, 384] on textarea "مزيج شاورما من شاورما الفرخ المشوي والزنجر." at bounding box center [695, 403] width 305 height 61
drag, startPoint x: 656, startPoint y: 379, endPoint x: 680, endPoint y: 379, distance: 23.9
click at [680, 379] on textarea "مزيج شاورما من شاورما الفرخ المشوي والزنجر." at bounding box center [695, 403] width 305 height 61
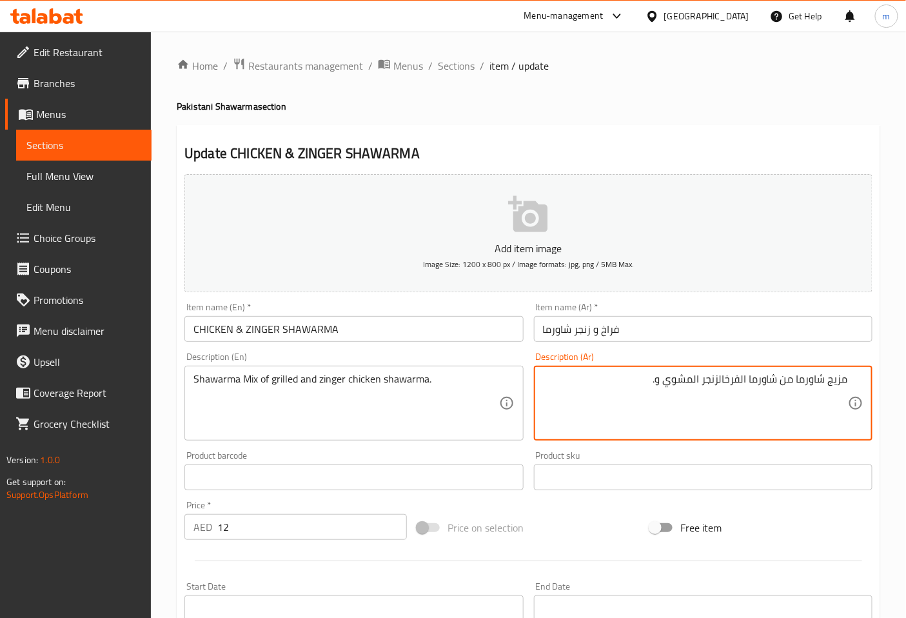
click at [694, 400] on textarea "مزيج شاورما من شاورما الفرخالزنجر المشوي و." at bounding box center [695, 403] width 305 height 61
click at [723, 382] on textarea "مزيج شاورما من شاورما الفرخالزنجر المشوي و." at bounding box center [695, 403] width 305 height 61
click at [725, 381] on textarea "مزيج شاورما من شاورما الفرخالزنجر المشوي و." at bounding box center [695, 403] width 305 height 61
drag, startPoint x: 698, startPoint y: 379, endPoint x: 662, endPoint y: 384, distance: 35.9
click at [662, 384] on textarea "مزيج شاورما من شاورما الفرخ الزنجر المشوي و." at bounding box center [695, 403] width 305 height 61
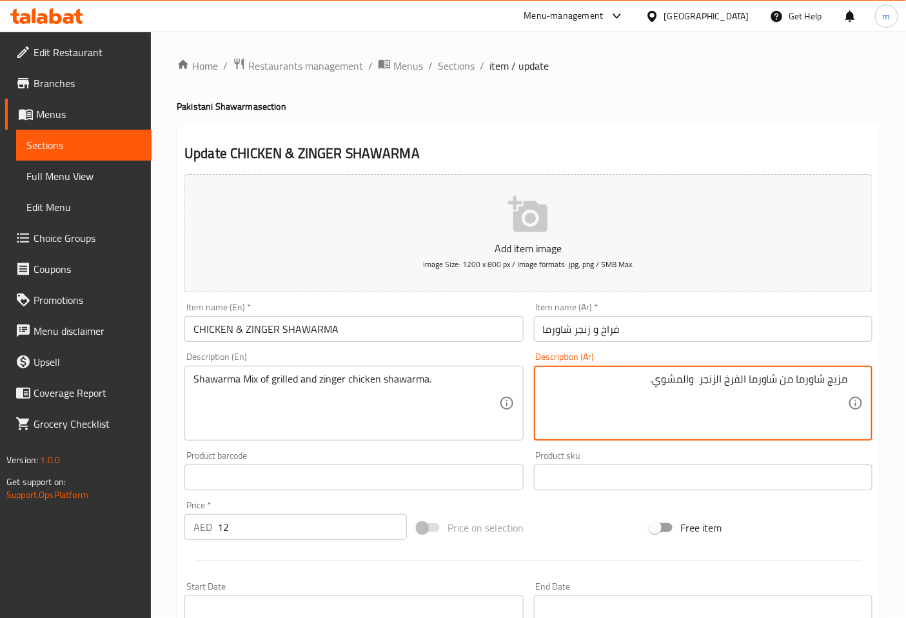
click at [691, 382] on textarea "مزيج شاورما من شاورما الفرخ الزنجر والمشوي." at bounding box center [695, 403] width 305 height 61
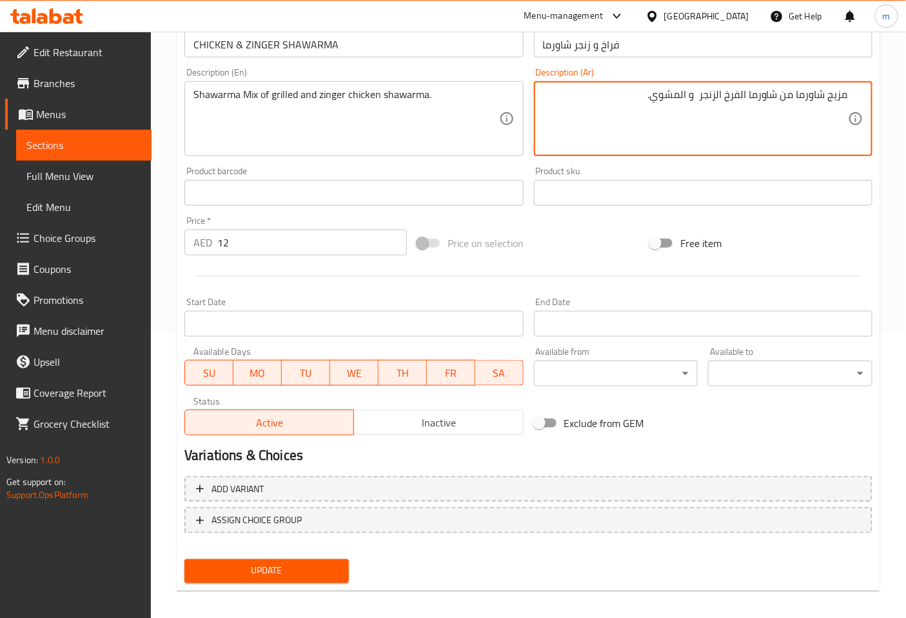
scroll to position [291, 0]
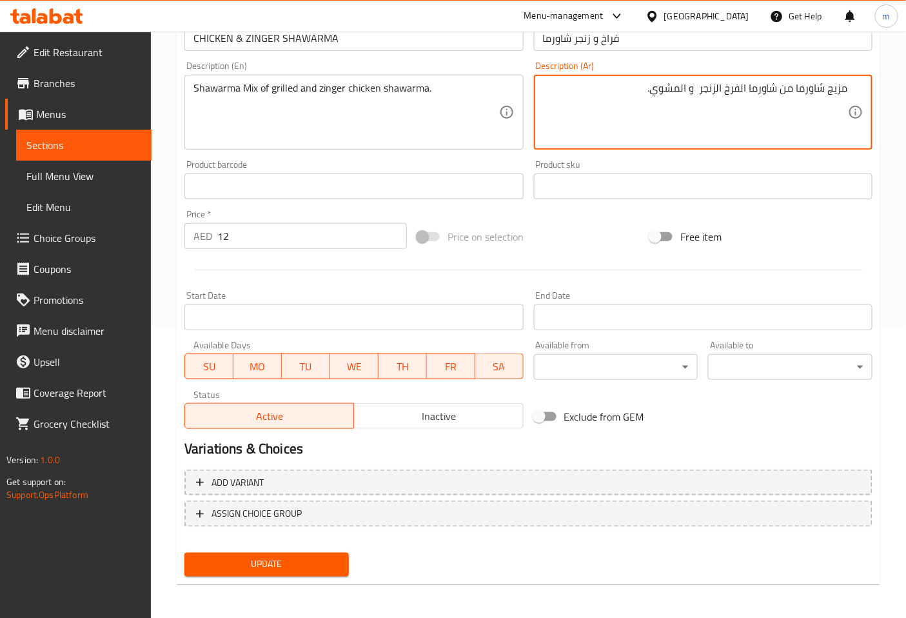
type textarea "مزيج شاورما من شاورما الفرخ الزنجر و المشوي."
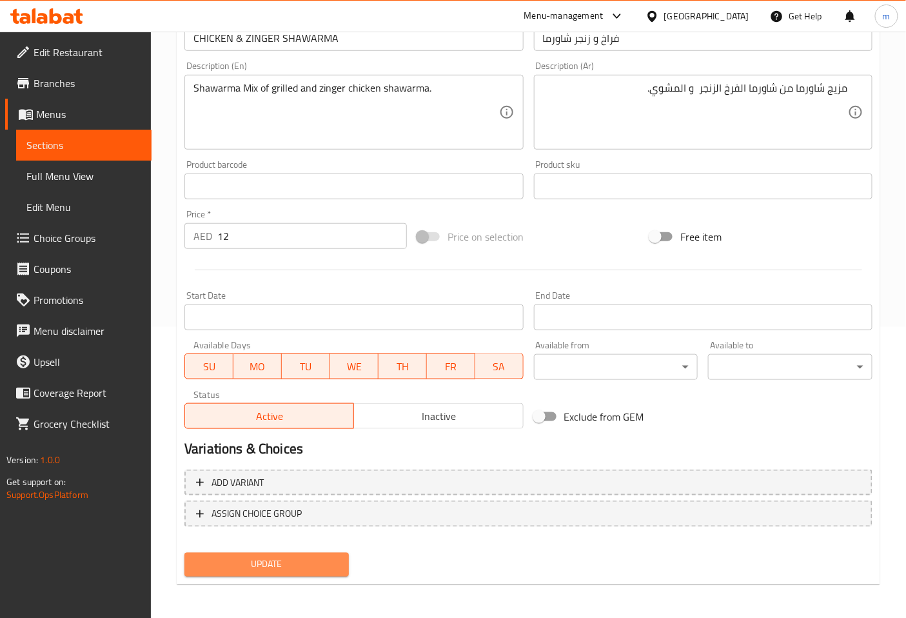
click at [313, 560] on span "Update" at bounding box center [267, 565] width 144 height 16
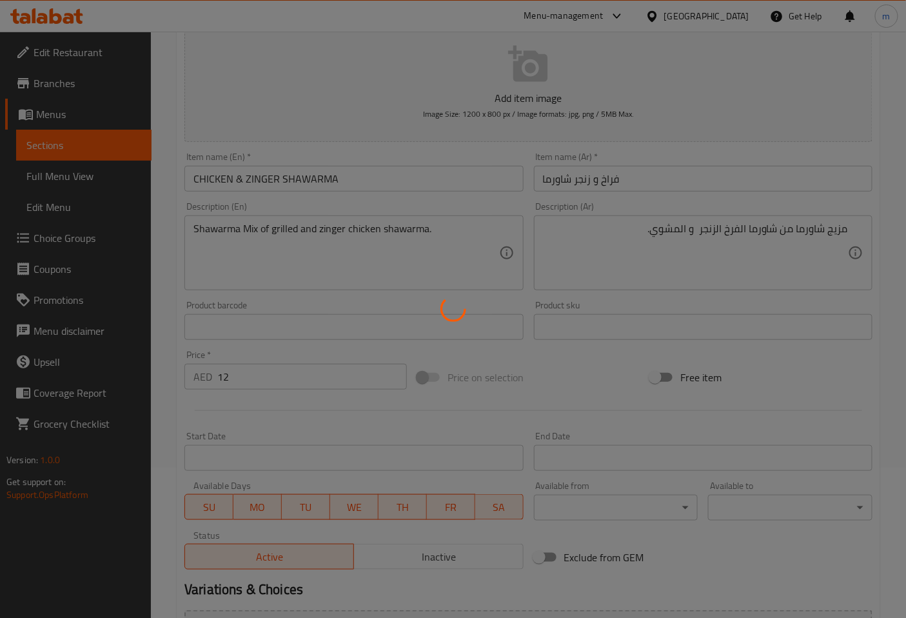
scroll to position [0, 0]
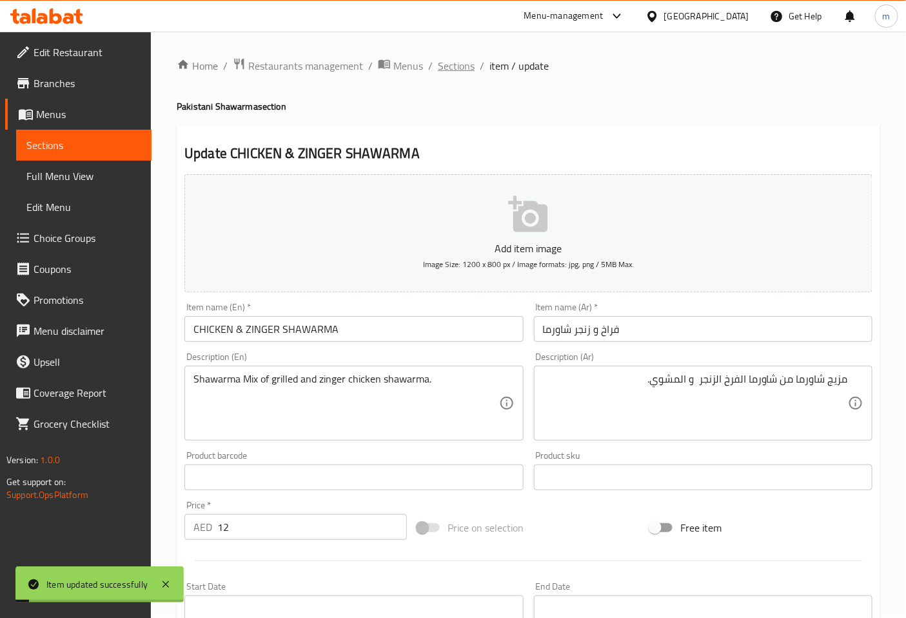
click at [451, 66] on span "Sections" at bounding box center [456, 65] width 37 height 15
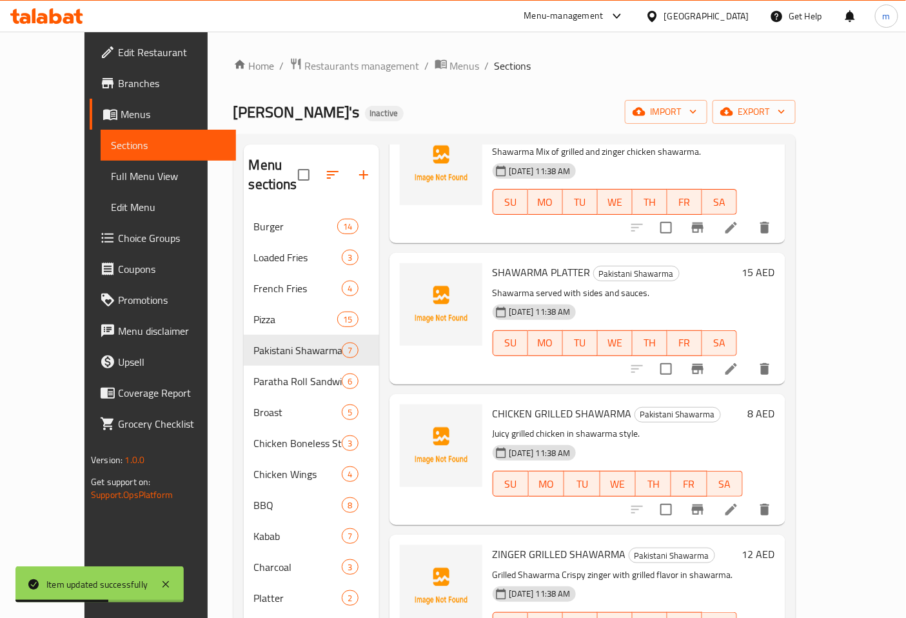
scroll to position [400, 0]
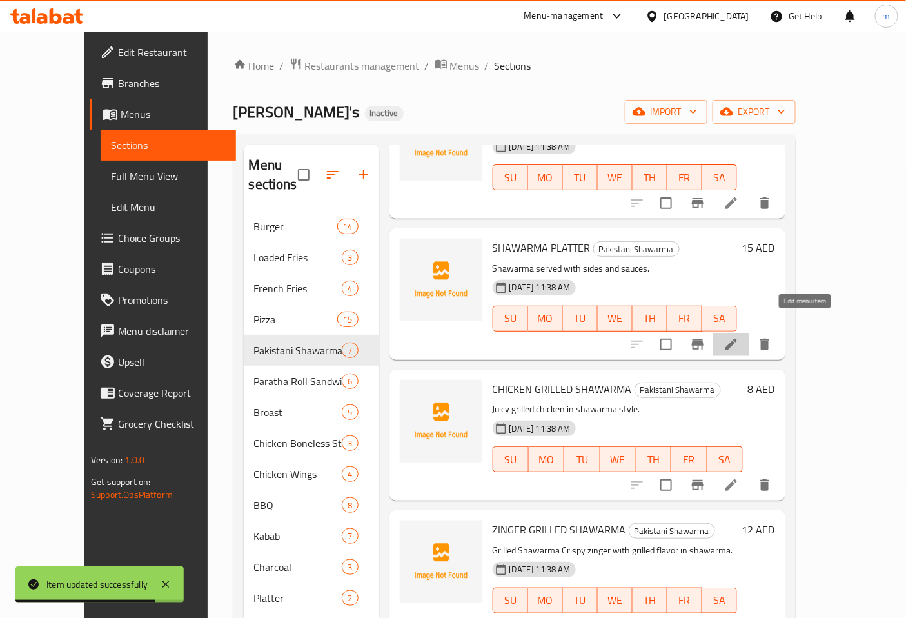
click at [739, 337] on icon at bounding box center [731, 344] width 15 height 15
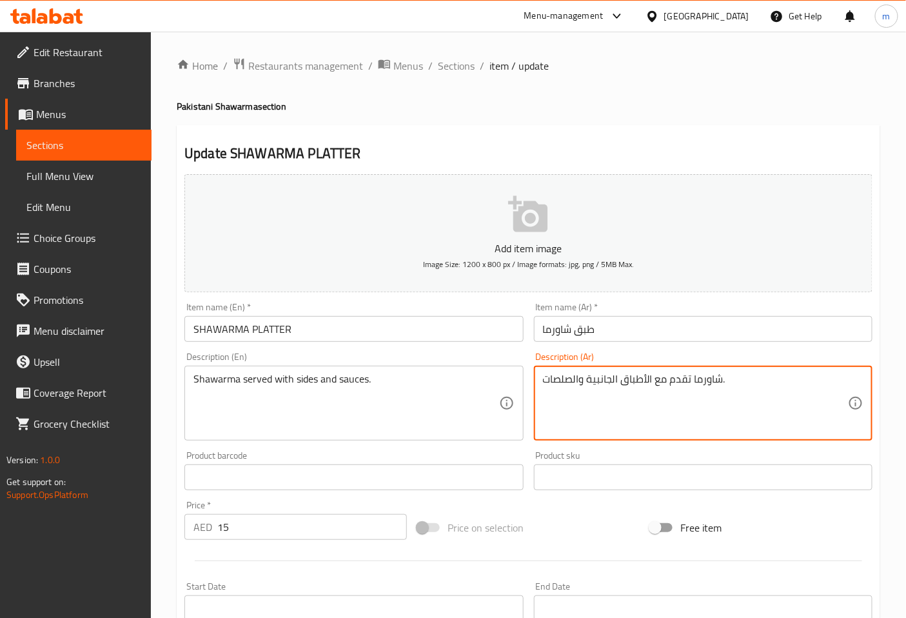
drag, startPoint x: 543, startPoint y: 379, endPoint x: 571, endPoint y: 379, distance: 28.4
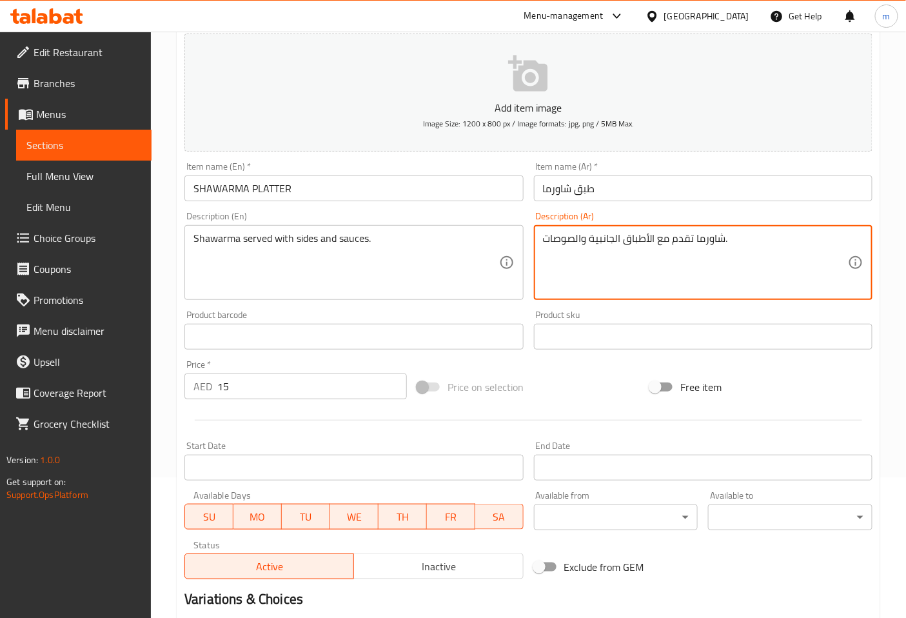
scroll to position [291, 0]
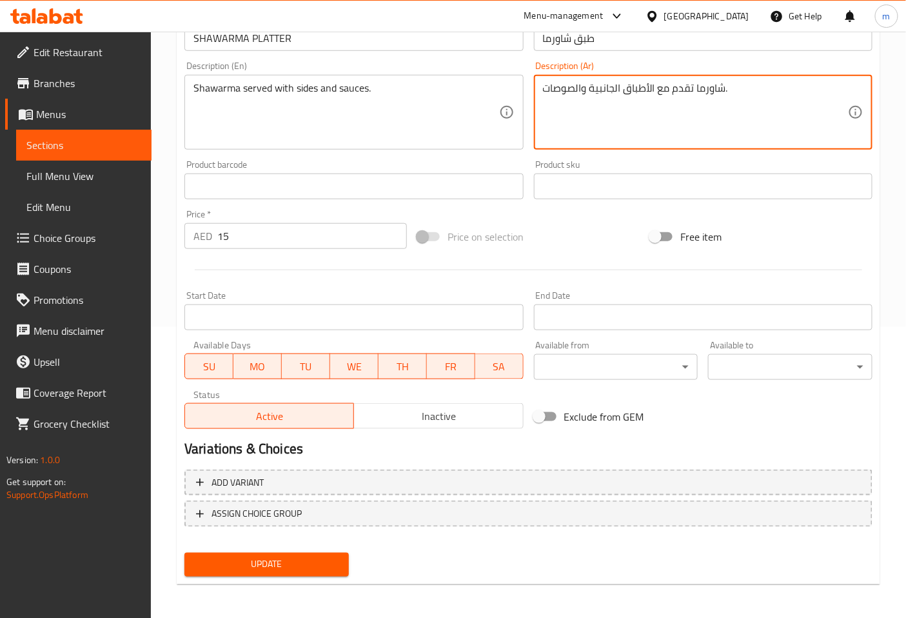
type textarea "شاورما تقدم مع الأطباق الجانبية والصوصات."
click at [279, 557] on span "Update" at bounding box center [267, 565] width 144 height 16
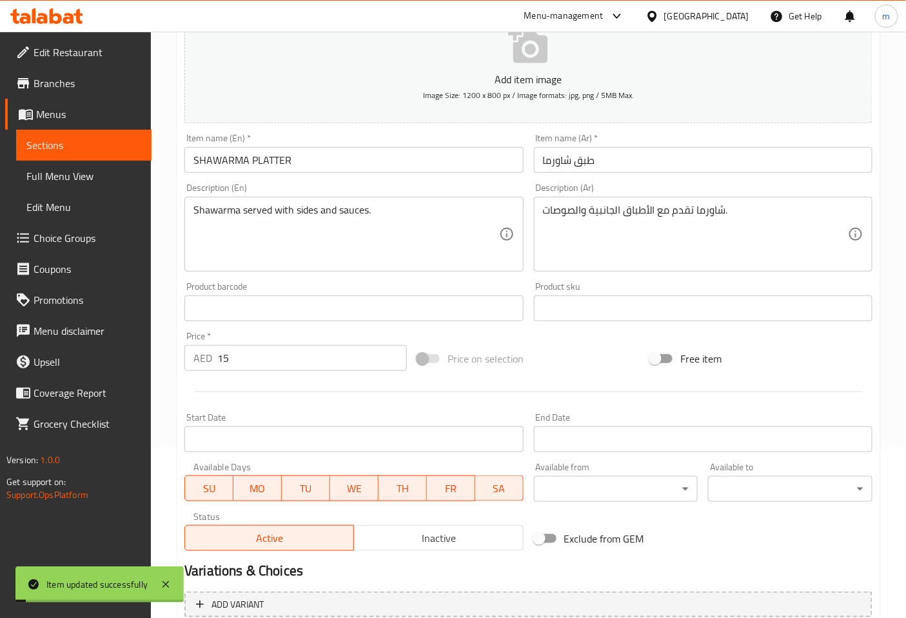
scroll to position [0, 0]
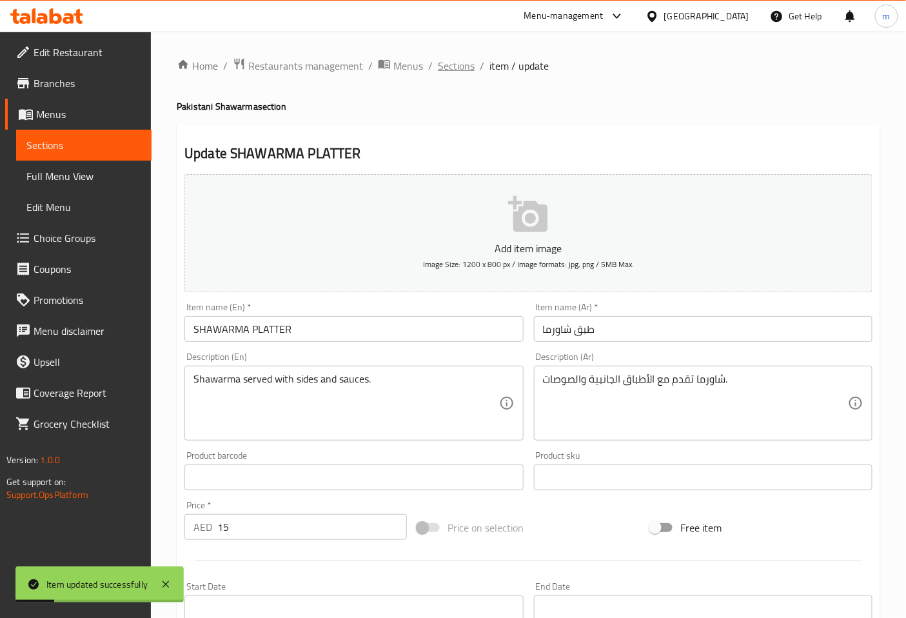
click at [464, 64] on span "Sections" at bounding box center [456, 65] width 37 height 15
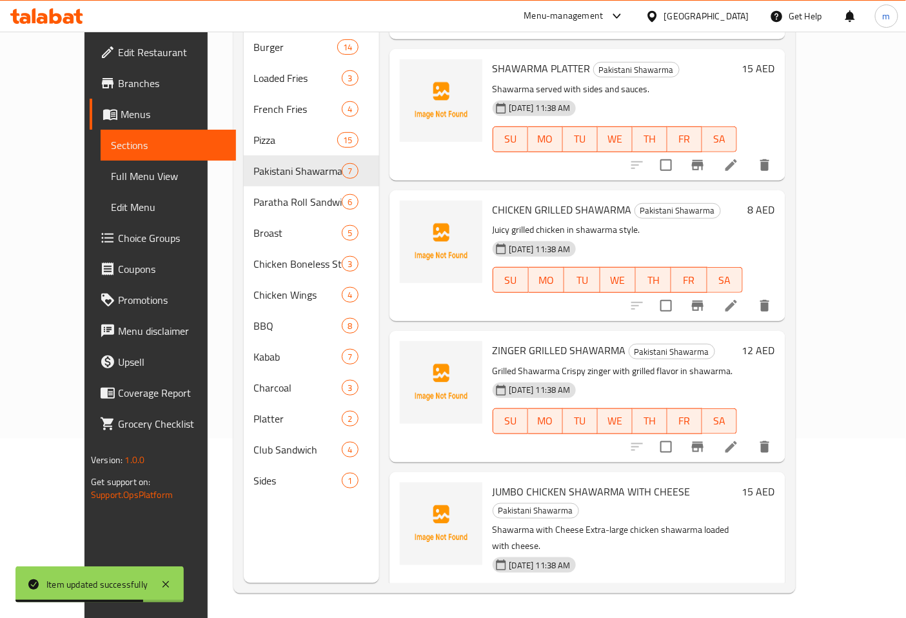
scroll to position [181, 0]
click at [737, 299] on icon at bounding box center [731, 305] width 12 height 12
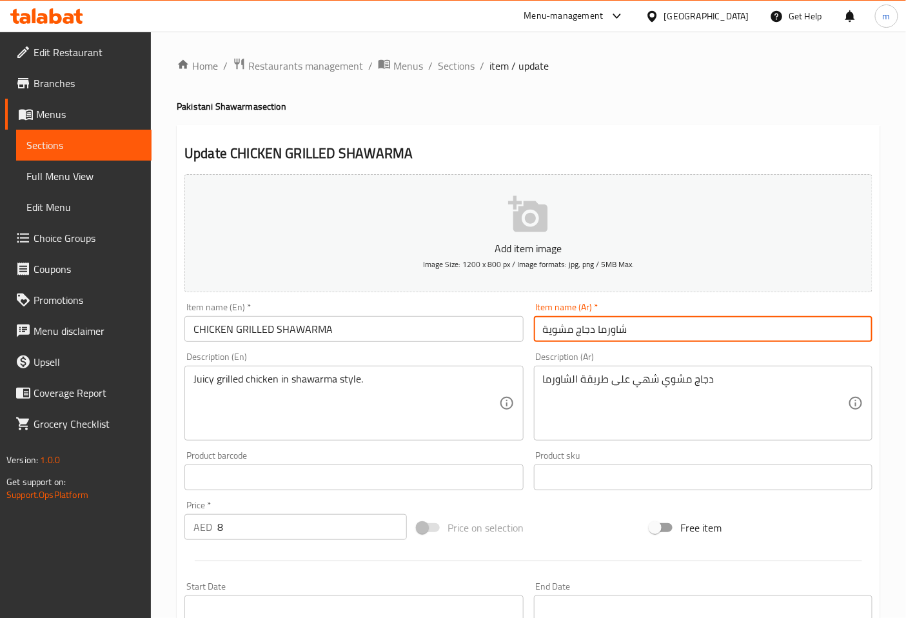
drag, startPoint x: 577, startPoint y: 330, endPoint x: 596, endPoint y: 330, distance: 19.4
click at [596, 330] on input "شاورما دجاج مشوية" at bounding box center [703, 329] width 339 height 26
click at [594, 329] on input "شاورمافراخ مشوية" at bounding box center [703, 329] width 339 height 26
click at [546, 331] on input "شاورما فراخ مشوية" at bounding box center [703, 329] width 339 height 26
type input "شاورما فراخ مشوية"
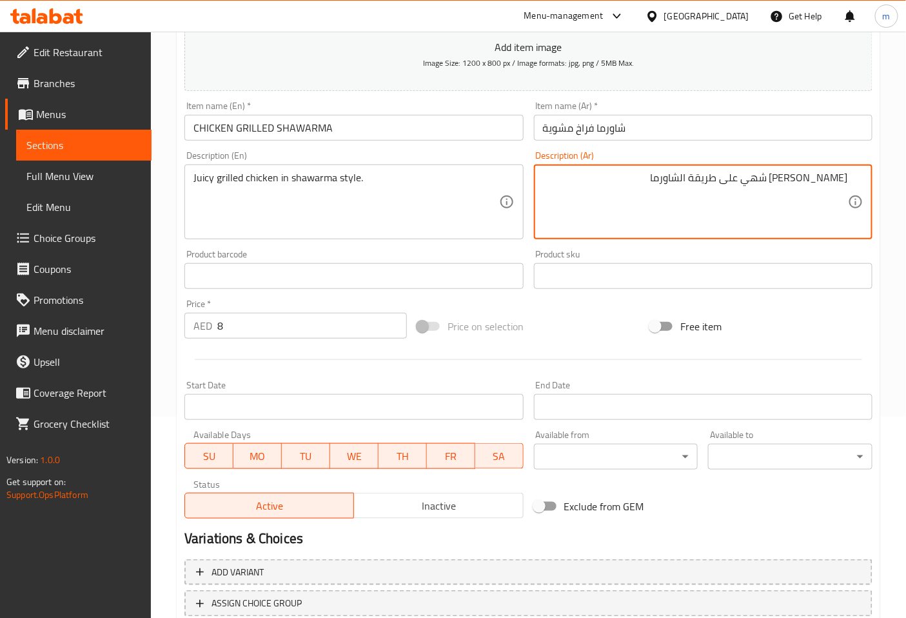
scroll to position [291, 0]
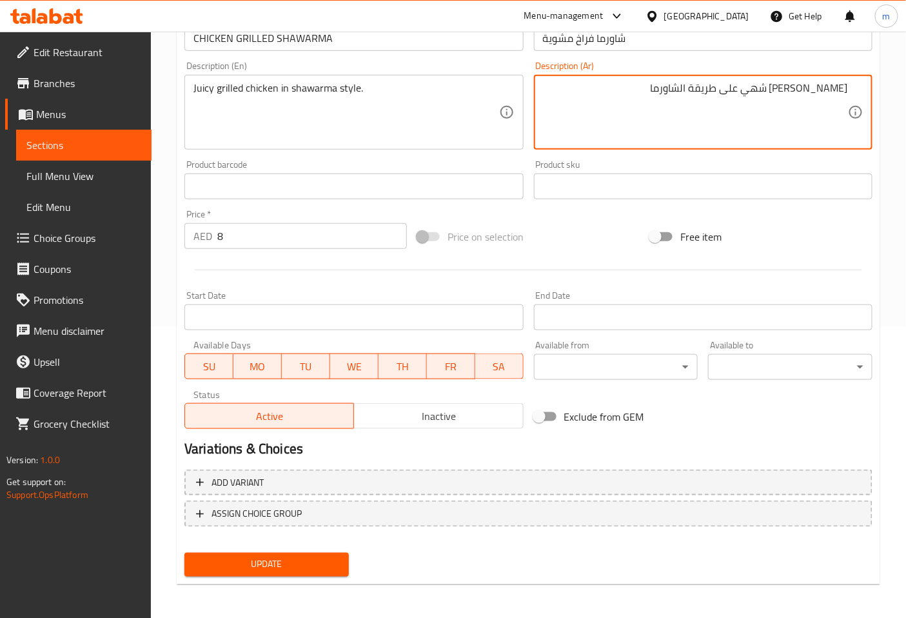
type textarea "[PERSON_NAME] شهي على طريقة الشاورما"
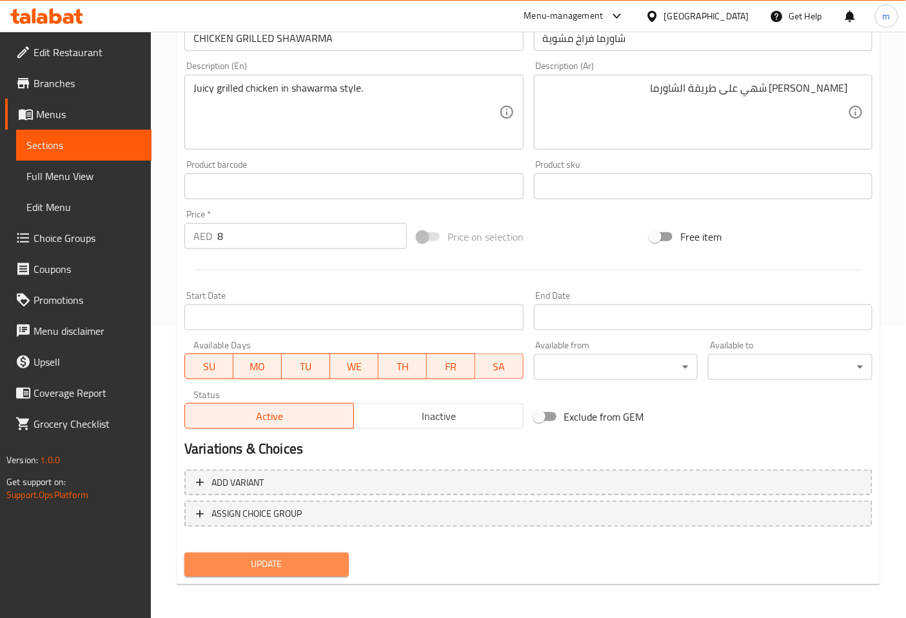
click at [245, 557] on span "Update" at bounding box center [267, 565] width 144 height 16
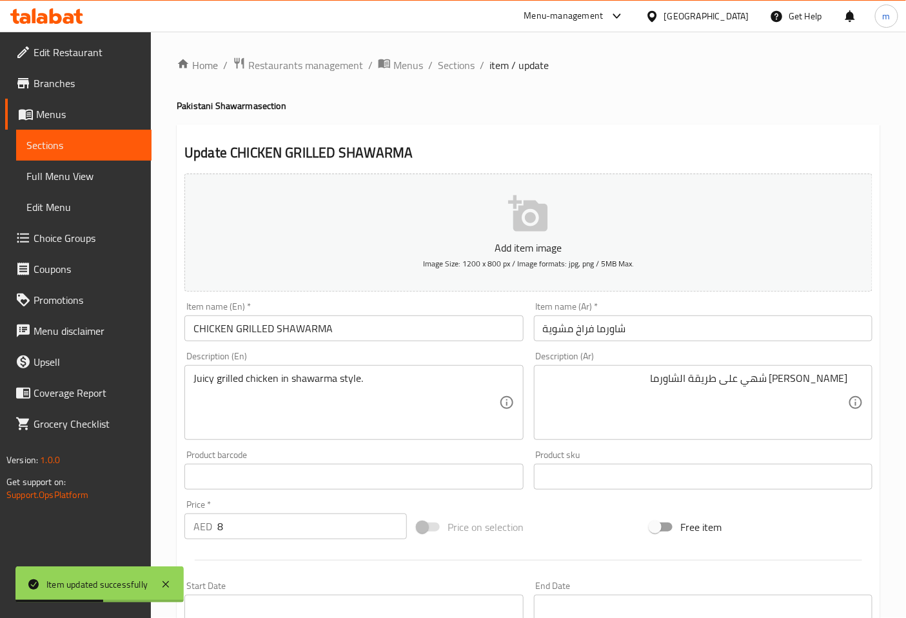
scroll to position [0, 0]
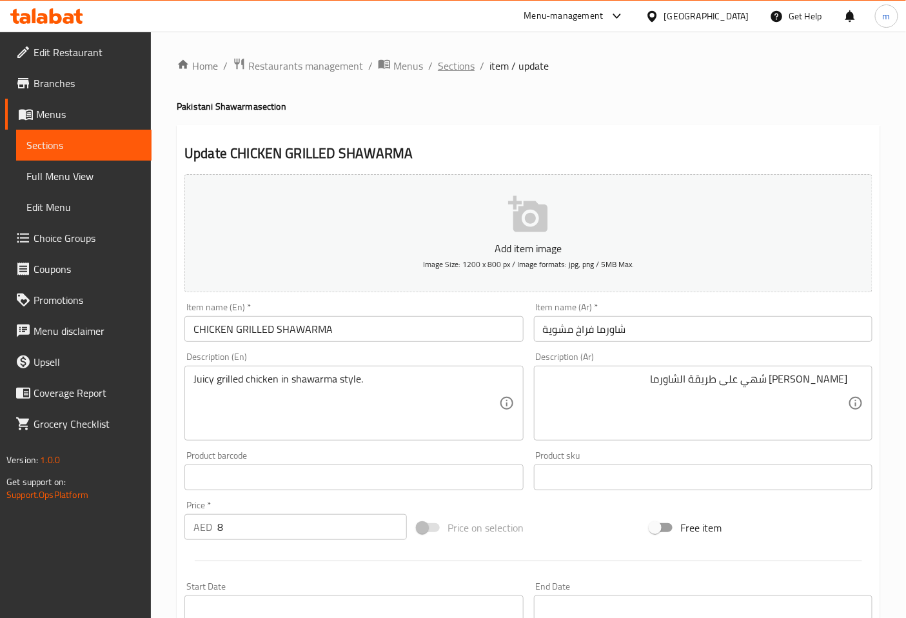
click at [446, 72] on span "Sections" at bounding box center [456, 65] width 37 height 15
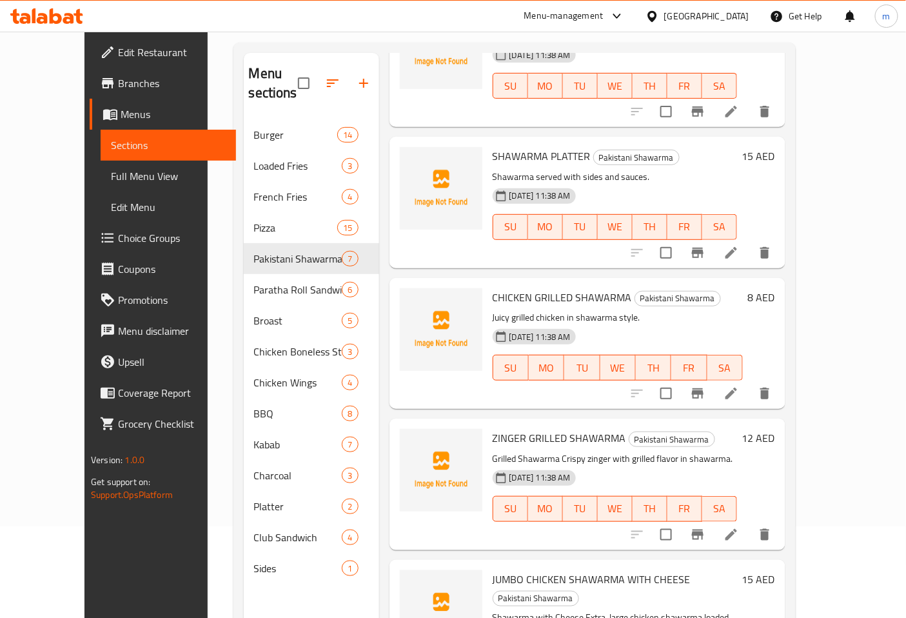
scroll to position [181, 0]
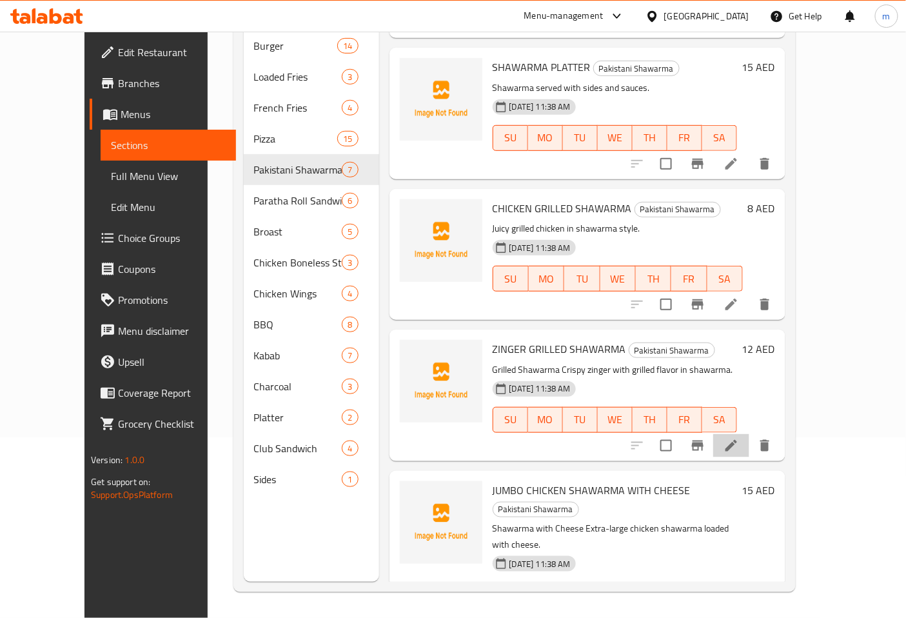
click at [749, 434] on li at bounding box center [731, 445] width 36 height 23
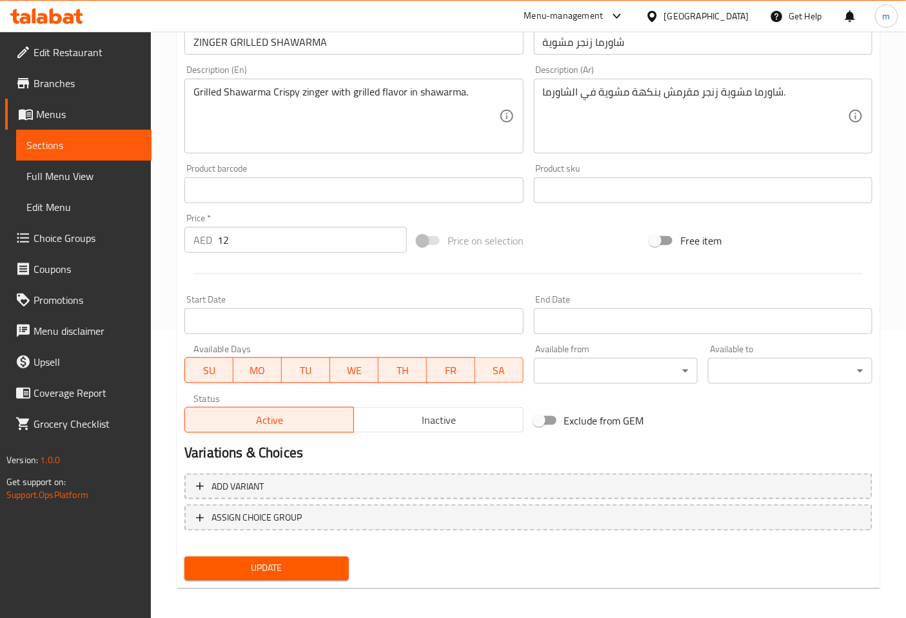
scroll to position [291, 0]
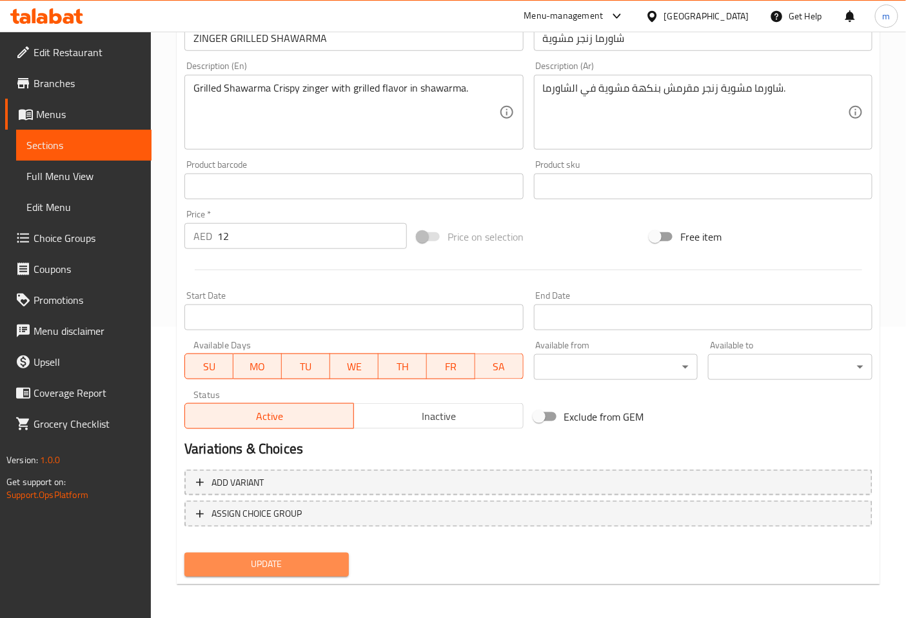
click at [242, 562] on span "Update" at bounding box center [267, 565] width 144 height 16
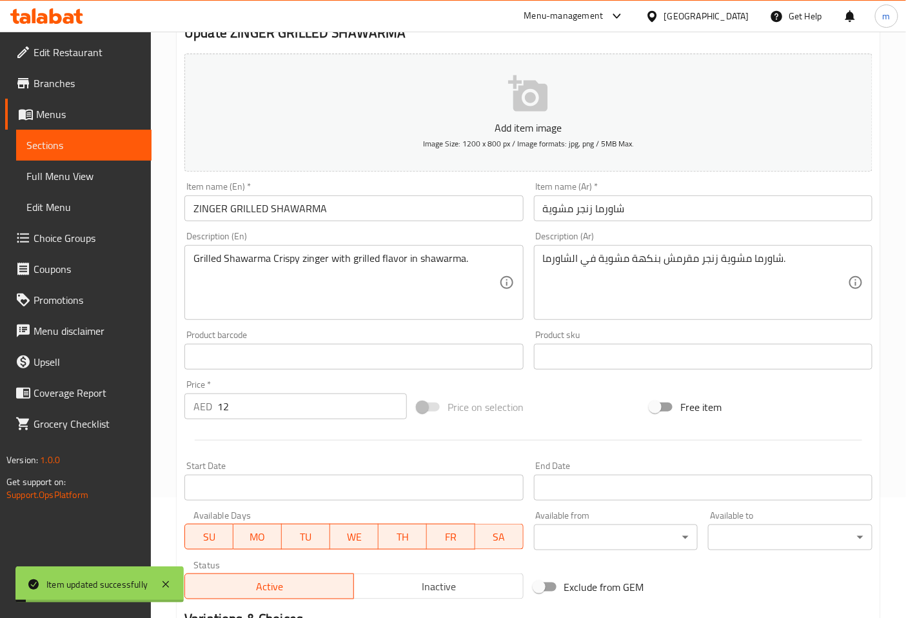
scroll to position [0, 0]
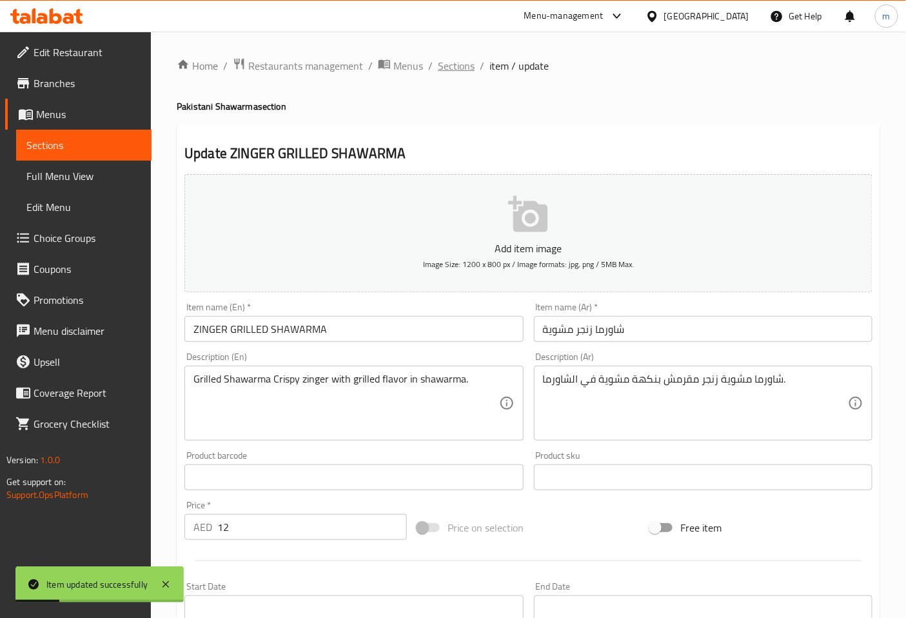
click at [467, 71] on span "Sections" at bounding box center [456, 65] width 37 height 15
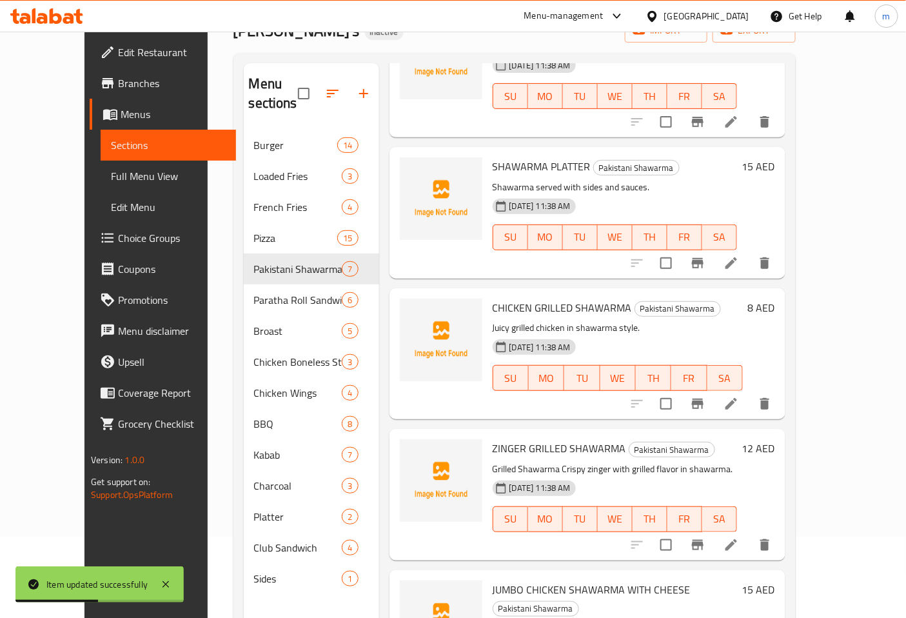
scroll to position [181, 0]
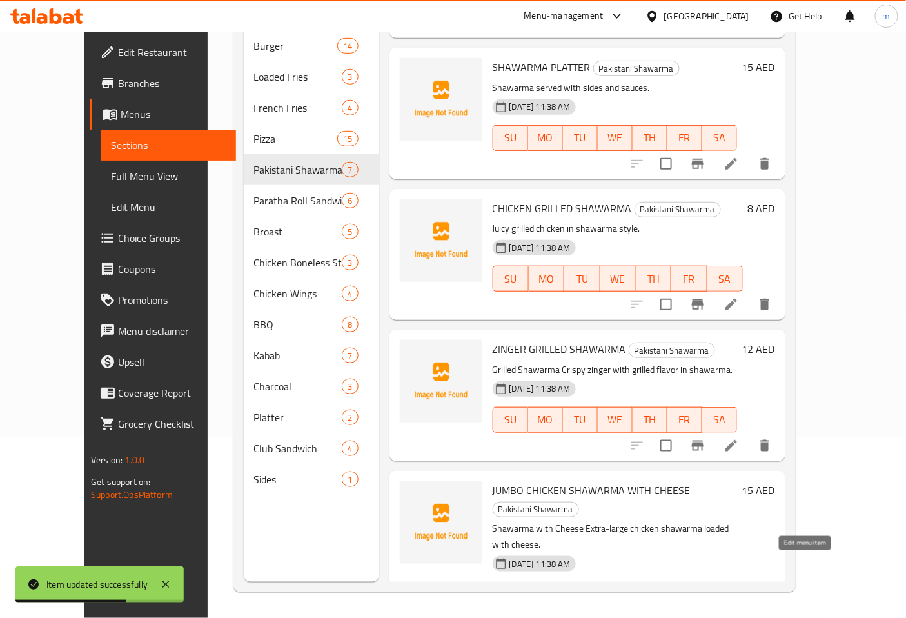
click at [739, 613] on icon at bounding box center [731, 620] width 15 height 15
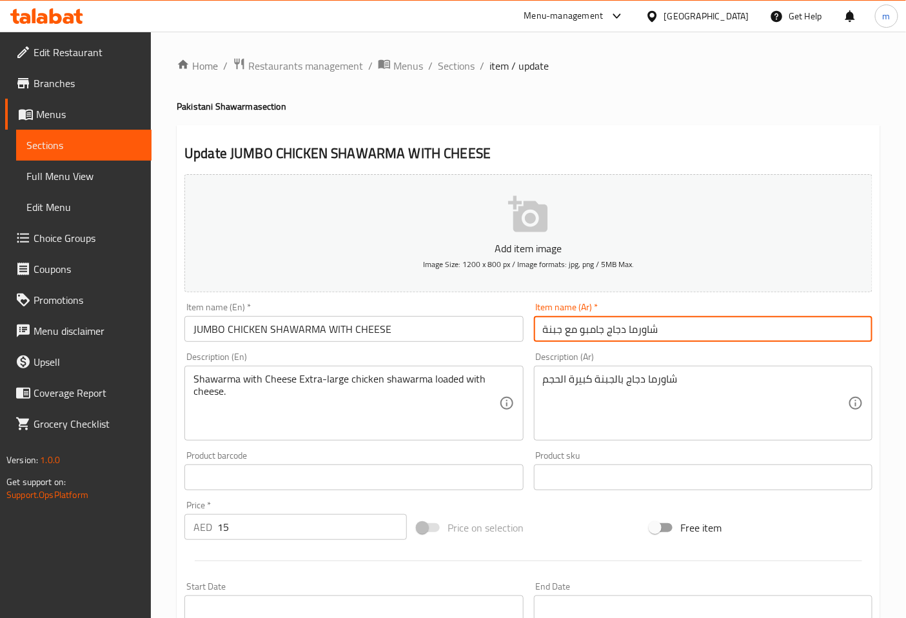
drag, startPoint x: 607, startPoint y: 333, endPoint x: 624, endPoint y: 340, distance: 18.8
click at [624, 340] on input "شاورما دجاج جامبو مع جبنة" at bounding box center [703, 329] width 339 height 26
type input "شاورما فراخ جامبو مع جبنة"
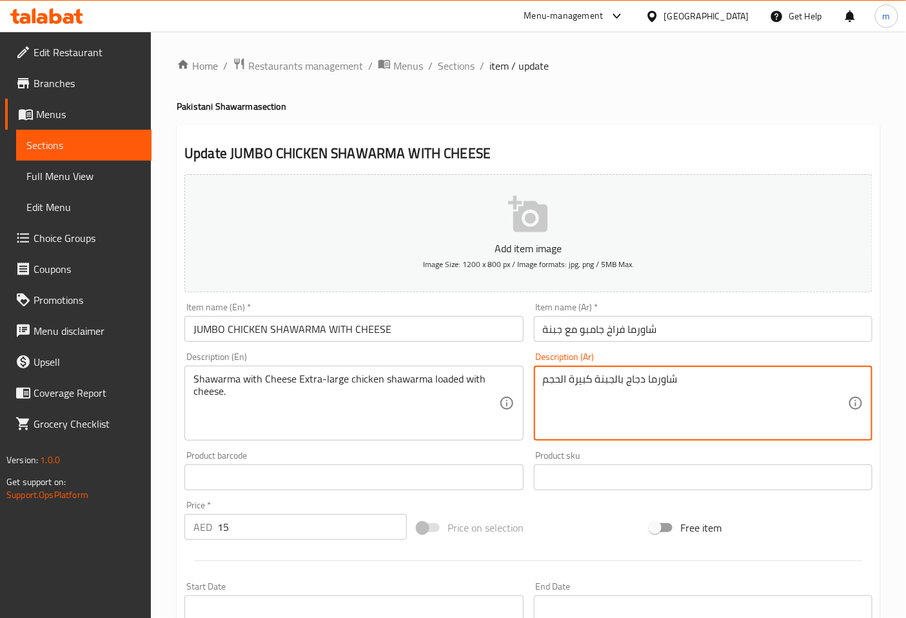
drag, startPoint x: 622, startPoint y: 384, endPoint x: 642, endPoint y: 384, distance: 20.0
click at [626, 384] on textarea "شاورما دجاج بالجبنة كبيرة الحجم" at bounding box center [695, 403] width 305 height 61
drag, startPoint x: 626, startPoint y: 384, endPoint x: 646, endPoint y: 381, distance: 20.2
click at [646, 381] on textarea "شاورما دجاج بالجبنة كبيرة الحجم" at bounding box center [695, 403] width 305 height 61
drag, startPoint x: 624, startPoint y: 380, endPoint x: 645, endPoint y: 384, distance: 21.6
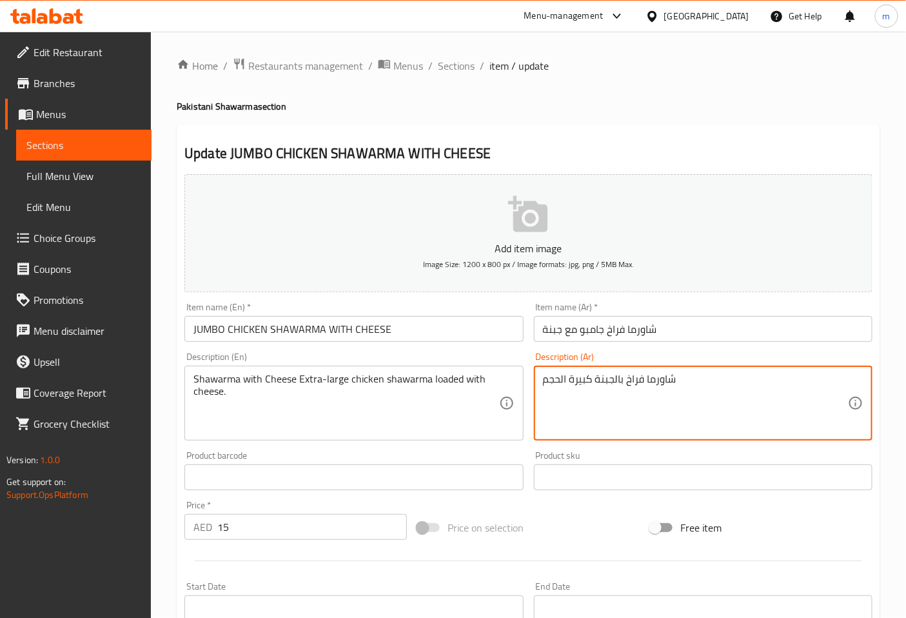
click at [645, 384] on textarea "شاورما فراخ بالجبنة كبيرة الحجم" at bounding box center [695, 403] width 305 height 61
type textarea "شاورما فراخ بالجبنة كبيرة الحجم"
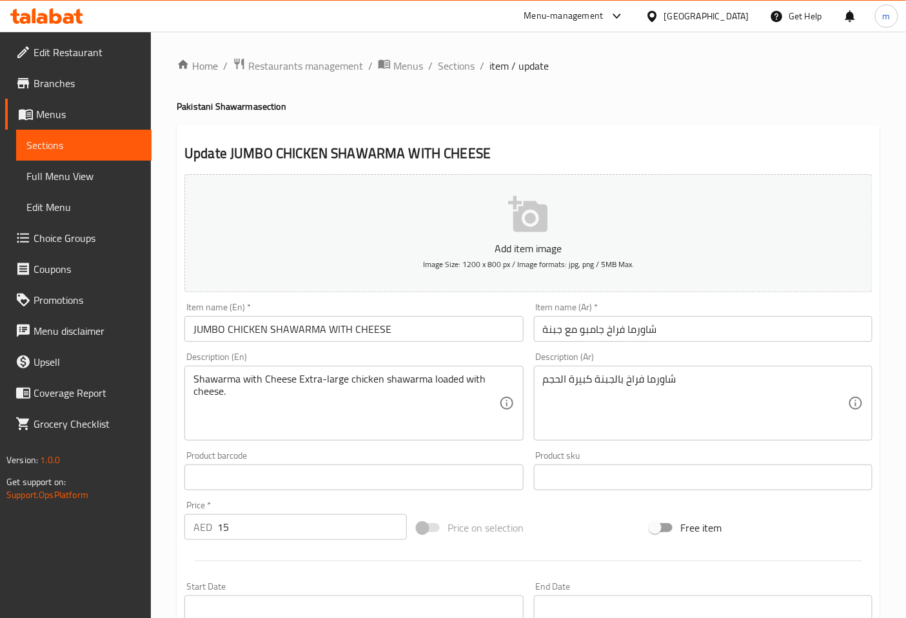
drag, startPoint x: 540, startPoint y: 382, endPoint x: 827, endPoint y: 375, distance: 287.1
click at [827, 375] on div "شاورما فراخ بالجبنة كبيرة الحجم Description (Ar)" at bounding box center [703, 403] width 339 height 75
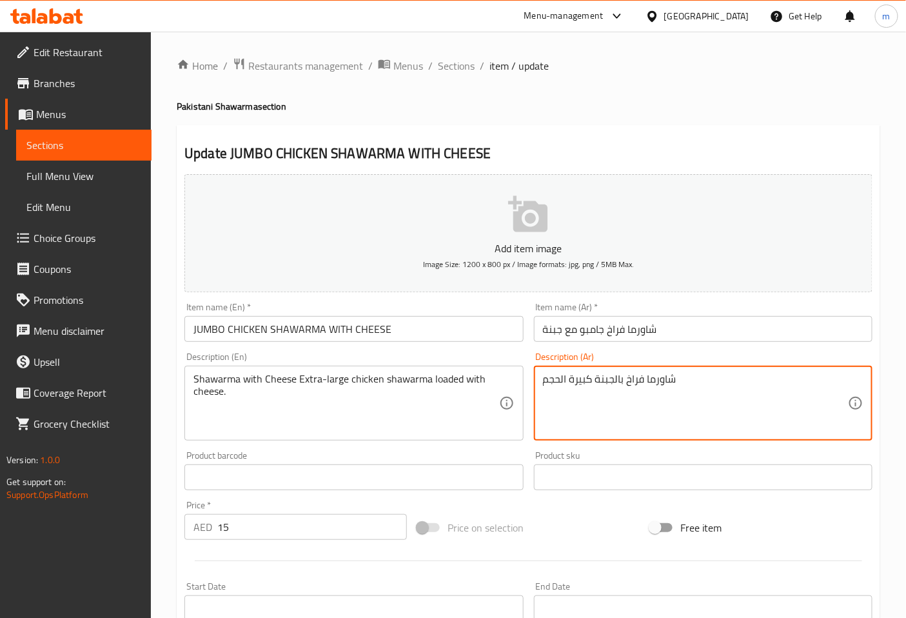
drag, startPoint x: 723, startPoint y: 386, endPoint x: 490, endPoint y: 396, distance: 233.0
click at [490, 396] on div "Add item image Image Size: 1200 x 800 px / Image formats: jpg, png / 5MB Max. I…" at bounding box center [528, 447] width 698 height 556
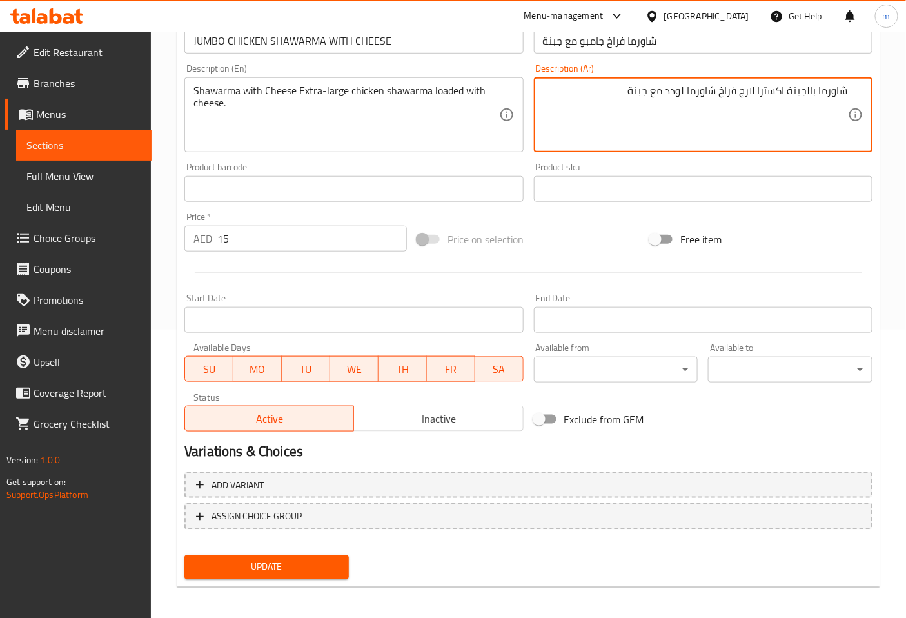
scroll to position [291, 0]
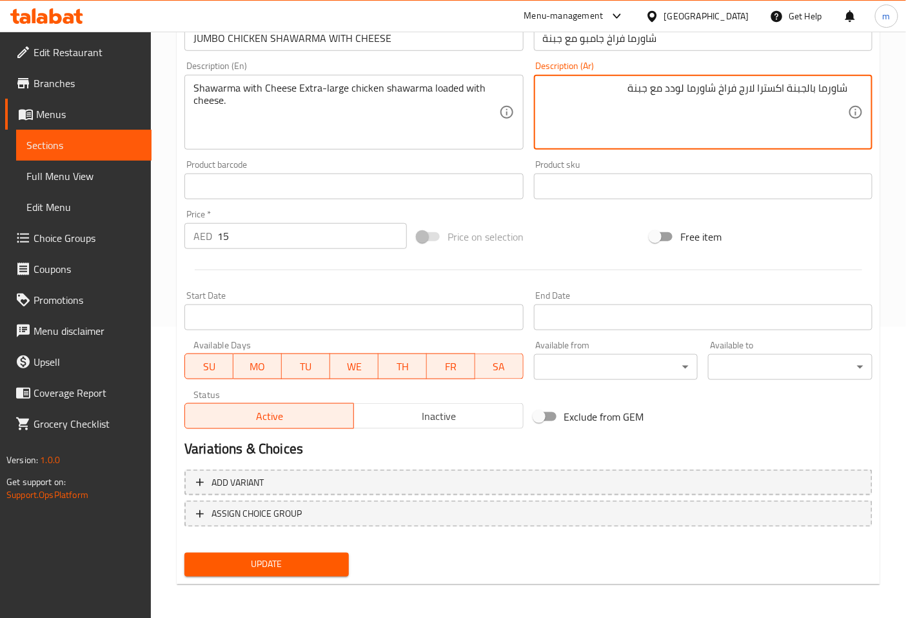
type textarea "شاورما بالجبنة اكسترا لارج فراخ شاورما لودد مع جبنة"
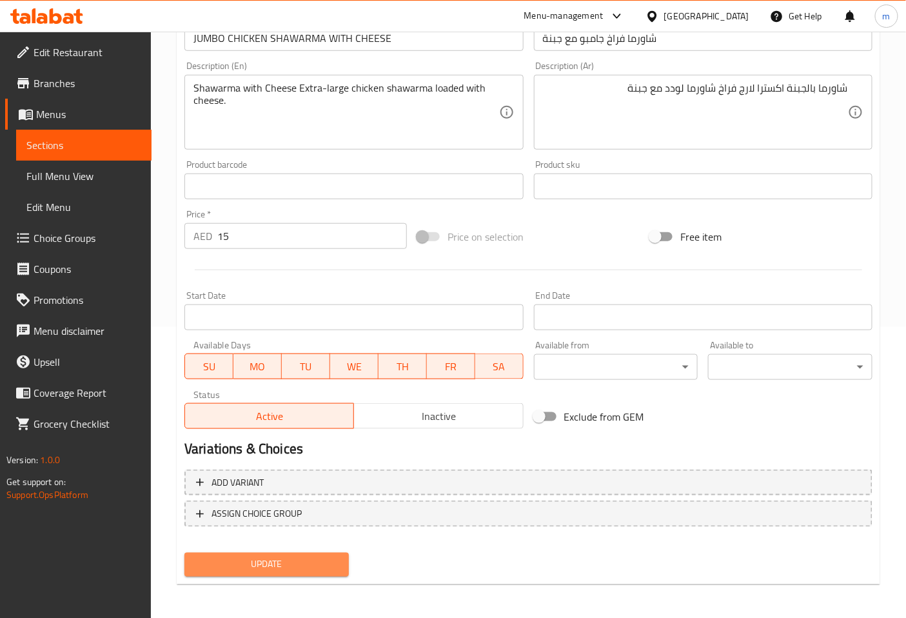
click at [324, 566] on span "Update" at bounding box center [267, 565] width 144 height 16
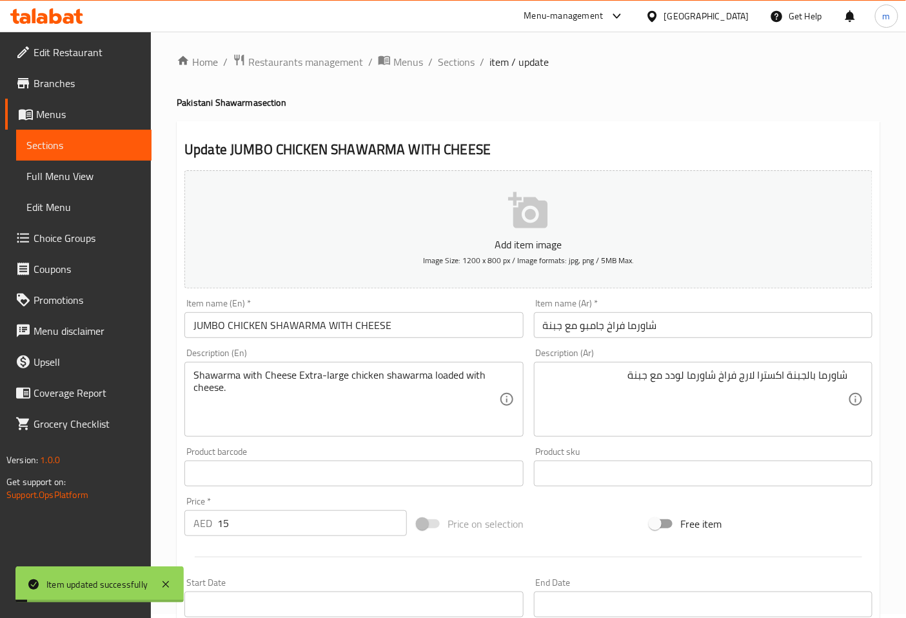
scroll to position [0, 0]
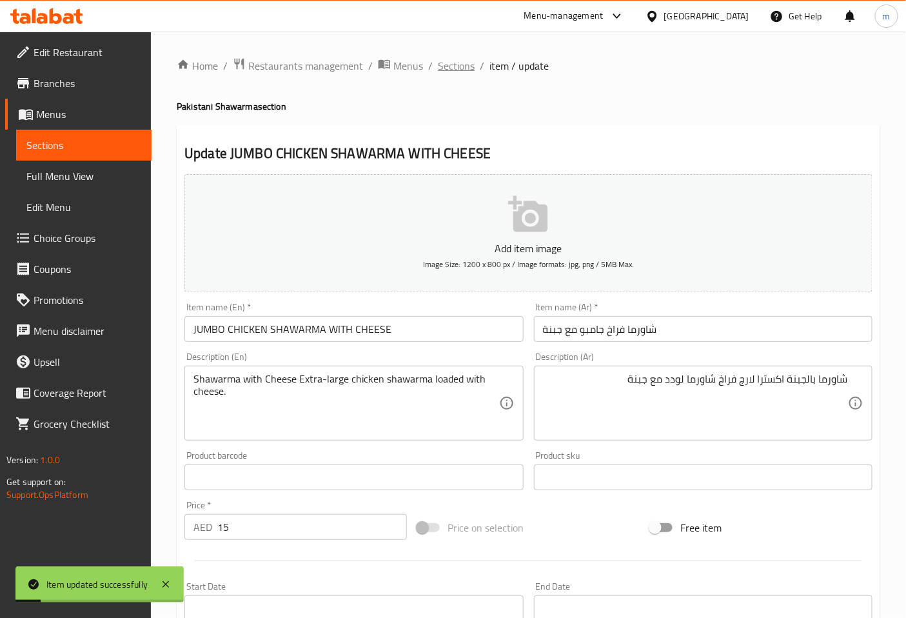
click at [460, 68] on span "Sections" at bounding box center [456, 65] width 37 height 15
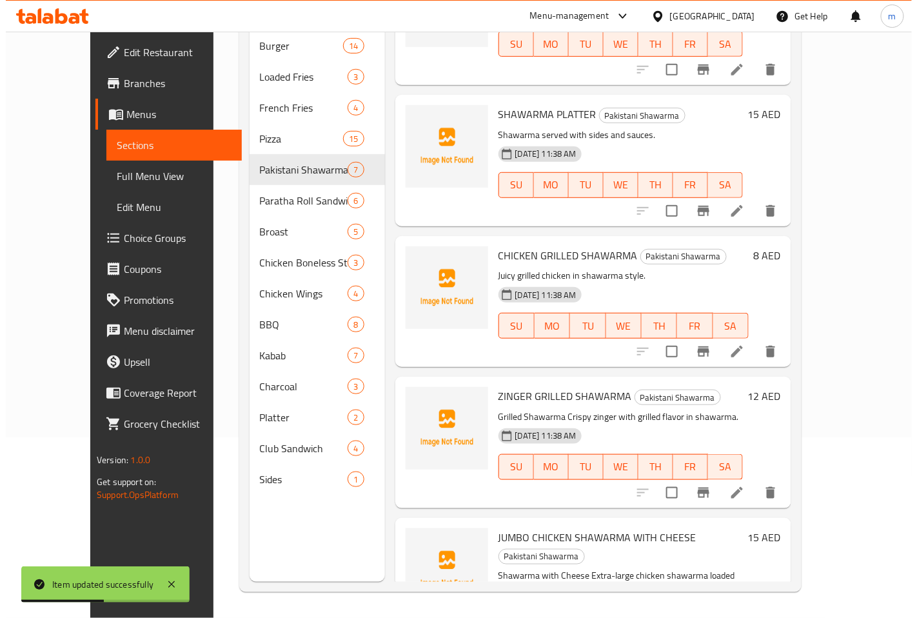
scroll to position [328, 0]
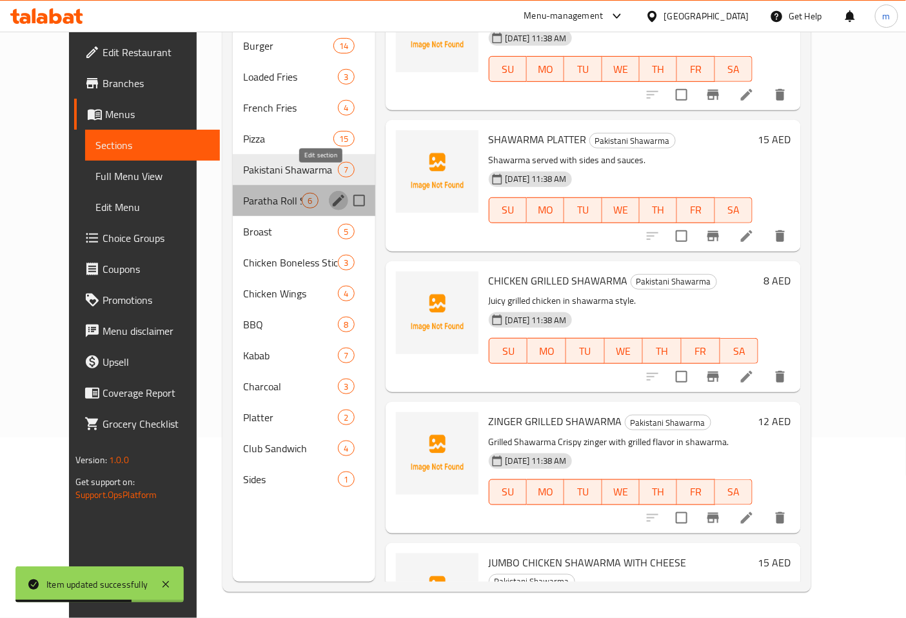
click at [333, 195] on icon "edit" at bounding box center [339, 201] width 12 height 12
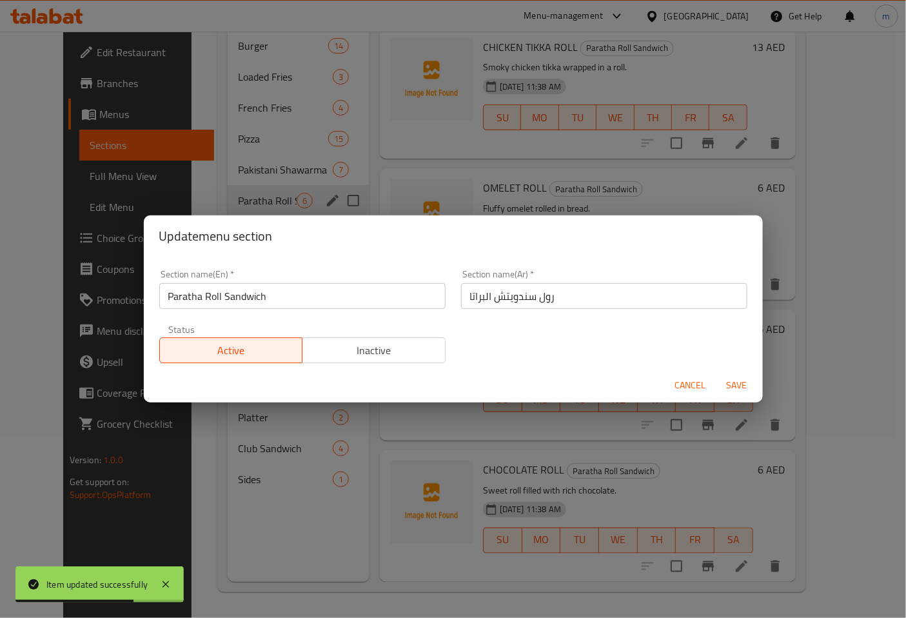
scroll to position [259, 0]
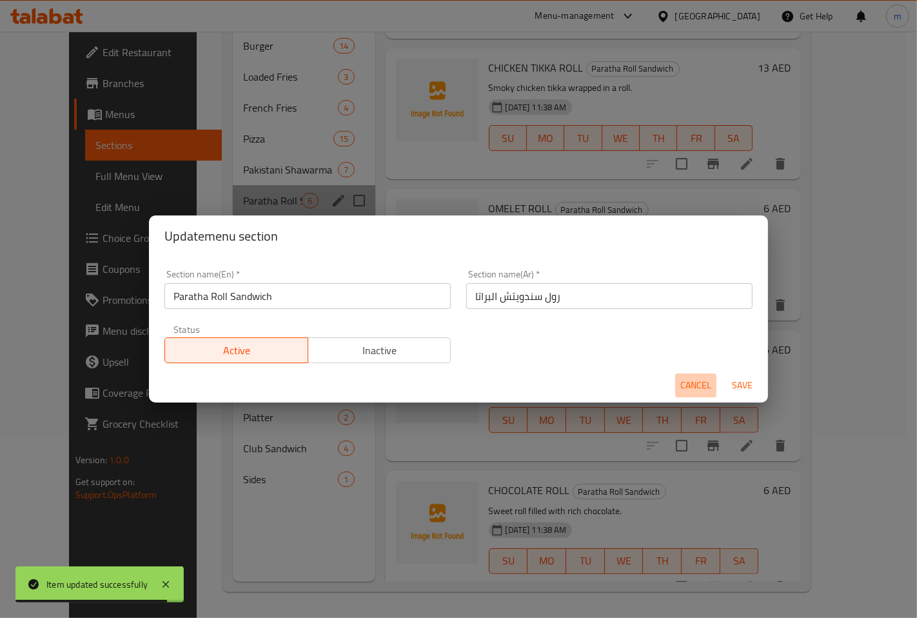
click at [704, 382] on span "Cancel" at bounding box center [695, 385] width 31 height 16
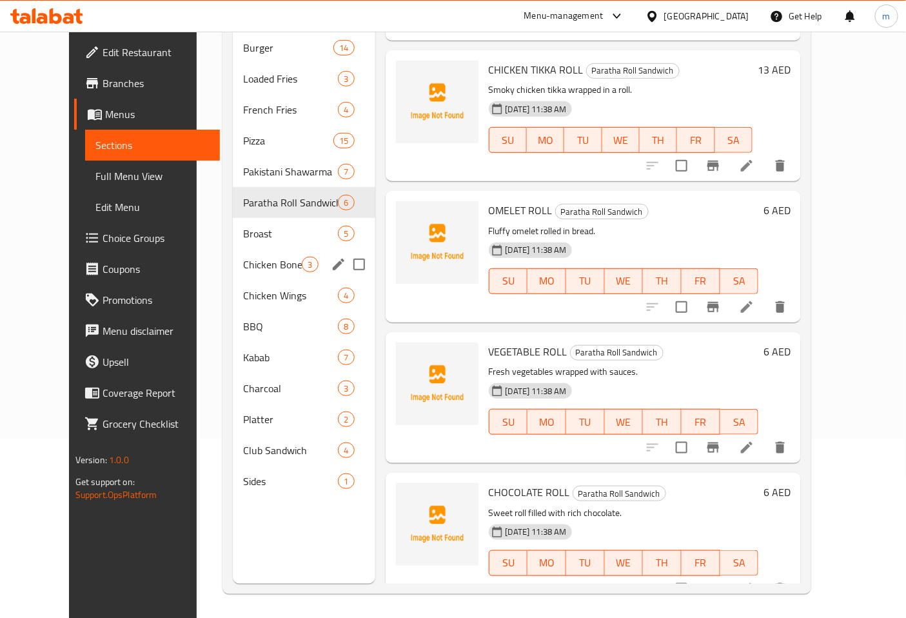
scroll to position [181, 0]
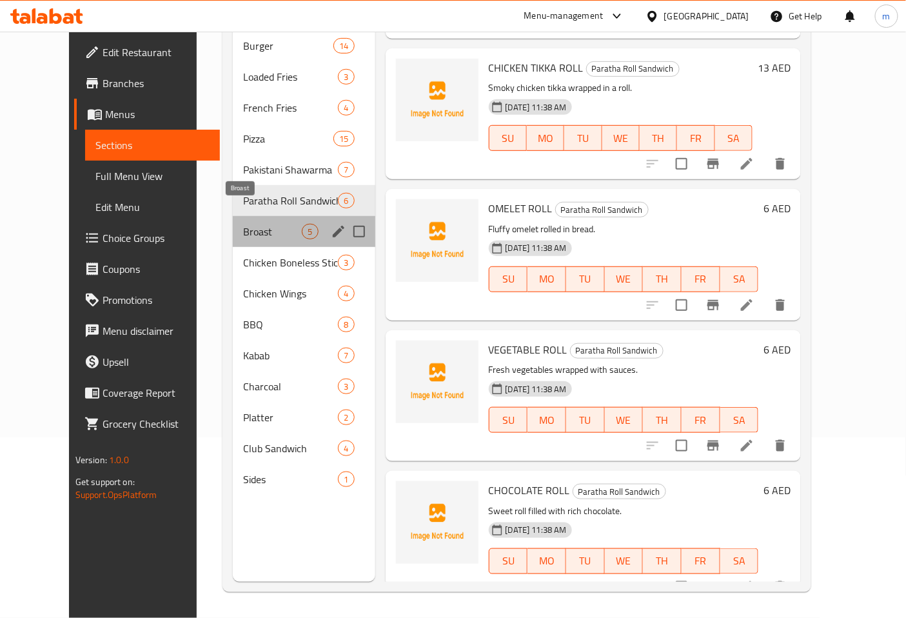
click at [243, 224] on span "Broast" at bounding box center [272, 231] width 59 height 15
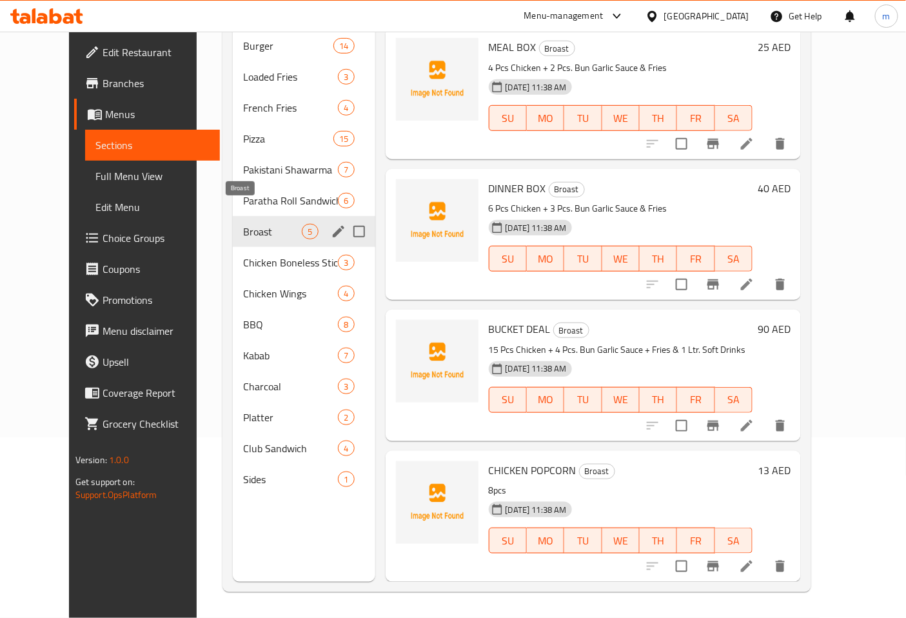
scroll to position [118, 0]
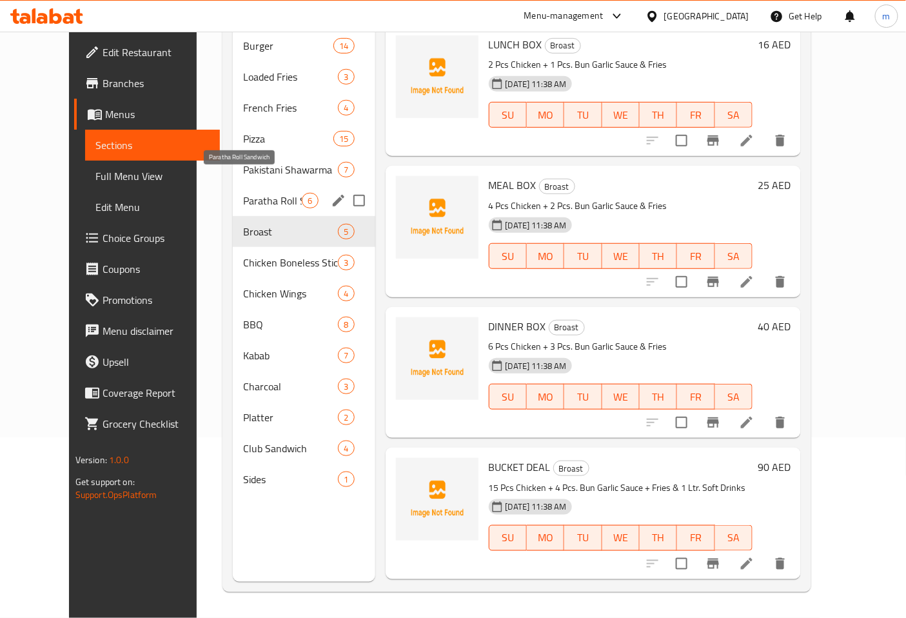
scroll to position [118, 0]
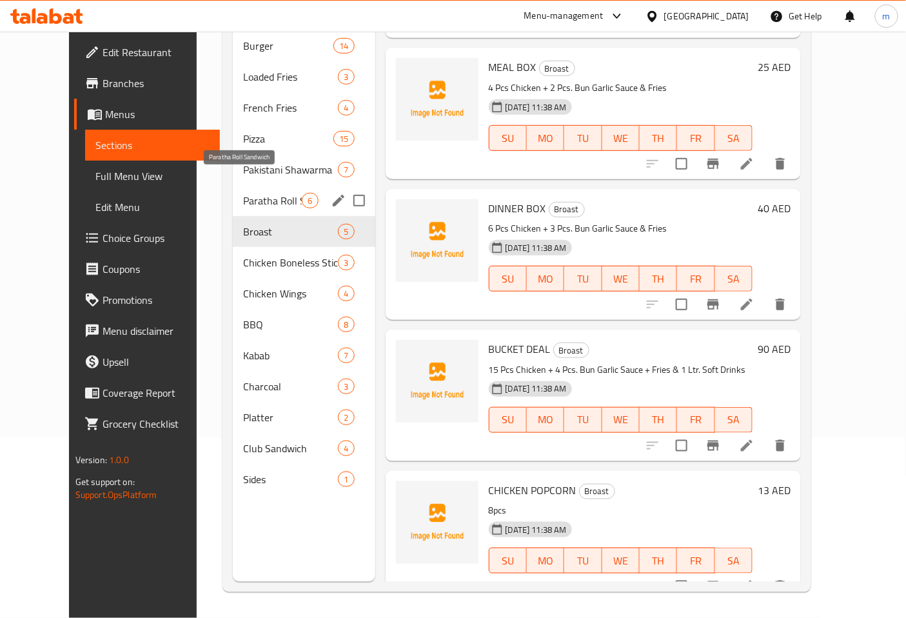
click at [262, 193] on span "Paratha Roll Sandwich" at bounding box center [272, 200] width 59 height 15
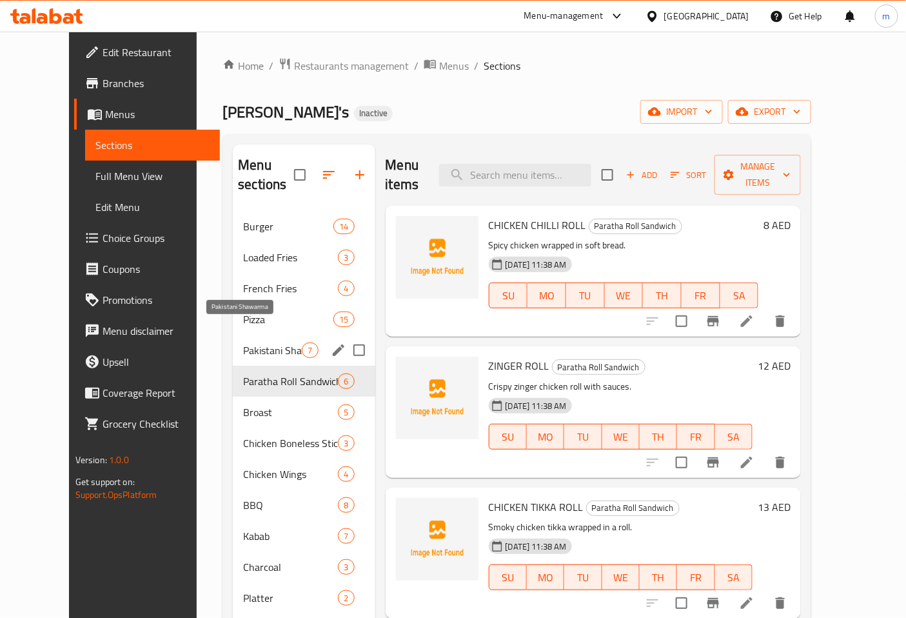
click at [256, 342] on span "Pakistani Shawarma" at bounding box center [272, 349] width 59 height 15
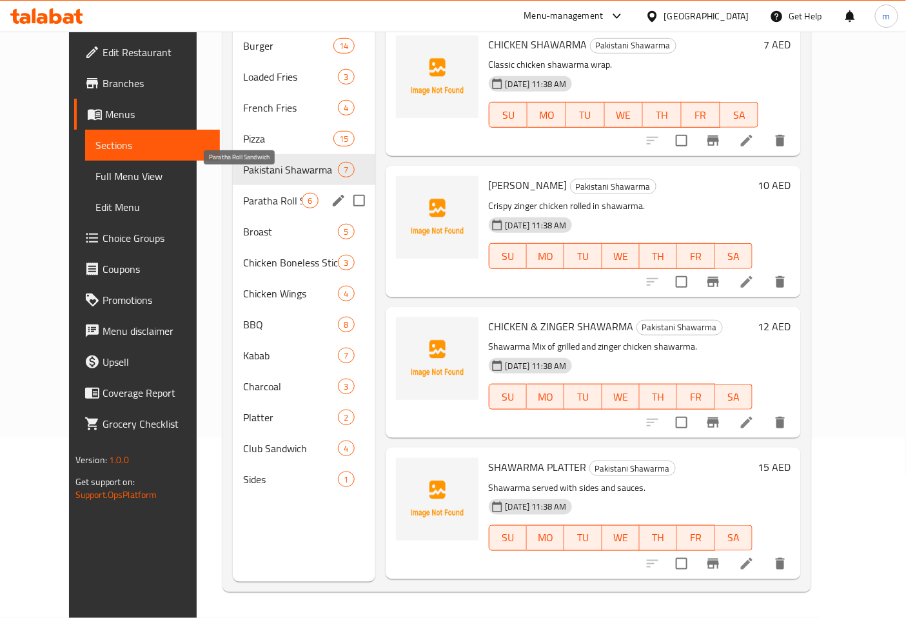
click at [243, 193] on span "Paratha Roll Sandwich" at bounding box center [272, 200] width 59 height 15
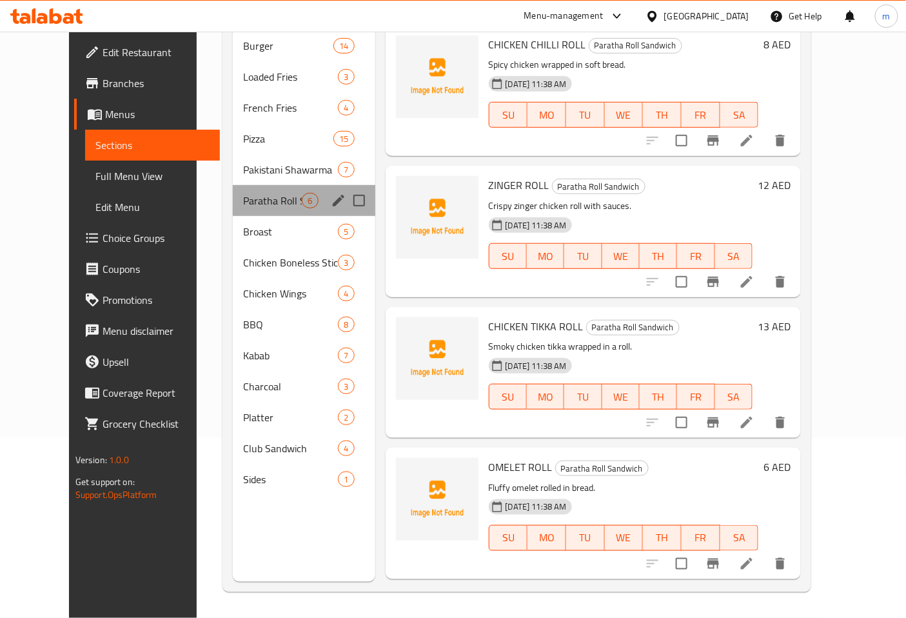
click at [310, 185] on div "Paratha Roll Sandwich 6" at bounding box center [304, 200] width 142 height 31
click at [331, 193] on icon "edit" at bounding box center [338, 200] width 15 height 15
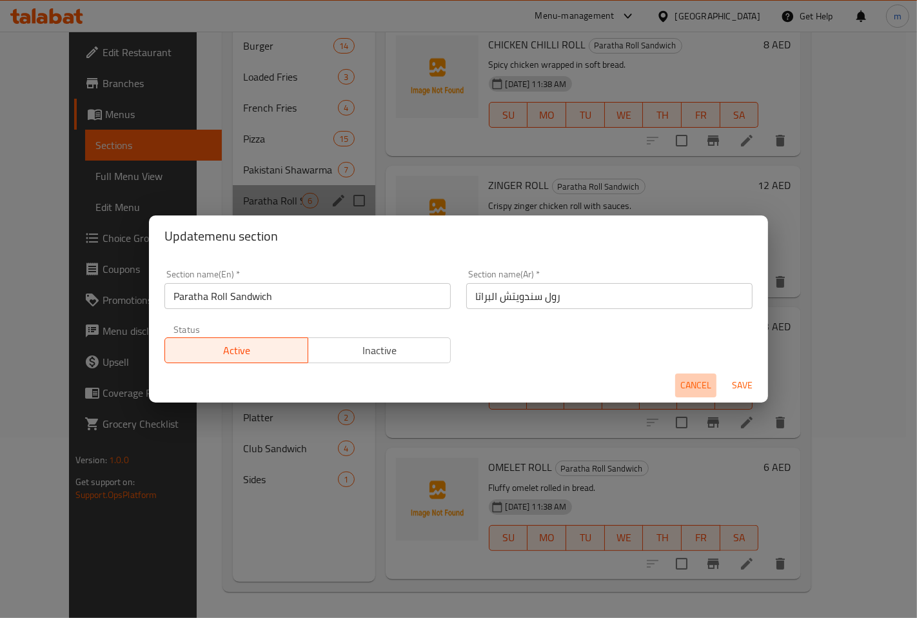
click at [689, 386] on span "Cancel" at bounding box center [695, 385] width 31 height 16
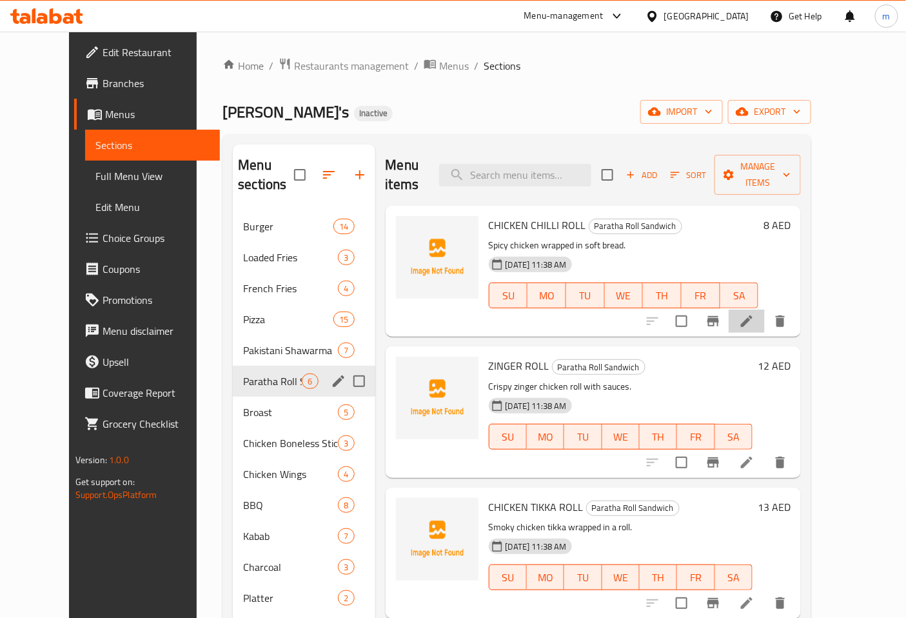
click at [765, 311] on li at bounding box center [747, 321] width 36 height 23
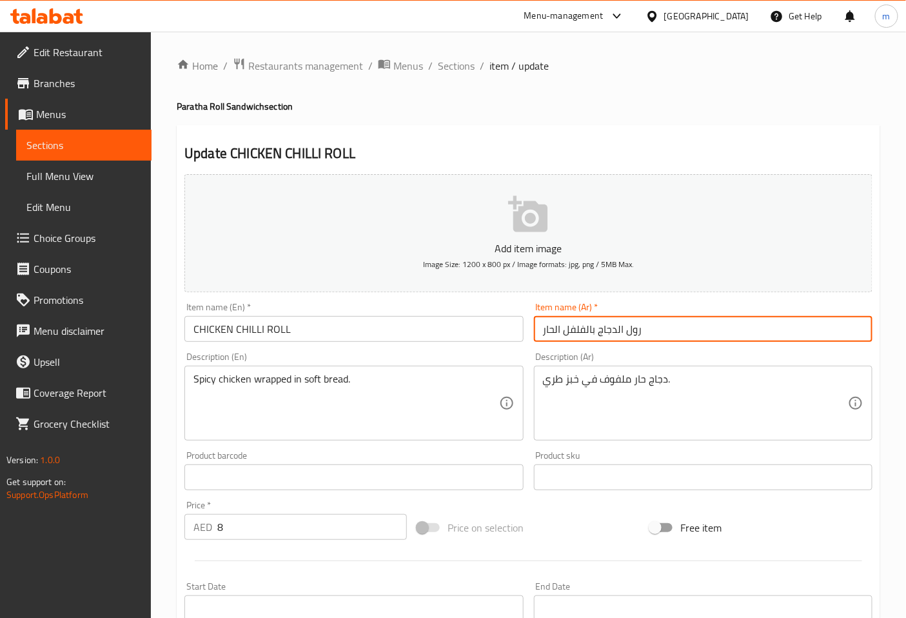
drag, startPoint x: 600, startPoint y: 339, endPoint x: 611, endPoint y: 334, distance: 11.3
click at [611, 334] on input "رول الدجاج بالفلفل الحار" at bounding box center [703, 329] width 339 height 26
click at [593, 336] on input "رول الدجاج بالفلفل الحار" at bounding box center [703, 329] width 339 height 26
drag, startPoint x: 596, startPoint y: 330, endPoint x: 626, endPoint y: 332, distance: 29.1
click at [626, 332] on input "رول الدجاج بالفلفل الحار" at bounding box center [703, 329] width 339 height 26
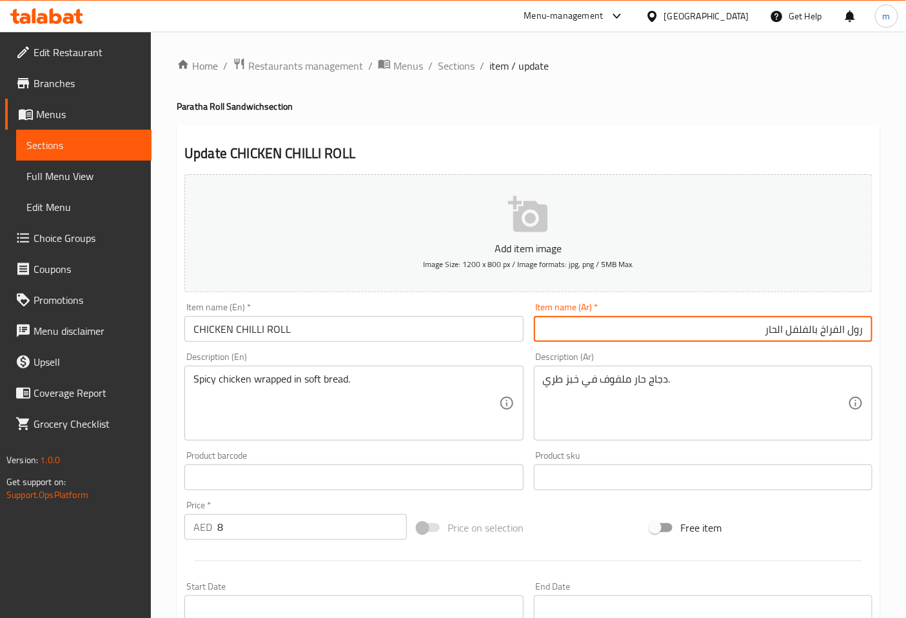
drag, startPoint x: 773, startPoint y: 333, endPoint x: 782, endPoint y: 335, distance: 10.0
click at [782, 335] on input "رول الفراخ بالفلفل الحار" at bounding box center [703, 329] width 339 height 26
click at [750, 333] on input "رول الفراخ بالفلفل الحار" at bounding box center [703, 329] width 339 height 26
drag, startPoint x: 751, startPoint y: 334, endPoint x: 823, endPoint y: 344, distance: 72.9
click at [823, 344] on div "Item name (Ar)   * رول الفراخ بالفلفل الحار Item name (Ar) *" at bounding box center [703, 322] width 349 height 50
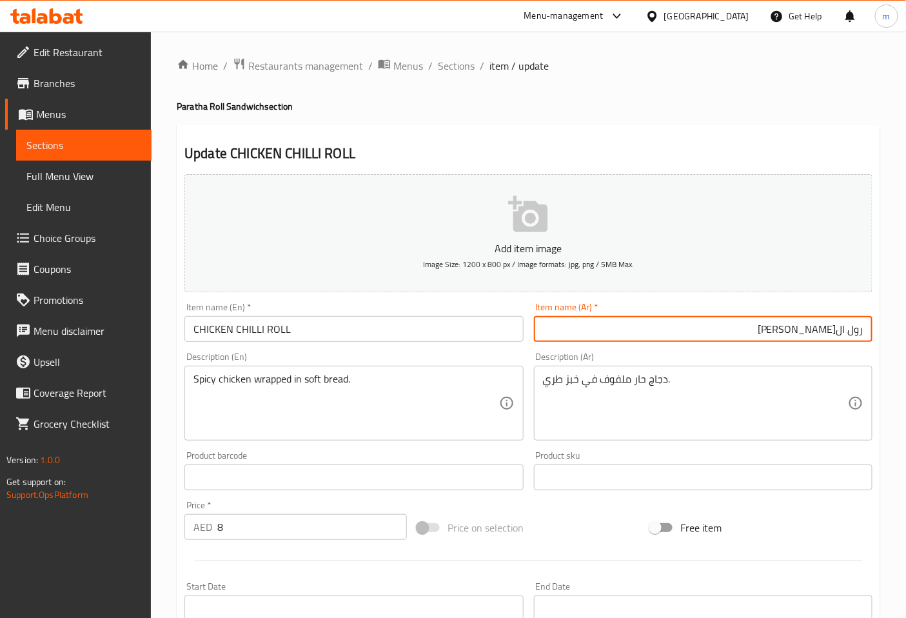
type input "رول الفراخ شيلي"
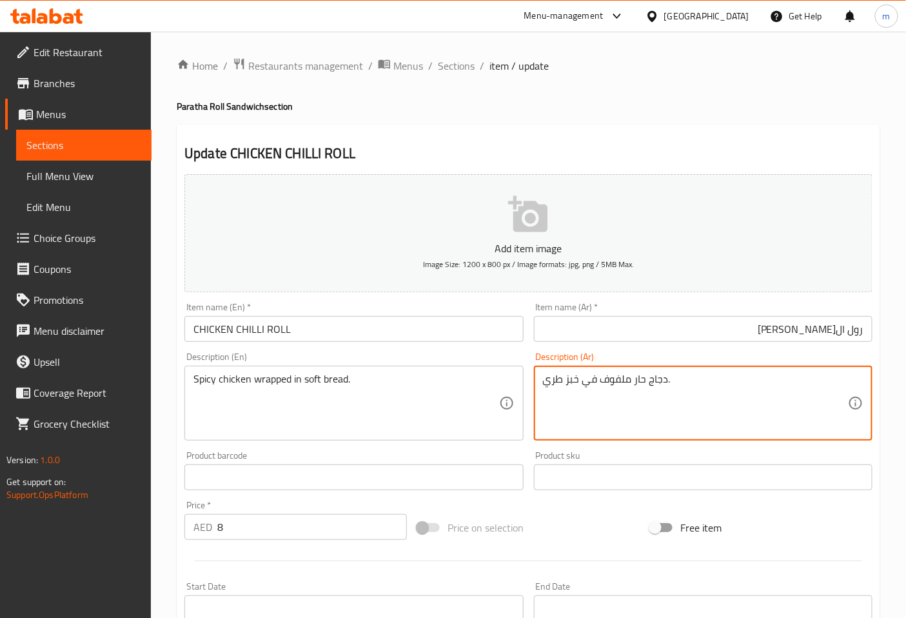
drag, startPoint x: 649, startPoint y: 383, endPoint x: 665, endPoint y: 381, distance: 16.9
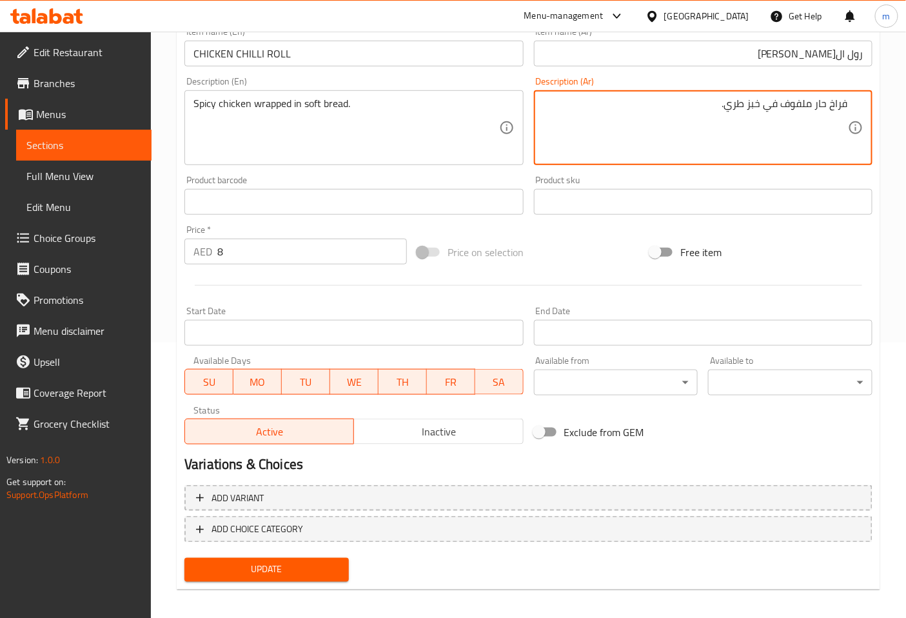
scroll to position [281, 0]
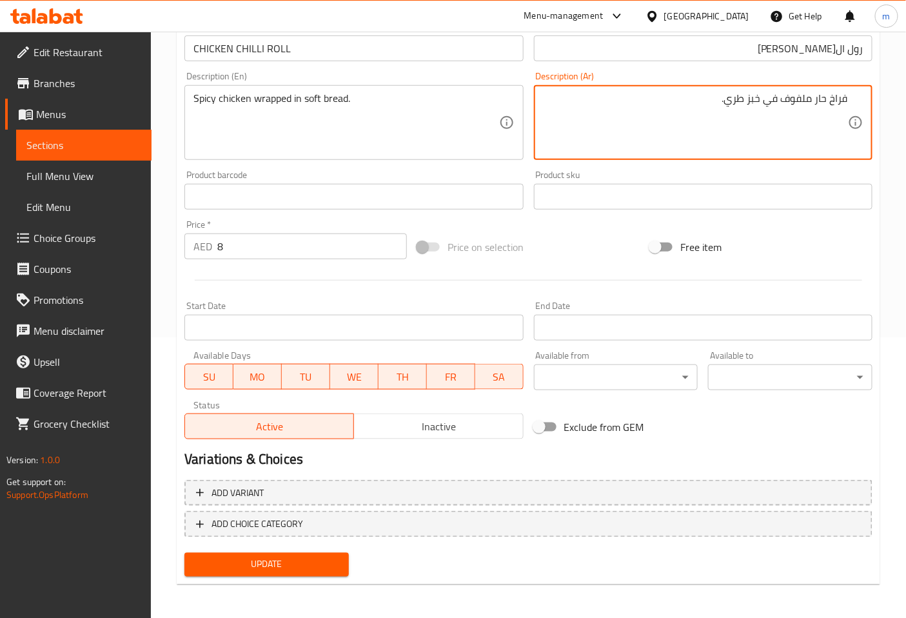
type textarea "فراخ حار ملفوف في خبز طري."
click at [259, 570] on button "Update" at bounding box center [266, 565] width 164 height 24
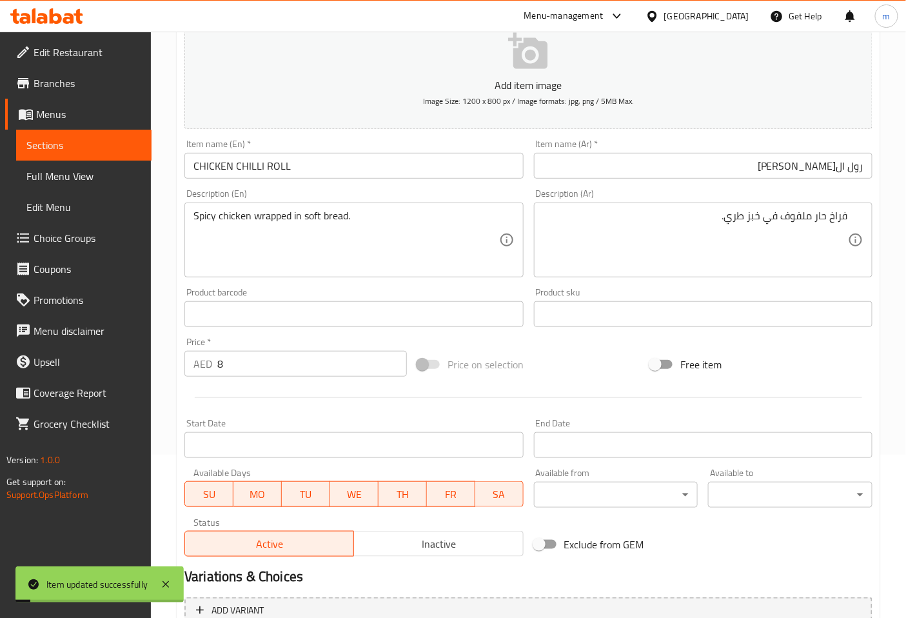
scroll to position [0, 0]
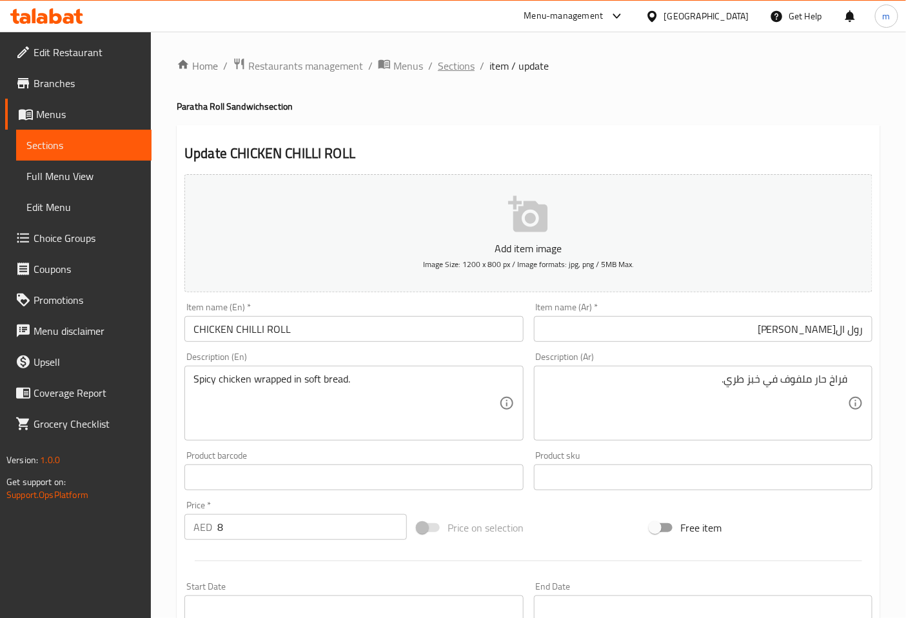
click at [445, 61] on span "Sections" at bounding box center [456, 65] width 37 height 15
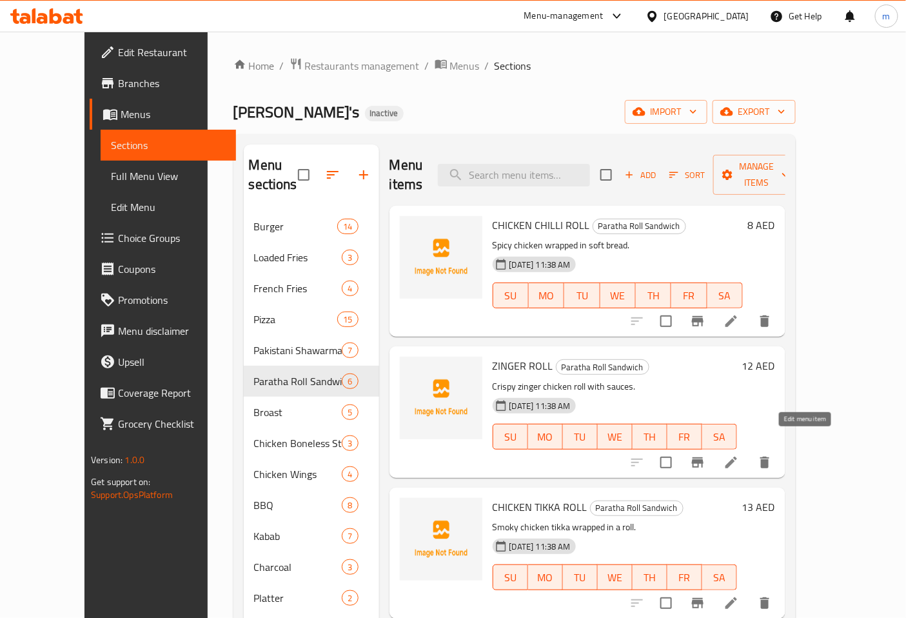
click at [737, 457] on icon at bounding box center [731, 463] width 12 height 12
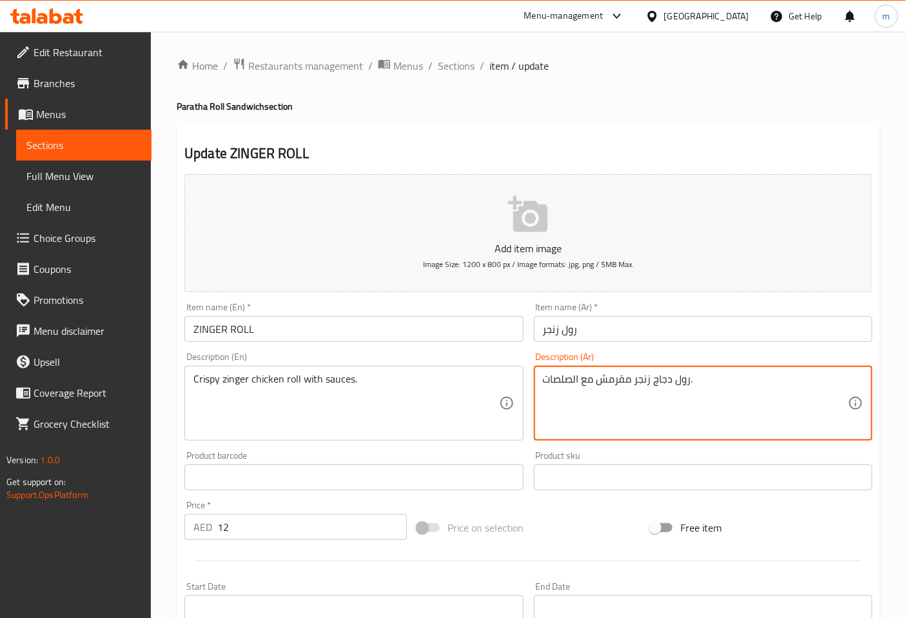
drag, startPoint x: 698, startPoint y: 375, endPoint x: 681, endPoint y: 386, distance: 19.7
click at [681, 386] on textarea "رول دجاج زنجر مقرمش مع الصلصات." at bounding box center [695, 403] width 305 height 61
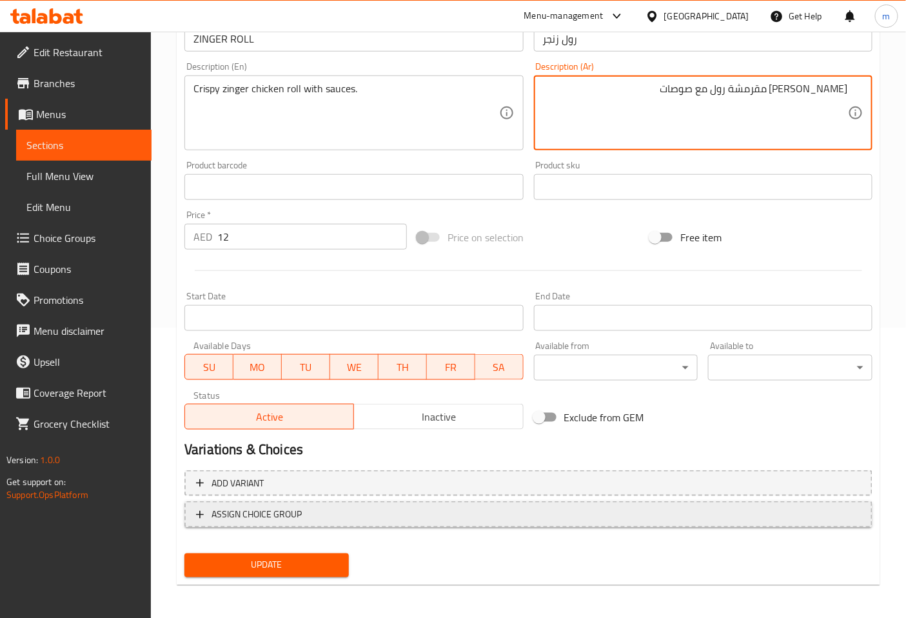
scroll to position [291, 0]
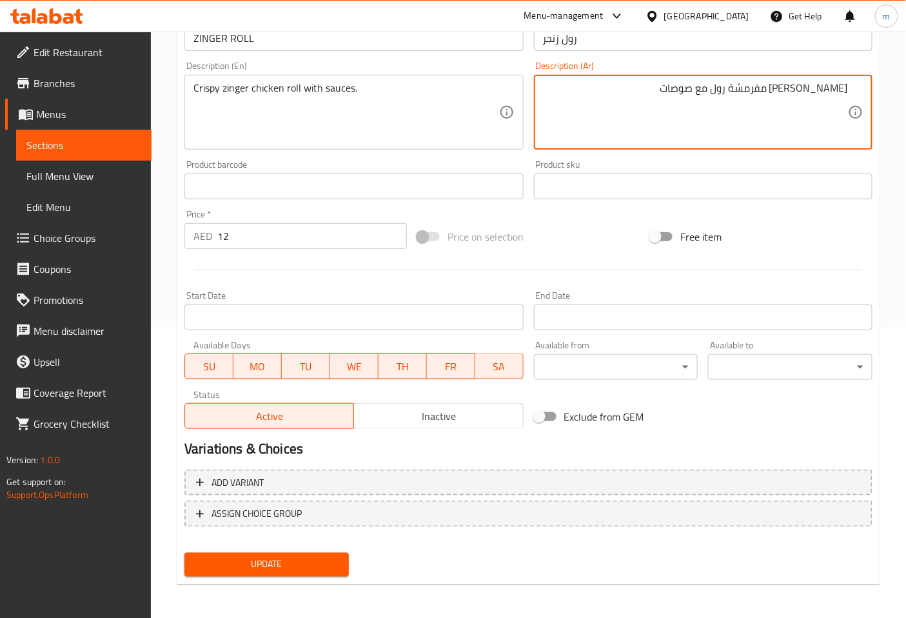
type textarea "فراخ زنجر مقرمشة رول مع صوصات"
click at [299, 561] on span "Update" at bounding box center [267, 565] width 144 height 16
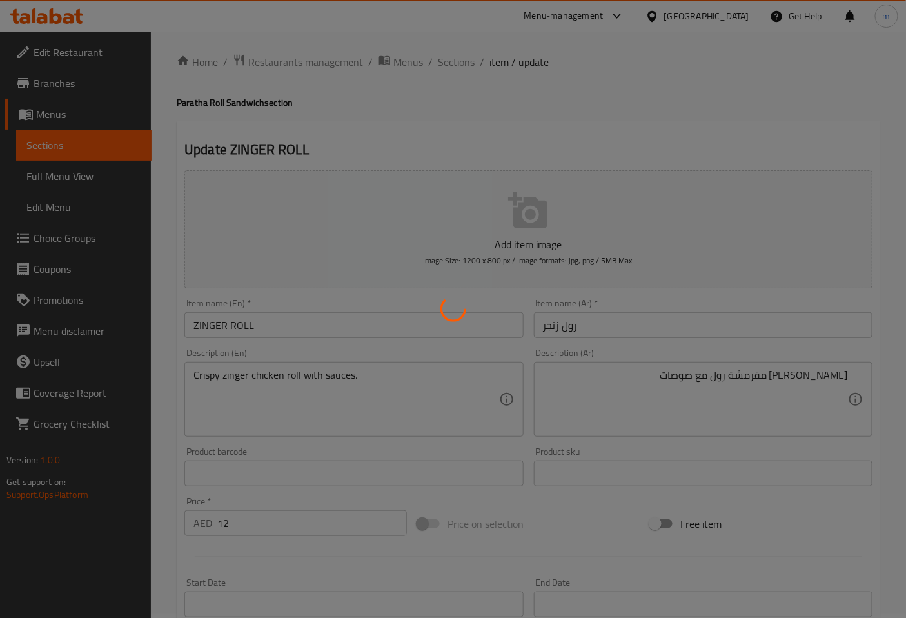
scroll to position [0, 0]
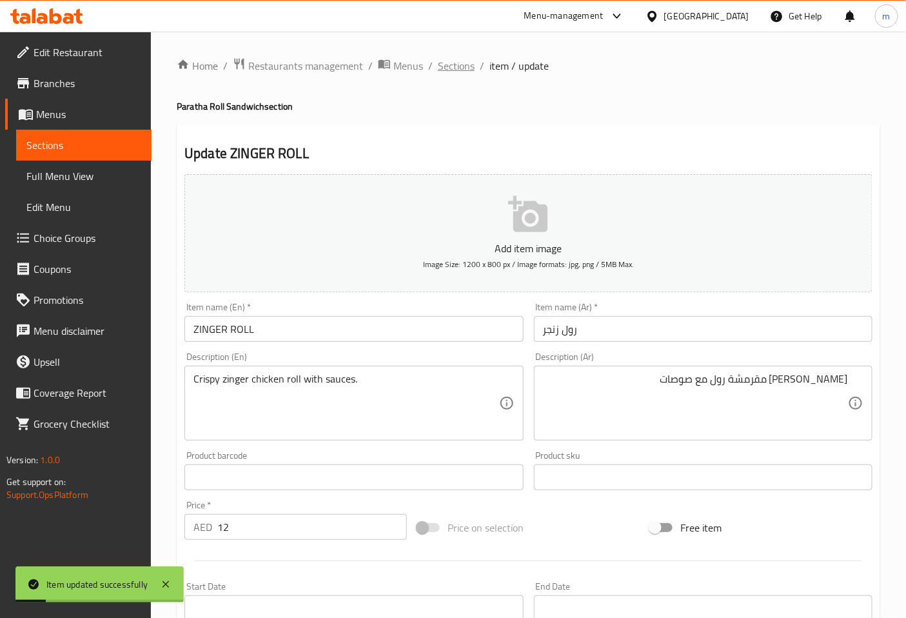
click at [463, 70] on span "Sections" at bounding box center [456, 65] width 37 height 15
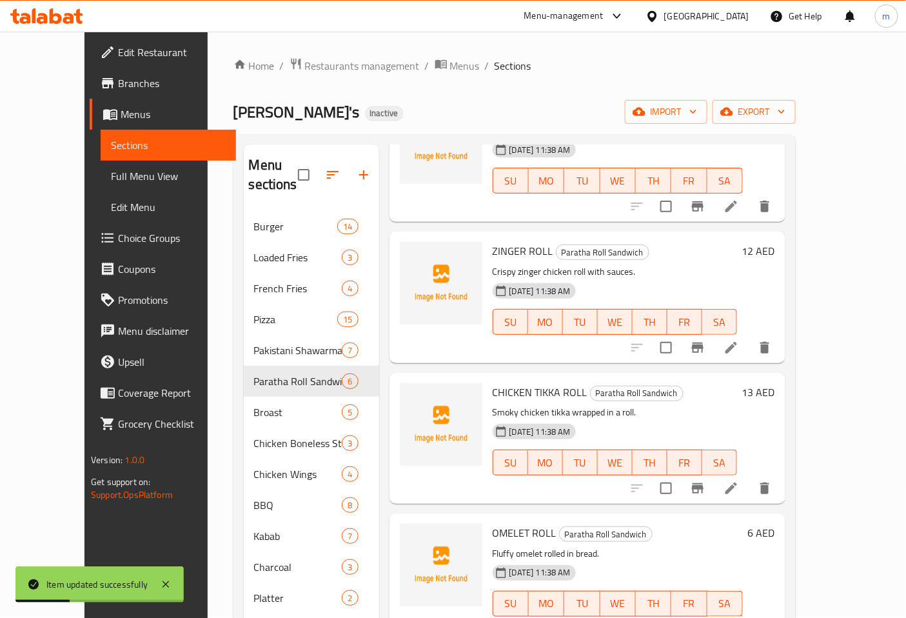
scroll to position [143, 0]
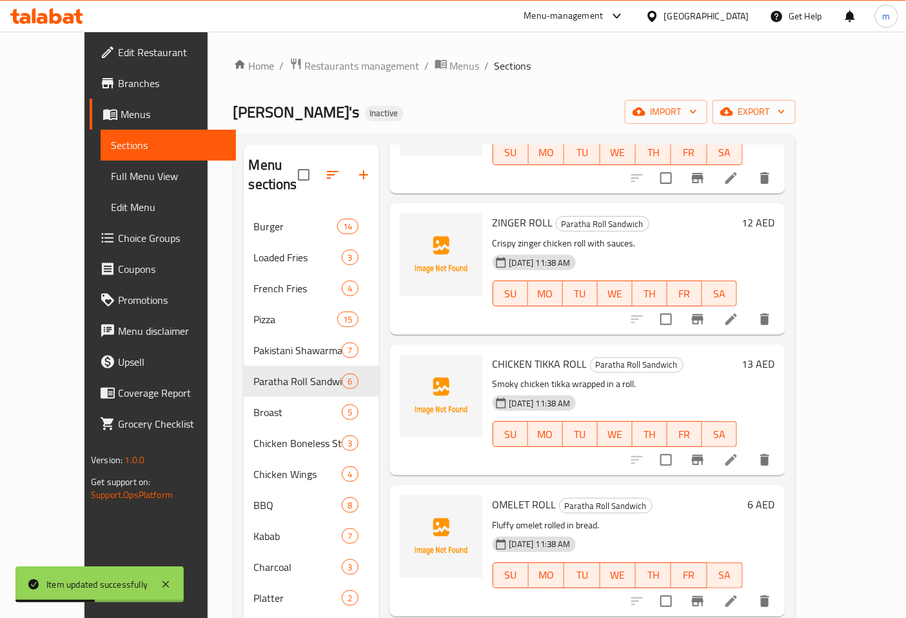
click at [780, 444] on div at bounding box center [701, 459] width 159 height 31
click at [737, 454] on icon at bounding box center [731, 460] width 12 height 12
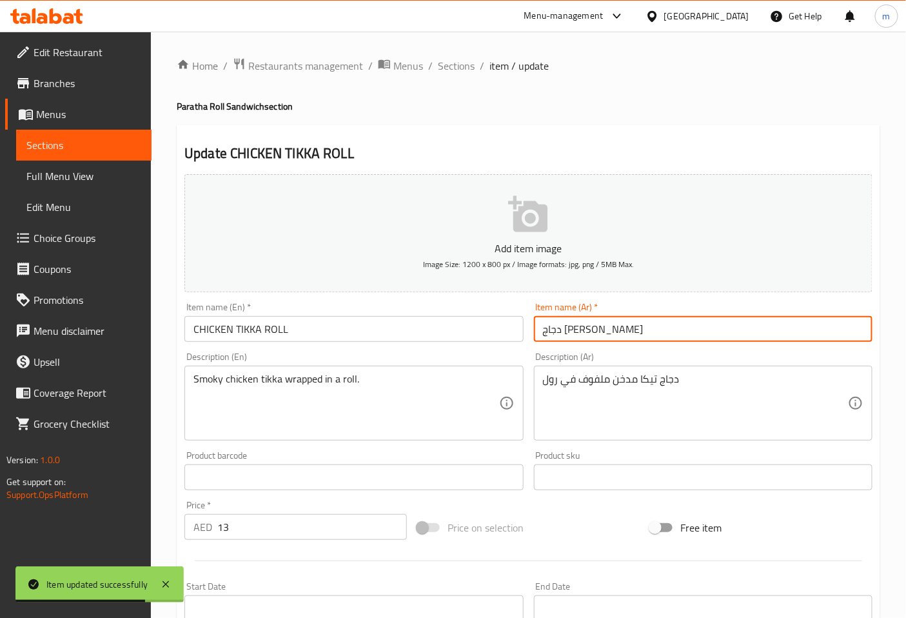
drag, startPoint x: 581, startPoint y: 331, endPoint x: 632, endPoint y: 337, distance: 51.2
click at [632, 337] on input "دجاج تيكا رول" at bounding box center [703, 329] width 339 height 26
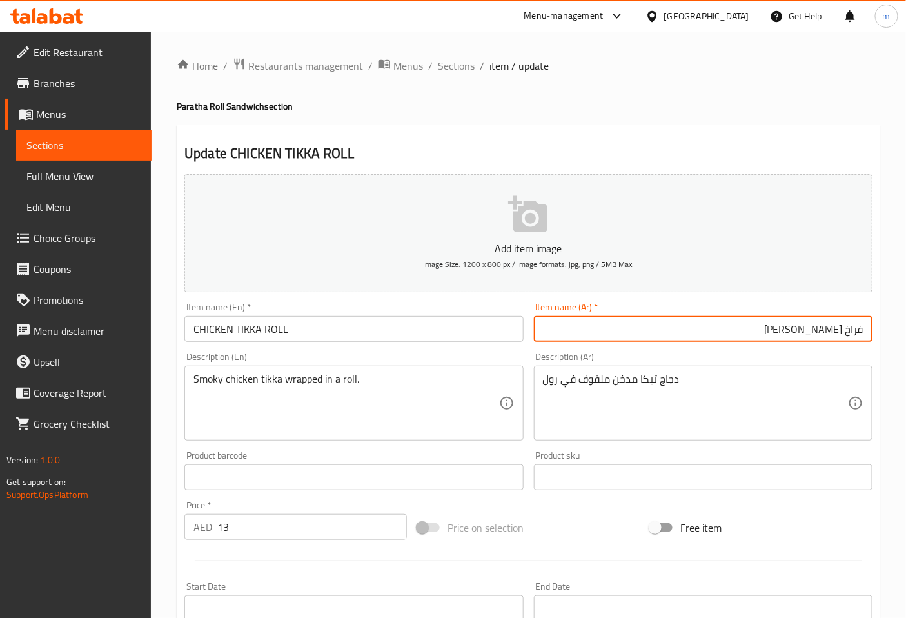
click at [837, 336] on input "فراخ تيكا رول" at bounding box center [703, 329] width 339 height 26
click at [796, 332] on input "فراخ تكا رول" at bounding box center [703, 329] width 339 height 26
type input "فراخ تكا رول"
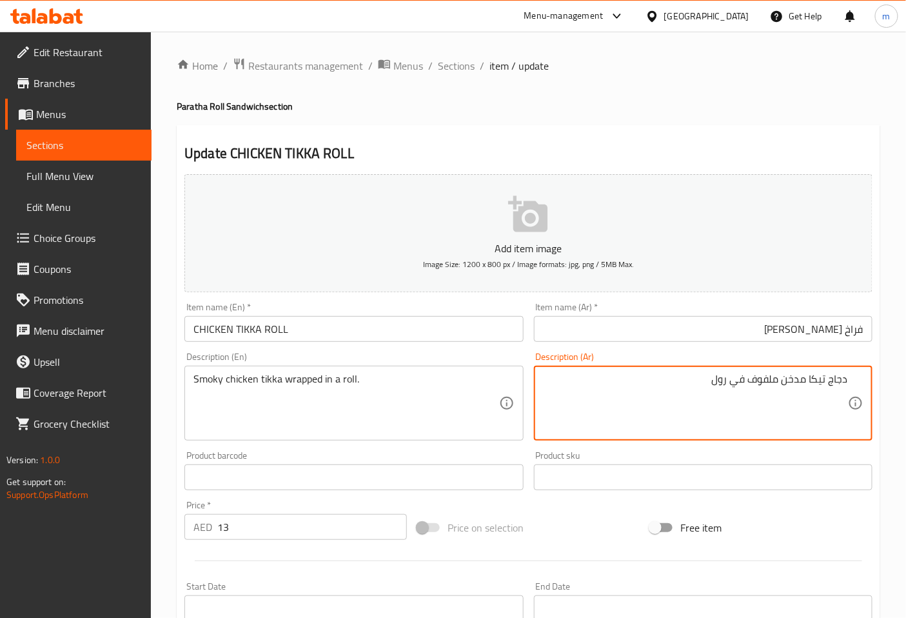
click at [820, 380] on textarea "دجاج تيكا مدخن ملفوف في رول" at bounding box center [695, 403] width 305 height 61
drag, startPoint x: 827, startPoint y: 382, endPoint x: 898, endPoint y: 384, distance: 70.9
click at [898, 384] on div "Home / Restaurants management / Menus / Sections / item / update Paratha Roll S…" at bounding box center [528, 472] width 755 height 880
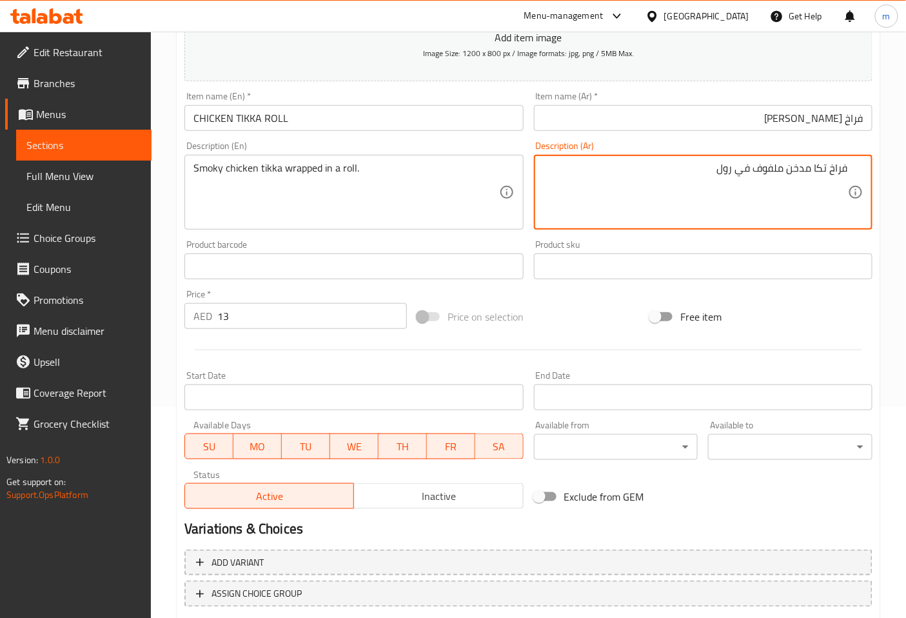
scroll to position [291, 0]
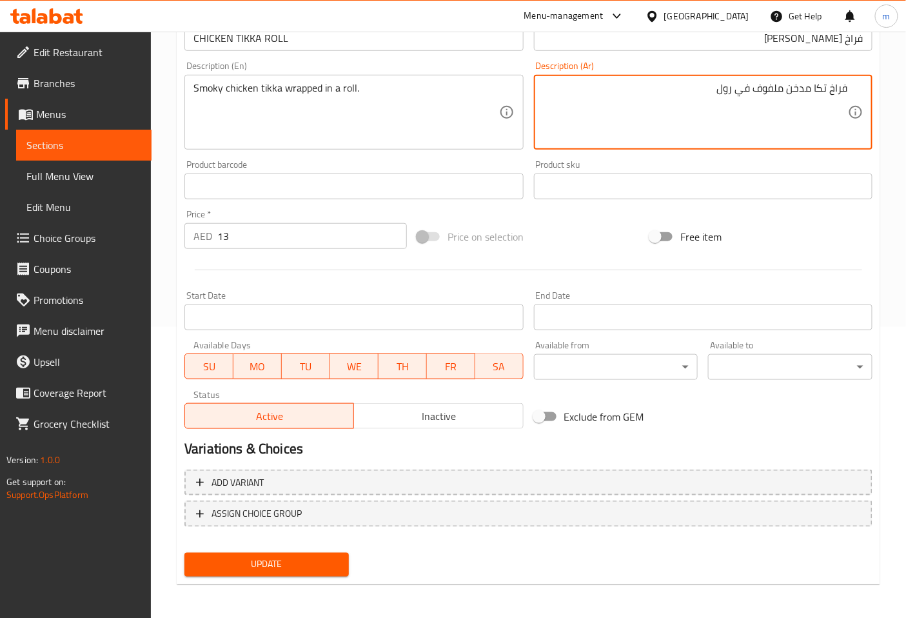
type textarea "فراخ تكا مدخن ملفوف في رول"
click at [312, 557] on span "Update" at bounding box center [267, 565] width 144 height 16
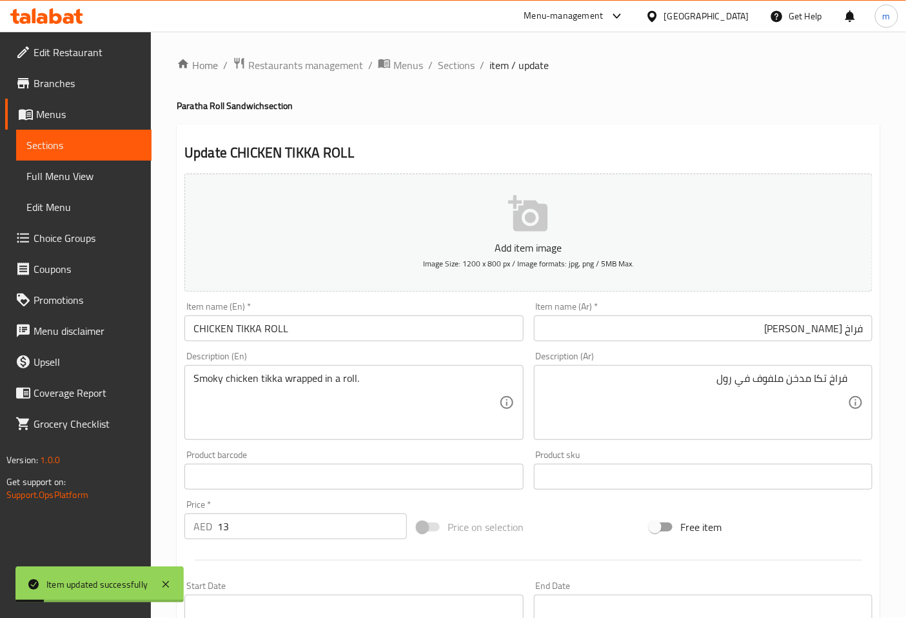
scroll to position [0, 0]
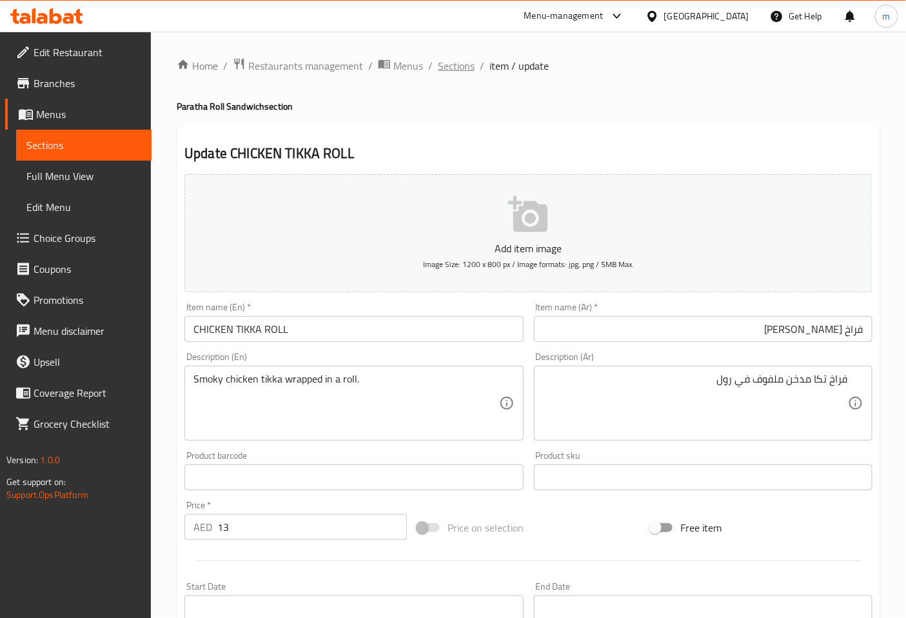
click at [462, 68] on span "Sections" at bounding box center [456, 65] width 37 height 15
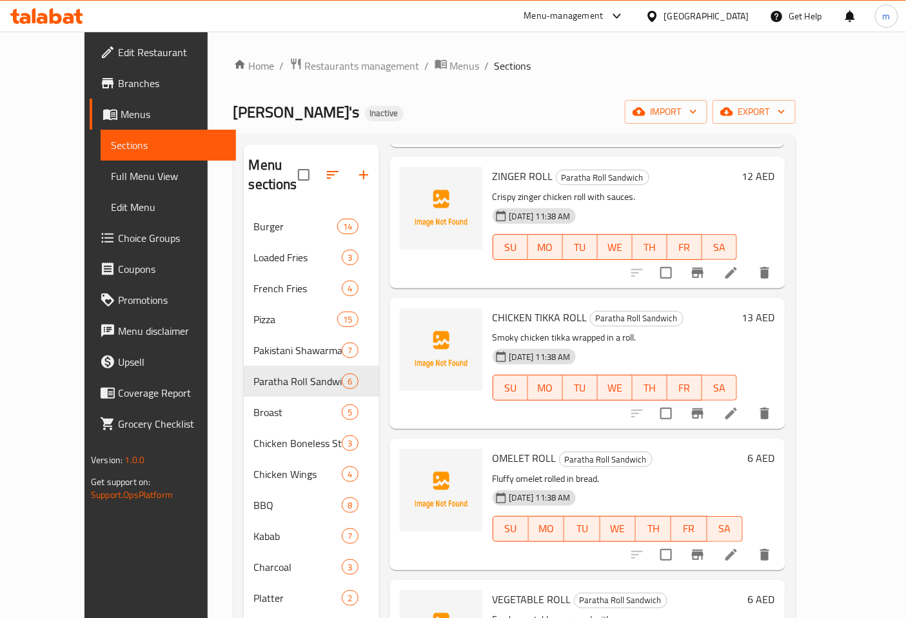
scroll to position [215, 0]
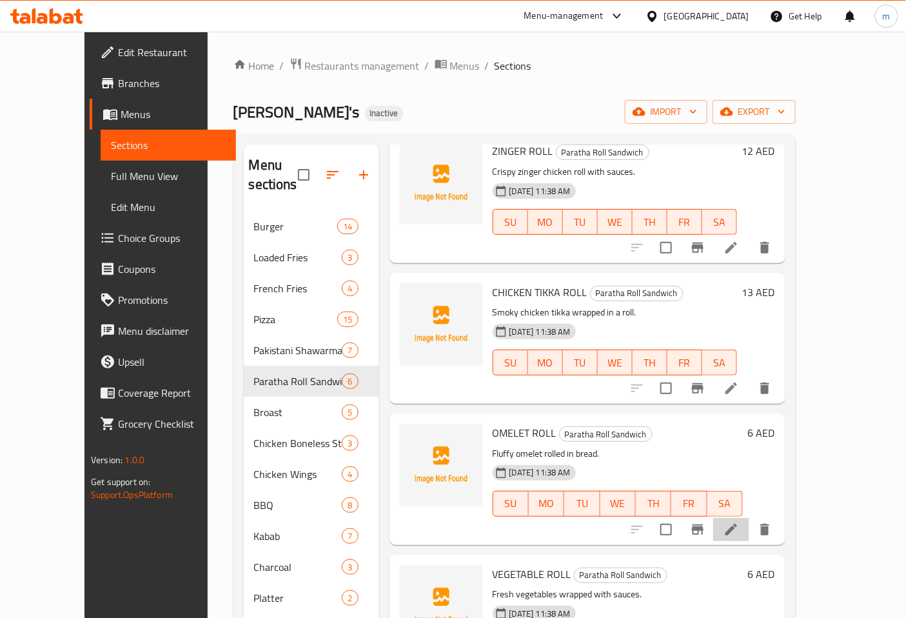
click at [749, 518] on li at bounding box center [731, 529] width 36 height 23
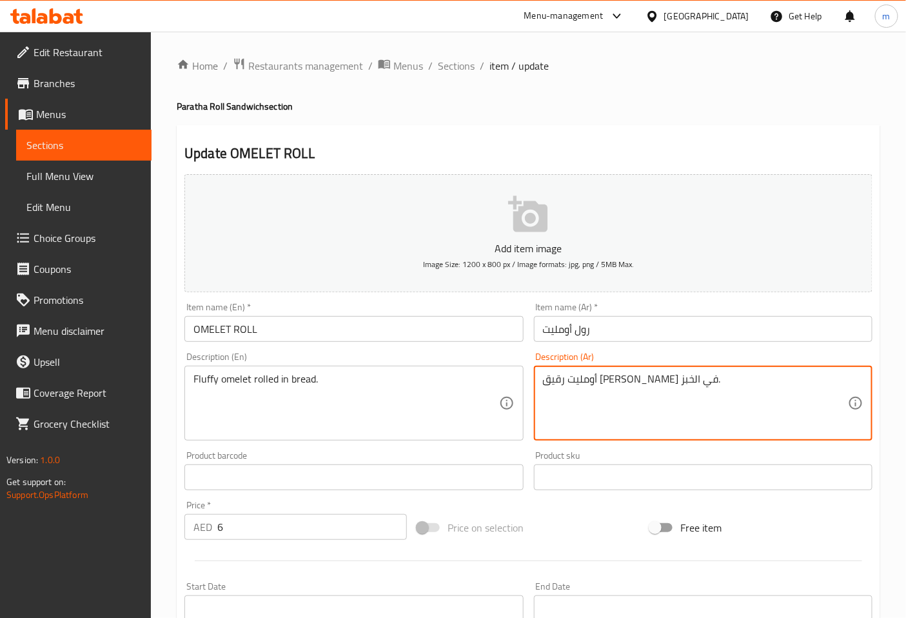
drag, startPoint x: 616, startPoint y: 384, endPoint x: 640, endPoint y: 377, distance: 25.5
drag, startPoint x: 585, startPoint y: 380, endPoint x: 614, endPoint y: 375, distance: 29.5
click at [614, 375] on textarea "أومليت فلافي ملفوف في الخبز." at bounding box center [695, 403] width 305 height 61
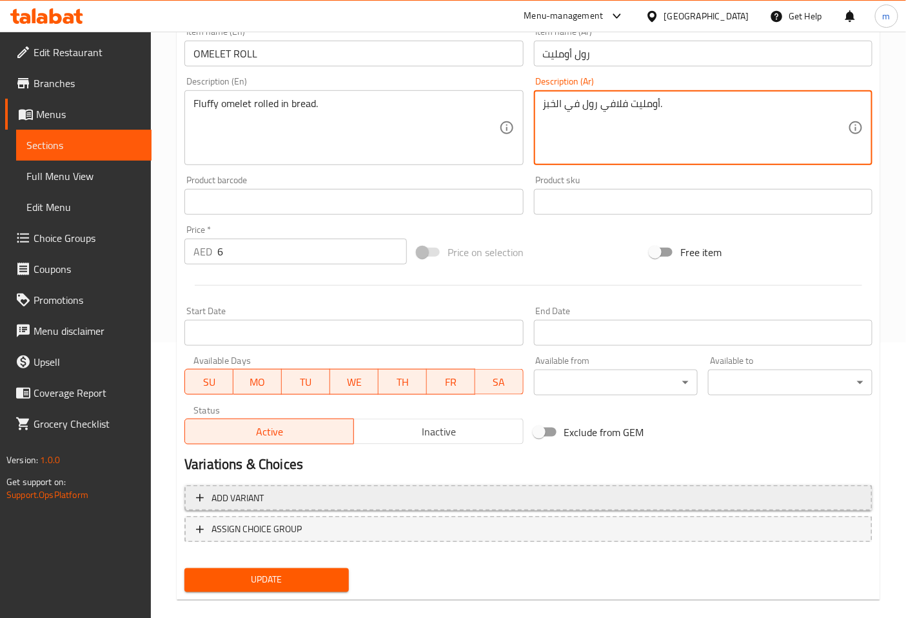
scroll to position [291, 0]
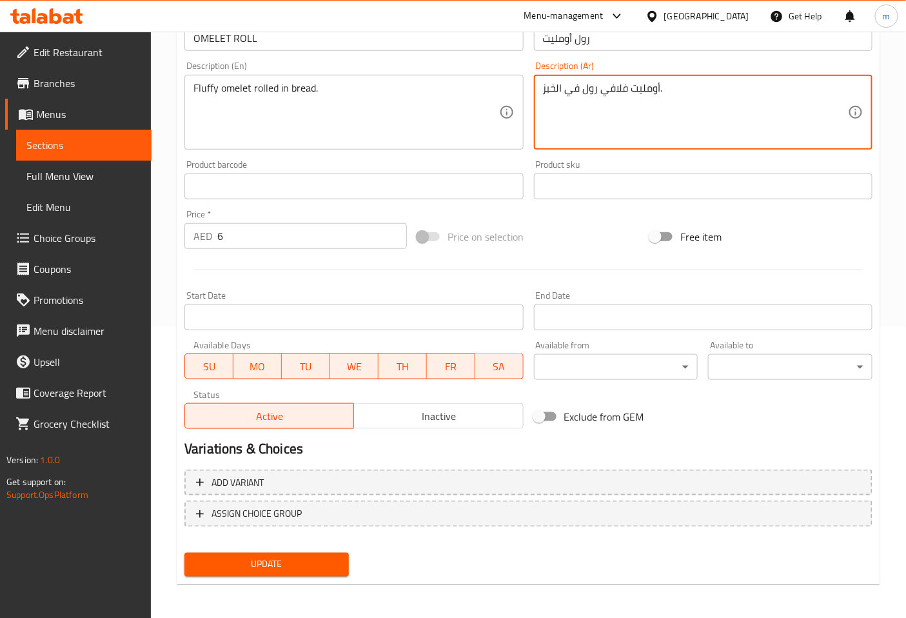
type textarea "أومليت فلافي رول في الخبز."
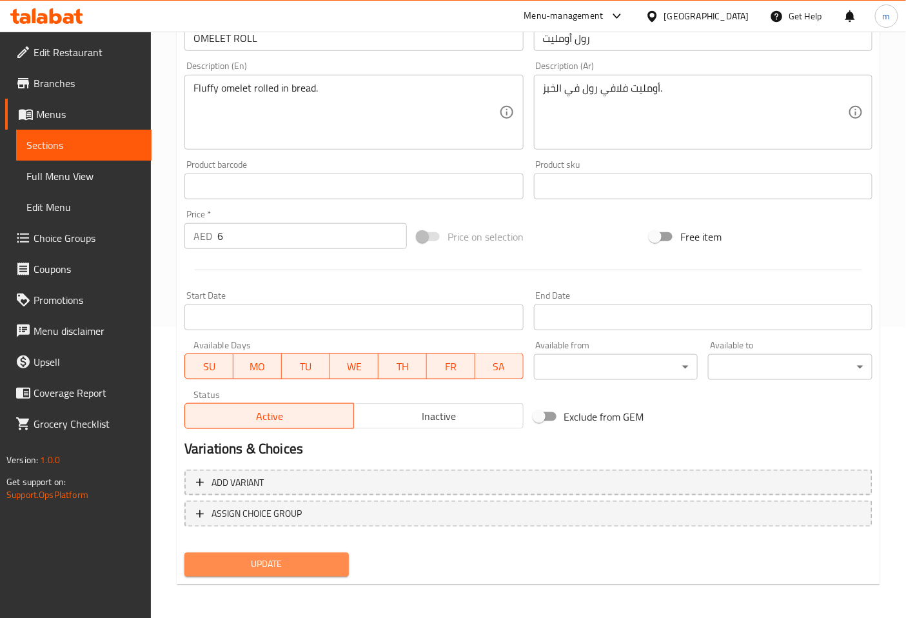
click at [301, 562] on span "Update" at bounding box center [267, 565] width 144 height 16
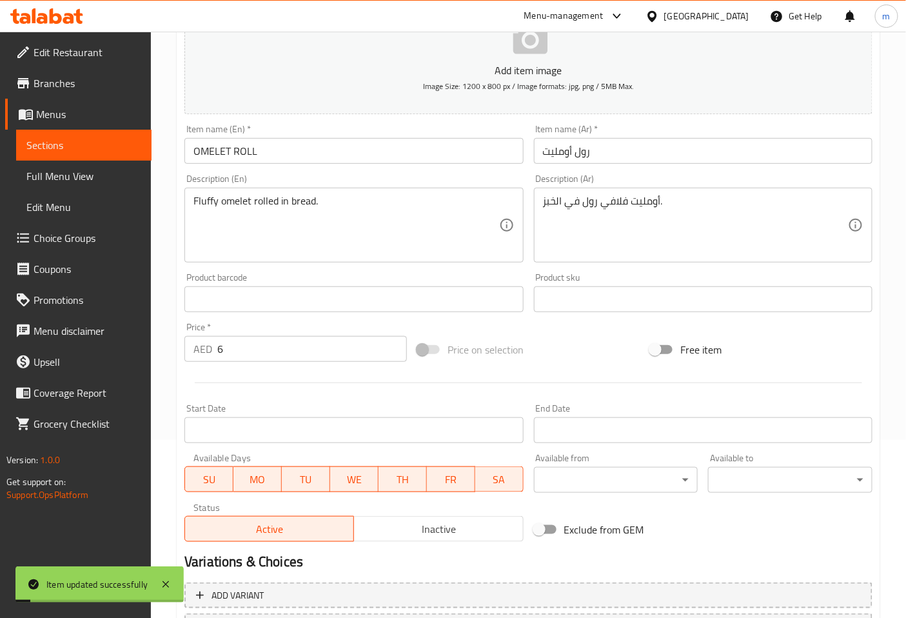
scroll to position [0, 0]
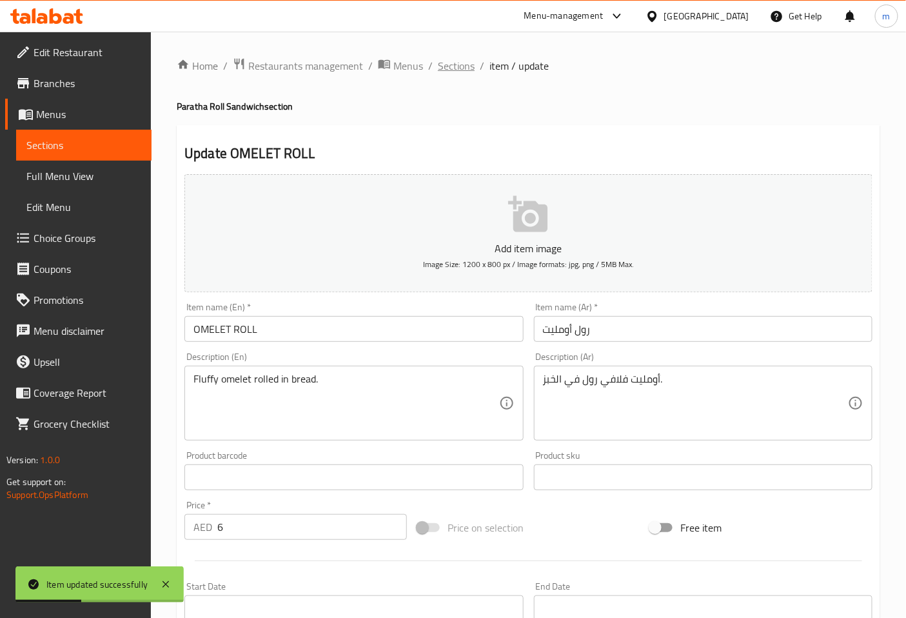
click at [461, 65] on span "Sections" at bounding box center [456, 65] width 37 height 15
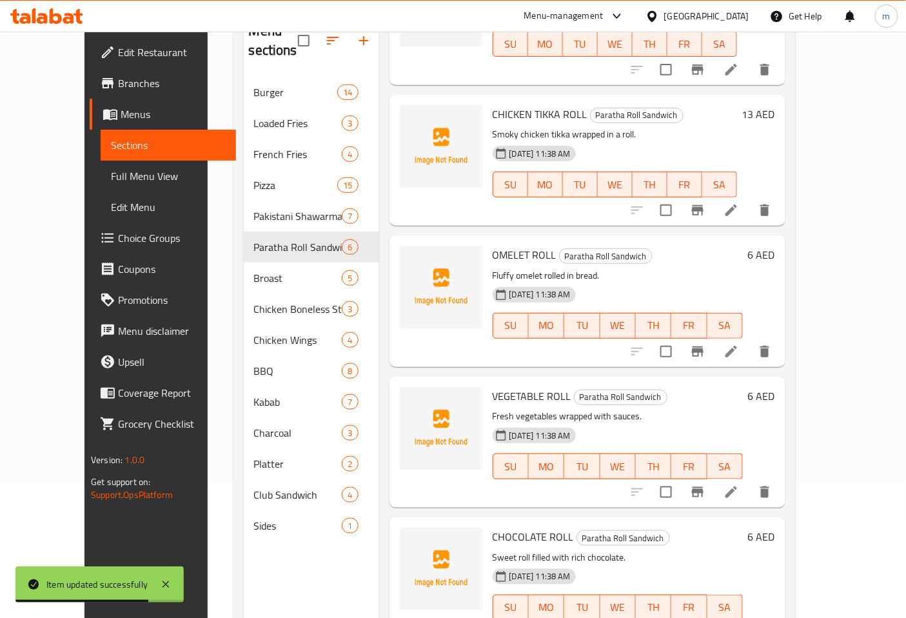
scroll to position [143, 0]
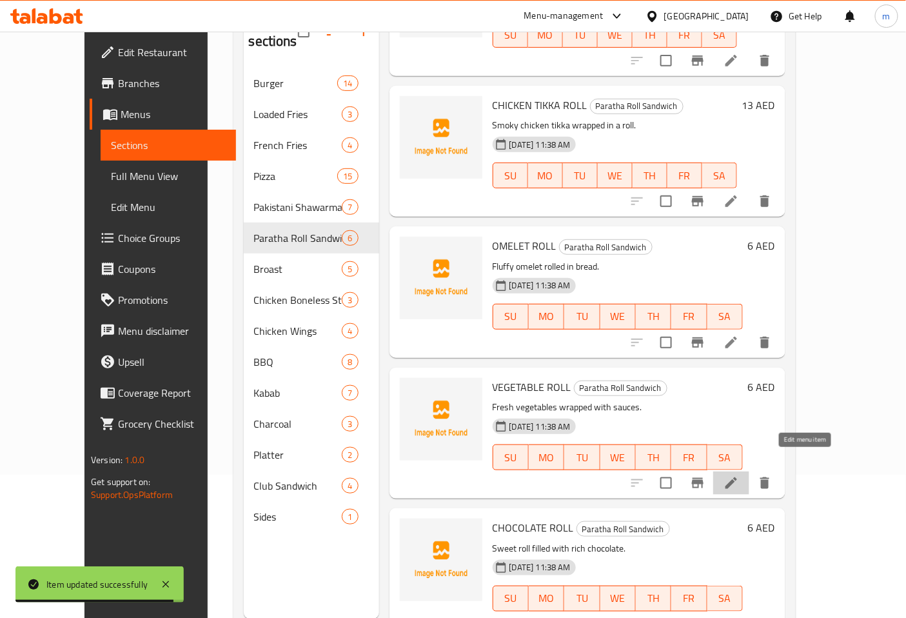
click at [737, 477] on icon at bounding box center [731, 483] width 12 height 12
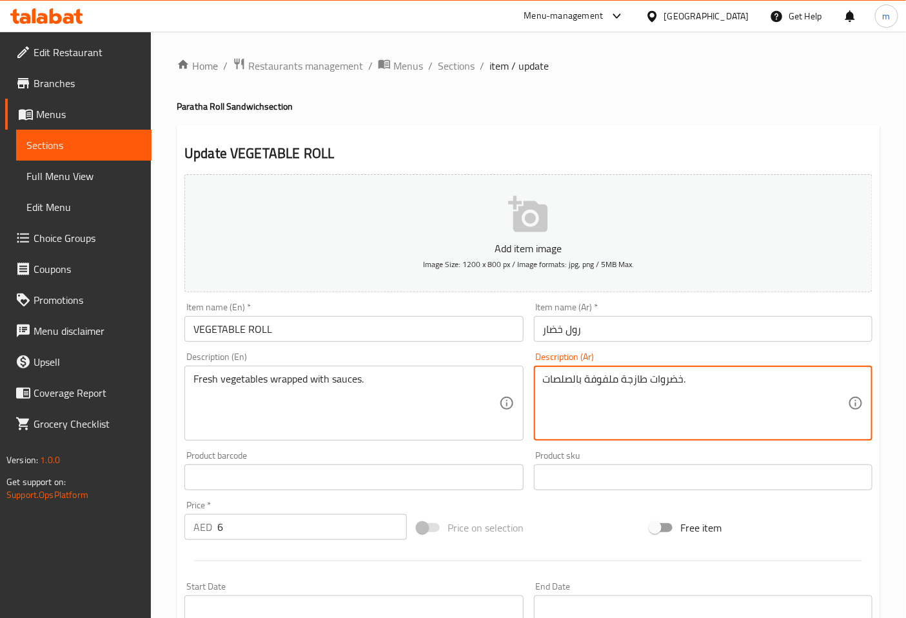
drag, startPoint x: 546, startPoint y: 379, endPoint x: 578, endPoint y: 374, distance: 32.7
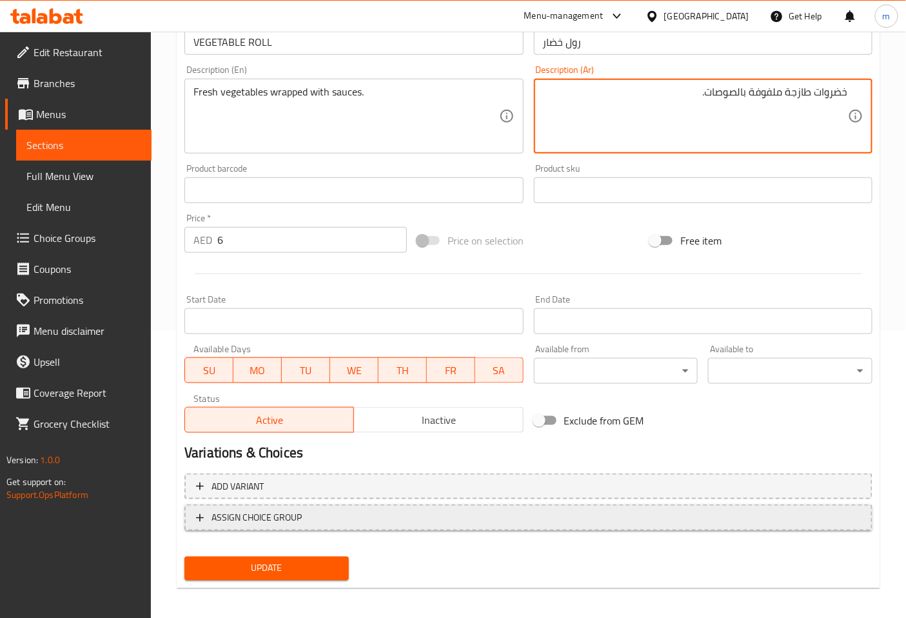
scroll to position [291, 0]
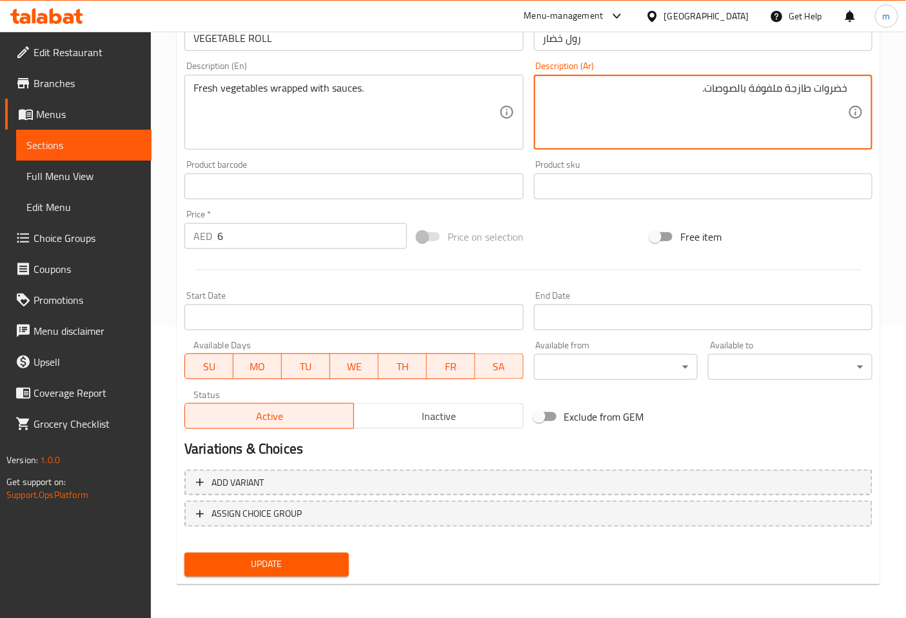
type textarea "خضروات طازجة ملفوفة بالصوصات."
click at [312, 562] on span "Update" at bounding box center [267, 565] width 144 height 16
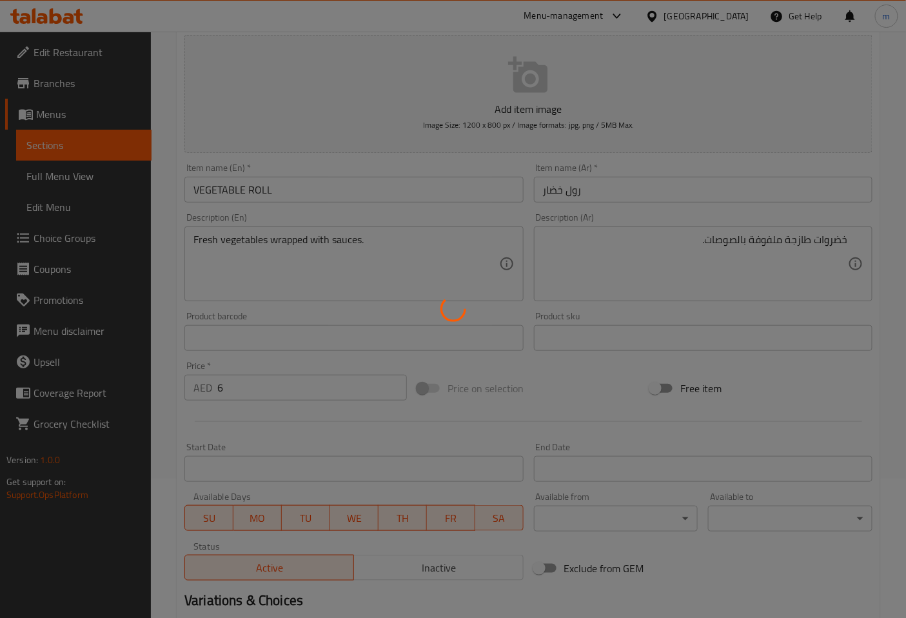
scroll to position [0, 0]
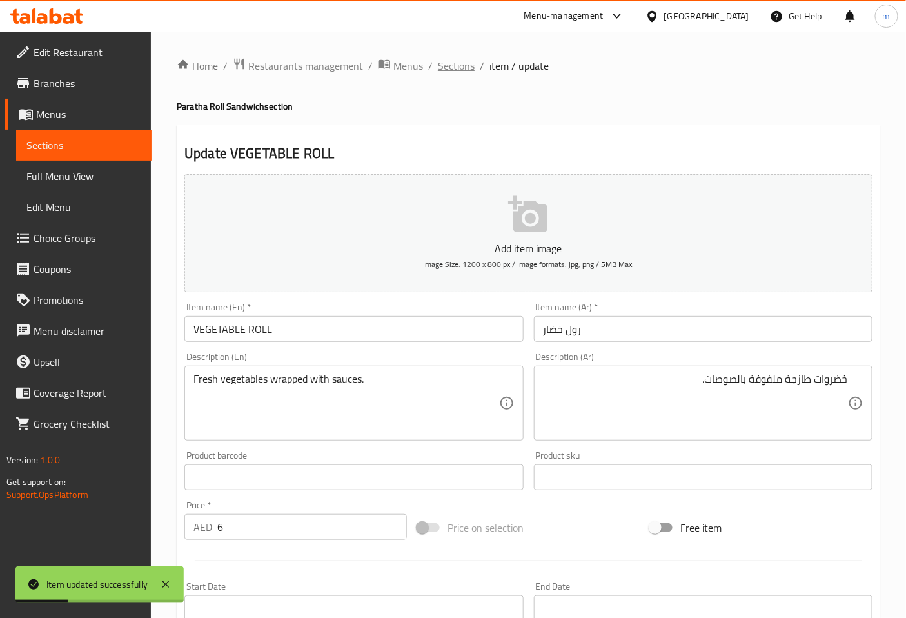
click at [450, 66] on span "Sections" at bounding box center [456, 65] width 37 height 15
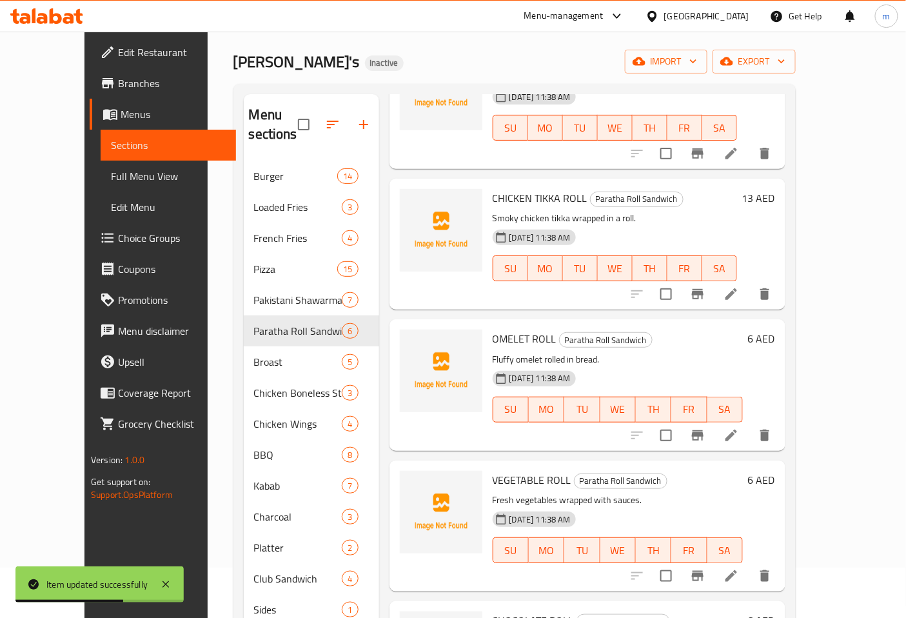
scroll to position [181, 0]
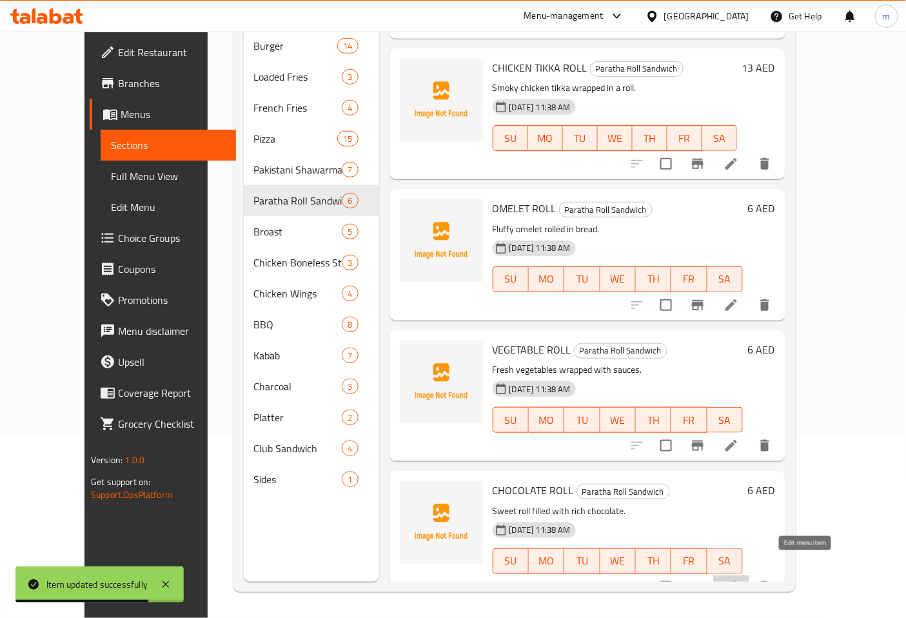
click at [739, 579] on icon at bounding box center [731, 586] width 15 height 15
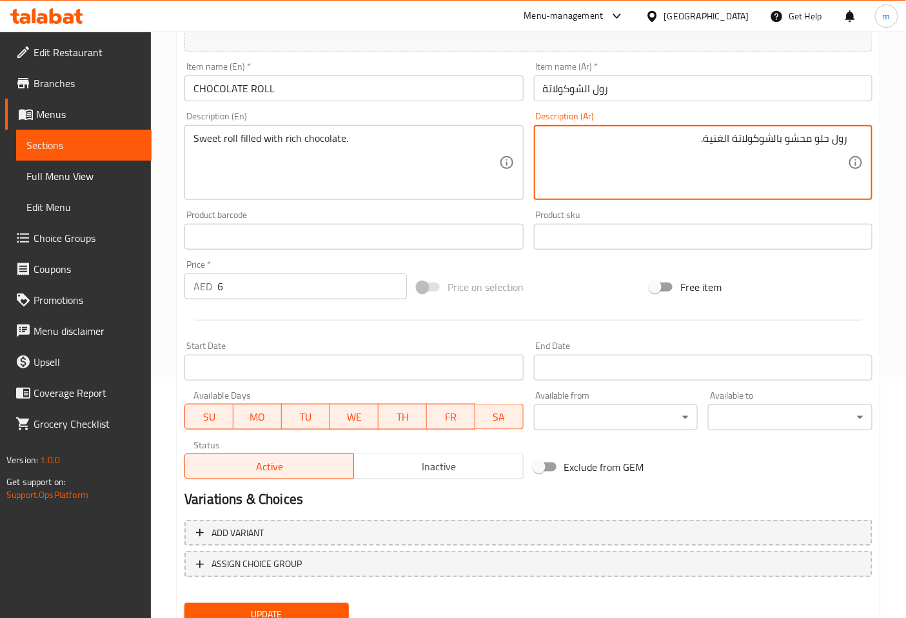
scroll to position [291, 0]
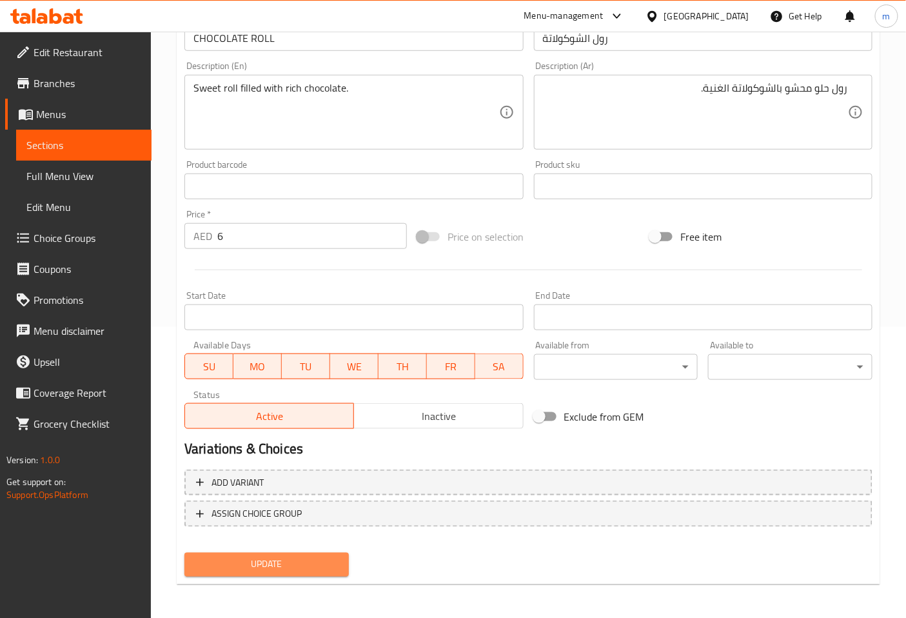
click at [332, 557] on span "Update" at bounding box center [267, 565] width 144 height 16
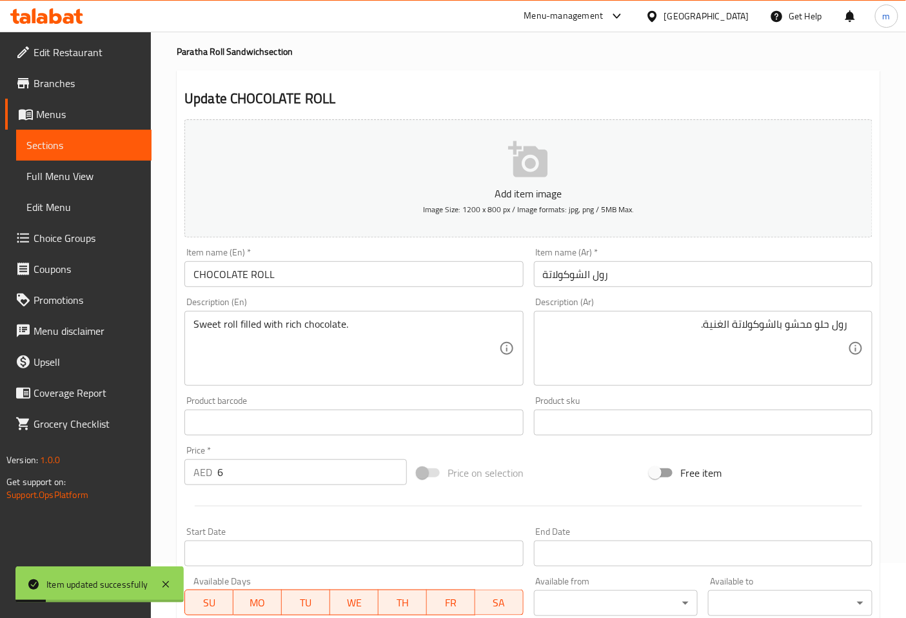
scroll to position [0, 0]
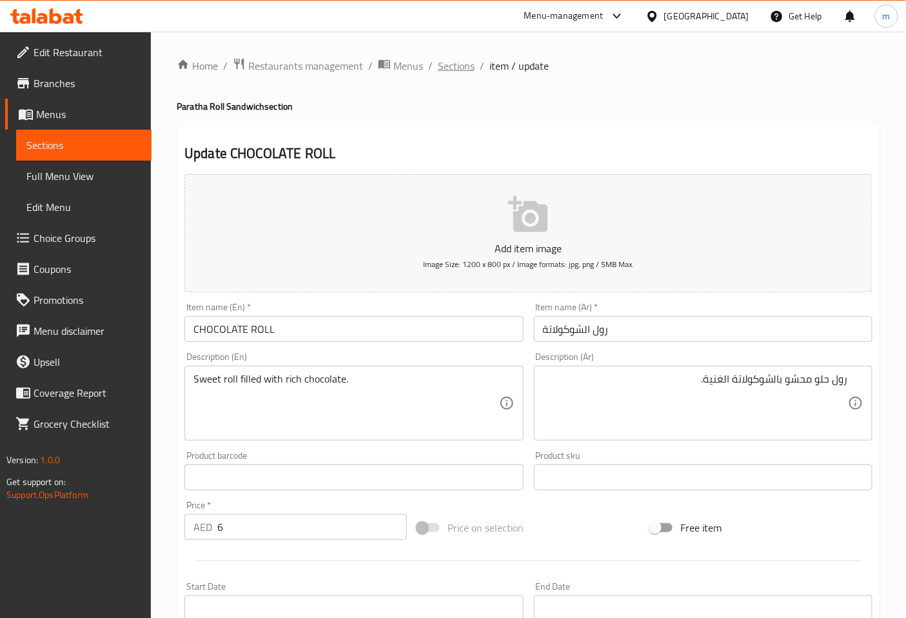
click at [466, 73] on span "Sections" at bounding box center [456, 65] width 37 height 15
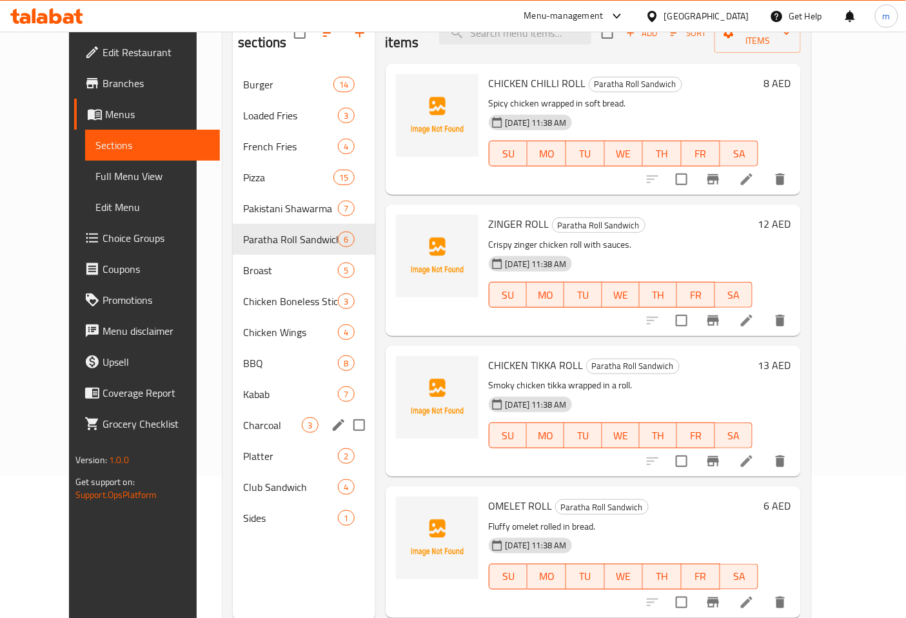
scroll to position [143, 0]
click at [346, 410] on input "Menu sections" at bounding box center [359, 423] width 27 height 27
checkbox input "true"
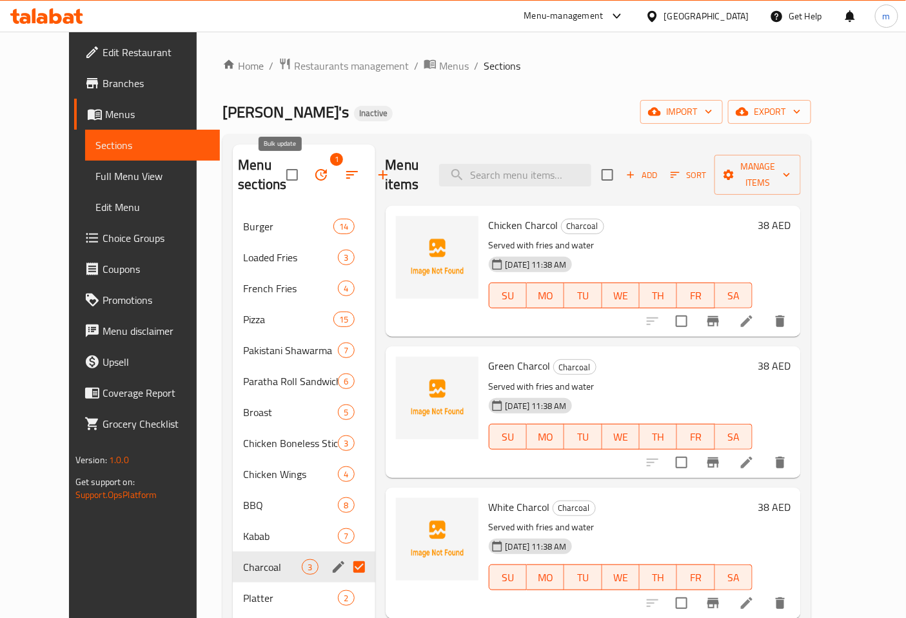
click at [313, 168] on icon "button" at bounding box center [320, 174] width 15 height 15
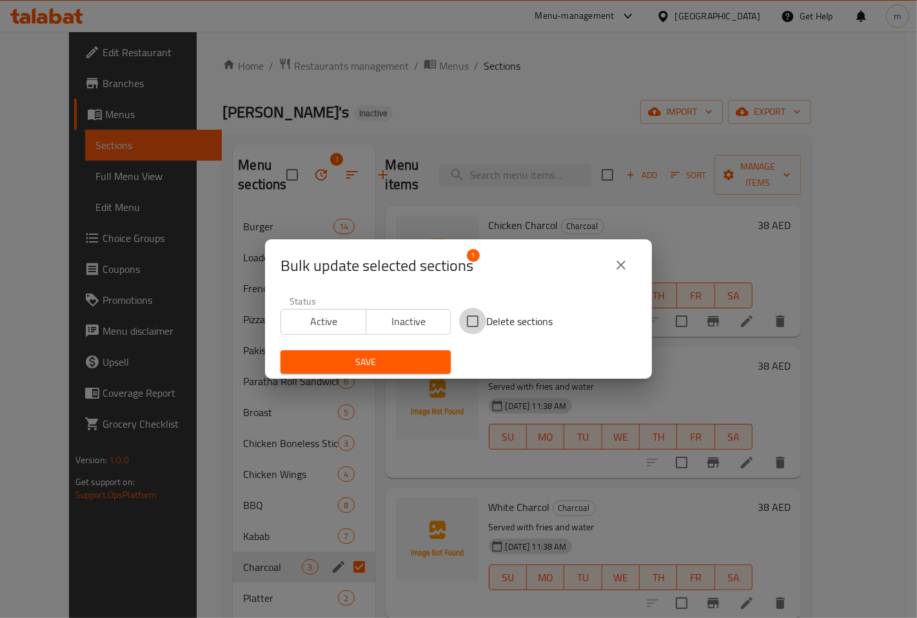
click at [479, 327] on input "Delete sections" at bounding box center [472, 321] width 27 height 27
checkbox input "true"
click at [423, 365] on span "Save" at bounding box center [366, 362] width 150 height 16
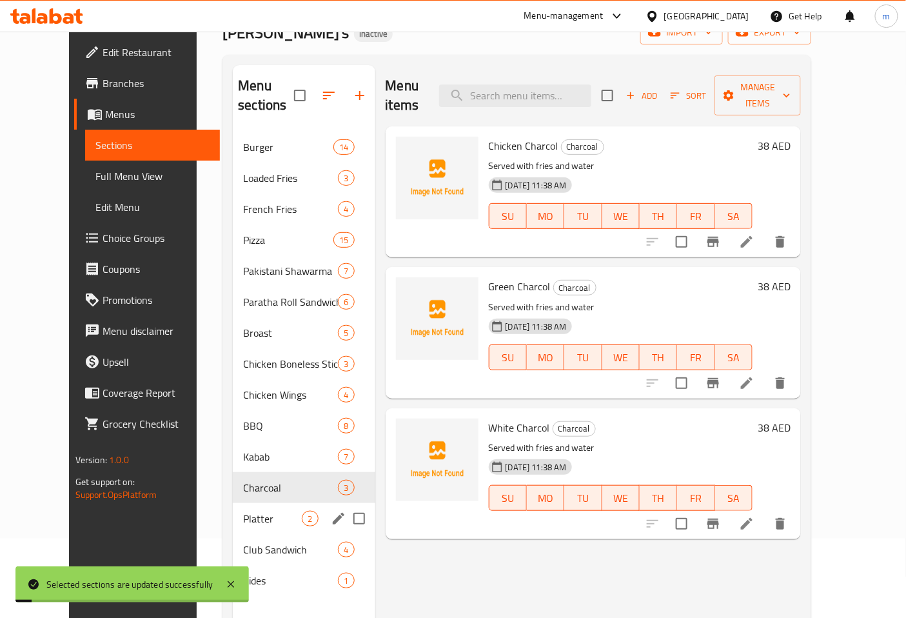
scroll to position [181, 0]
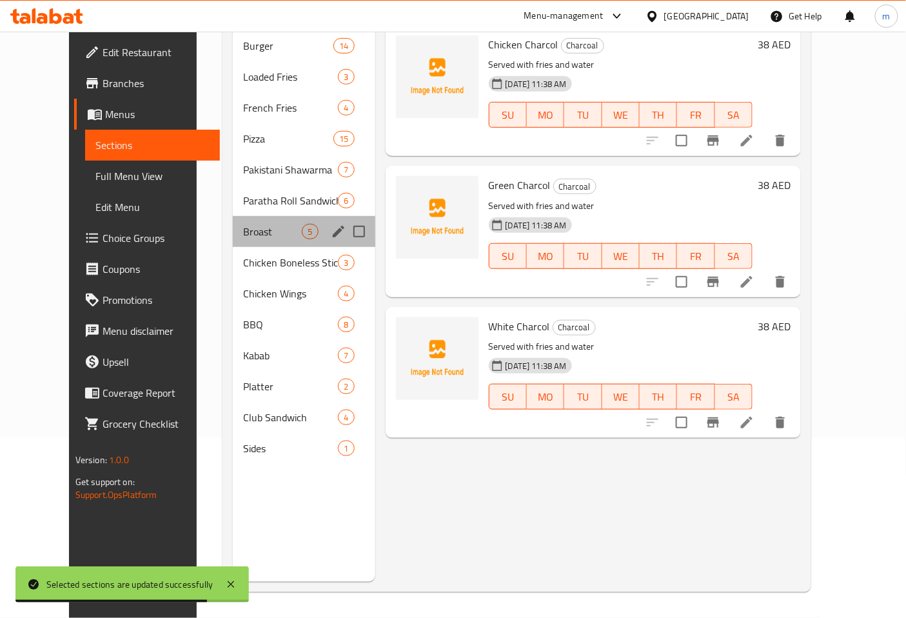
click at [233, 222] on div "Broast 5" at bounding box center [304, 231] width 142 height 31
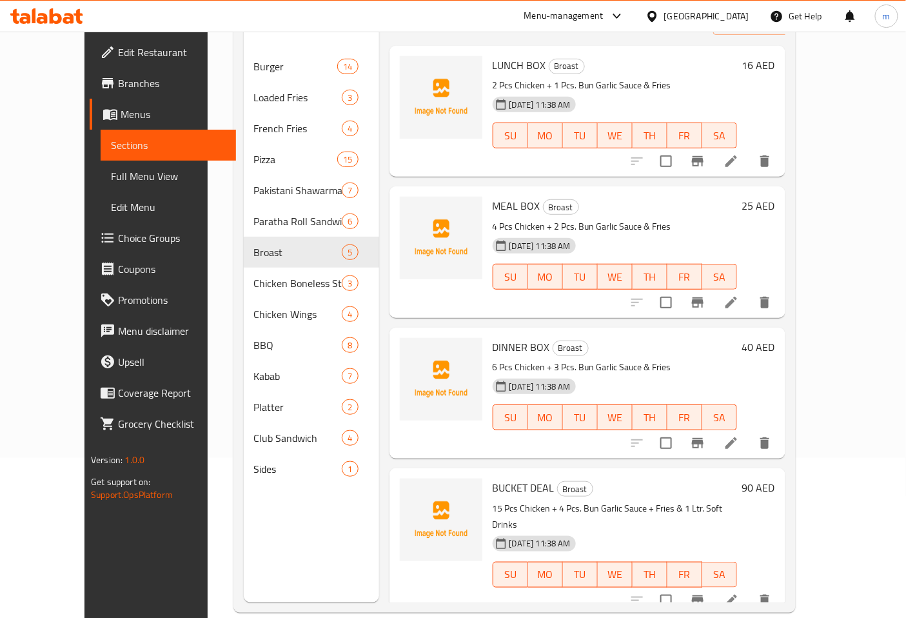
scroll to position [181, 0]
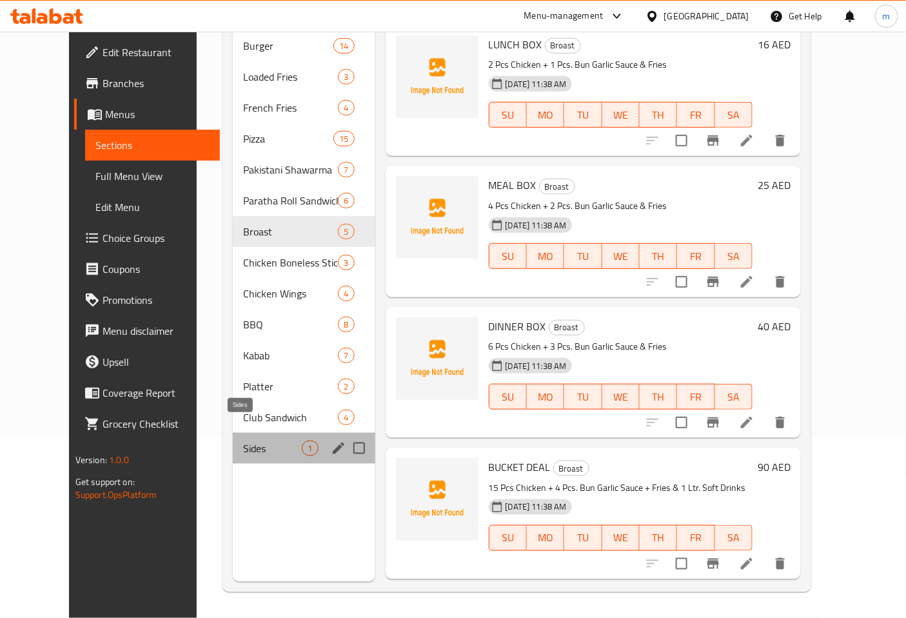
click at [245, 440] on span "Sides" at bounding box center [272, 447] width 59 height 15
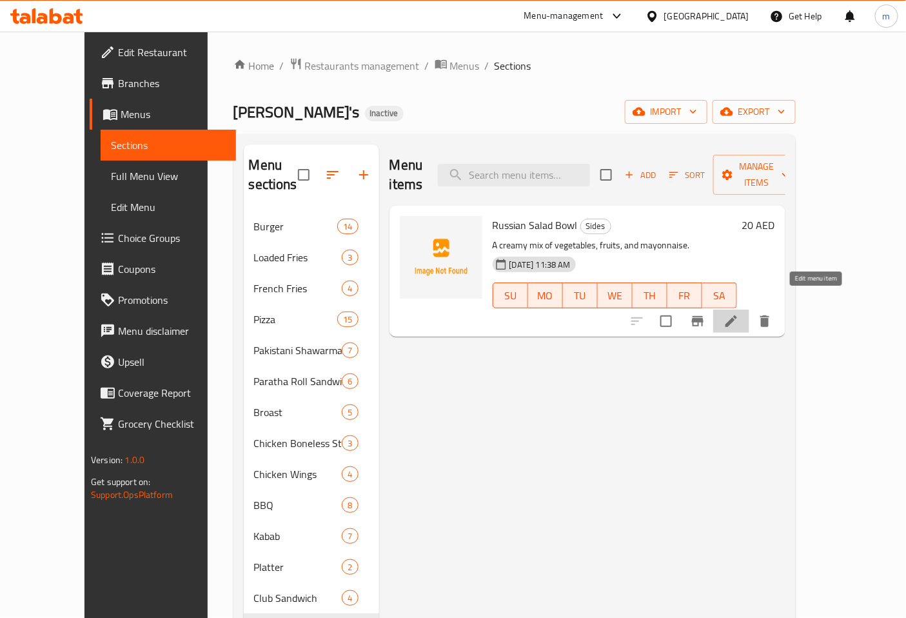
click at [737, 315] on icon at bounding box center [731, 321] width 12 height 12
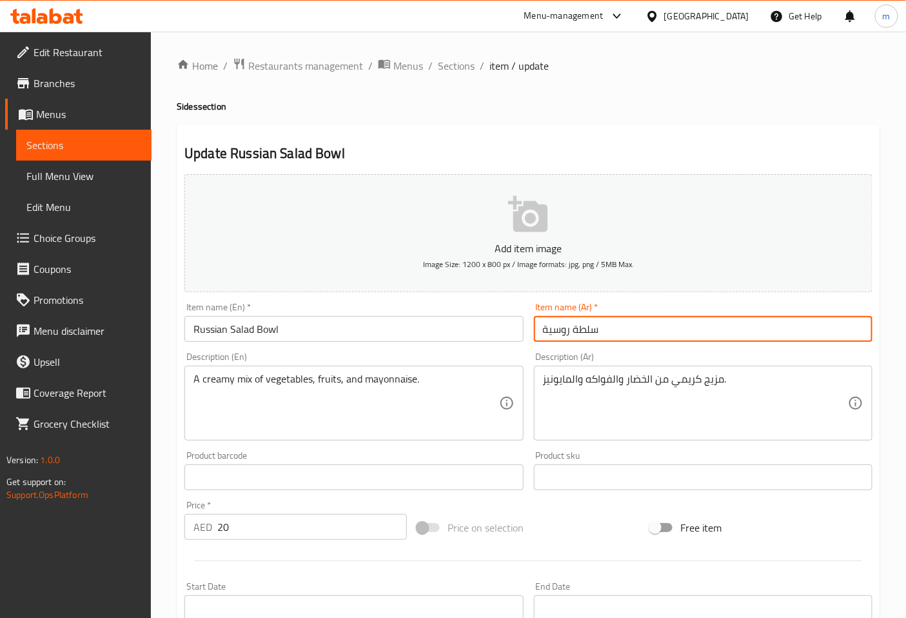
click at [548, 326] on input "سلطة روسية" at bounding box center [703, 329] width 339 height 26
type input "سلطة روسيان بول"
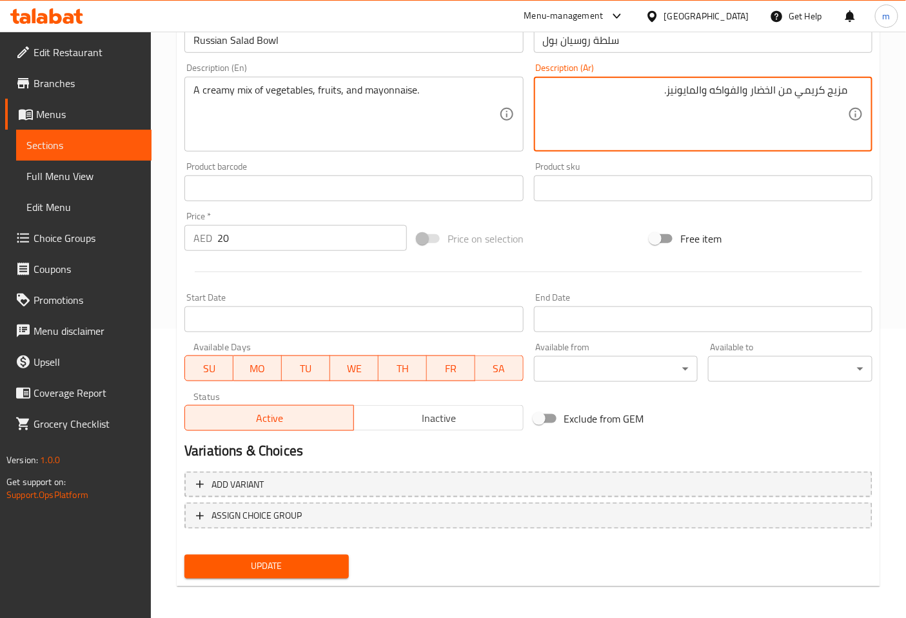
scroll to position [291, 0]
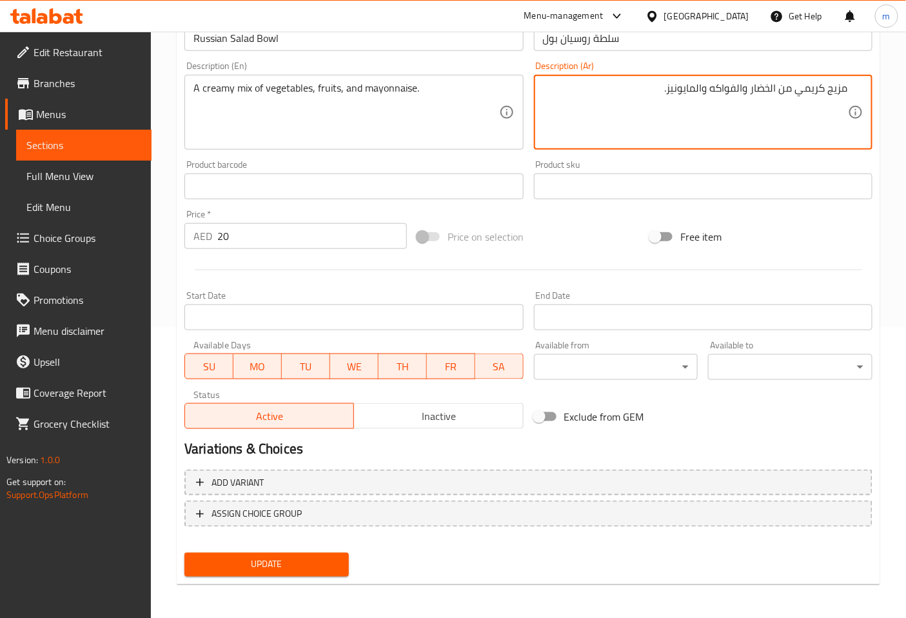
click at [316, 560] on span "Update" at bounding box center [267, 565] width 144 height 16
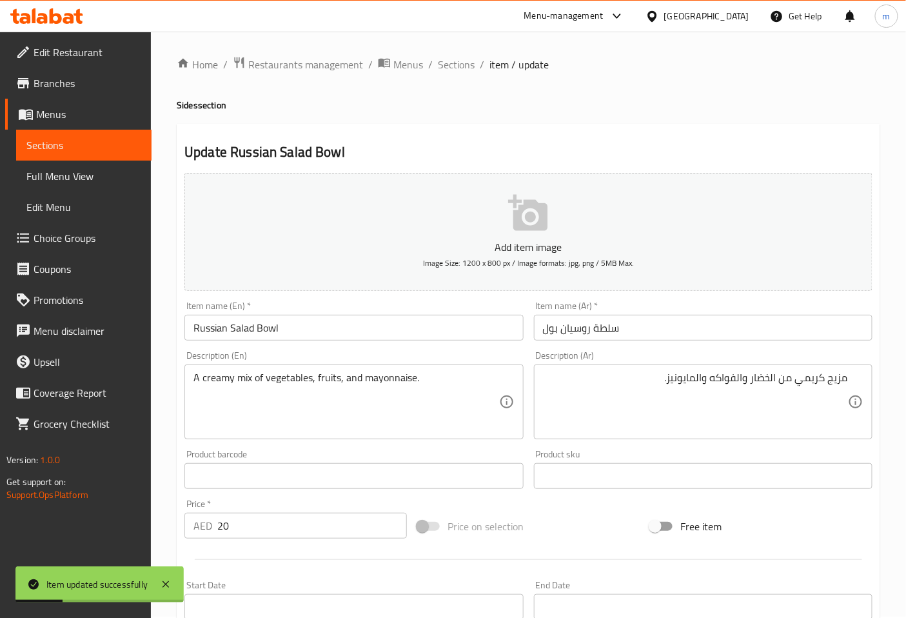
scroll to position [0, 0]
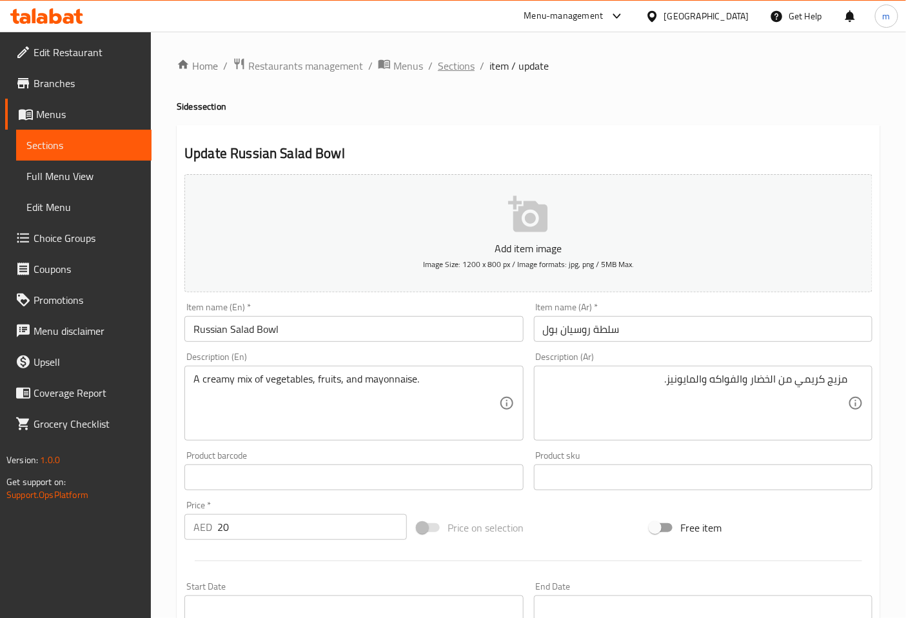
click at [467, 71] on span "Sections" at bounding box center [456, 65] width 37 height 15
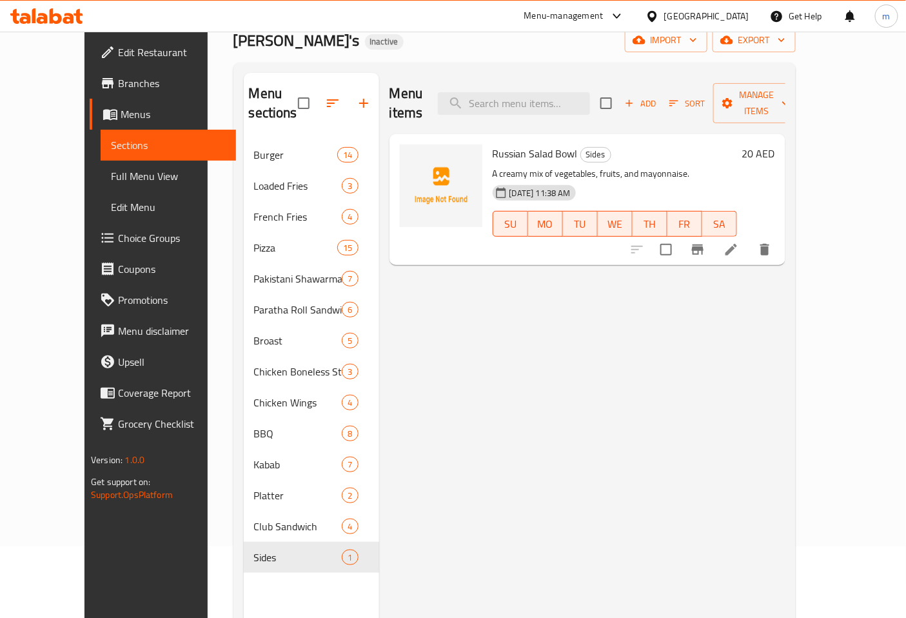
scroll to position [181, 0]
